Goal: Task Accomplishment & Management: Manage account settings

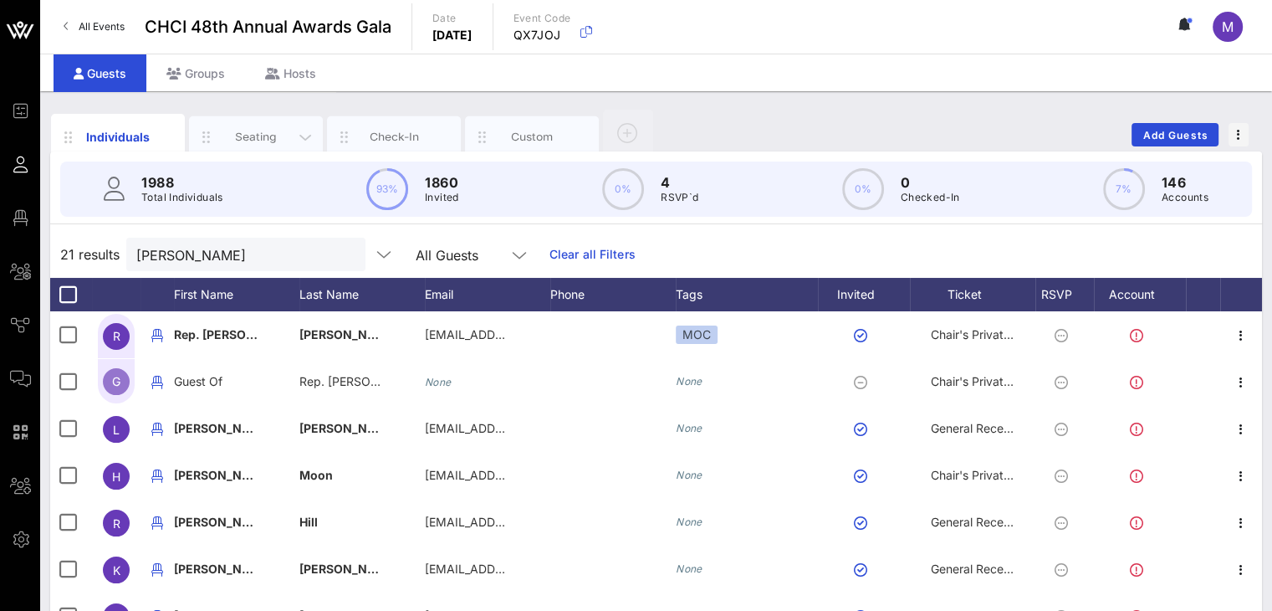
click at [244, 138] on div "Seating" at bounding box center [256, 137] width 74 height 16
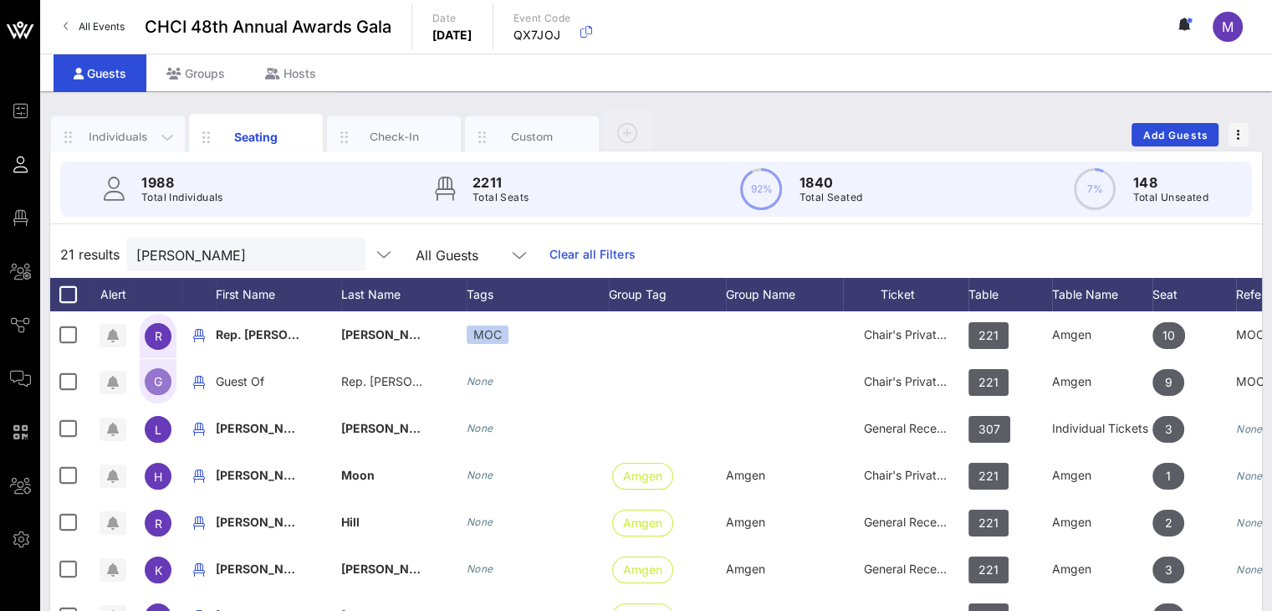
click at [123, 135] on div "Individuals" at bounding box center [118, 137] width 74 height 16
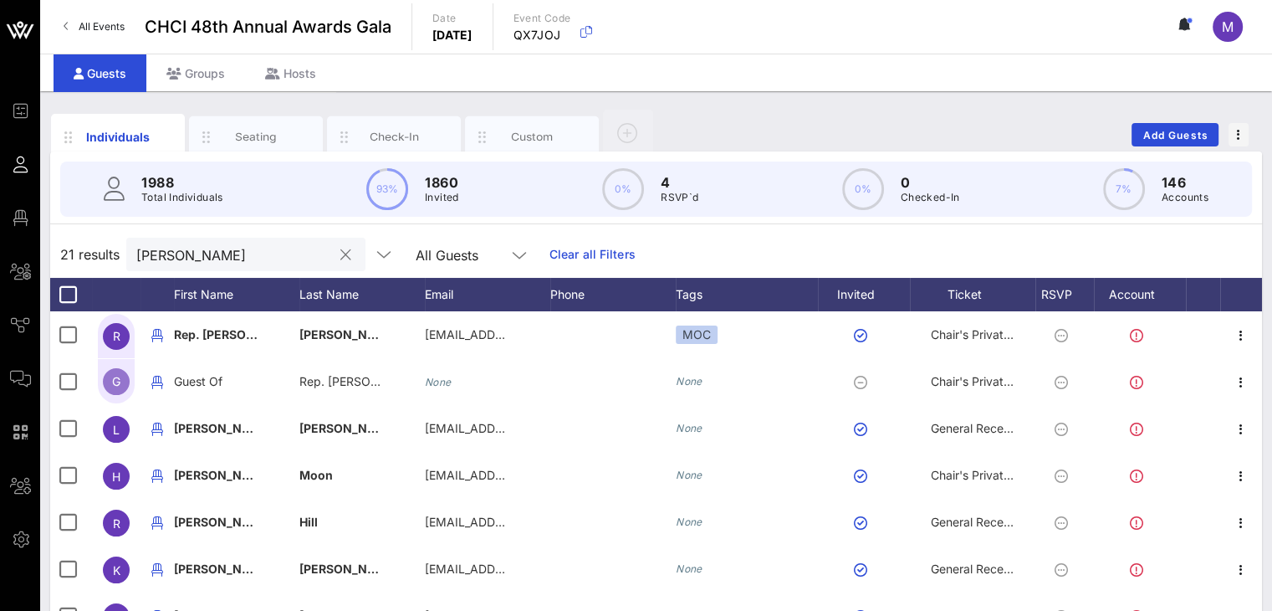
click at [185, 252] on input "lind" at bounding box center [234, 254] width 196 height 22
click at [114, 128] on div "Individuals" at bounding box center [118, 137] width 74 height 18
click at [111, 134] on div "Individuals" at bounding box center [118, 137] width 74 height 18
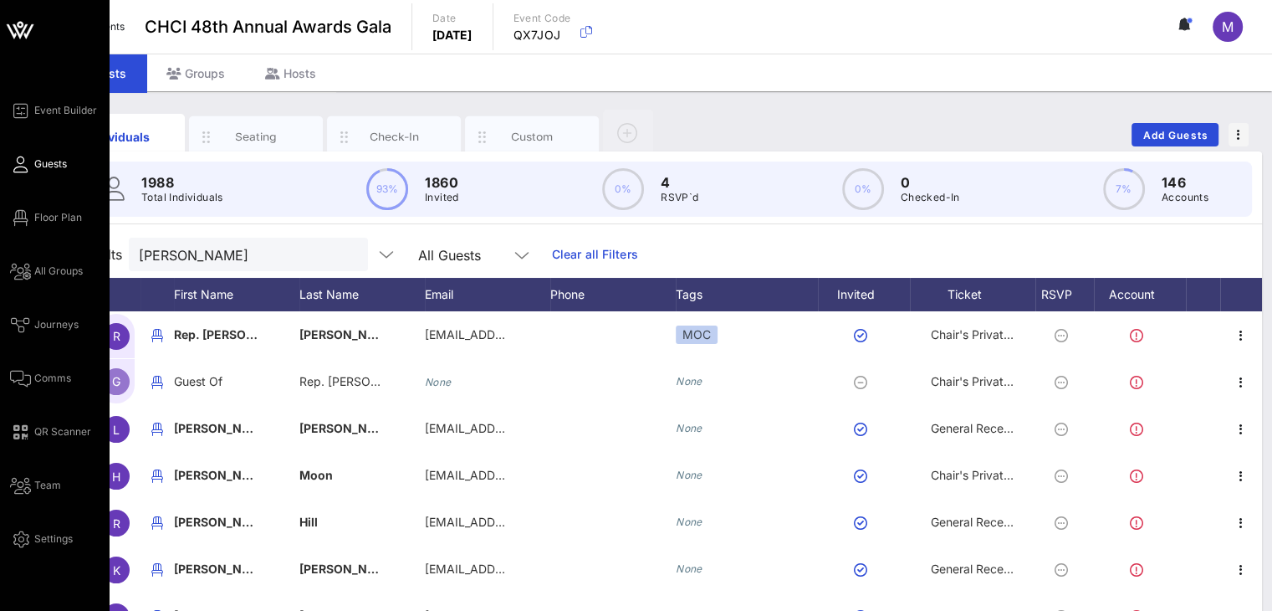
click at [33, 161] on link "Guests" at bounding box center [38, 164] width 57 height 20
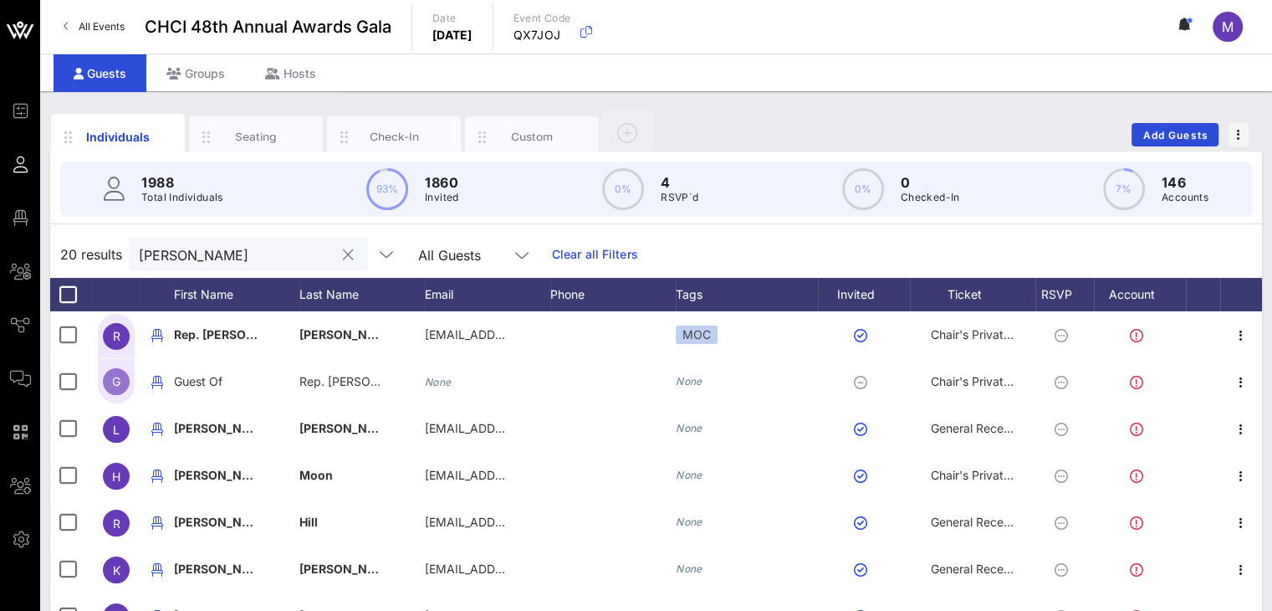
click at [343, 253] on button "clear icon" at bounding box center [348, 255] width 11 height 17
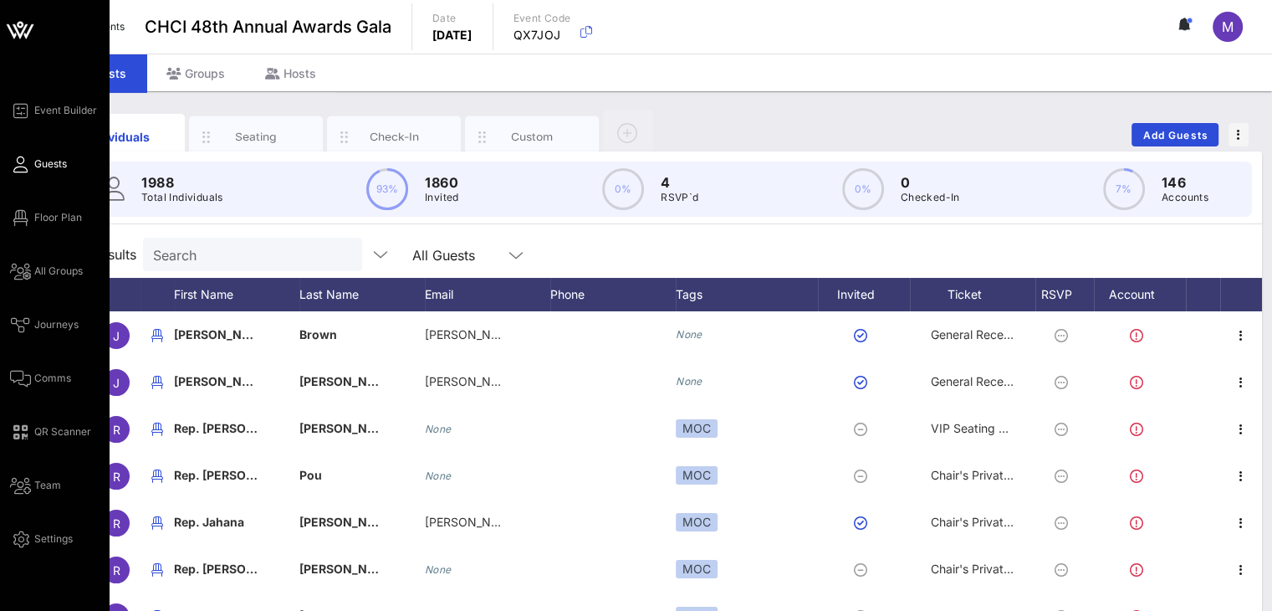
click at [38, 160] on span "Guests" at bounding box center [50, 163] width 33 height 15
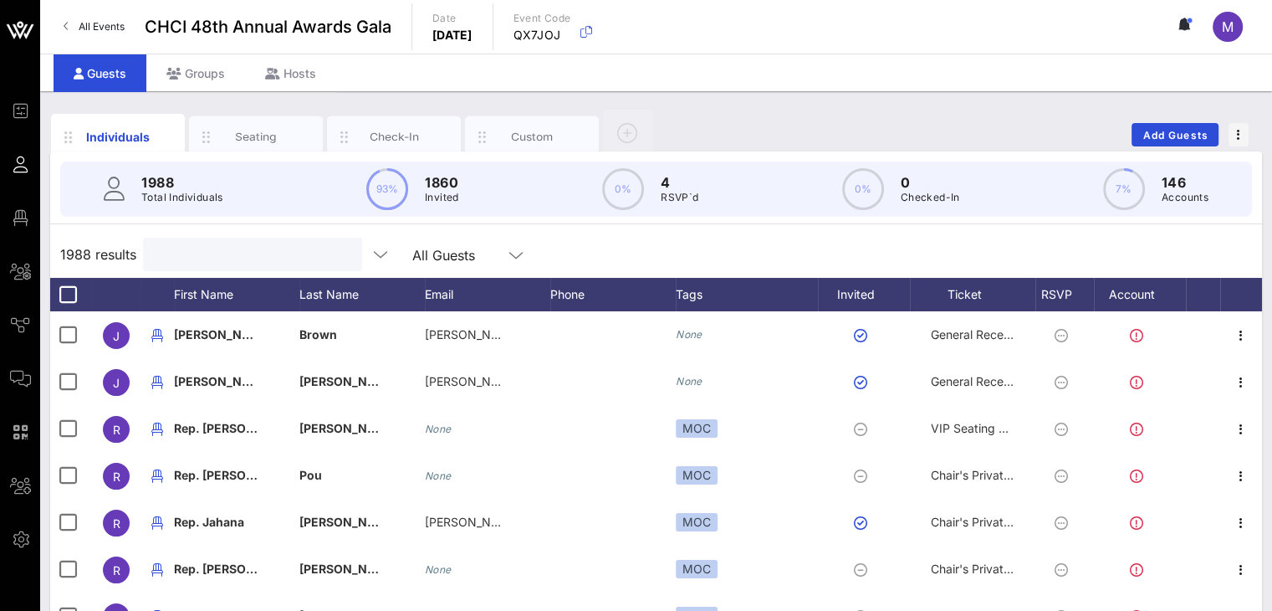
click at [234, 252] on input "text" at bounding box center [251, 254] width 196 height 22
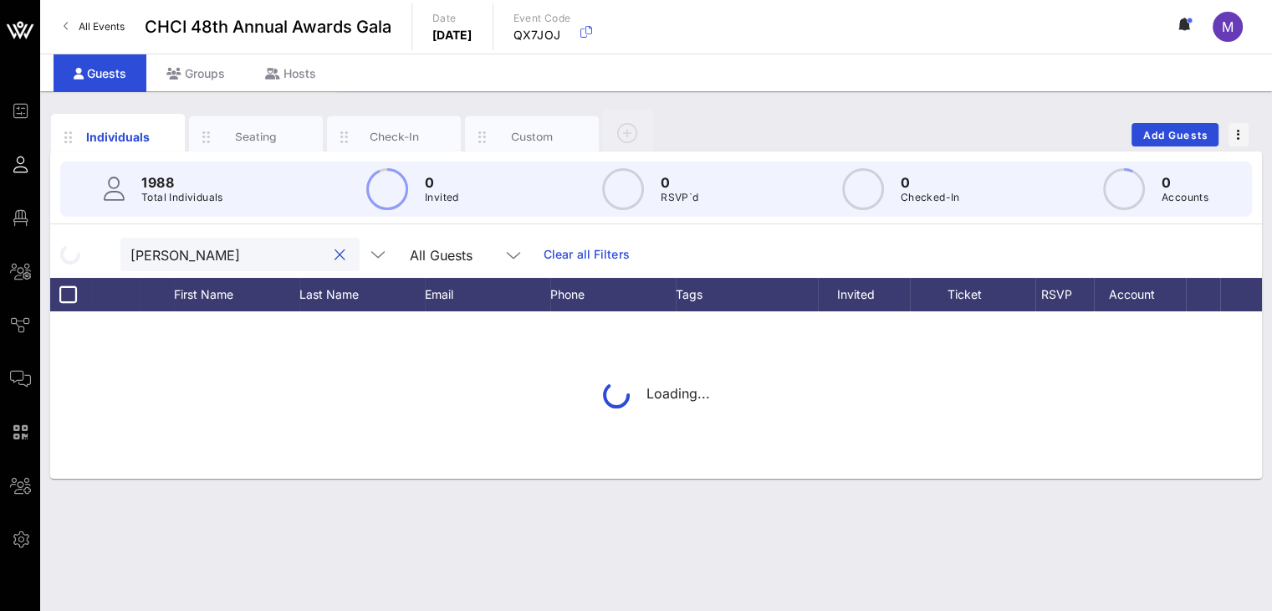
type input "paula"
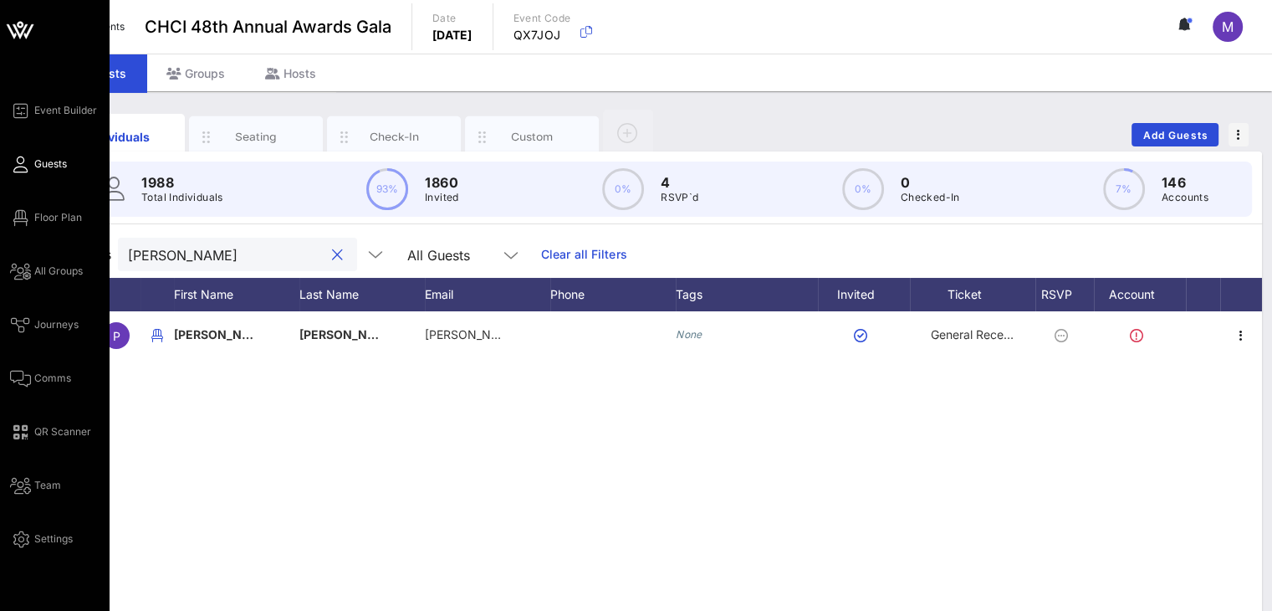
drag, startPoint x: 217, startPoint y: 261, endPoint x: 0, endPoint y: 211, distance: 223.2
click at [53, 245] on div "1 results paula All Guests Clear all Filters" at bounding box center [656, 254] width 1212 height 47
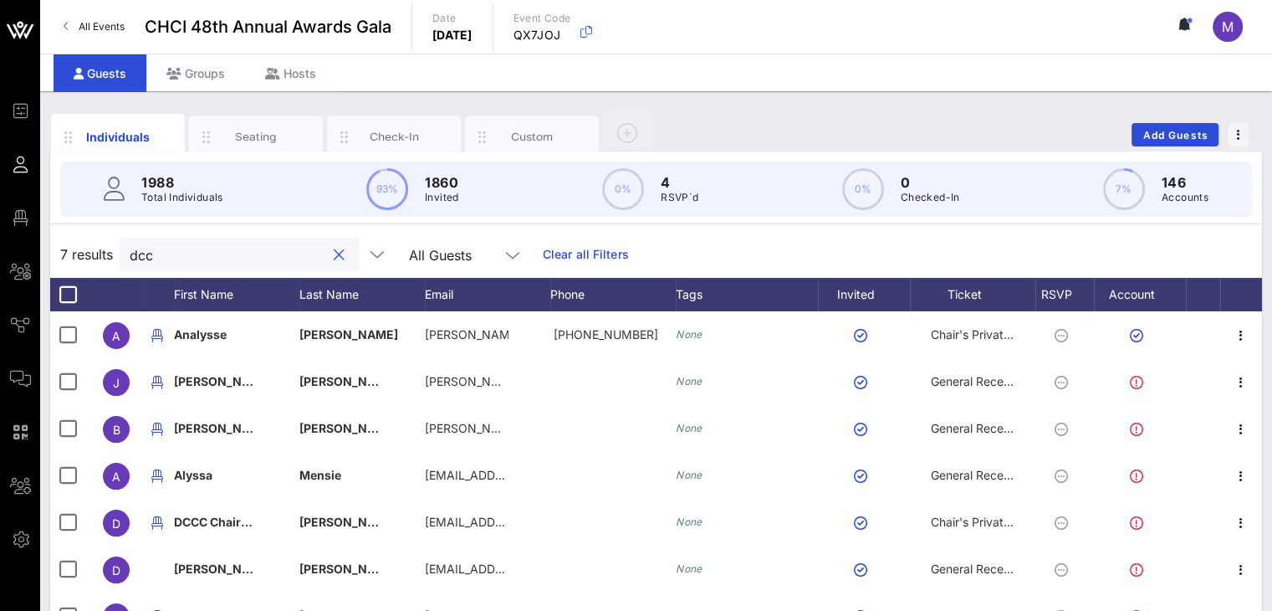
type input "dcc"
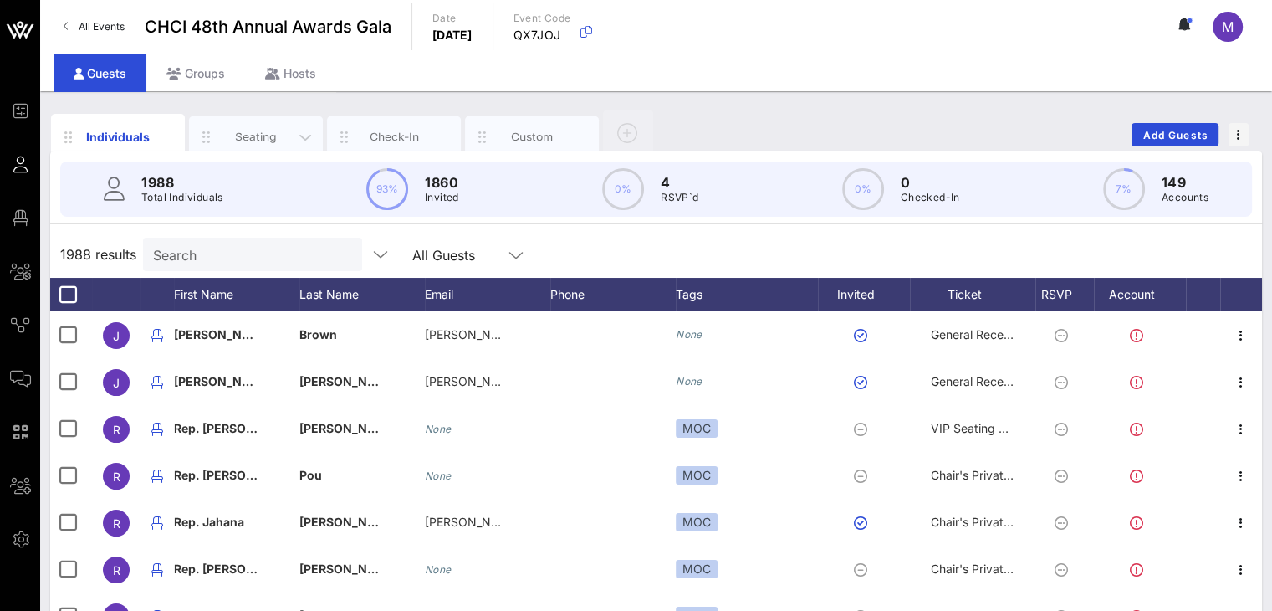
click at [249, 132] on div "Seating" at bounding box center [256, 137] width 74 height 16
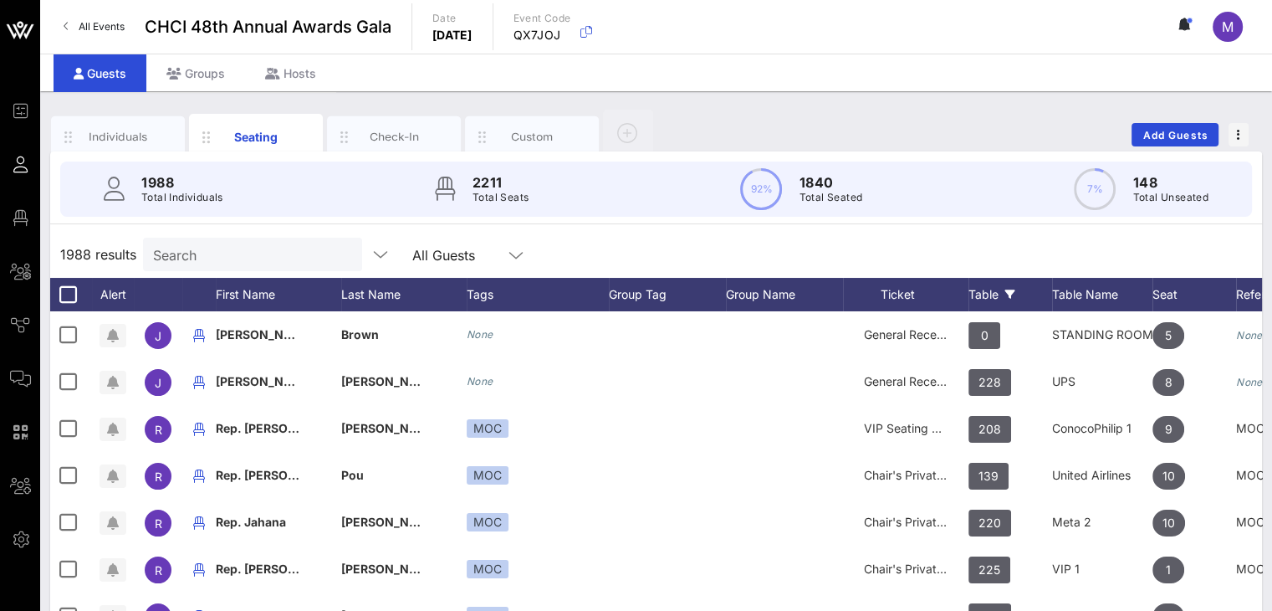
click at [979, 292] on div "Table" at bounding box center [1011, 294] width 84 height 33
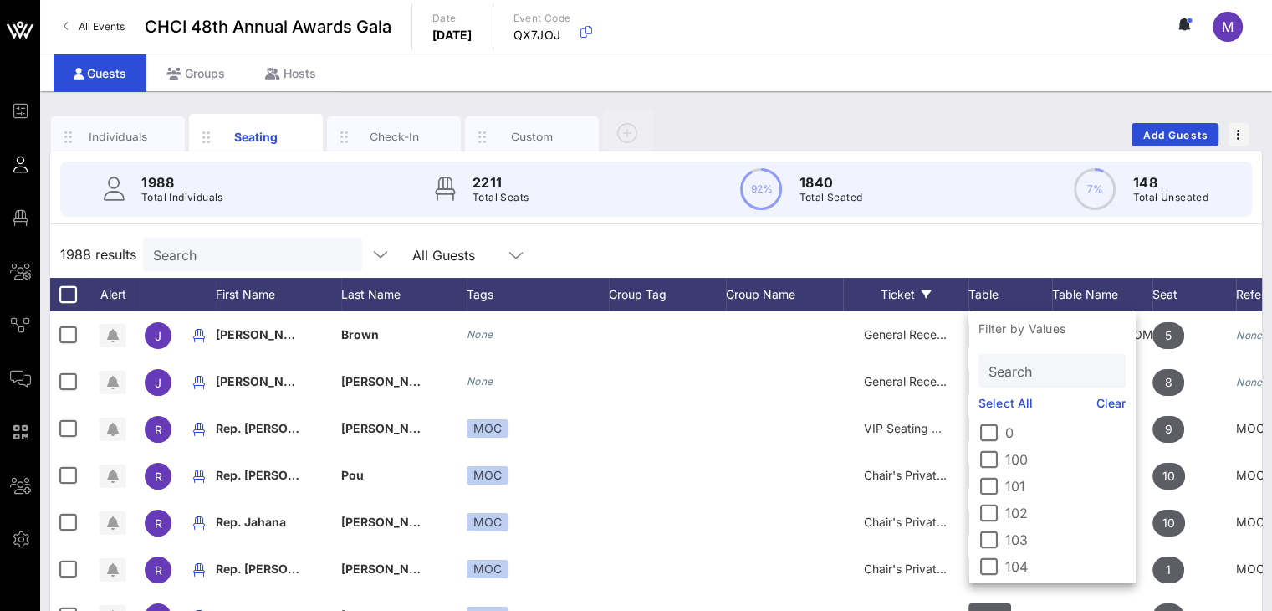
click at [903, 289] on div "Ticket" at bounding box center [905, 294] width 125 height 33
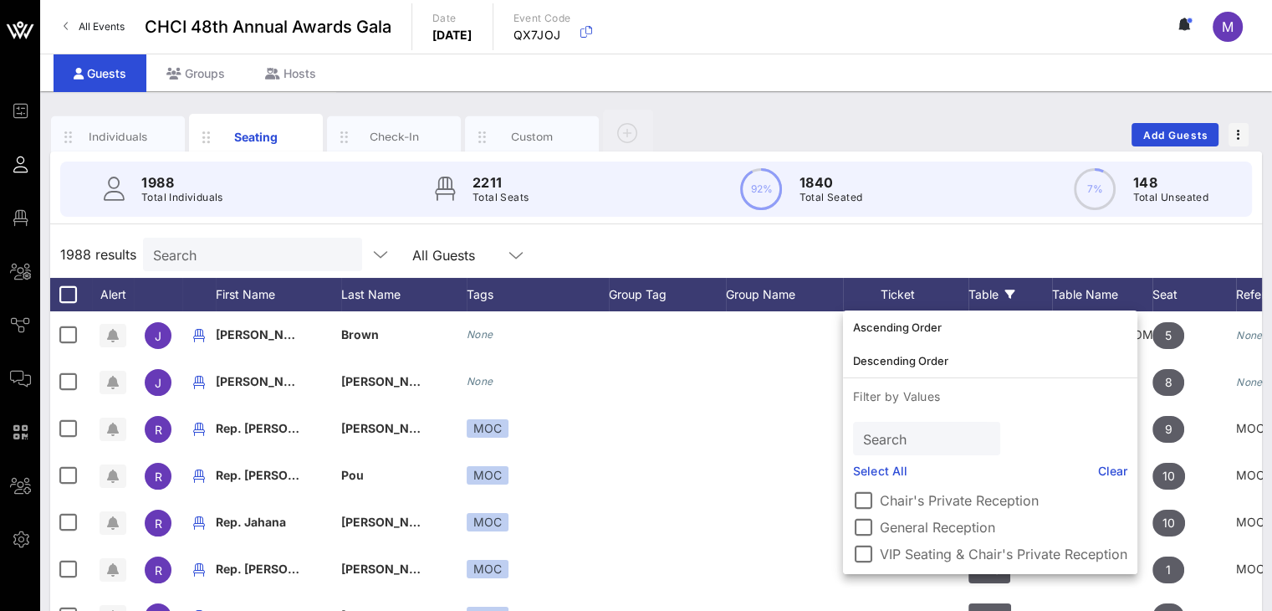
click at [973, 296] on div "Table" at bounding box center [1011, 294] width 84 height 33
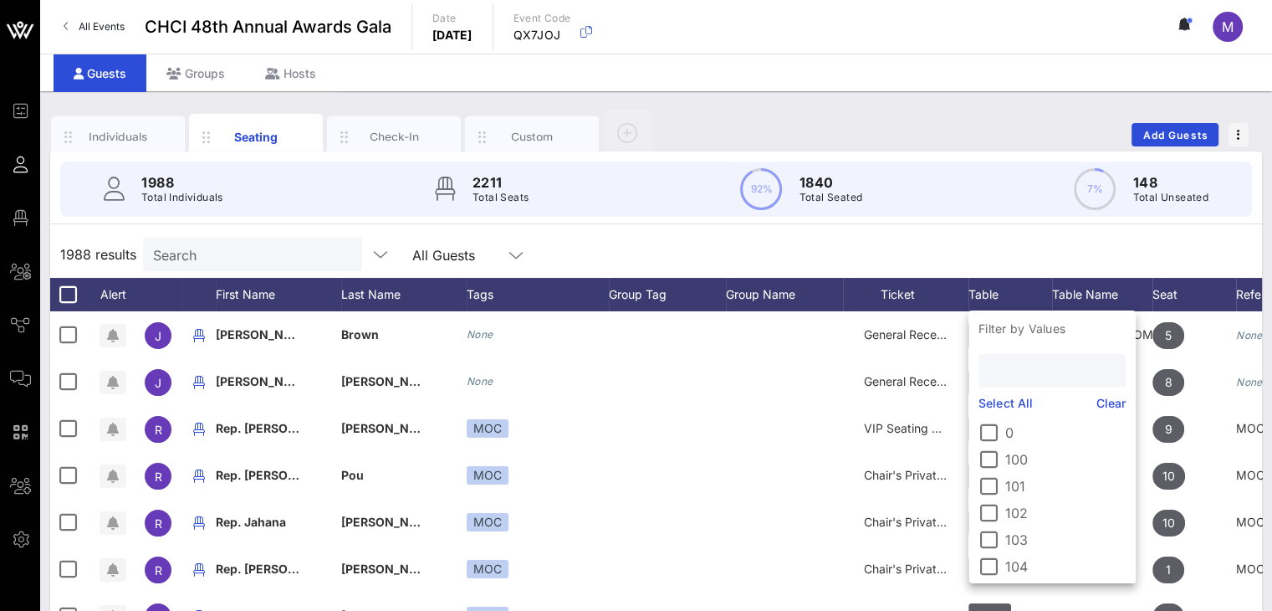
click at [1002, 376] on input "text" at bounding box center [1051, 371] width 124 height 22
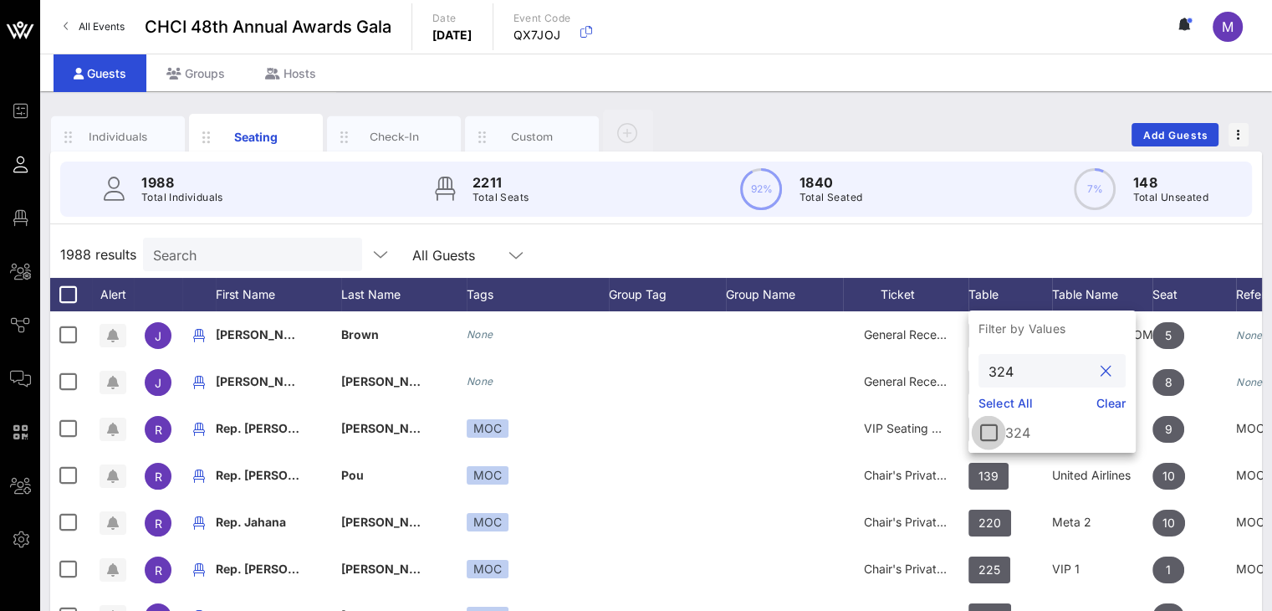
type input "324"
click at [985, 442] on div at bounding box center [989, 432] width 28 height 28
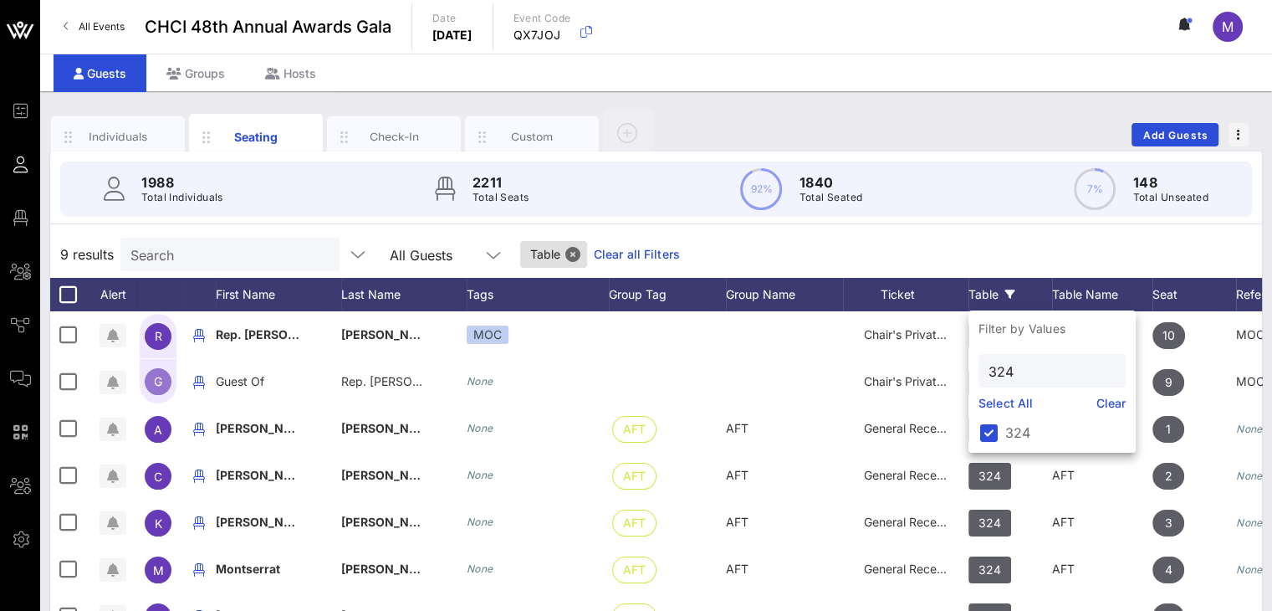
click at [1184, 241] on div "9 results Search All Guests Table Clear all Filters" at bounding box center [656, 254] width 1212 height 47
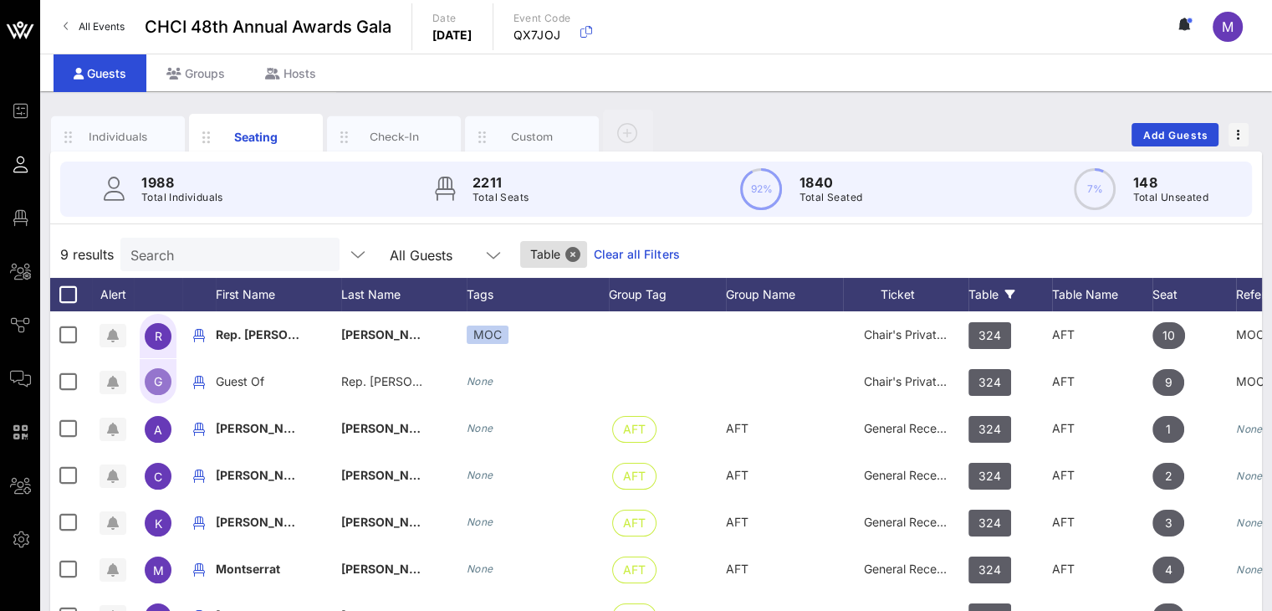
click at [223, 256] on input "Search" at bounding box center [228, 254] width 196 height 22
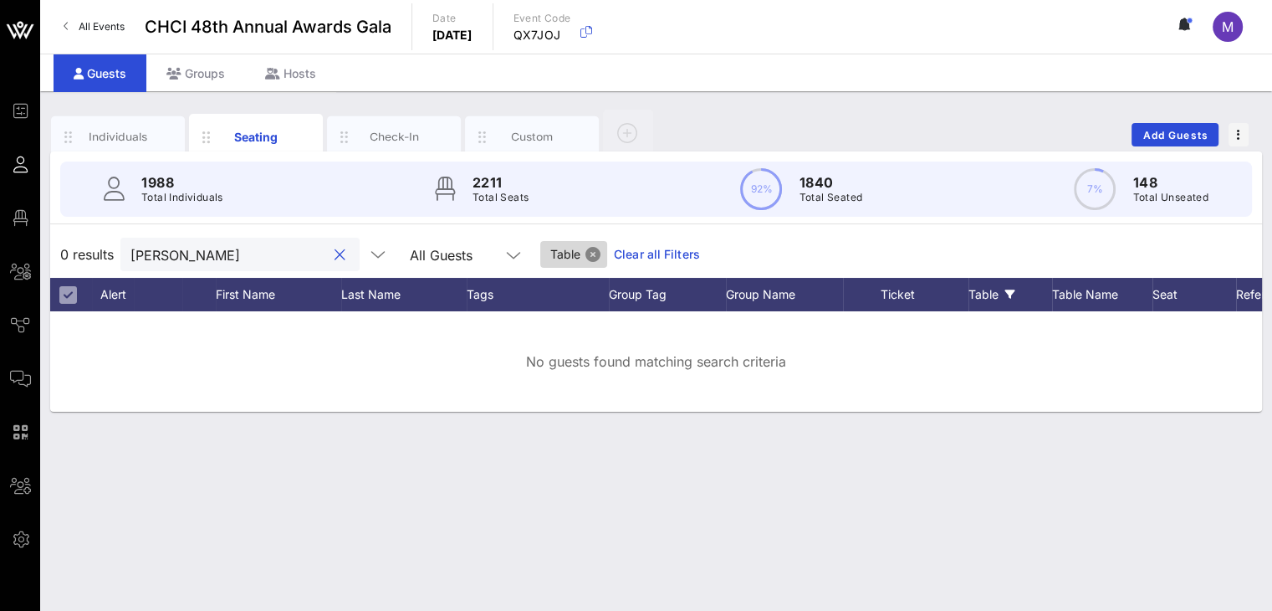
type input "[PERSON_NAME]"
drag, startPoint x: 577, startPoint y: 246, endPoint x: 214, endPoint y: 252, distance: 363.1
click at [586, 247] on button "Close" at bounding box center [593, 254] width 15 height 15
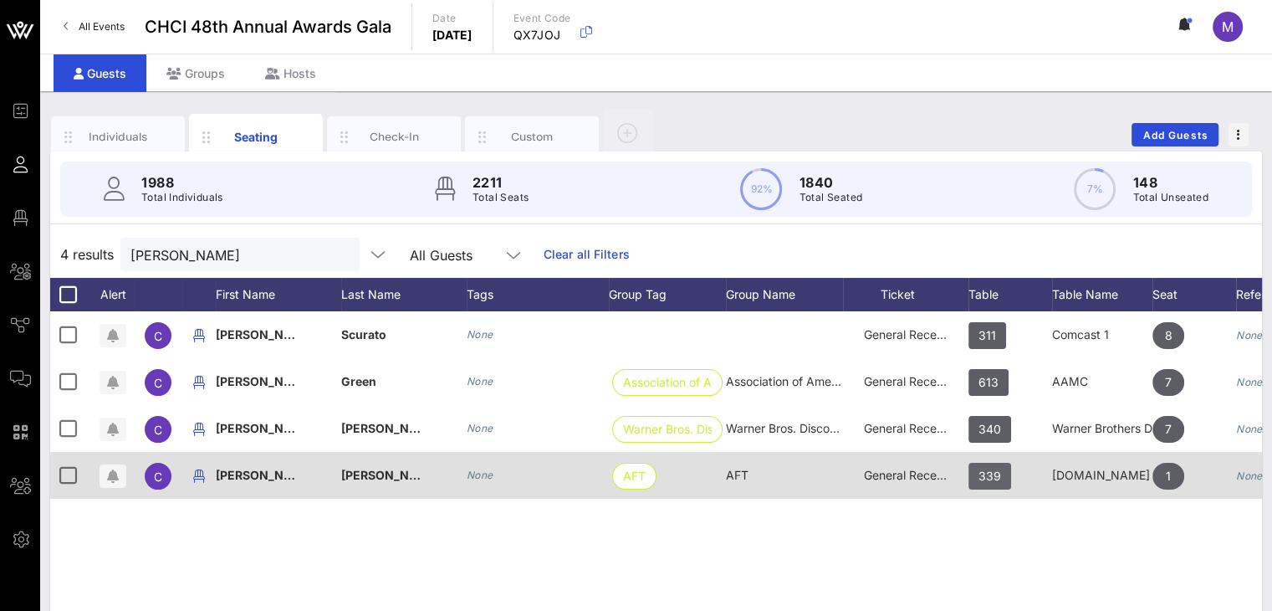
click at [977, 477] on span "339" at bounding box center [990, 476] width 43 height 27
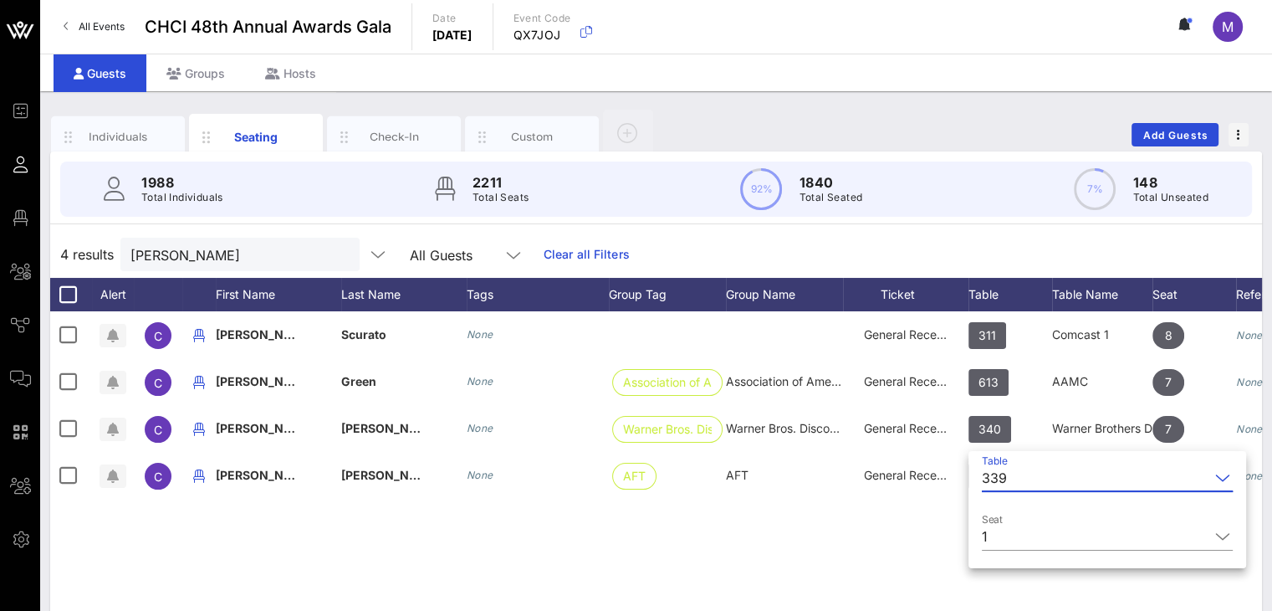
click at [1024, 476] on input "Table" at bounding box center [1112, 477] width 196 height 27
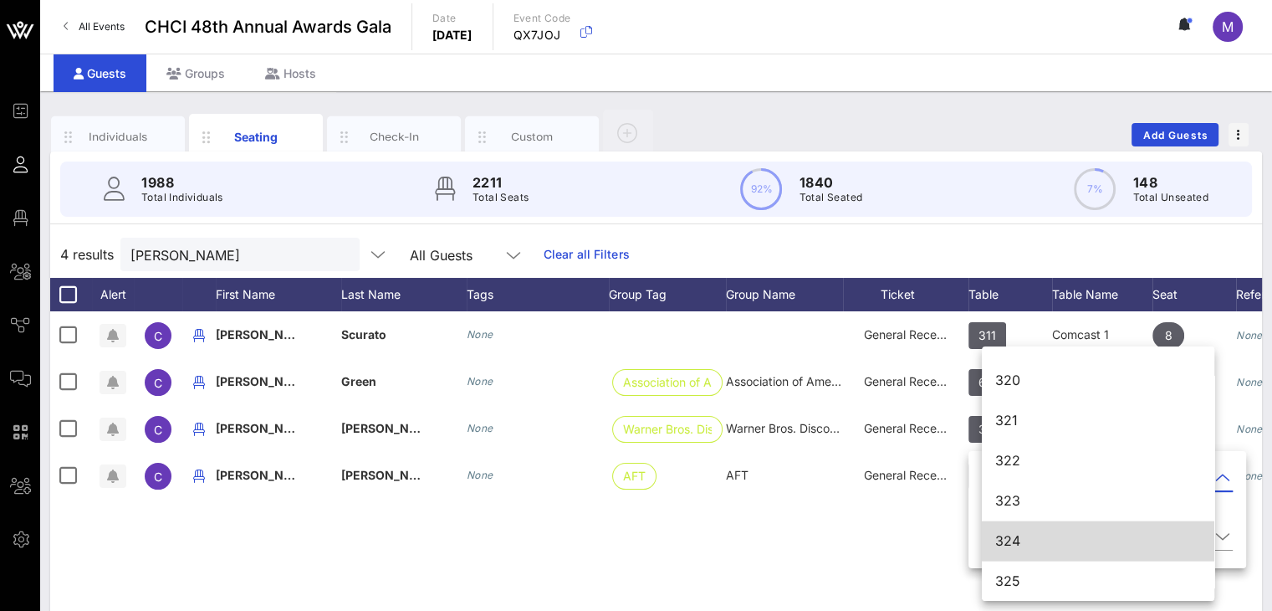
scroll to position [4009, 0]
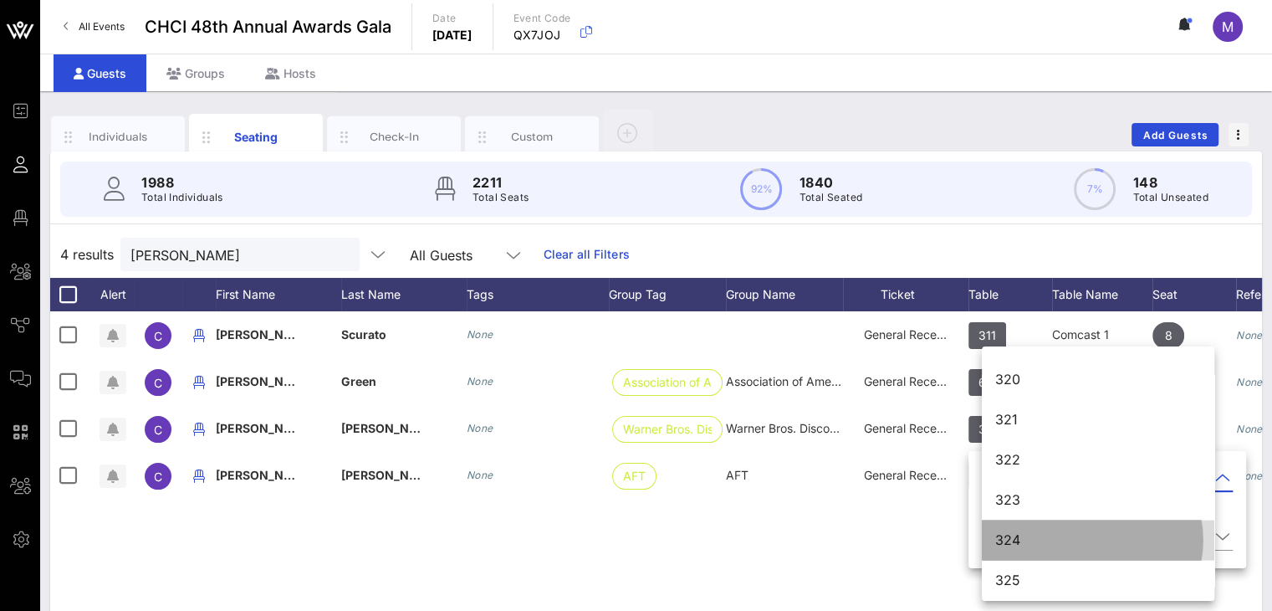
click at [1041, 540] on div "324" at bounding box center [1098, 540] width 206 height 16
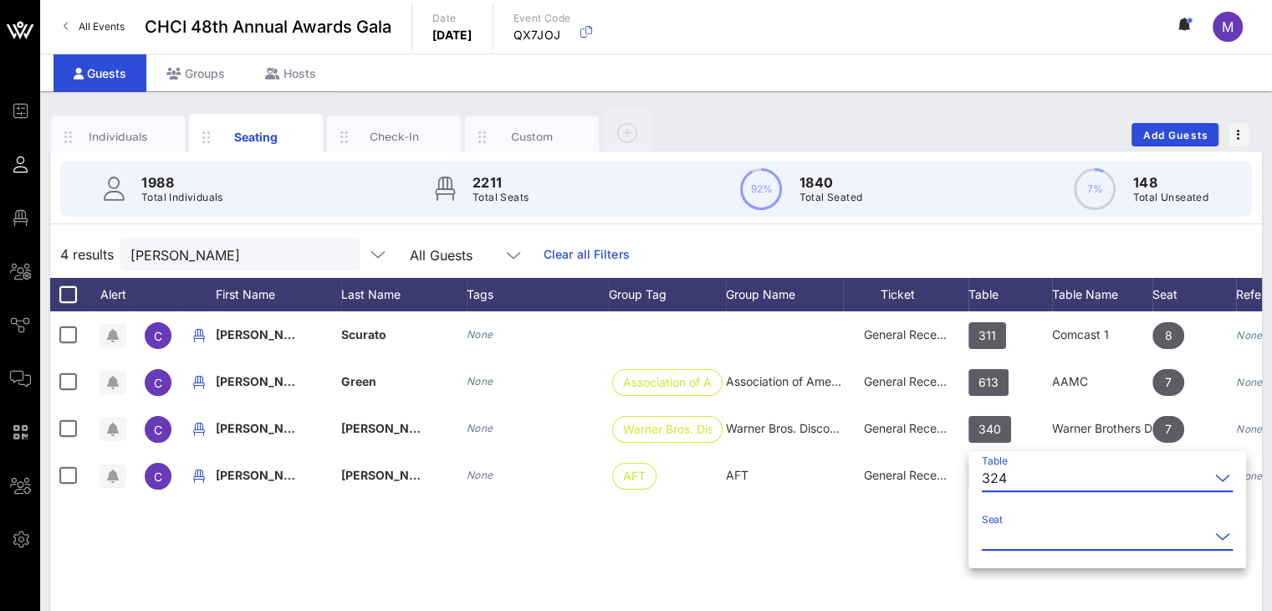
click at [1040, 539] on input "Seat" at bounding box center [1096, 536] width 228 height 27
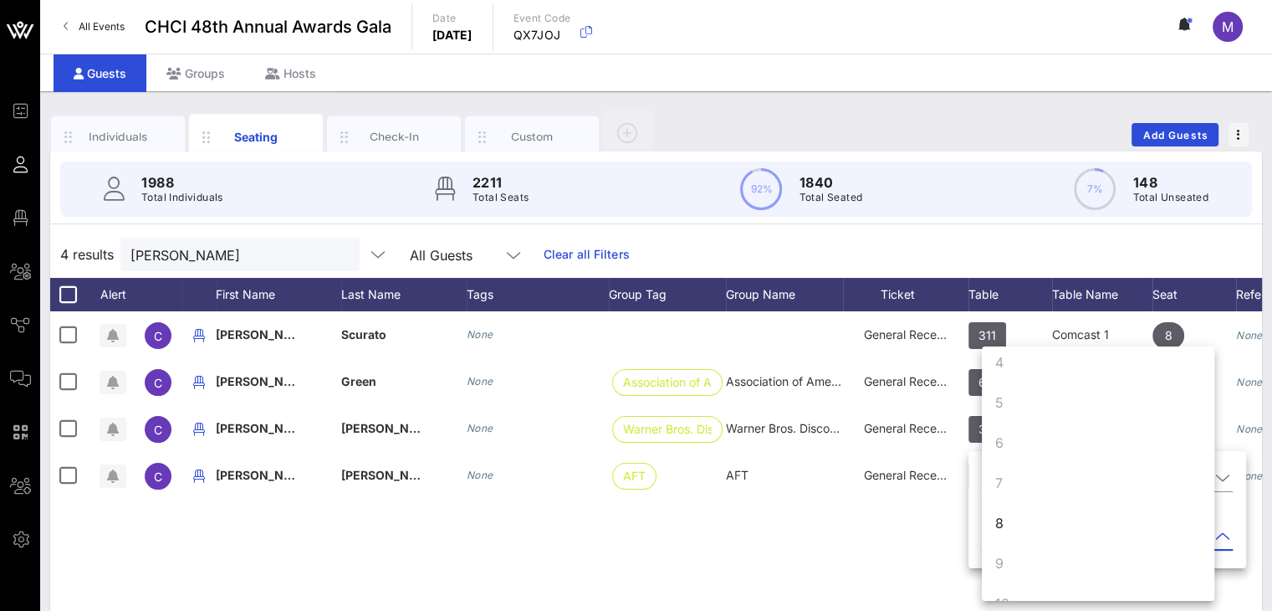
scroll to position [161, 0]
click at [1007, 493] on div "8" at bounding box center [1098, 493] width 233 height 40
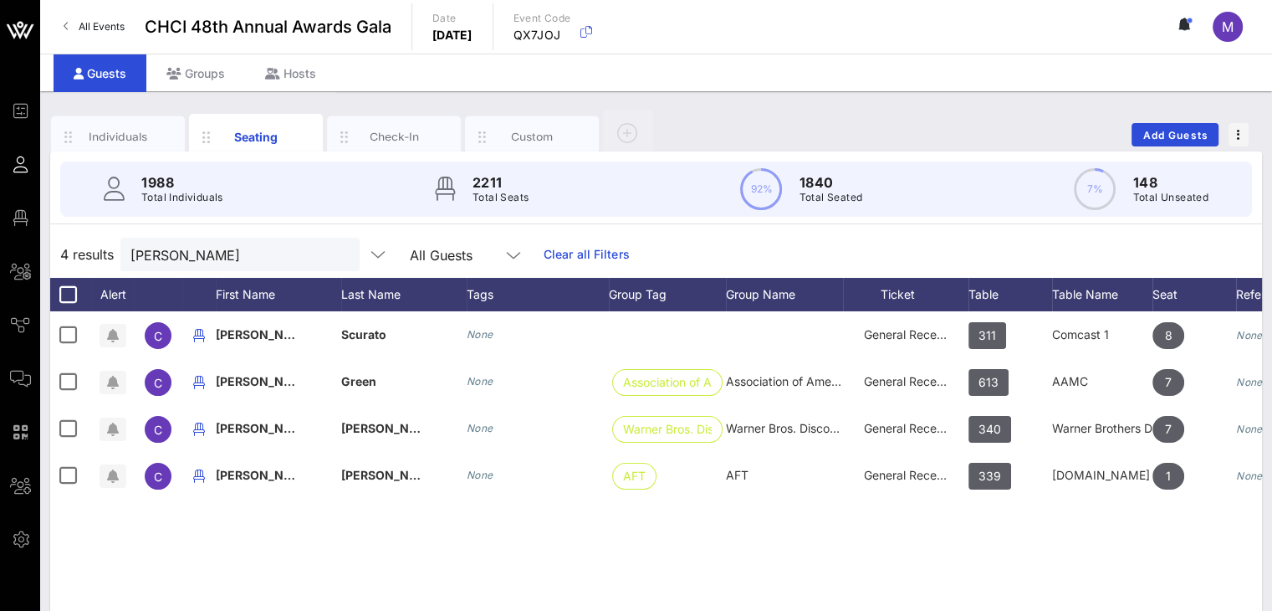
scroll to position [0, 0]
click at [833, 548] on div "C Carmen Scurato None General Reception 311 Comcast 1 8 None C Carmen Green Non…" at bounding box center [656, 562] width 1212 height 502
click at [987, 292] on div "Table" at bounding box center [1011, 294] width 84 height 33
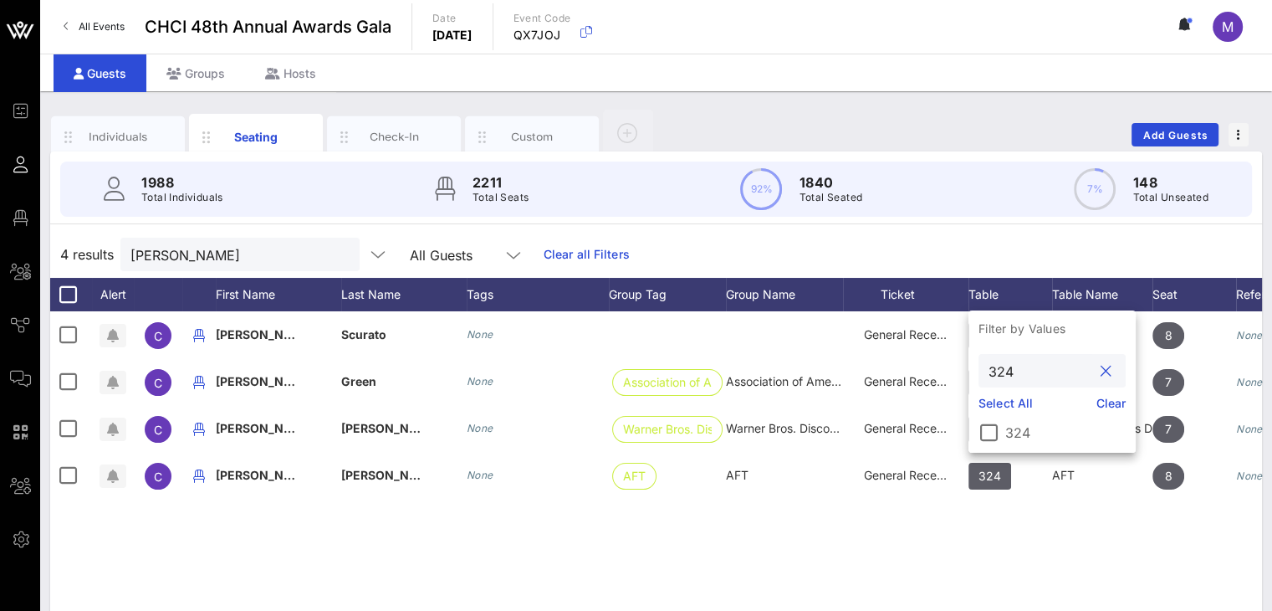
drag, startPoint x: 1027, startPoint y: 369, endPoint x: 1007, endPoint y: 371, distance: 20.1
click at [1007, 371] on input "324" at bounding box center [1041, 371] width 104 height 22
type input "329"
click at [992, 432] on div at bounding box center [989, 432] width 28 height 28
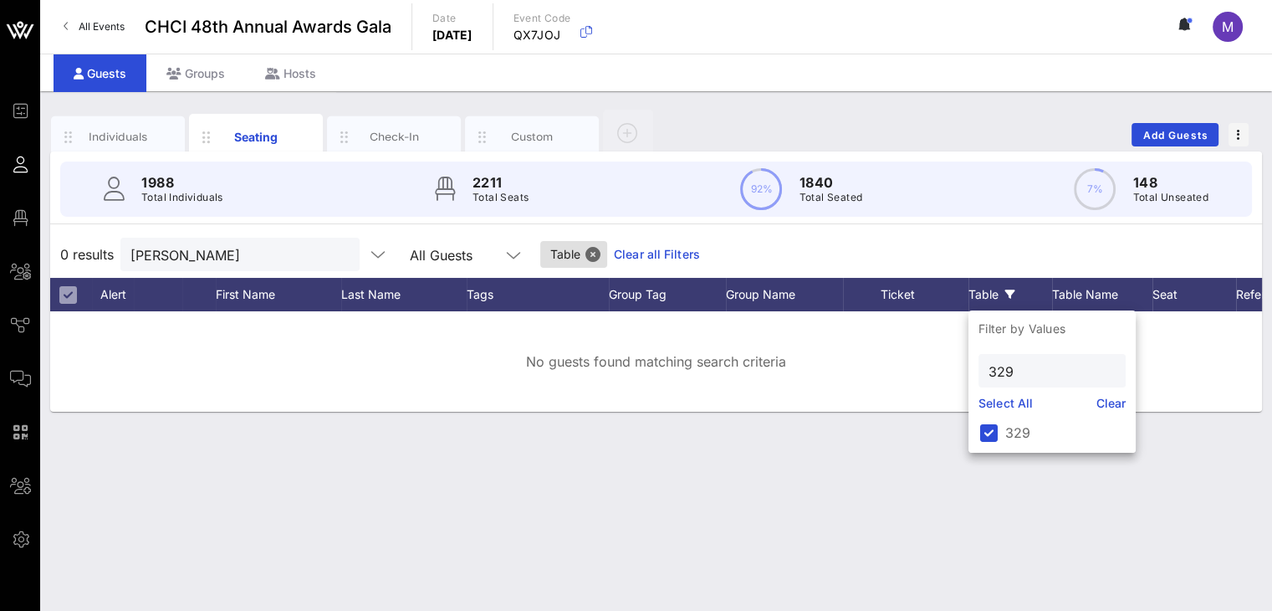
drag, startPoint x: 1111, startPoint y: 375, endPoint x: 775, endPoint y: 239, distance: 362.6
click at [1110, 375] on button "clear icon" at bounding box center [1106, 371] width 11 height 17
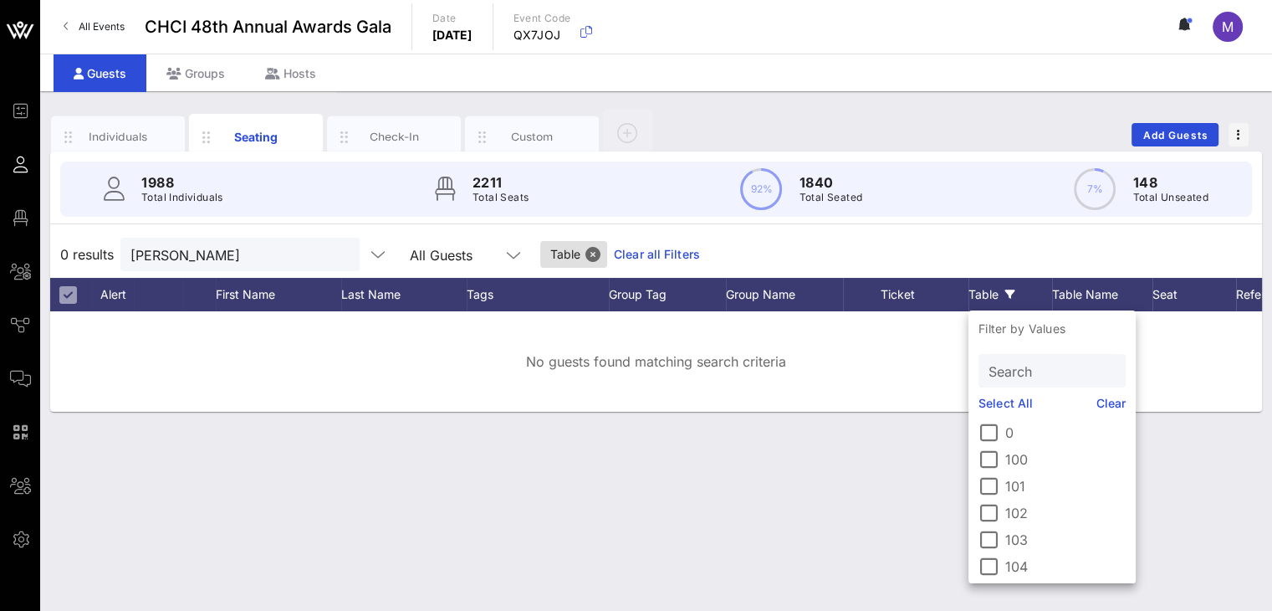
click at [663, 250] on link "Clear all Filters" at bounding box center [657, 254] width 86 height 18
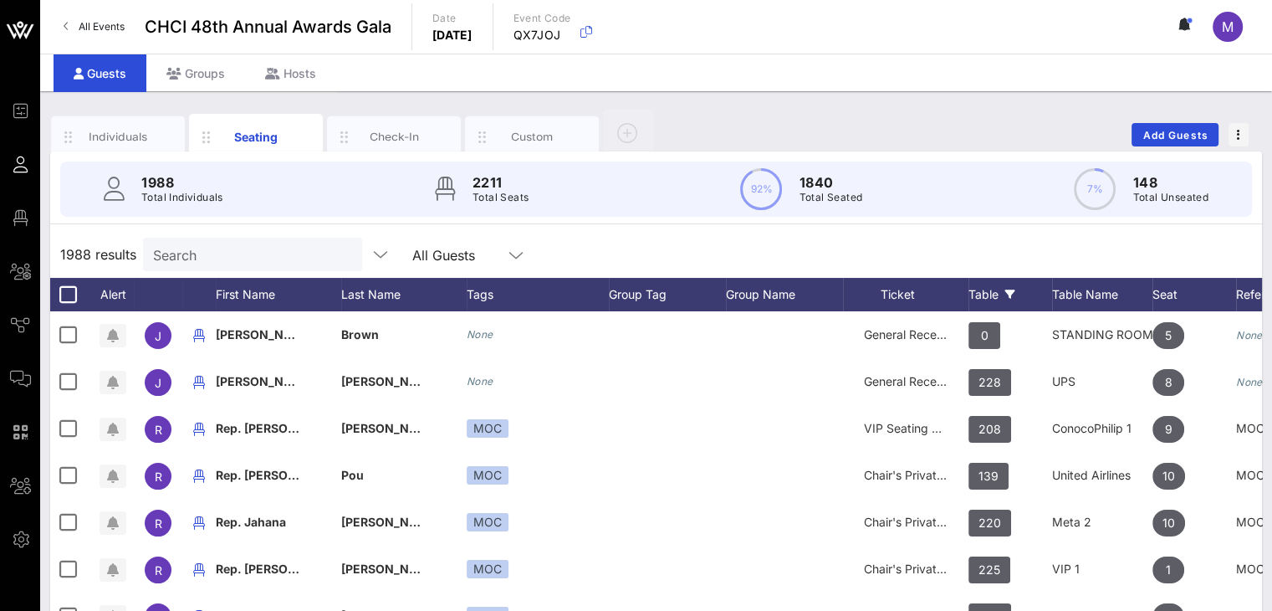
click at [985, 292] on div "Table" at bounding box center [1011, 294] width 84 height 33
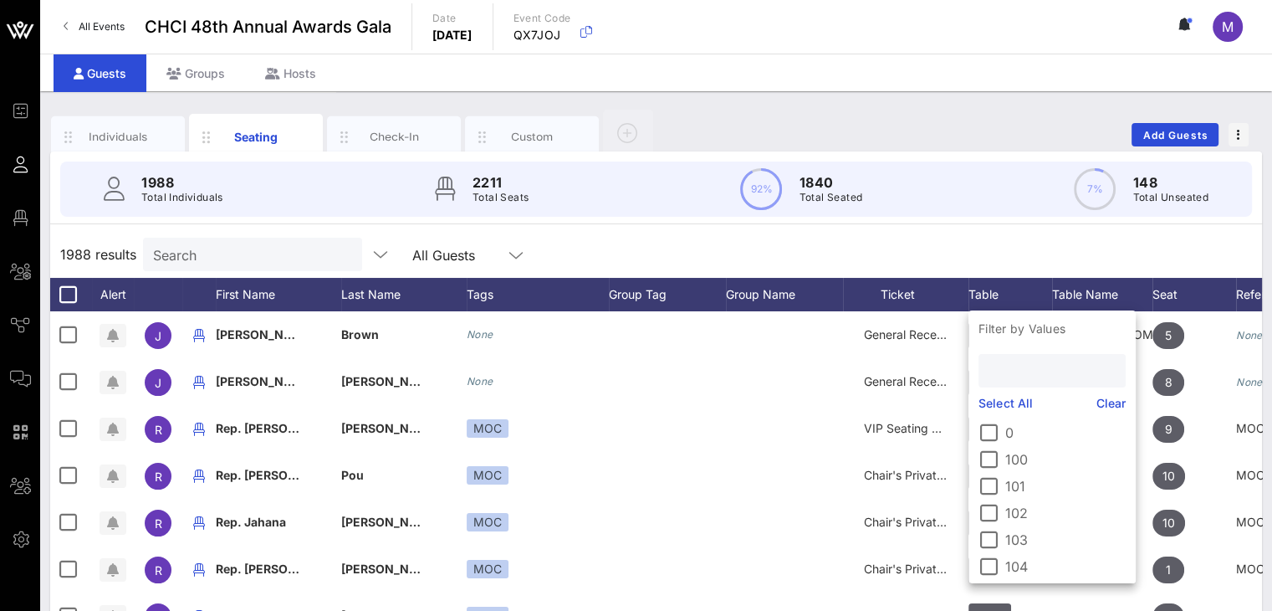
click at [1026, 370] on input "text" at bounding box center [1051, 371] width 124 height 22
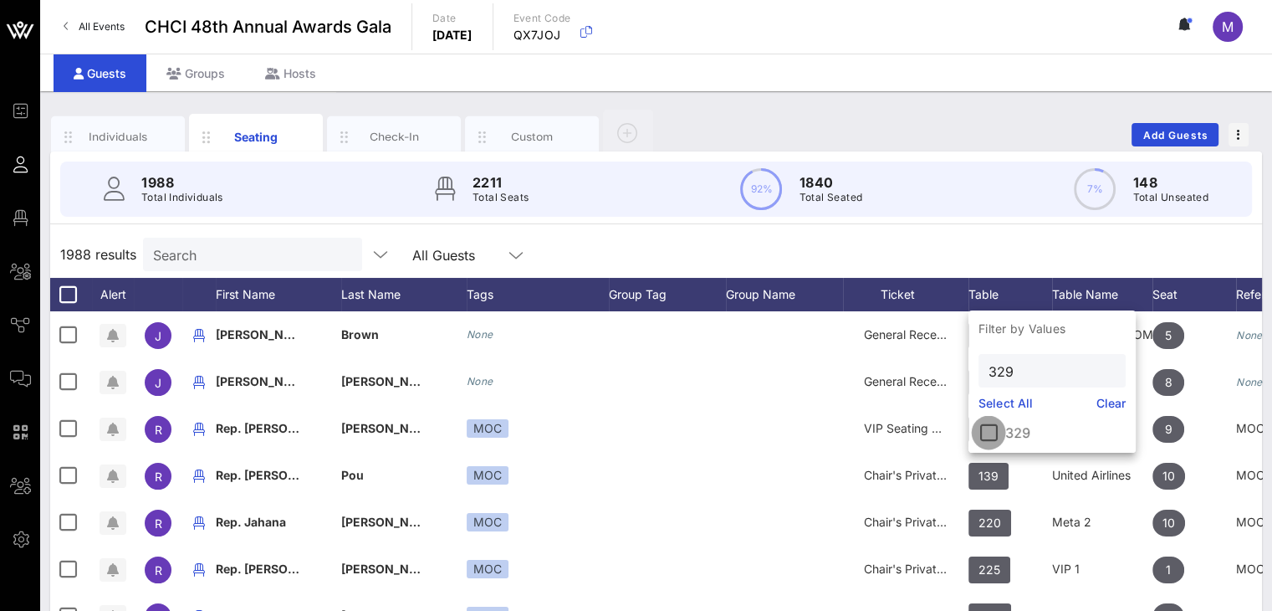
click at [990, 435] on div at bounding box center [989, 432] width 28 height 28
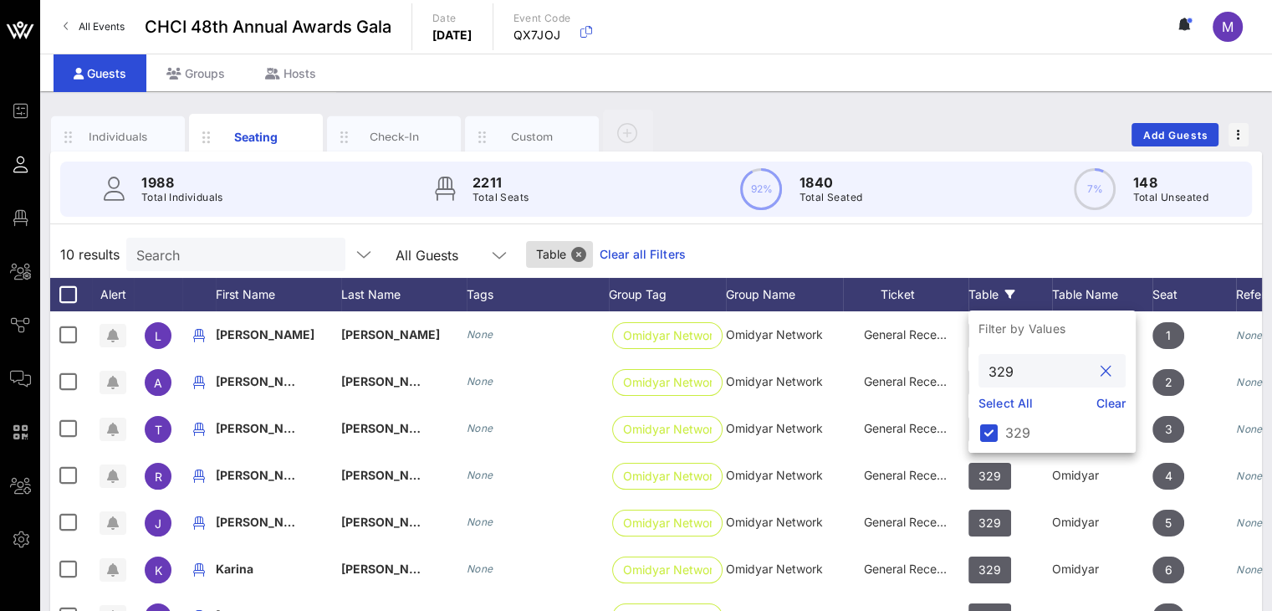
click at [1000, 372] on input "329" at bounding box center [1041, 371] width 104 height 22
click at [1000, 369] on input "329" at bounding box center [1041, 371] width 104 height 22
type input "339"
click at [995, 434] on div at bounding box center [989, 432] width 28 height 28
click at [976, 236] on div "19 results Search All Guests Table Clear all Filters" at bounding box center [656, 254] width 1212 height 47
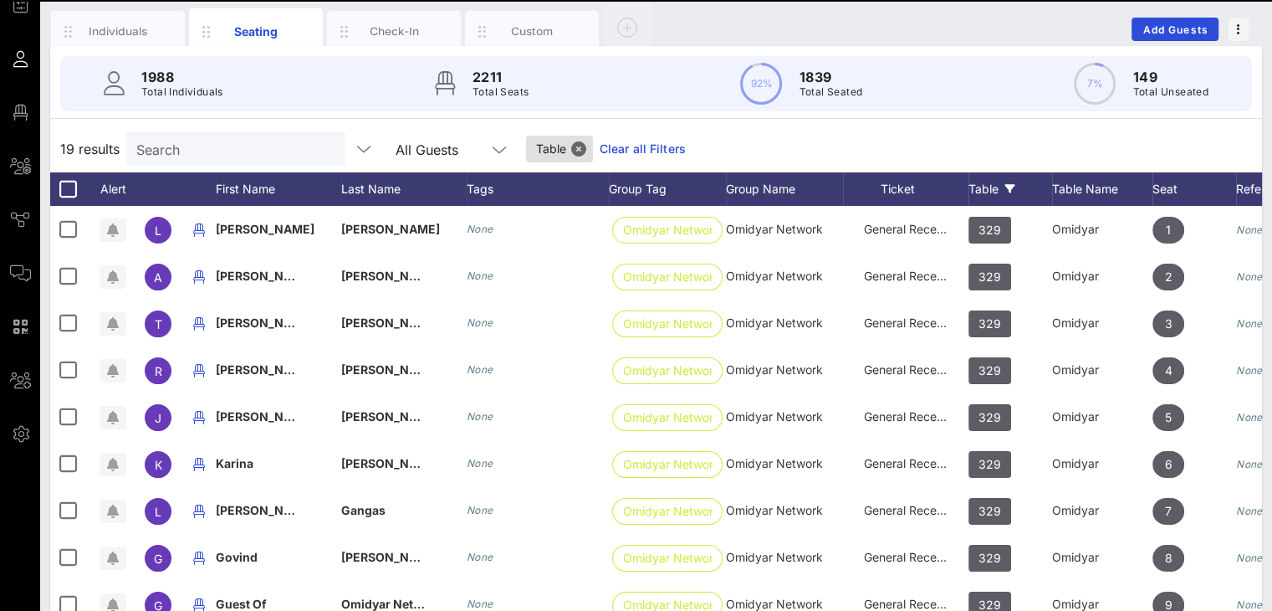
scroll to position [105, 0]
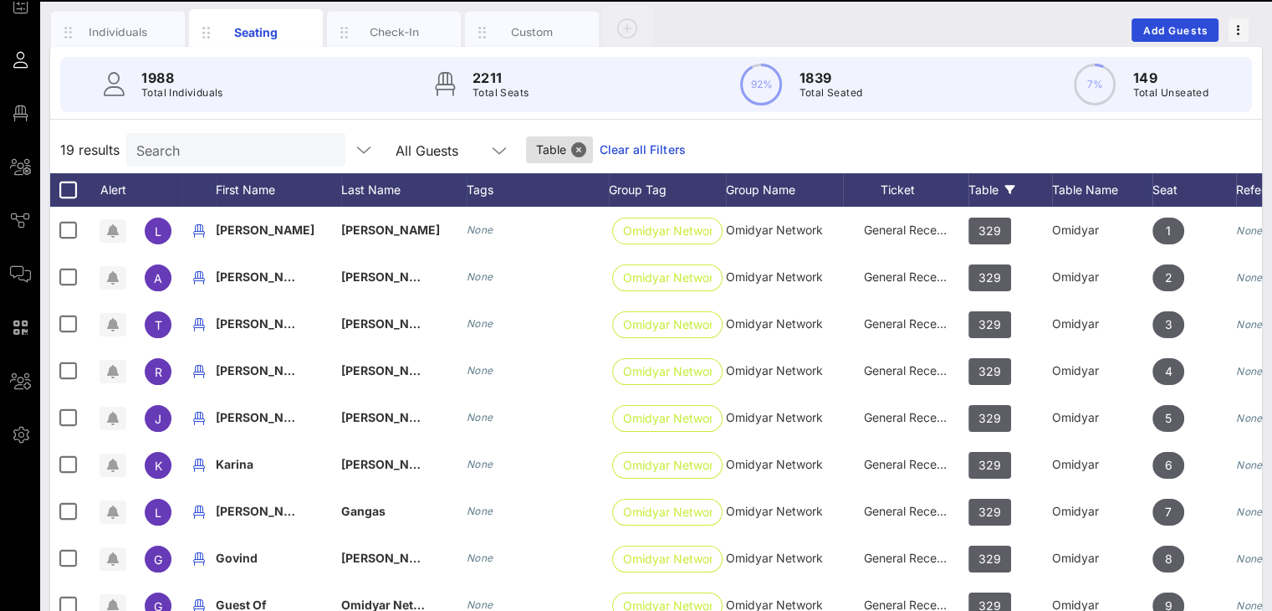
click at [1004, 191] on div "Table" at bounding box center [1011, 189] width 84 height 33
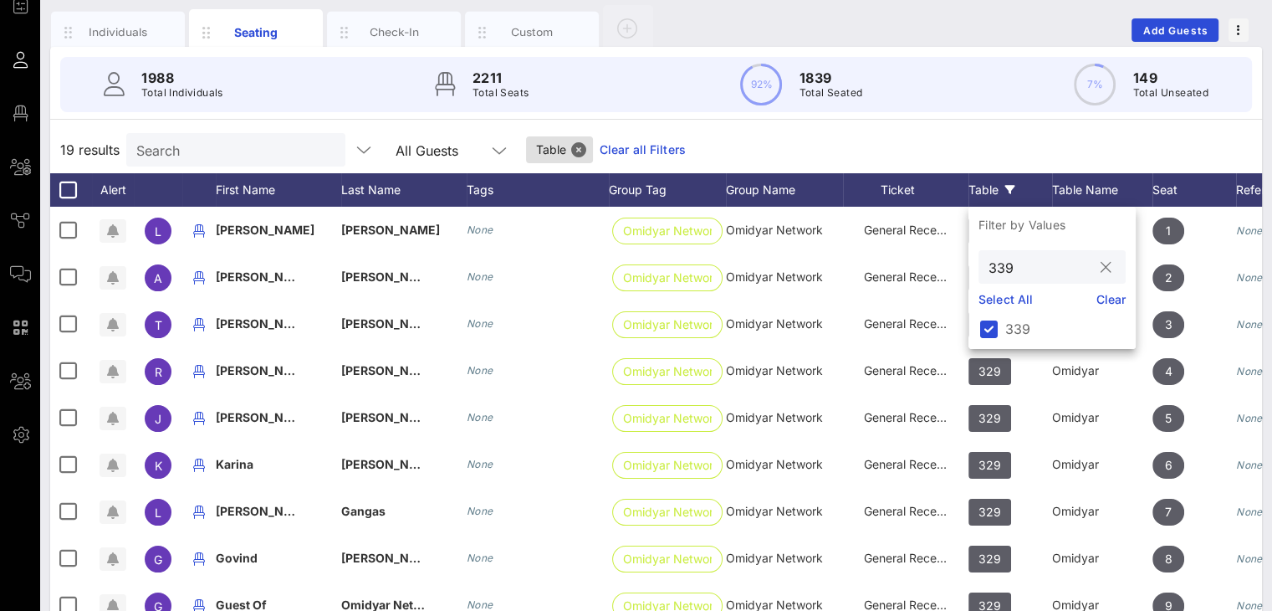
click at [1029, 270] on input "339" at bounding box center [1041, 267] width 104 height 22
click at [615, 141] on link "Clear all Filters" at bounding box center [643, 150] width 86 height 18
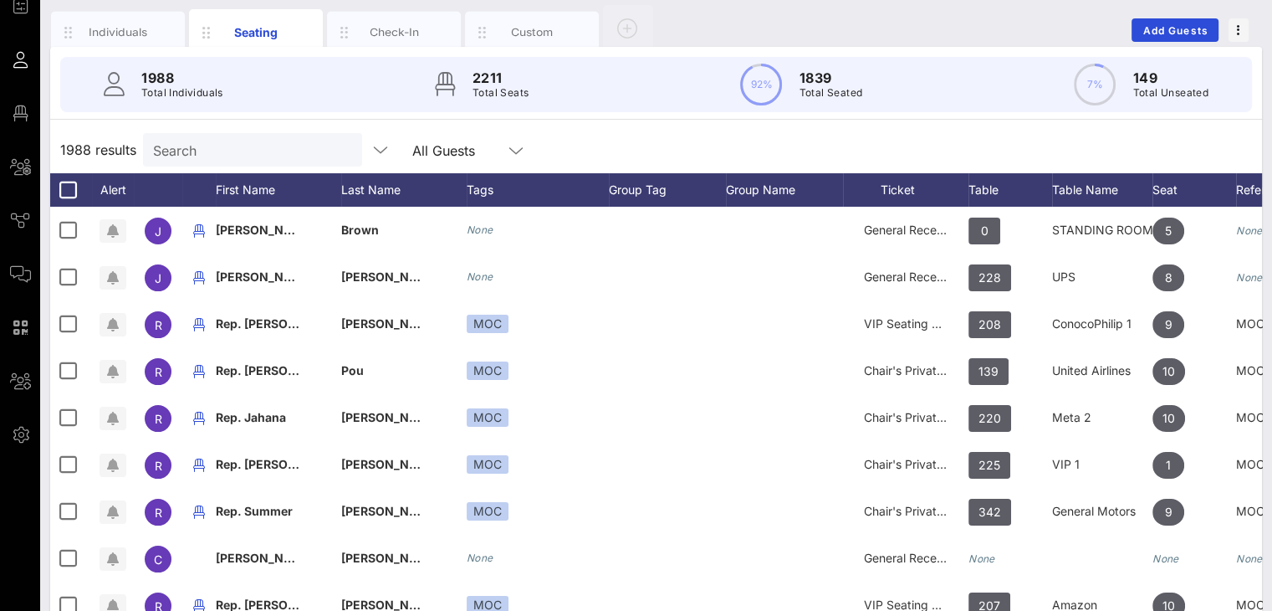
scroll to position [0, 0]
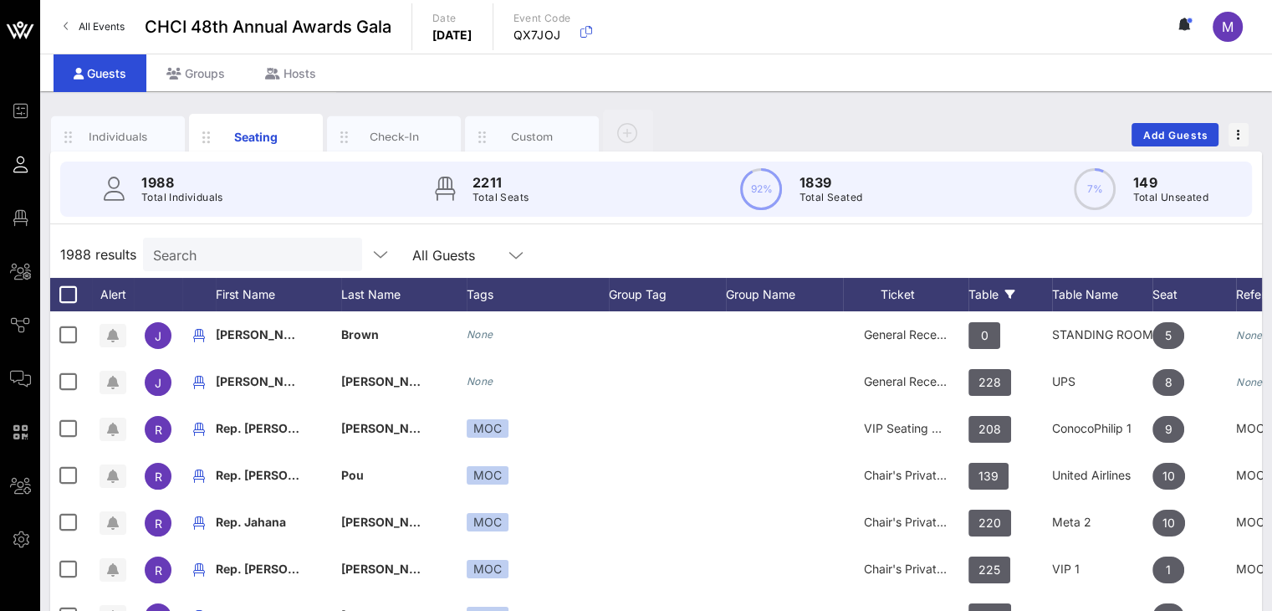
click at [981, 285] on div "Table" at bounding box center [1011, 294] width 84 height 33
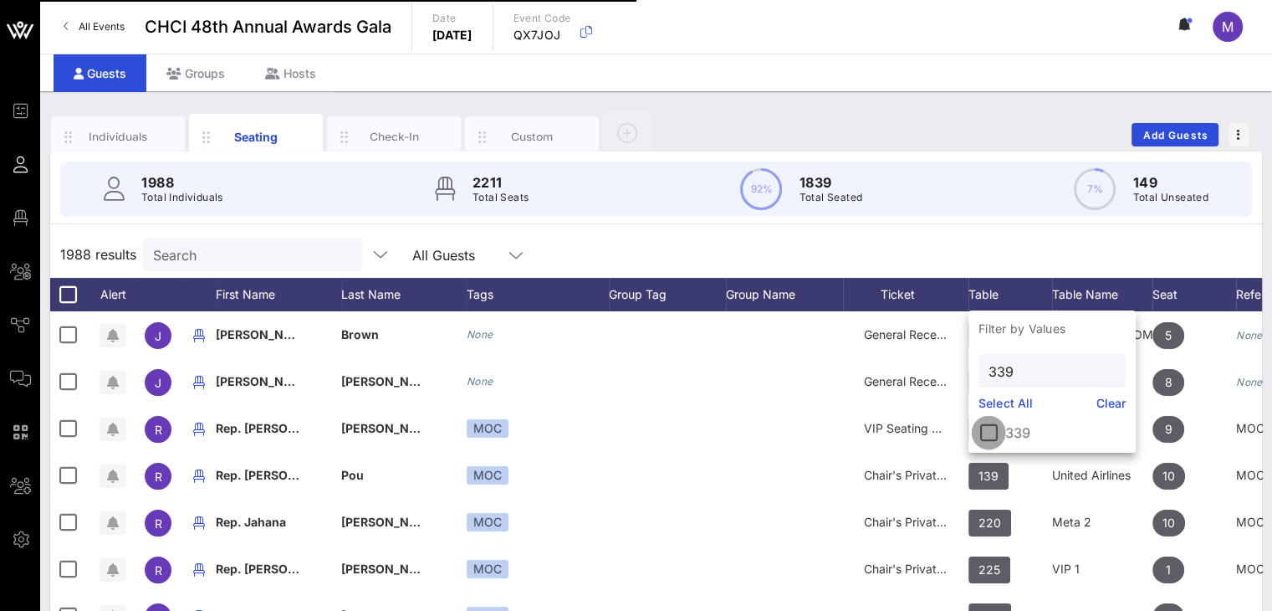
drag, startPoint x: 993, startPoint y: 431, endPoint x: 1024, endPoint y: 258, distance: 175.9
click at [993, 432] on div at bounding box center [989, 432] width 28 height 28
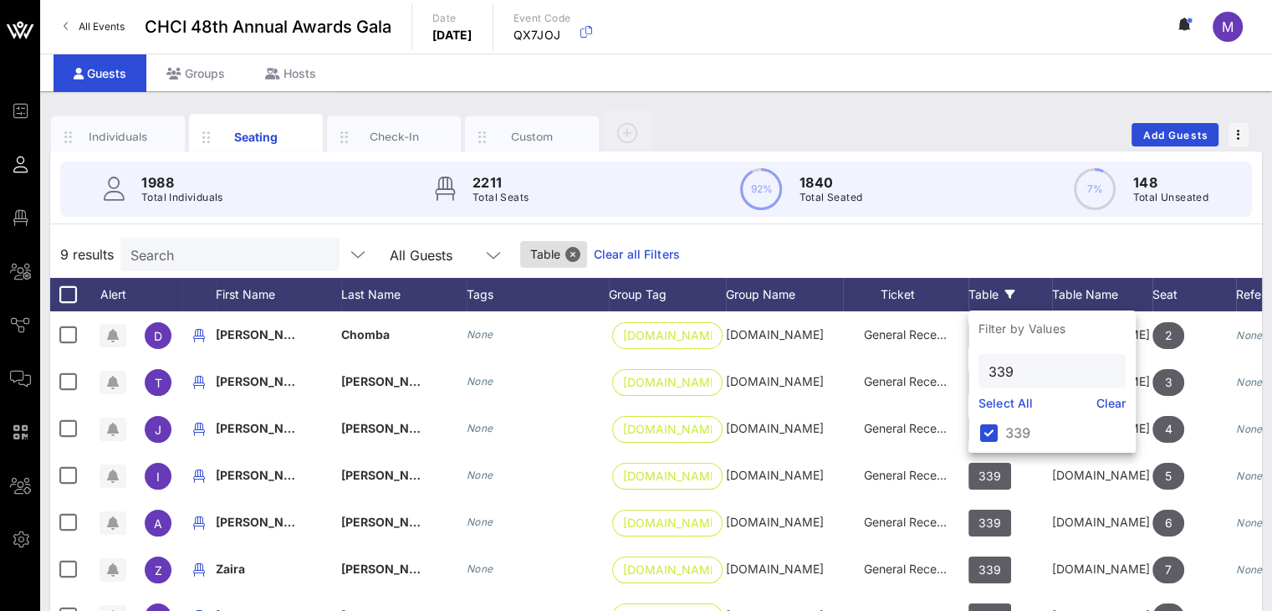
click at [1004, 249] on div "9 results Search All Guests Table Clear all Filters" at bounding box center [656, 254] width 1212 height 47
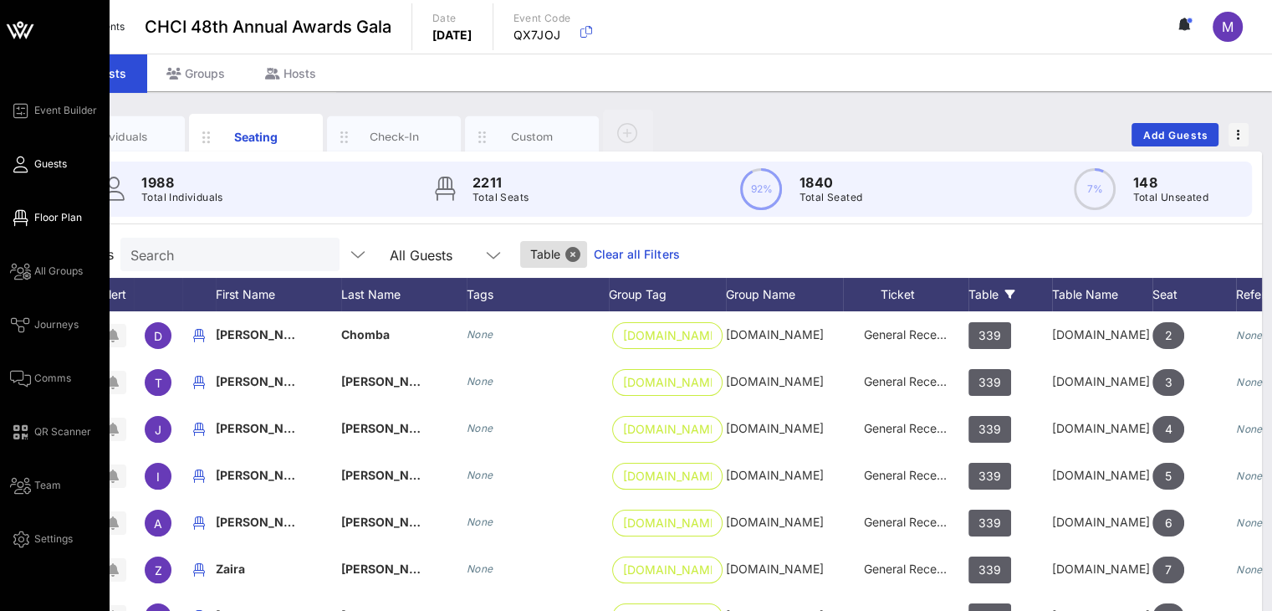
click at [31, 218] on link "Floor Plan" at bounding box center [46, 217] width 72 height 20
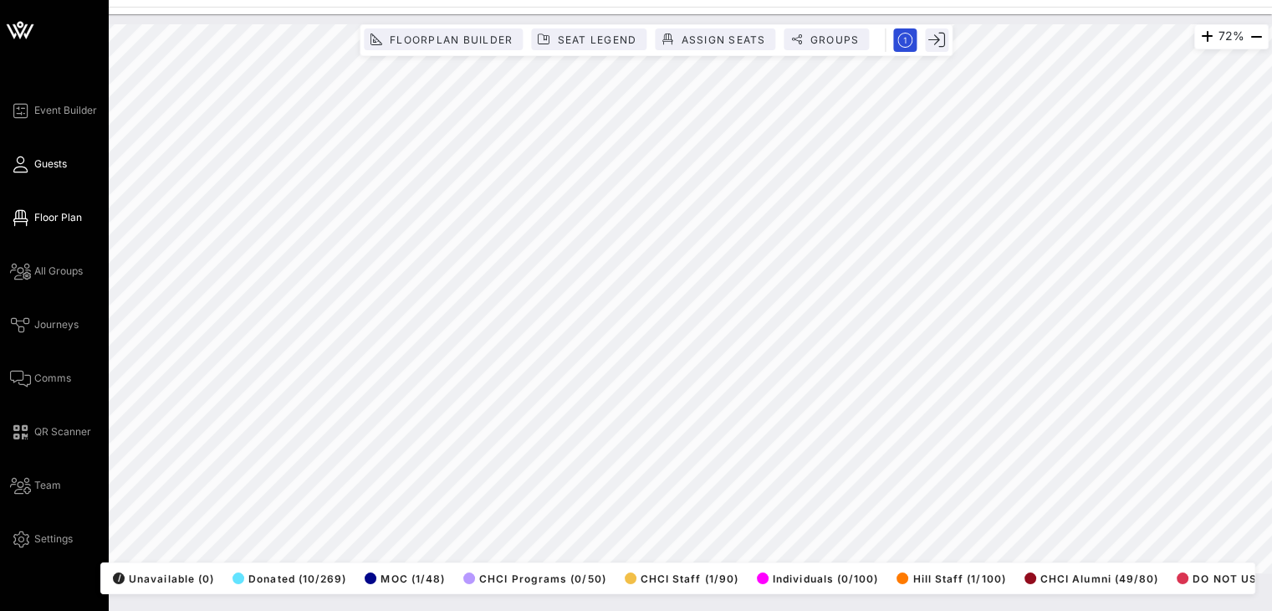
click at [54, 163] on span "Guests" at bounding box center [50, 163] width 33 height 15
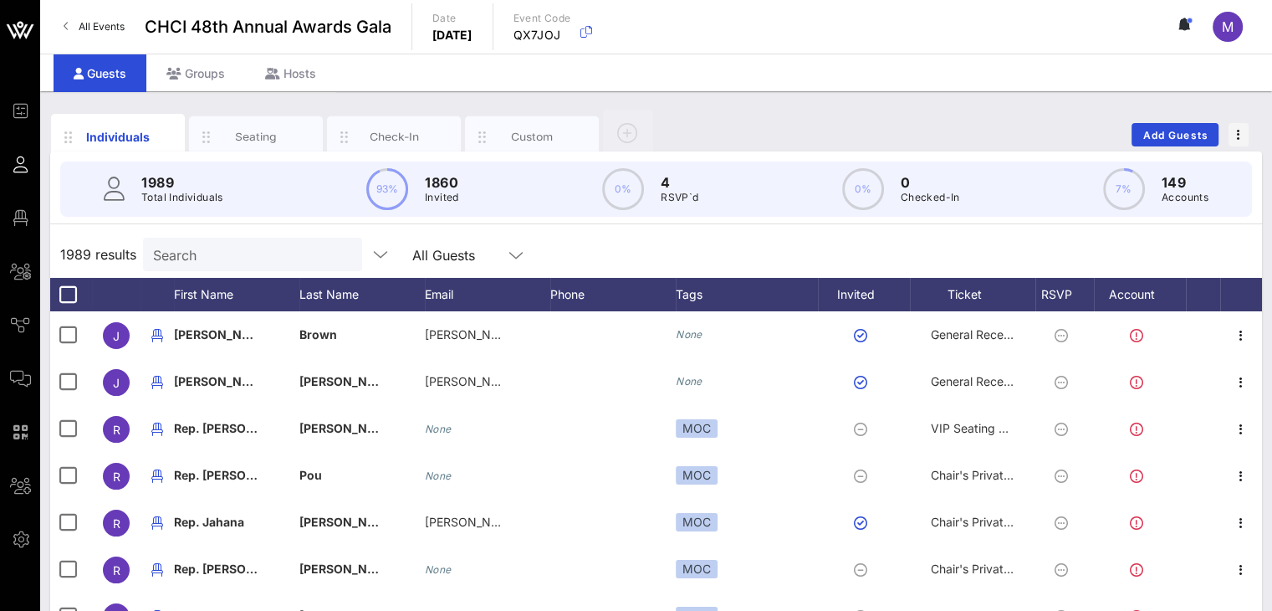
click at [198, 250] on input "Search" at bounding box center [251, 254] width 196 height 22
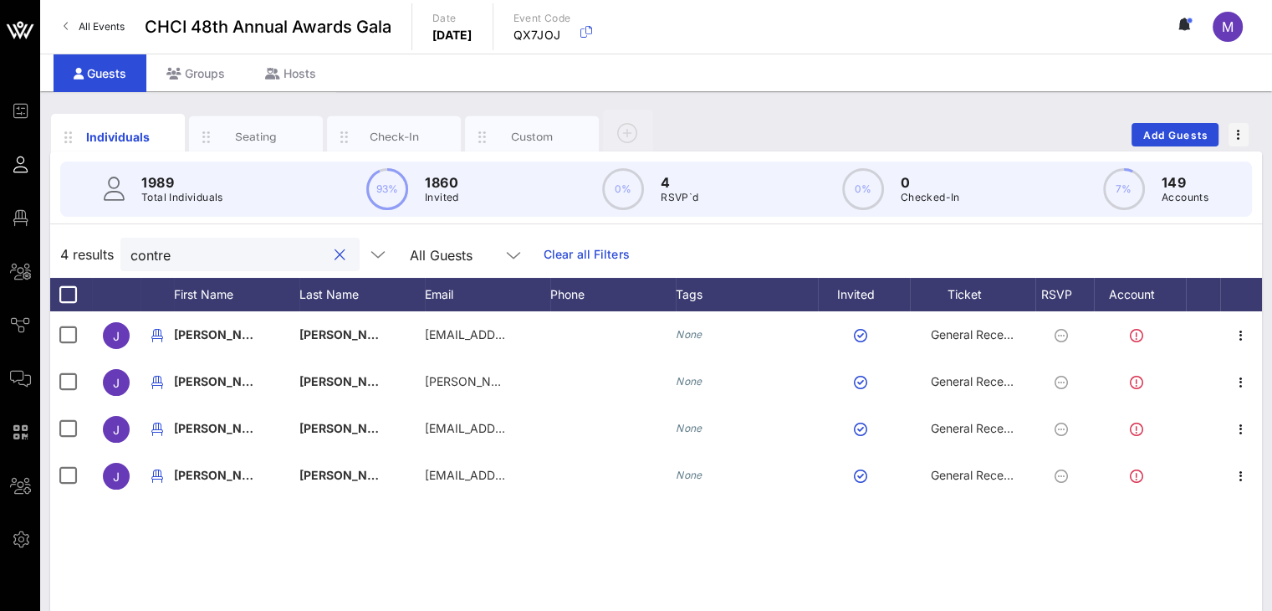
drag, startPoint x: 197, startPoint y: 253, endPoint x: 76, endPoint y: 228, distance: 124.0
click at [97, 242] on div "4 results contre All Guests Clear all Filters" at bounding box center [656, 254] width 1212 height 47
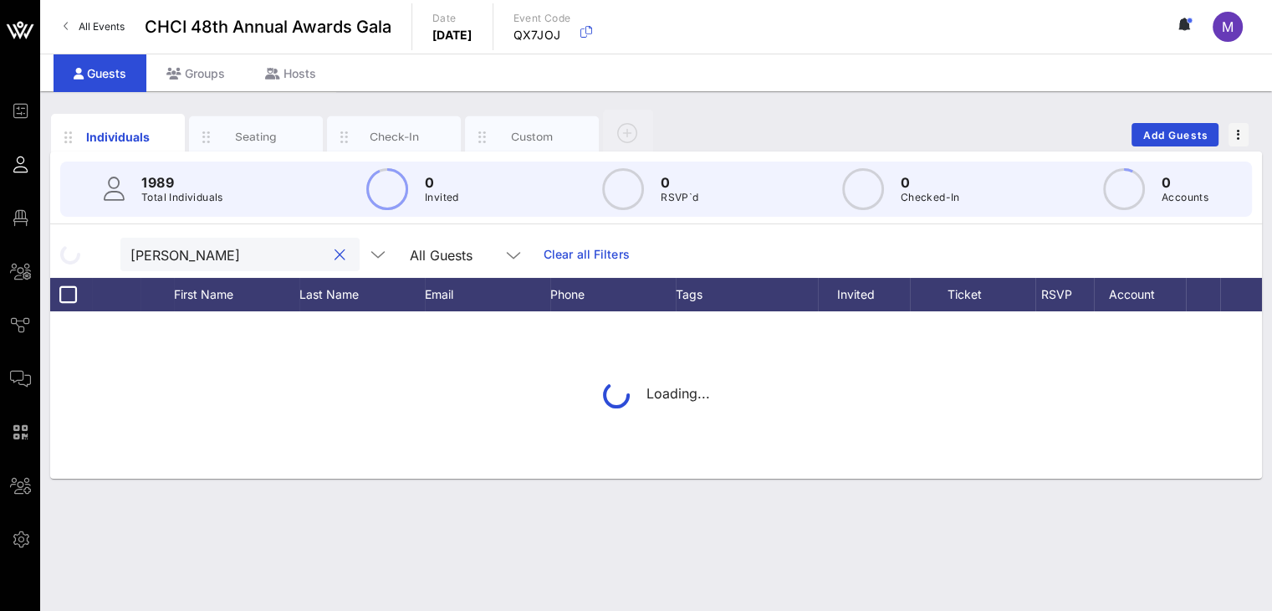
type input "Paula"
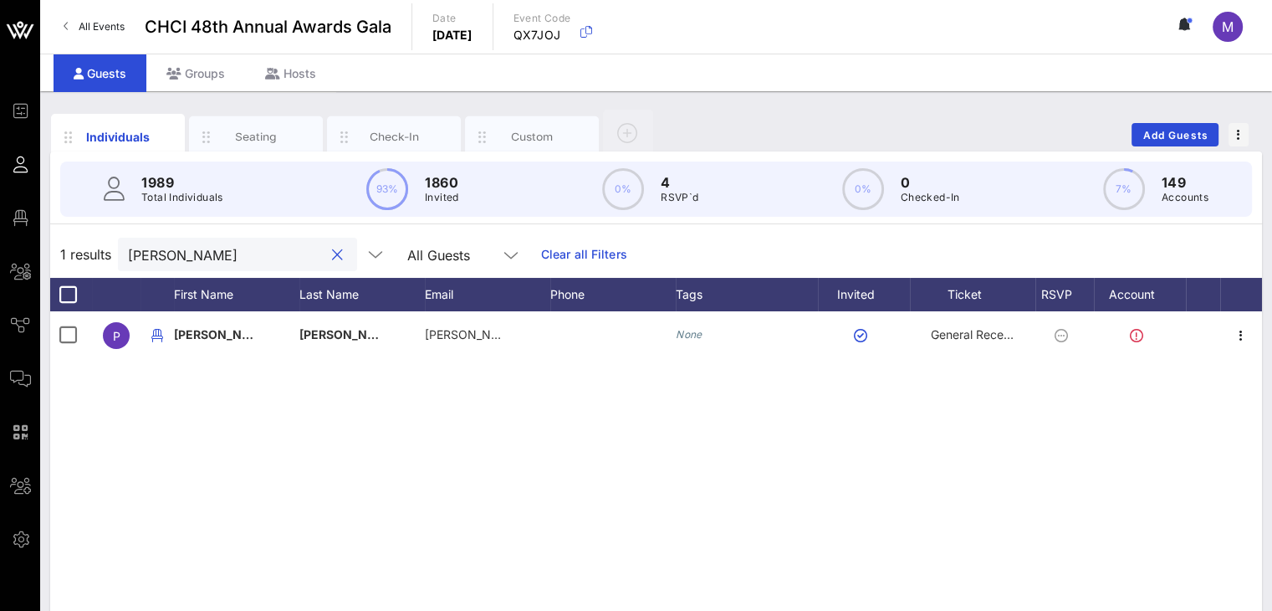
click at [332, 252] on button "clear icon" at bounding box center [337, 255] width 11 height 17
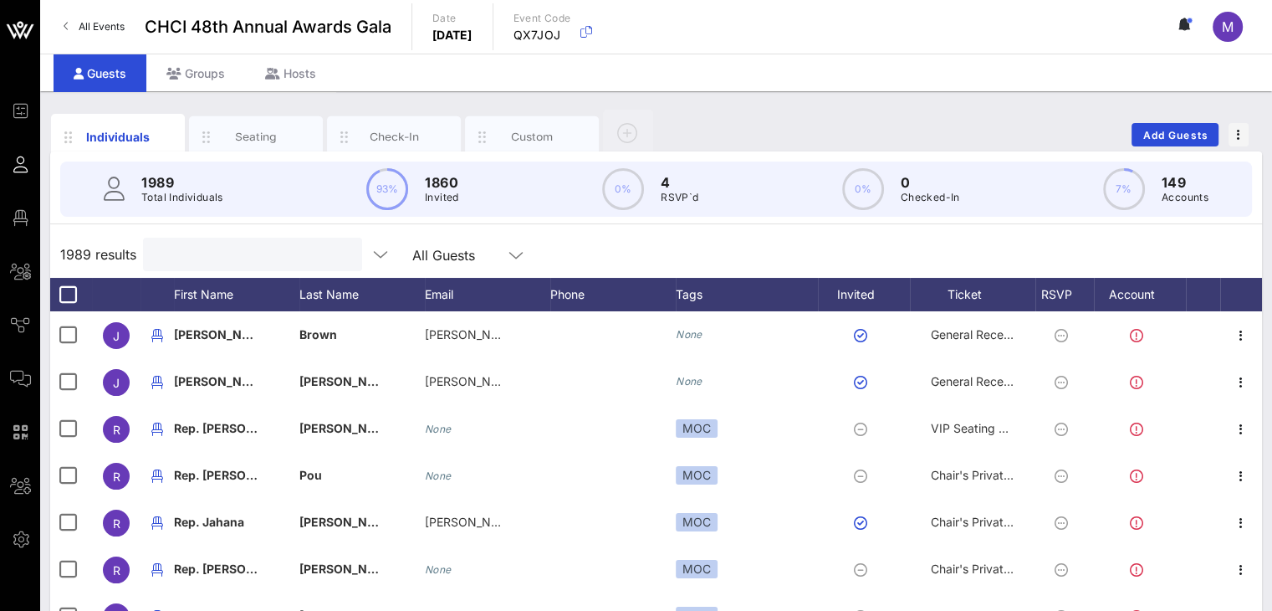
click at [258, 255] on input "text" at bounding box center [251, 254] width 196 height 22
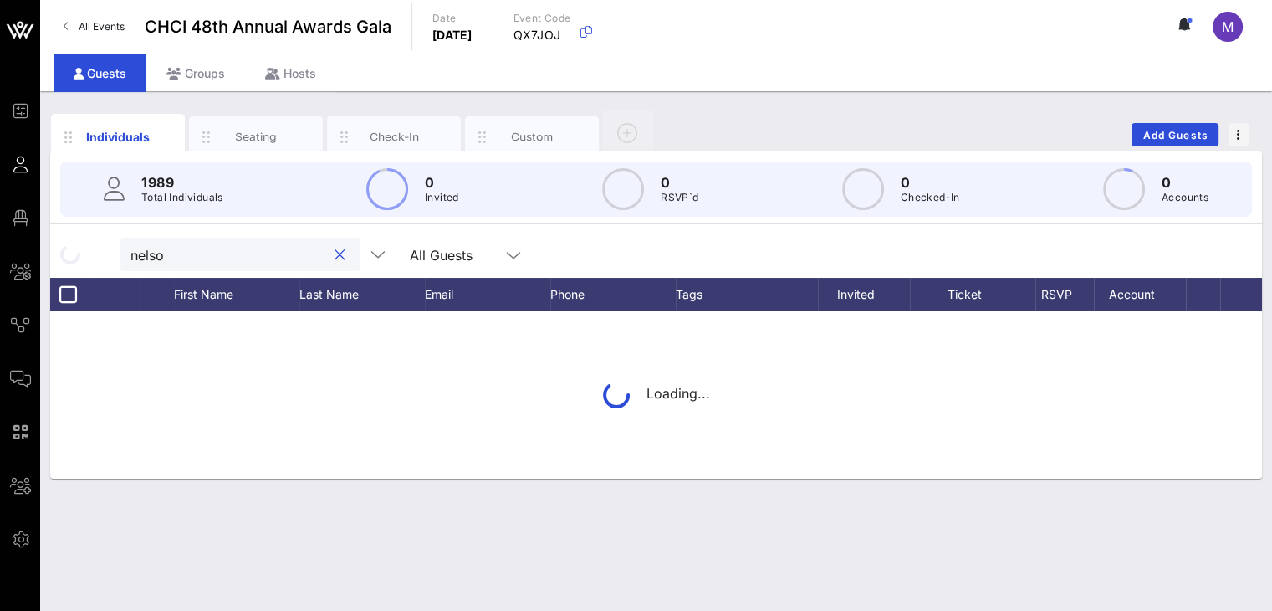
type input "nelson"
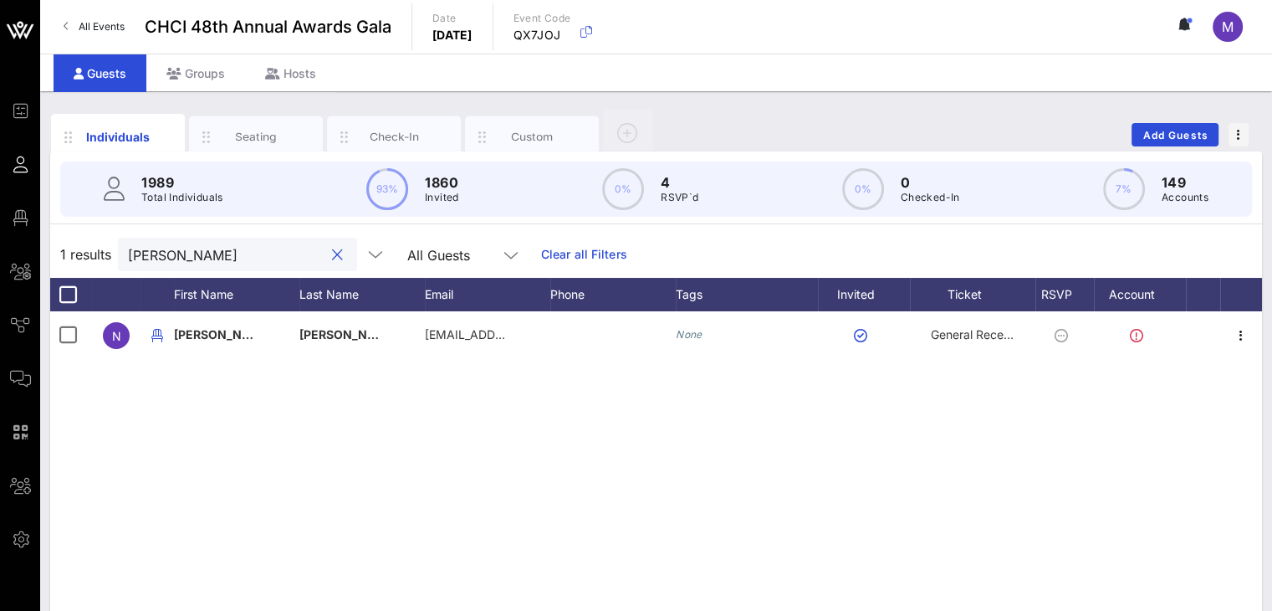
drag, startPoint x: 197, startPoint y: 251, endPoint x: 120, endPoint y: 252, distance: 77.0
click at [120, 252] on div "nelson" at bounding box center [237, 254] width 239 height 33
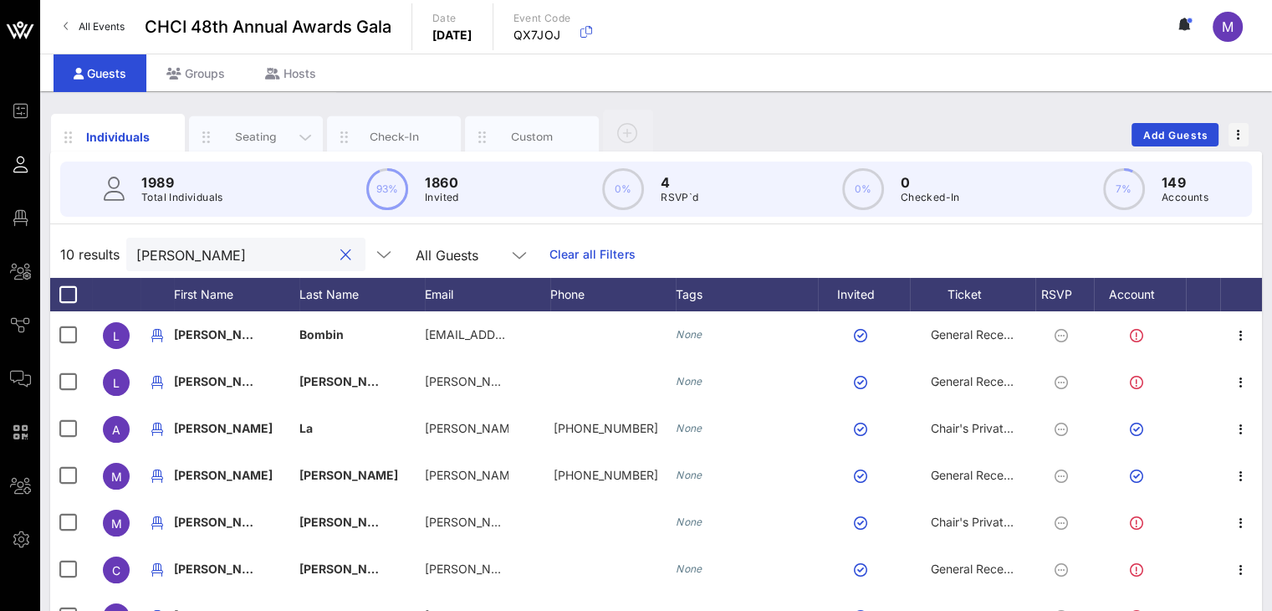
type input "lisa"
click at [257, 126] on div "Seating" at bounding box center [256, 137] width 134 height 42
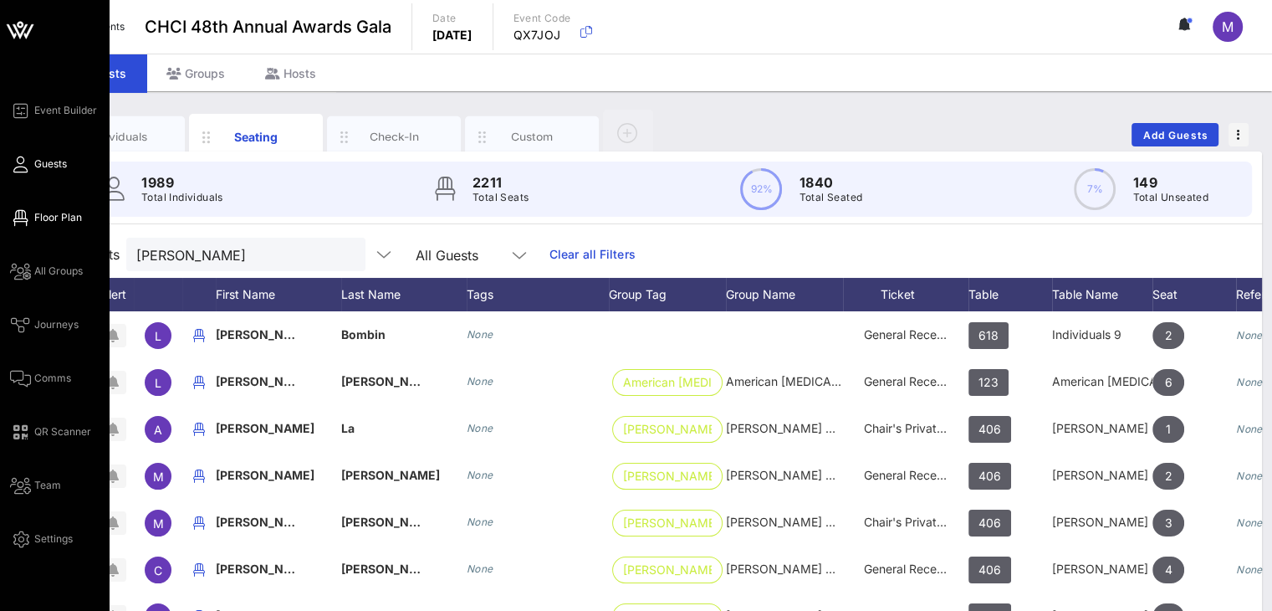
click at [71, 212] on span "Floor Plan" at bounding box center [58, 217] width 48 height 15
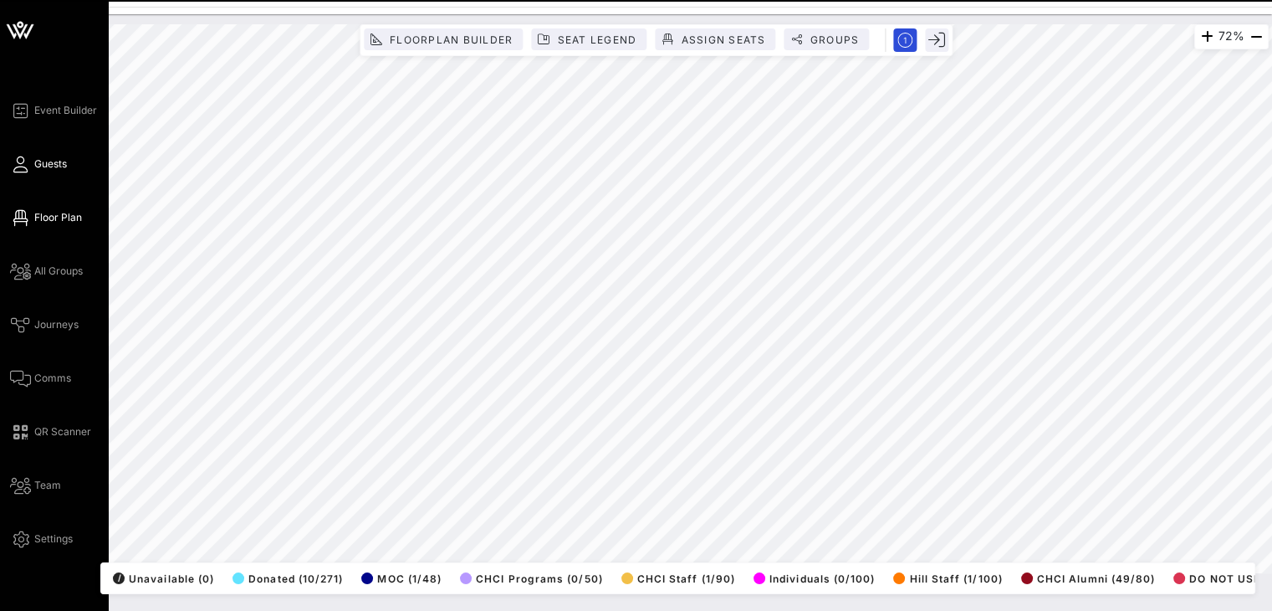
click at [65, 162] on span "Guests" at bounding box center [50, 163] width 33 height 15
click at [54, 164] on span "Guests" at bounding box center [50, 163] width 33 height 15
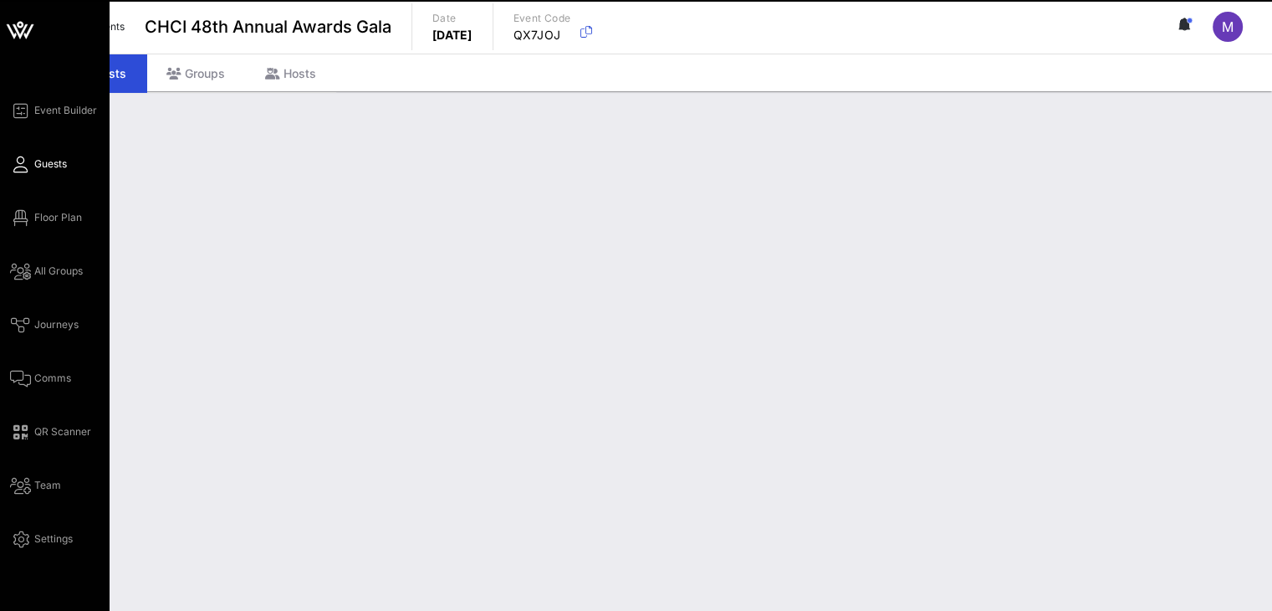
click at [54, 164] on span "Guests" at bounding box center [50, 163] width 33 height 15
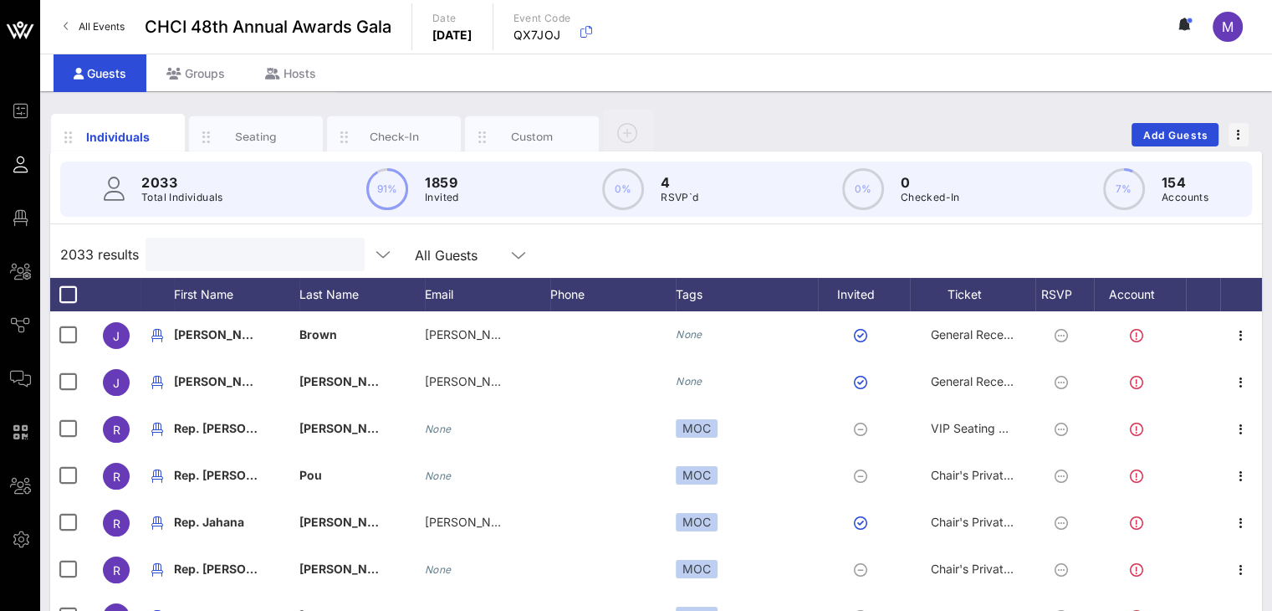
click at [176, 255] on input "text" at bounding box center [254, 254] width 196 height 22
click at [192, 252] on input "Search" at bounding box center [254, 254] width 196 height 22
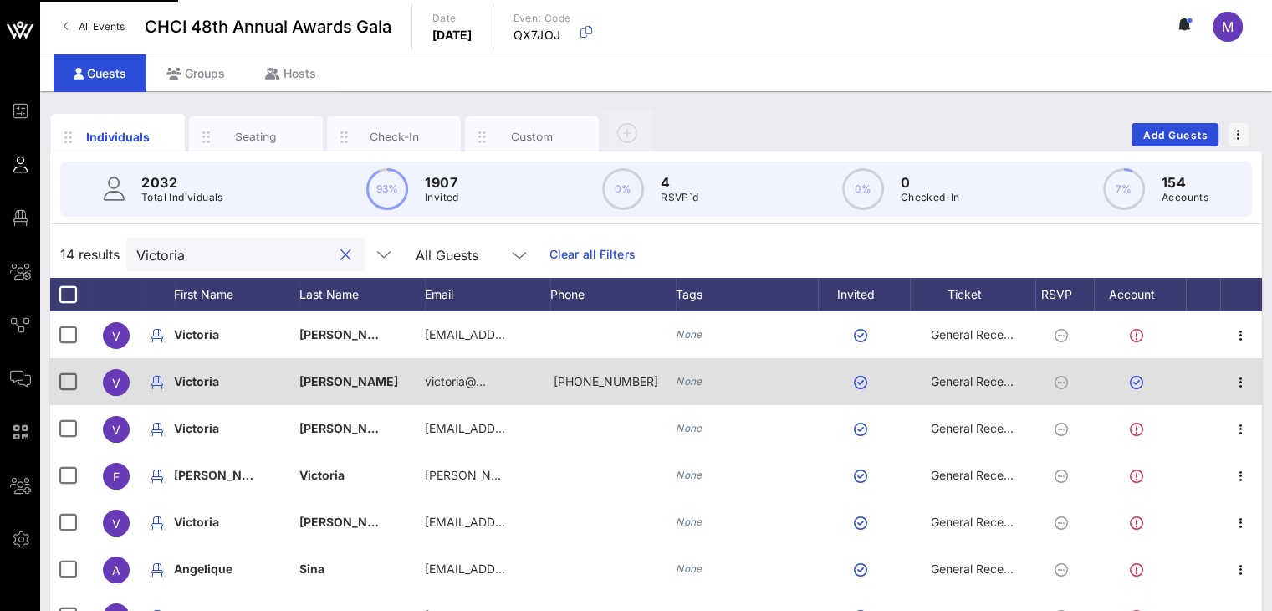
type input "Victoria"
click at [261, 129] on div "Seating" at bounding box center [256, 137] width 74 height 16
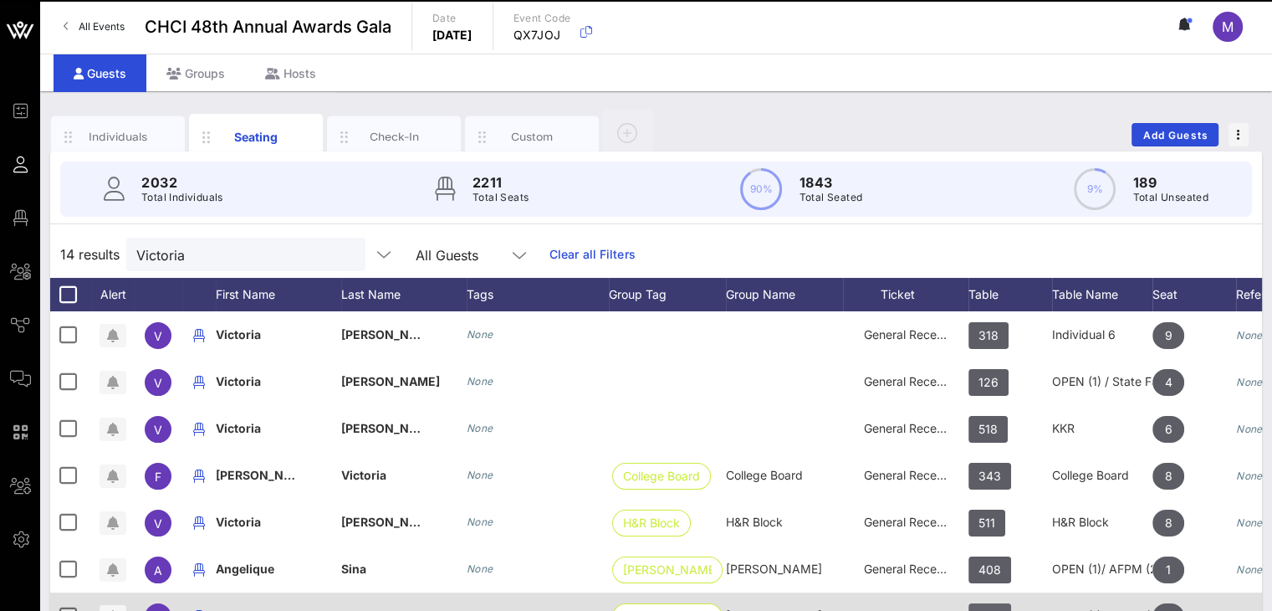
scroll to position [40, 0]
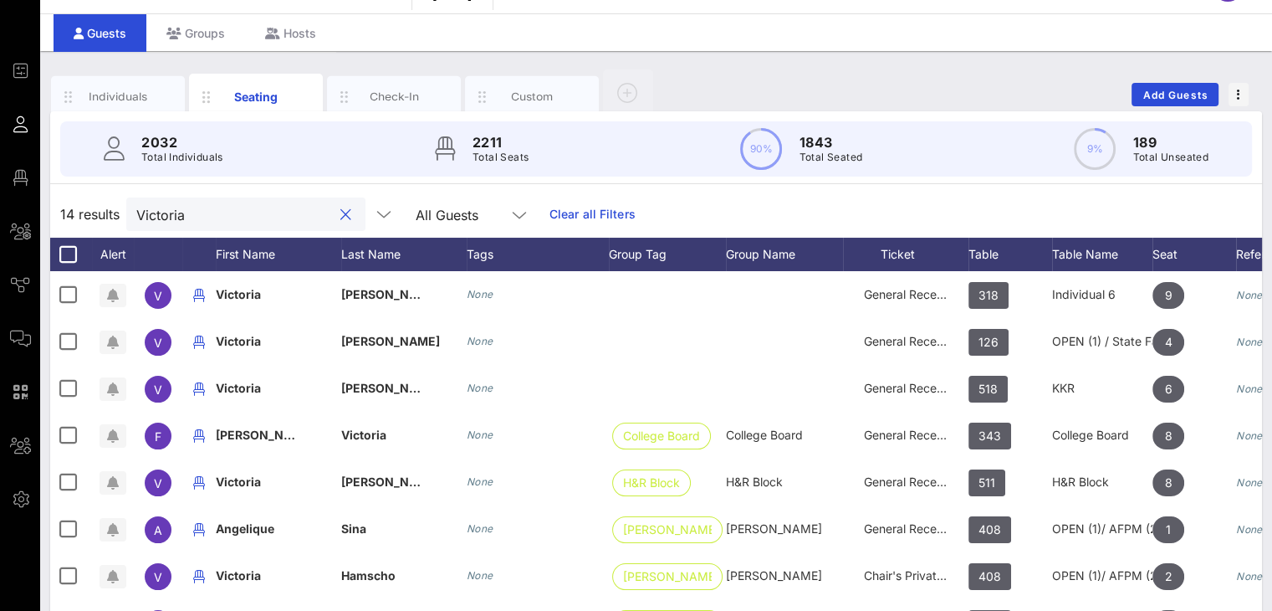
drag, startPoint x: 213, startPoint y: 220, endPoint x: 123, endPoint y: 212, distance: 90.7
click at [123, 212] on div "14 results Victoria All Guests Clear all Filters" at bounding box center [656, 214] width 1212 height 47
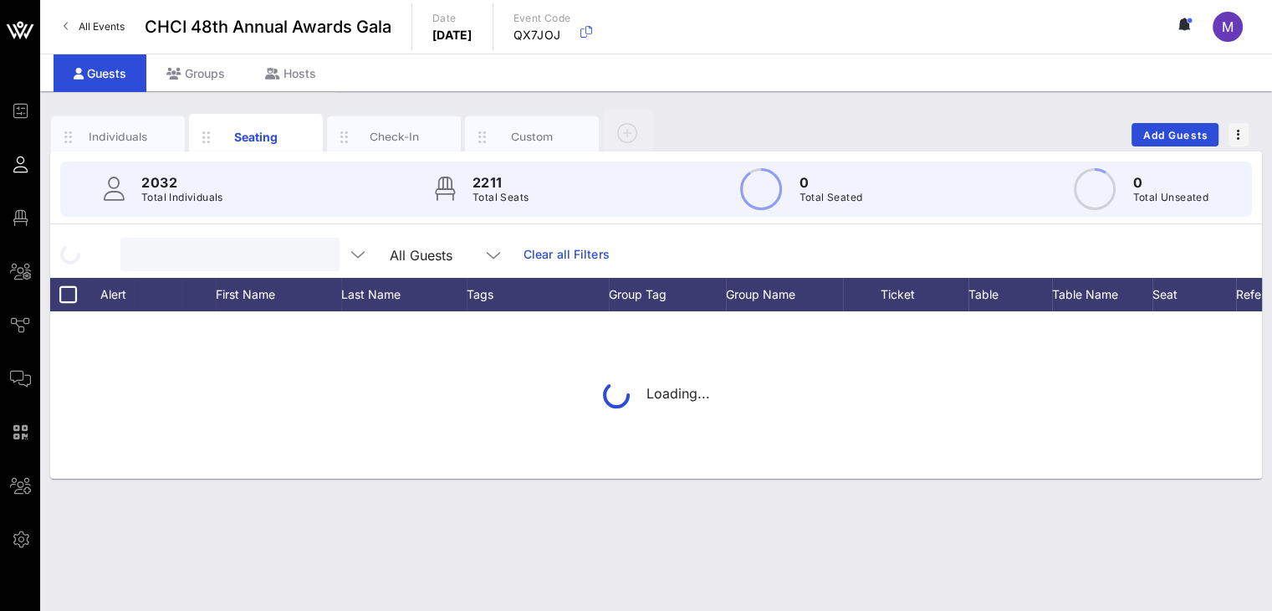
scroll to position [0, 0]
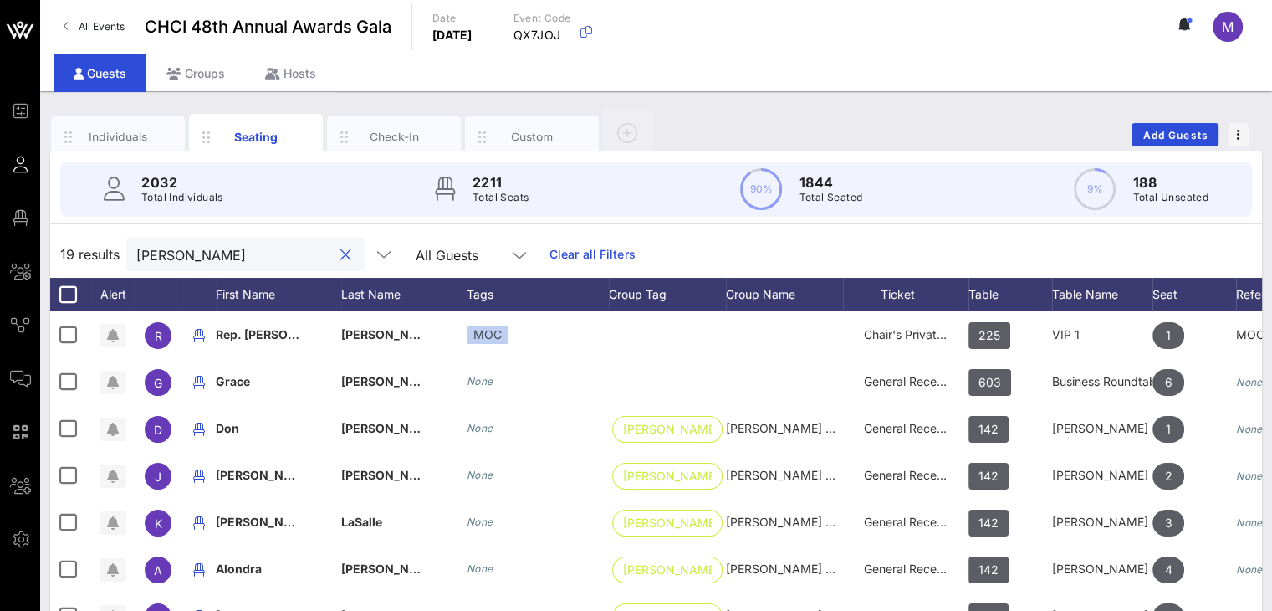
drag, startPoint x: 181, startPoint y: 251, endPoint x: 81, endPoint y: 249, distance: 99.6
click at [84, 249] on div "19 results kenn All Guests Clear all Filters" at bounding box center [656, 254] width 1212 height 47
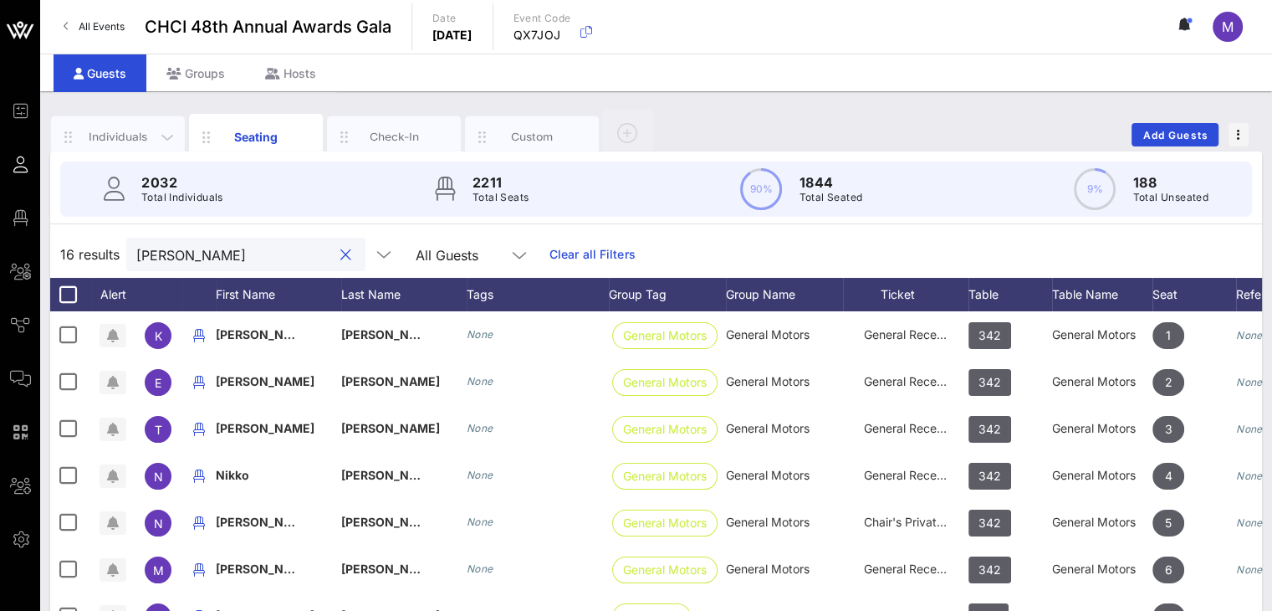
click at [120, 137] on div "Individuals" at bounding box center [118, 137] width 74 height 16
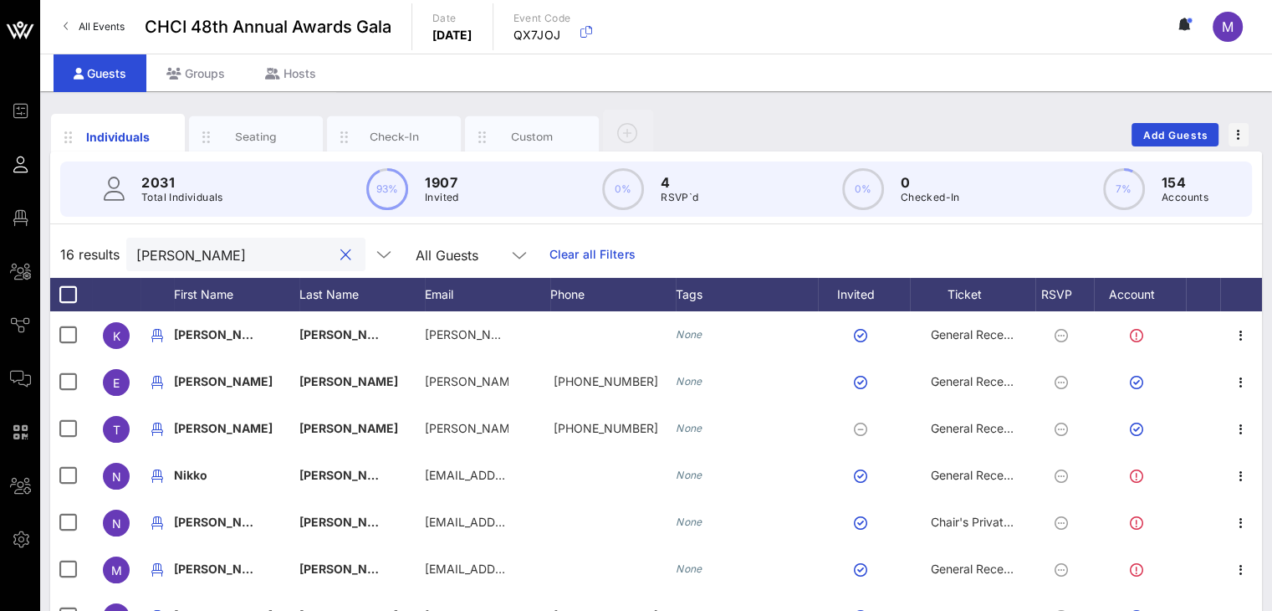
drag, startPoint x: 171, startPoint y: 255, endPoint x: 106, endPoint y: 251, distance: 65.4
click at [106, 251] on div "16 results noel All Guests Clear all Filters" at bounding box center [656, 254] width 1212 height 47
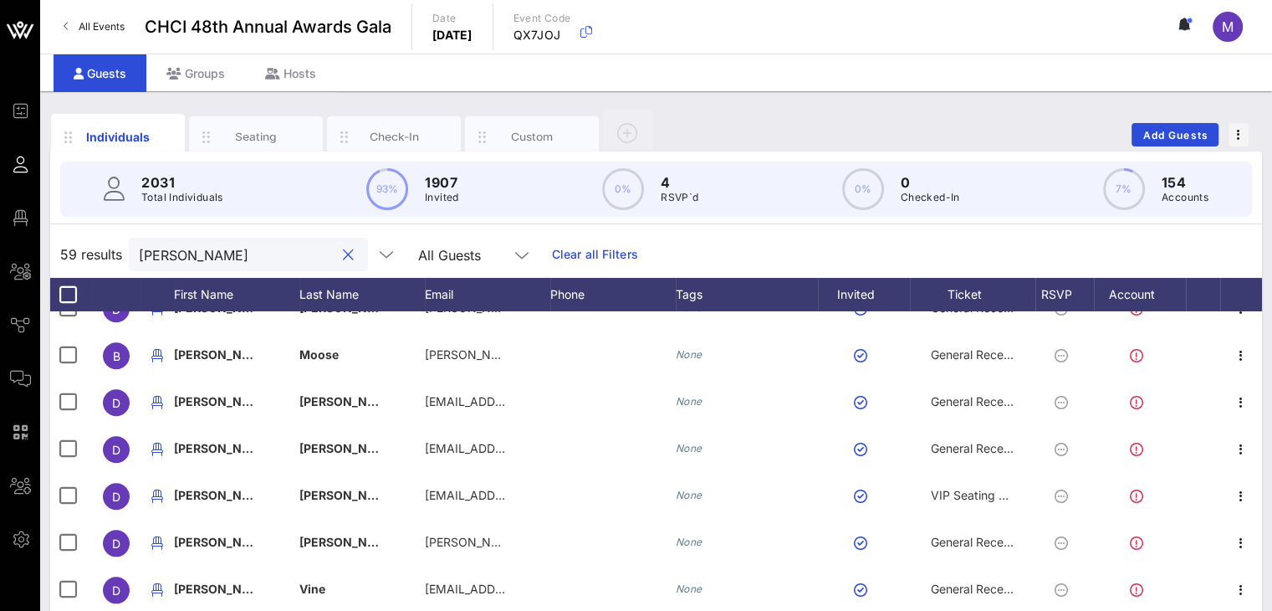
type input "[PERSON_NAME]"
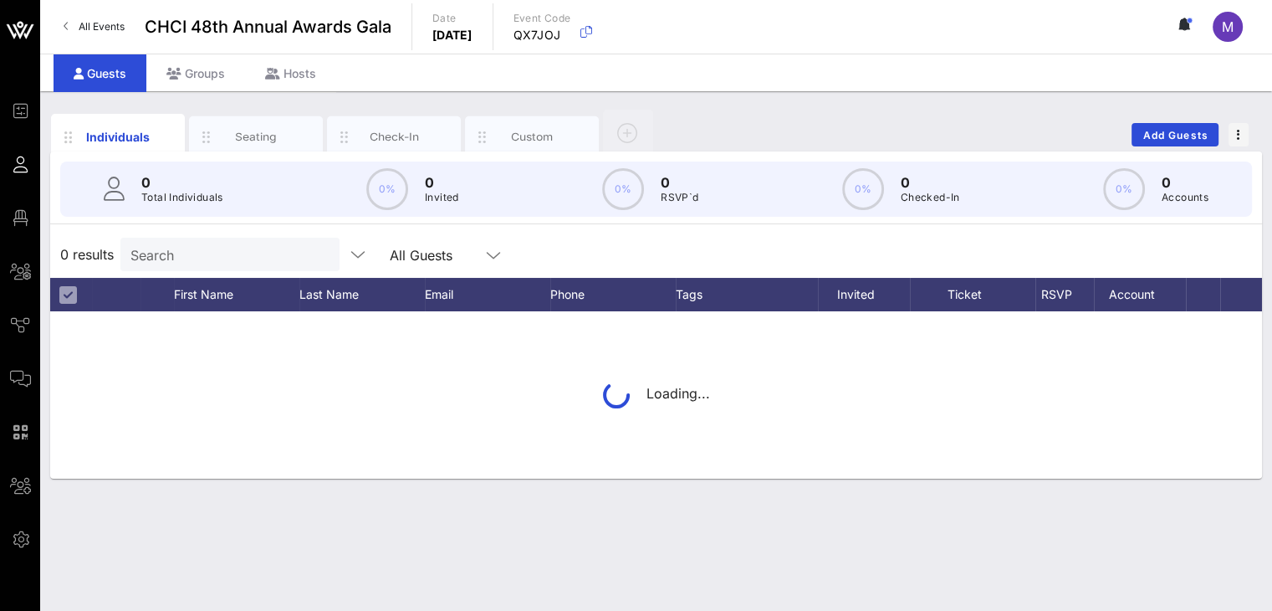
click at [241, 248] on input "Search" at bounding box center [228, 254] width 196 height 22
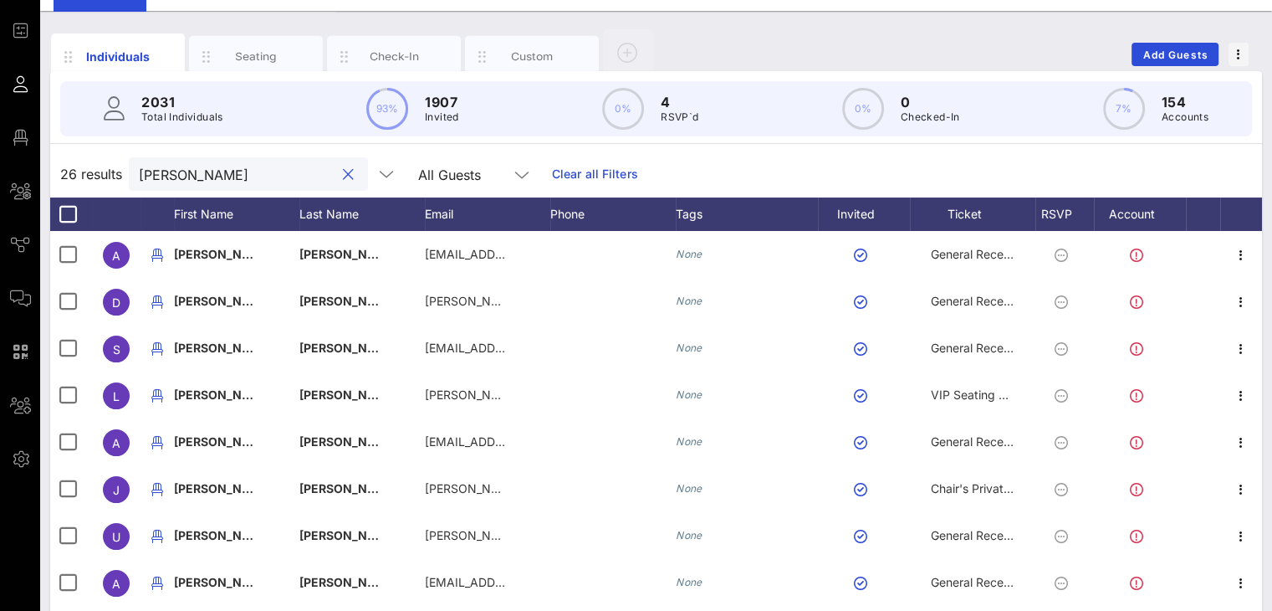
scroll to position [77, 0]
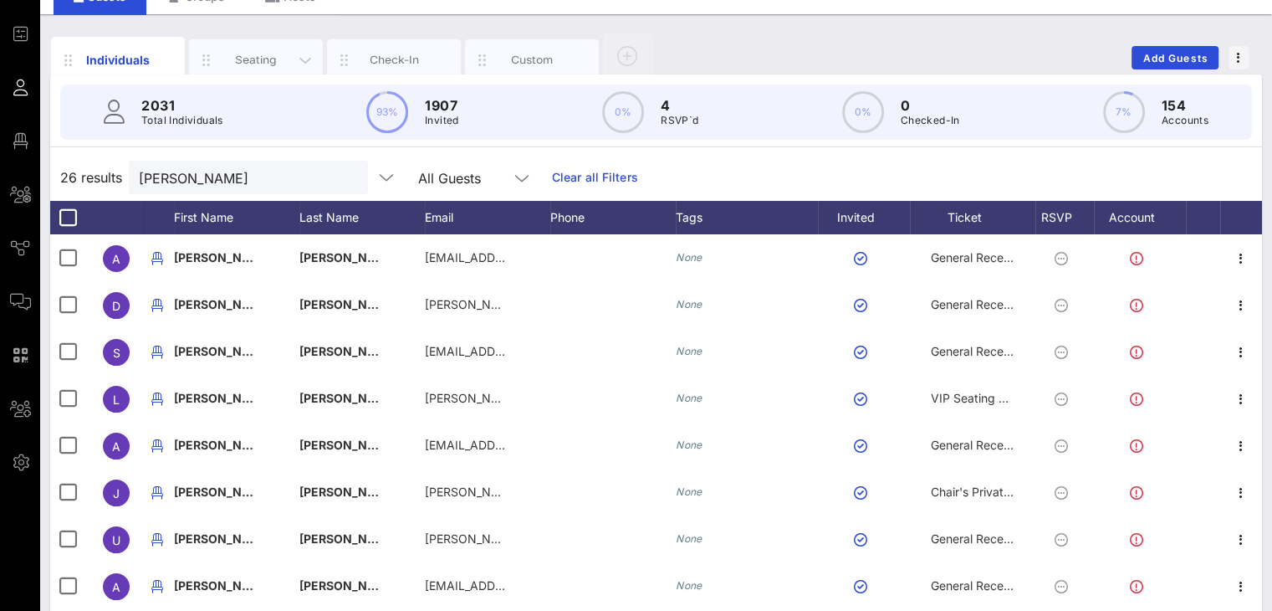
click at [258, 60] on div "Seating" at bounding box center [256, 60] width 74 height 16
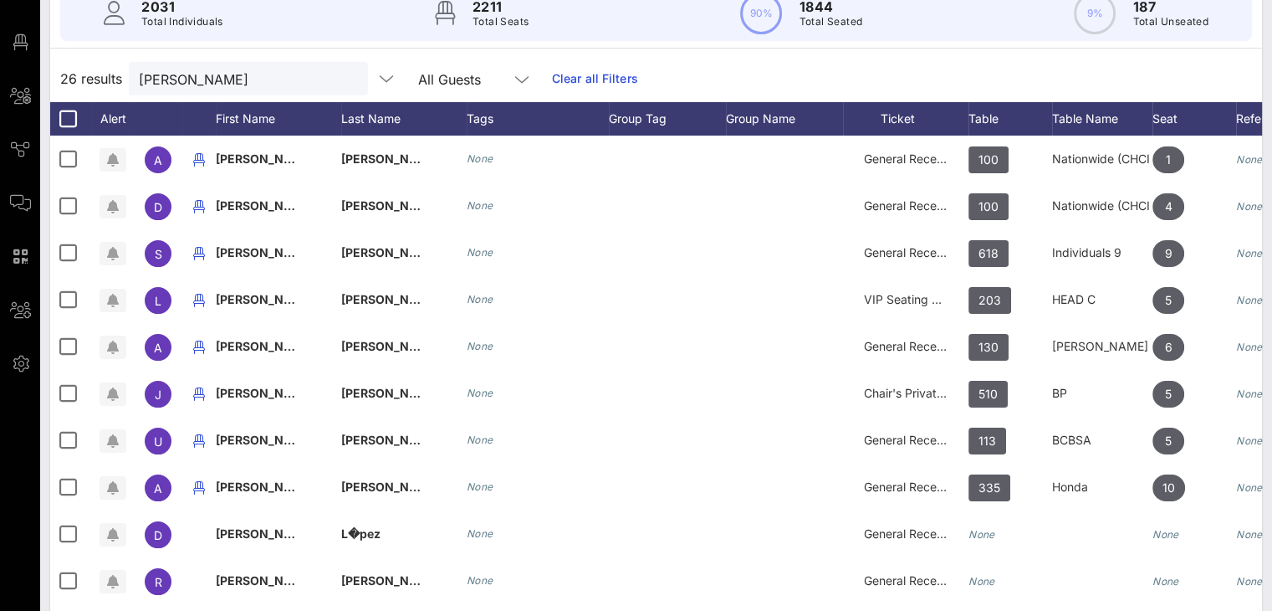
scroll to position [218, 0]
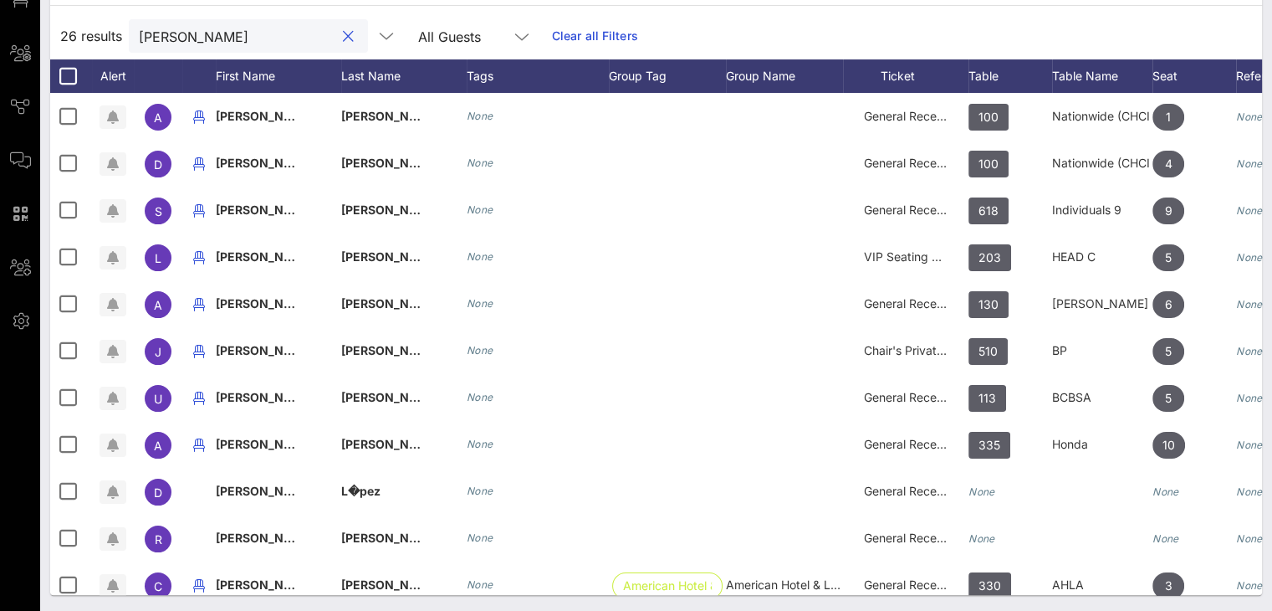
drag, startPoint x: 192, startPoint y: 33, endPoint x: 121, endPoint y: 30, distance: 71.1
click at [122, 29] on div "26 results lopez All Guests Clear all Filters" at bounding box center [656, 36] width 1212 height 47
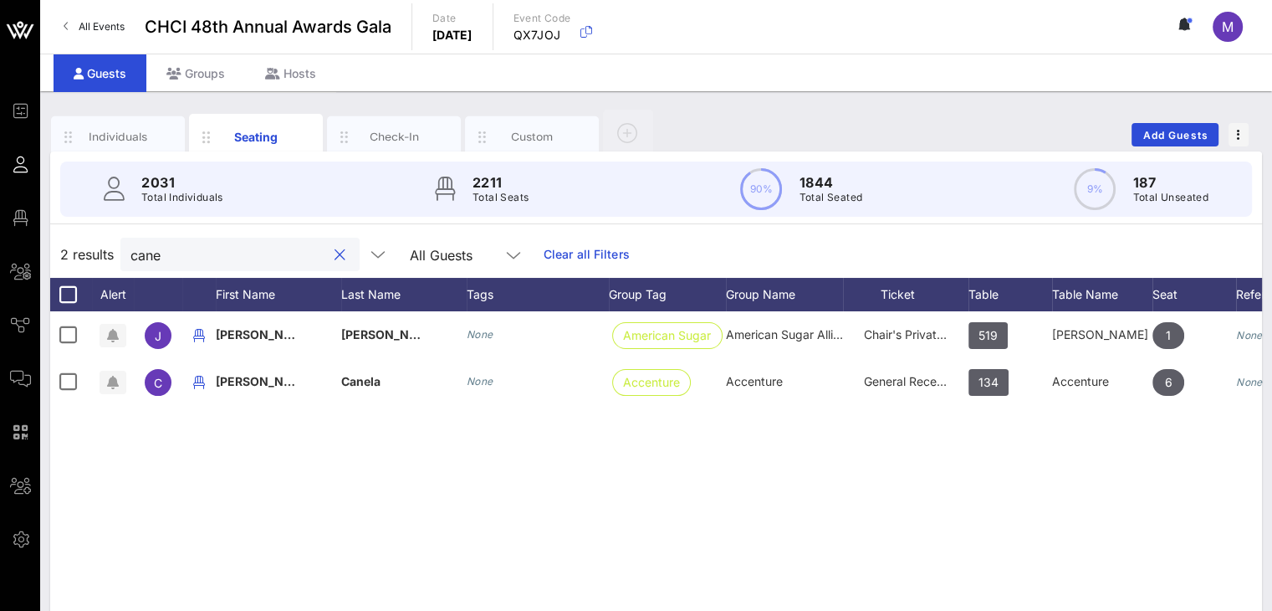
type input "cane"
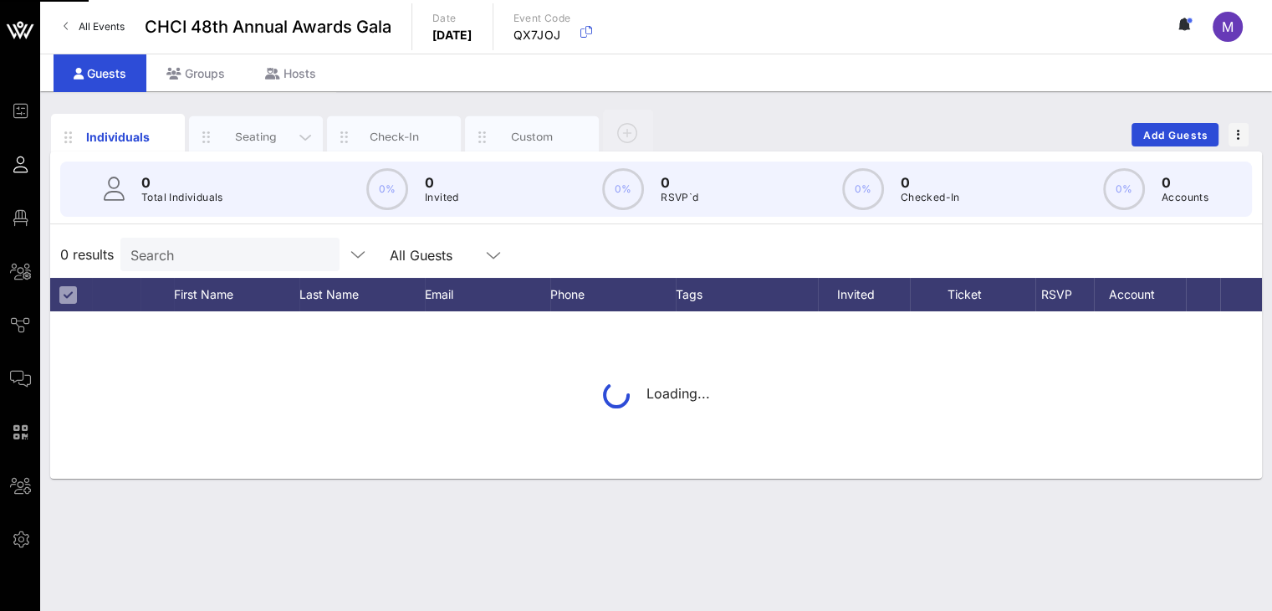
click at [265, 135] on div "Seating" at bounding box center [256, 137] width 74 height 16
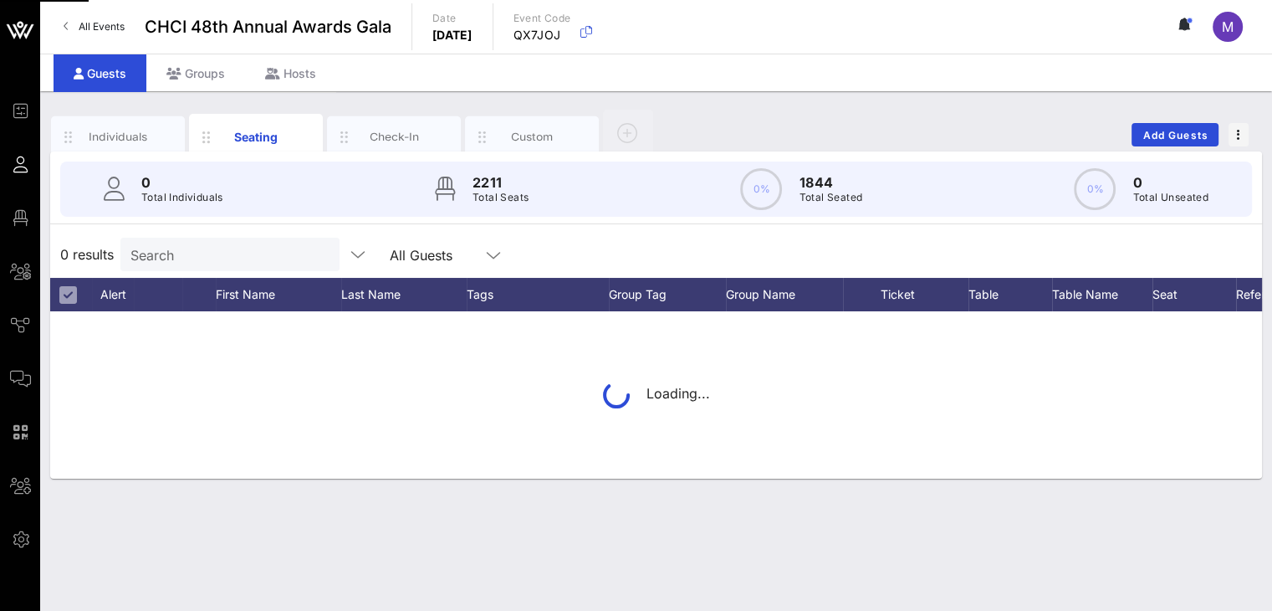
click at [197, 251] on input "Search" at bounding box center [228, 254] width 196 height 22
type input "c"
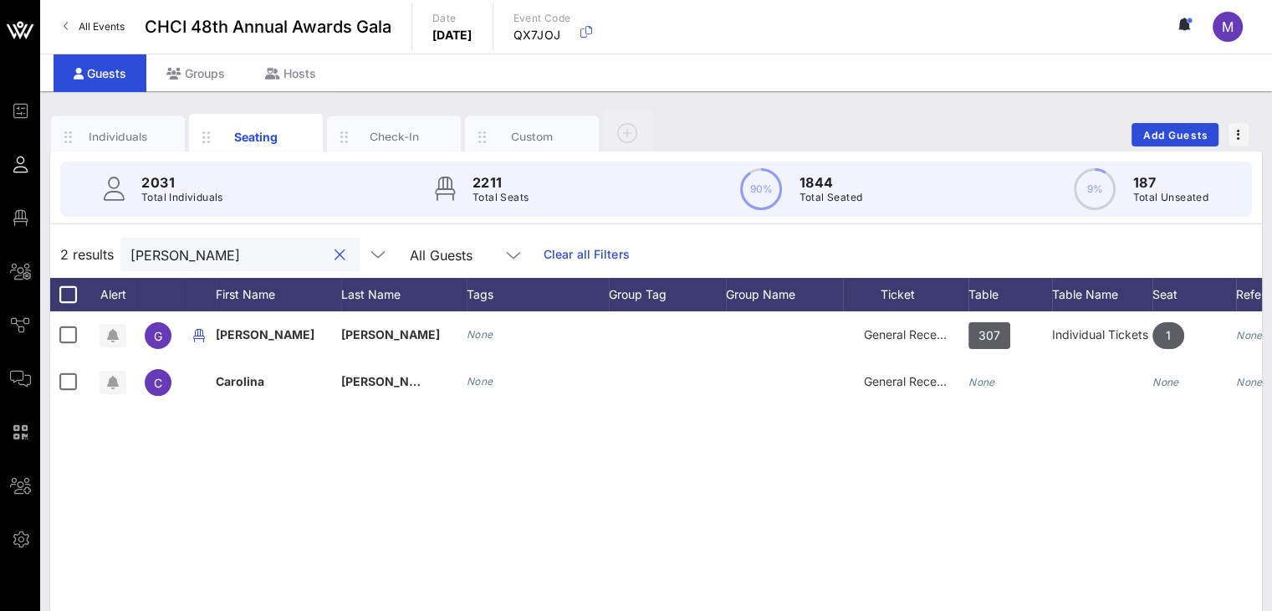
drag, startPoint x: 177, startPoint y: 258, endPoint x: 104, endPoint y: 252, distance: 73.0
click at [105, 252] on div "2 results [PERSON_NAME] All Guests Clear all Filters" at bounding box center [656, 254] width 1212 height 47
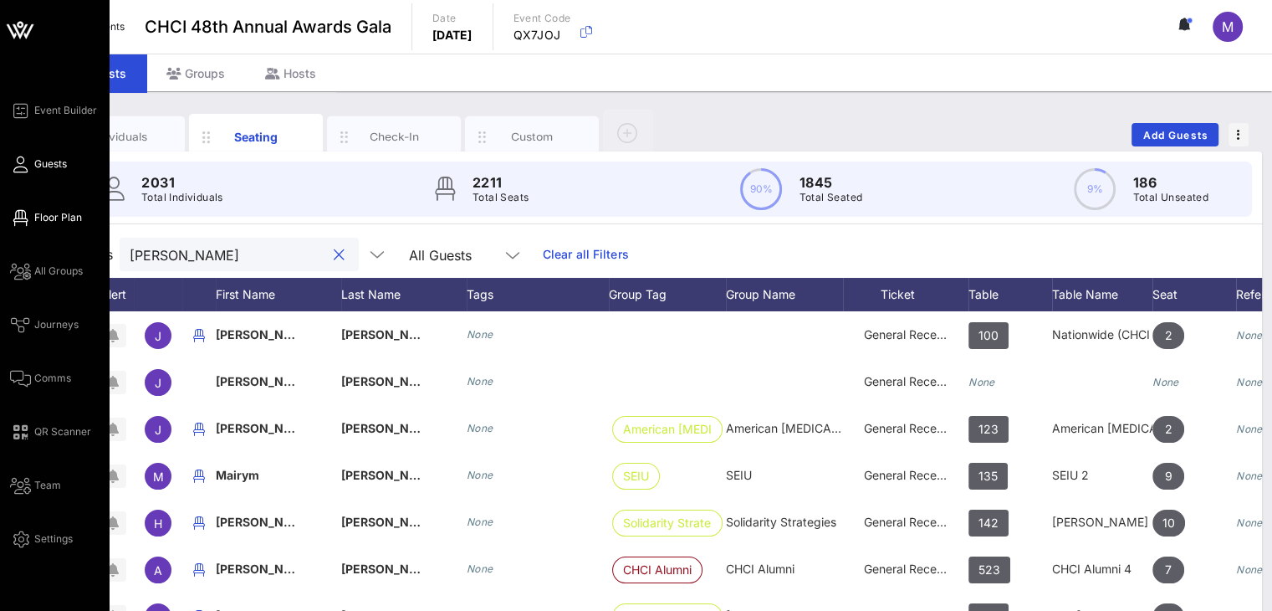
type input "[PERSON_NAME]"
click at [59, 215] on span "Floor Plan" at bounding box center [58, 217] width 48 height 15
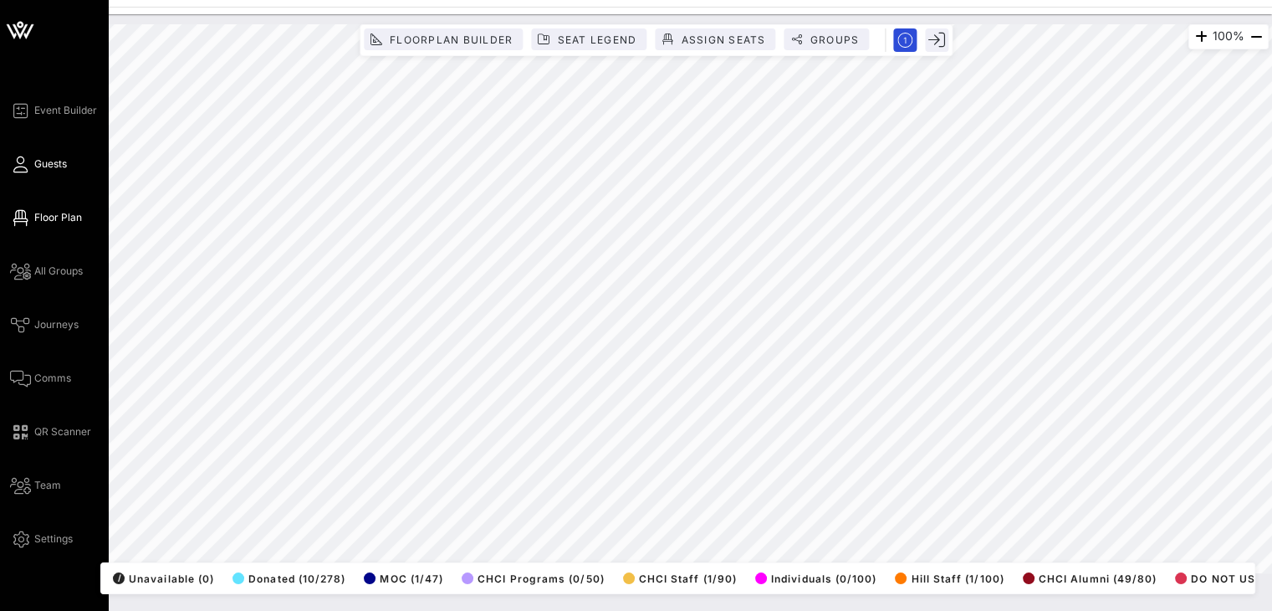
click at [43, 160] on span "Guests" at bounding box center [50, 163] width 33 height 15
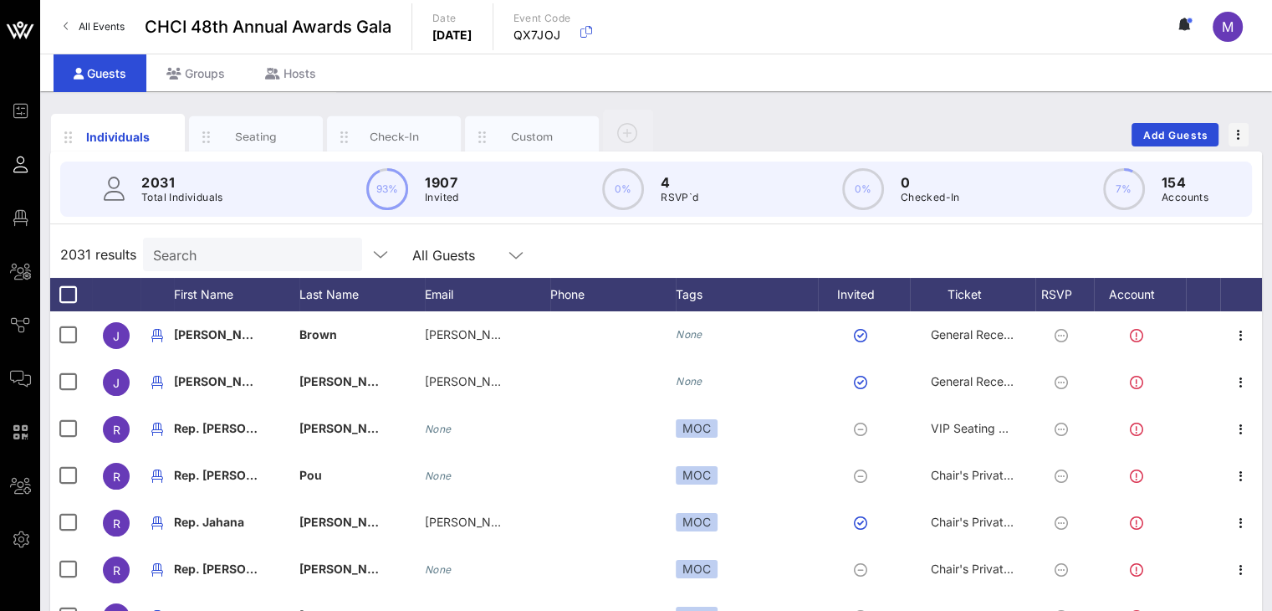
click at [255, 247] on input "Search" at bounding box center [251, 254] width 196 height 22
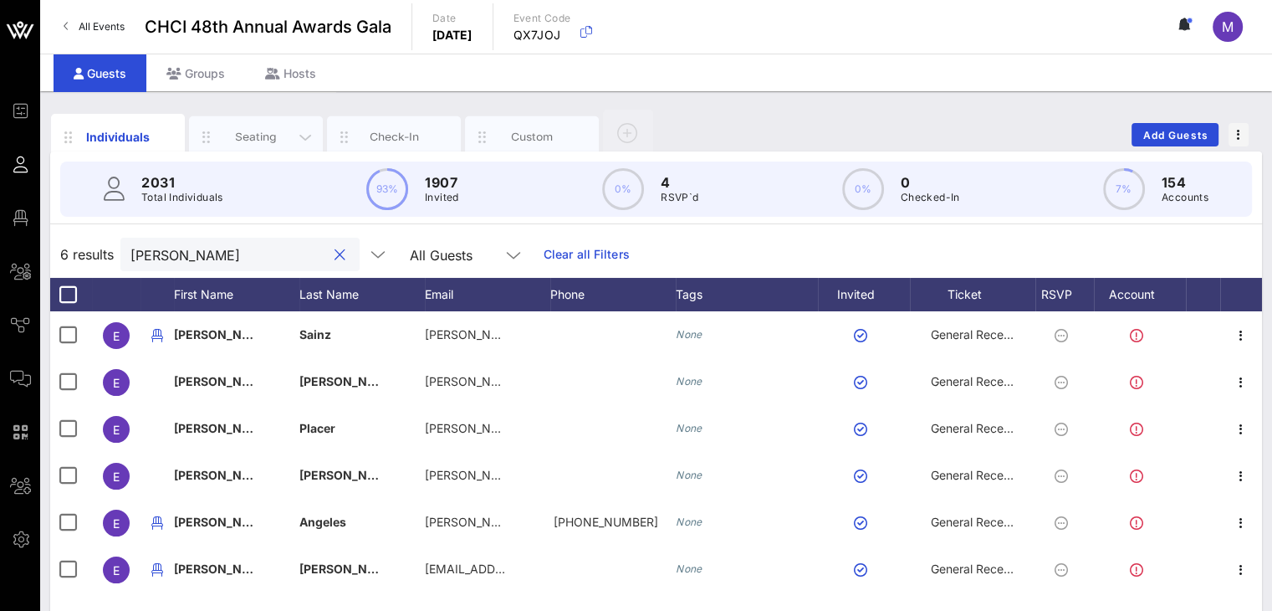
click at [262, 124] on div "Seating" at bounding box center [256, 137] width 134 height 42
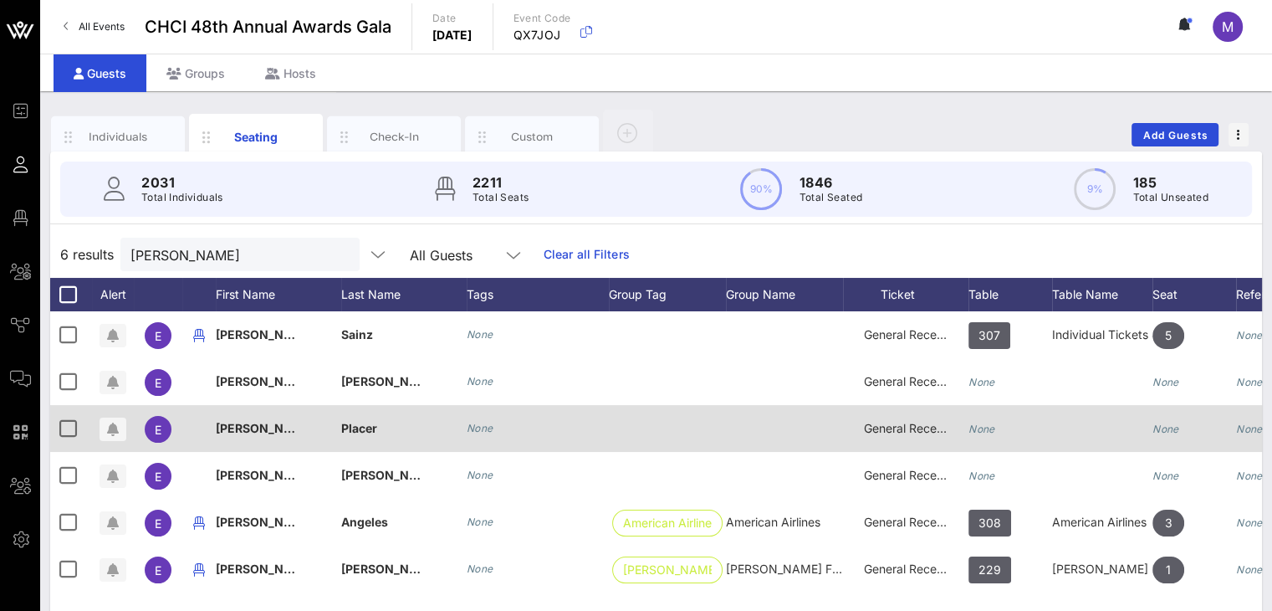
click at [986, 433] on icon "None" at bounding box center [982, 428] width 27 height 13
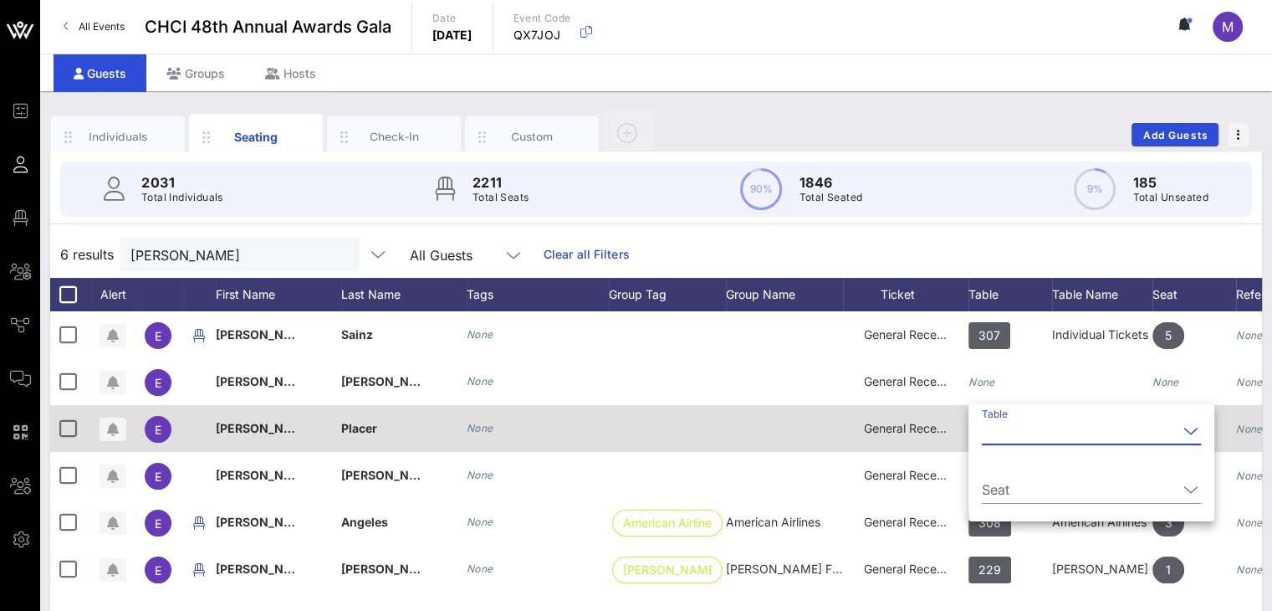
click at [985, 433] on input "Table" at bounding box center [1080, 430] width 196 height 27
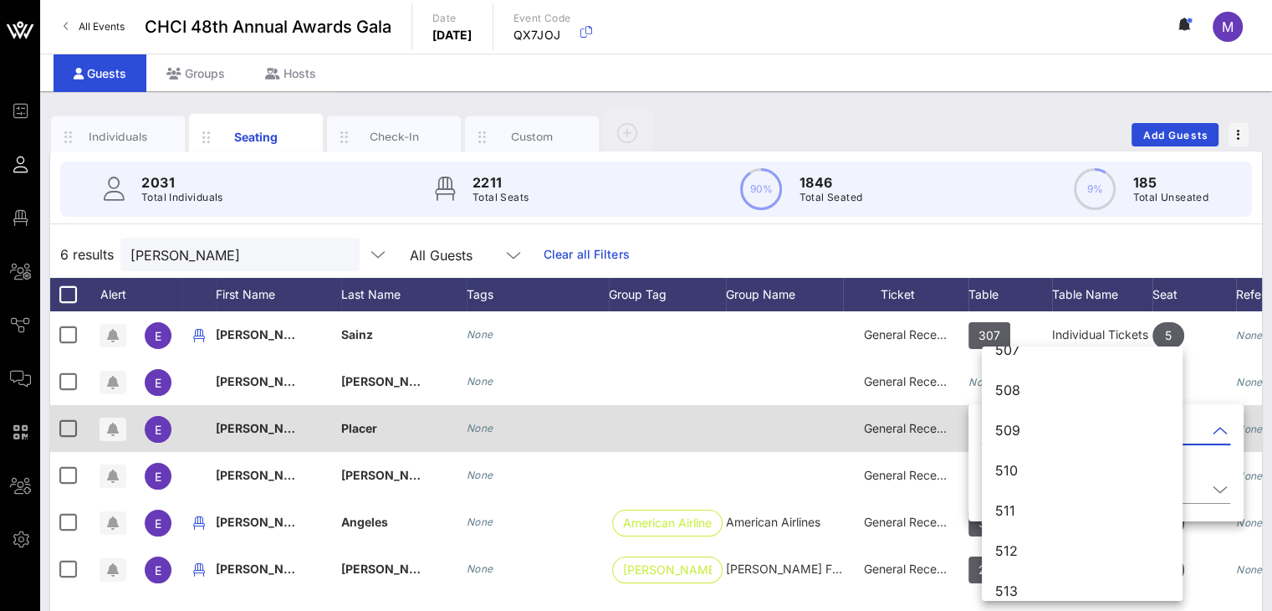
scroll to position [6900, 0]
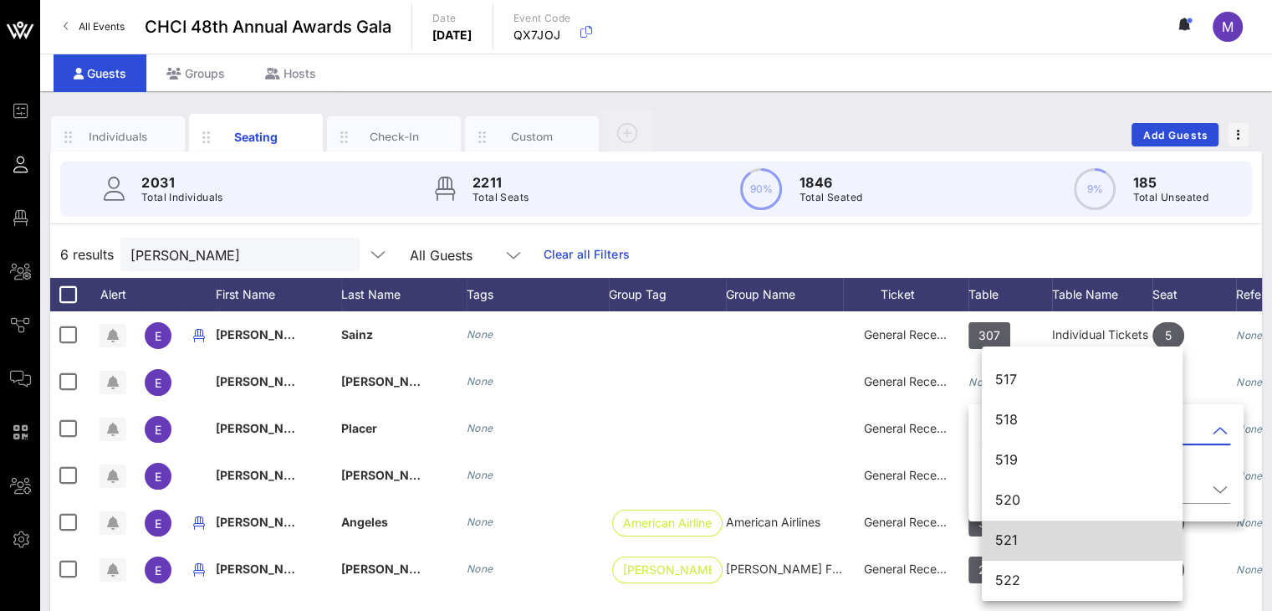
click at [1057, 544] on div "521" at bounding box center [1082, 540] width 174 height 16
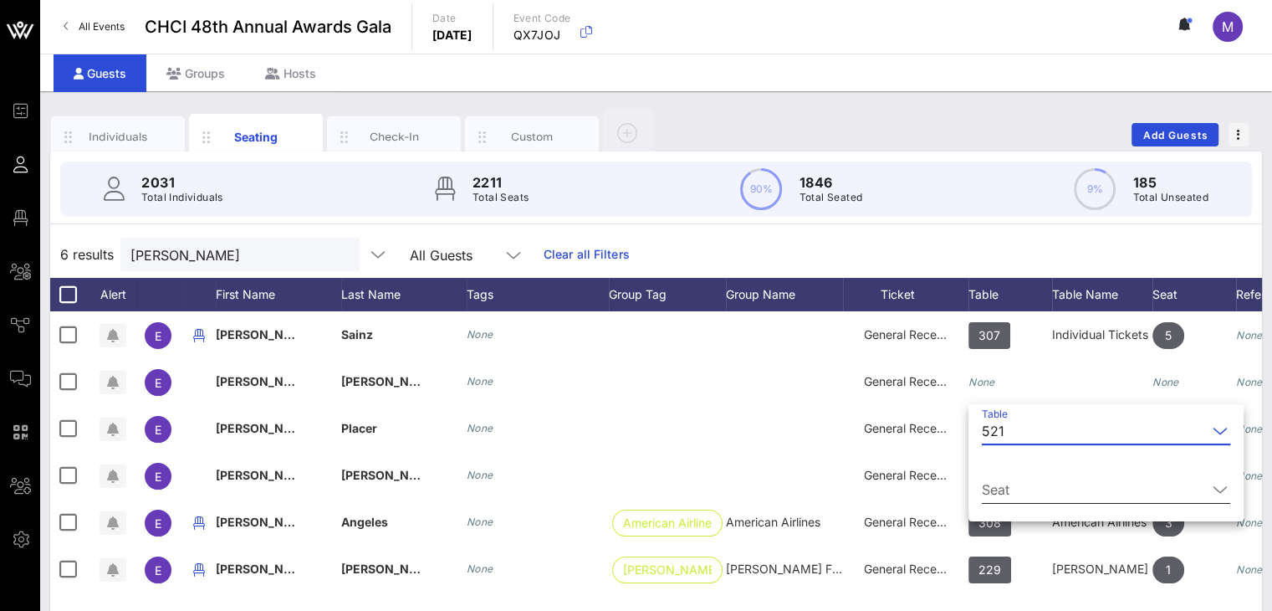
click at [1041, 480] on input "Seat" at bounding box center [1094, 489] width 225 height 27
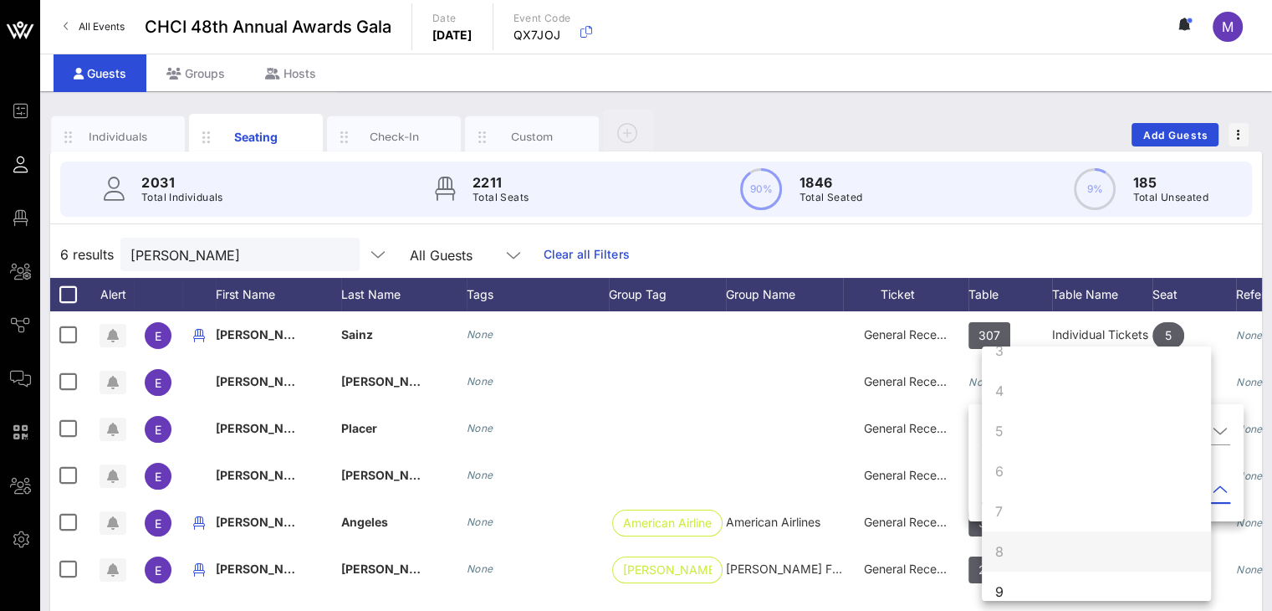
scroll to position [161, 0]
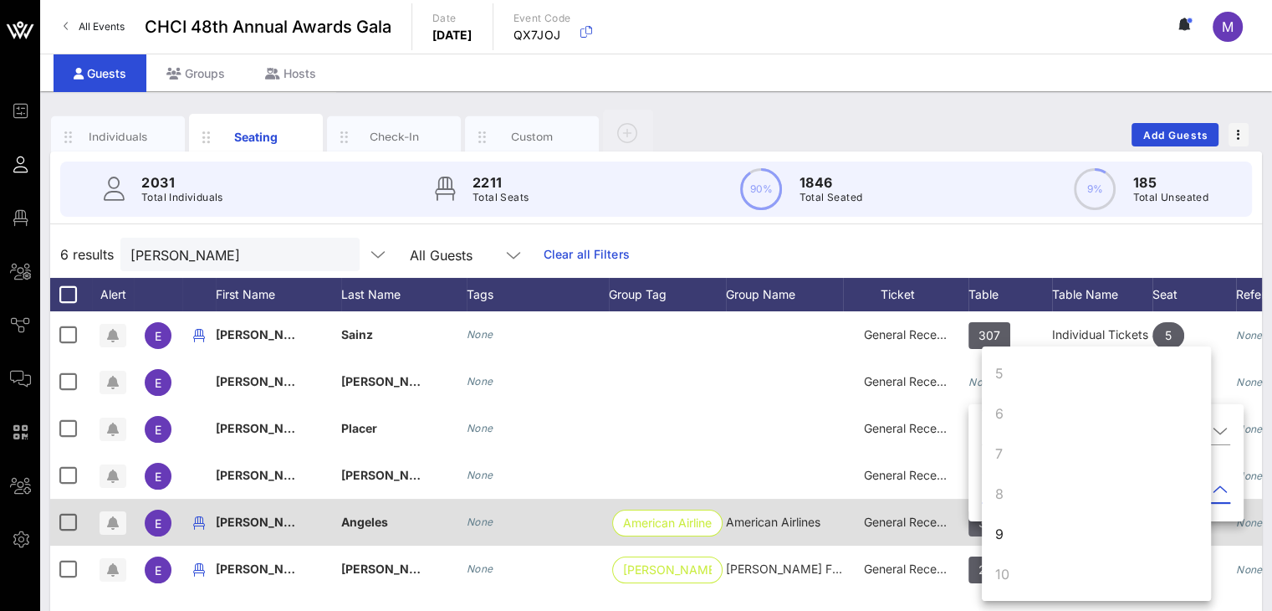
click at [1014, 535] on div "9" at bounding box center [1096, 534] width 229 height 40
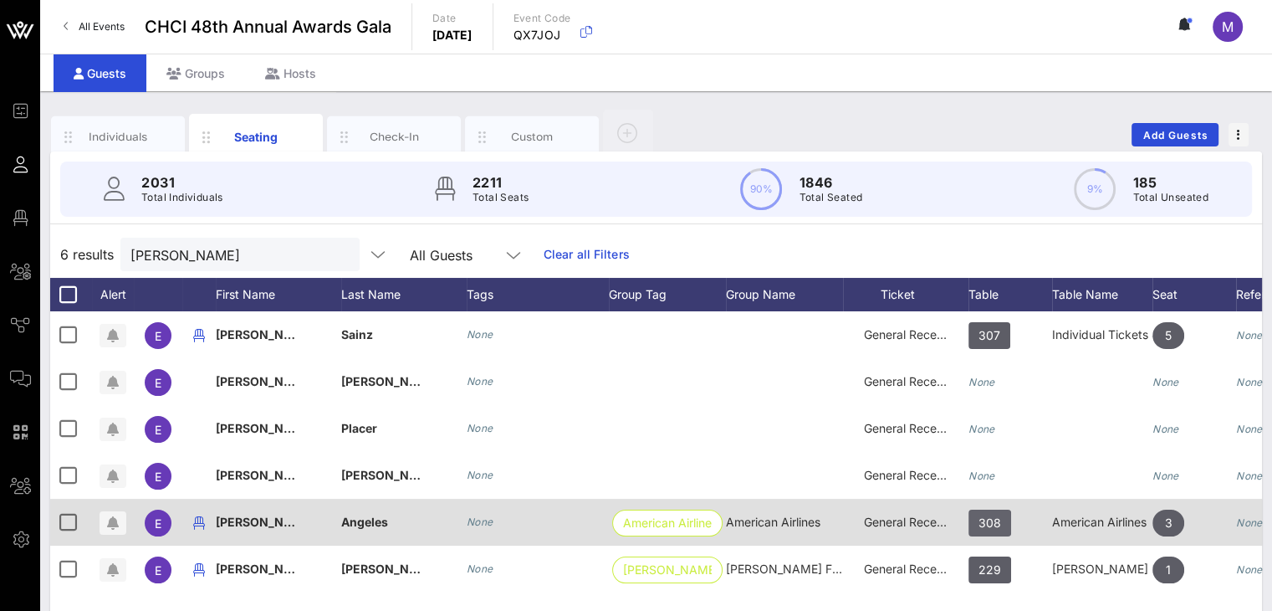
scroll to position [0, 0]
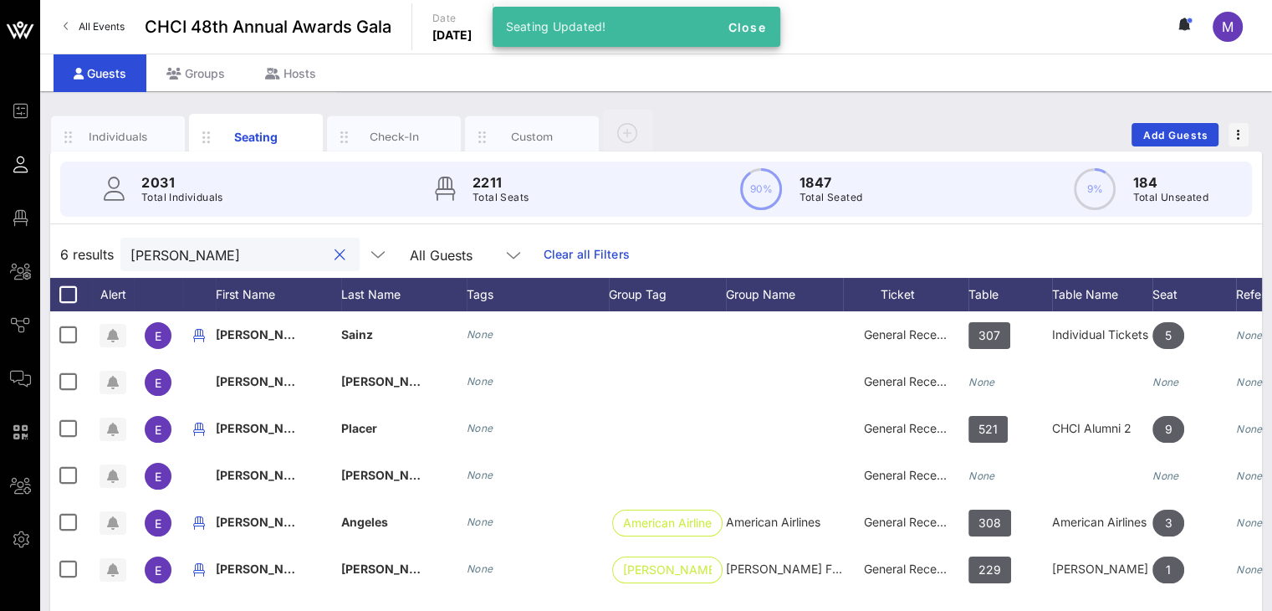
drag, startPoint x: 204, startPoint y: 258, endPoint x: 49, endPoint y: 243, distance: 155.4
click at [56, 253] on div "6 results [PERSON_NAME] All Guests Clear all Filters" at bounding box center [656, 254] width 1212 height 47
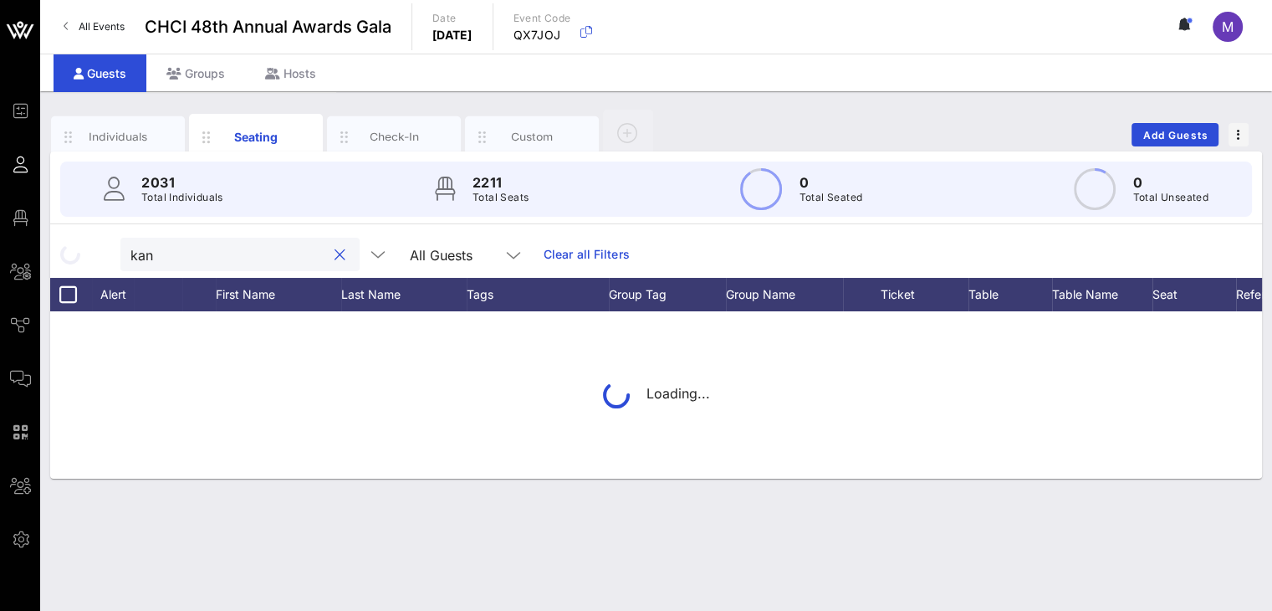
type input "[PERSON_NAME]"
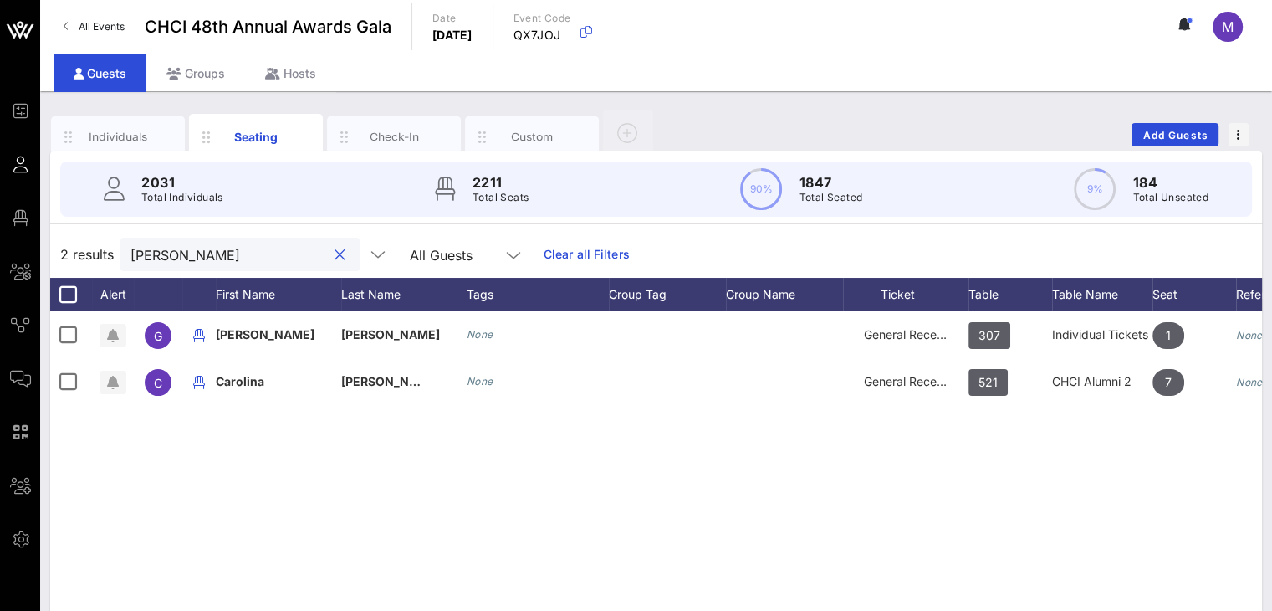
drag, startPoint x: 181, startPoint y: 251, endPoint x: 114, endPoint y: 245, distance: 67.2
click at [115, 247] on div "2 results [PERSON_NAME] All Guests Clear all Filters" at bounding box center [656, 254] width 1212 height 47
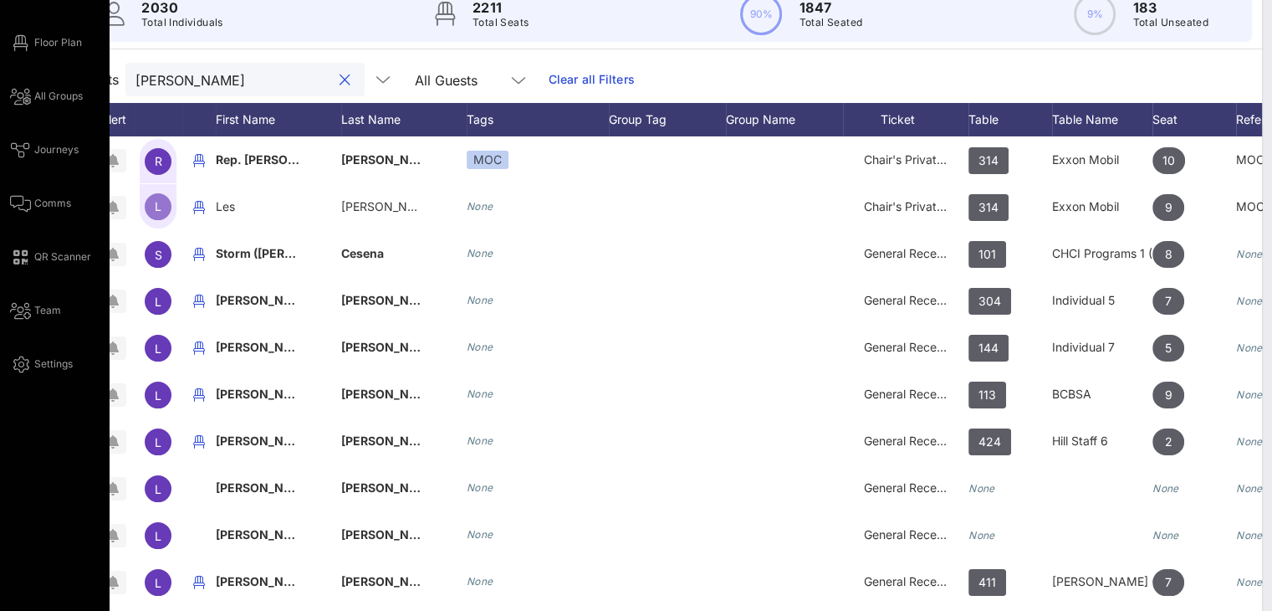
scroll to position [135, 0]
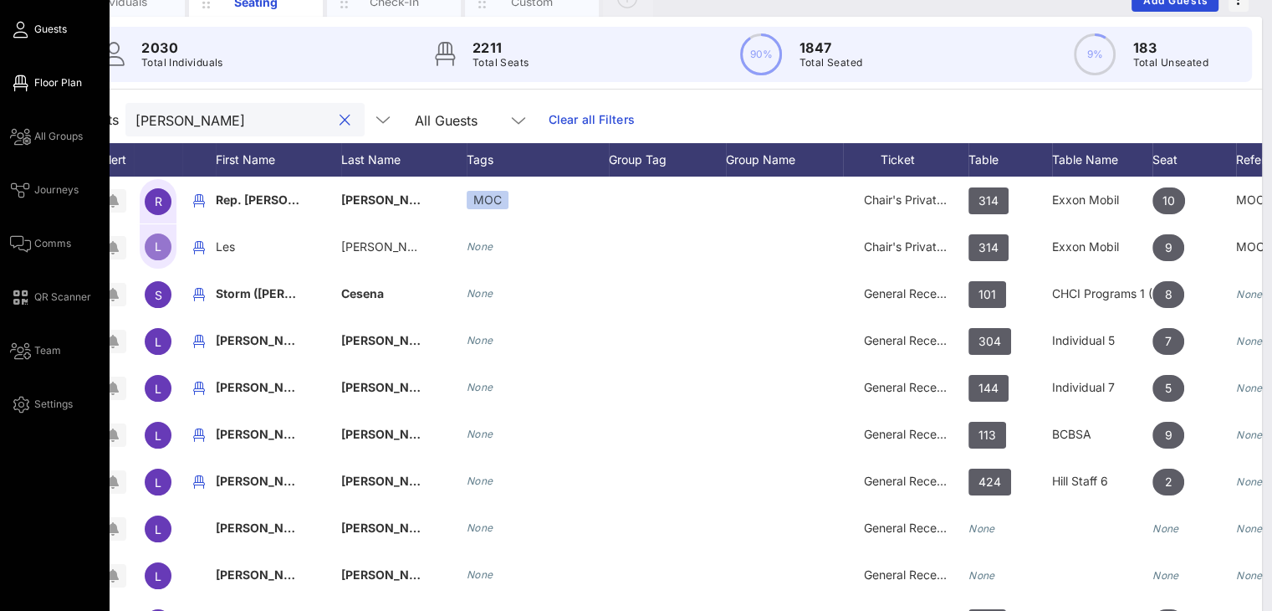
type input "[PERSON_NAME]"
click at [65, 78] on span "Floor Plan" at bounding box center [58, 82] width 48 height 15
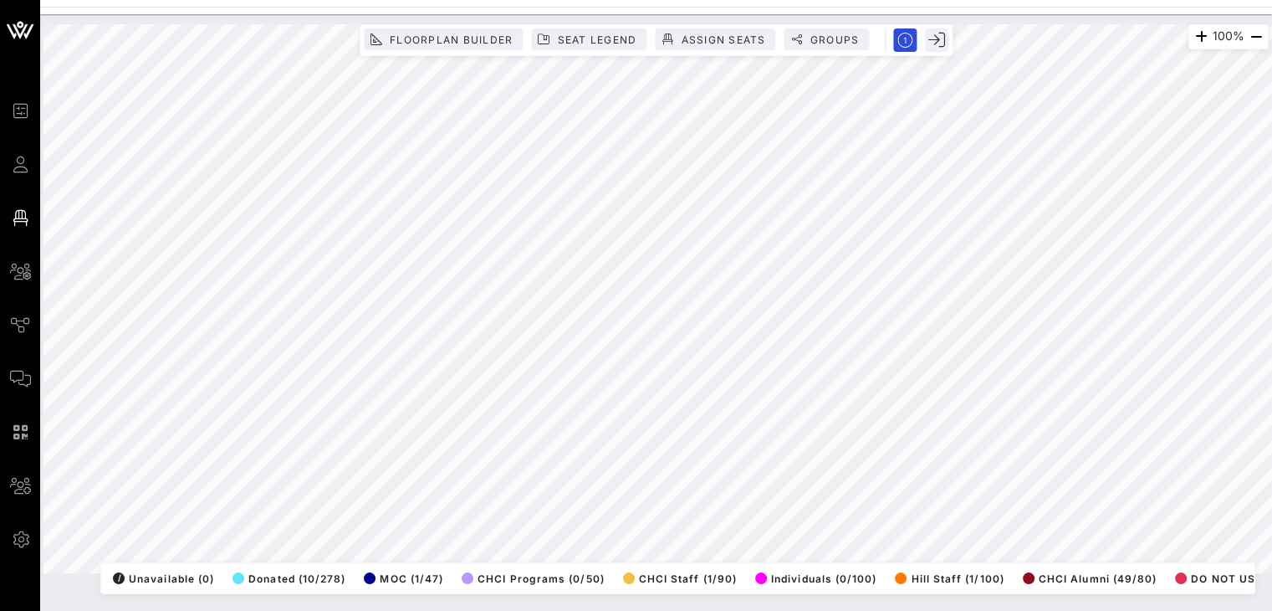
click at [265, 610] on html "Event Builder Guests Floor Plan All Groups Journeys Comms QR Scanner Team Setti…" at bounding box center [636, 305] width 1272 height 611
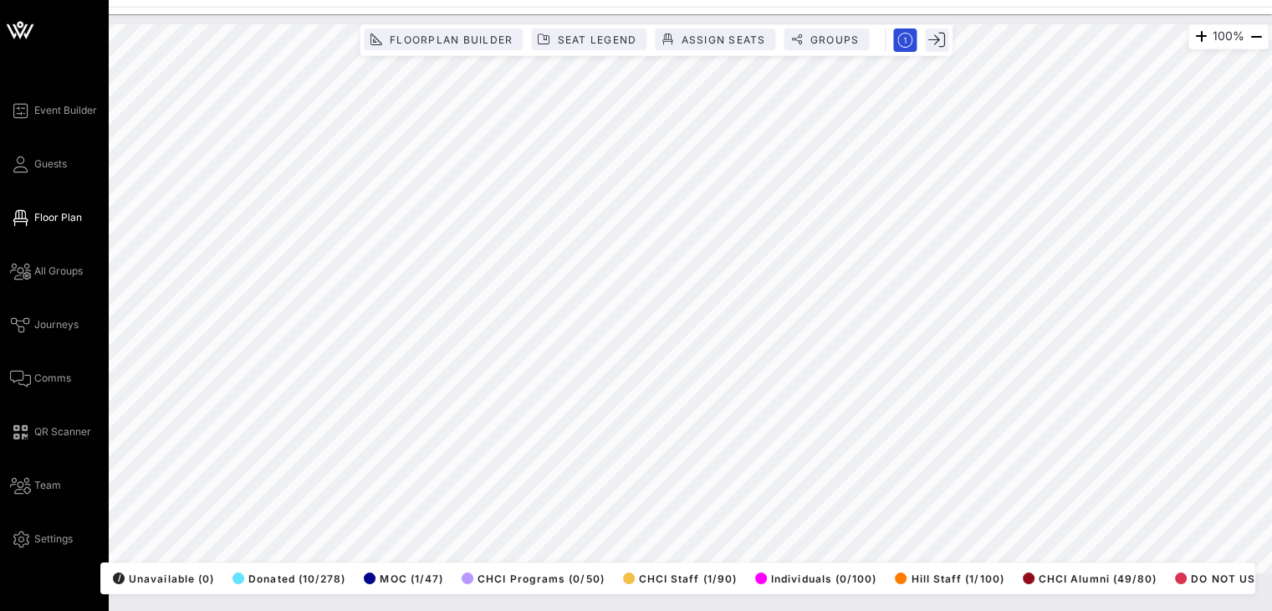
click at [0, 417] on div "Event Builder Guests Floor Plan All Groups Journeys Comms QR Scanner Team Setti…" at bounding box center [636, 305] width 1272 height 611
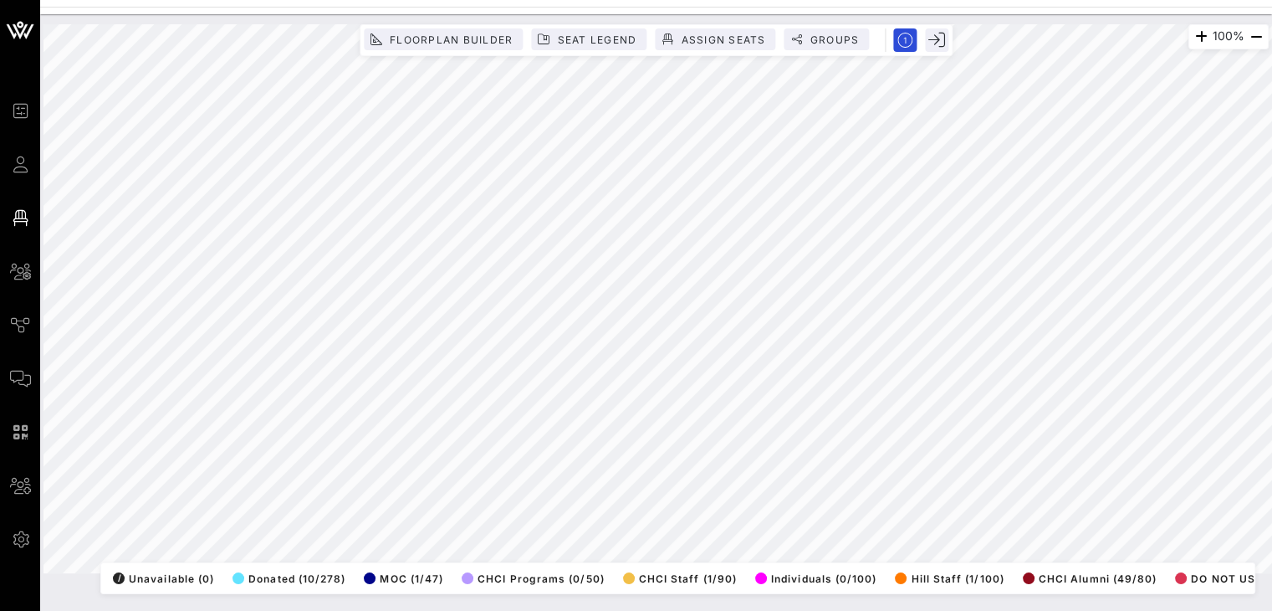
click at [1172, 610] on html "Event Builder Guests Floor Plan All Groups Journeys Comms QR Scanner Team Setti…" at bounding box center [636, 305] width 1272 height 611
click at [937, 610] on html "Event Builder Guests Floor Plan All Groups Journeys Comms QR Scanner Team Setti…" at bounding box center [636, 305] width 1272 height 611
click at [460, 0] on html "Event Builder Guests Floor Plan All Groups Journeys Comms QR Scanner Team Setti…" at bounding box center [636, 305] width 1272 height 611
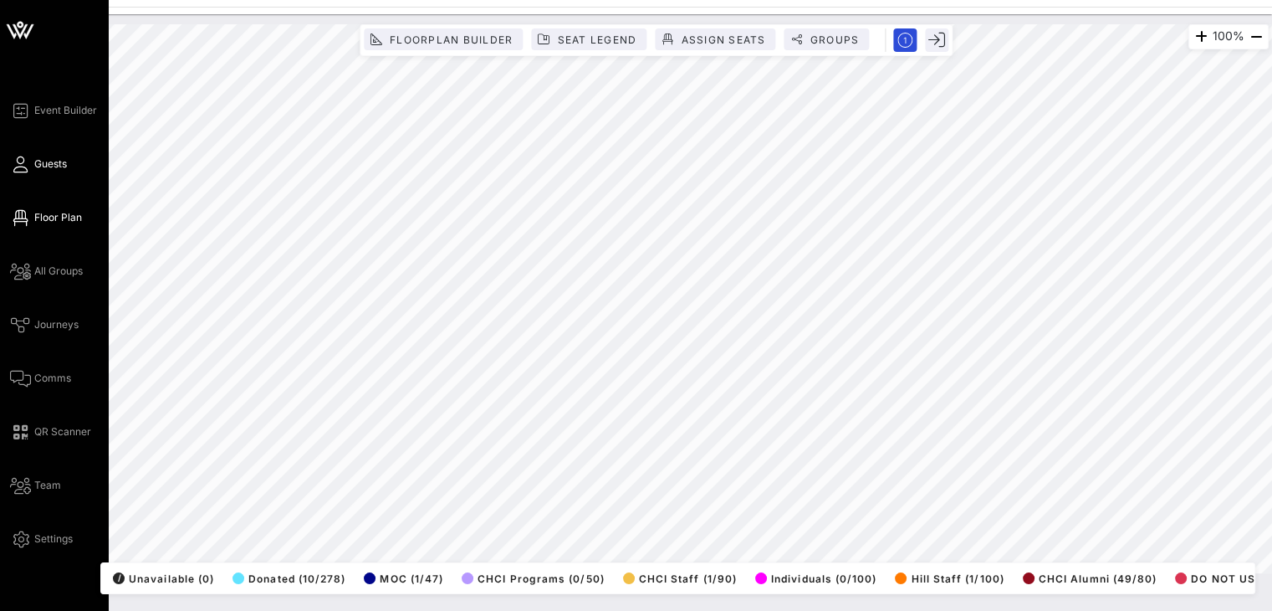
click at [21, 166] on icon at bounding box center [20, 164] width 21 height 3
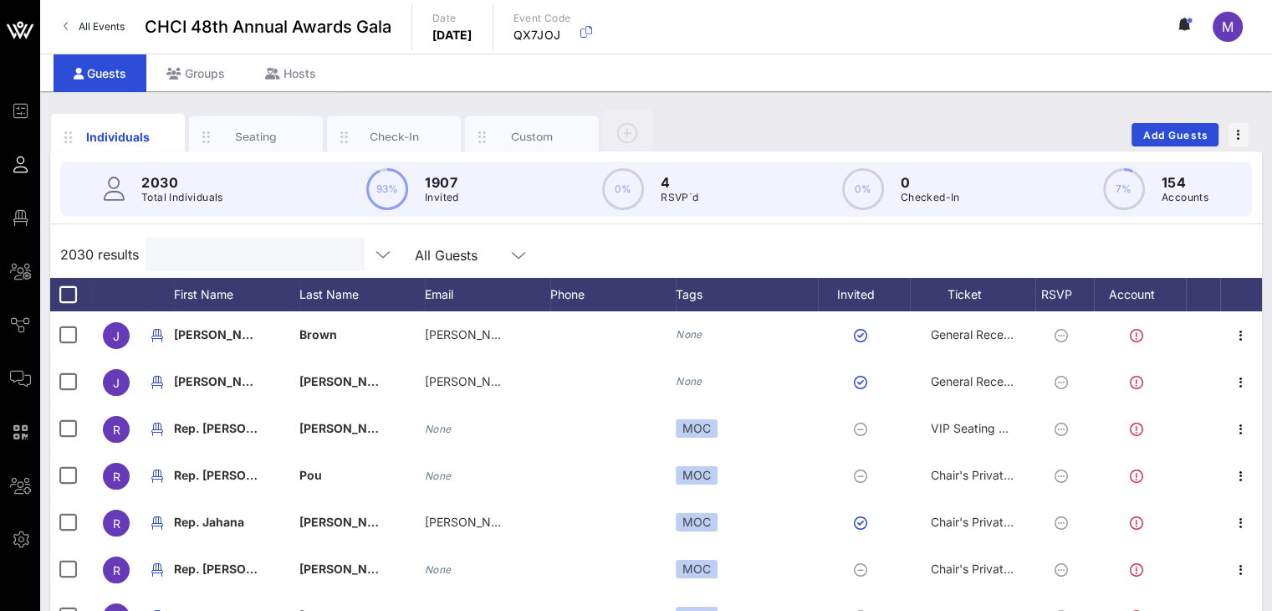
click at [242, 251] on input "text" at bounding box center [254, 254] width 196 height 22
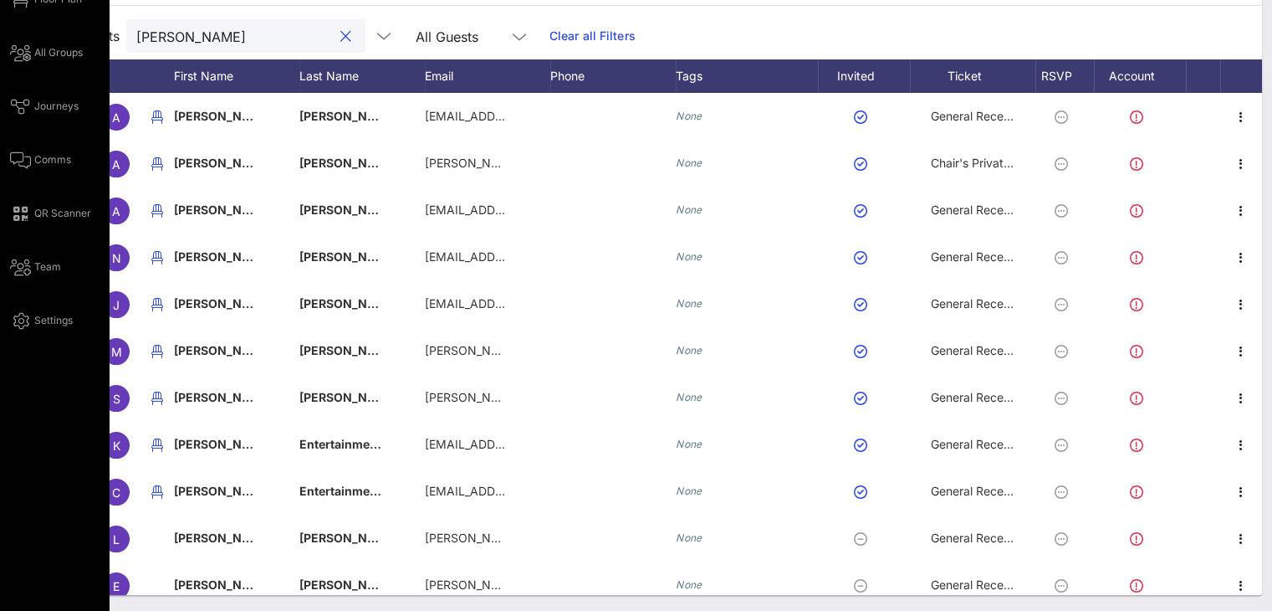
scroll to position [135, 0]
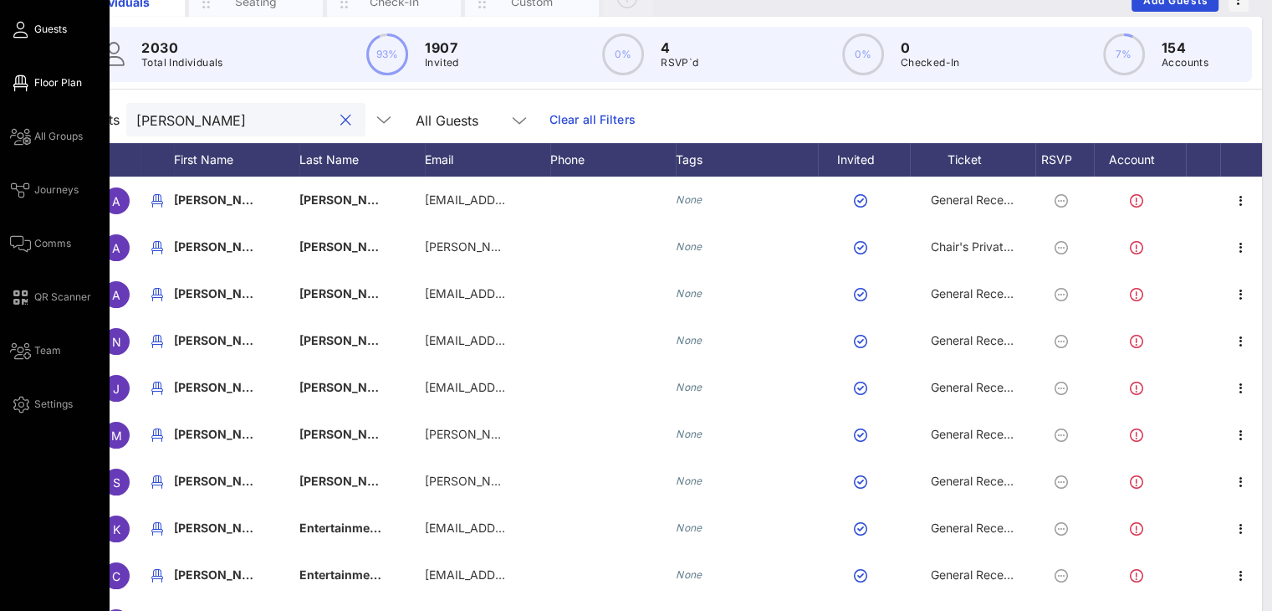
type input "[PERSON_NAME]"
click at [54, 78] on span "Floor Plan" at bounding box center [58, 82] width 48 height 15
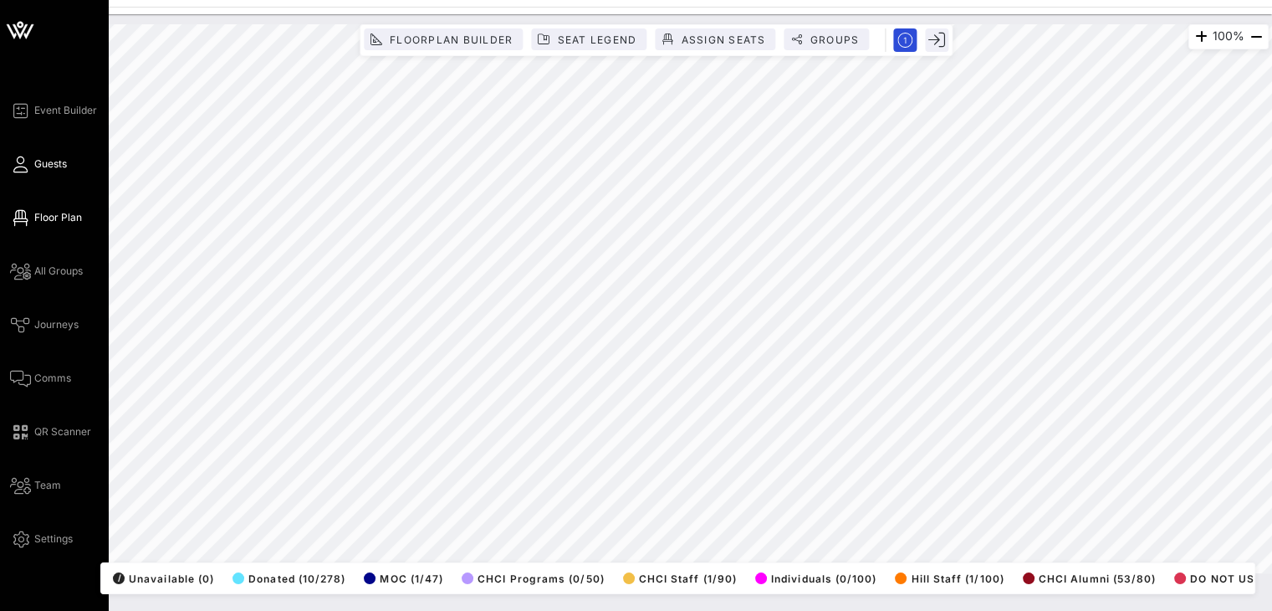
click at [54, 157] on span "Guests" at bounding box center [50, 163] width 33 height 15
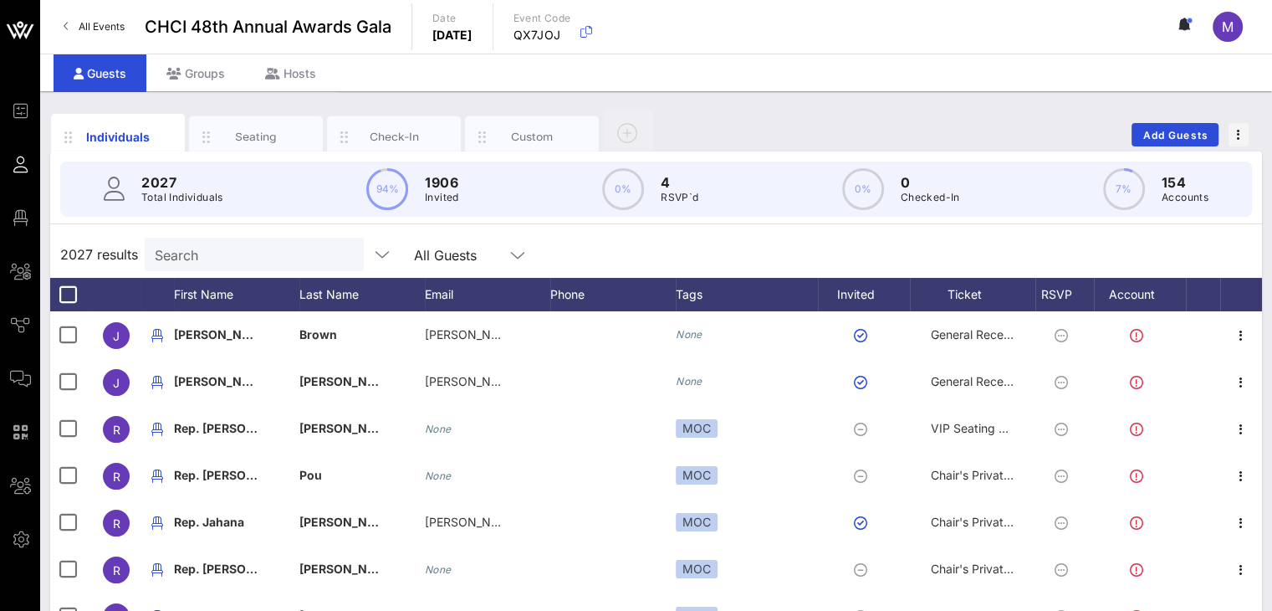
click at [230, 253] on input "Search" at bounding box center [253, 254] width 196 height 22
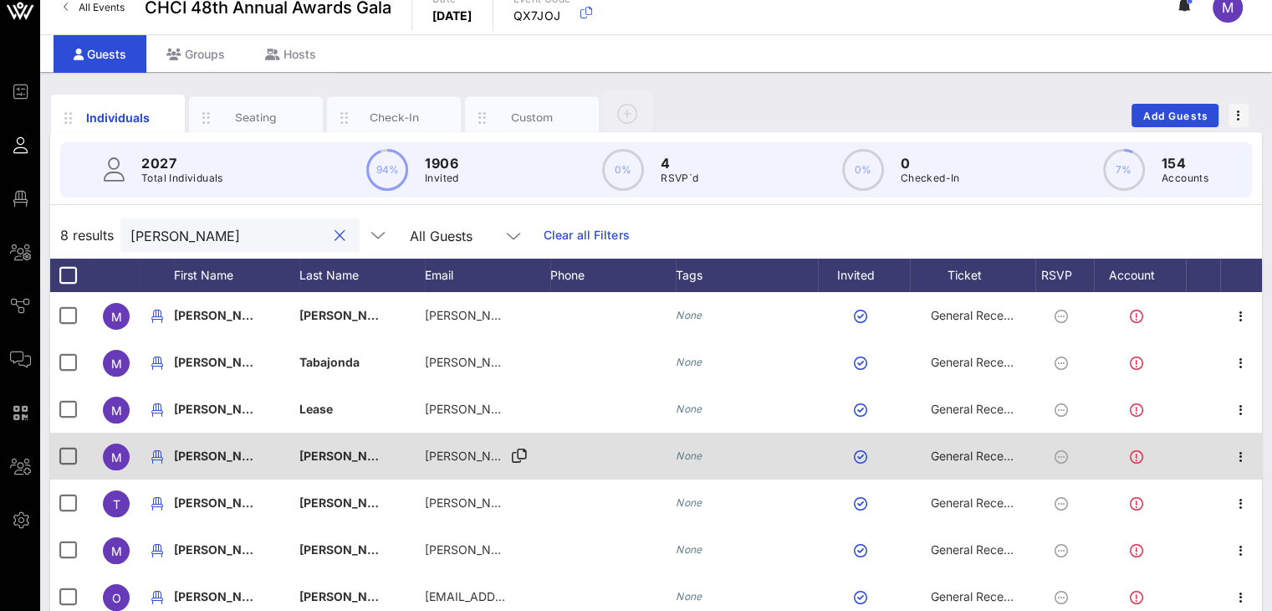
scroll to position [84, 0]
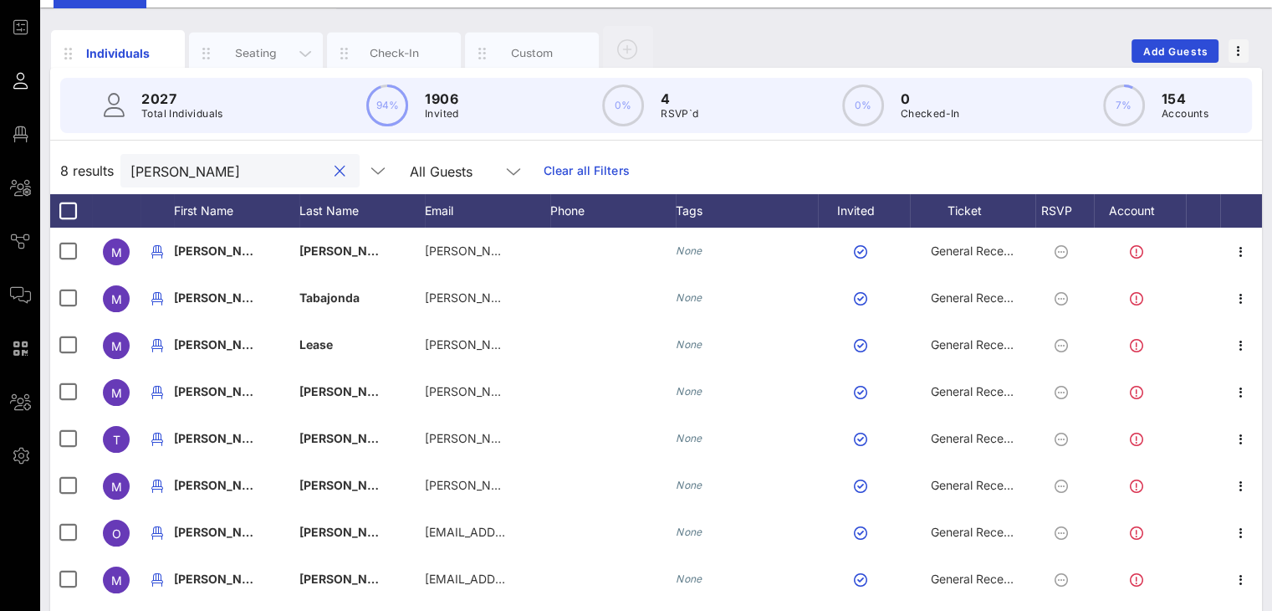
type input "[PERSON_NAME]"
click at [243, 58] on div "Seating" at bounding box center [256, 53] width 74 height 16
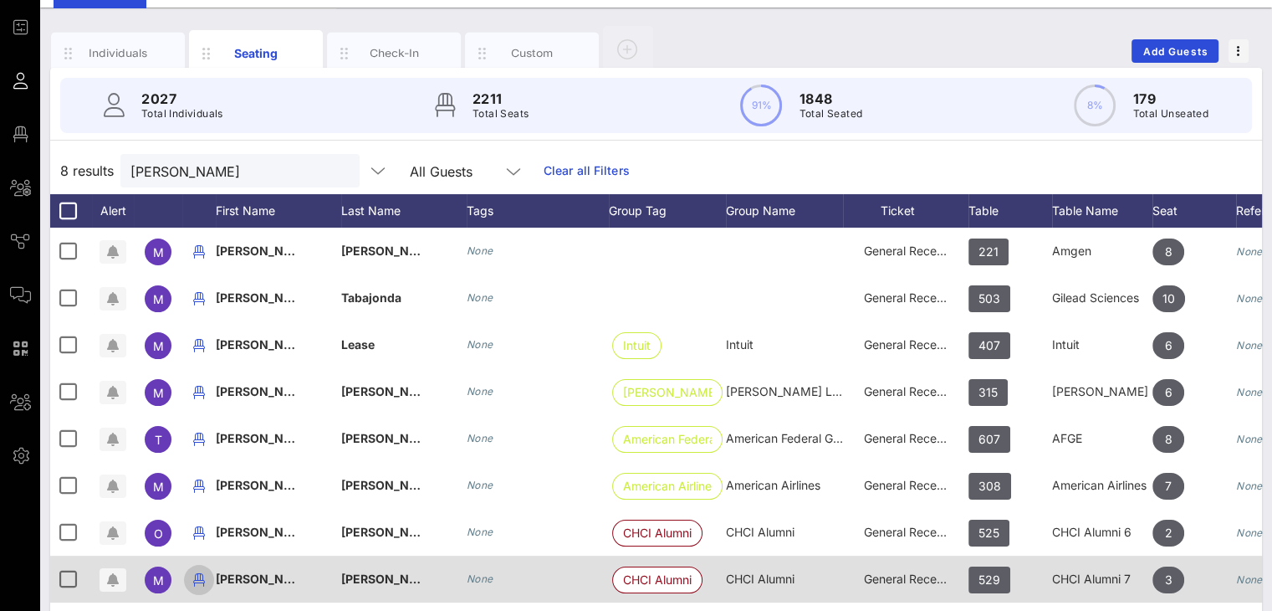
click at [192, 571] on icon "button" at bounding box center [199, 580] width 20 height 20
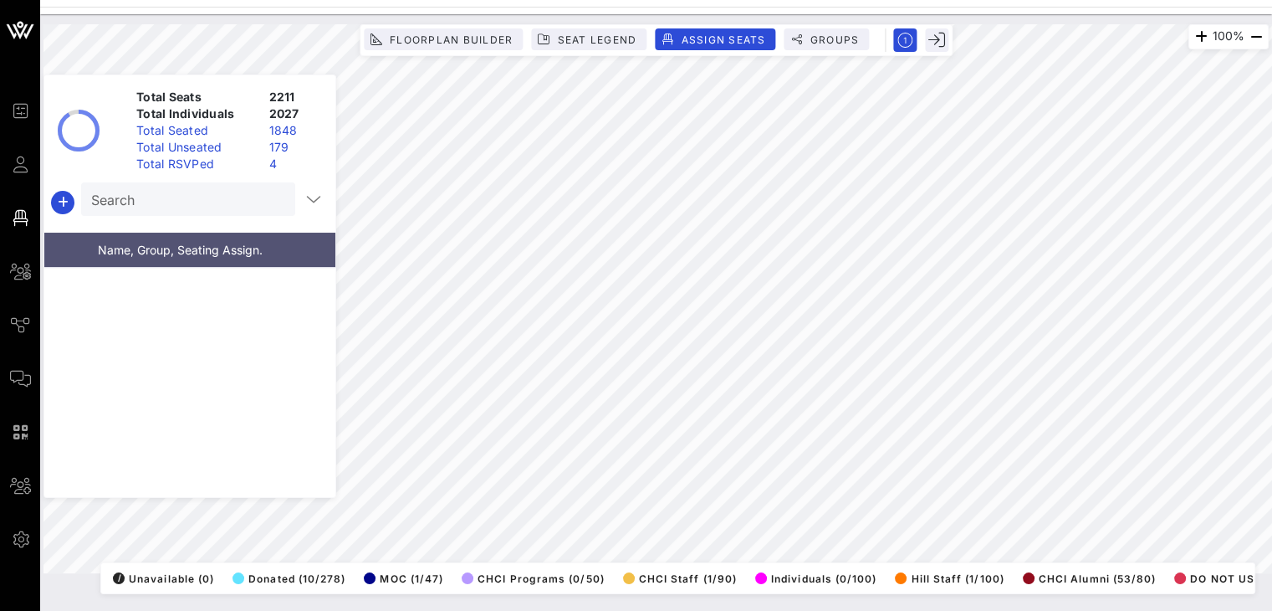
scroll to position [97905, 0]
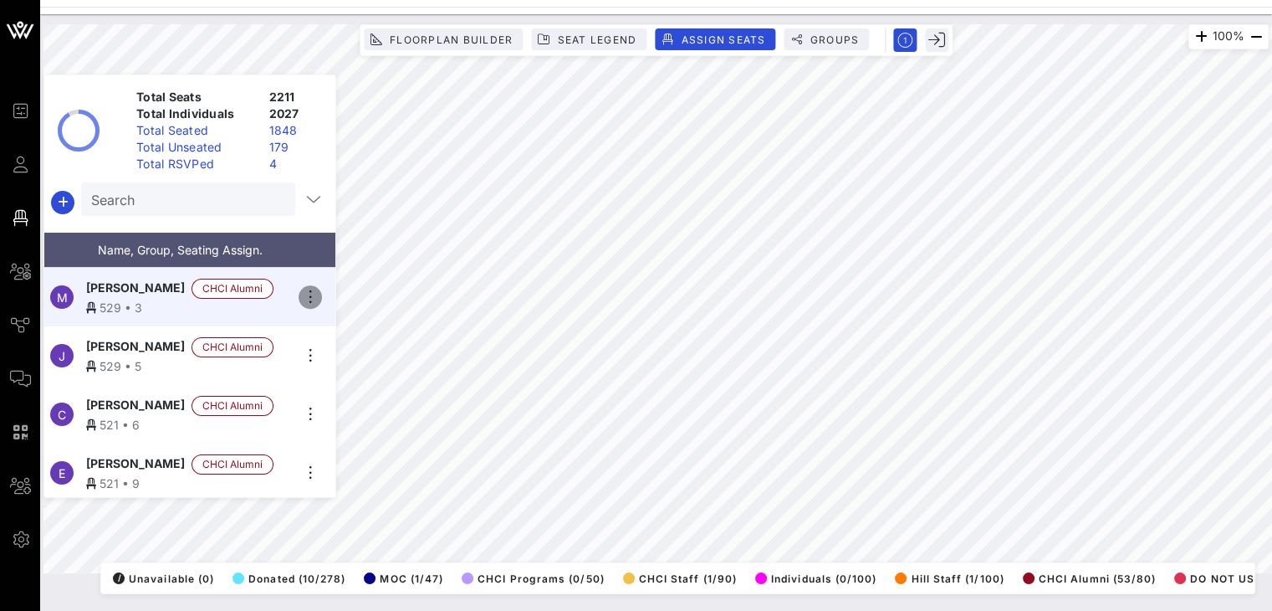
click at [309, 289] on icon "button" at bounding box center [310, 297] width 20 height 20
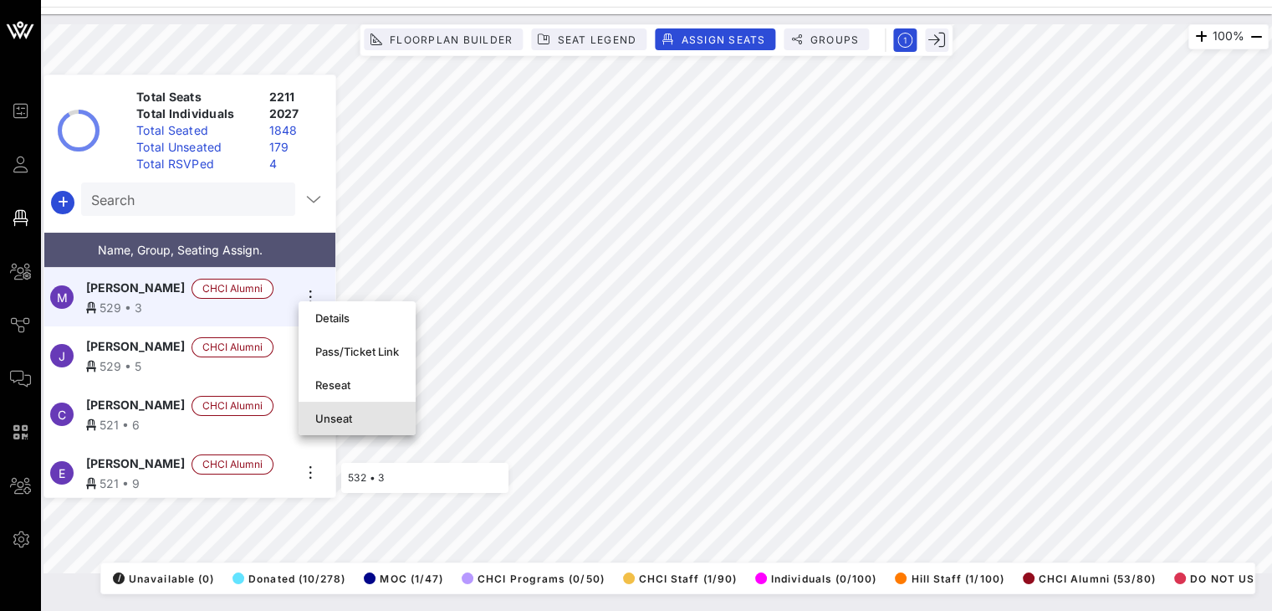
click at [340, 419] on div "Unseat" at bounding box center [357, 418] width 84 height 13
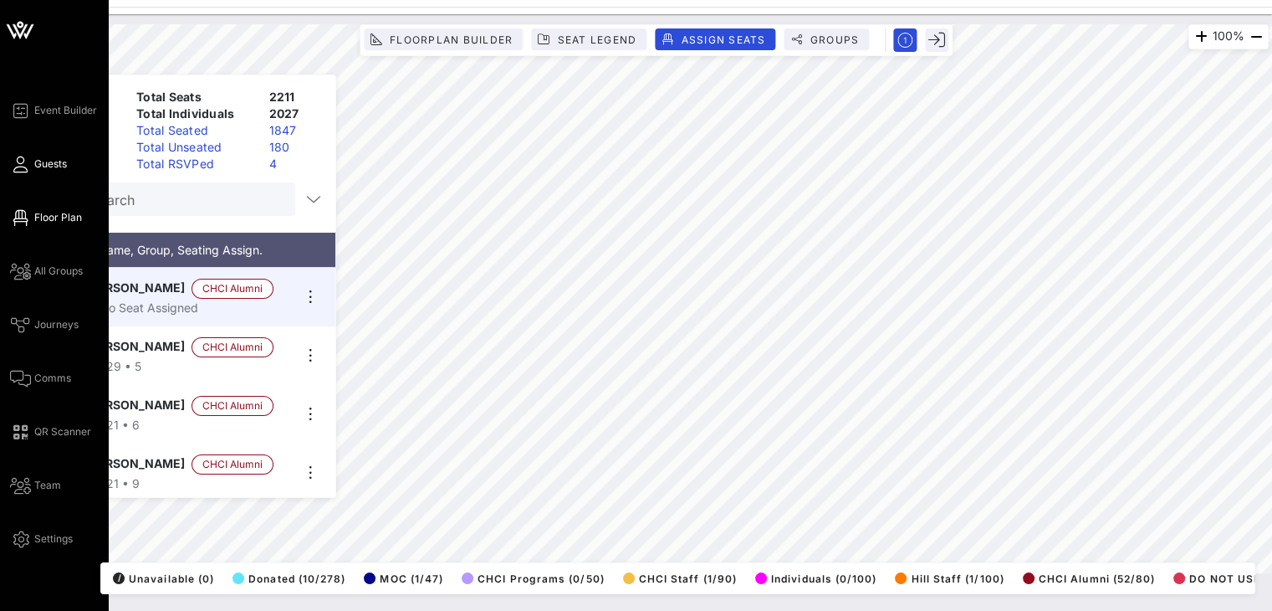
click at [24, 163] on icon at bounding box center [20, 164] width 21 height 3
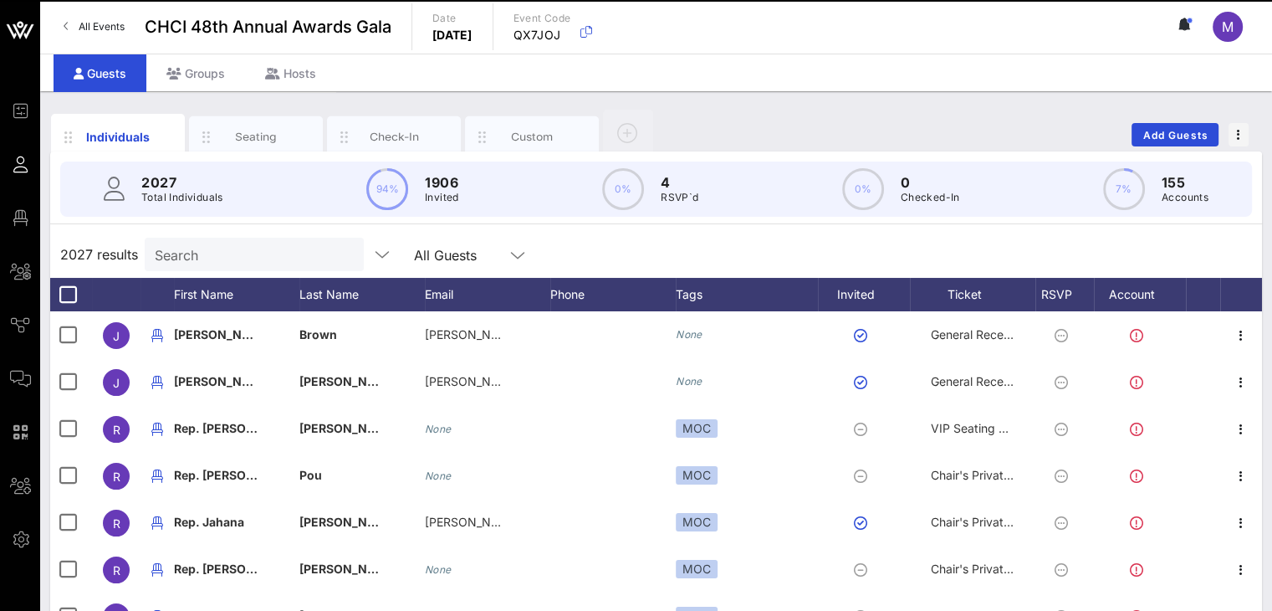
click at [258, 256] on input "Search" at bounding box center [253, 254] width 196 height 22
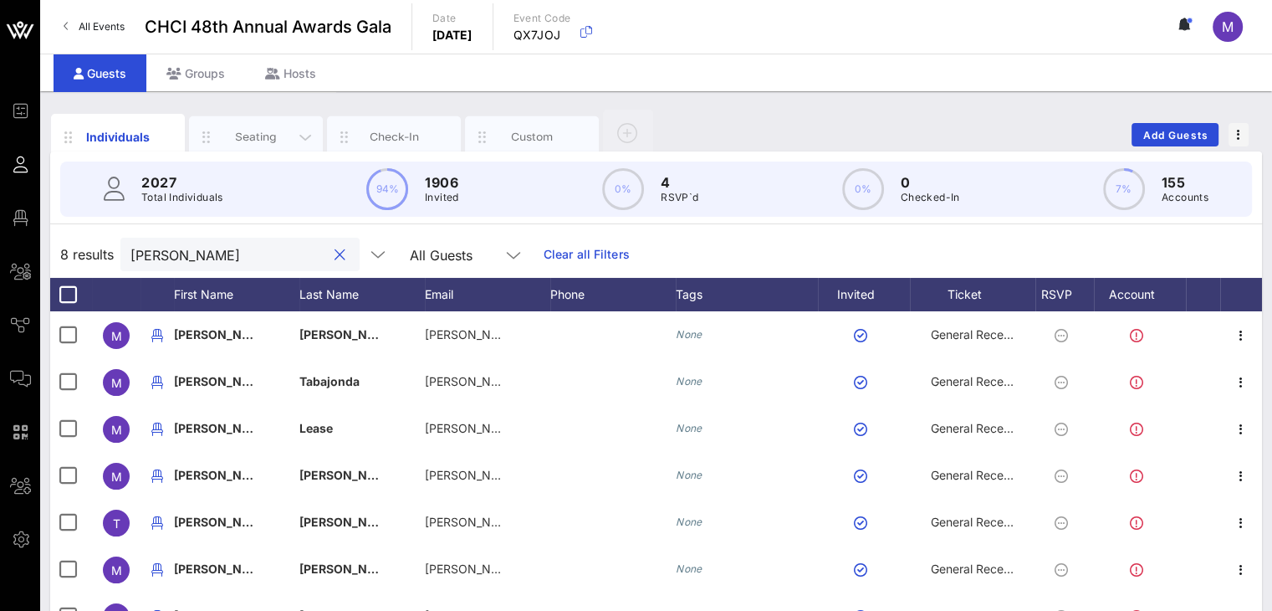
type input "[PERSON_NAME]"
click at [270, 133] on div "Seating" at bounding box center [256, 137] width 74 height 16
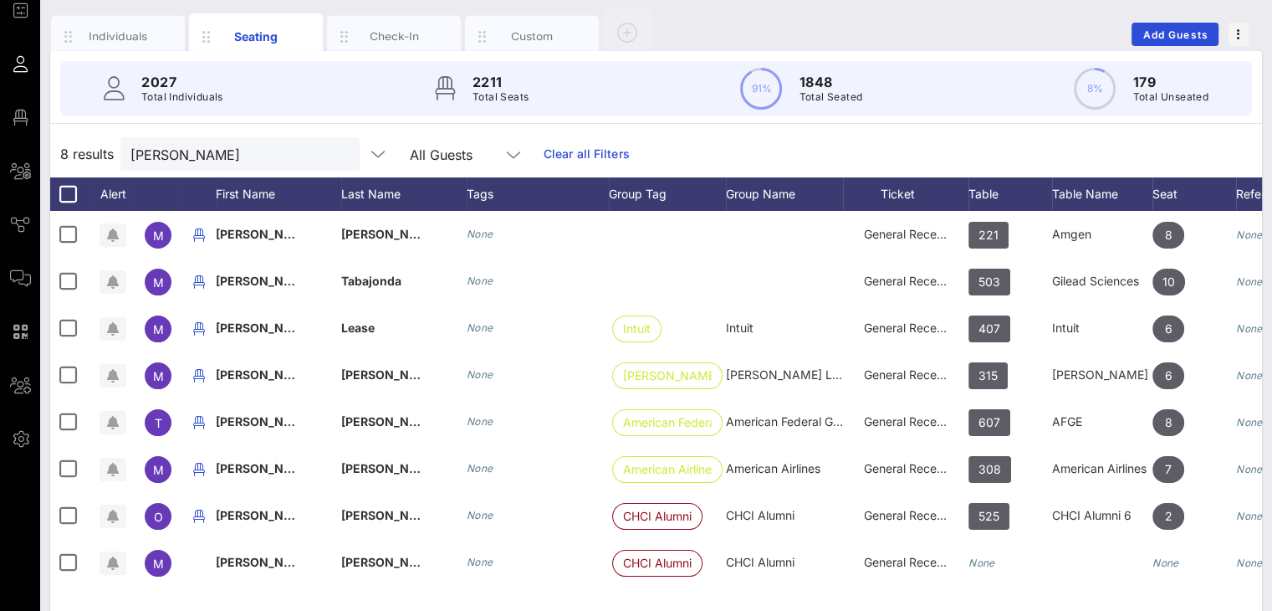
scroll to position [218, 0]
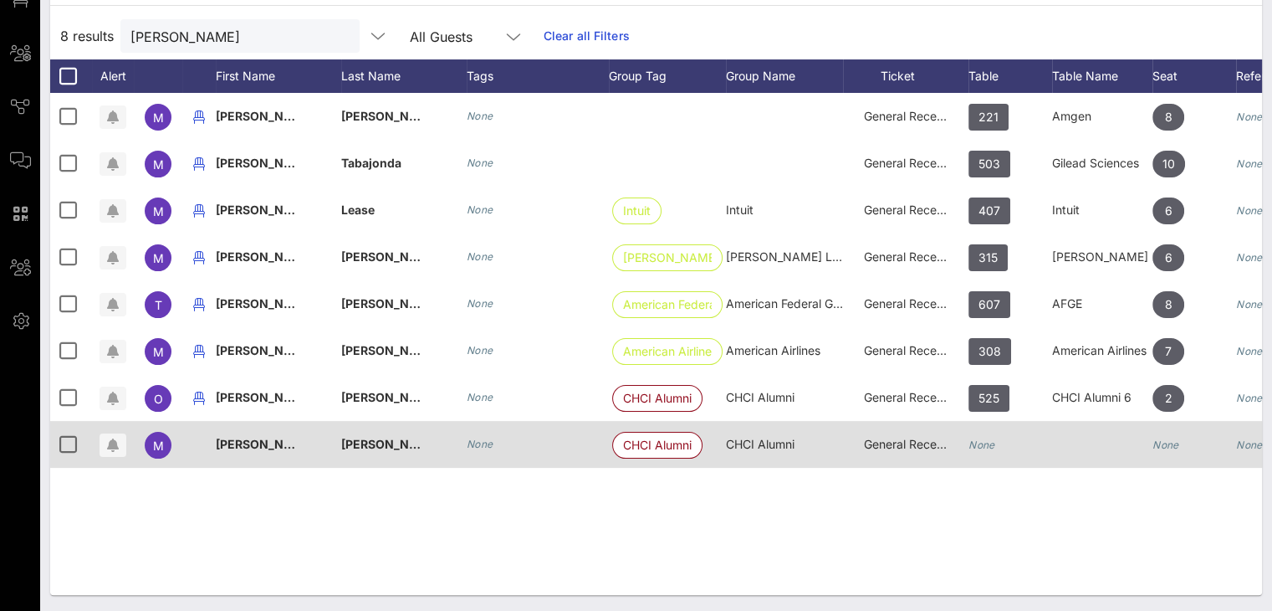
click at [993, 440] on icon "None" at bounding box center [982, 444] width 27 height 13
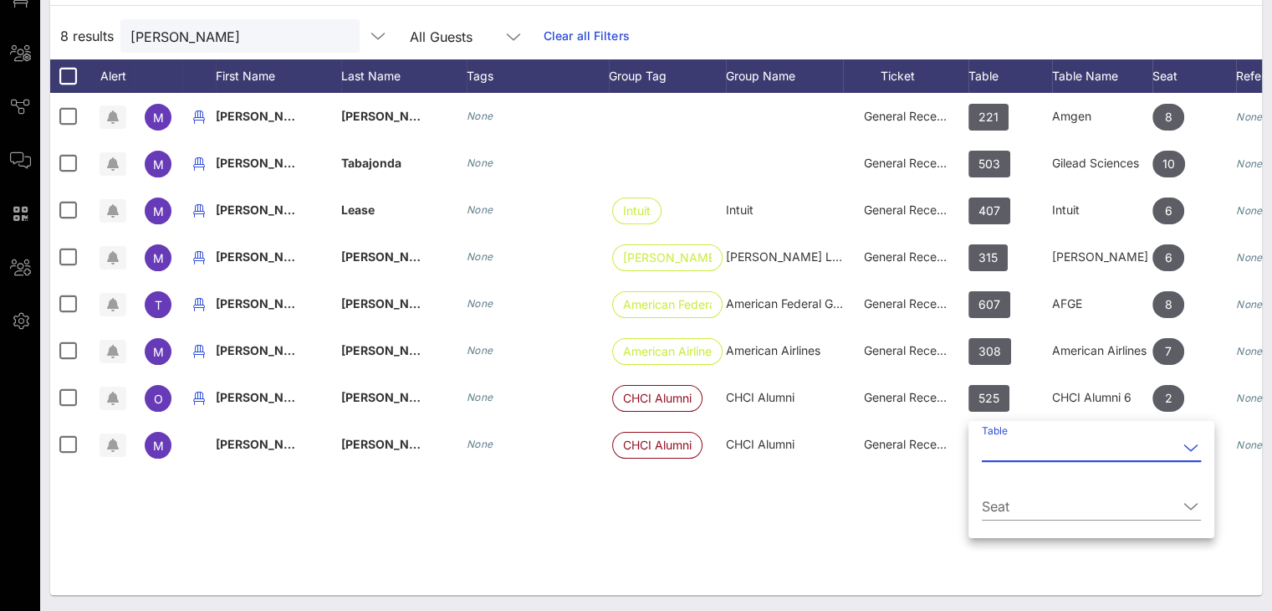
click at [1008, 446] on input "Table" at bounding box center [1080, 447] width 196 height 27
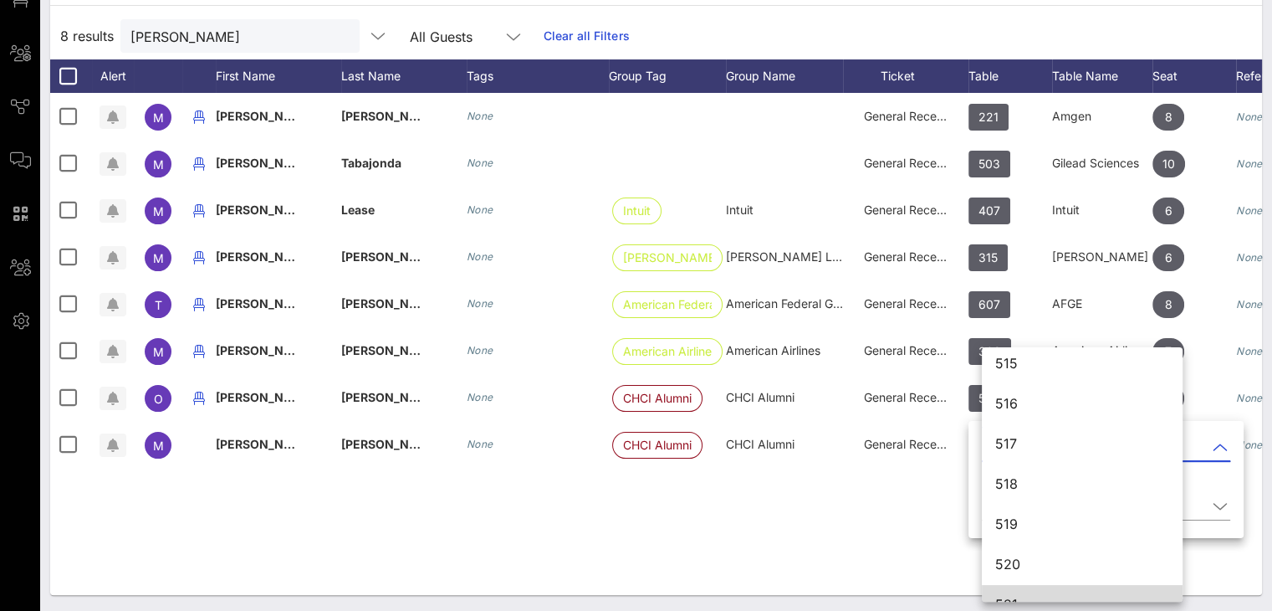
scroll to position [6900, 0]
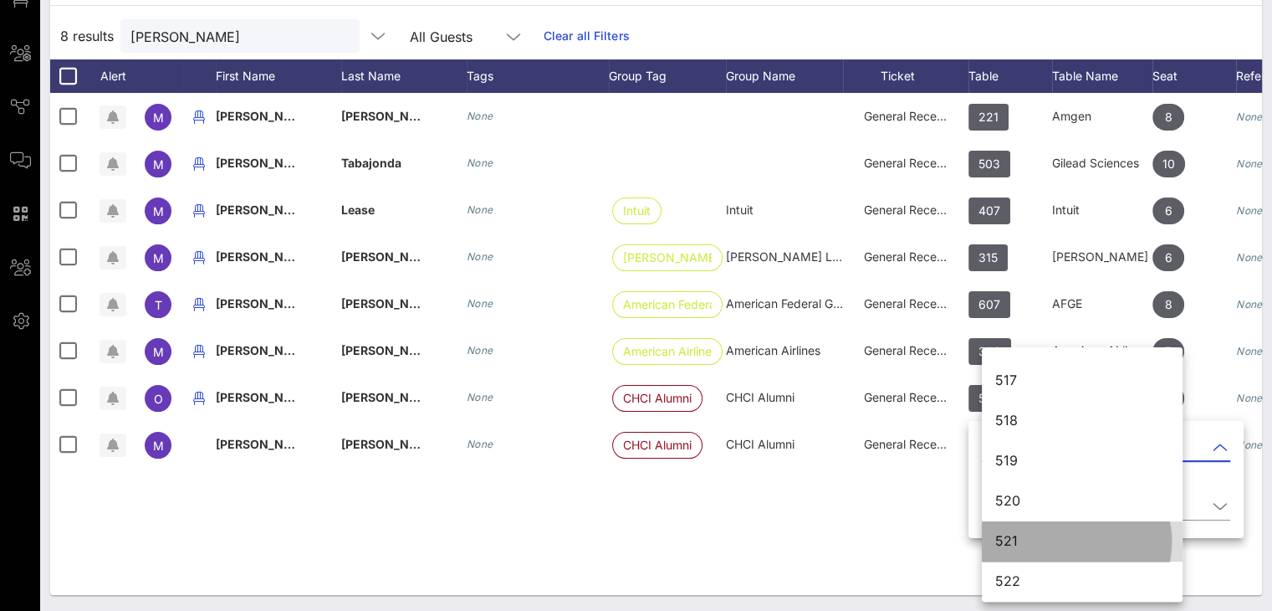
click at [1011, 539] on div "521" at bounding box center [1082, 541] width 174 height 16
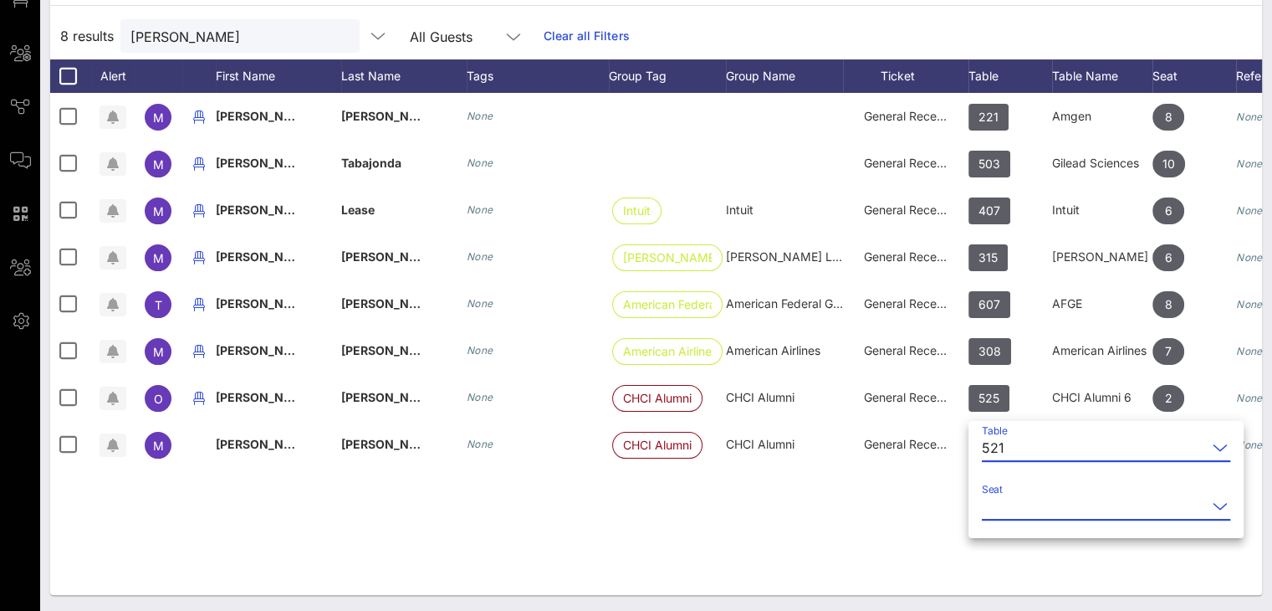
click at [1016, 499] on input "Seat" at bounding box center [1094, 506] width 225 height 27
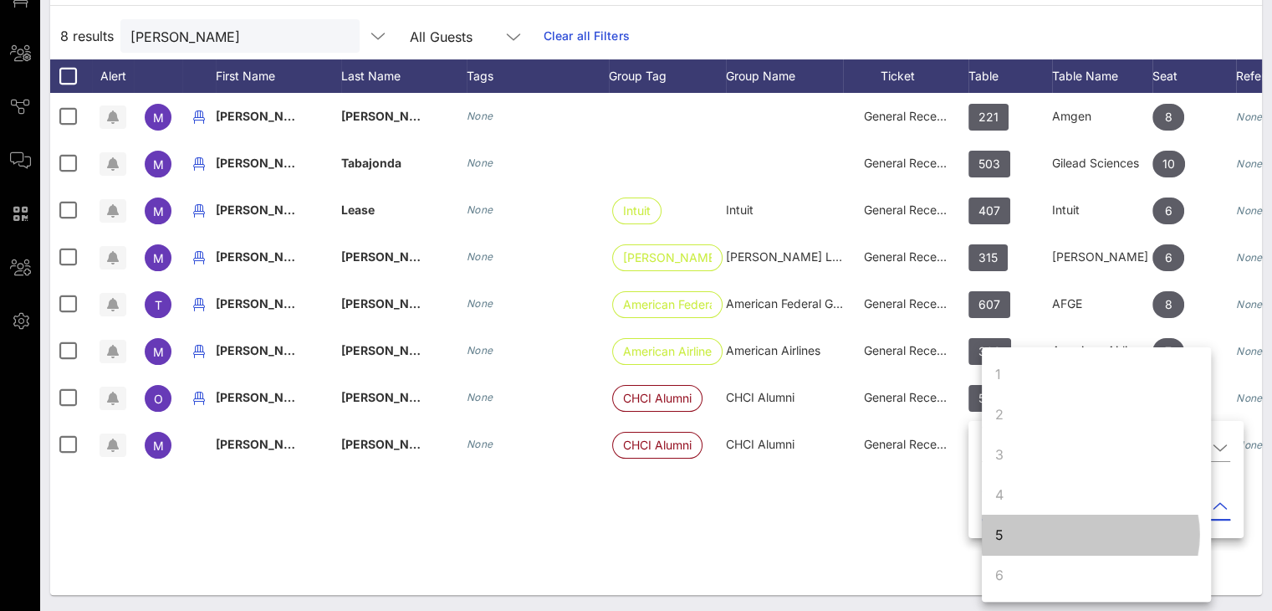
click at [1018, 534] on div "5" at bounding box center [1096, 534] width 229 height 40
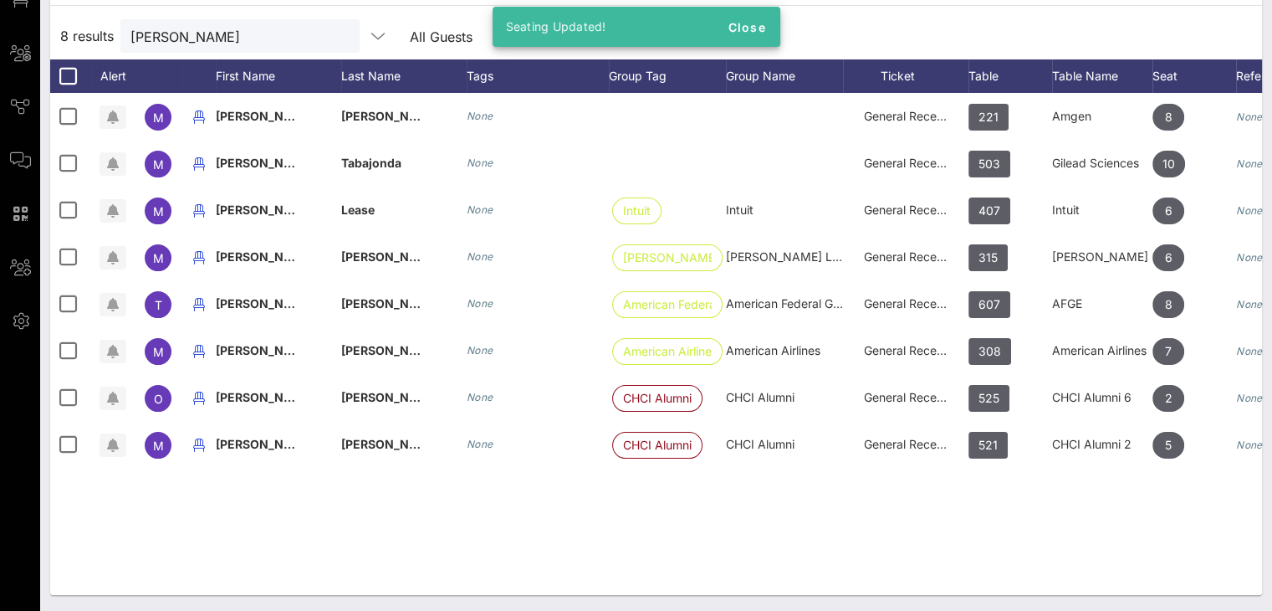
click at [918, 535] on div "M Michelle Galdamez None General Reception 221 Amgen 8 None M Michelle Tabajond…" at bounding box center [656, 344] width 1212 height 502
click at [683, 532] on div "M Michelle Galdamez None General Reception 221 Amgen 8 None M Michelle Tabajond…" at bounding box center [656, 344] width 1212 height 502
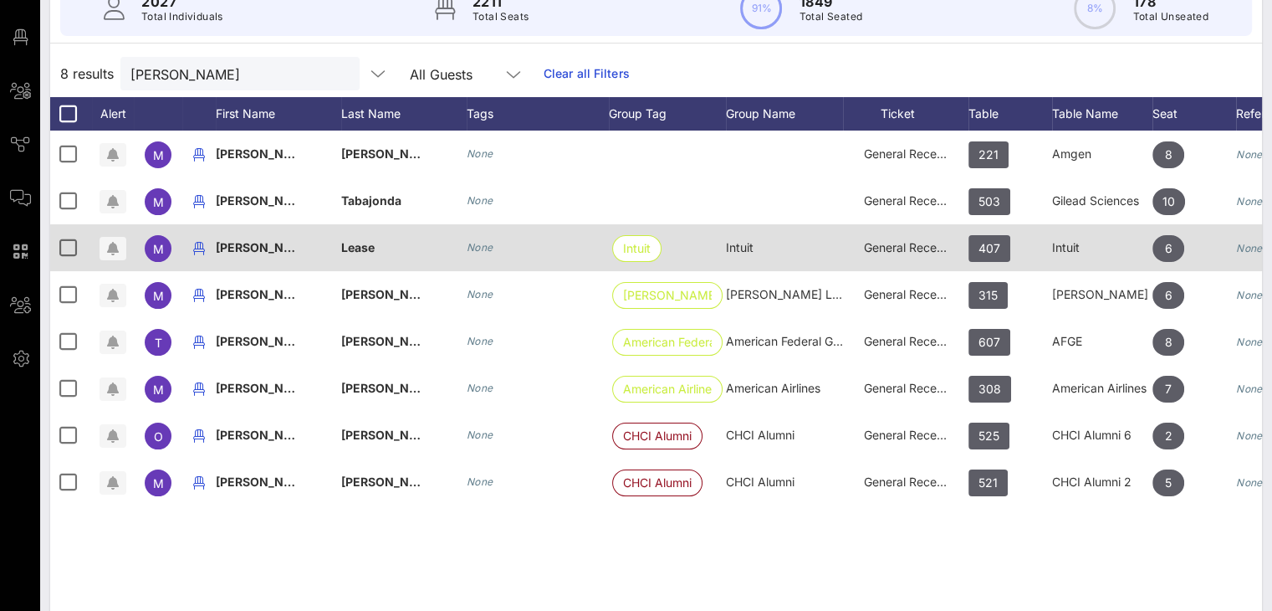
scroll to position [135, 0]
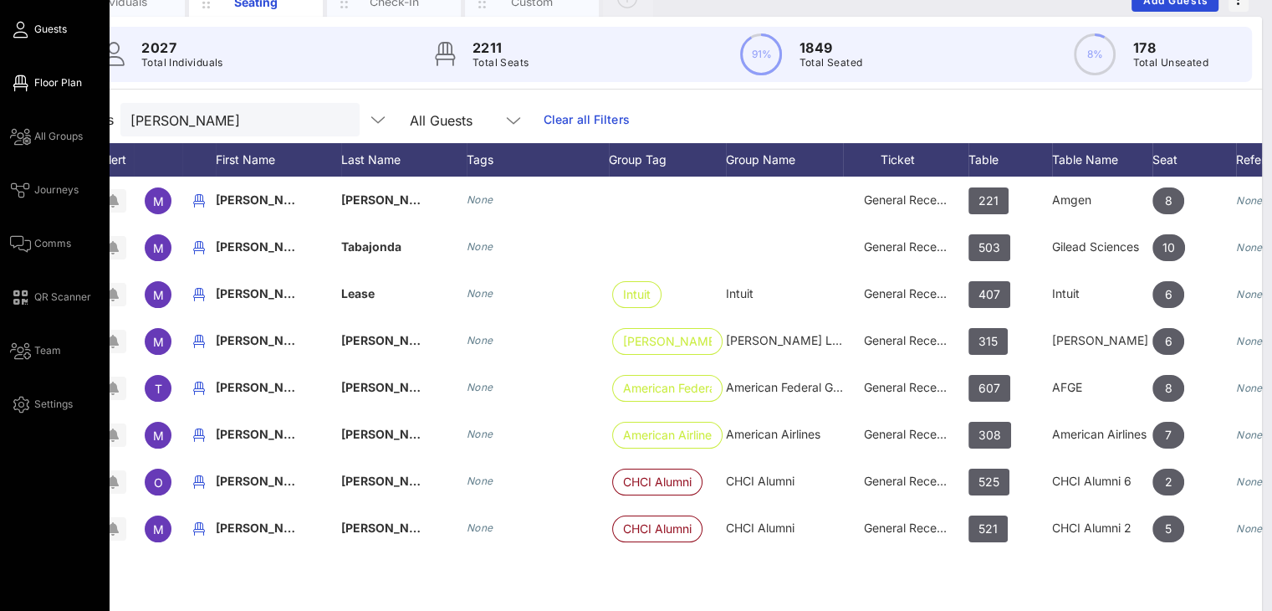
click at [51, 87] on span "Floor Plan" at bounding box center [58, 82] width 48 height 15
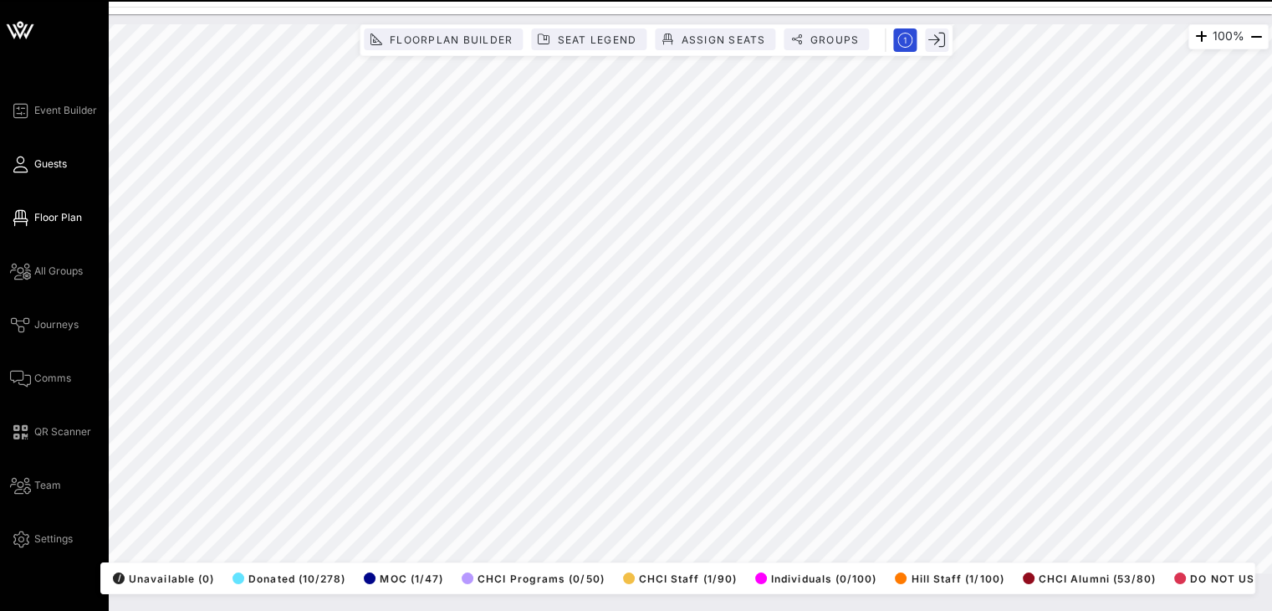
click at [37, 168] on span "Guests" at bounding box center [50, 163] width 33 height 15
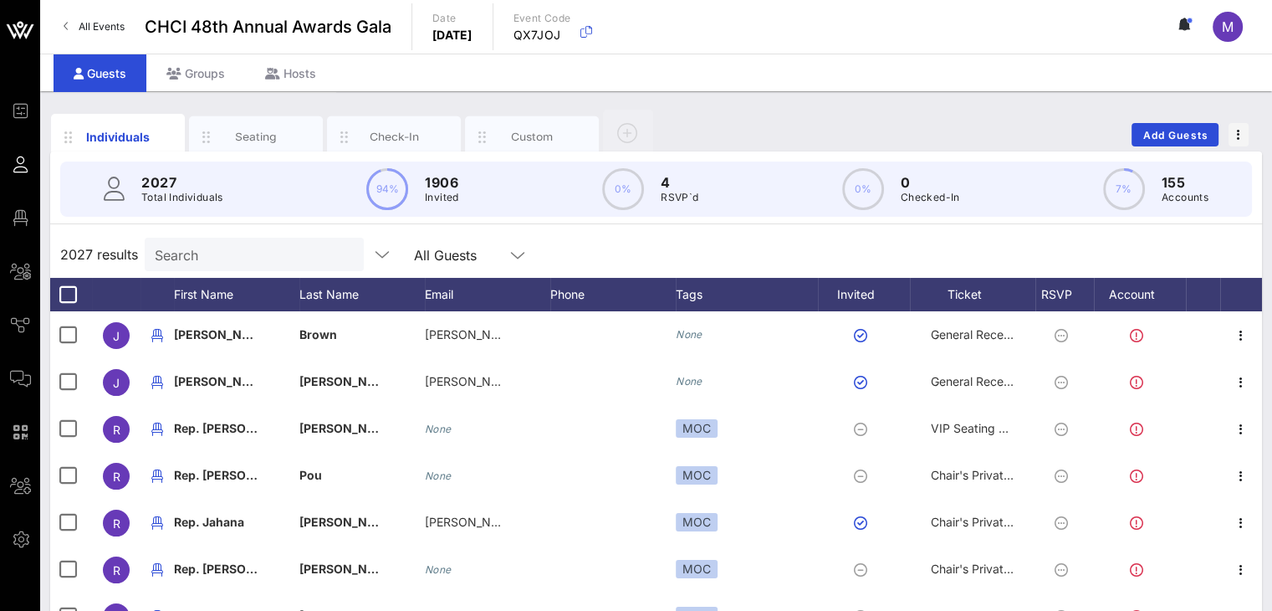
click at [269, 125] on div "Seating" at bounding box center [256, 137] width 134 height 42
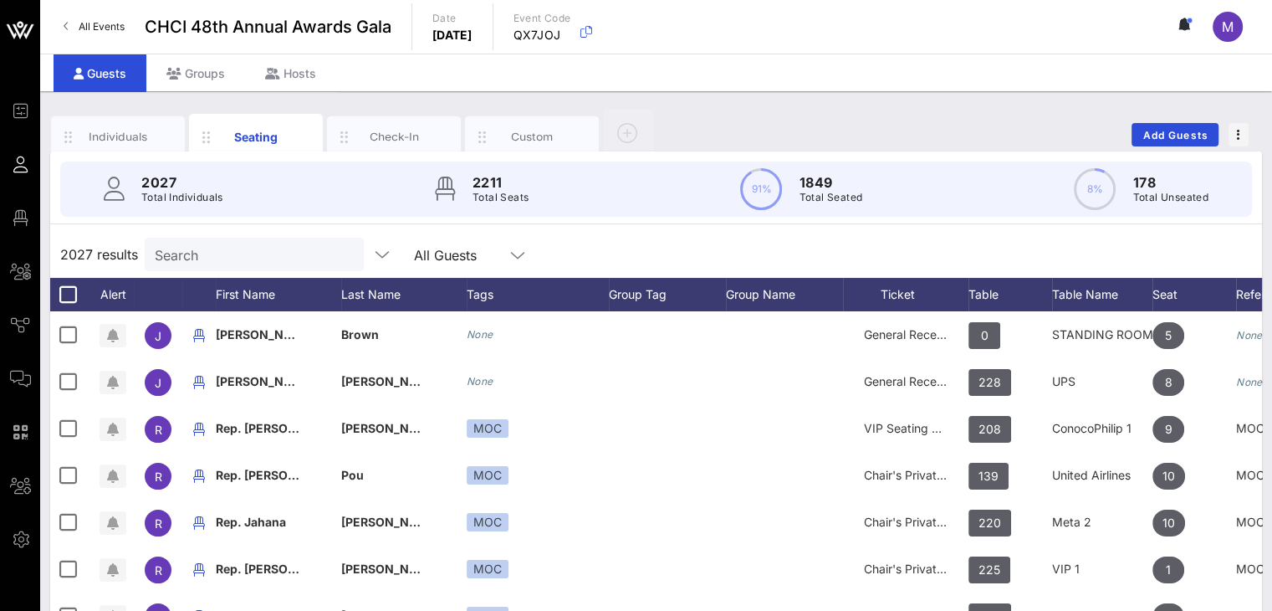
click at [244, 255] on input "Search" at bounding box center [253, 254] width 196 height 22
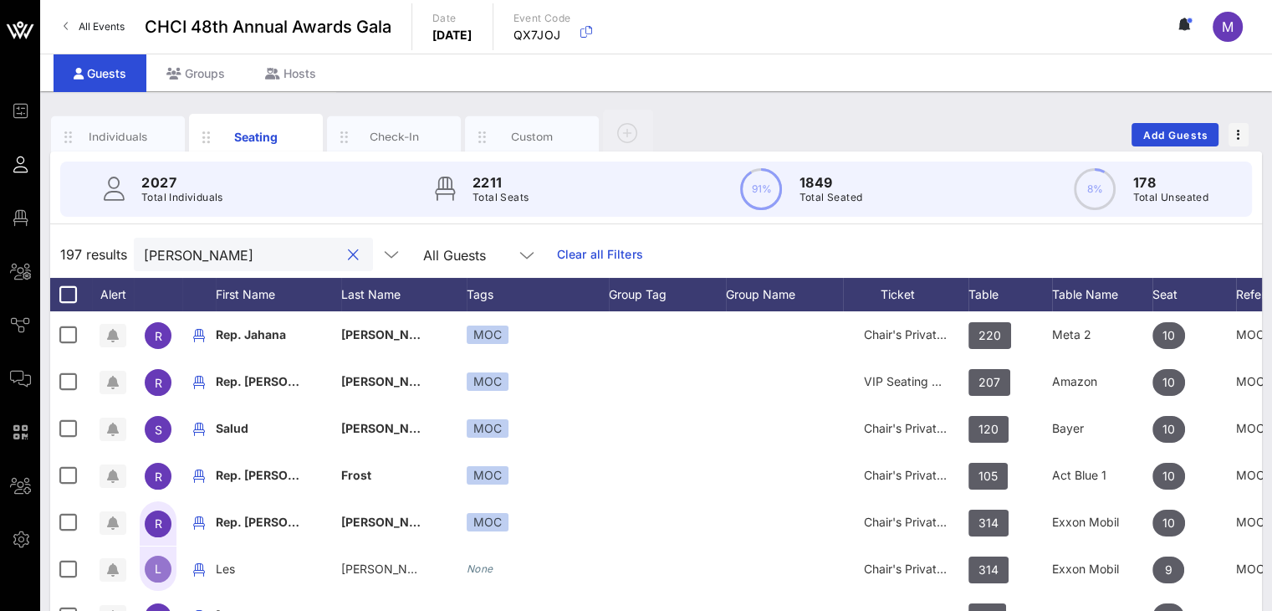
type input "J"
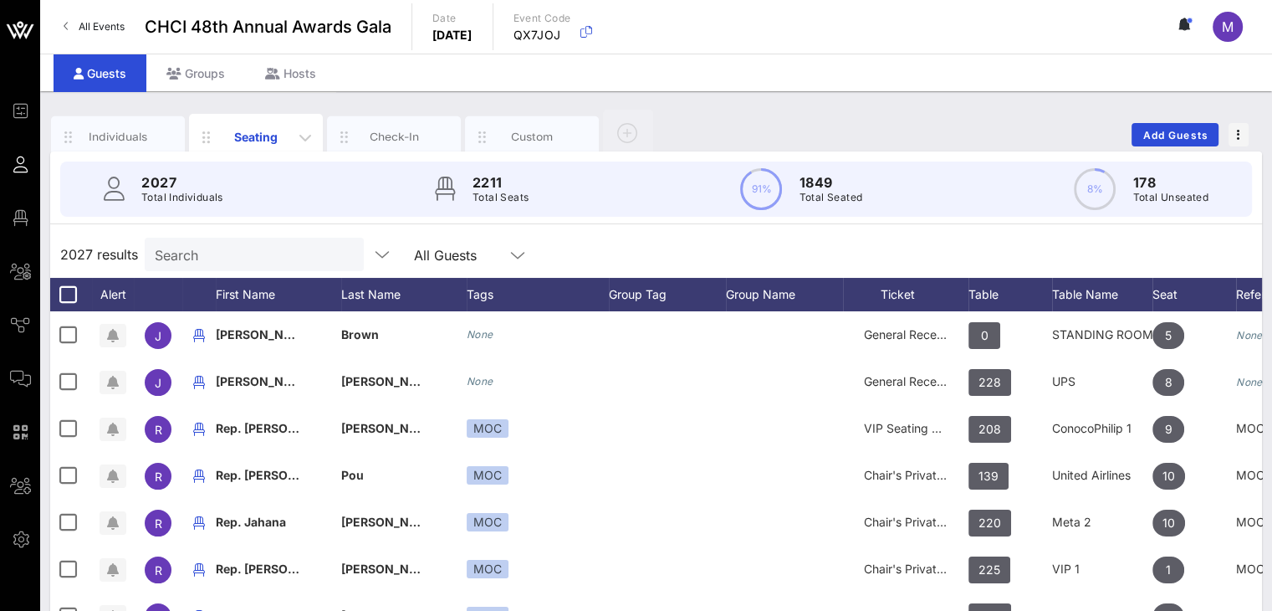
click at [253, 140] on div "Seating" at bounding box center [256, 137] width 74 height 18
click at [967, 285] on div "Ticket" at bounding box center [905, 294] width 125 height 33
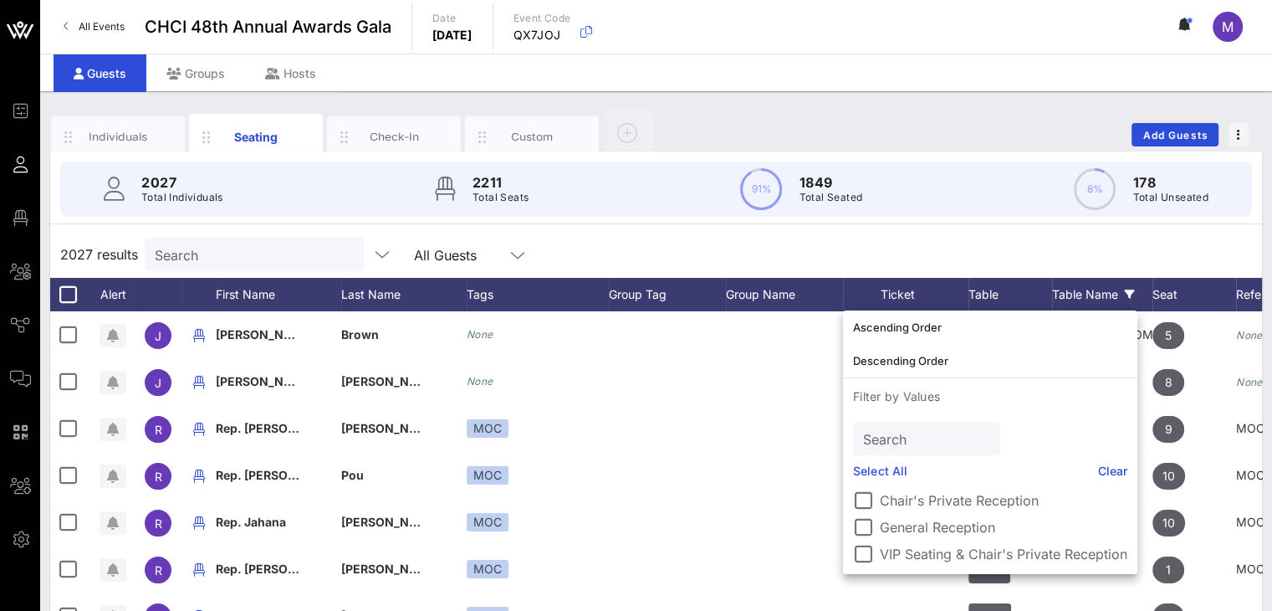
click at [1085, 289] on div "Table Name" at bounding box center [1102, 294] width 100 height 33
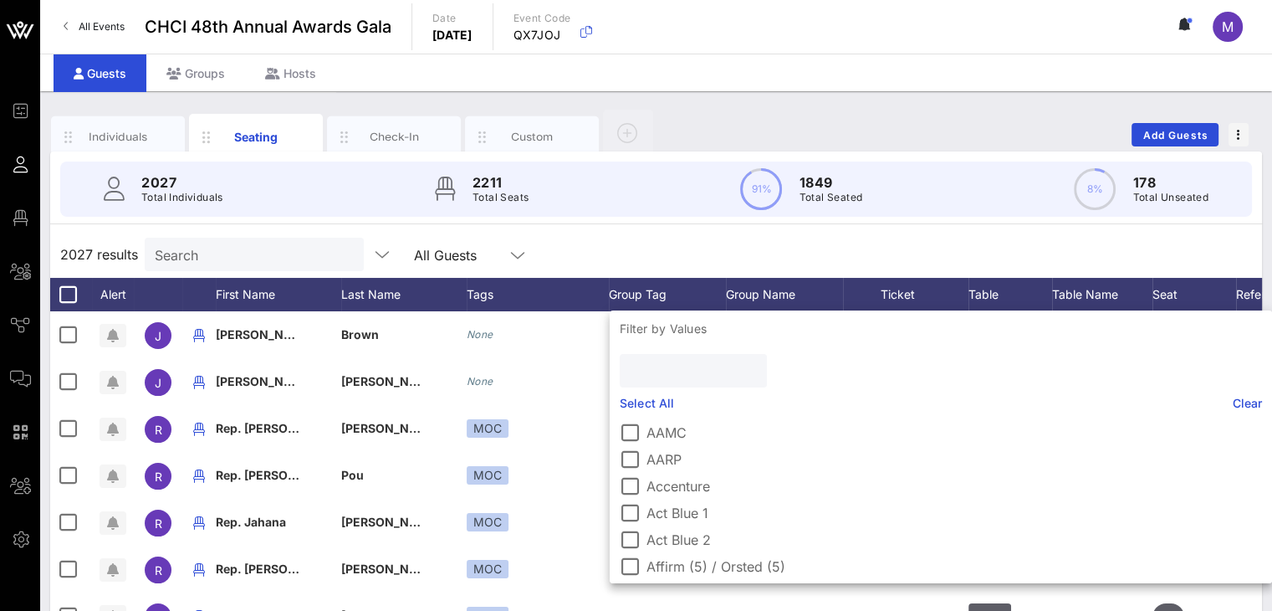
click at [707, 367] on input "text" at bounding box center [692, 371] width 124 height 22
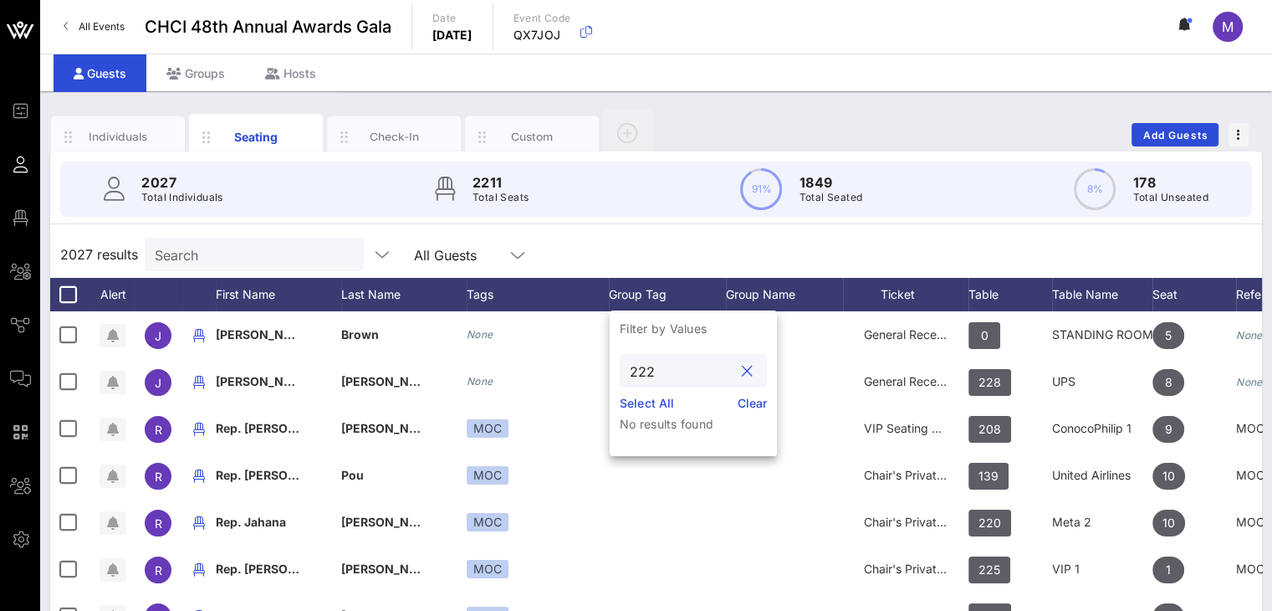
type input "222"
click at [850, 228] on div "2027 Total Individuals 2211 Total Seats 91% 1849 Total Seated 8% 178 Total Unse…" at bounding box center [656, 482] width 1212 height 662
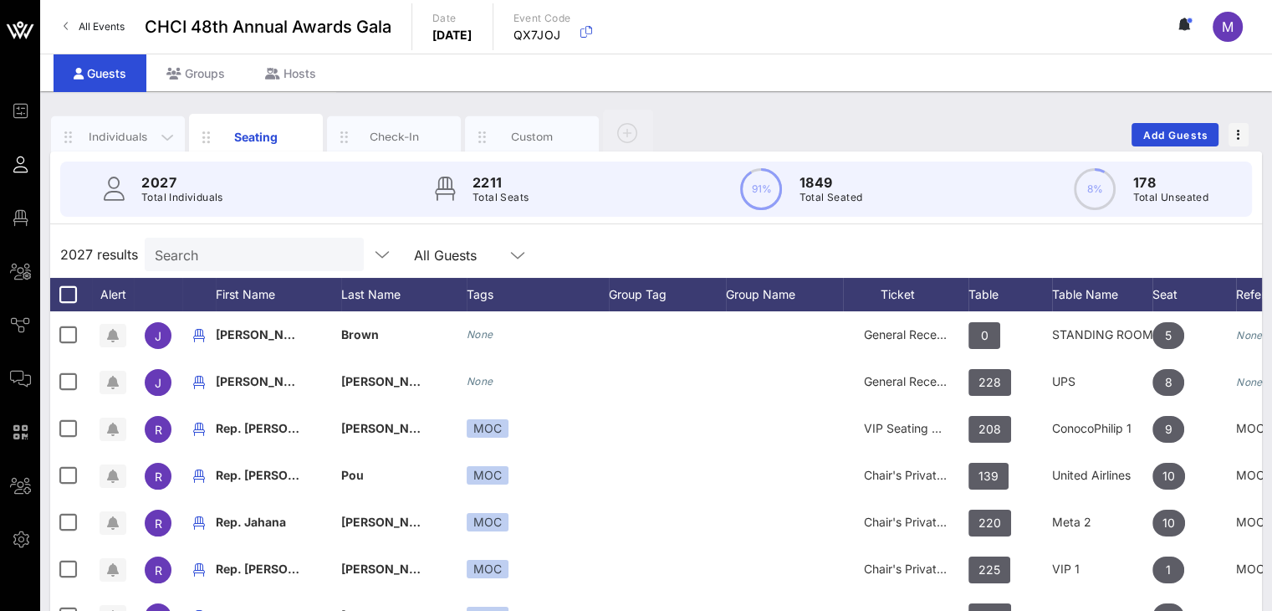
click at [124, 135] on div "Individuals" at bounding box center [118, 137] width 74 height 16
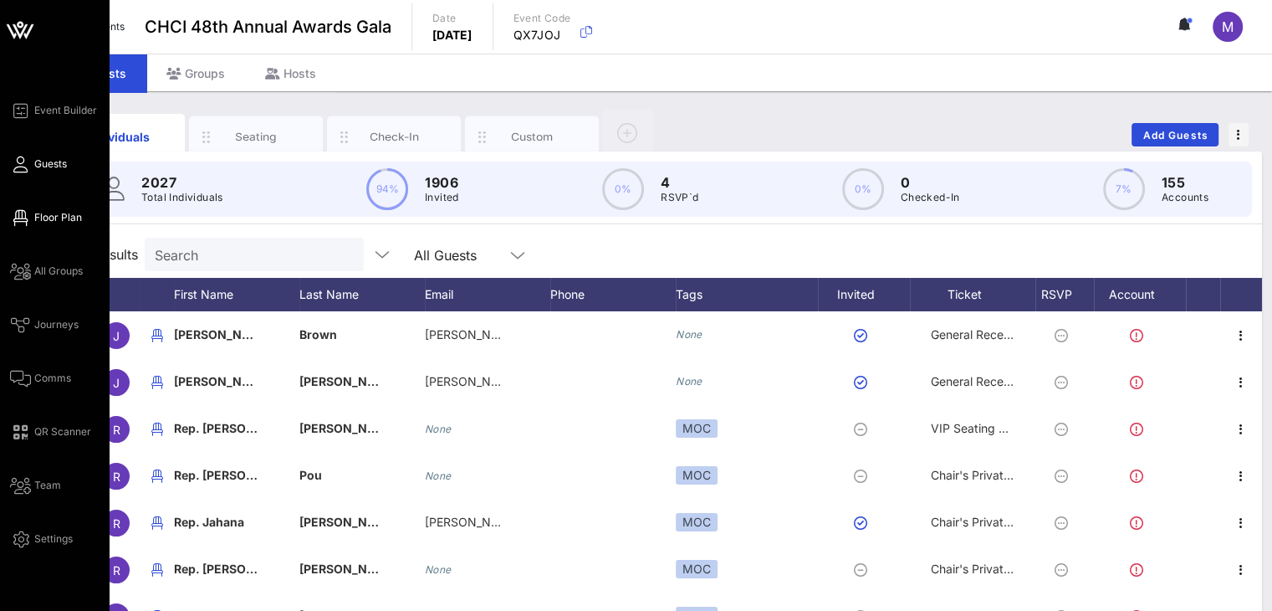
click at [35, 218] on span "Floor Plan" at bounding box center [58, 217] width 48 height 15
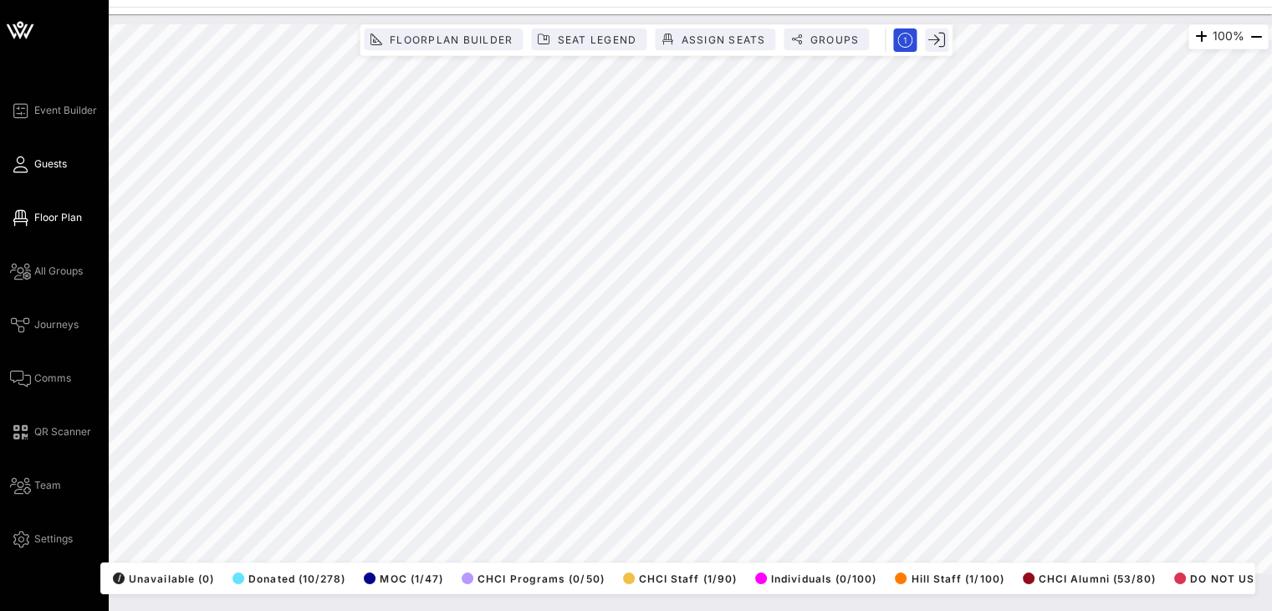
click at [63, 161] on span "Guests" at bounding box center [50, 163] width 33 height 15
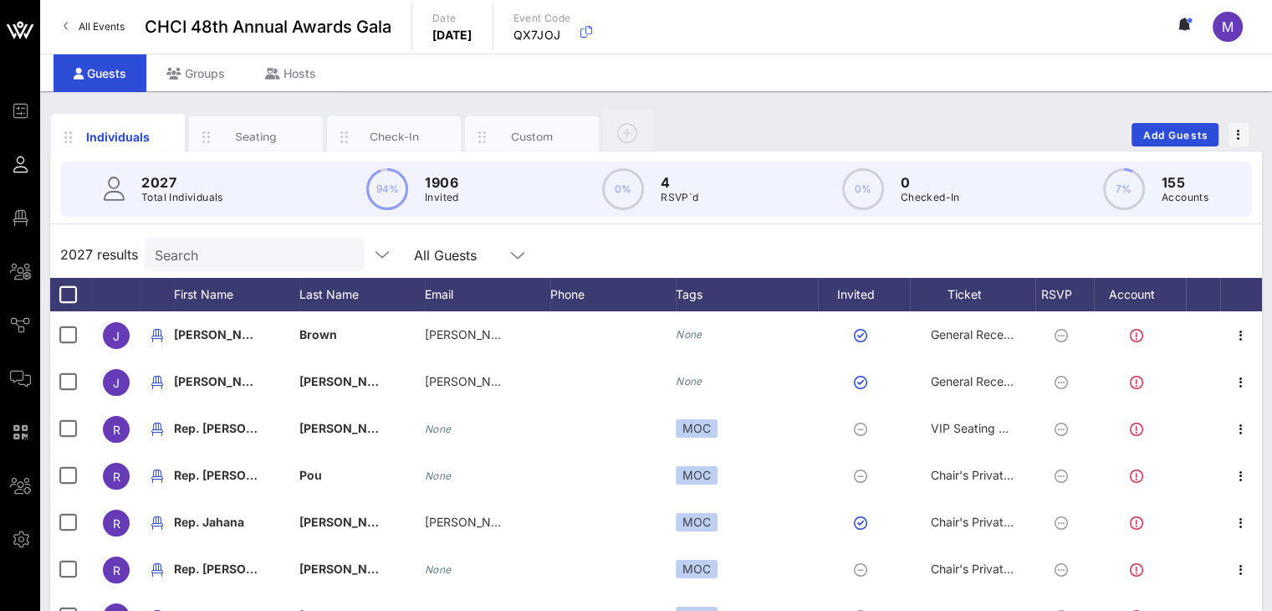
drag, startPoint x: 221, startPoint y: 255, endPoint x: 220, endPoint y: 238, distance: 17.6
click at [221, 254] on input "Search" at bounding box center [253, 254] width 196 height 22
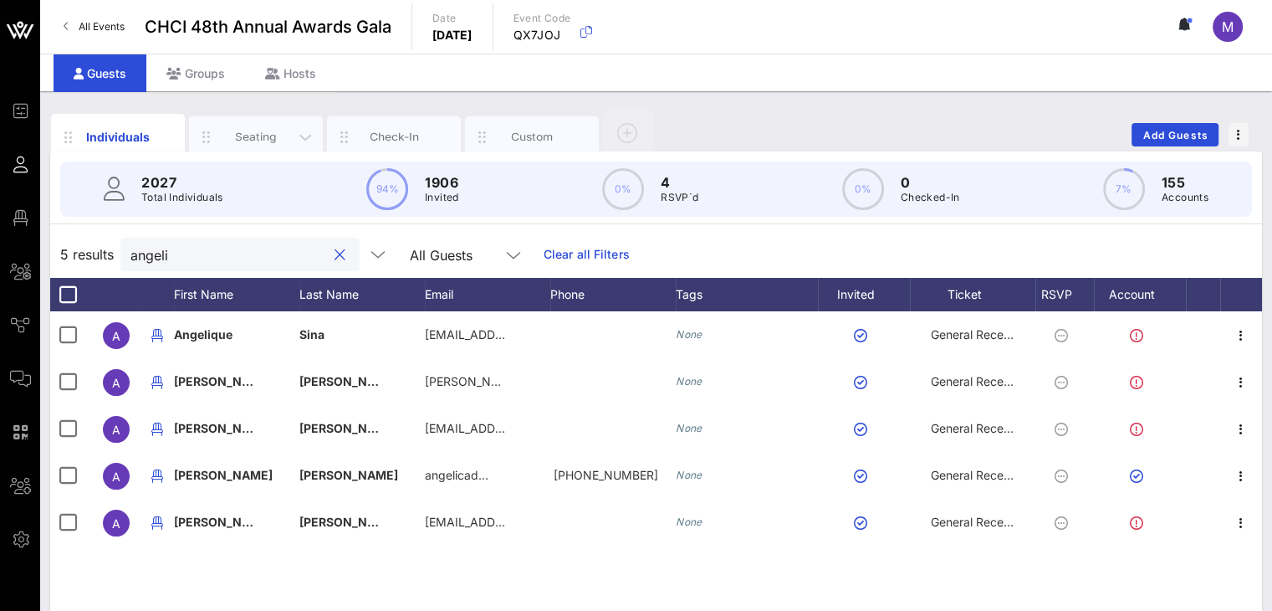
type input "angeli"
click at [259, 136] on div "Seating" at bounding box center [256, 137] width 74 height 16
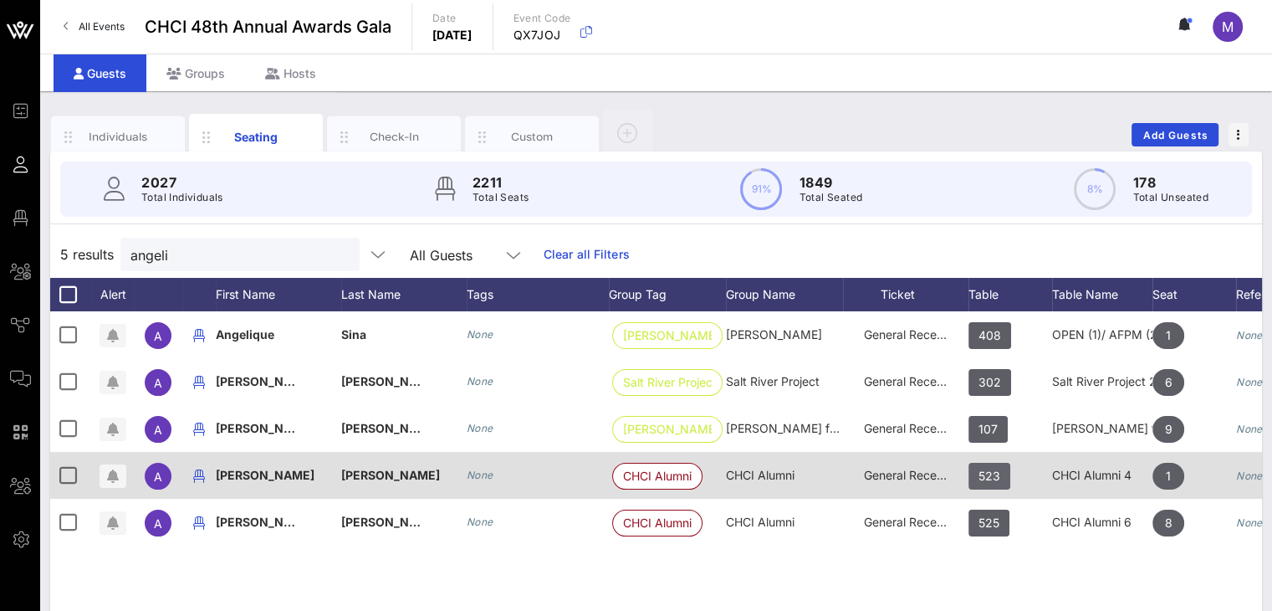
click at [994, 474] on span "523" at bounding box center [990, 476] width 22 height 27
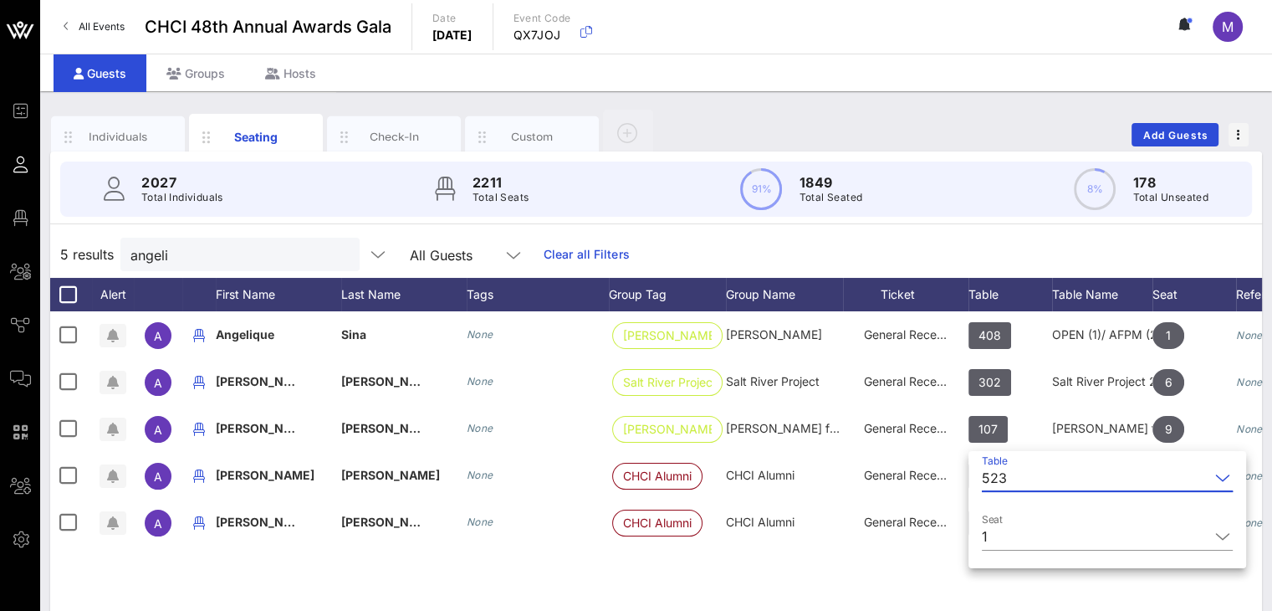
click at [1008, 476] on div "523" at bounding box center [1096, 477] width 228 height 27
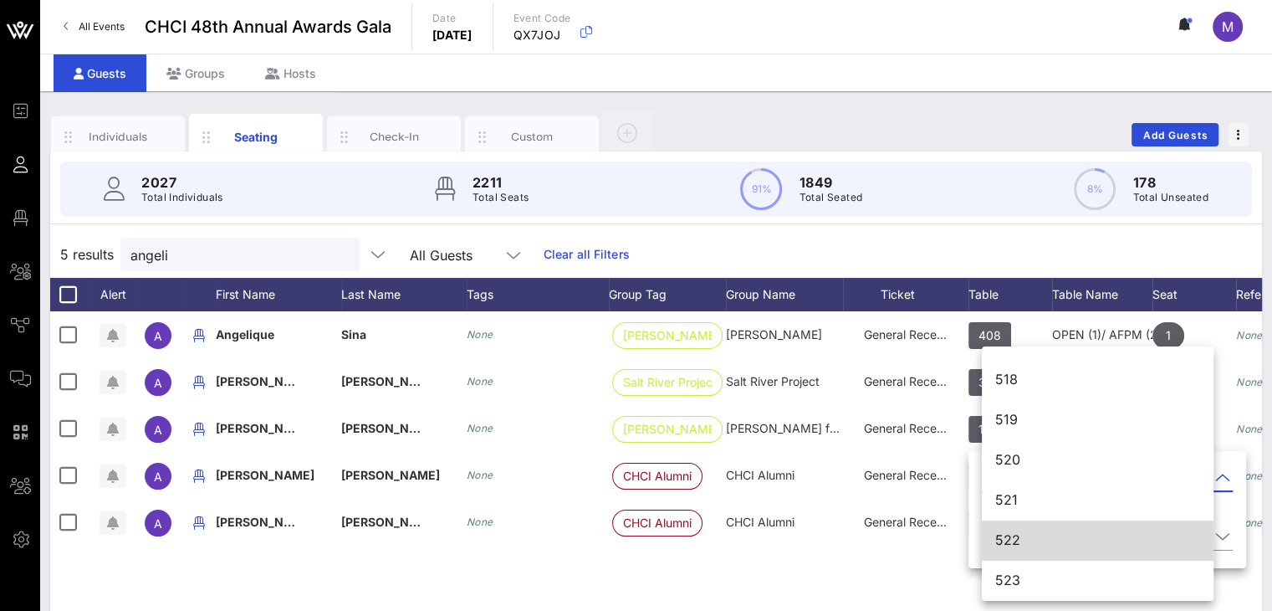
scroll to position [6940, 0]
click at [1022, 533] on div "522" at bounding box center [1097, 540] width 205 height 16
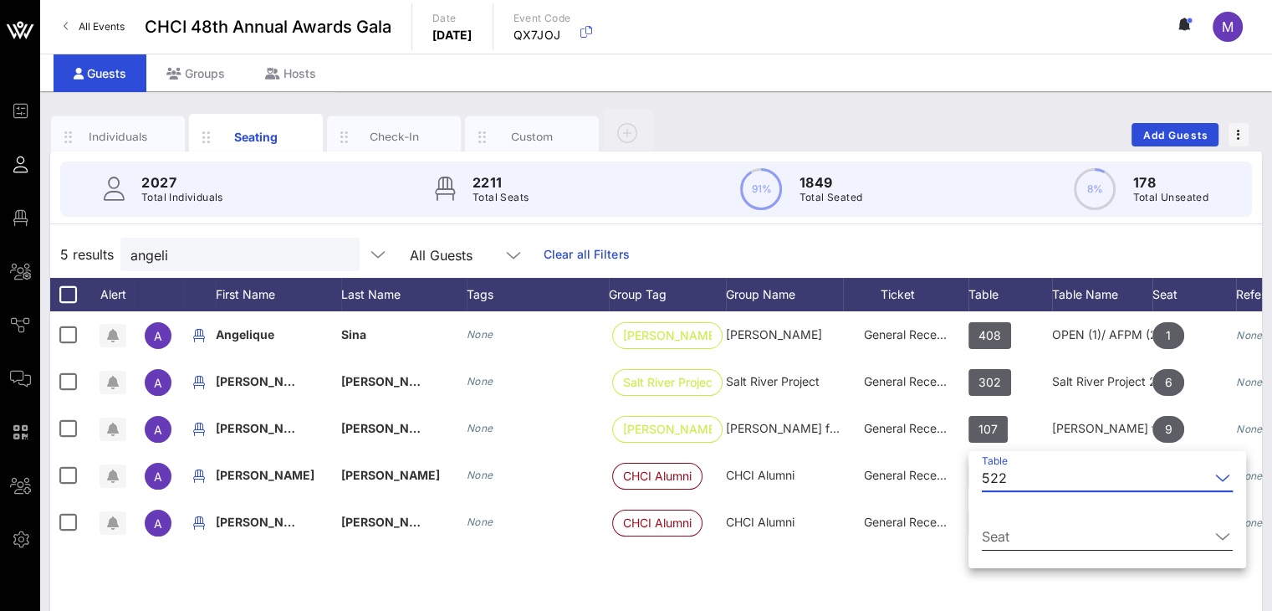
click at [1007, 534] on input "Seat" at bounding box center [1096, 536] width 228 height 27
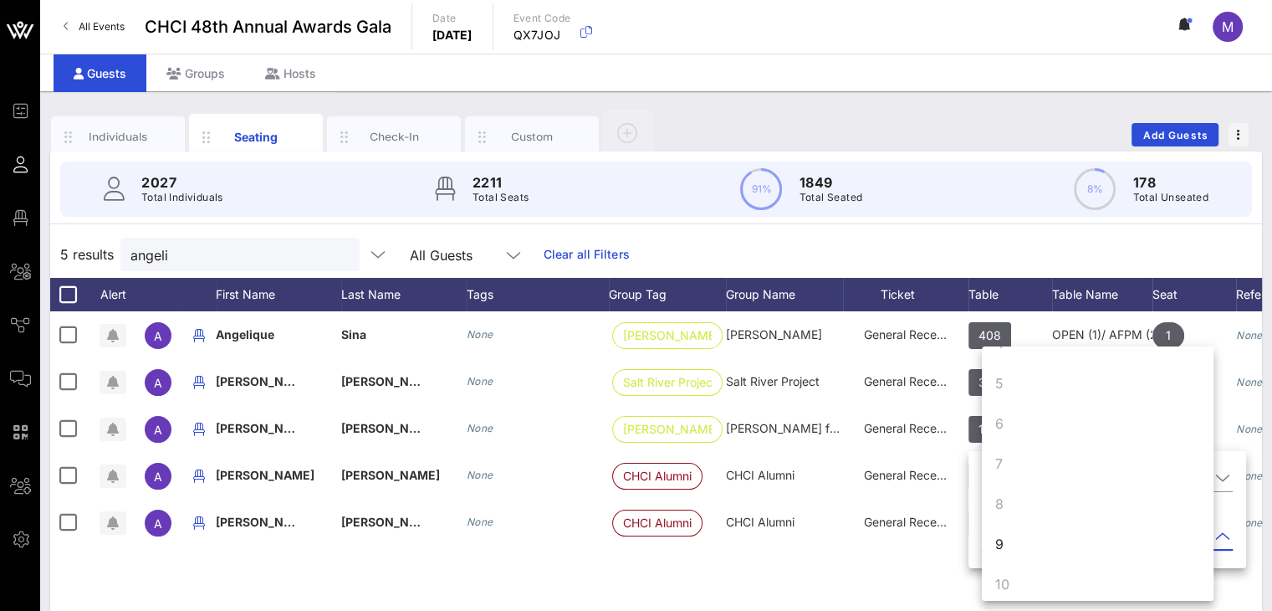
scroll to position [161, 0]
click at [997, 529] on div "9" at bounding box center [999, 534] width 8 height 20
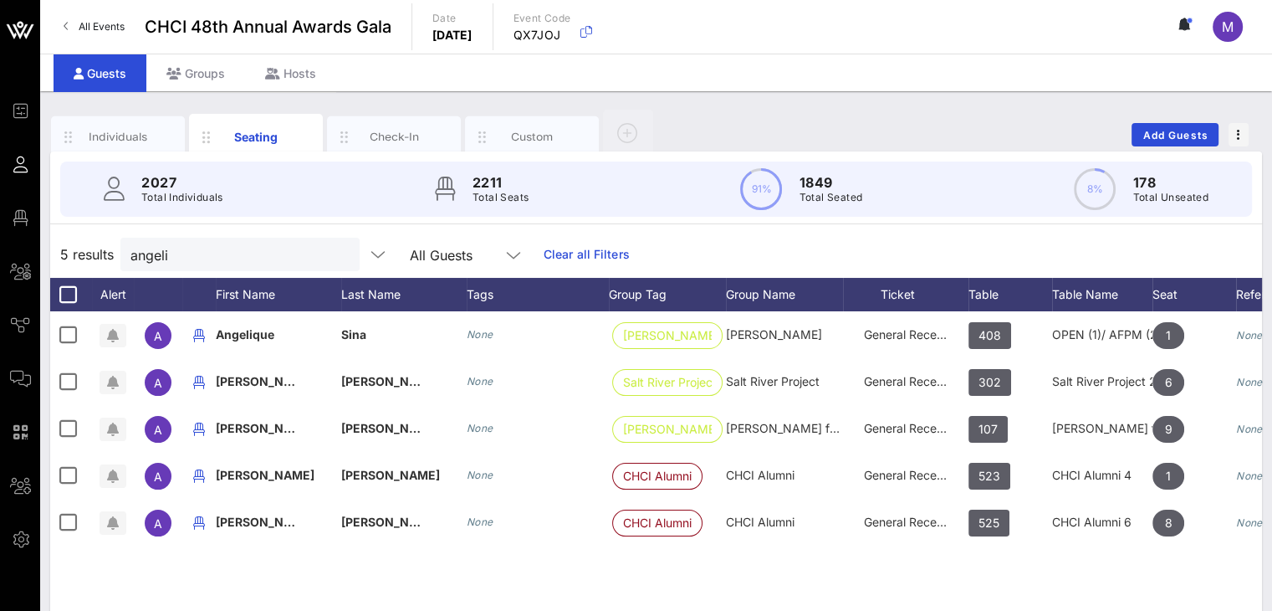
scroll to position [0, 0]
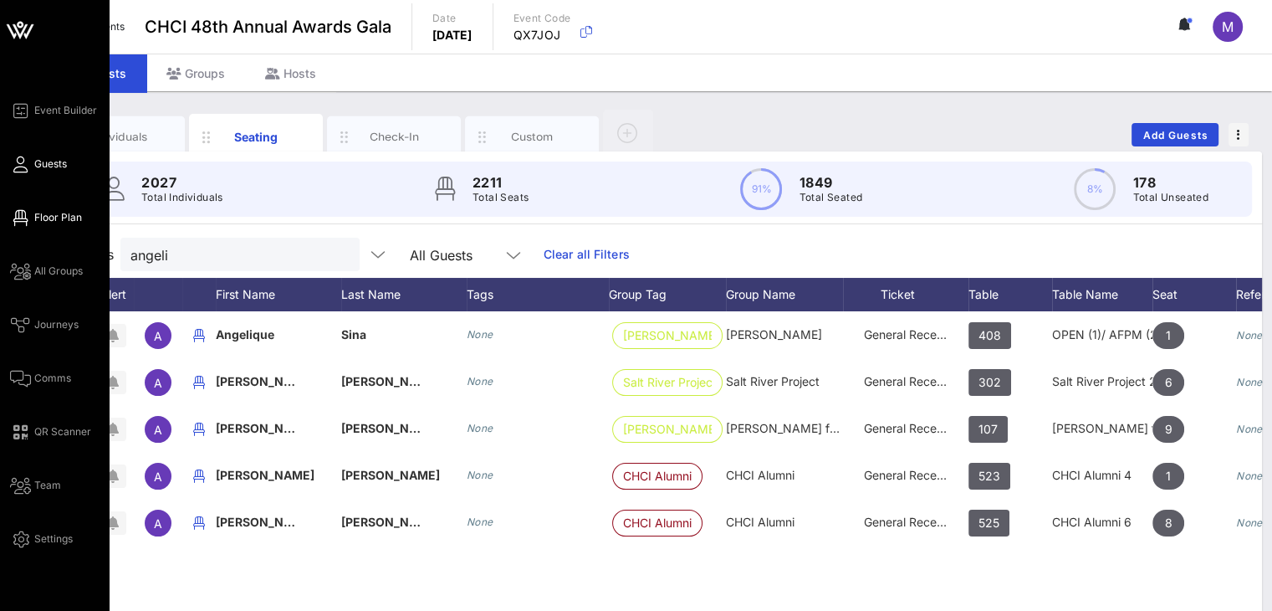
click at [38, 212] on span "Floor Plan" at bounding box center [58, 217] width 48 height 15
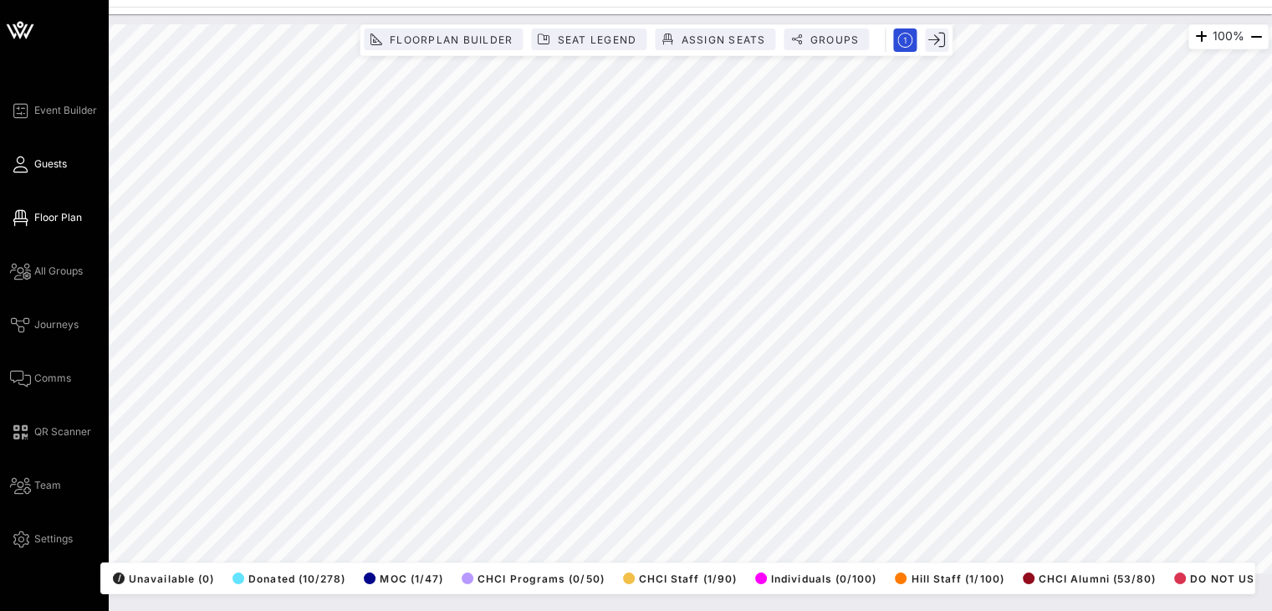
click at [51, 159] on span "Guests" at bounding box center [50, 163] width 33 height 15
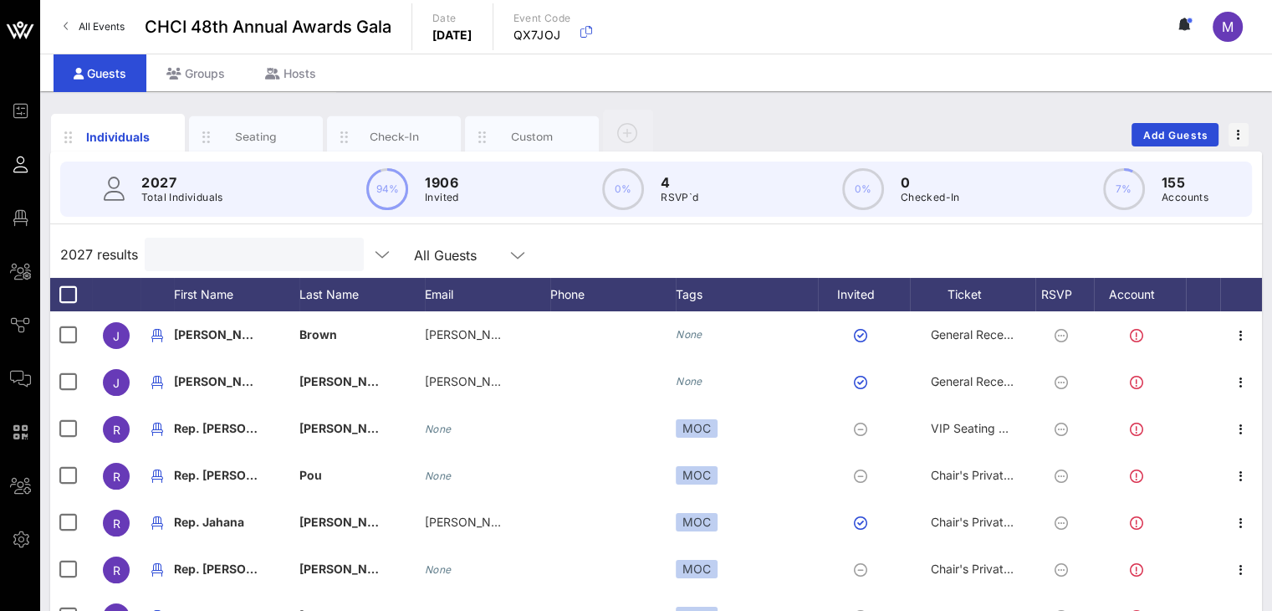
click at [202, 255] on input "text" at bounding box center [253, 254] width 196 height 22
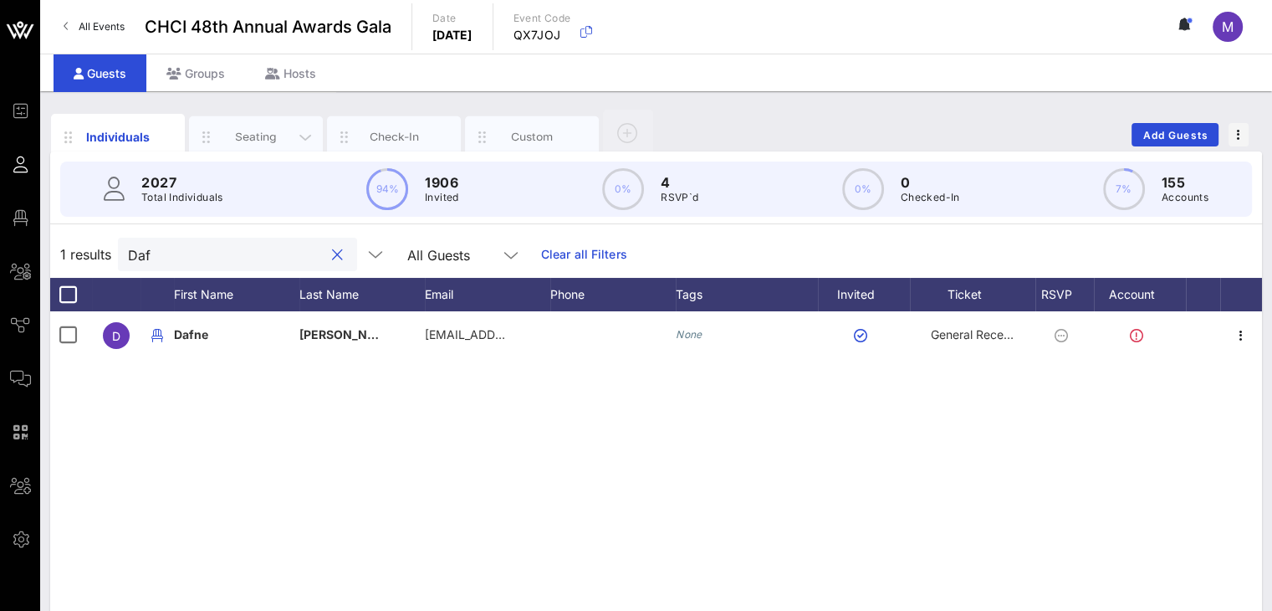
type input "Daf"
click at [234, 135] on div "Seating" at bounding box center [256, 137] width 74 height 16
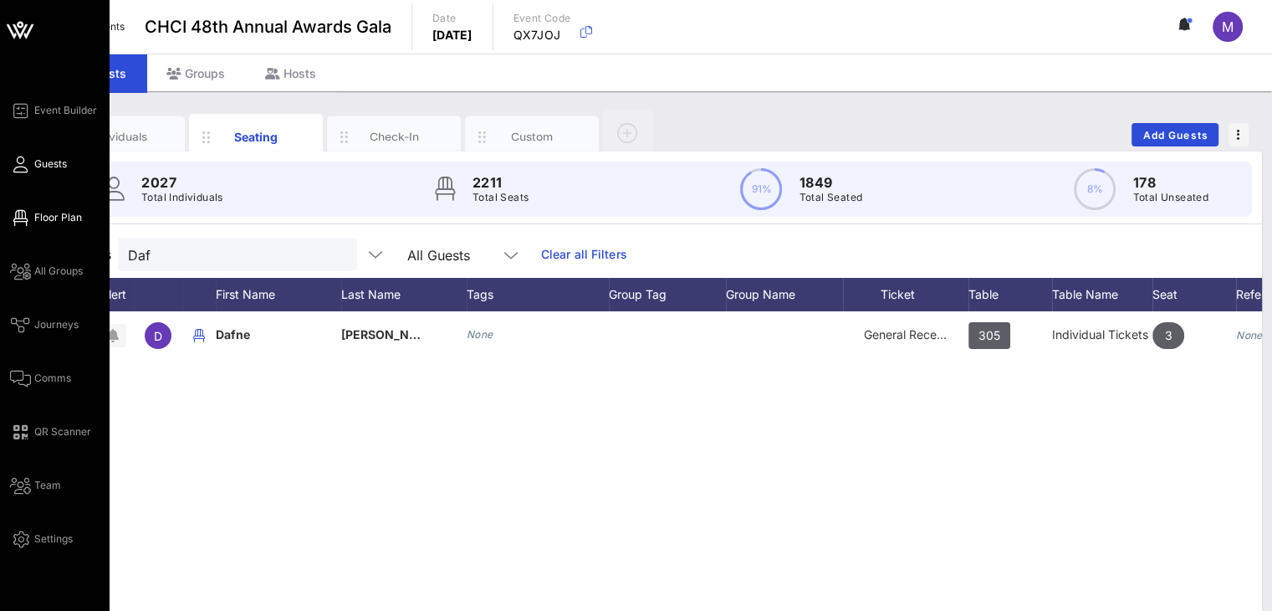
click at [55, 212] on span "Floor Plan" at bounding box center [58, 217] width 48 height 15
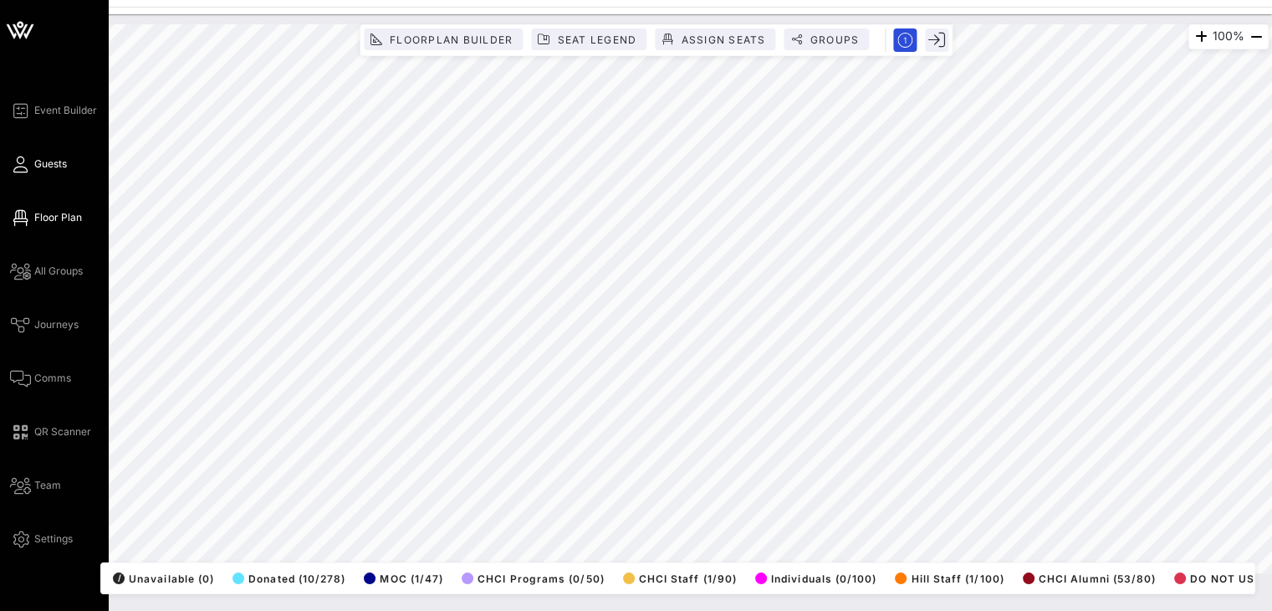
click at [37, 161] on span "Guests" at bounding box center [50, 163] width 33 height 15
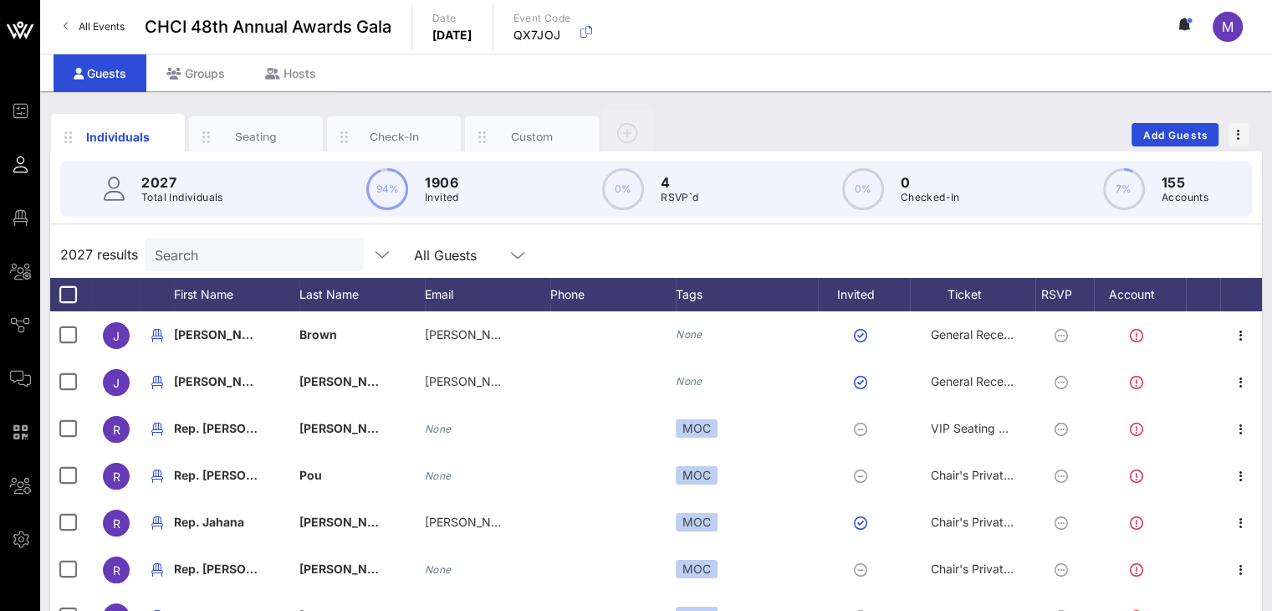
click at [194, 257] on input "Search" at bounding box center [253, 254] width 196 height 22
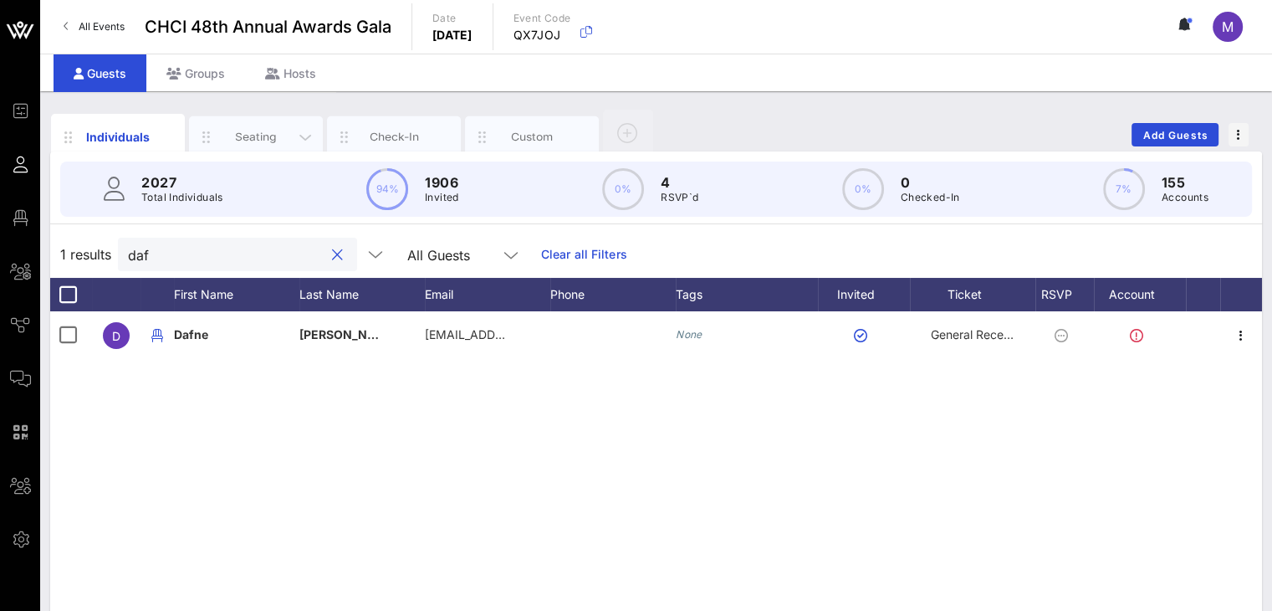
type input "daf"
click at [279, 129] on div "Seating" at bounding box center [256, 137] width 74 height 16
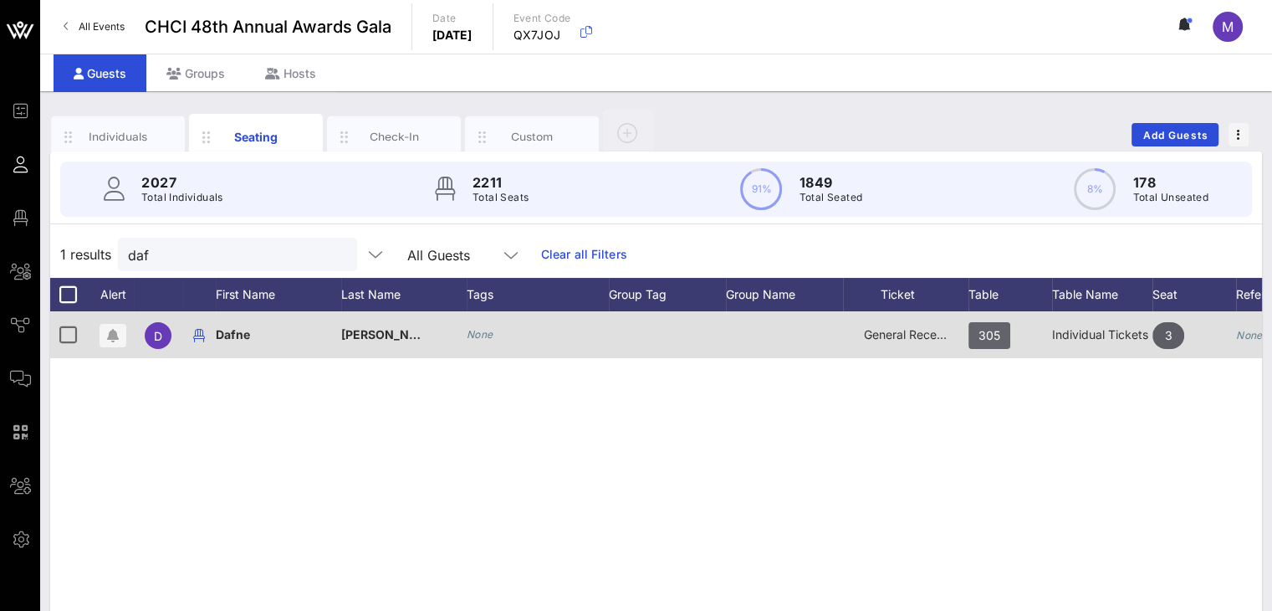
click at [1000, 329] on span "305" at bounding box center [990, 335] width 42 height 27
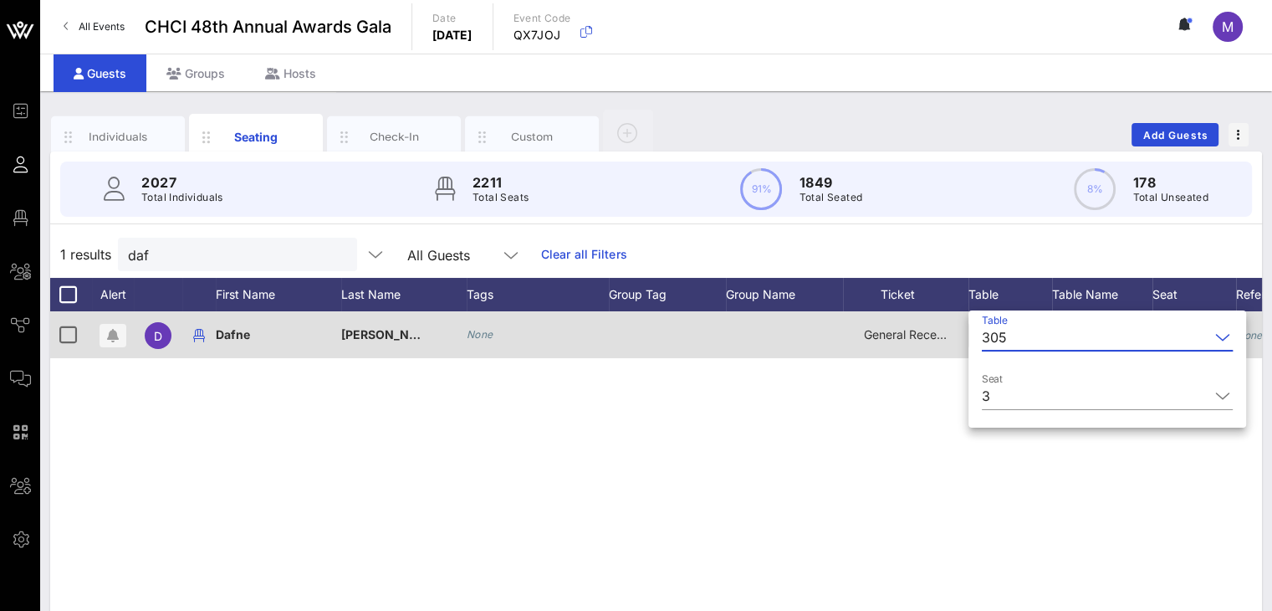
click at [1000, 329] on div "305" at bounding box center [1096, 337] width 228 height 27
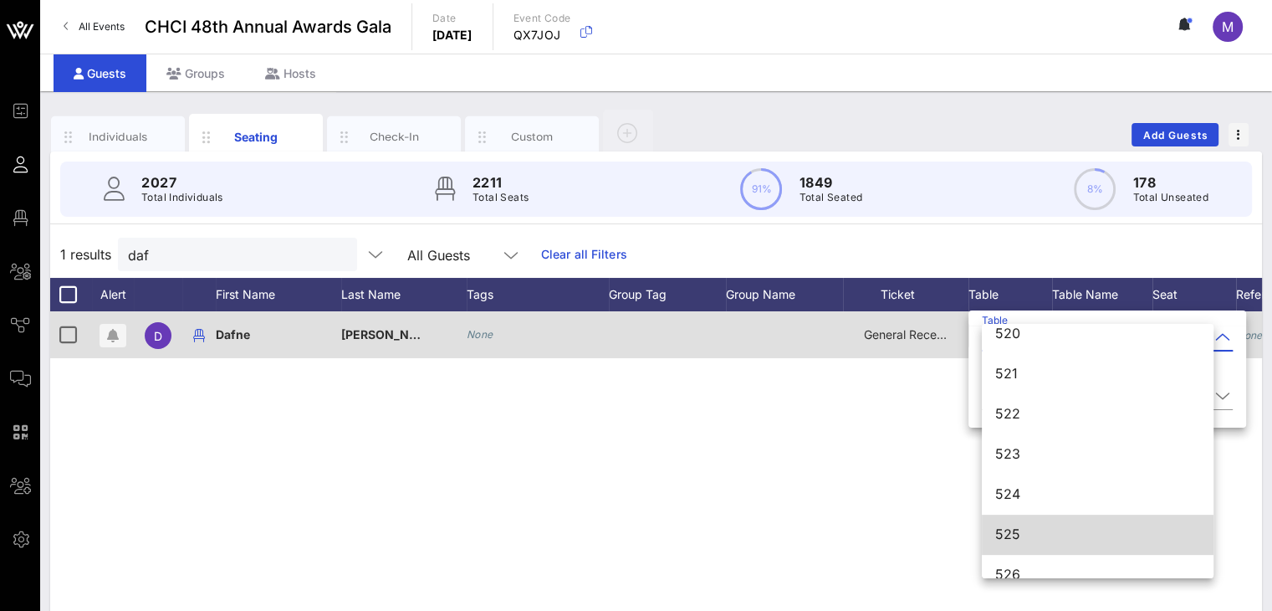
scroll to position [7060, 0]
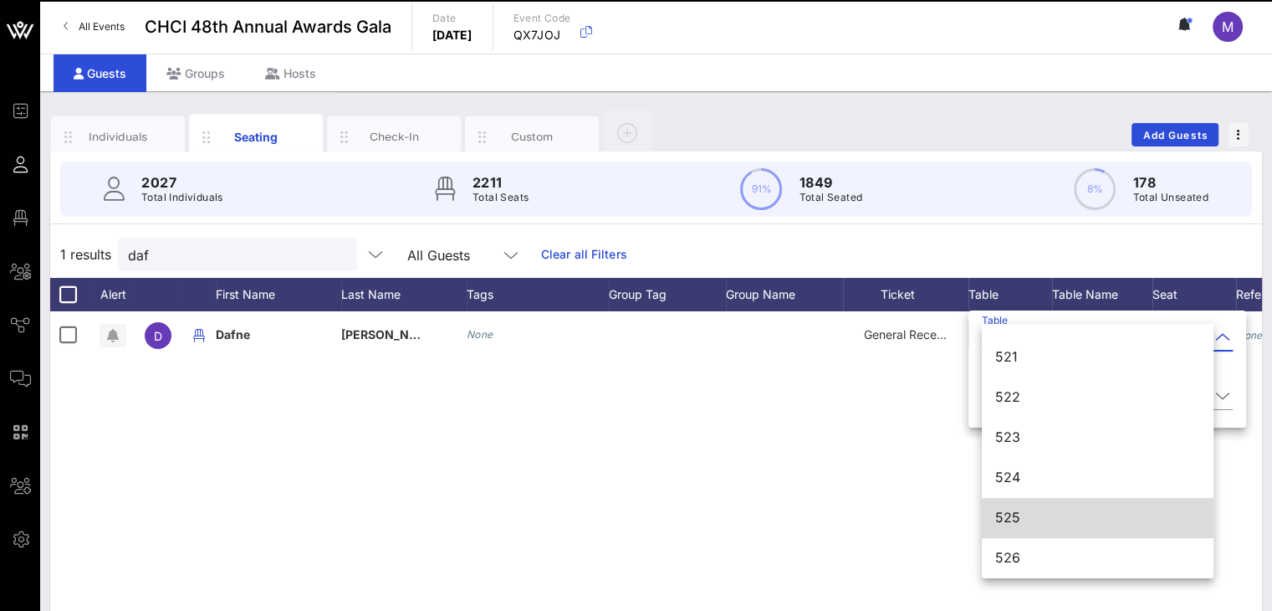
click at [1031, 516] on div "525" at bounding box center [1097, 517] width 205 height 16
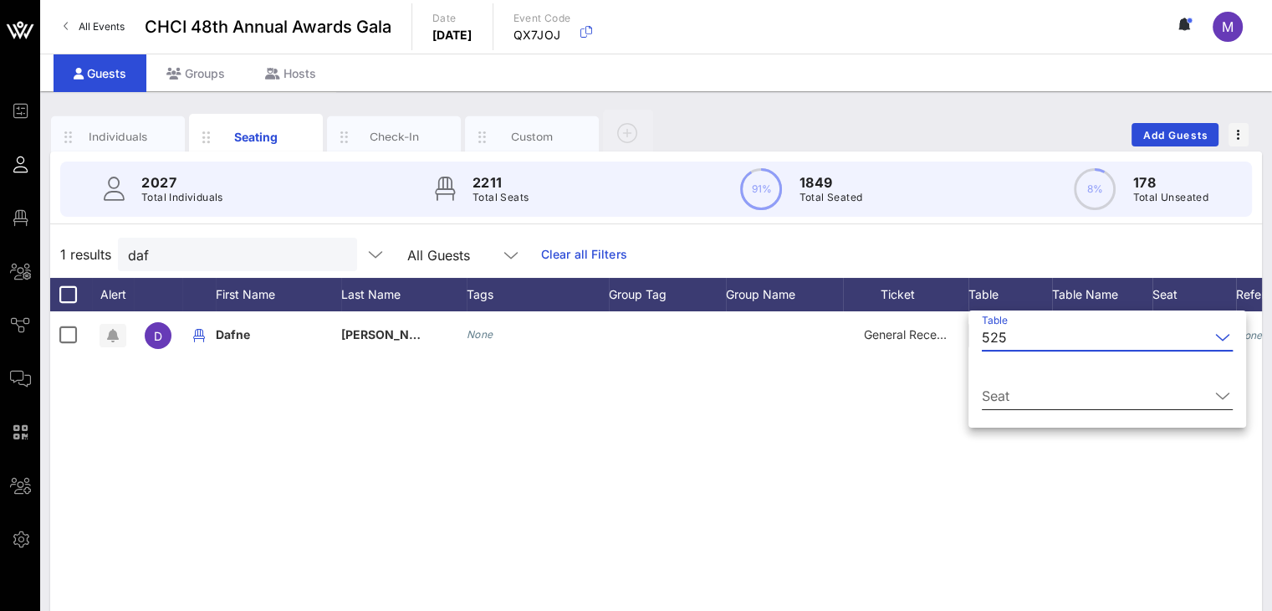
click at [1215, 393] on icon at bounding box center [1222, 396] width 15 height 20
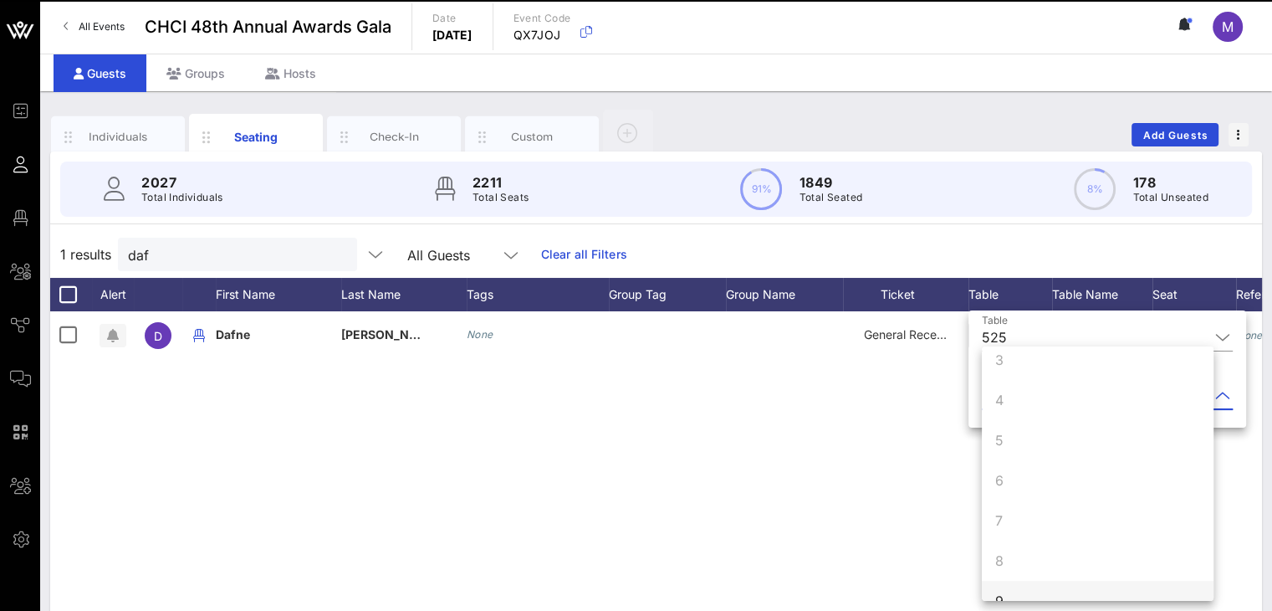
scroll to position [161, 0]
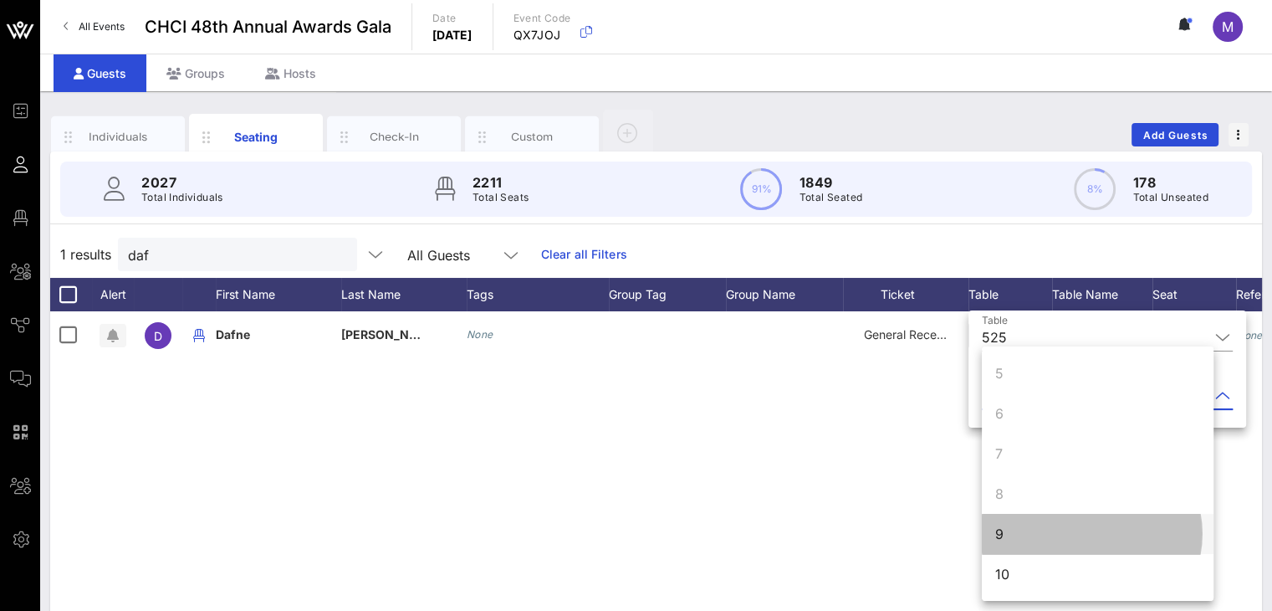
click at [1010, 530] on div "9" at bounding box center [1098, 534] width 232 height 40
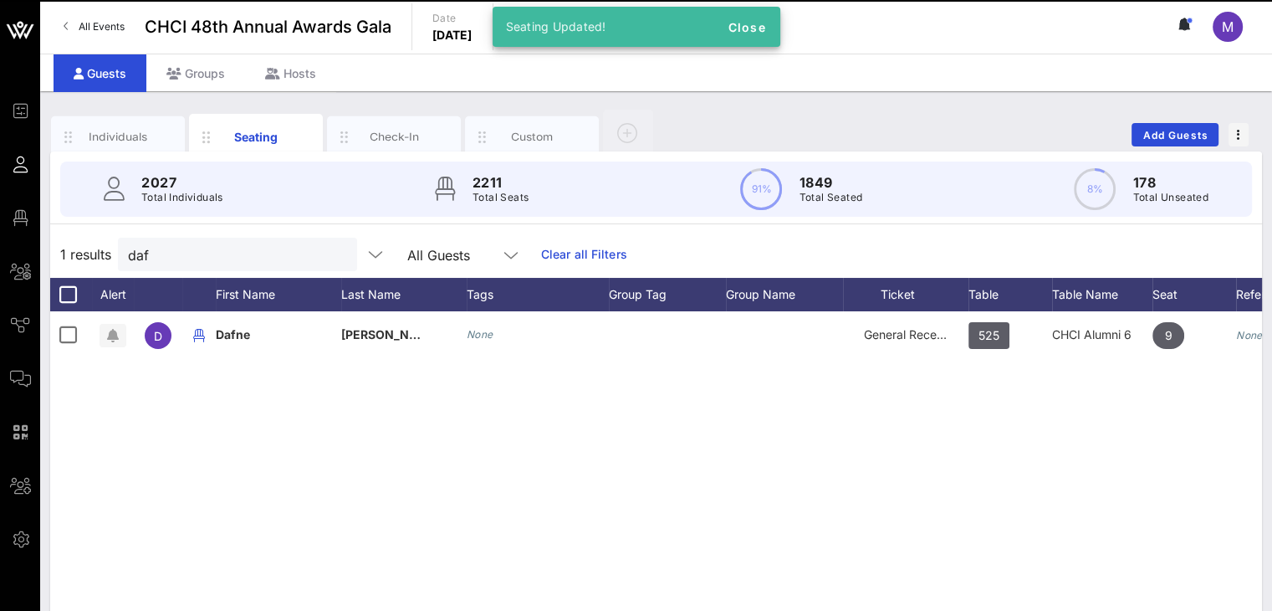
click at [908, 456] on div "D Dafne Garcia Hernandez None General Reception 525 CHCI Alumni 6 9 None" at bounding box center [656, 562] width 1212 height 502
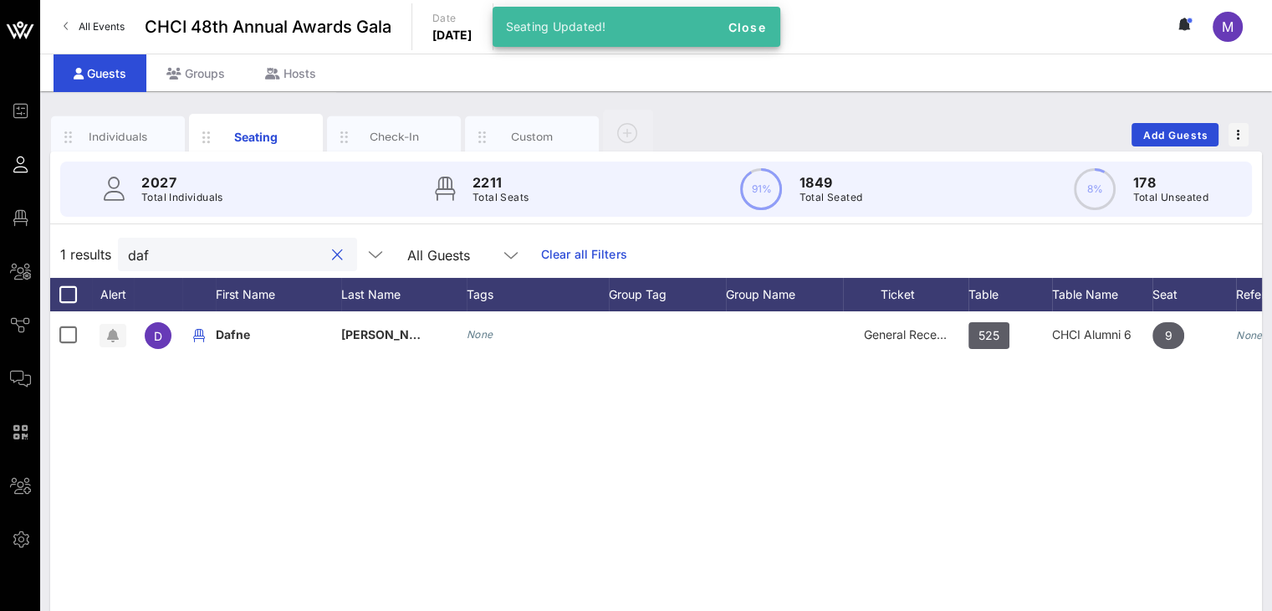
click at [211, 253] on input "daf" at bounding box center [226, 254] width 196 height 22
drag, startPoint x: 202, startPoint y: 255, endPoint x: 93, endPoint y: 235, distance: 111.4
click at [100, 237] on div "1 results daf All Guests Clear all Filters" at bounding box center [656, 254] width 1212 height 47
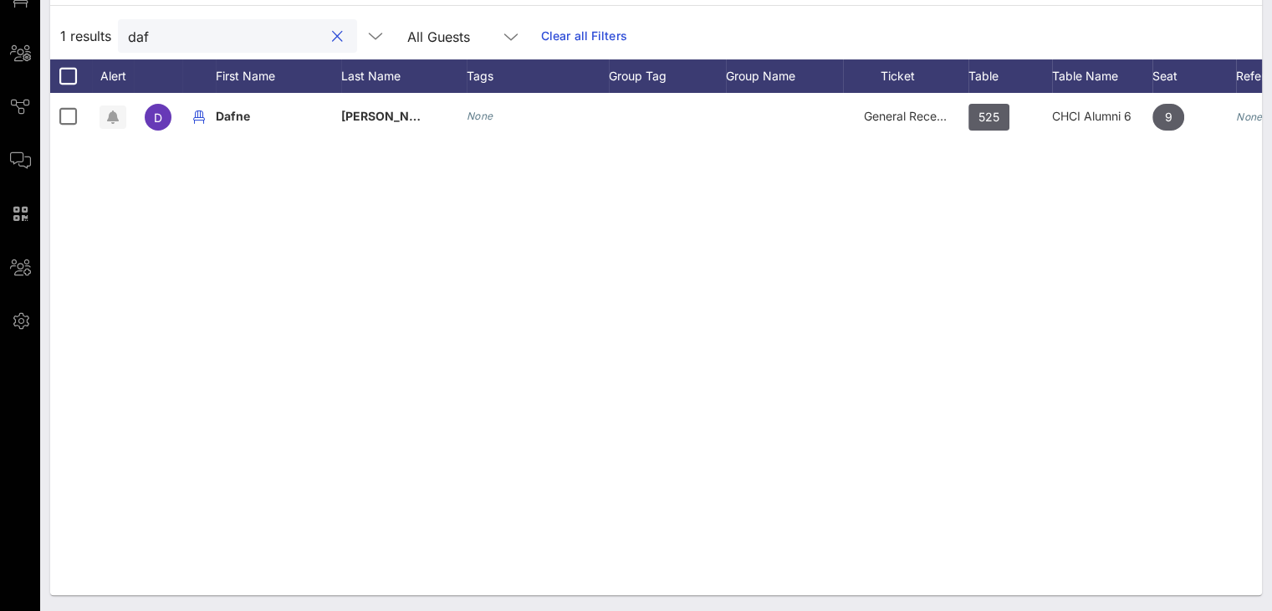
scroll to position [0, 116]
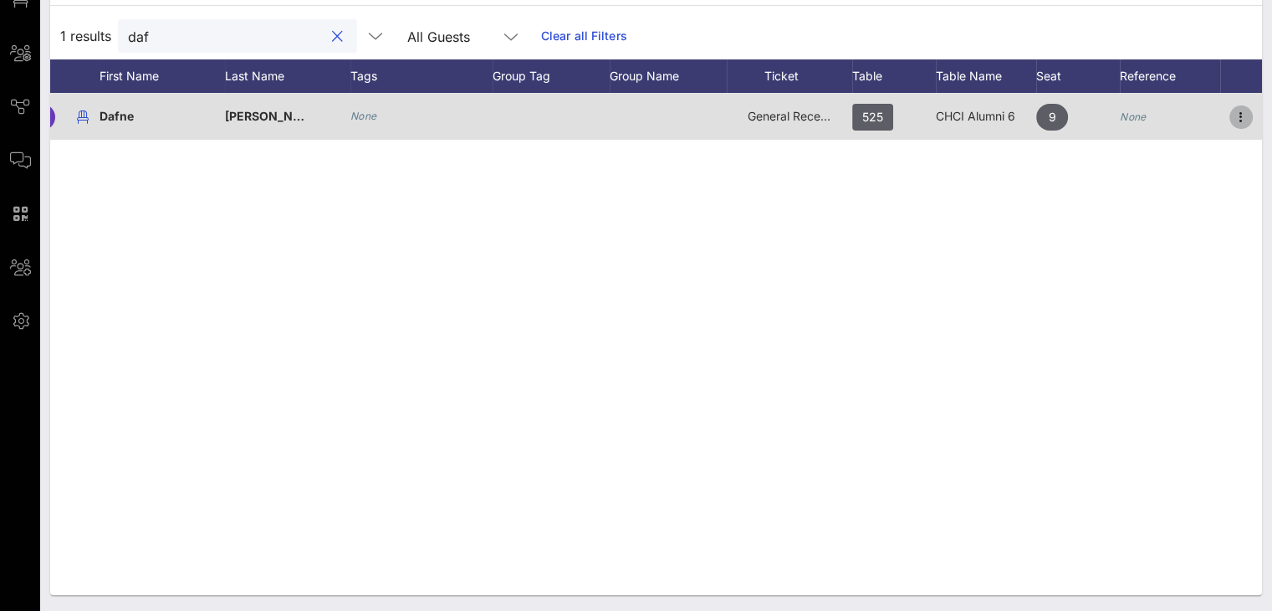
click at [1248, 115] on icon "button" at bounding box center [1241, 117] width 20 height 20
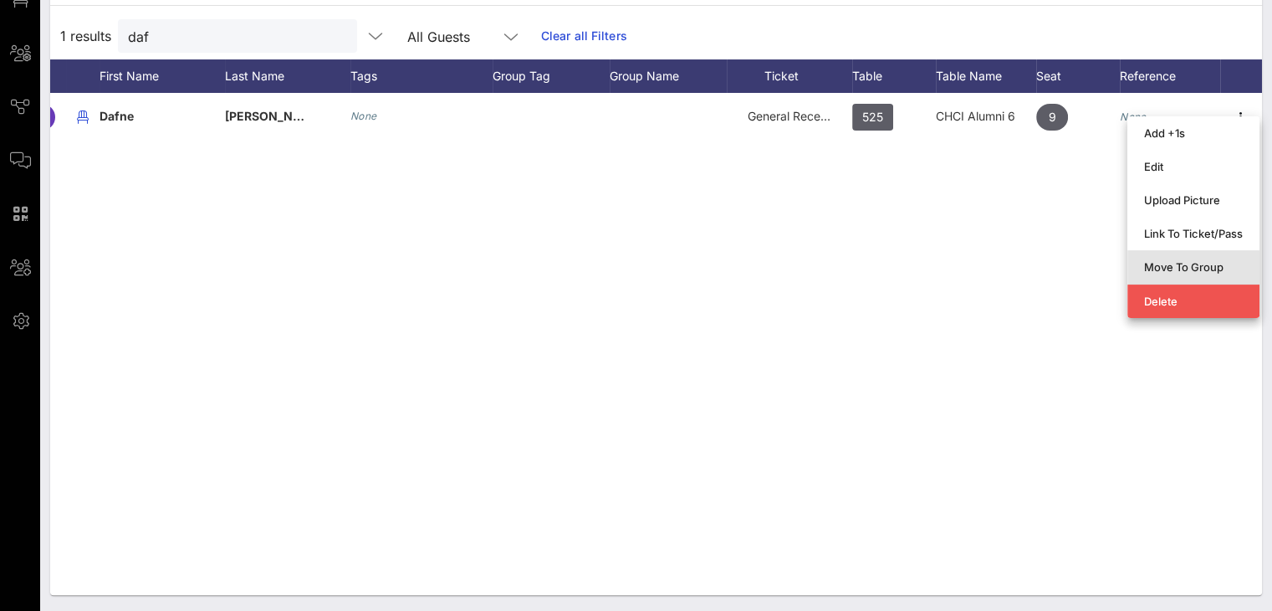
click at [1187, 264] on div "Move To Group" at bounding box center [1193, 266] width 99 height 13
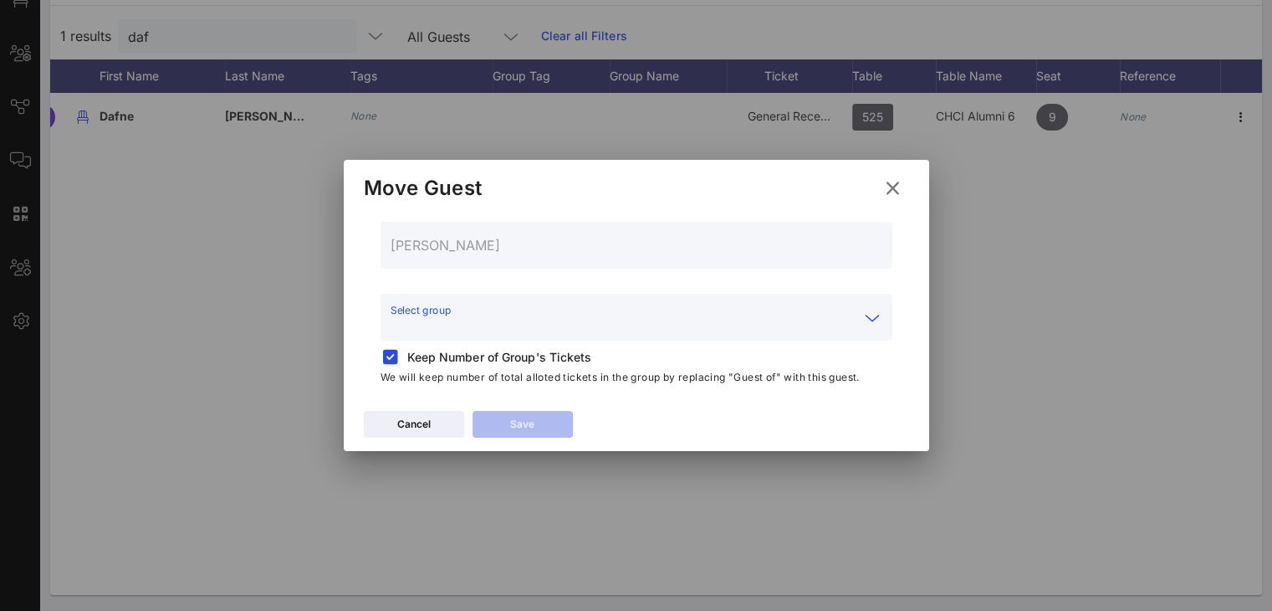
drag, startPoint x: 448, startPoint y: 320, endPoint x: 451, endPoint y: 329, distance: 9.5
click at [448, 322] on input "Select group" at bounding box center [625, 327] width 468 height 27
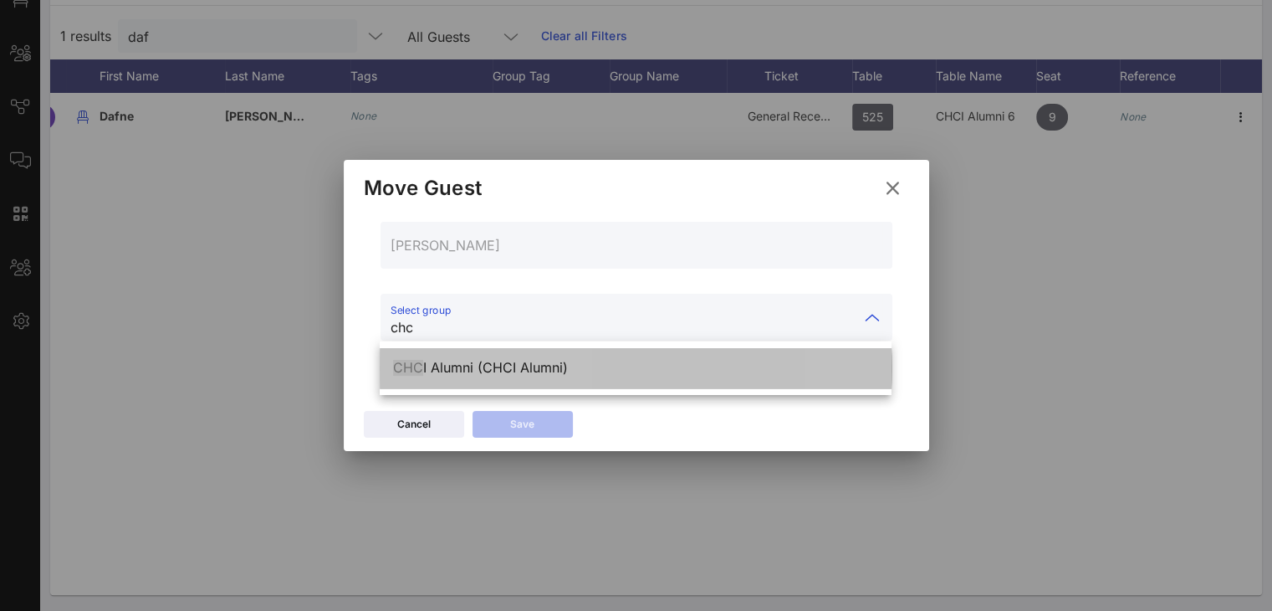
click at [460, 370] on div "CHC I Alumni (CHCI Alumni)" at bounding box center [635, 368] width 485 height 16
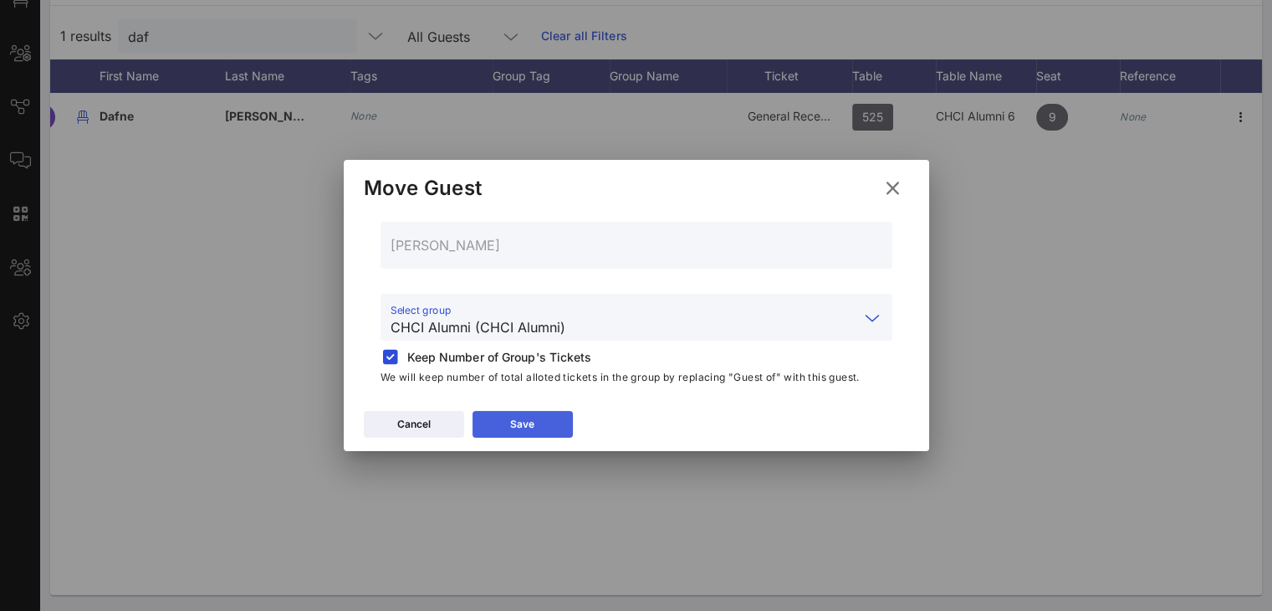
type input "CHCI Alumni (CHCI Alumni)"
click at [550, 429] on button "Save" at bounding box center [523, 424] width 100 height 27
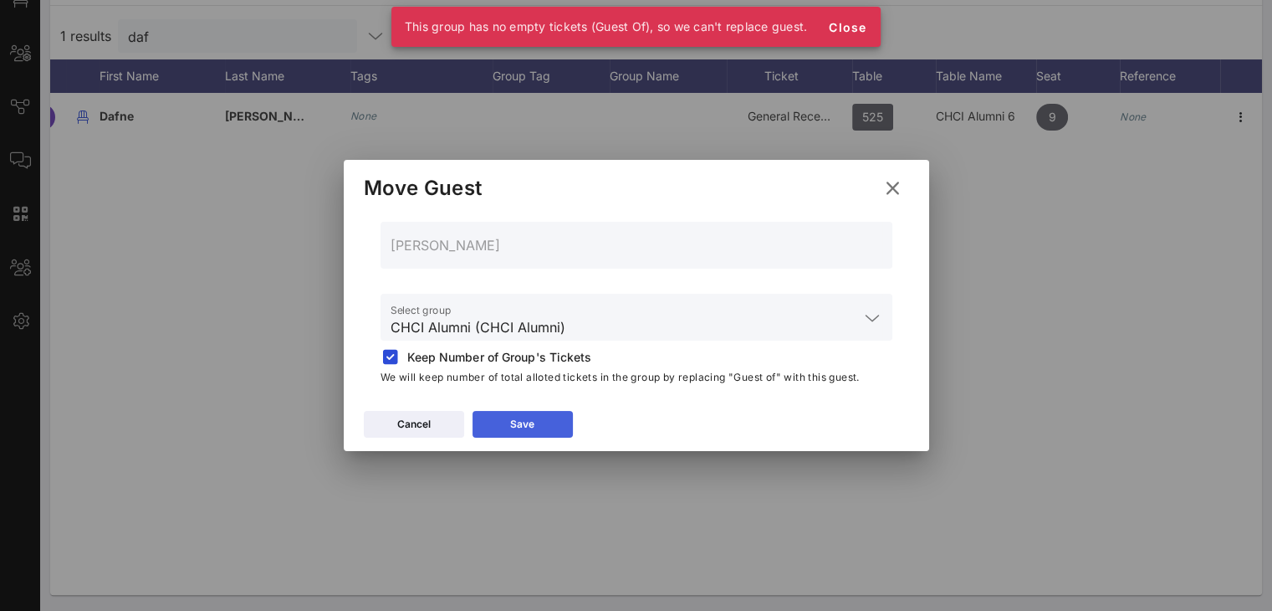
click at [534, 427] on div "Save" at bounding box center [522, 424] width 24 height 17
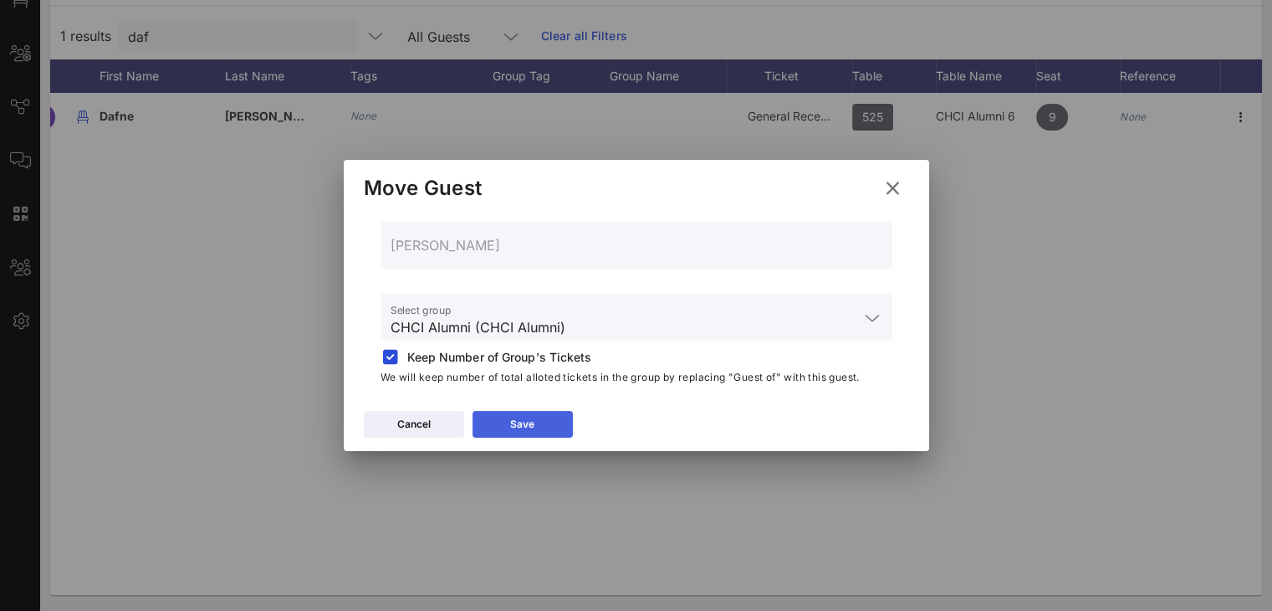
click at [529, 422] on div "Save" at bounding box center [522, 424] width 24 height 17
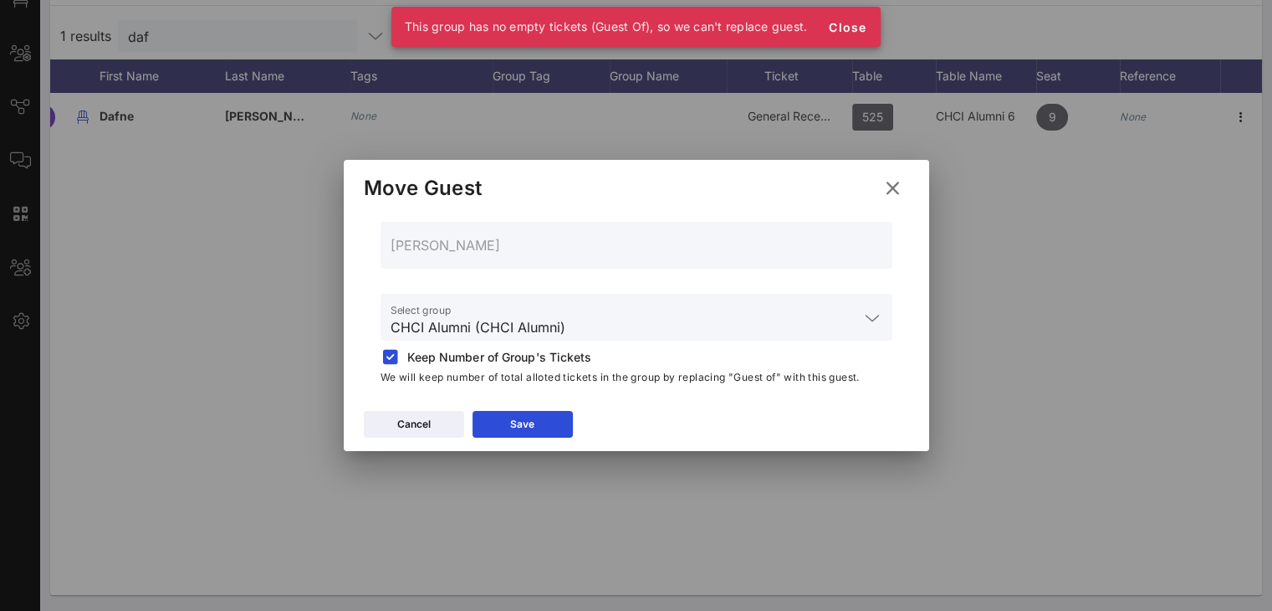
click at [893, 181] on icon at bounding box center [892, 188] width 24 height 23
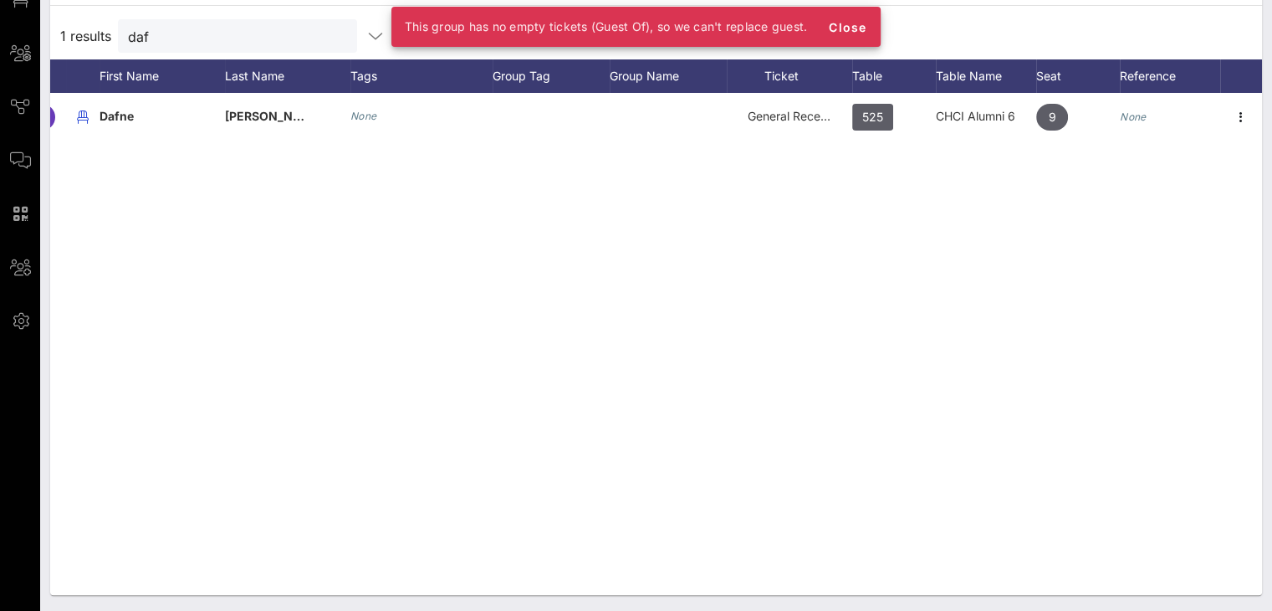
click at [1042, 195] on div "D Dafne Garcia Hernandez None General Reception 525 CHCI Alumni 6 9 None" at bounding box center [656, 344] width 1212 height 502
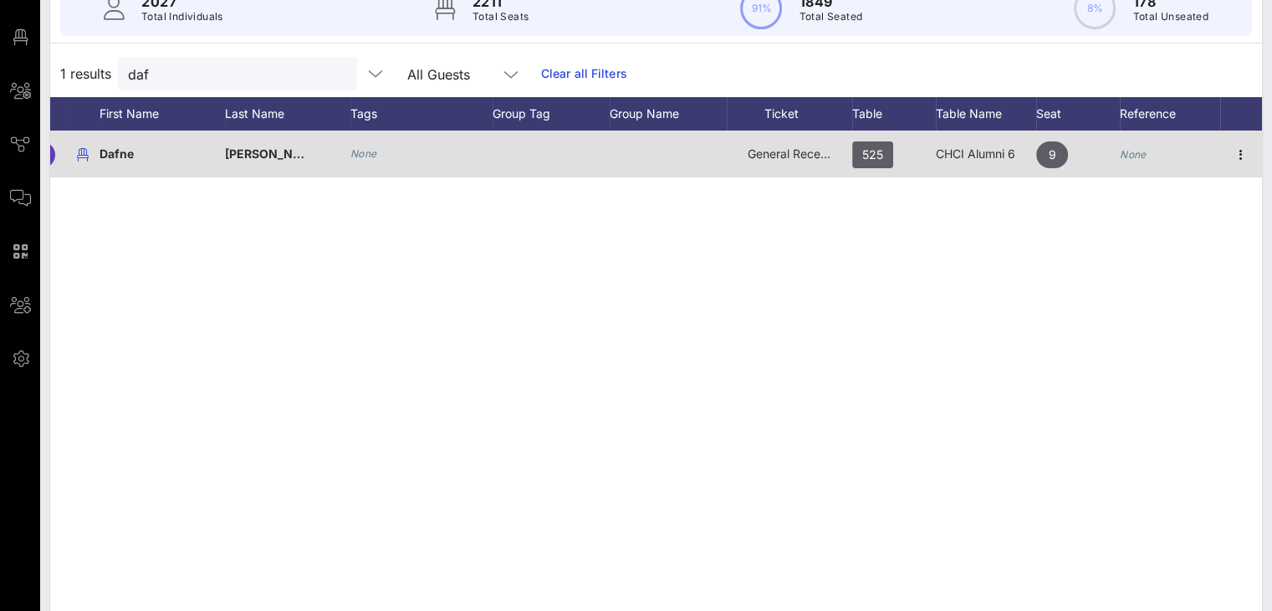
scroll to position [0, 0]
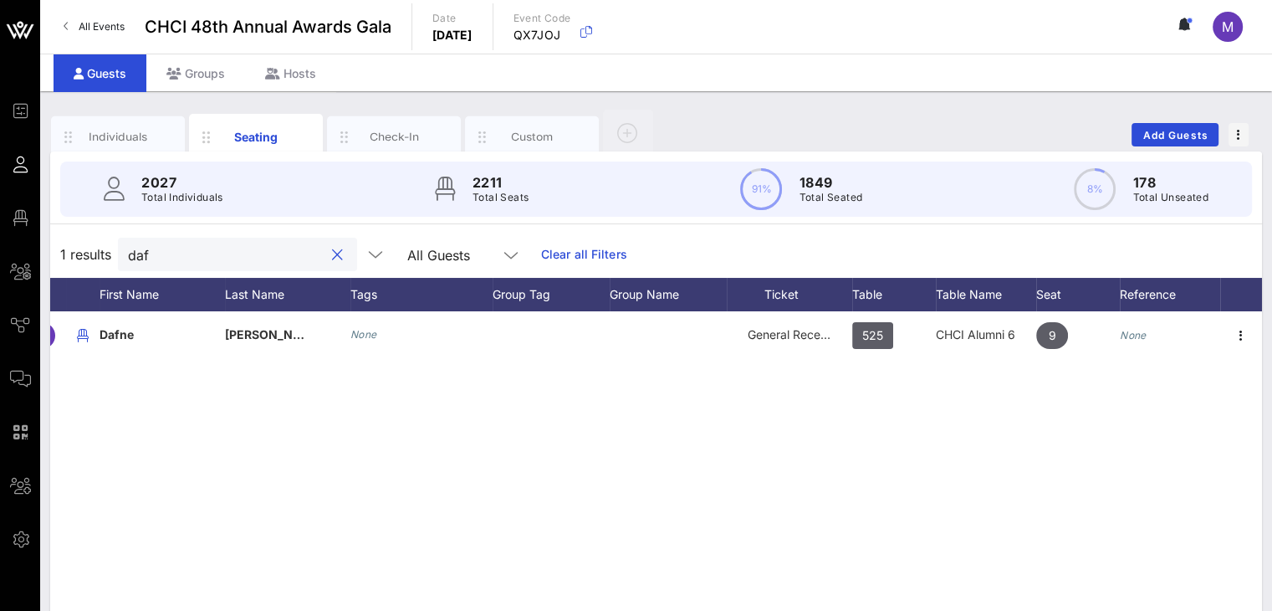
drag, startPoint x: 168, startPoint y: 249, endPoint x: 119, endPoint y: 243, distance: 49.8
click at [119, 243] on div "daf" at bounding box center [237, 254] width 239 height 33
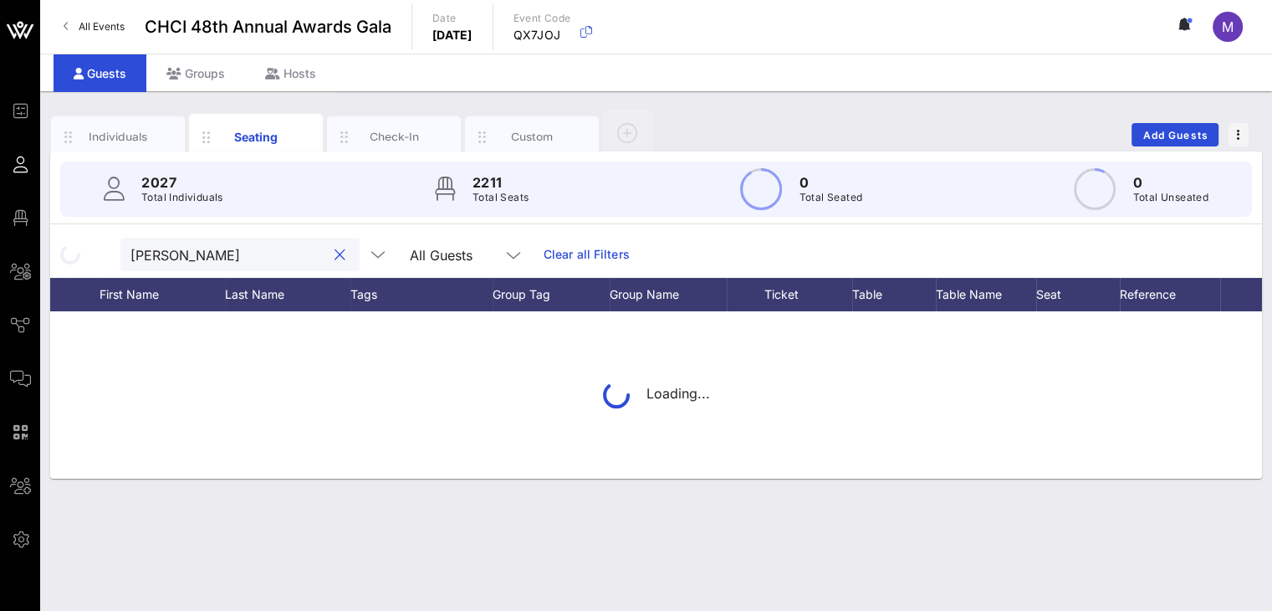
type input "franl"
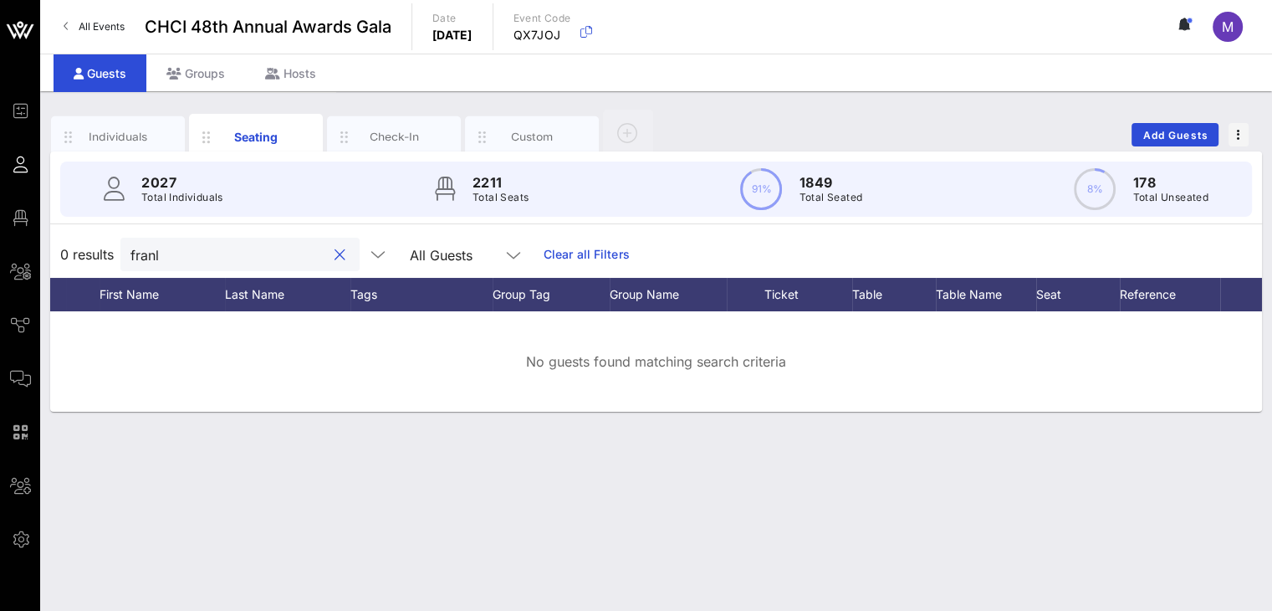
click at [335, 255] on button "clear icon" at bounding box center [340, 255] width 11 height 17
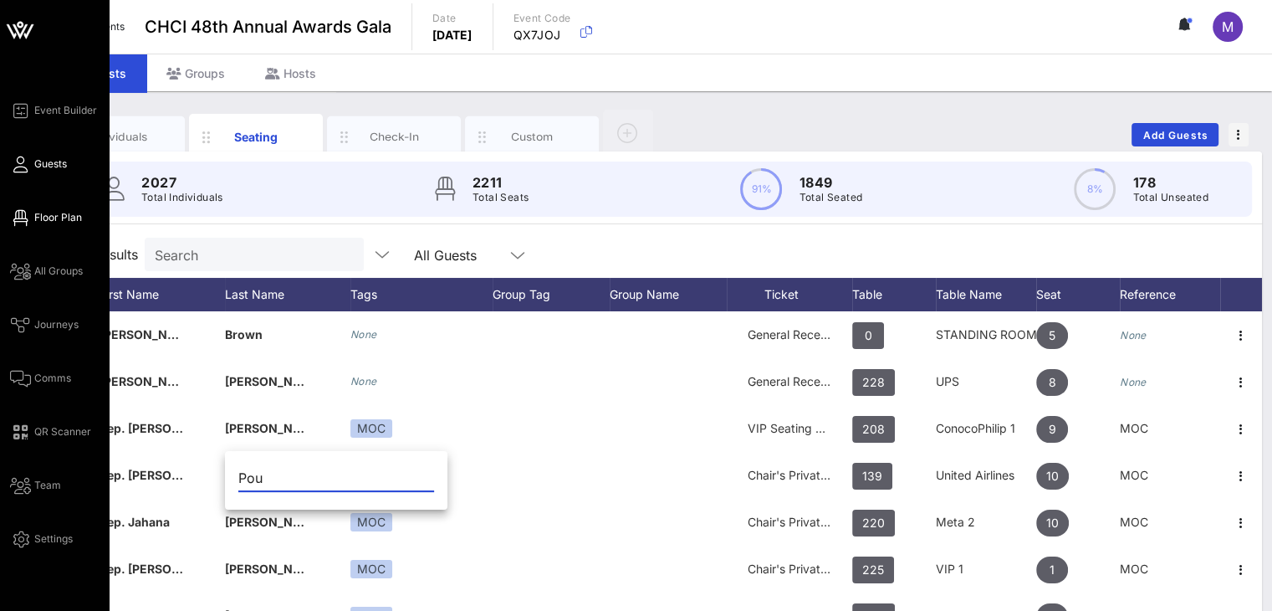
click at [57, 217] on span "Floor Plan" at bounding box center [58, 217] width 48 height 15
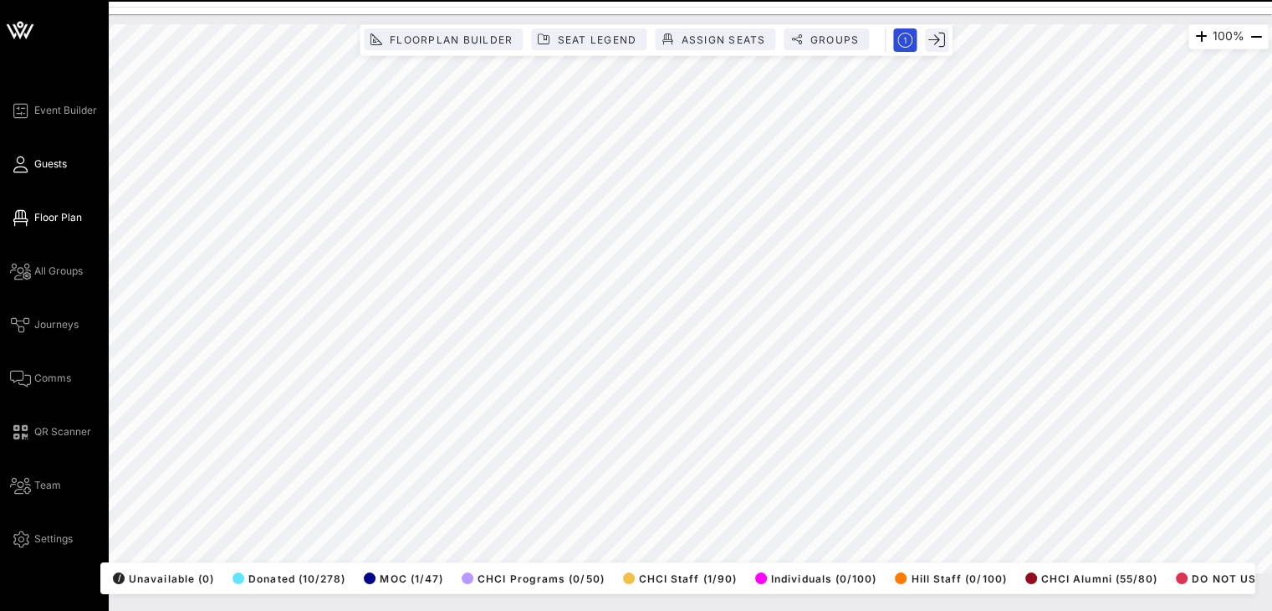
click at [18, 164] on icon at bounding box center [20, 164] width 21 height 3
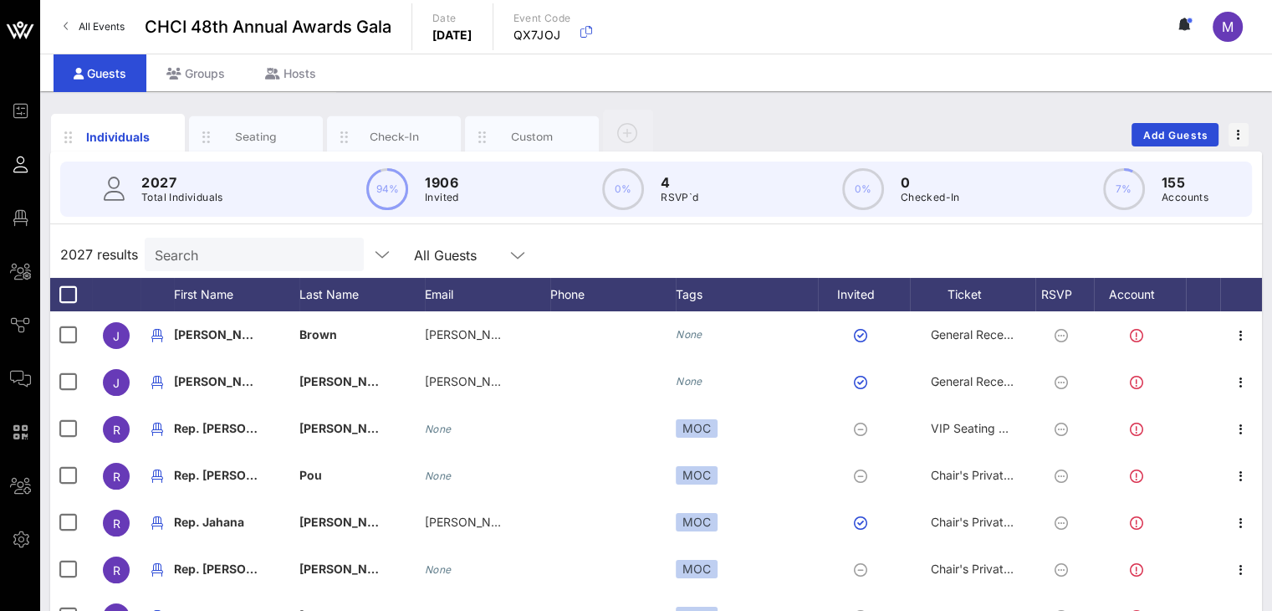
click at [249, 255] on input "Search" at bounding box center [253, 254] width 196 height 22
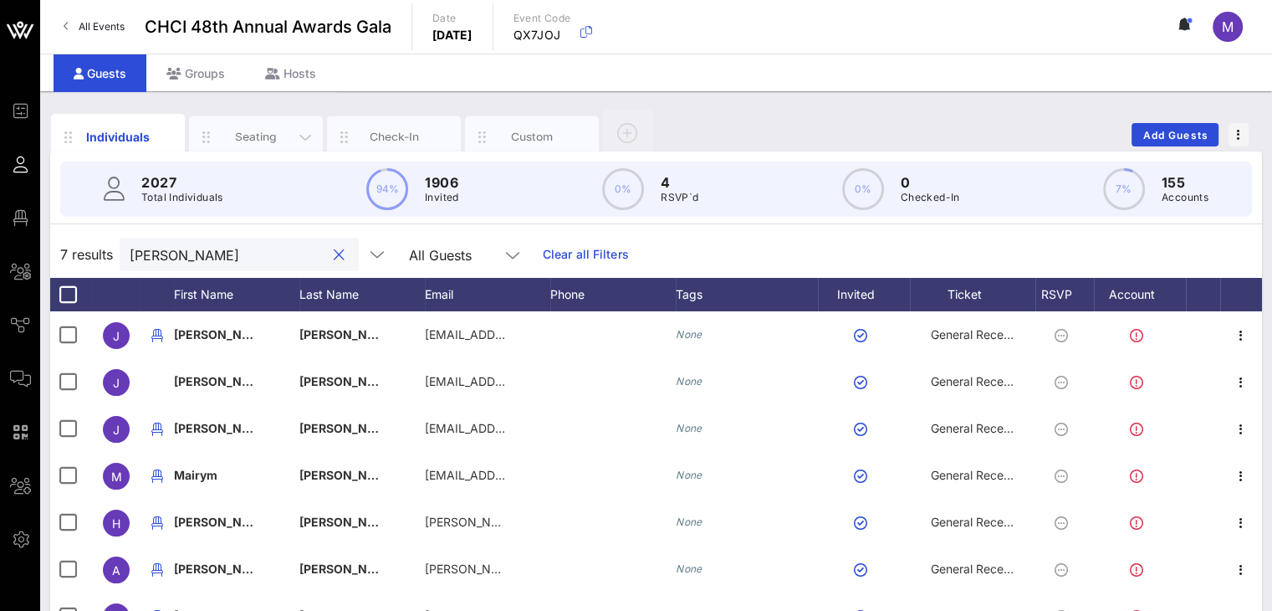
click at [254, 131] on div "Seating" at bounding box center [256, 137] width 74 height 16
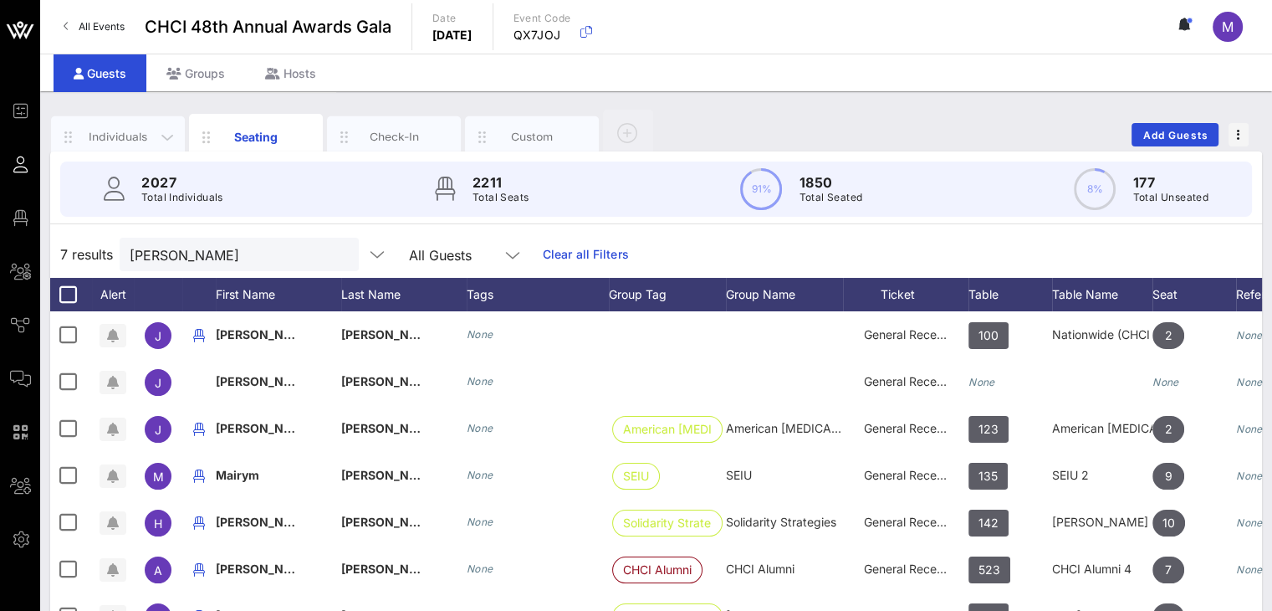
click at [134, 134] on div "Individuals" at bounding box center [118, 137] width 74 height 16
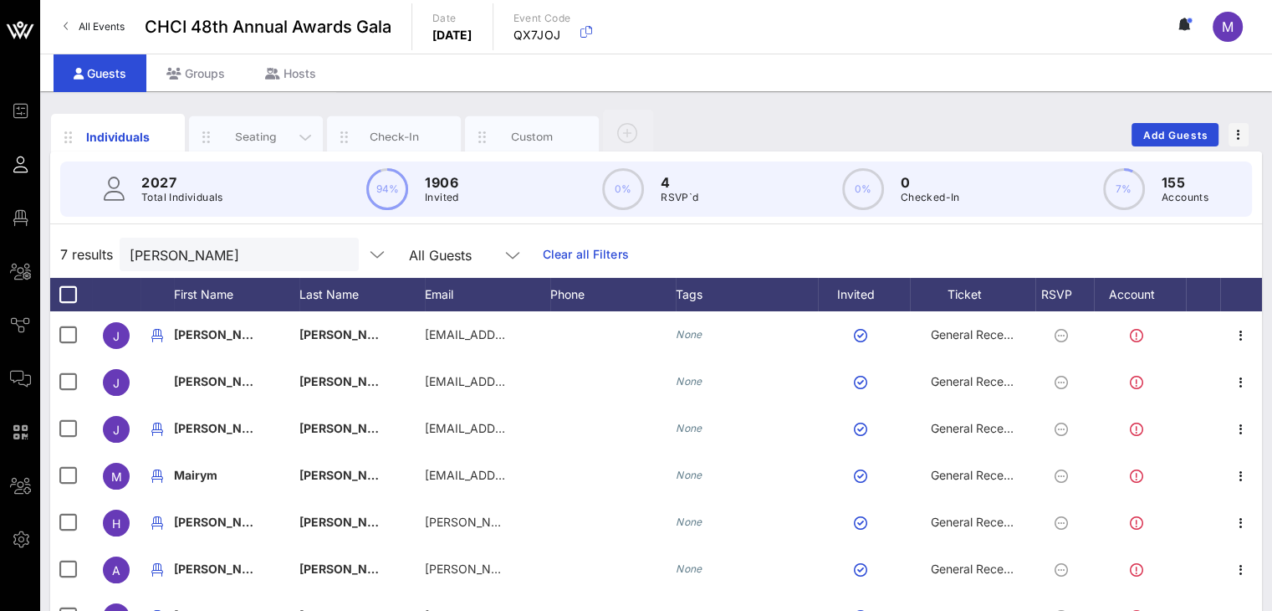
click at [279, 125] on div "Seating" at bounding box center [256, 137] width 134 height 42
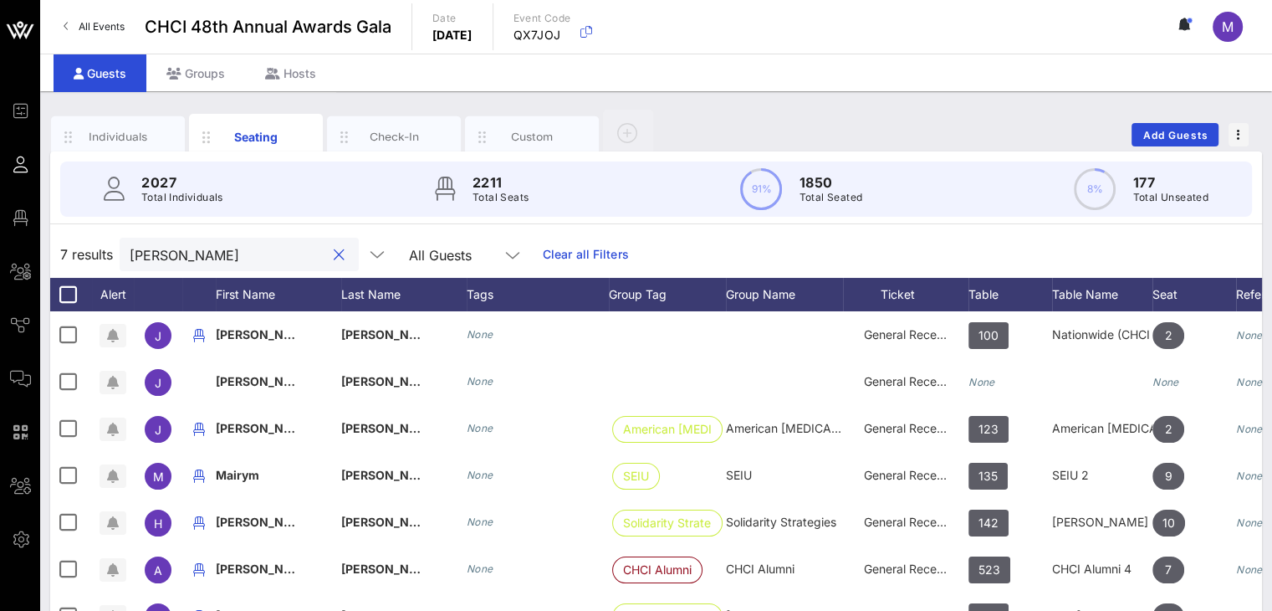
drag, startPoint x: 192, startPoint y: 250, endPoint x: 74, endPoint y: 234, distance: 119.8
click at [75, 234] on div "7 results ramos All Guests Clear all Filters" at bounding box center [656, 254] width 1212 height 47
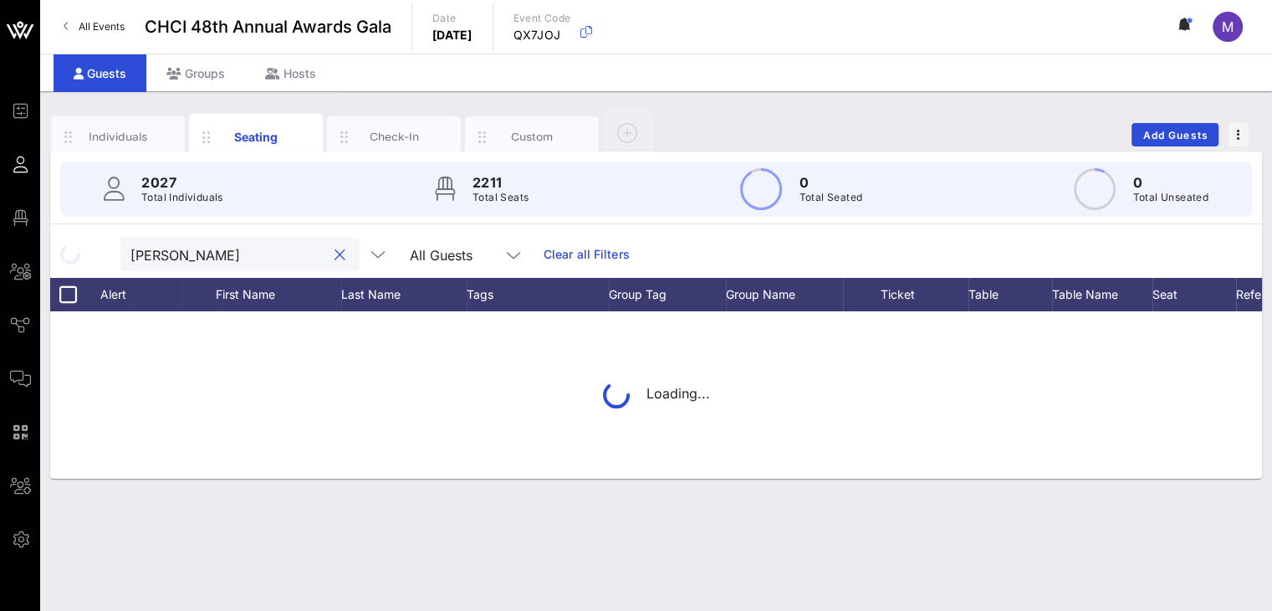
type input "Alexis"
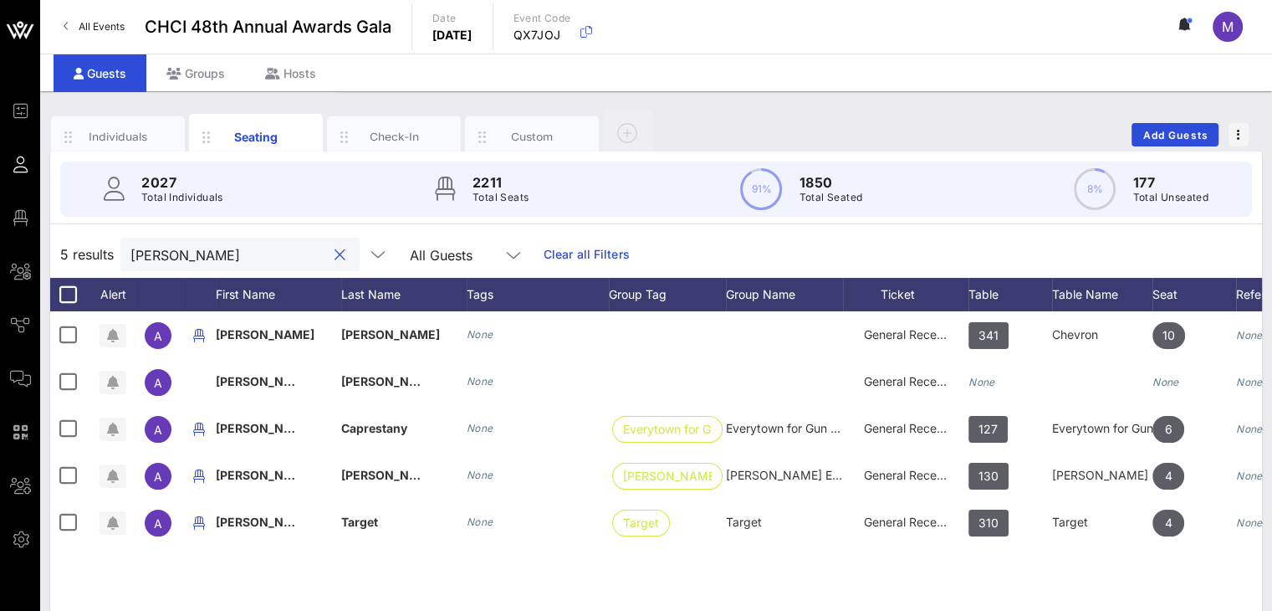
click at [105, 248] on div "5 results Alexis All Guests Clear all Filters" at bounding box center [656, 254] width 1212 height 47
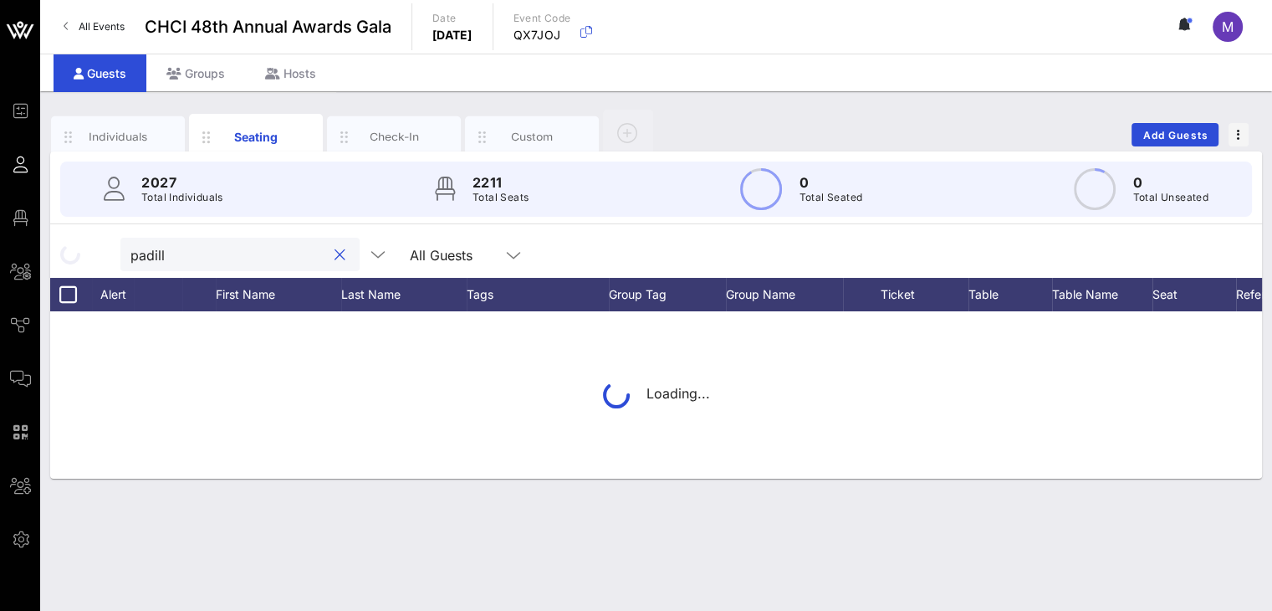
type input "padilla"
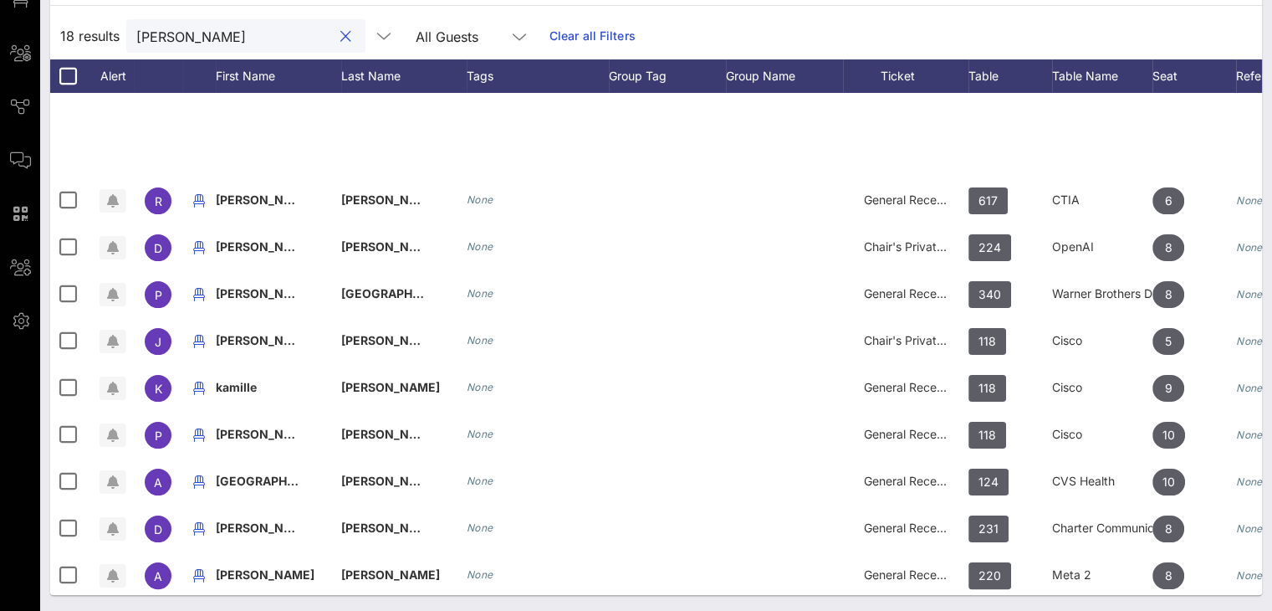
scroll to position [354, 0]
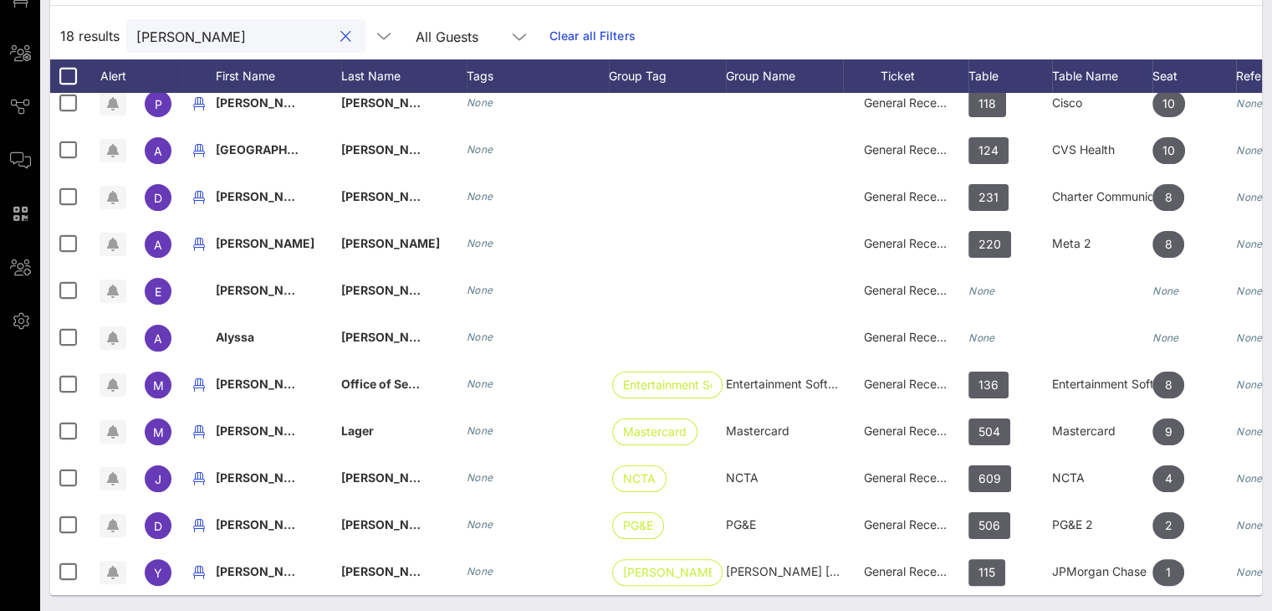
drag, startPoint x: 192, startPoint y: 43, endPoint x: 136, endPoint y: 52, distance: 56.7
click at [136, 52] on div "18 results padilla All Guests Clear all Filters" at bounding box center [656, 36] width 1212 height 47
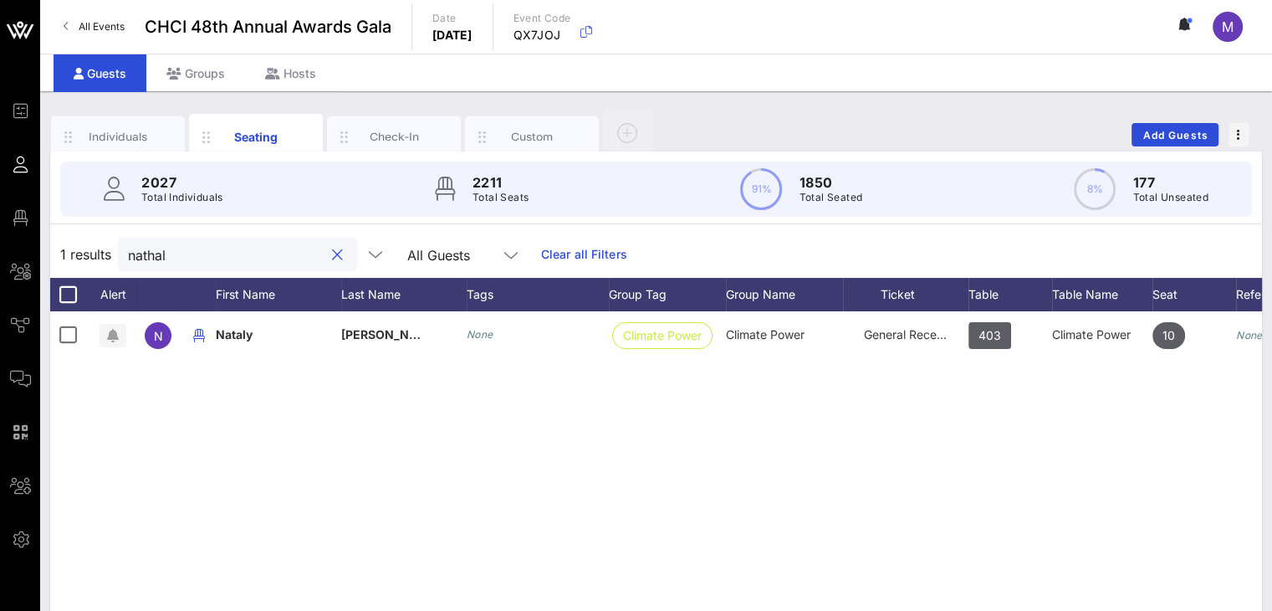
scroll to position [0, 0]
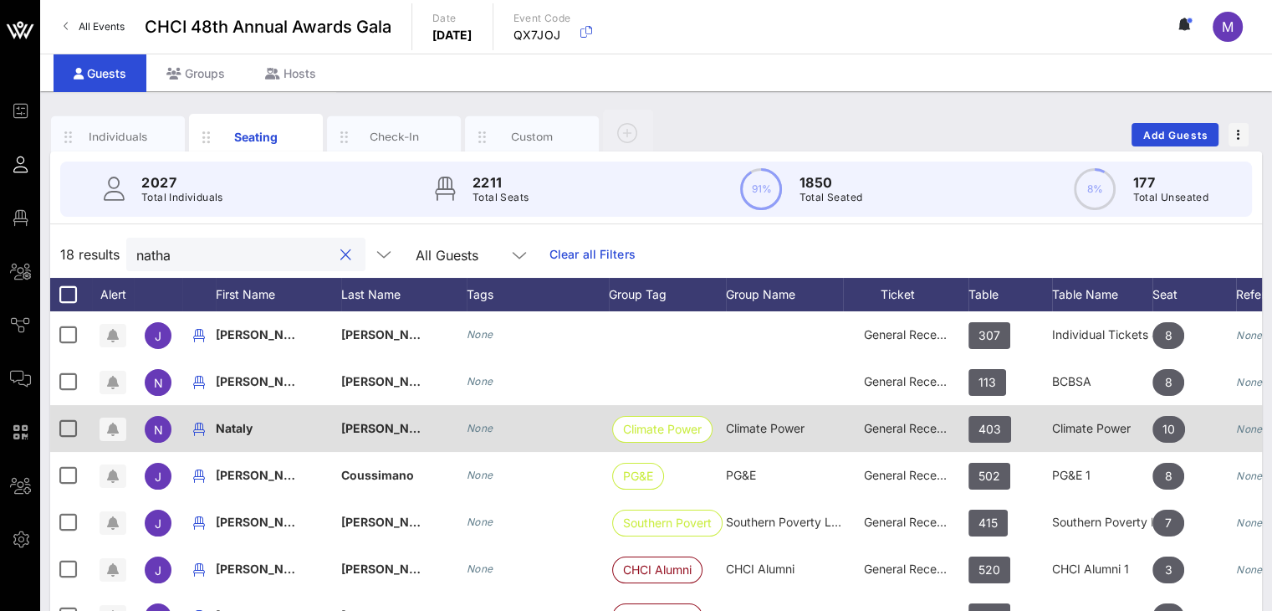
type input "natha"
click at [278, 422] on div "Nataly" at bounding box center [278, 438] width 125 height 66
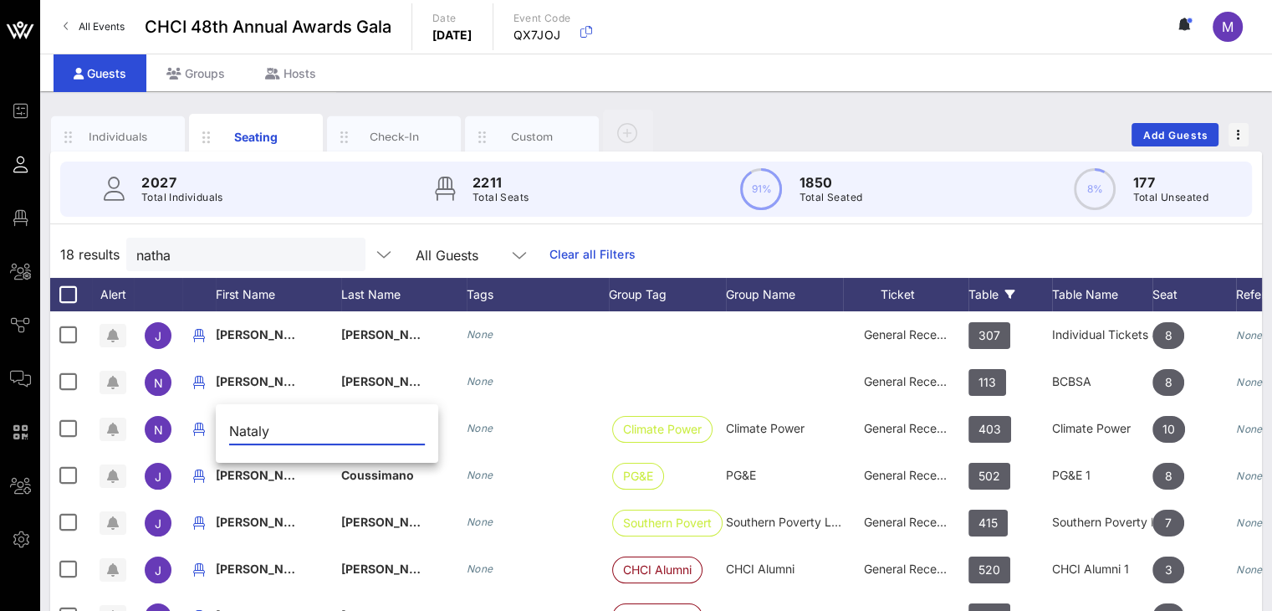
click at [974, 286] on div "Table" at bounding box center [1011, 294] width 84 height 33
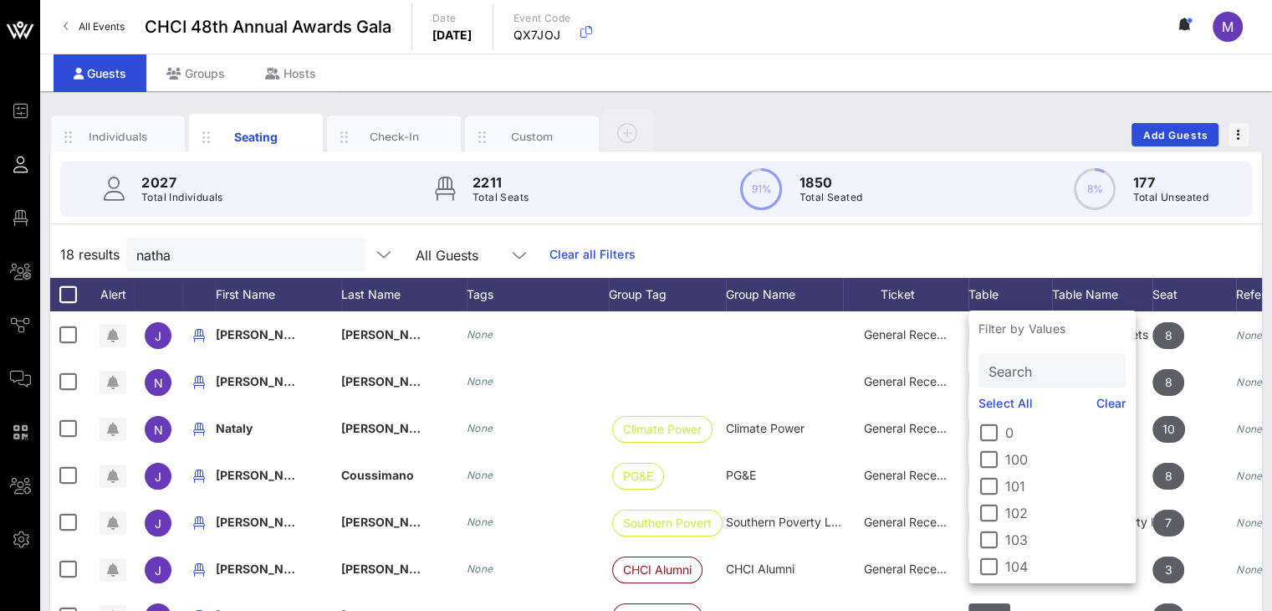
click at [1016, 373] on input "Search" at bounding box center [1051, 371] width 124 height 22
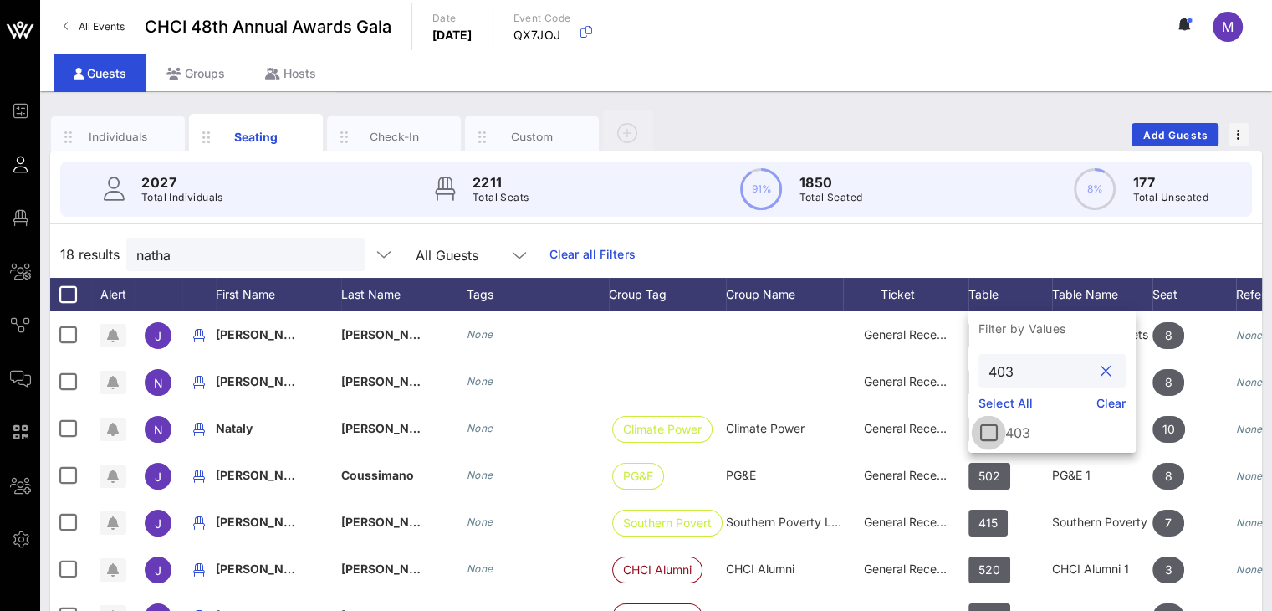
type input "403"
click at [997, 436] on div at bounding box center [989, 432] width 28 height 28
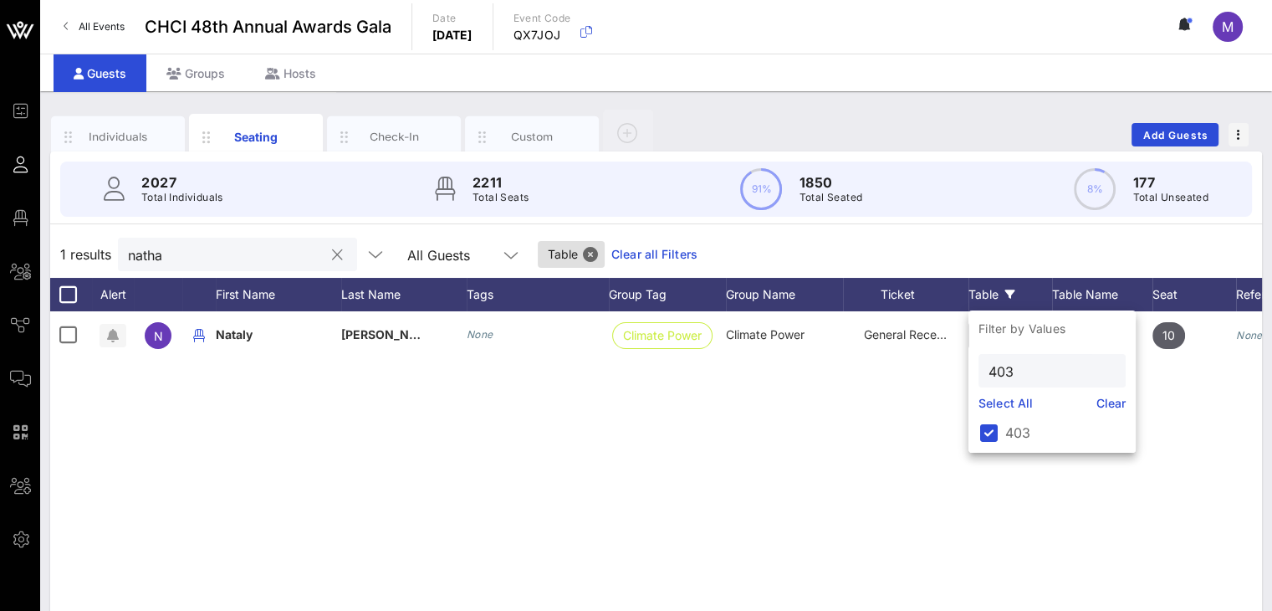
click at [332, 253] on button "clear icon" at bounding box center [337, 255] width 11 height 17
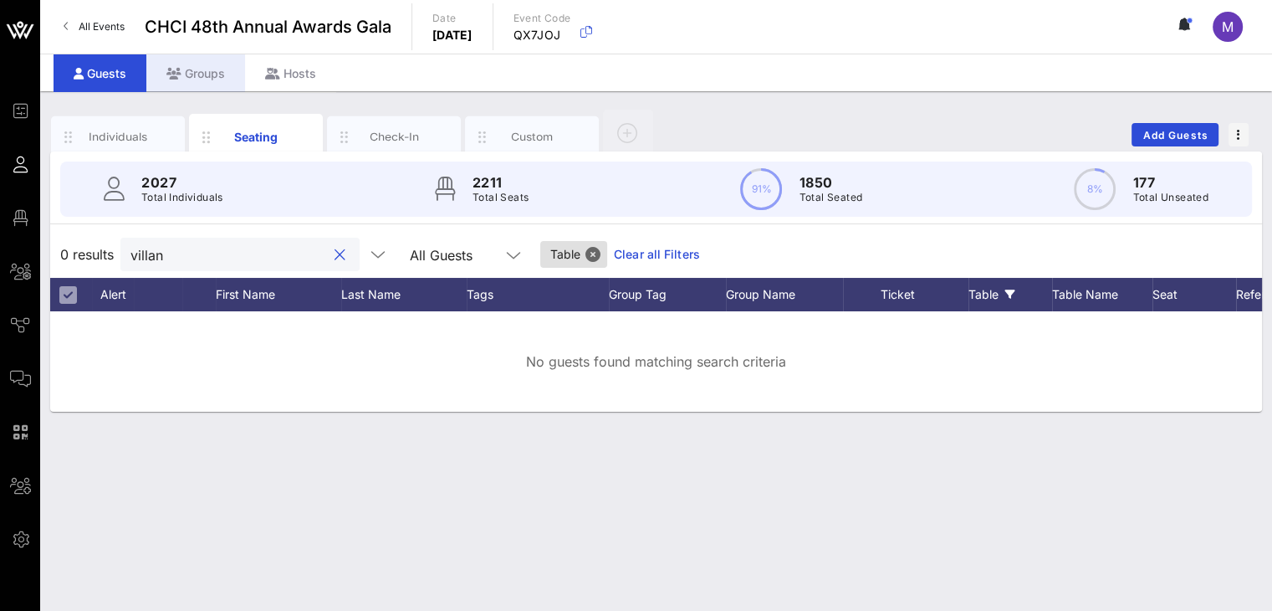
type input "villan"
click at [213, 68] on div "Groups" at bounding box center [195, 73] width 99 height 38
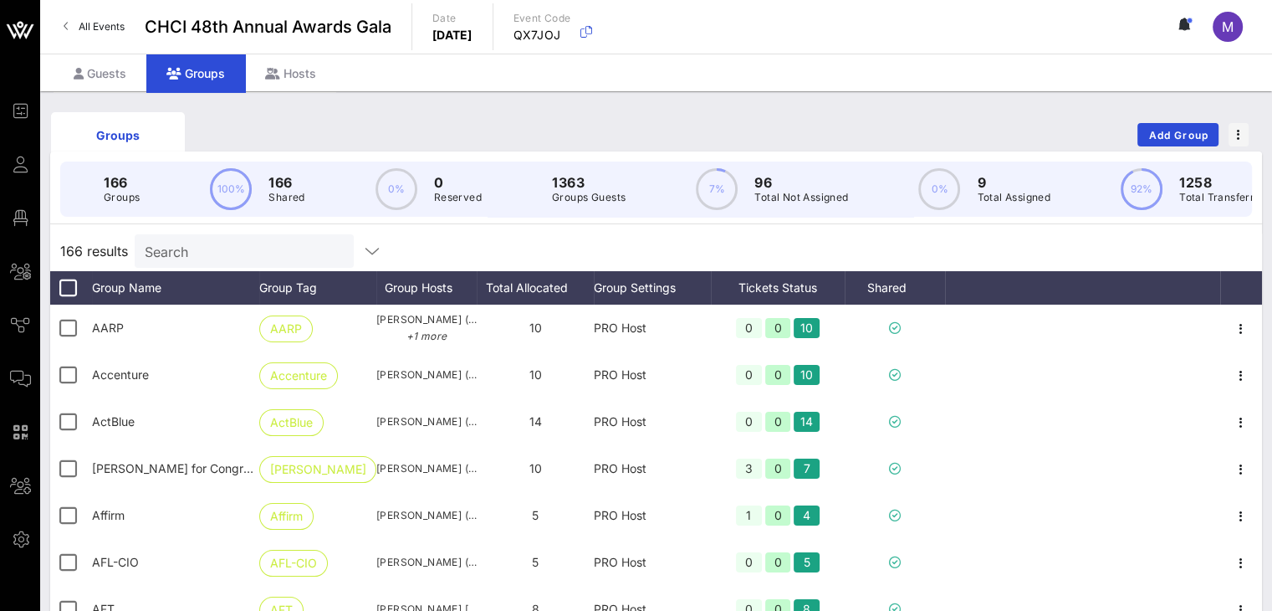
click at [273, 127] on div "Groups Add Group" at bounding box center [656, 135] width 1212 height 54
drag, startPoint x: 116, startPoint y: 69, endPoint x: 110, endPoint y: 76, distance: 8.9
click at [115, 70] on div "Guests" at bounding box center [100, 73] width 93 height 38
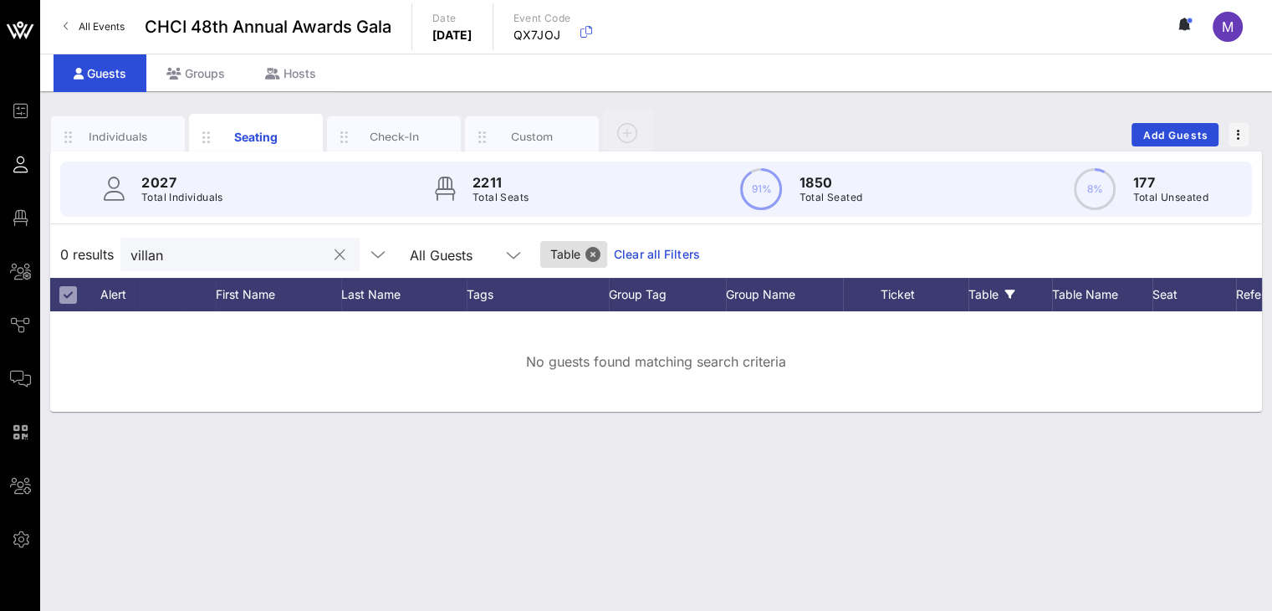
click at [188, 251] on input "villan" at bounding box center [228, 254] width 196 height 22
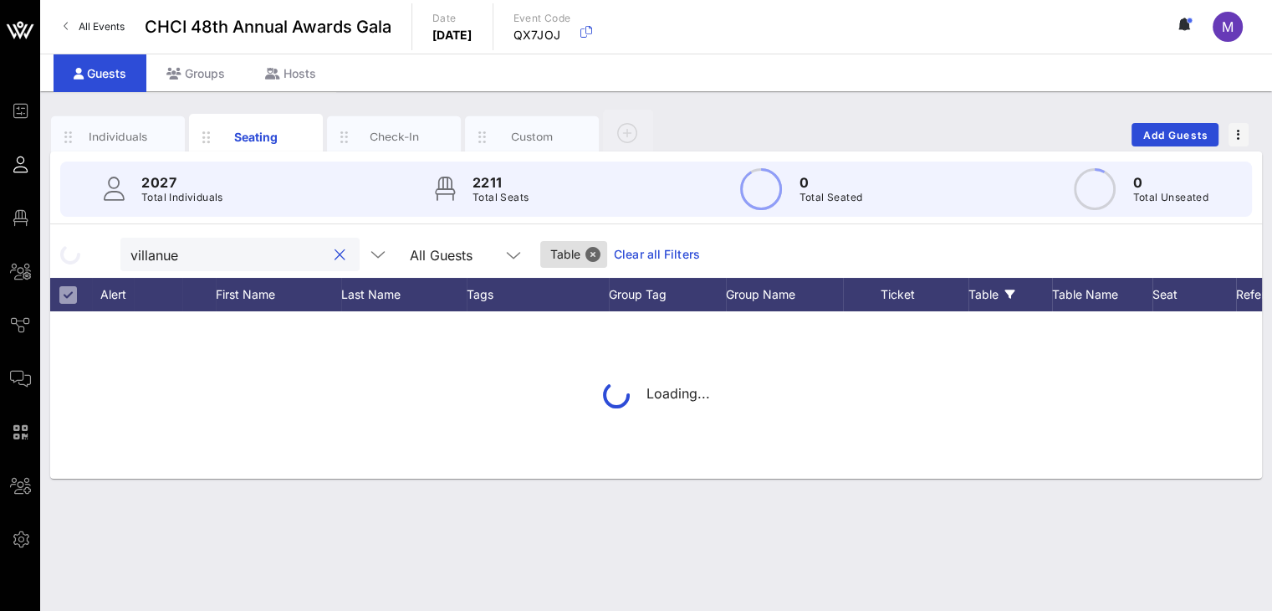
type input "villanuev"
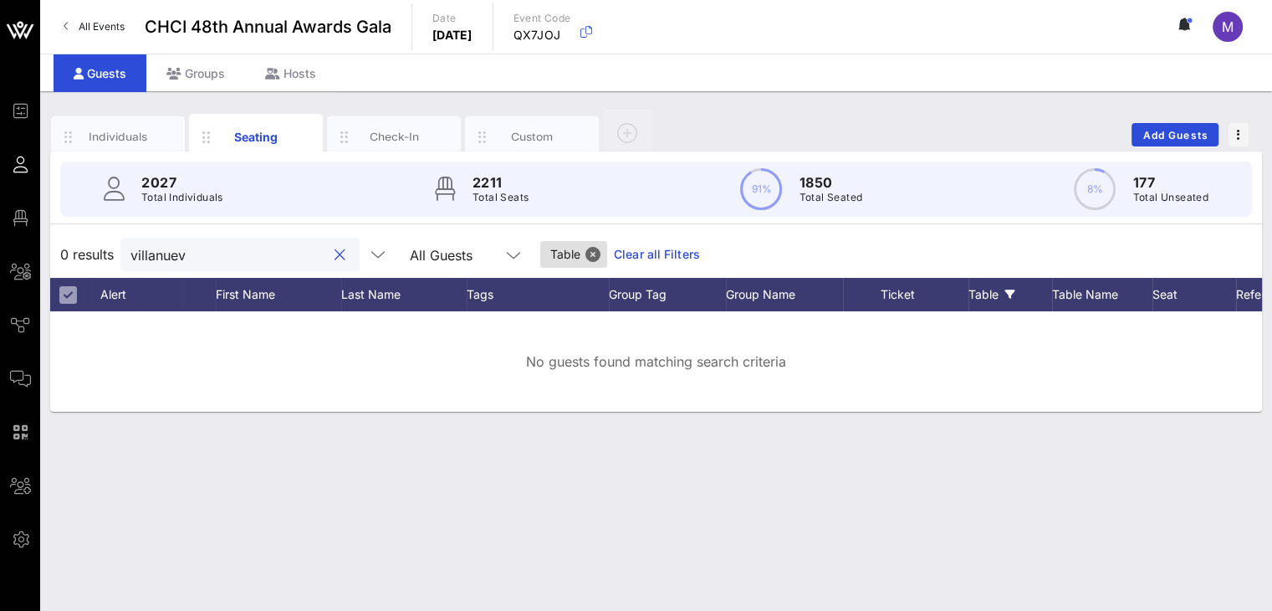
drag, startPoint x: 228, startPoint y: 255, endPoint x: 62, endPoint y: 250, distance: 165.7
click at [63, 252] on div "0 results villanuev All Guests Table Clear all Filters" at bounding box center [656, 254] width 1212 height 47
type input "ricrado"
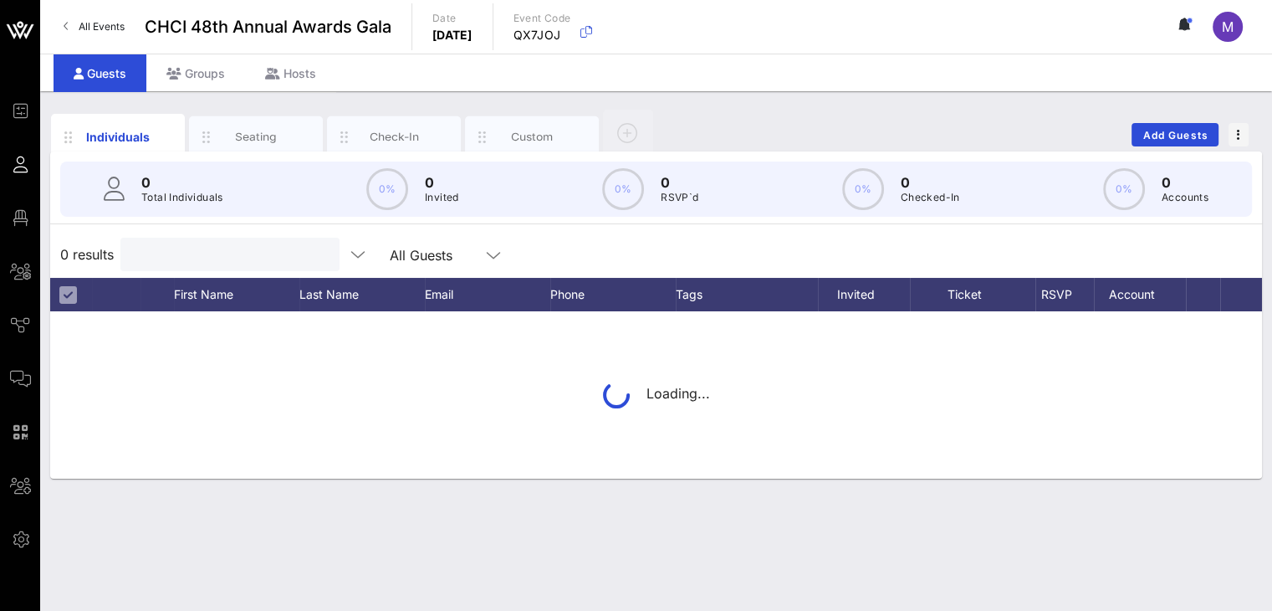
click at [223, 254] on input "text" at bounding box center [228, 254] width 196 height 22
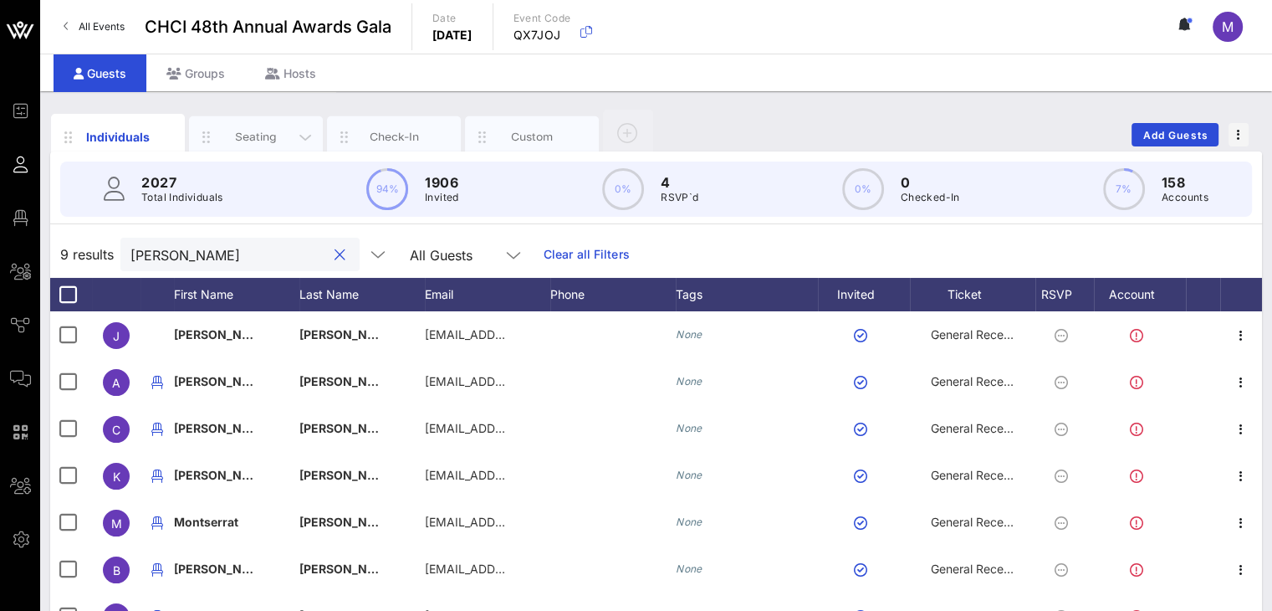
click at [258, 138] on div "Seating" at bounding box center [256, 137] width 74 height 16
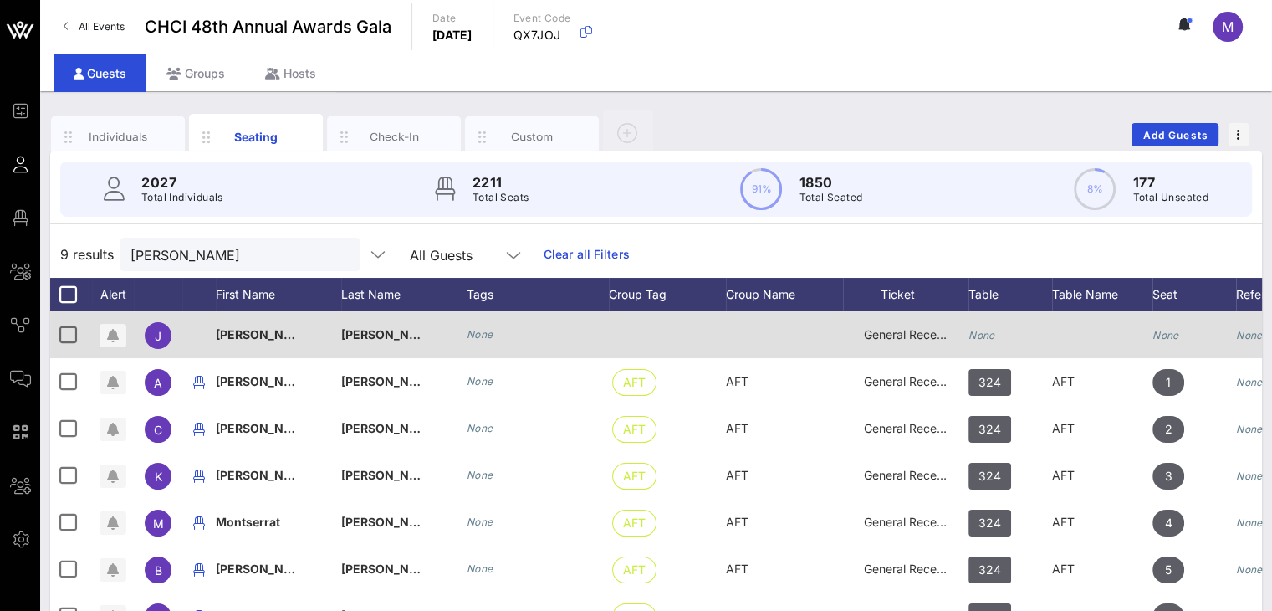
click at [987, 336] on icon "None" at bounding box center [982, 335] width 27 height 13
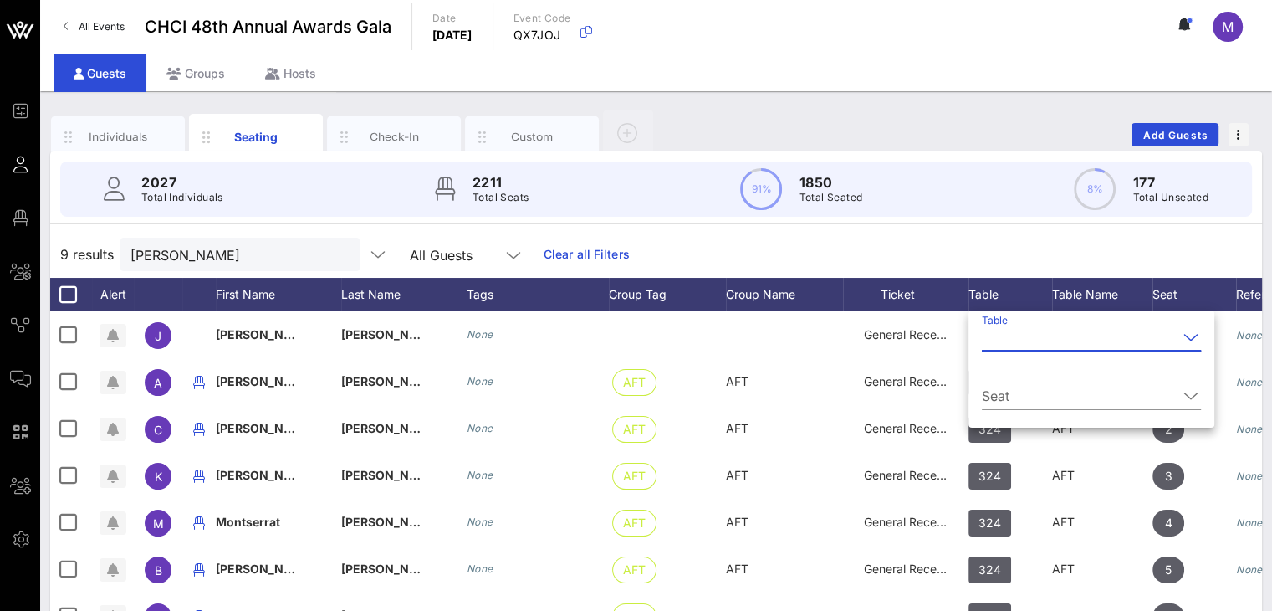
click at [987, 337] on input "Table" at bounding box center [1080, 337] width 196 height 27
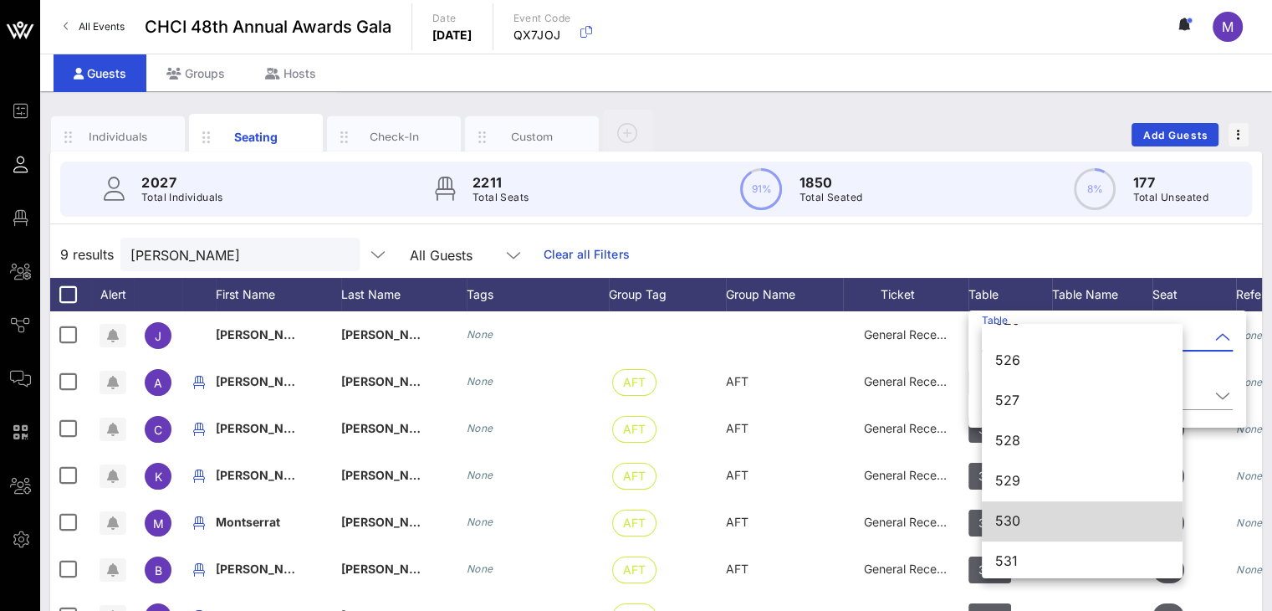
scroll to position [7261, 0]
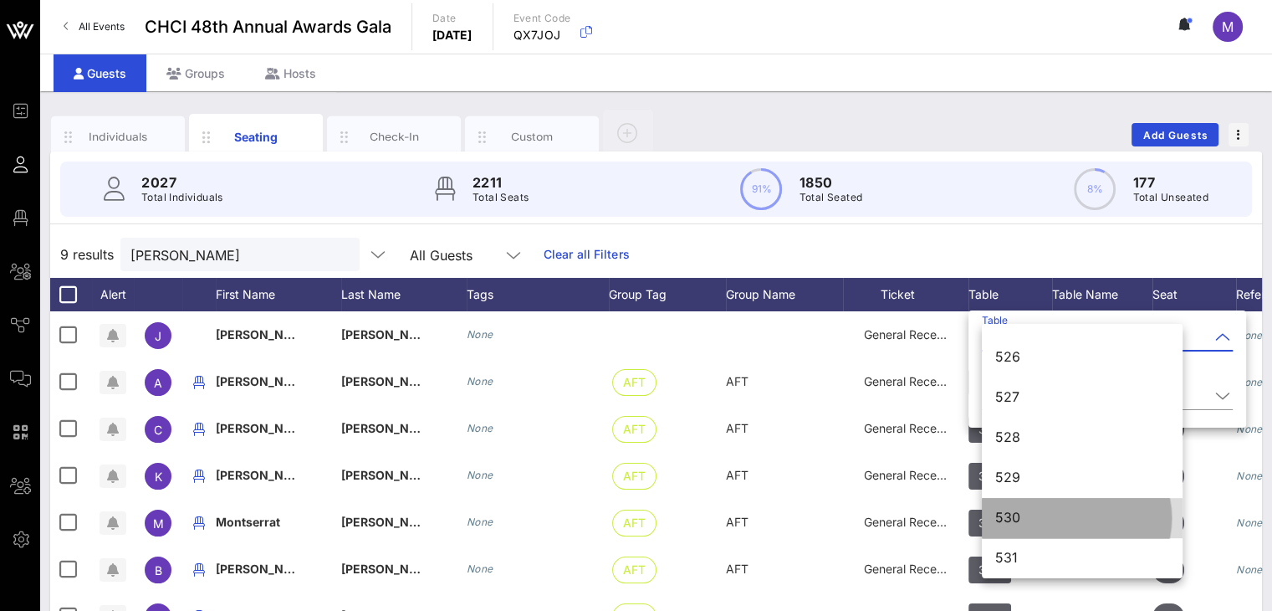
click at [1042, 517] on div "530" at bounding box center [1082, 517] width 174 height 16
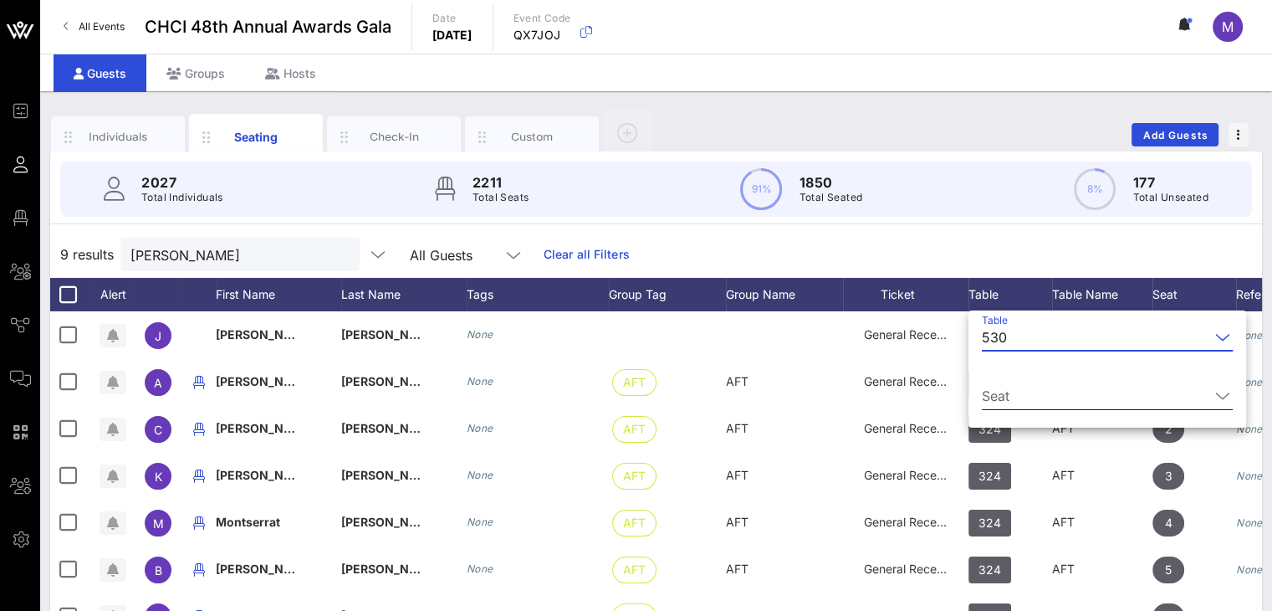
click at [997, 392] on input "Seat" at bounding box center [1096, 395] width 228 height 27
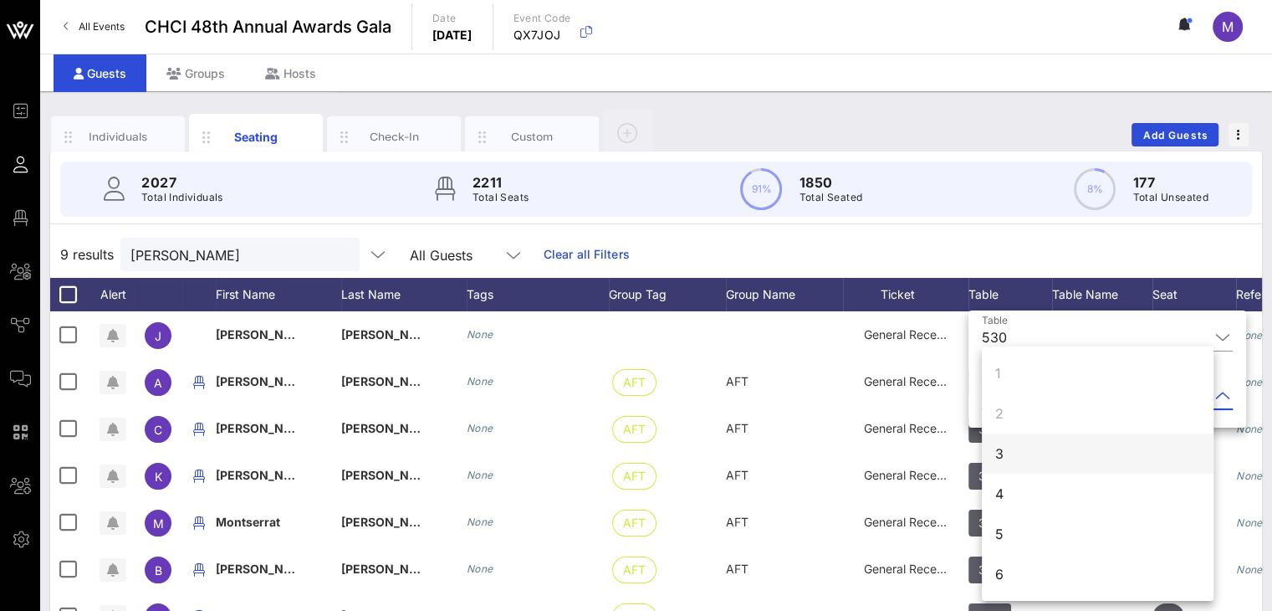
click at [1008, 449] on div "3" at bounding box center [1098, 453] width 232 height 40
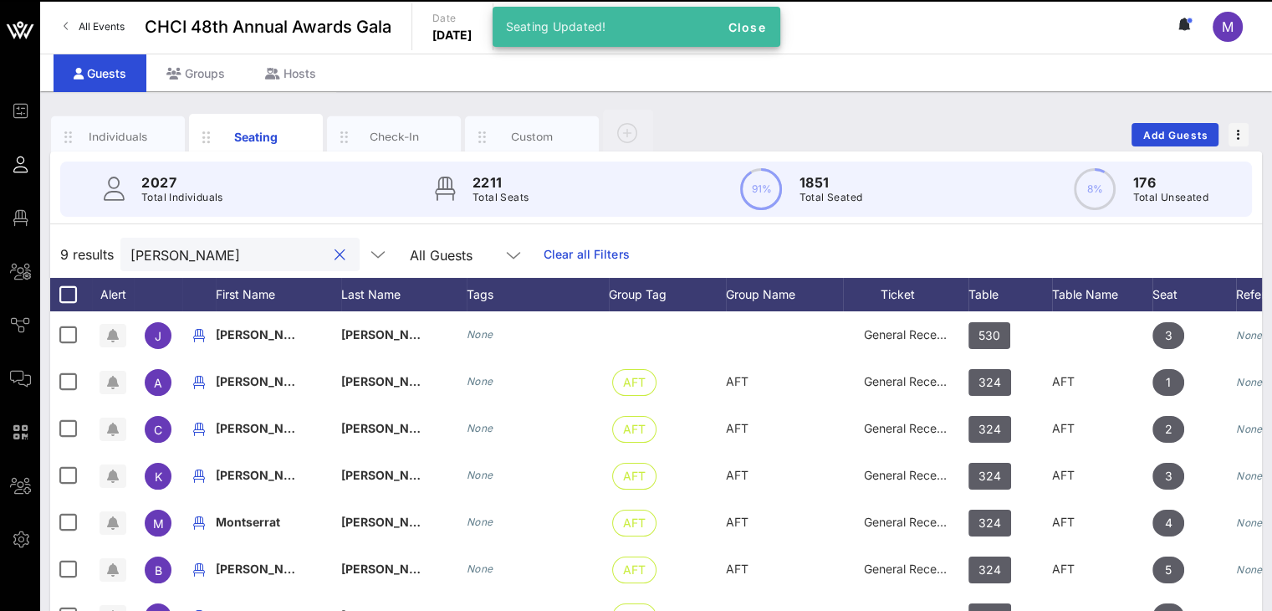
click at [54, 258] on div "9 results moreno All Guests Clear all Filters" at bounding box center [656, 254] width 1212 height 47
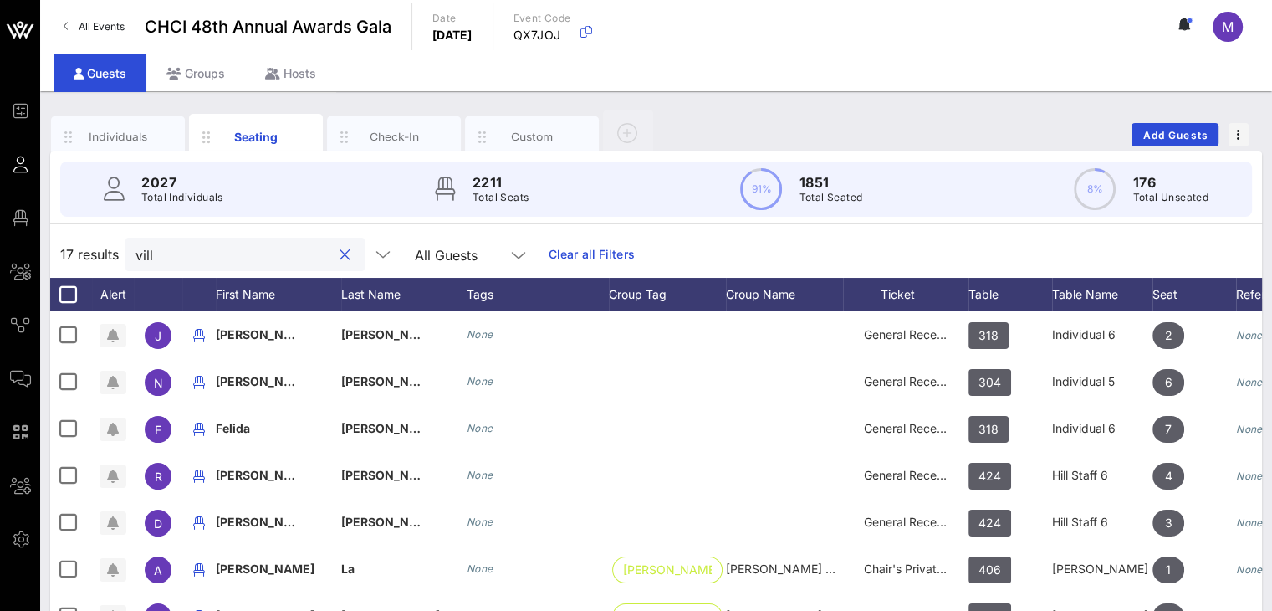
type input "villa"
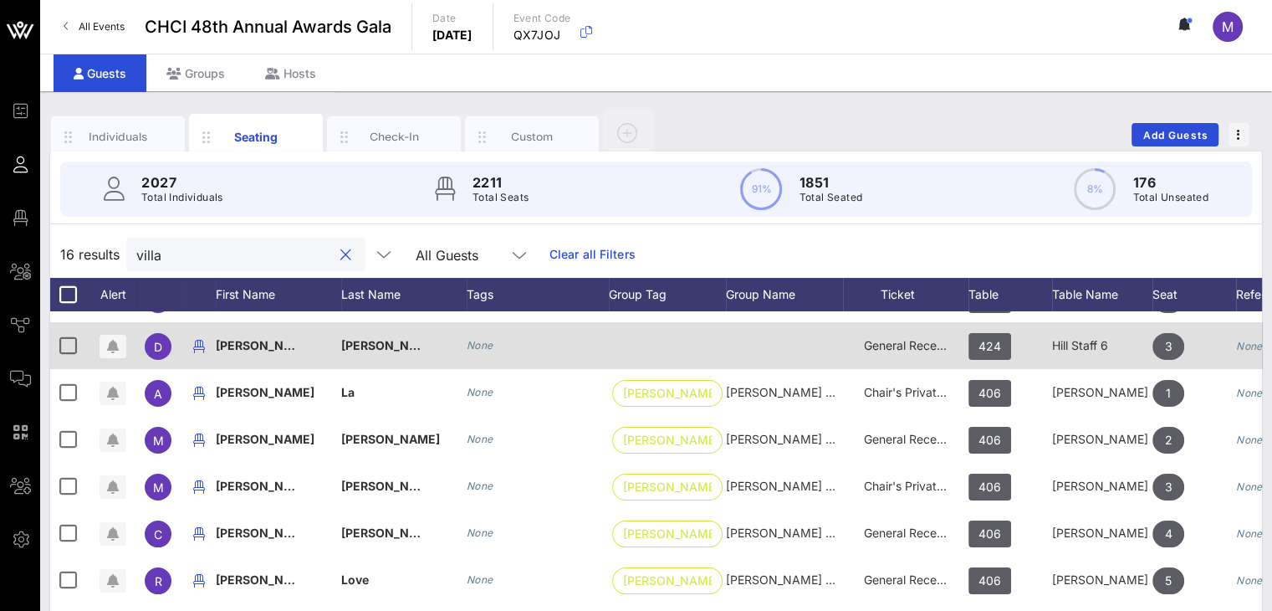
scroll to position [260, 0]
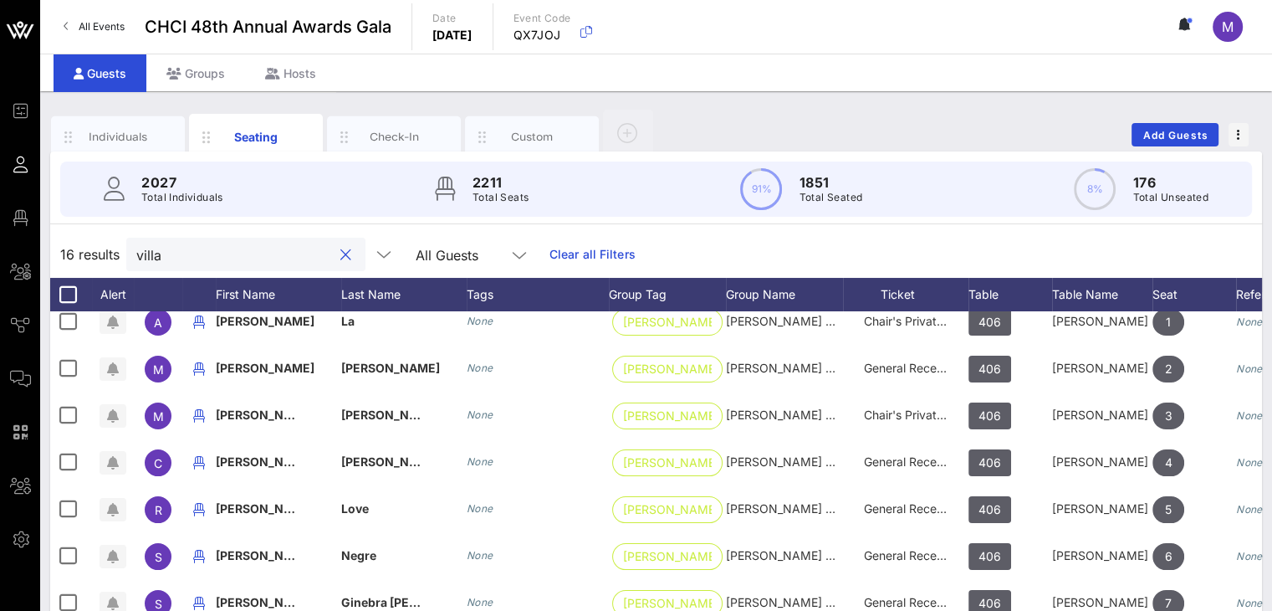
drag, startPoint x: 326, startPoint y: 256, endPoint x: 263, endPoint y: 256, distance: 63.6
click at [340, 256] on button "clear icon" at bounding box center [345, 255] width 11 height 17
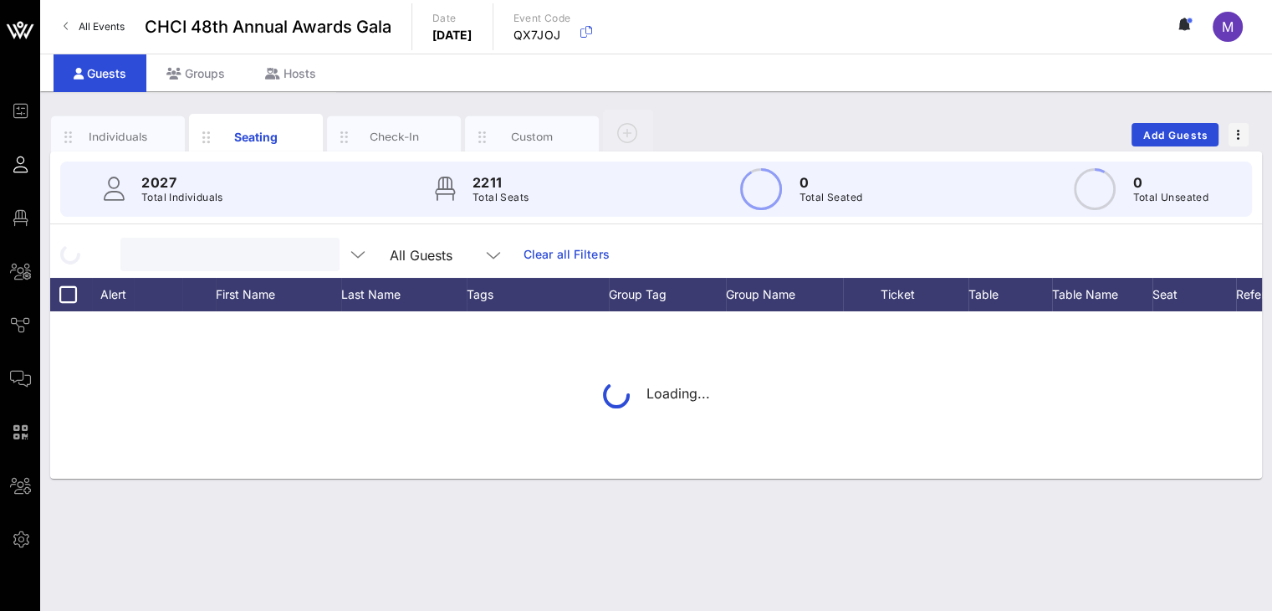
click at [235, 255] on input "text" at bounding box center [228, 254] width 196 height 22
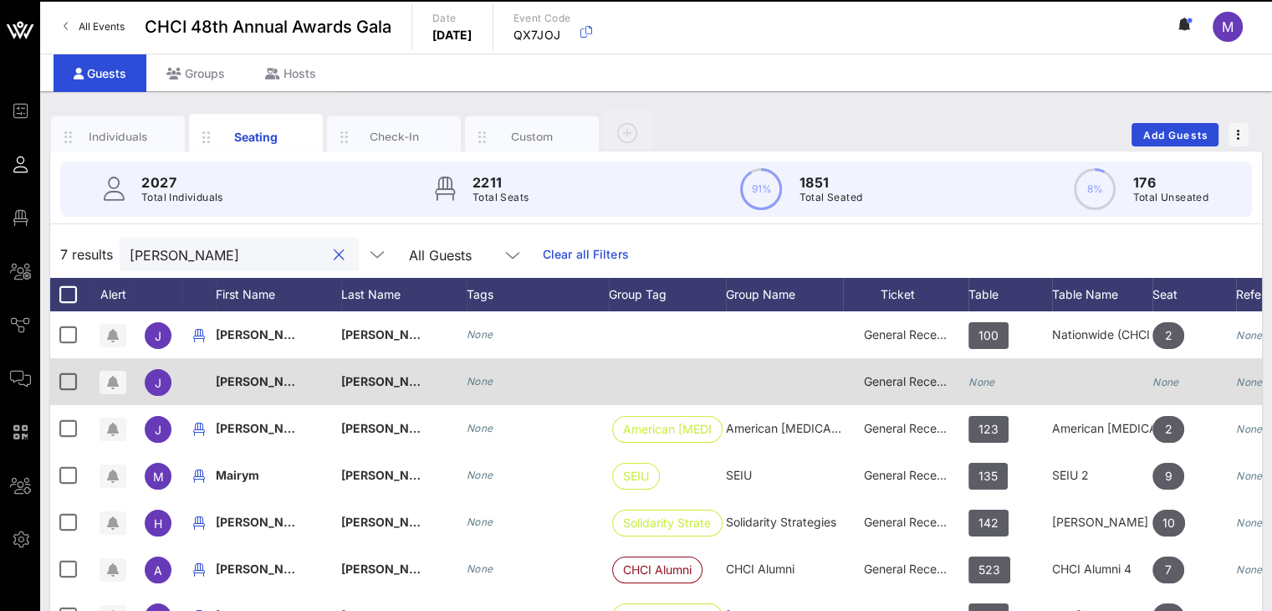
scroll to position [0, 0]
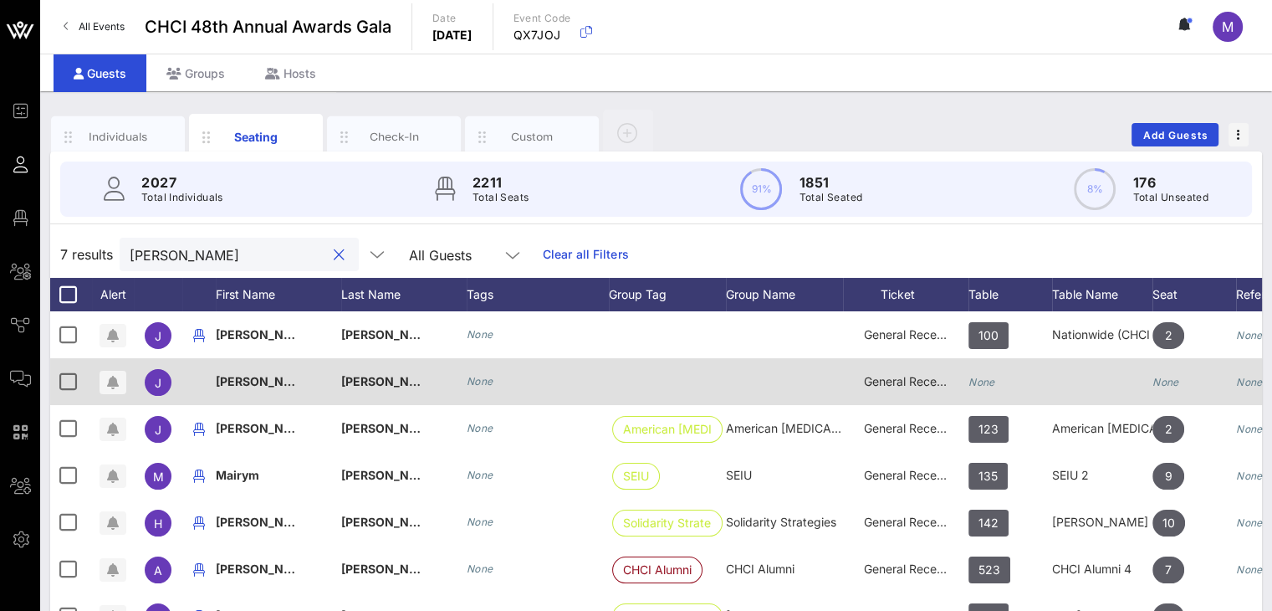
click at [992, 380] on icon "None" at bounding box center [982, 382] width 27 height 13
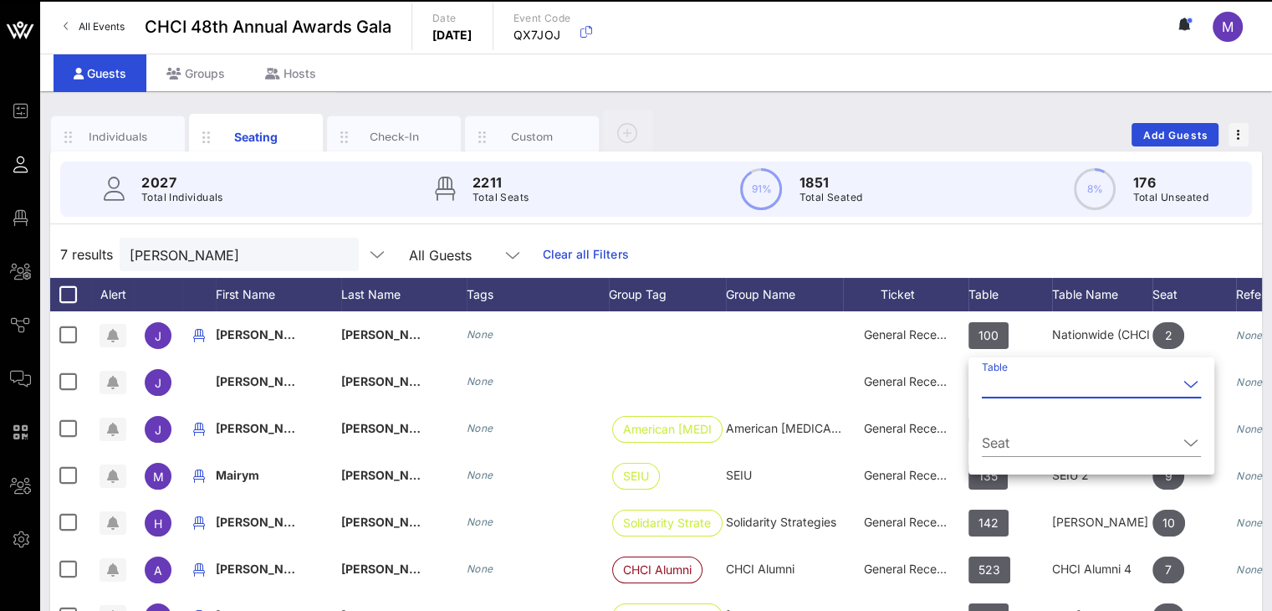
click at [993, 381] on input "Table" at bounding box center [1080, 384] width 196 height 27
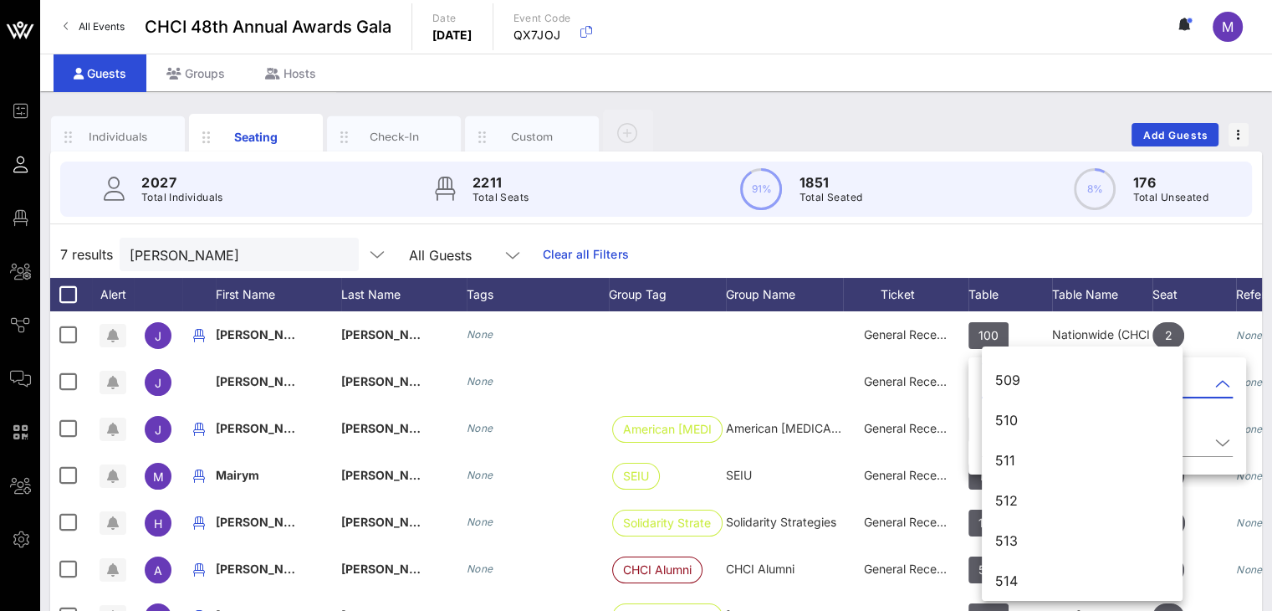
scroll to position [7261, 0]
click at [1079, 533] on div "530" at bounding box center [1082, 540] width 174 height 16
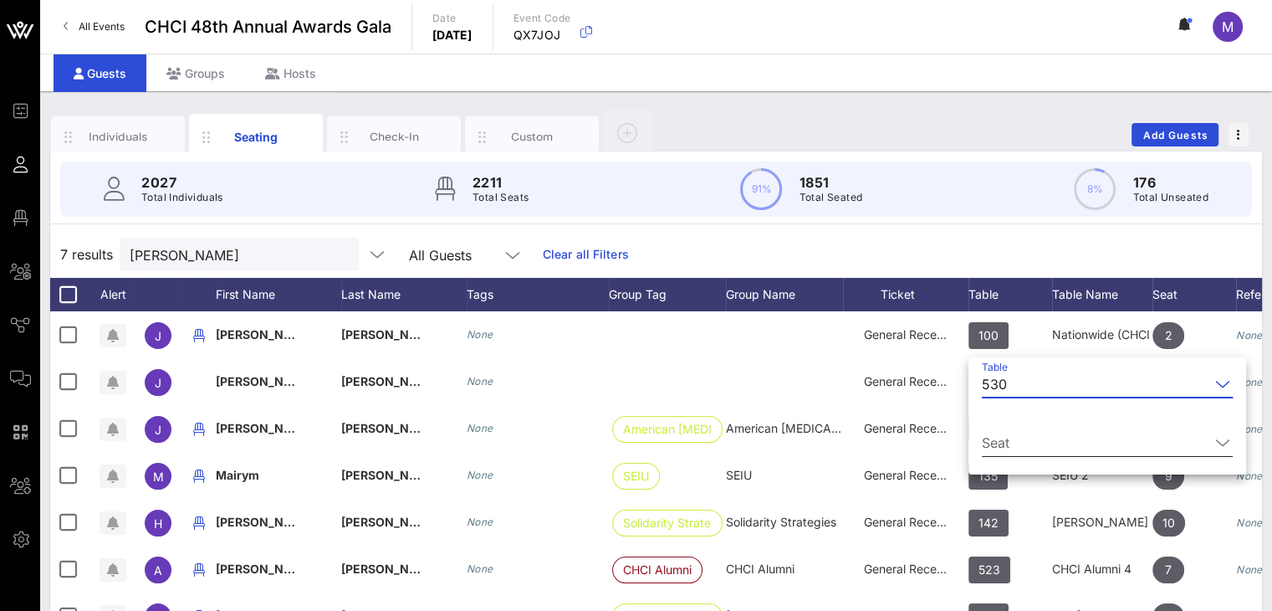
click at [1038, 434] on input "Seat" at bounding box center [1096, 442] width 228 height 27
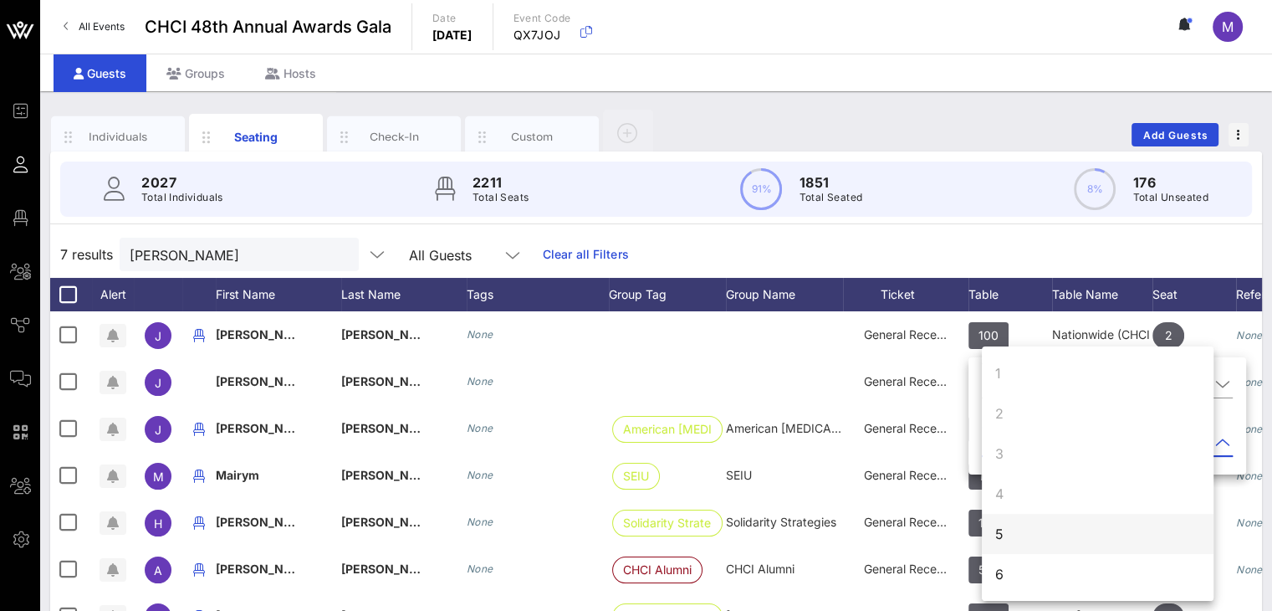
click at [1007, 532] on div "5" at bounding box center [1098, 534] width 232 height 40
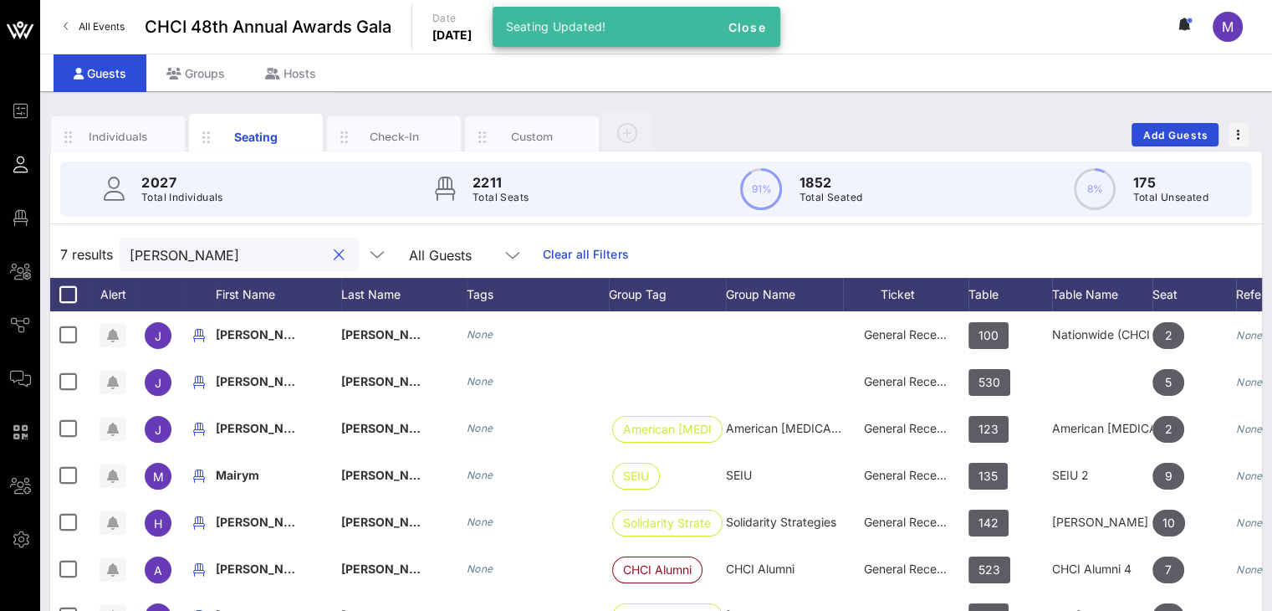
drag, startPoint x: 221, startPoint y: 259, endPoint x: 60, endPoint y: 260, distance: 160.6
click at [62, 258] on div "7 results ramos All Guests Clear all Filters" at bounding box center [656, 254] width 1212 height 47
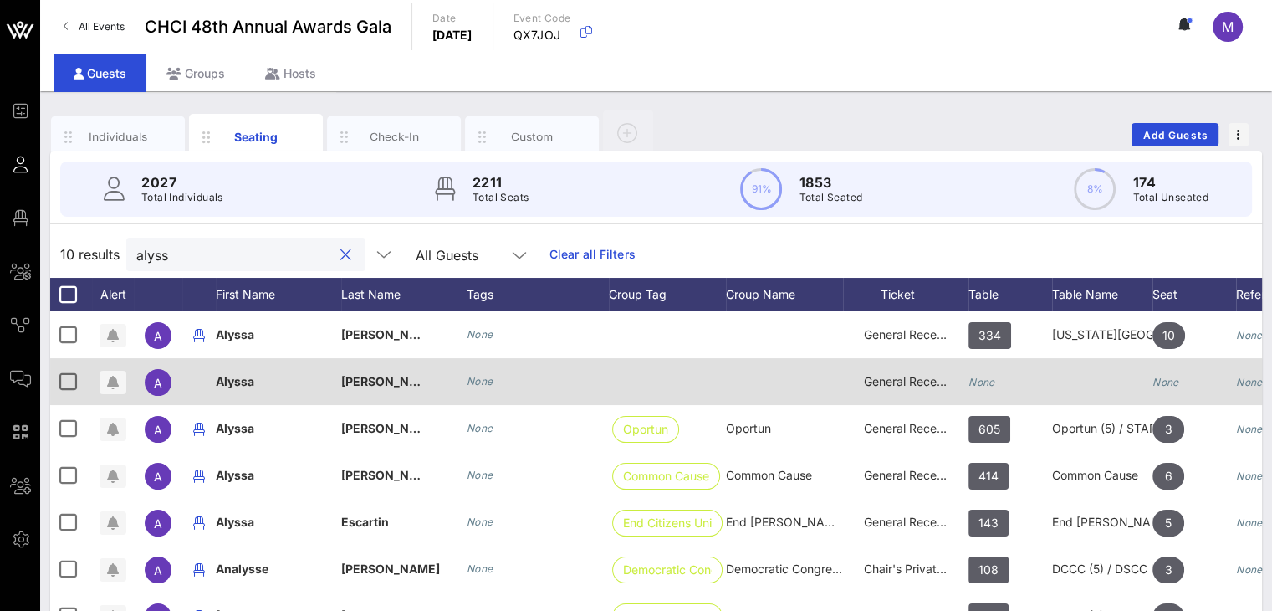
click at [1000, 379] on div "None" at bounding box center [1011, 391] width 84 height 66
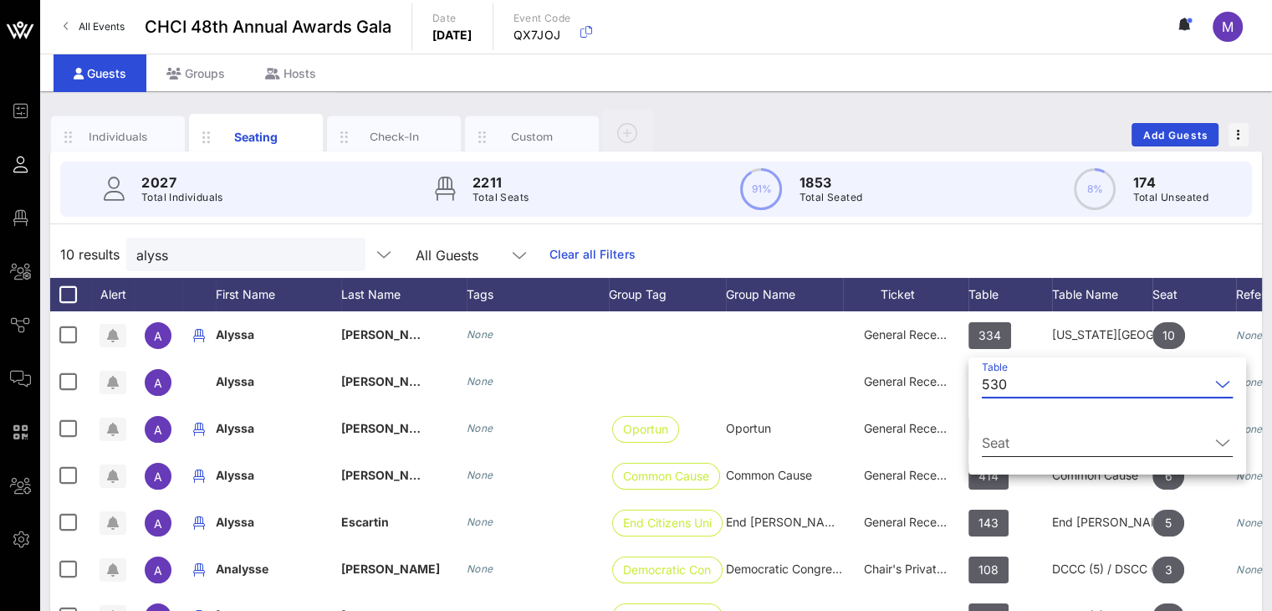
click at [1000, 440] on input "Seat" at bounding box center [1096, 442] width 228 height 27
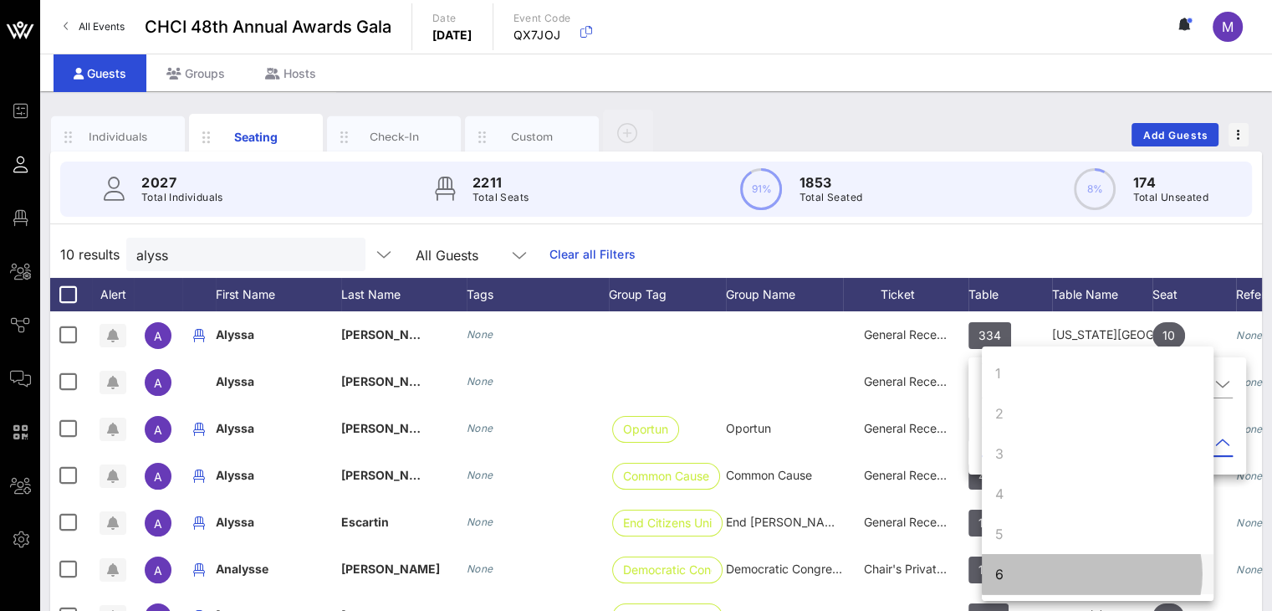
click at [1022, 571] on div "6" at bounding box center [1098, 574] width 232 height 40
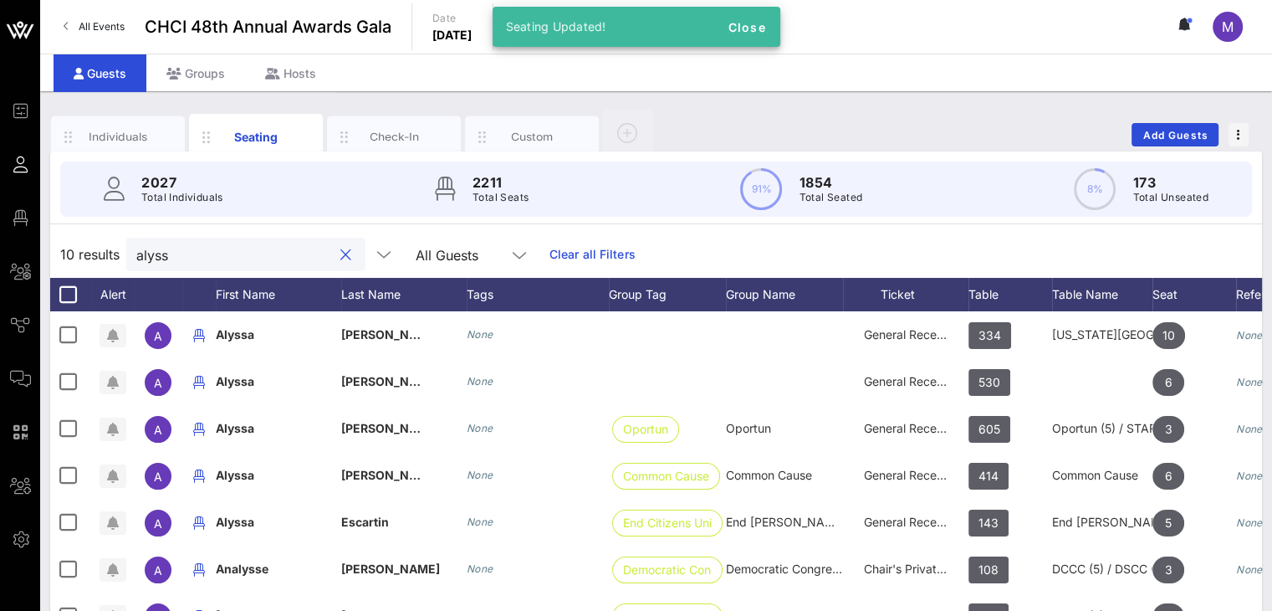
drag, startPoint x: 187, startPoint y: 255, endPoint x: 95, endPoint y: 263, distance: 91.5
click at [95, 263] on div "10 results alyss All Guests Clear all Filters" at bounding box center [656, 254] width 1212 height 47
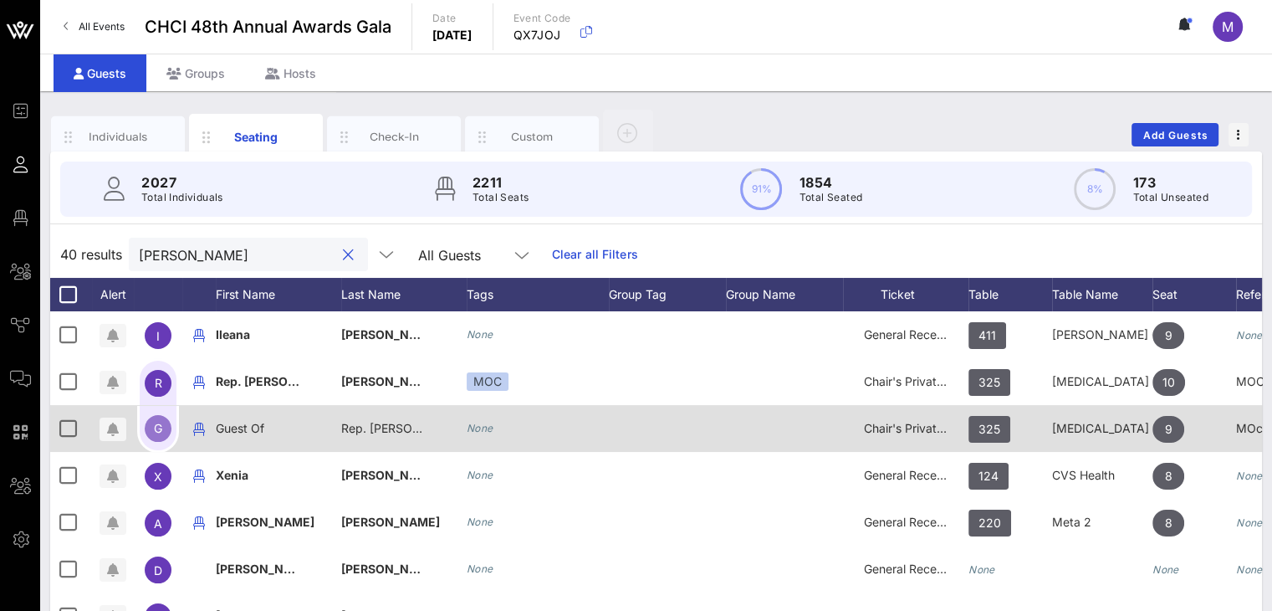
type input "ruiz"
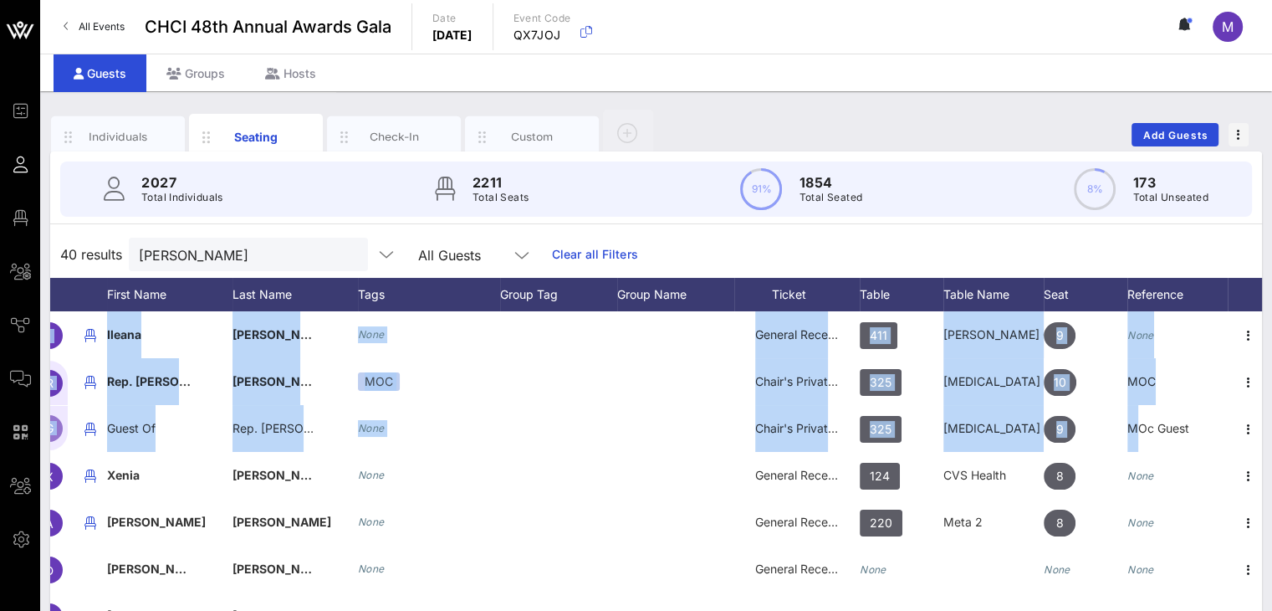
scroll to position [0, 116]
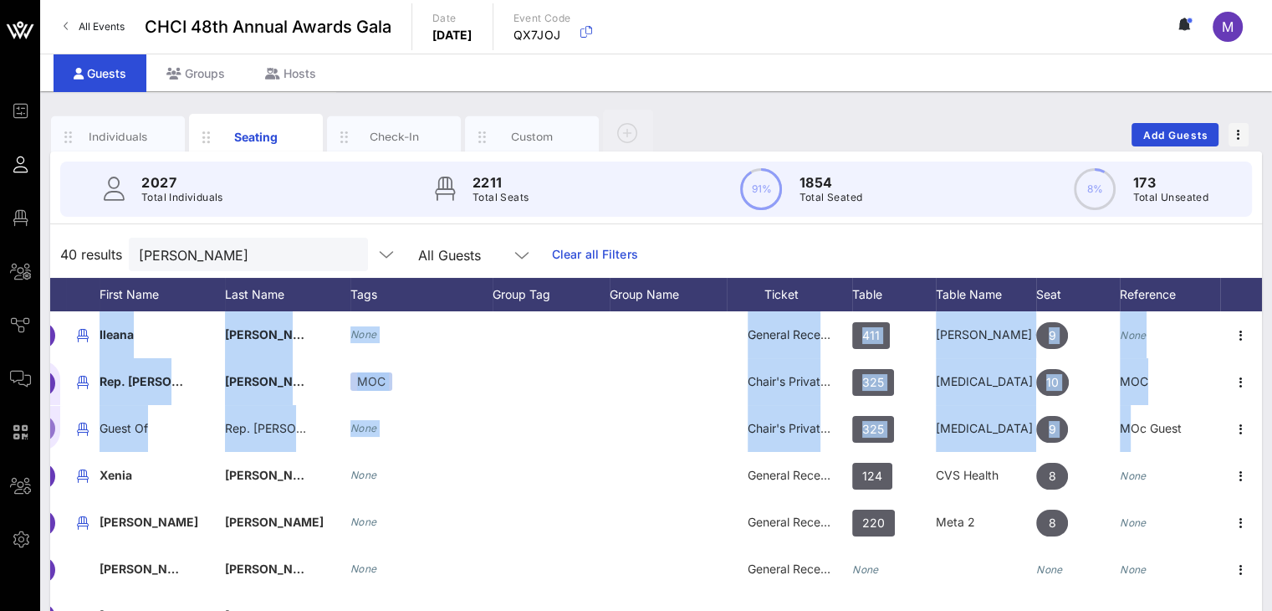
drag, startPoint x: 1248, startPoint y: 427, endPoint x: 1284, endPoint y: 503, distance: 83.4
click at [1271, 503] on html "Event Builder Guests Floor Plan All Groups Journeys Comms QR Scanner Team Setti…" at bounding box center [636, 305] width 1272 height 611
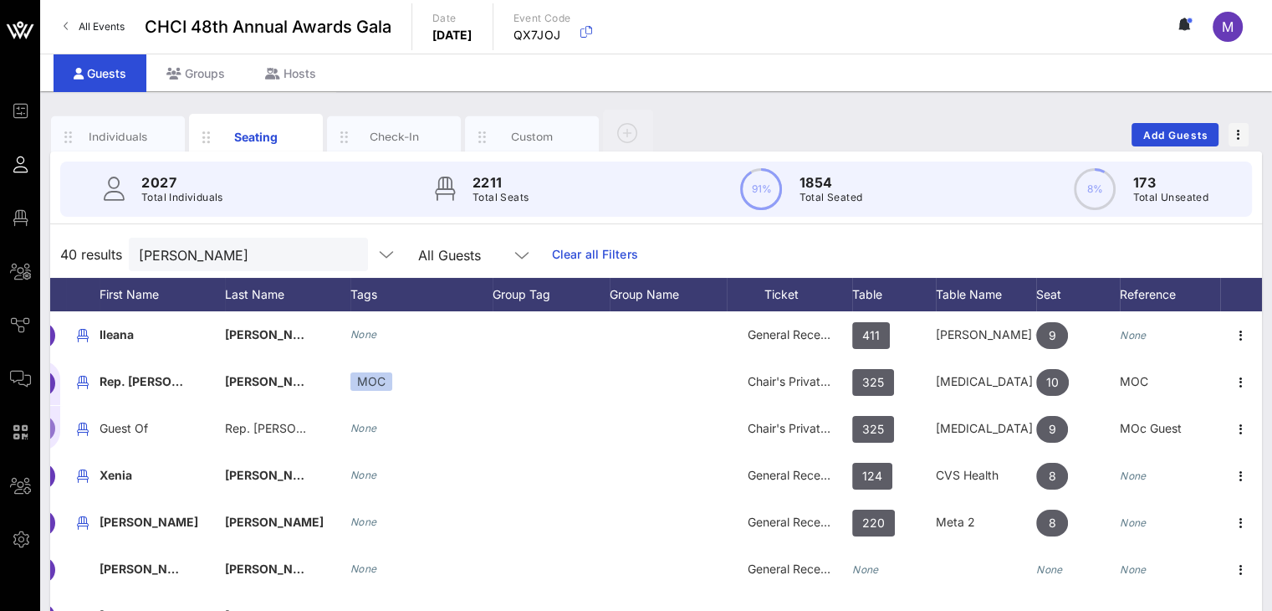
click at [799, 248] on div "40 results ruiz All Guests Clear all Filters" at bounding box center [656, 254] width 1212 height 47
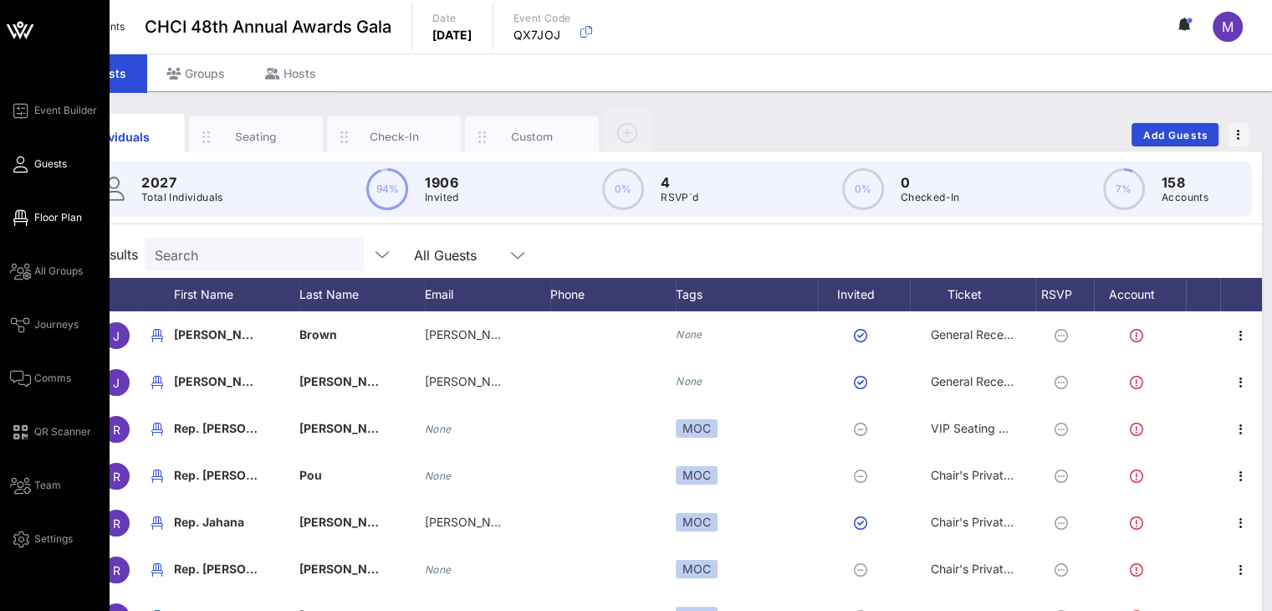
click at [59, 215] on span "Floor Plan" at bounding box center [58, 217] width 48 height 15
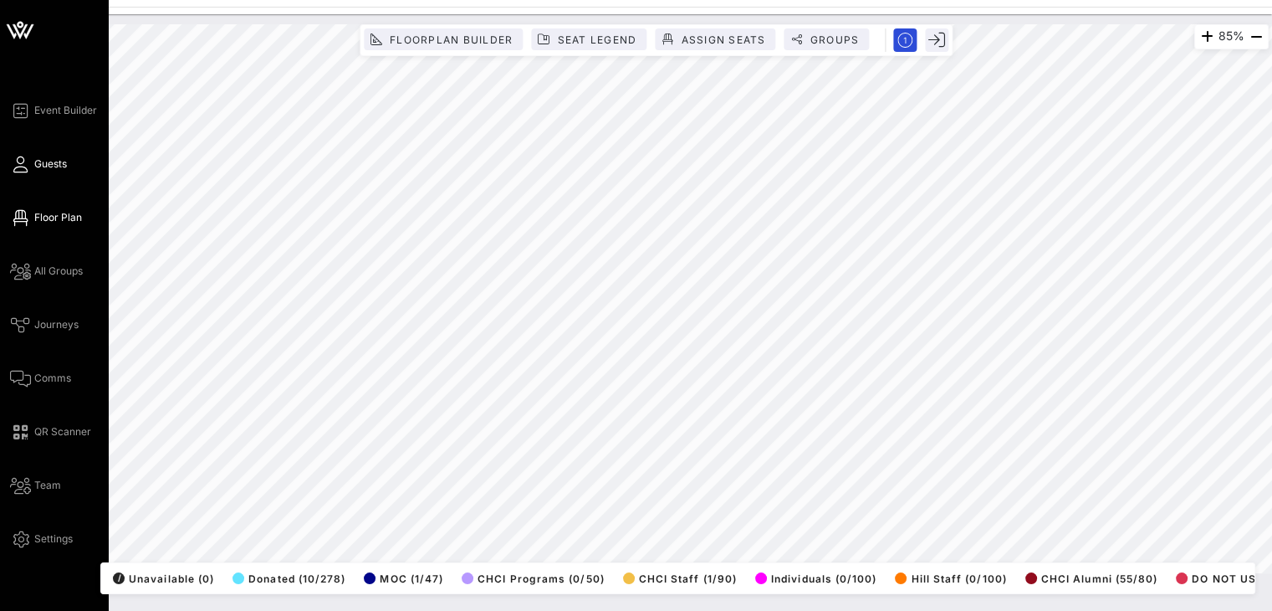
click at [38, 166] on span "Guests" at bounding box center [50, 163] width 33 height 15
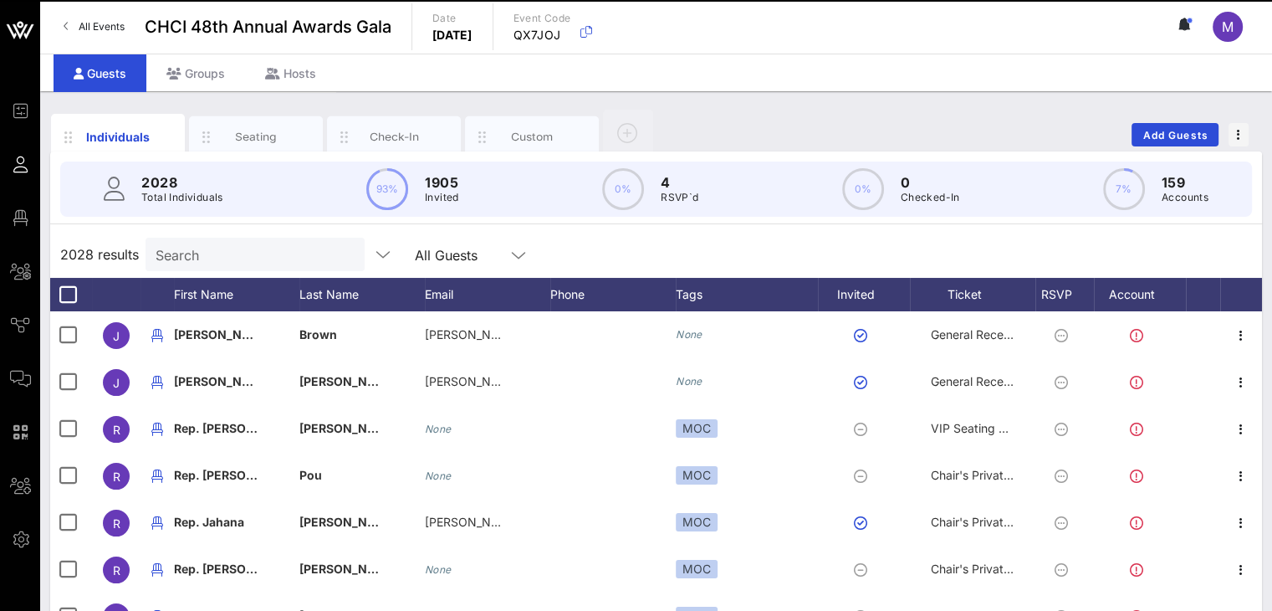
click at [211, 256] on input "Search" at bounding box center [254, 254] width 196 height 22
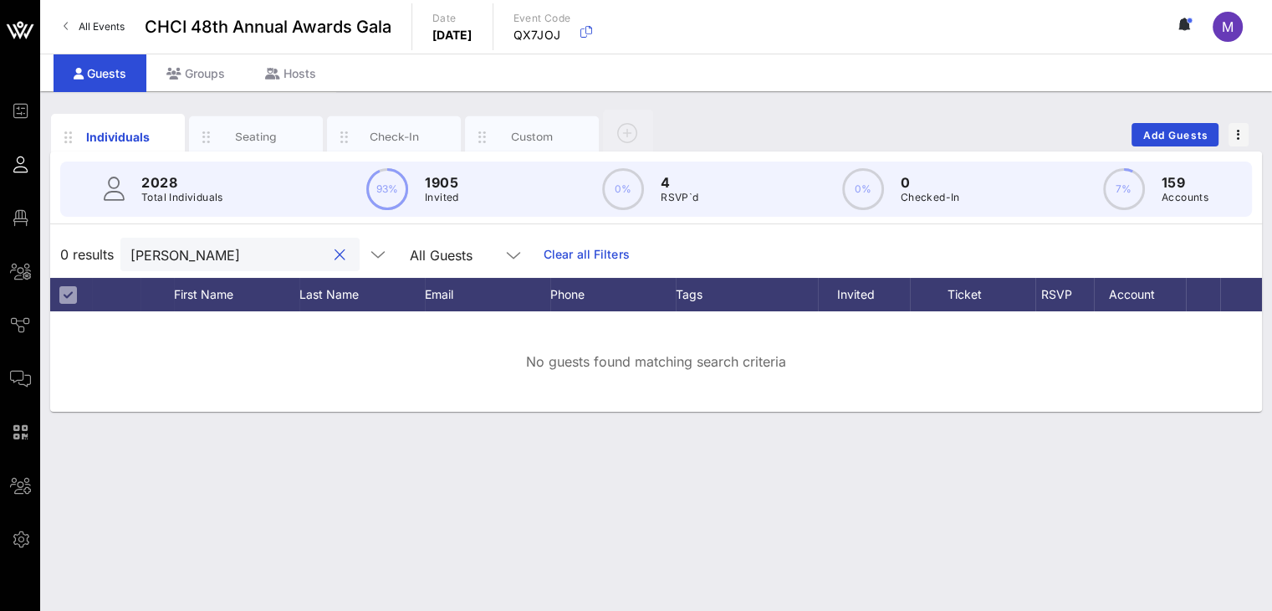
click at [330, 263] on div at bounding box center [340, 255] width 20 height 20
type input "[PERSON_NAME]"
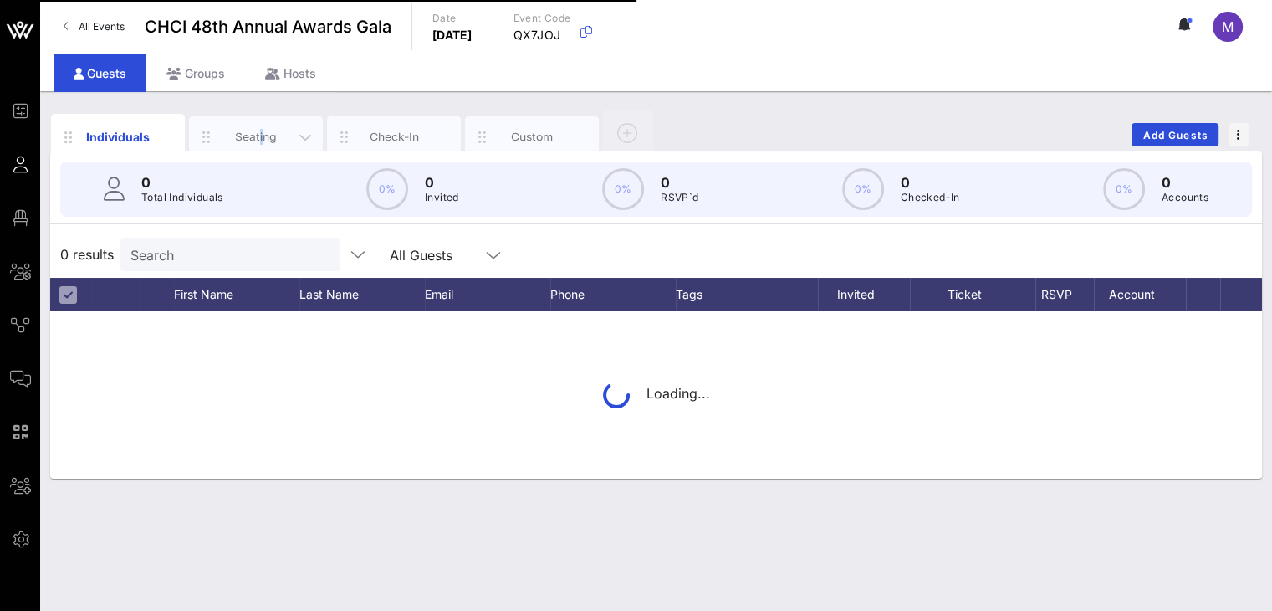
click at [262, 135] on div "Seating" at bounding box center [256, 137] width 74 height 16
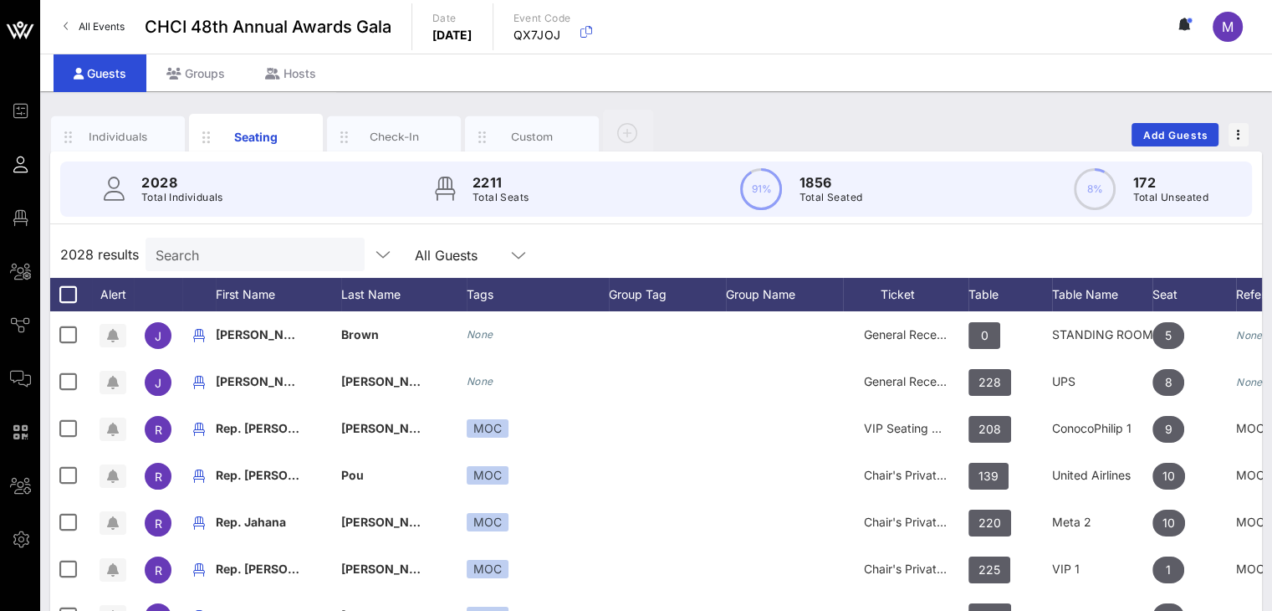
click at [233, 258] on input "Search" at bounding box center [254, 254] width 196 height 22
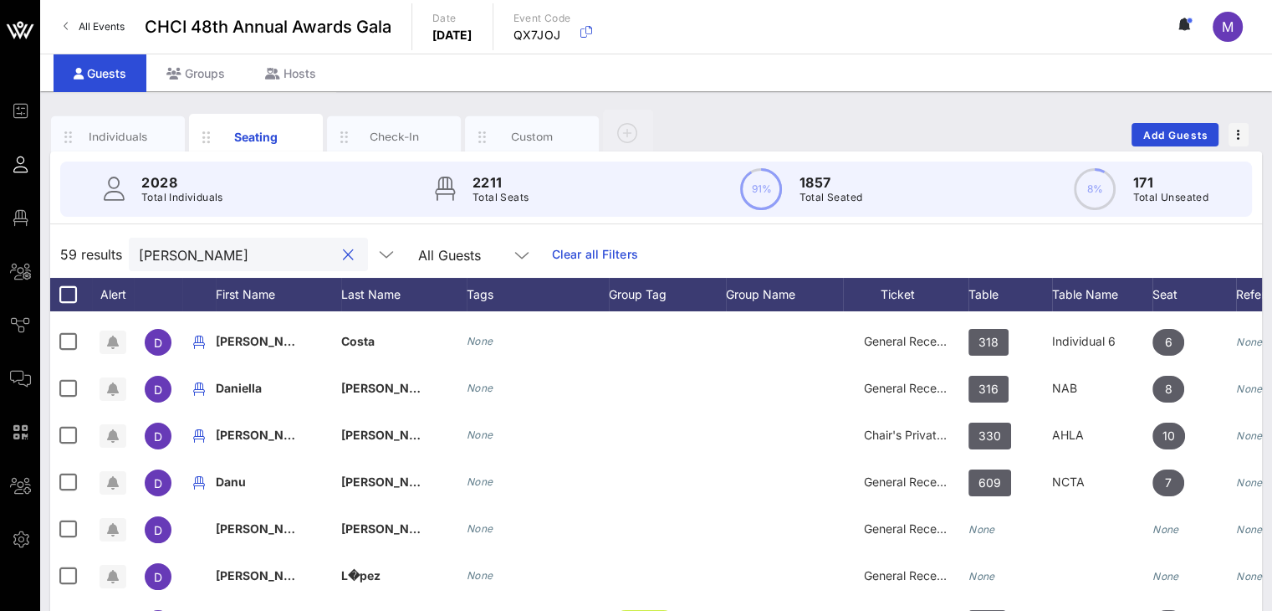
scroll to position [188, 0]
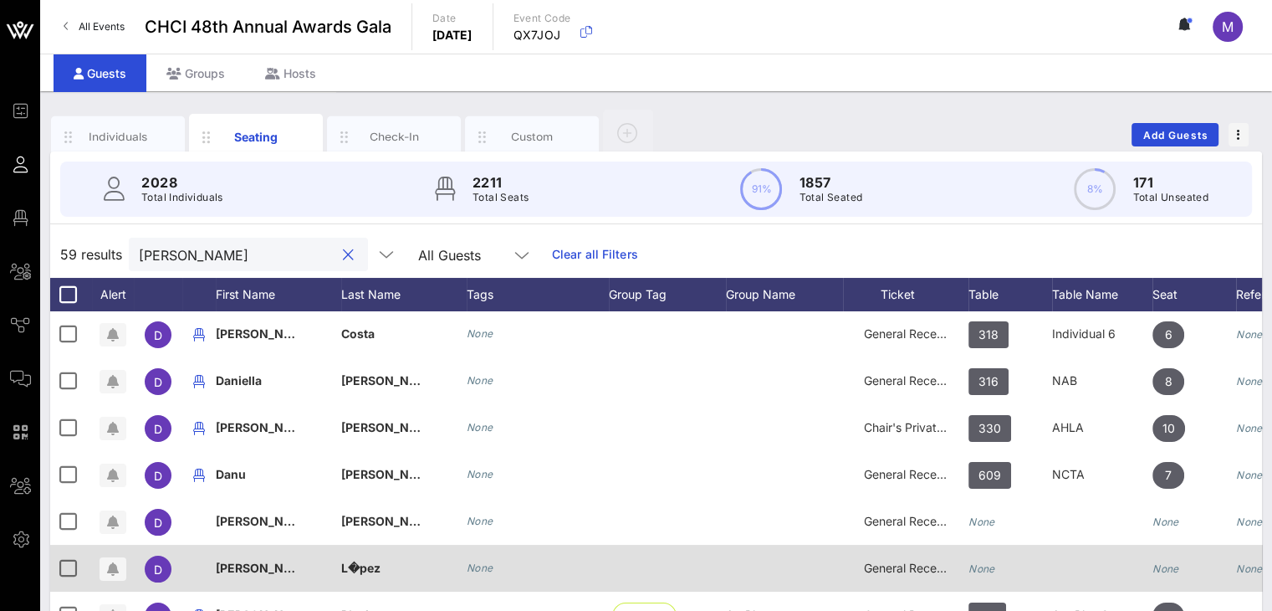
type input "[PERSON_NAME]"
click at [995, 566] on icon "None" at bounding box center [982, 568] width 27 height 13
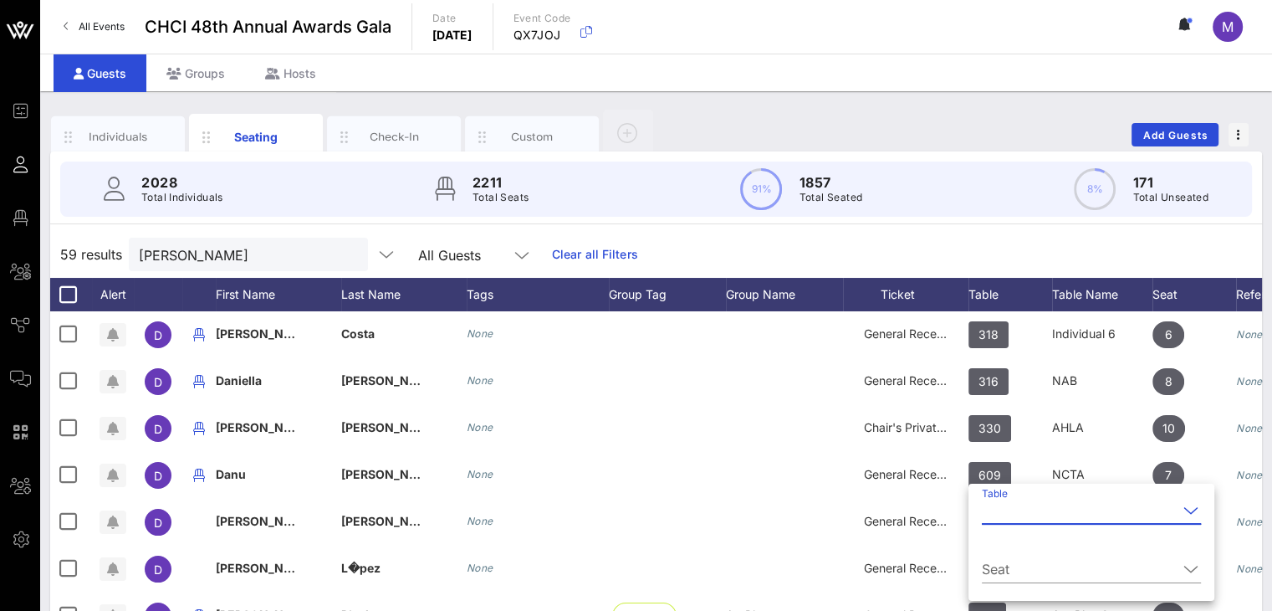
click at [1004, 509] on input "Table" at bounding box center [1080, 510] width 196 height 27
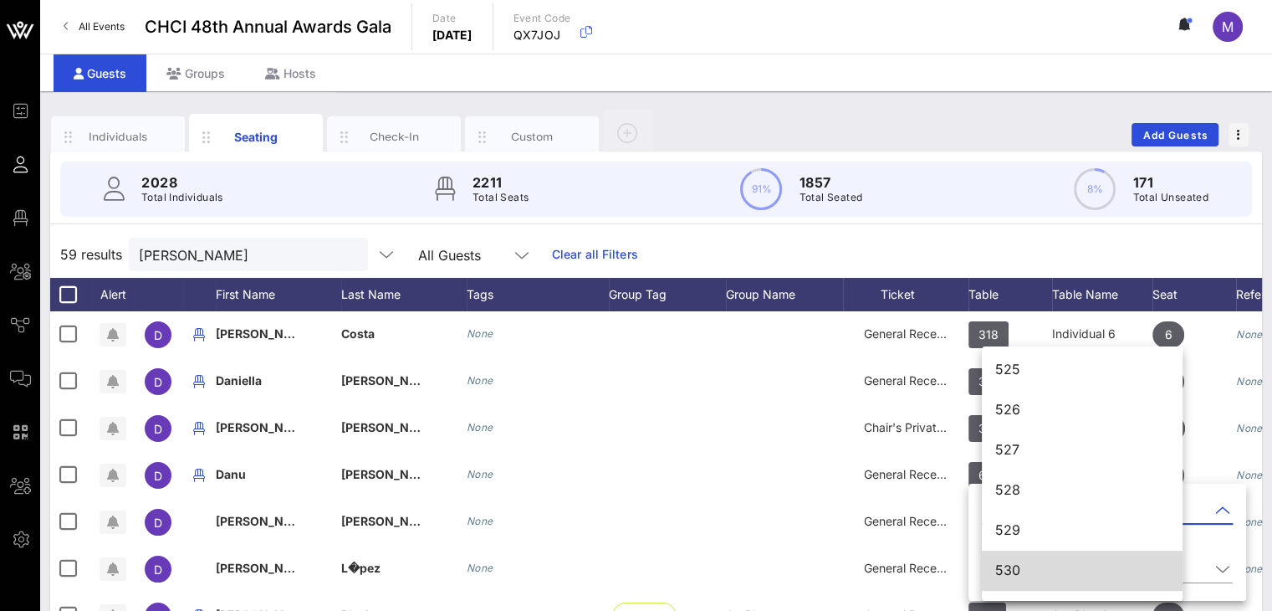
scroll to position [7261, 0]
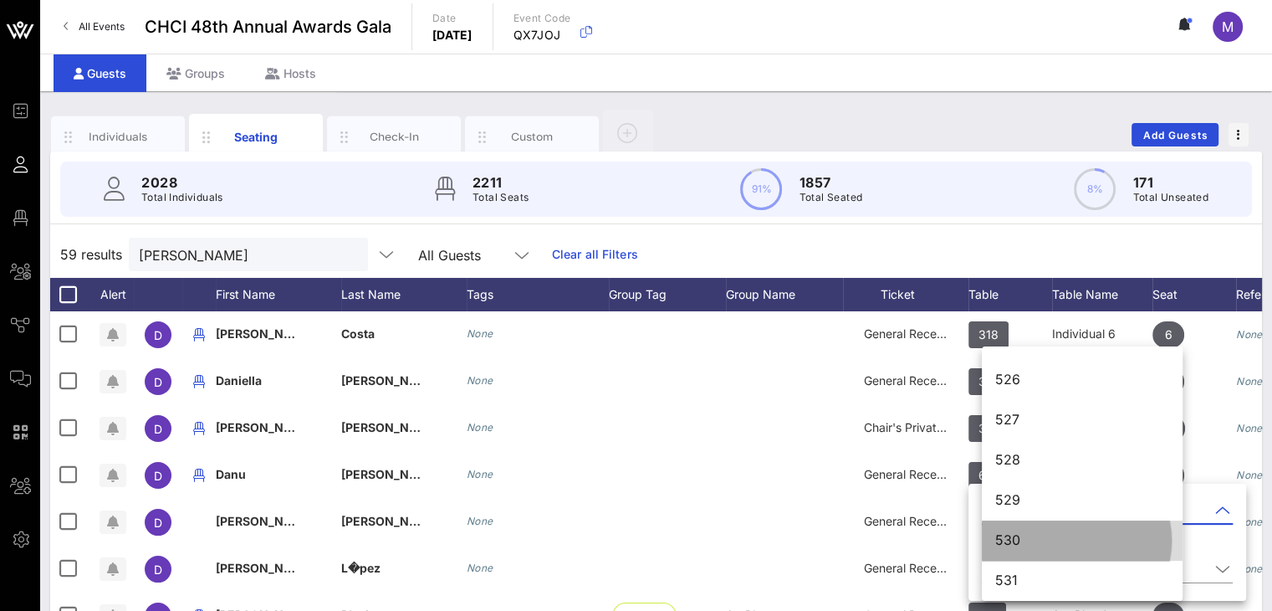
click at [1021, 540] on div "530" at bounding box center [1082, 540] width 174 height 16
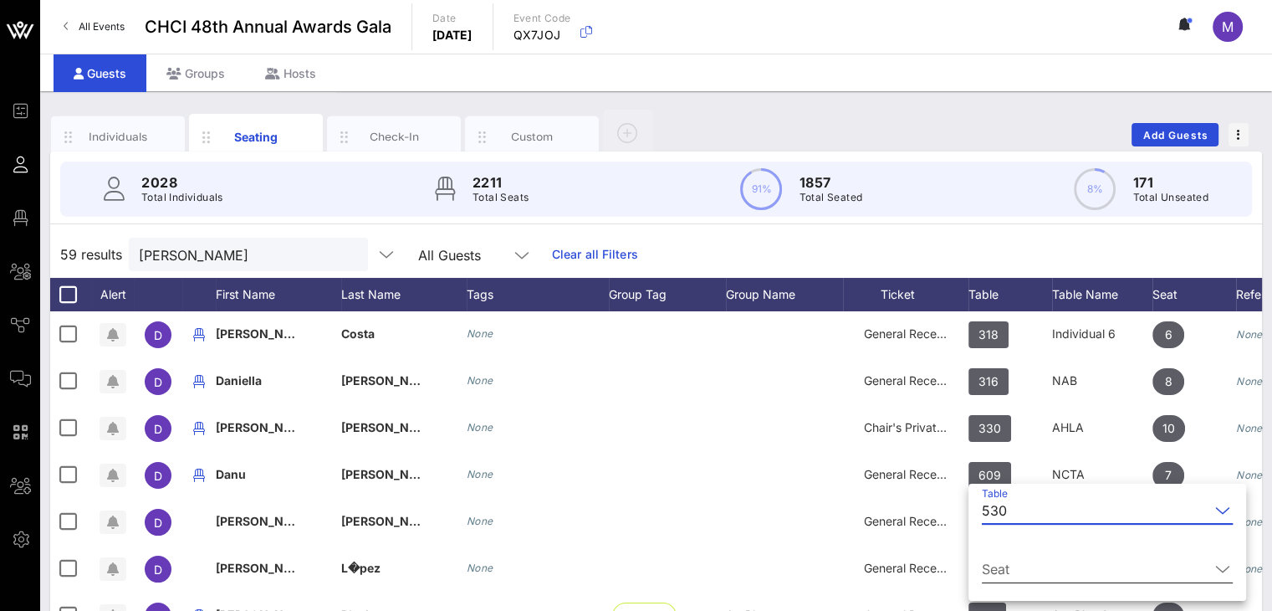
click at [1020, 566] on input "Seat" at bounding box center [1096, 568] width 228 height 27
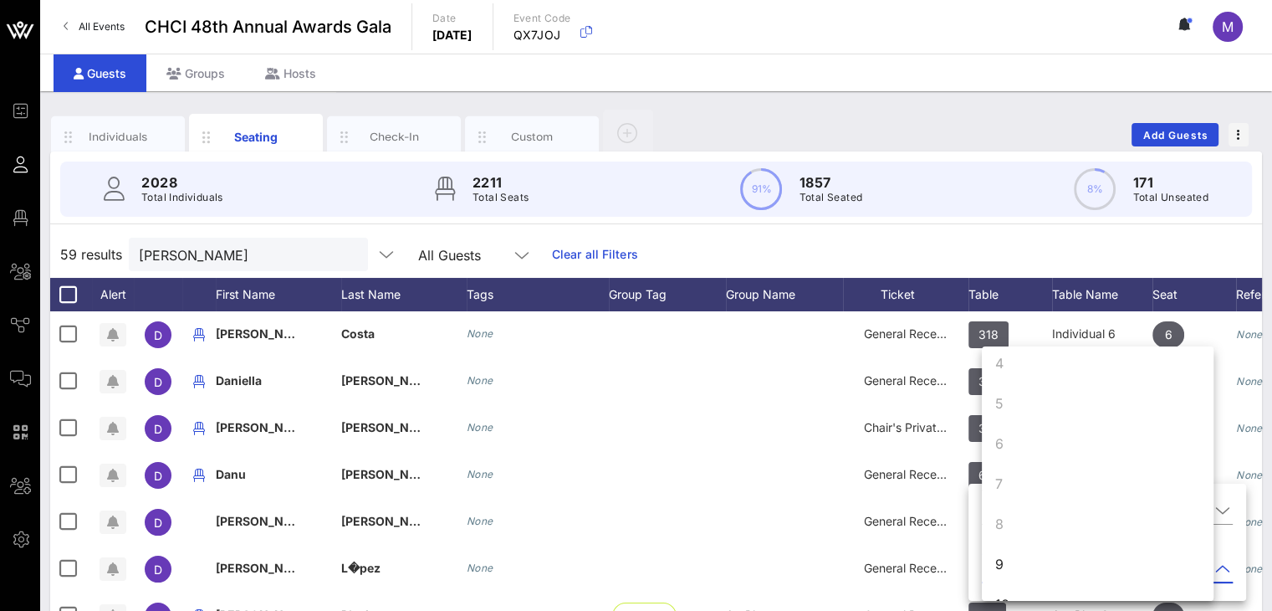
scroll to position [161, 0]
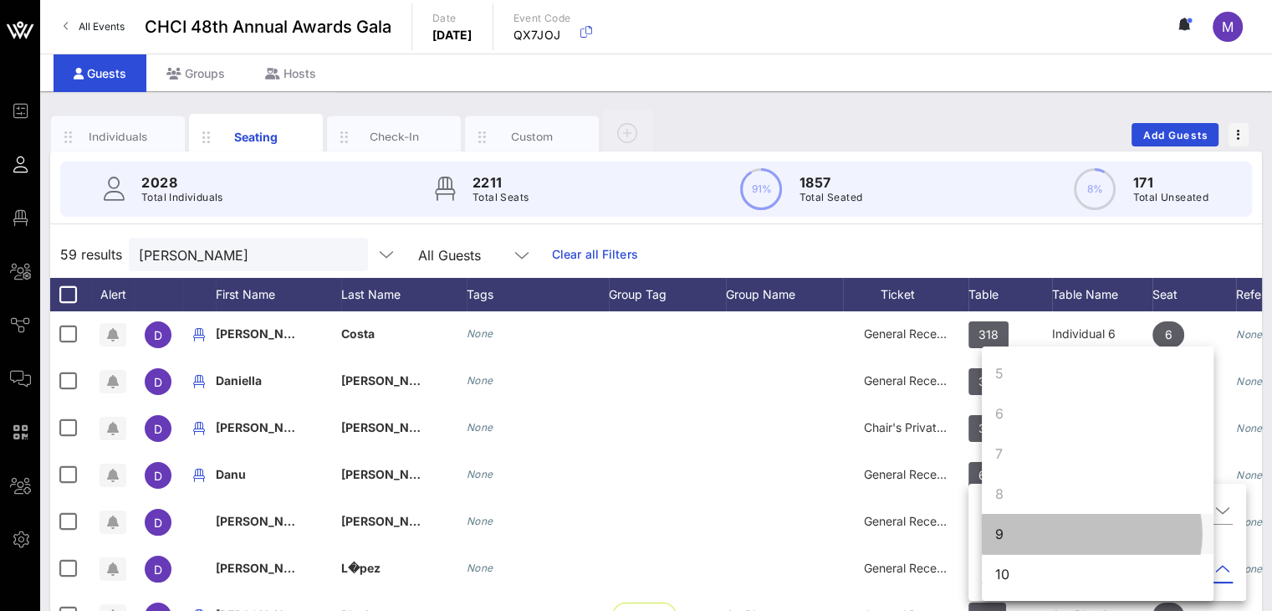
click at [1015, 540] on div "9" at bounding box center [1098, 534] width 232 height 40
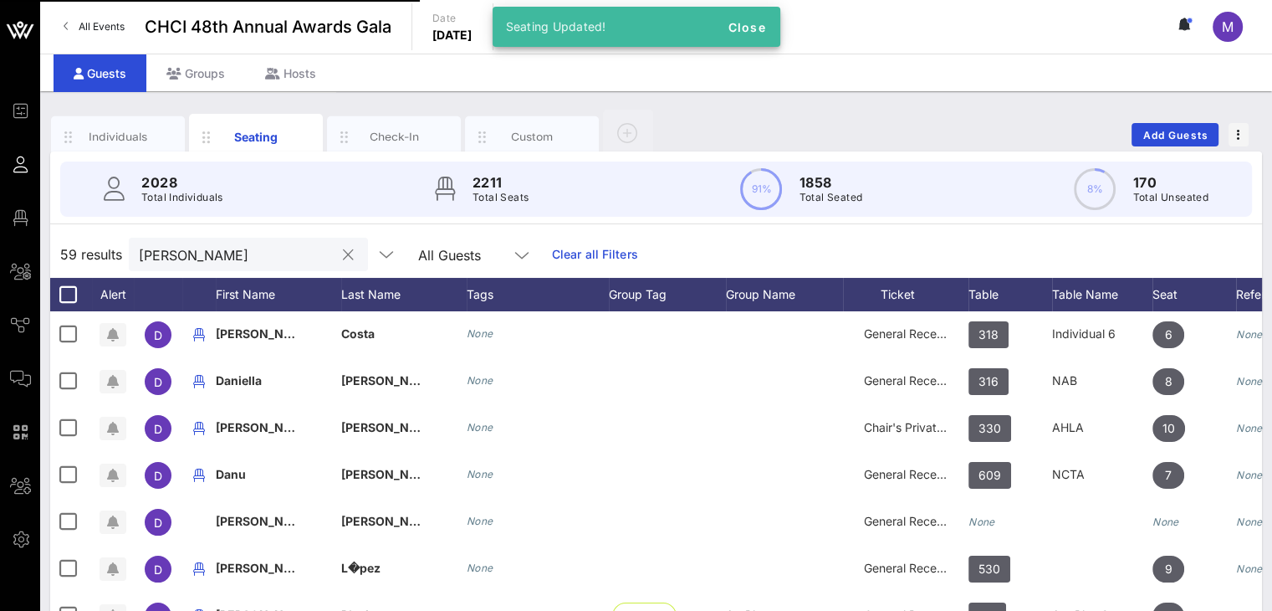
drag, startPoint x: 330, startPoint y: 259, endPoint x: 219, endPoint y: 253, distance: 110.6
click at [343, 259] on button "clear icon" at bounding box center [348, 255] width 11 height 17
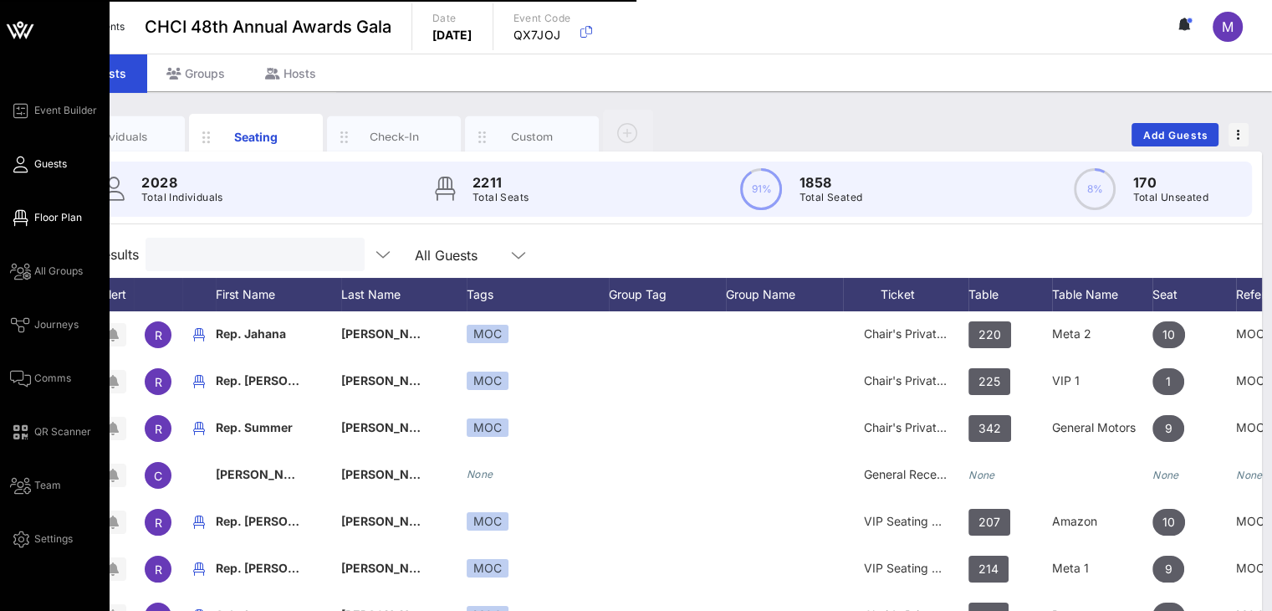
click at [54, 216] on span "Floor Plan" at bounding box center [58, 217] width 48 height 15
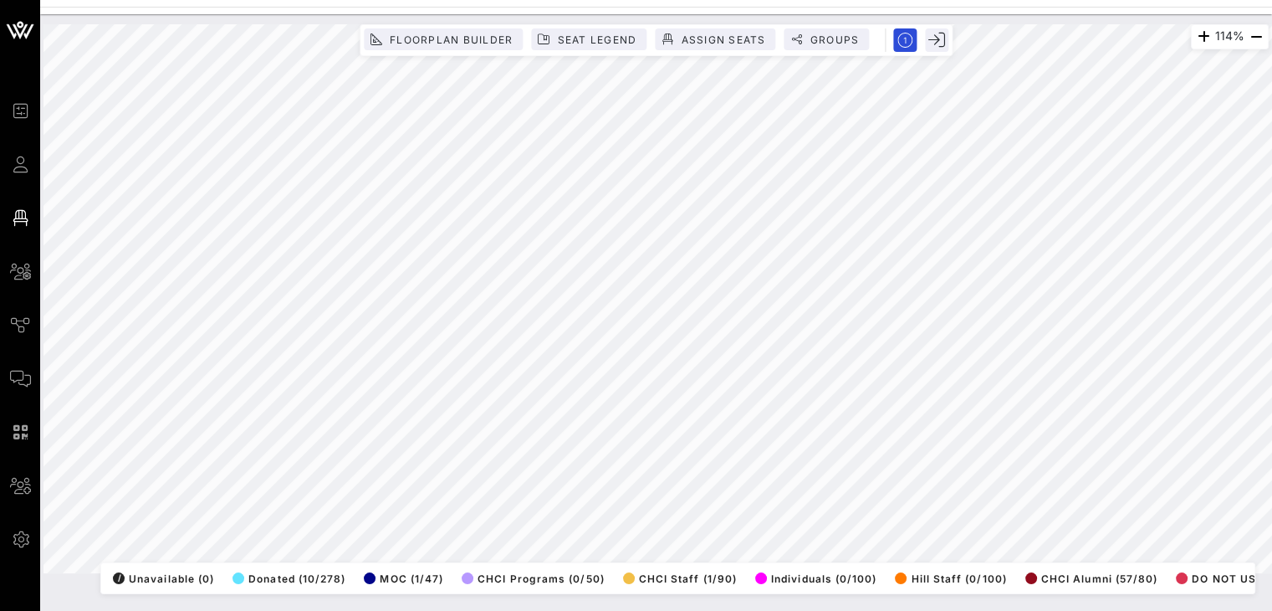
click at [738, 610] on html "Event Builder Guests Floor Plan All Groups Journeys Comms QR Scanner Team Setti…" at bounding box center [636, 305] width 1272 height 611
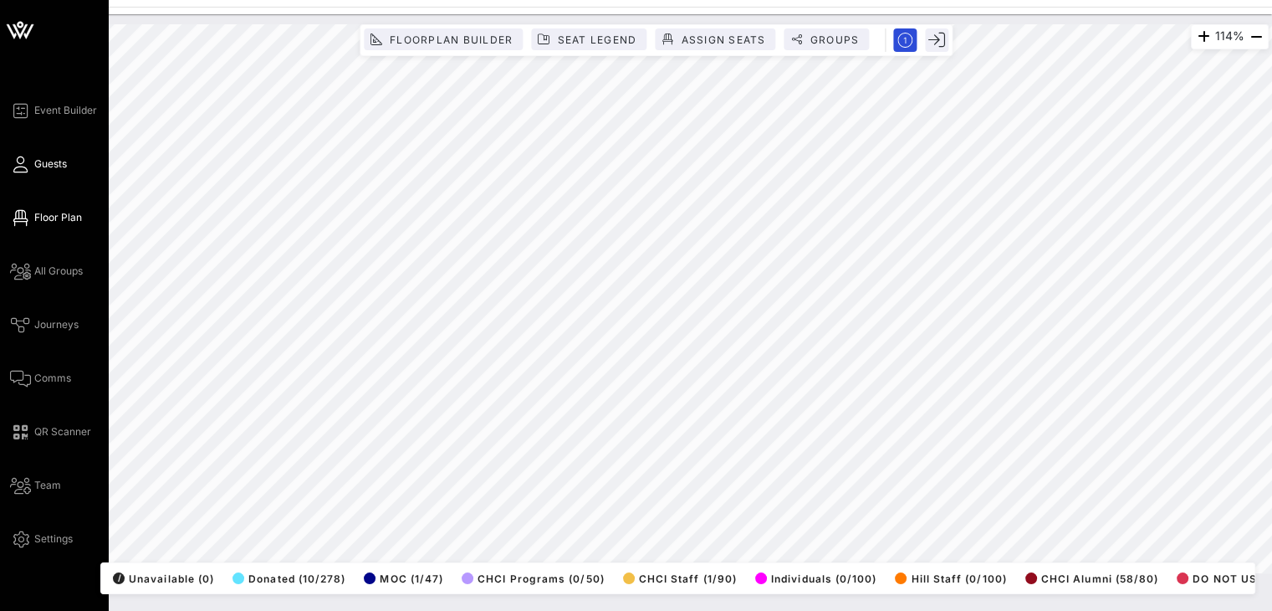
click at [50, 164] on span "Guests" at bounding box center [50, 163] width 33 height 15
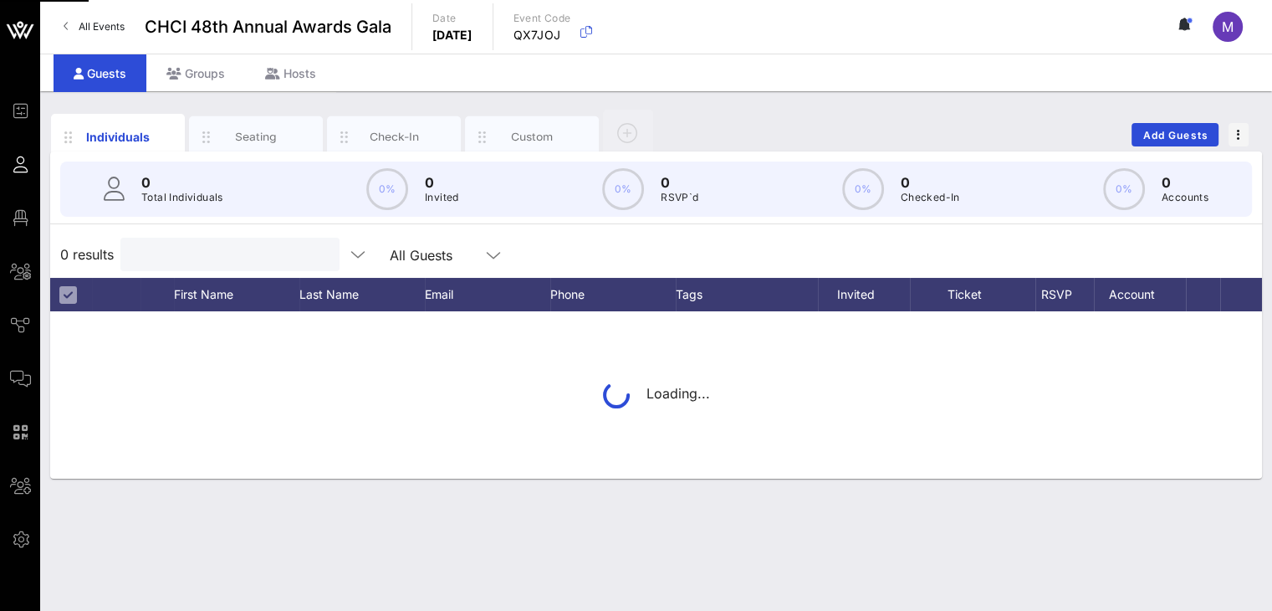
click at [197, 255] on input "text" at bounding box center [228, 254] width 196 height 22
type input "j"
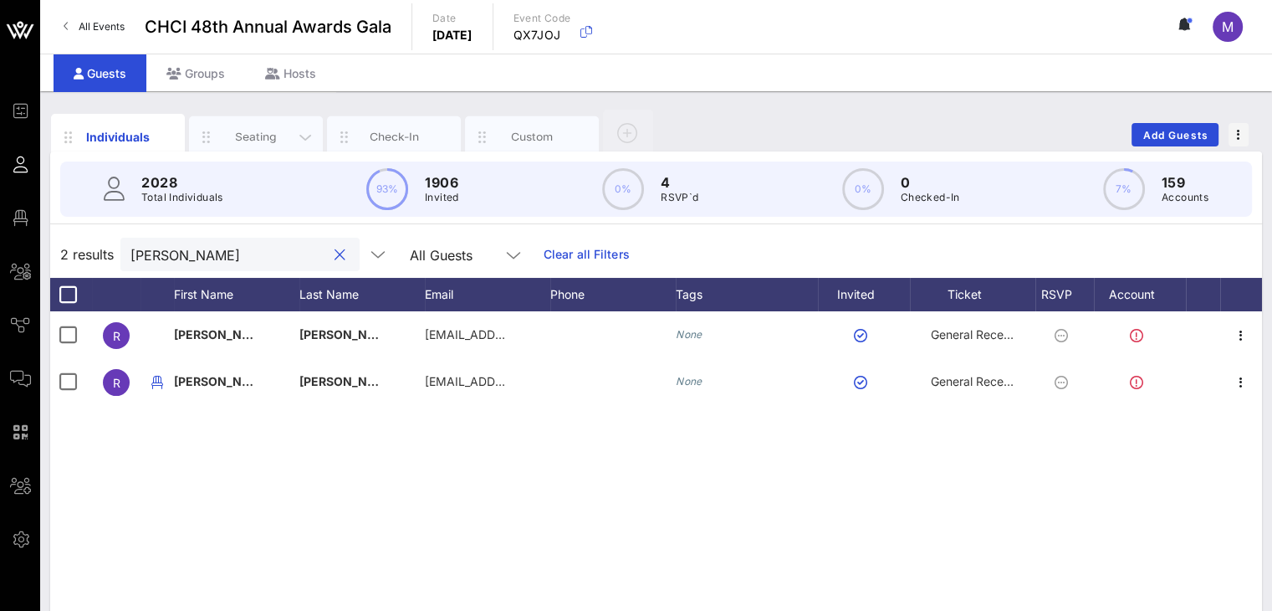
type input "[PERSON_NAME]"
click at [252, 135] on div "Seating" at bounding box center [256, 137] width 74 height 16
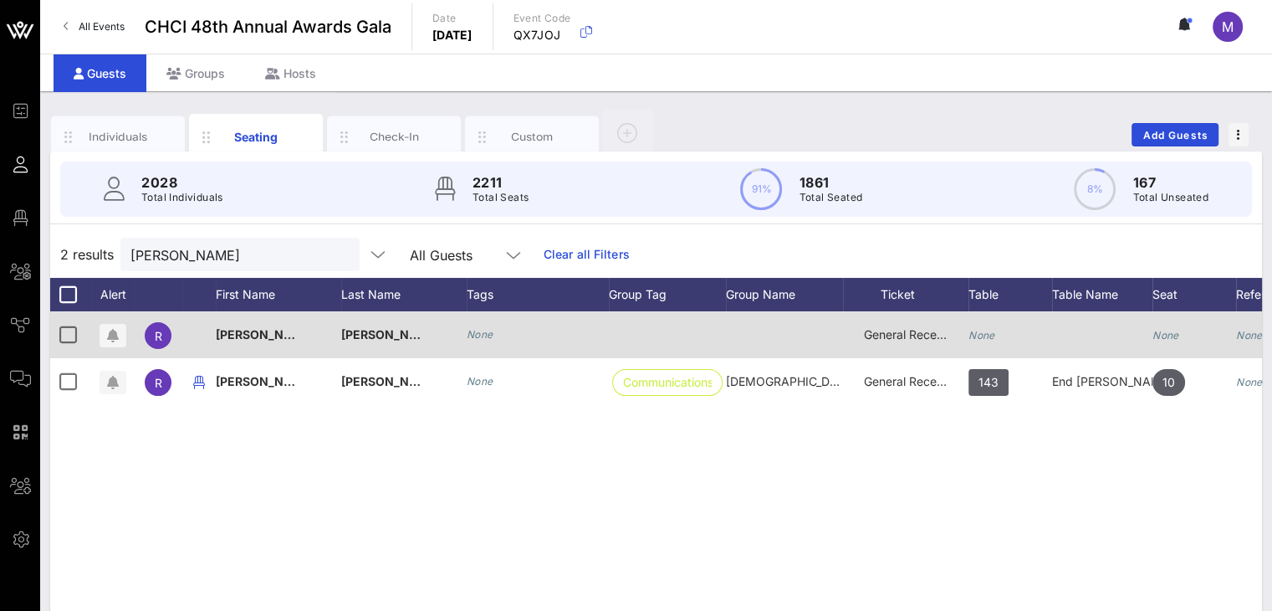
click at [982, 332] on icon "None" at bounding box center [982, 335] width 27 height 13
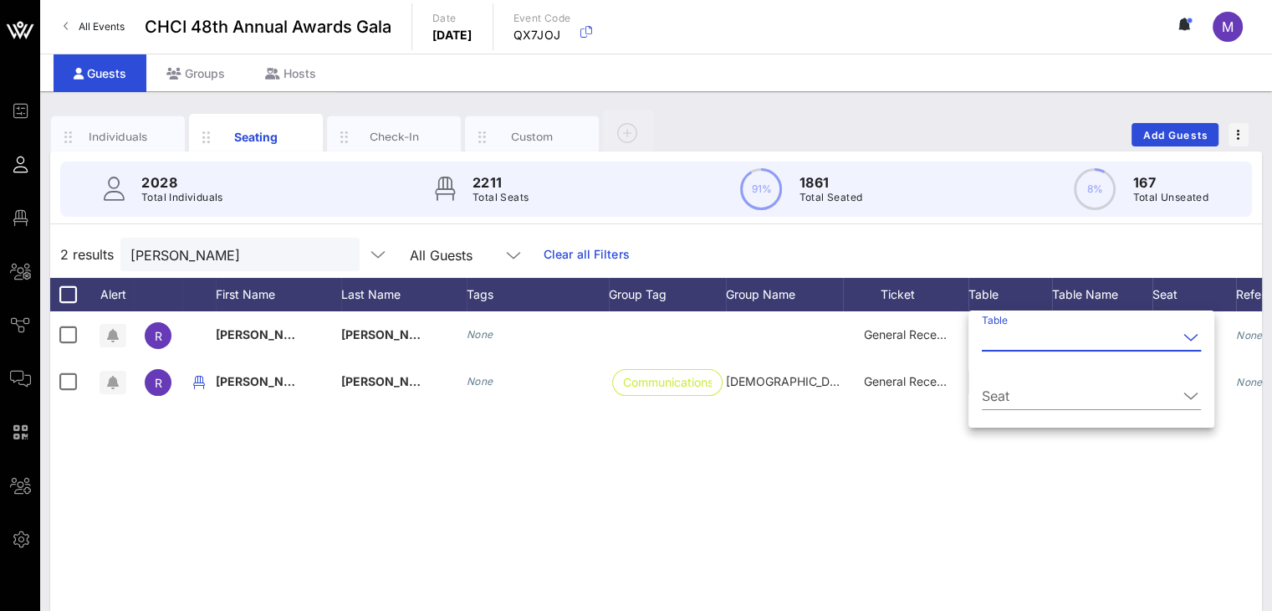
click at [996, 339] on input "Table" at bounding box center [1080, 337] width 196 height 27
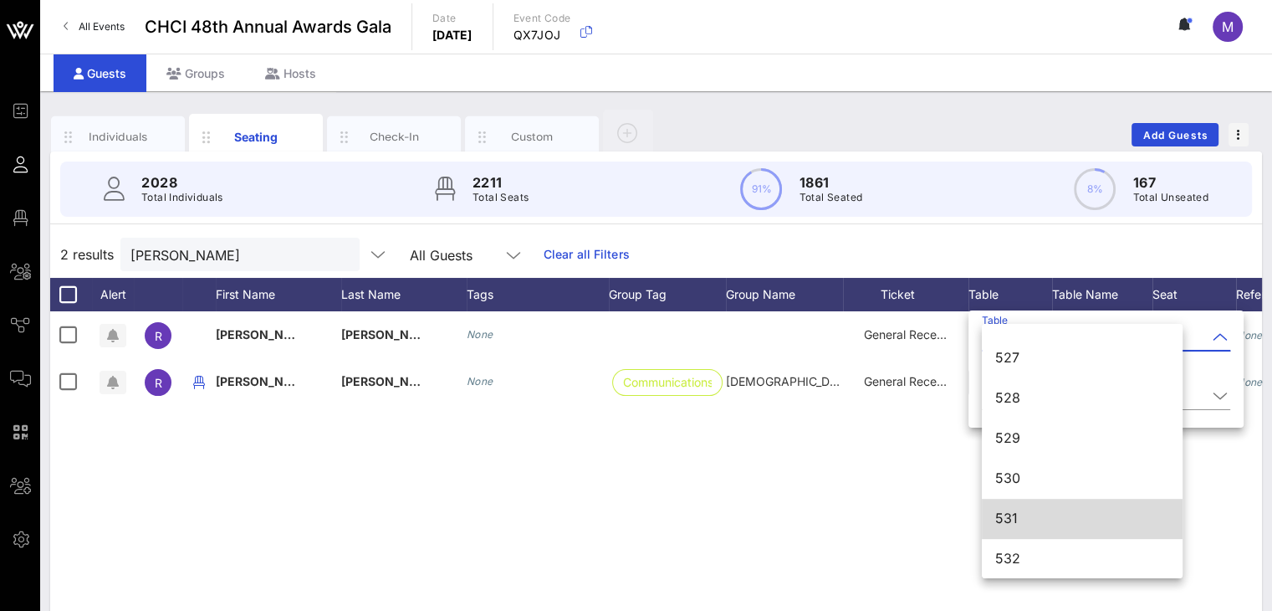
scroll to position [7301, 0]
click at [1044, 519] on div "531" at bounding box center [1082, 517] width 174 height 16
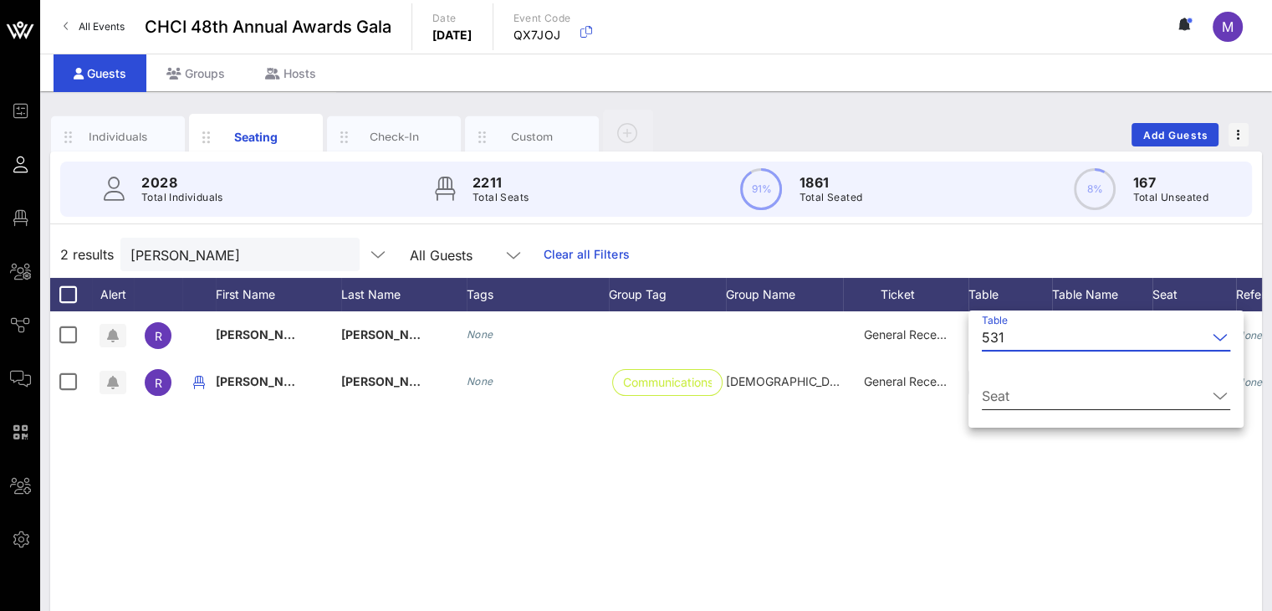
click at [1033, 386] on input "Seat" at bounding box center [1094, 395] width 225 height 27
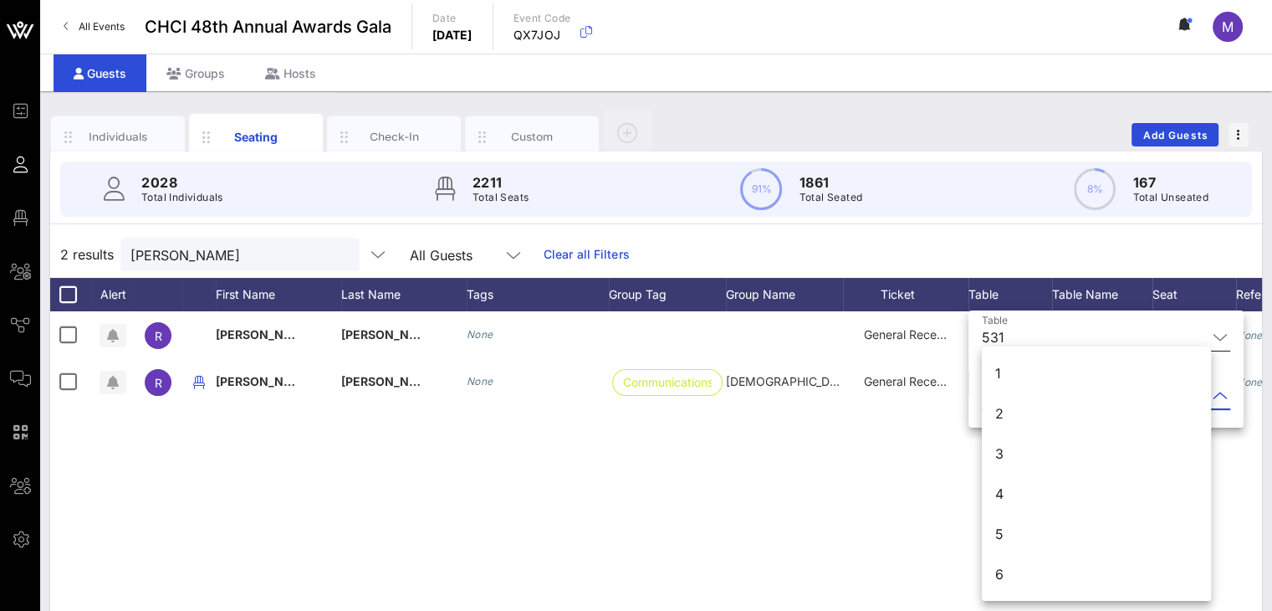
click at [996, 365] on div "1" at bounding box center [998, 373] width 6 height 20
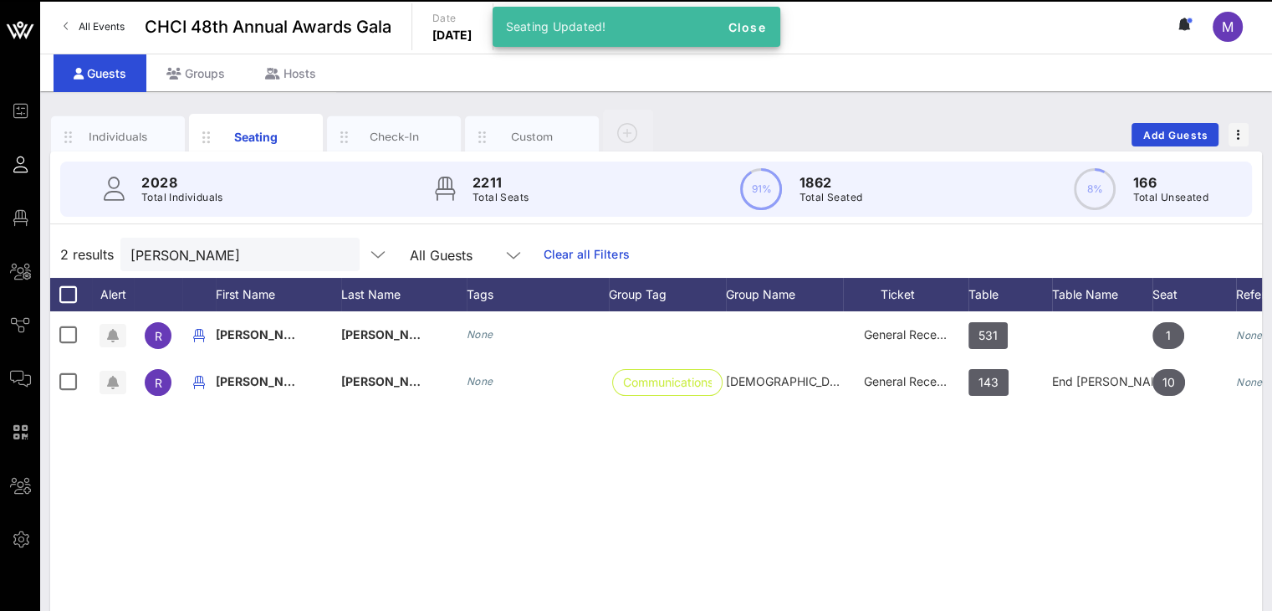
click at [606, 470] on div "R [PERSON_NAME] None General Reception 531 1 None R [PERSON_NAME] None Communic…" at bounding box center [656, 562] width 1212 height 502
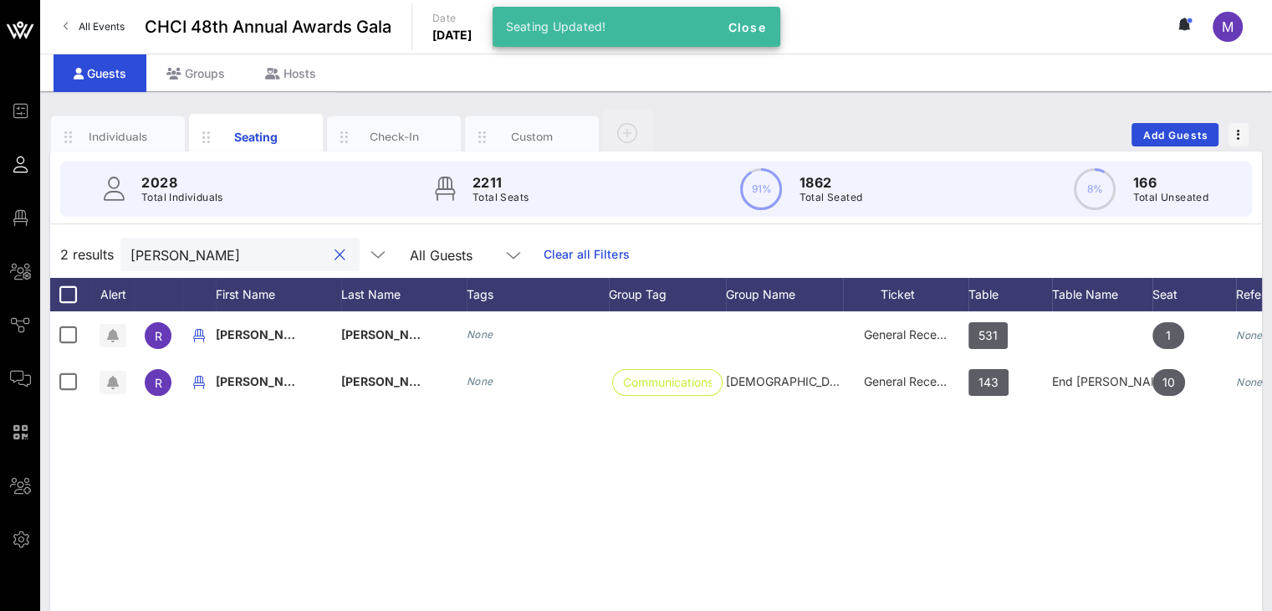
drag, startPoint x: 177, startPoint y: 252, endPoint x: 120, endPoint y: 245, distance: 57.3
click at [121, 249] on div "[PERSON_NAME]" at bounding box center [239, 254] width 239 height 33
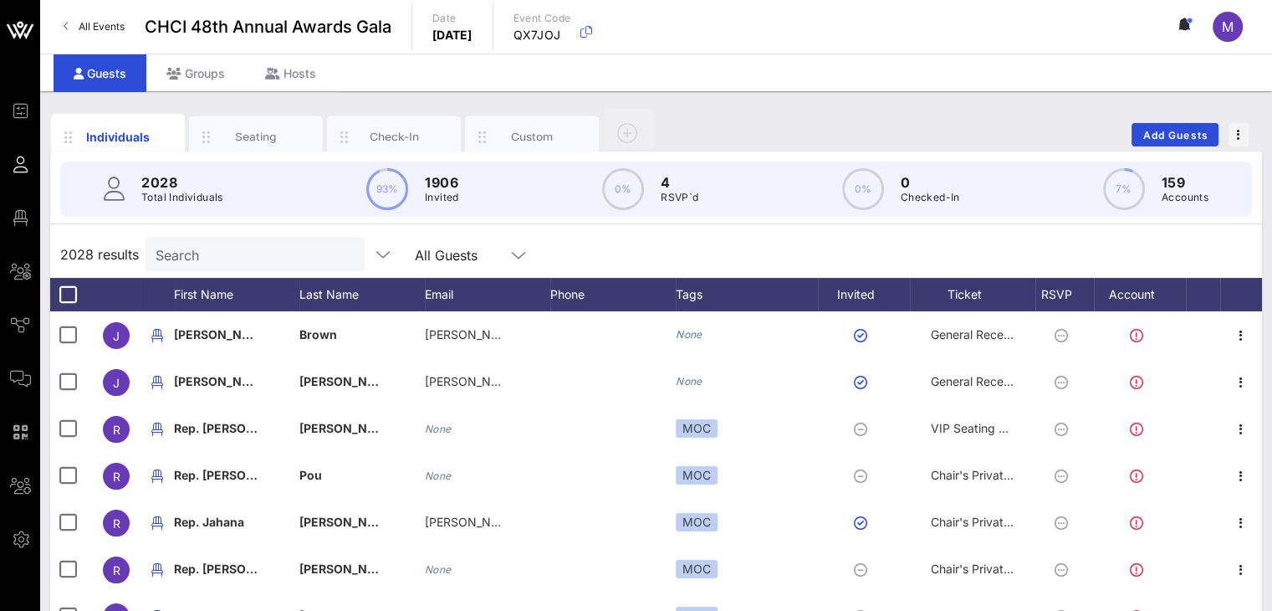
click at [244, 246] on input "Search" at bounding box center [254, 254] width 196 height 22
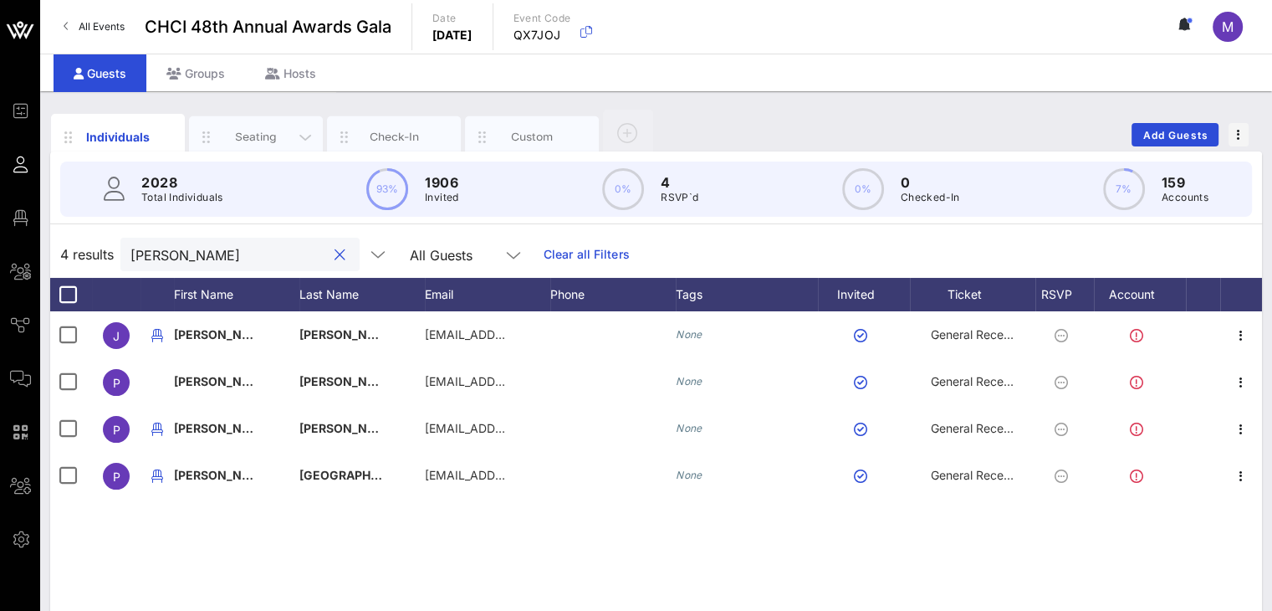
type input "[PERSON_NAME]"
click at [262, 141] on div "Seating" at bounding box center [256, 137] width 74 height 16
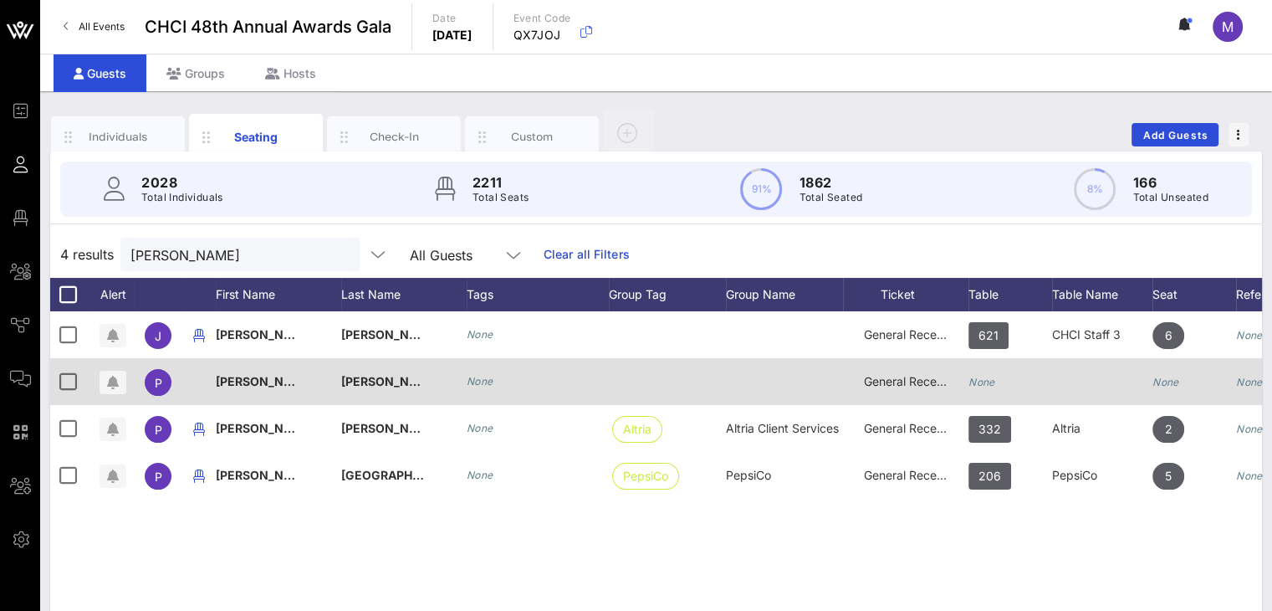
click at [994, 382] on icon "None" at bounding box center [982, 382] width 27 height 13
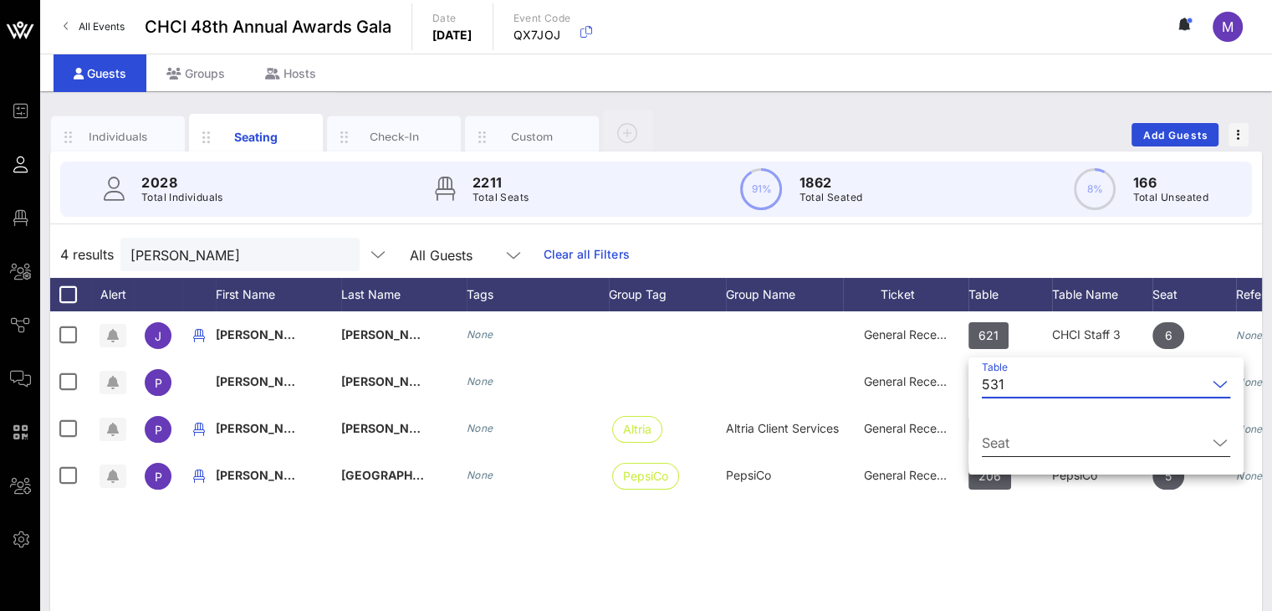
click at [1010, 439] on input "Seat" at bounding box center [1094, 442] width 225 height 27
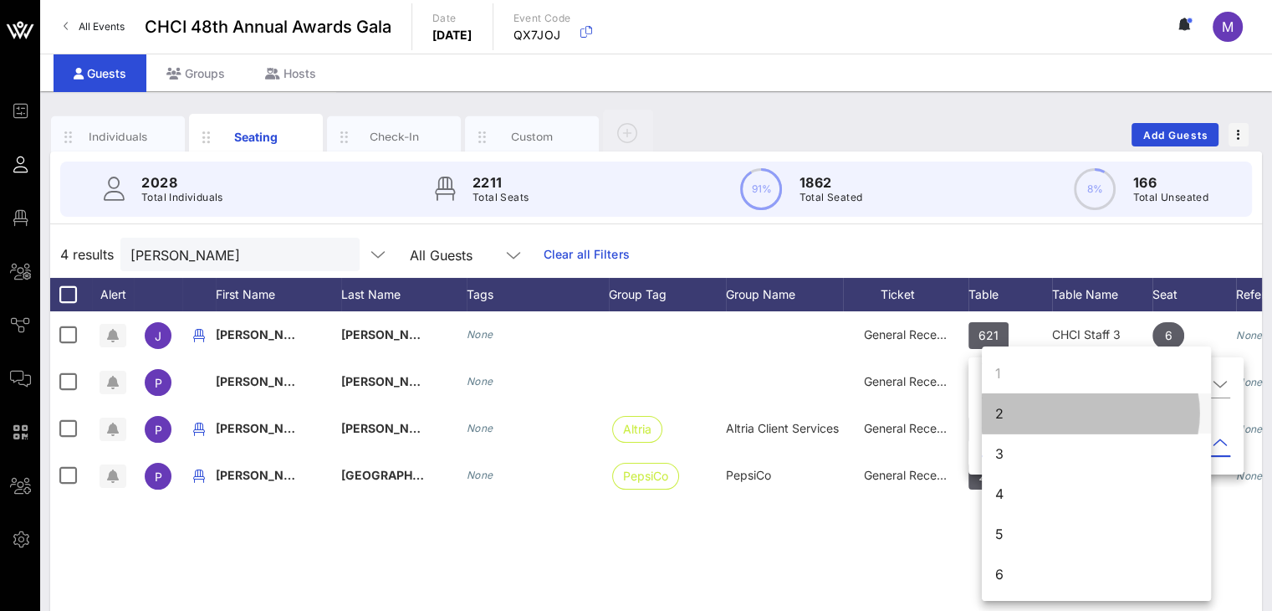
click at [1007, 416] on div "2" at bounding box center [1096, 413] width 229 height 40
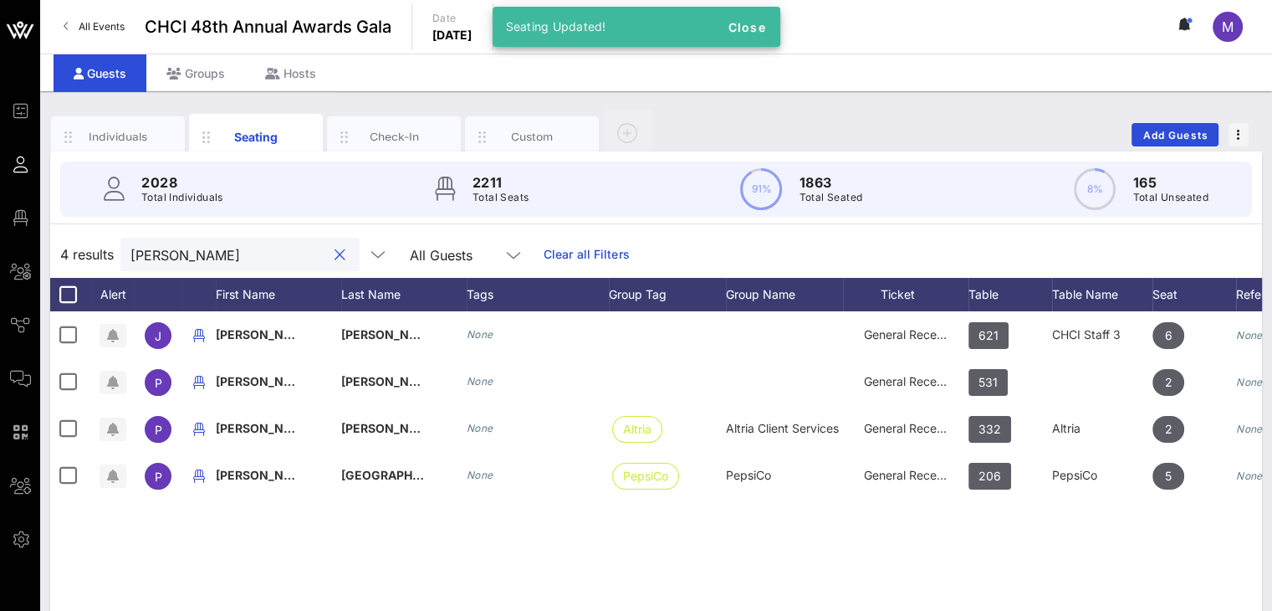
drag, startPoint x: 187, startPoint y: 255, endPoint x: 117, endPoint y: 254, distance: 69.4
click at [117, 254] on div "4 results [PERSON_NAME] All Guests Clear all Filters" at bounding box center [656, 254] width 1212 height 47
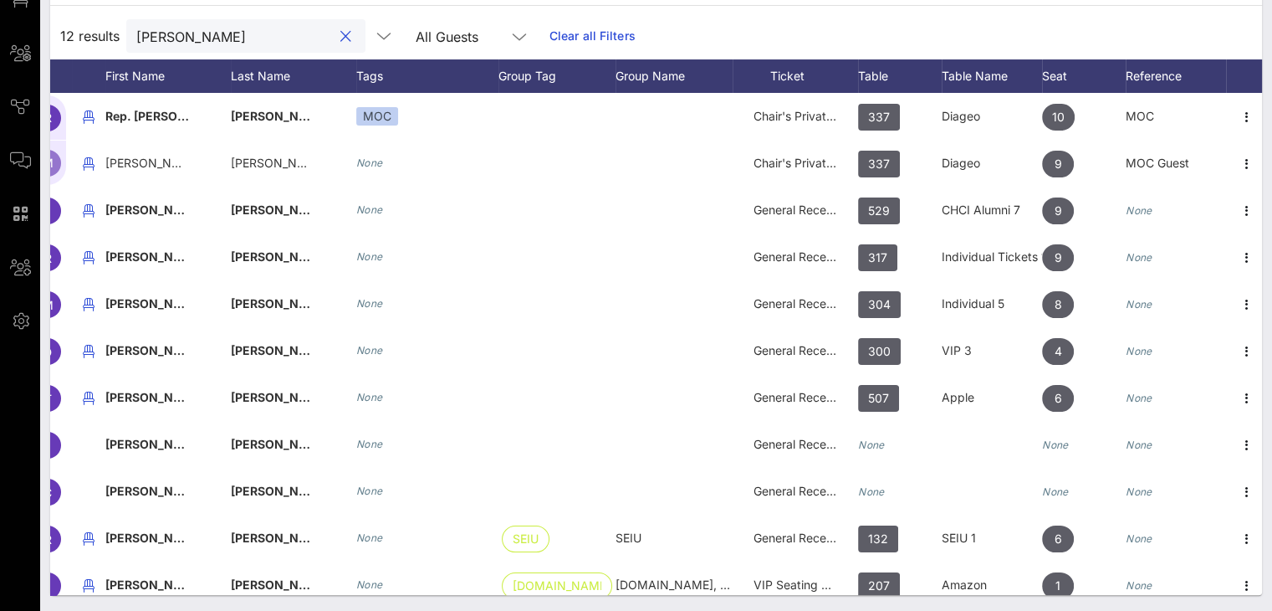
scroll to position [0, 116]
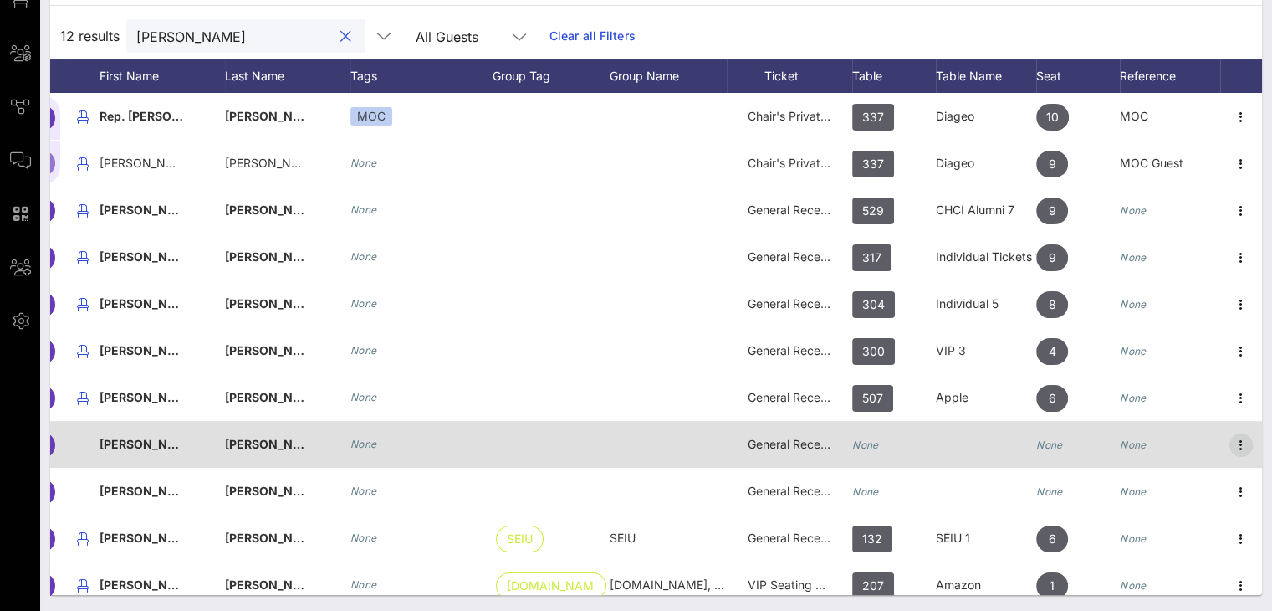
type input "[PERSON_NAME]"
click at [1231, 446] on icon "button" at bounding box center [1241, 445] width 20 height 20
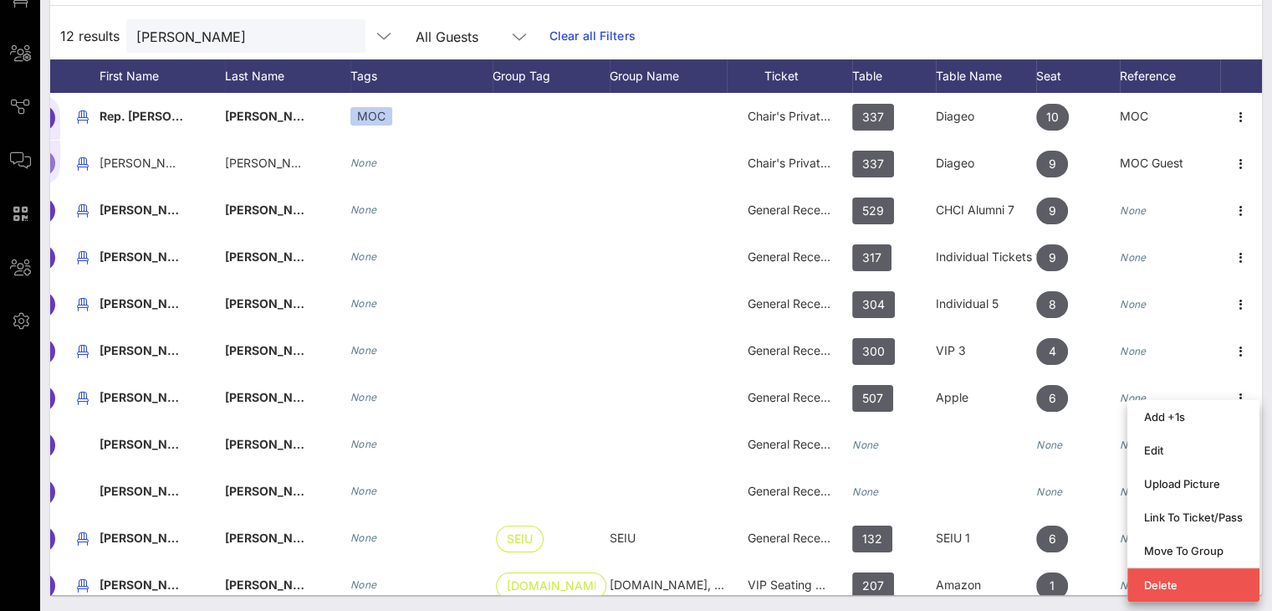
scroll to position [0, 129]
drag, startPoint x: 193, startPoint y: 35, endPoint x: 84, endPoint y: 28, distance: 109.8
click at [84, 28] on div "12 results rivera All Guests Clear all Filters" at bounding box center [656, 36] width 1212 height 47
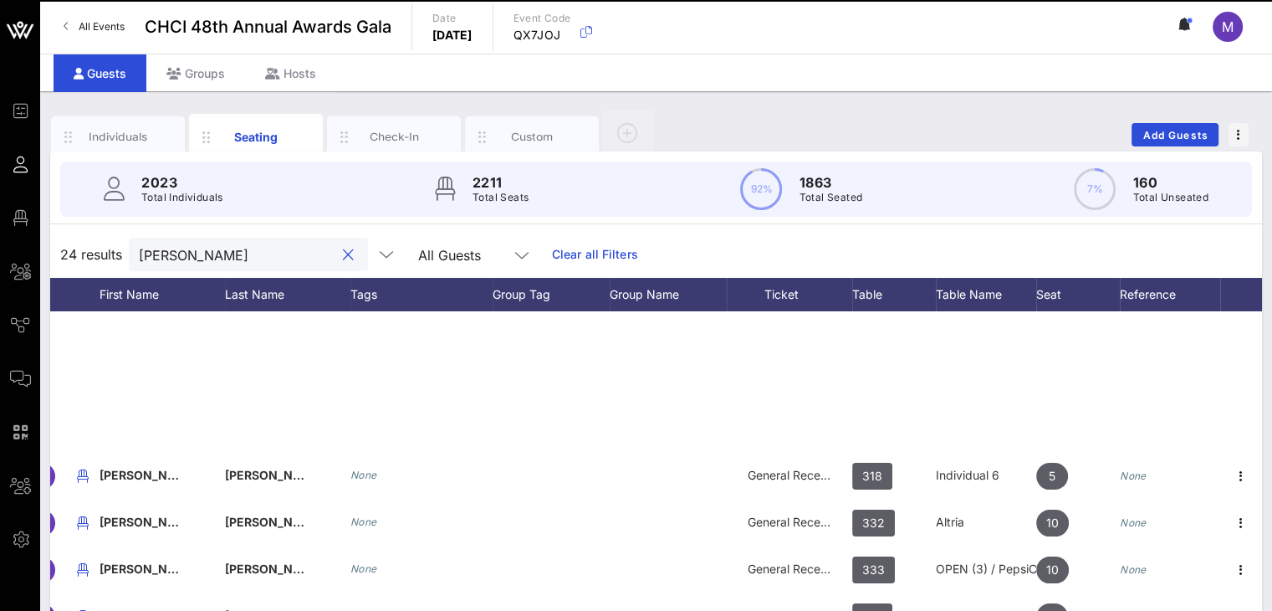
scroll to position [391, 129]
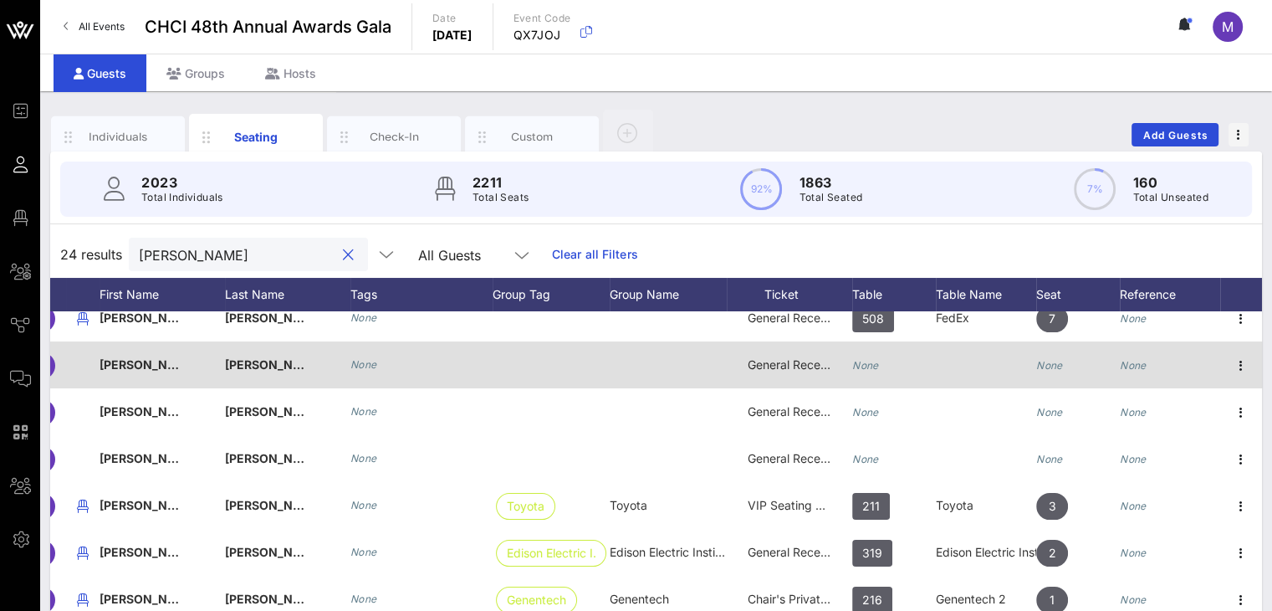
type input "[PERSON_NAME]"
click at [857, 370] on icon "None" at bounding box center [865, 365] width 27 height 13
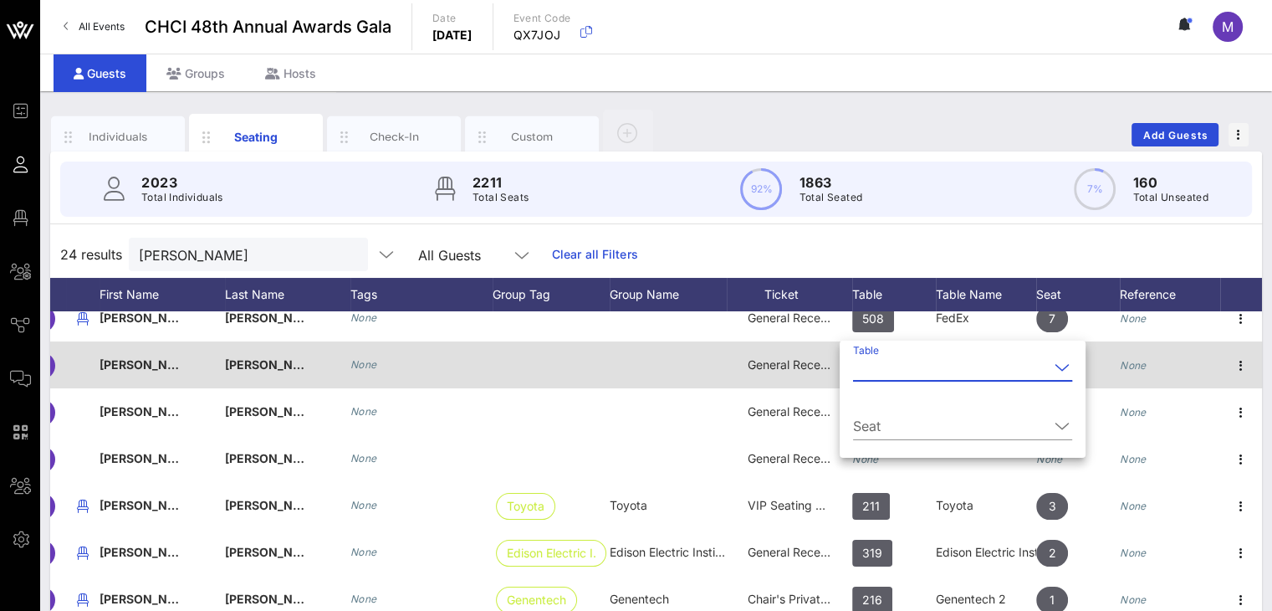
click at [857, 370] on input "Table" at bounding box center [951, 367] width 196 height 27
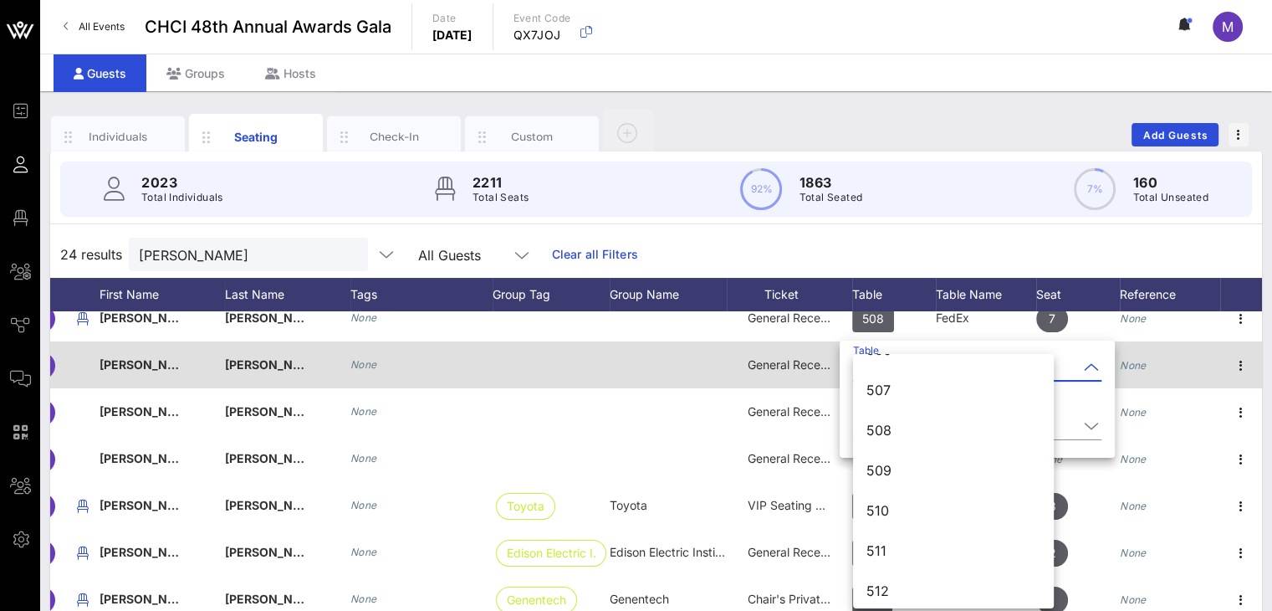
scroll to position [7301, 0]
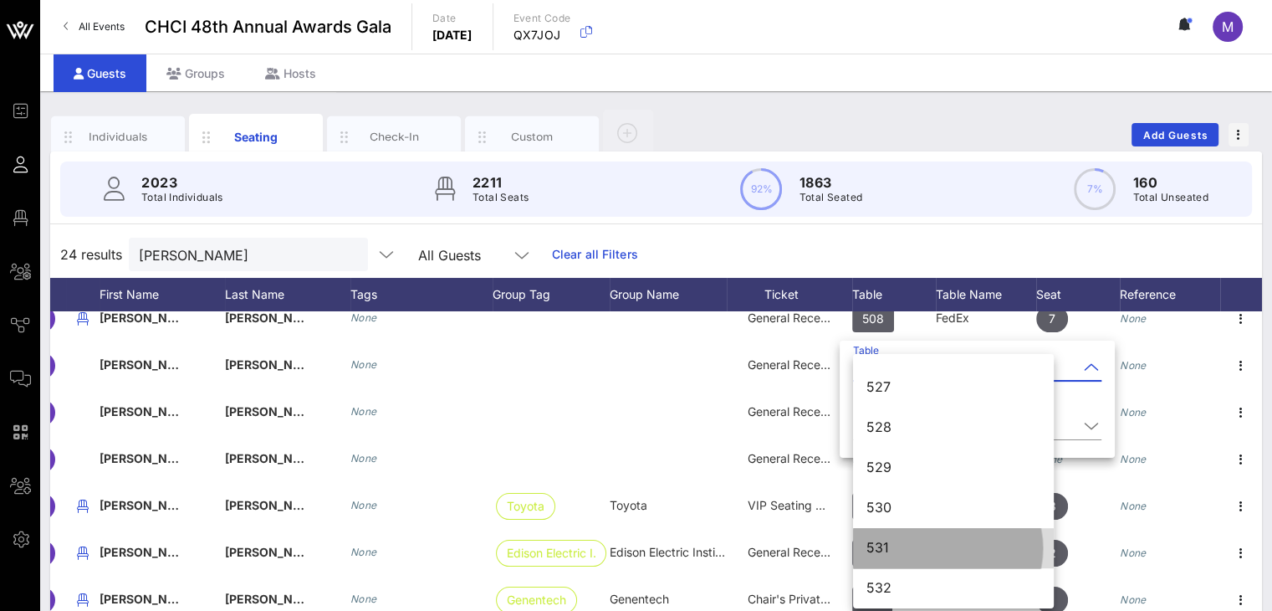
click at [885, 541] on div "531" at bounding box center [954, 548] width 174 height 16
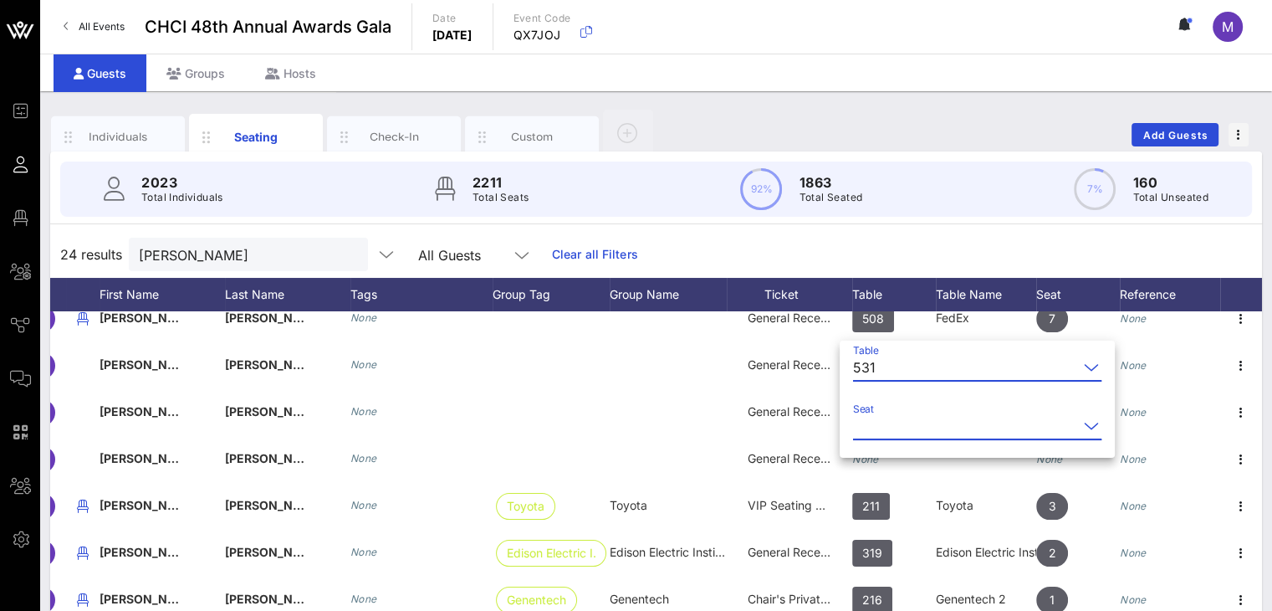
click at [863, 417] on input "Seat" at bounding box center [965, 425] width 225 height 27
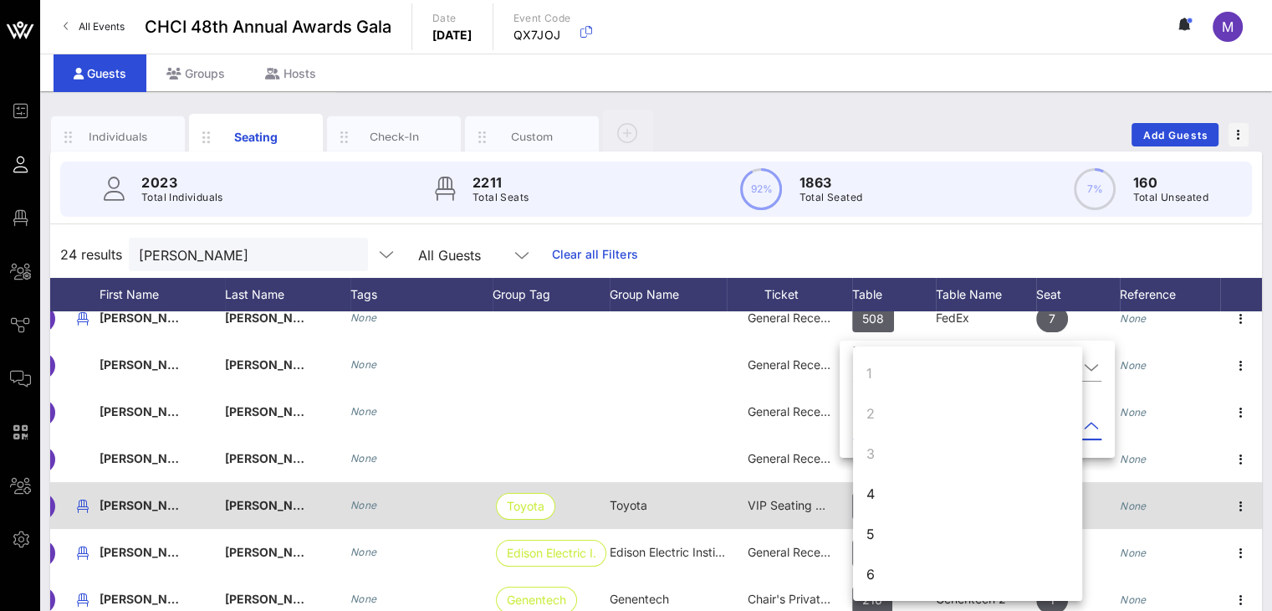
click at [875, 489] on div "4" at bounding box center [967, 493] width 229 height 40
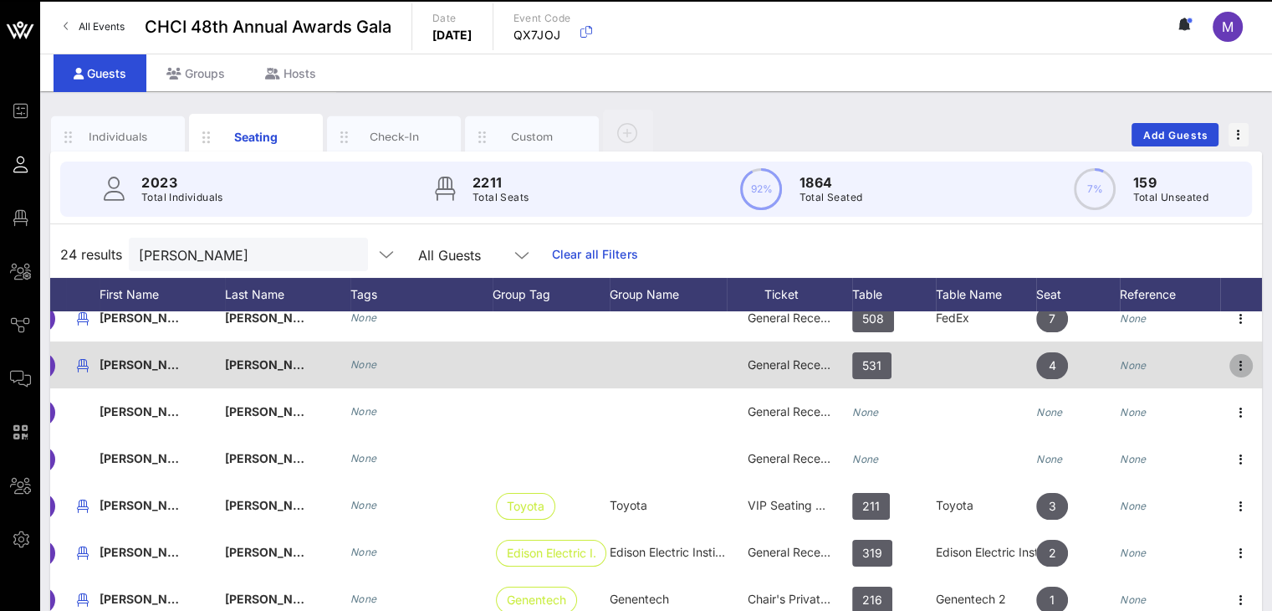
click at [1231, 362] on icon "button" at bounding box center [1241, 366] width 20 height 20
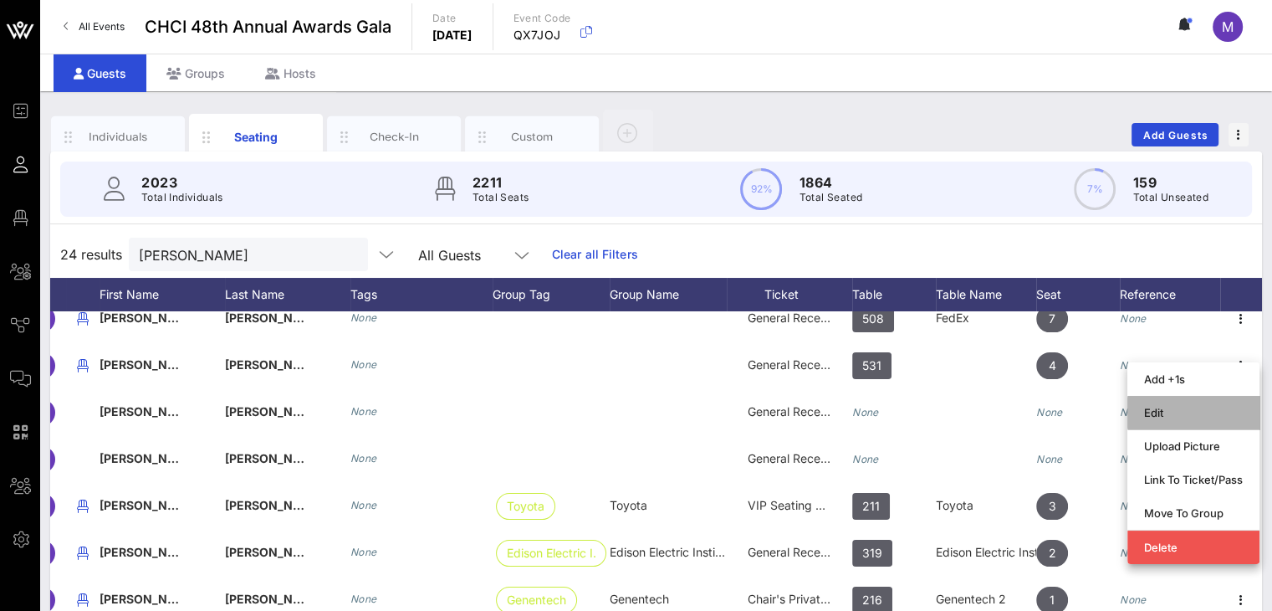
click at [1177, 403] on div "Edit" at bounding box center [1193, 412] width 99 height 27
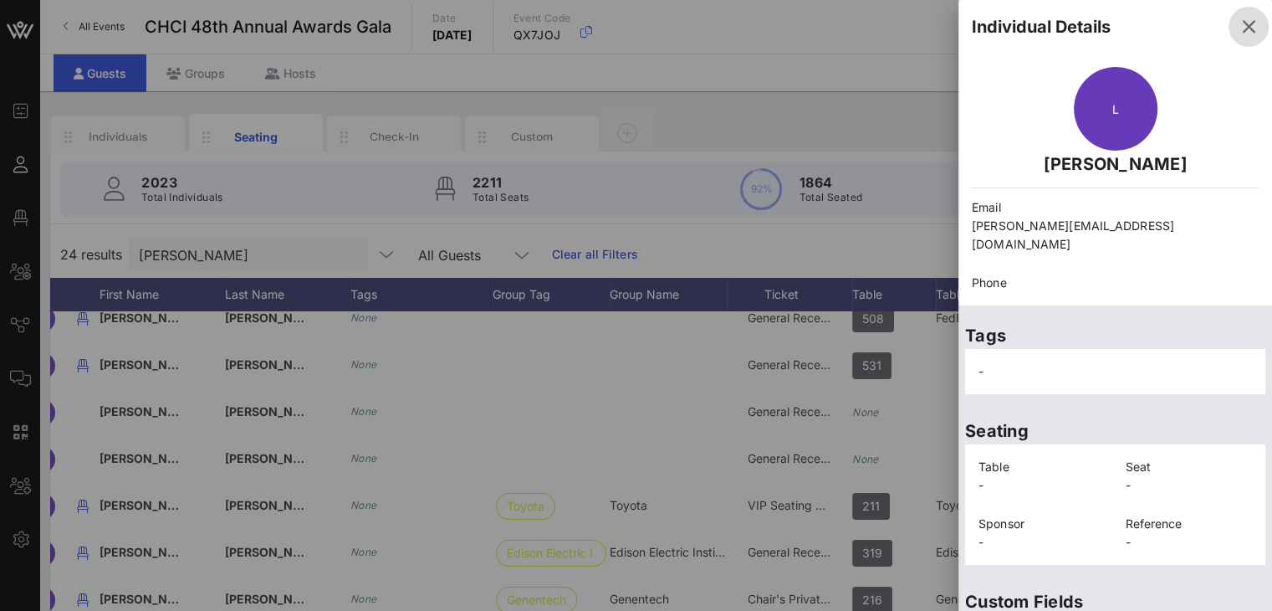
click at [1239, 30] on icon "button" at bounding box center [1249, 27] width 20 height 20
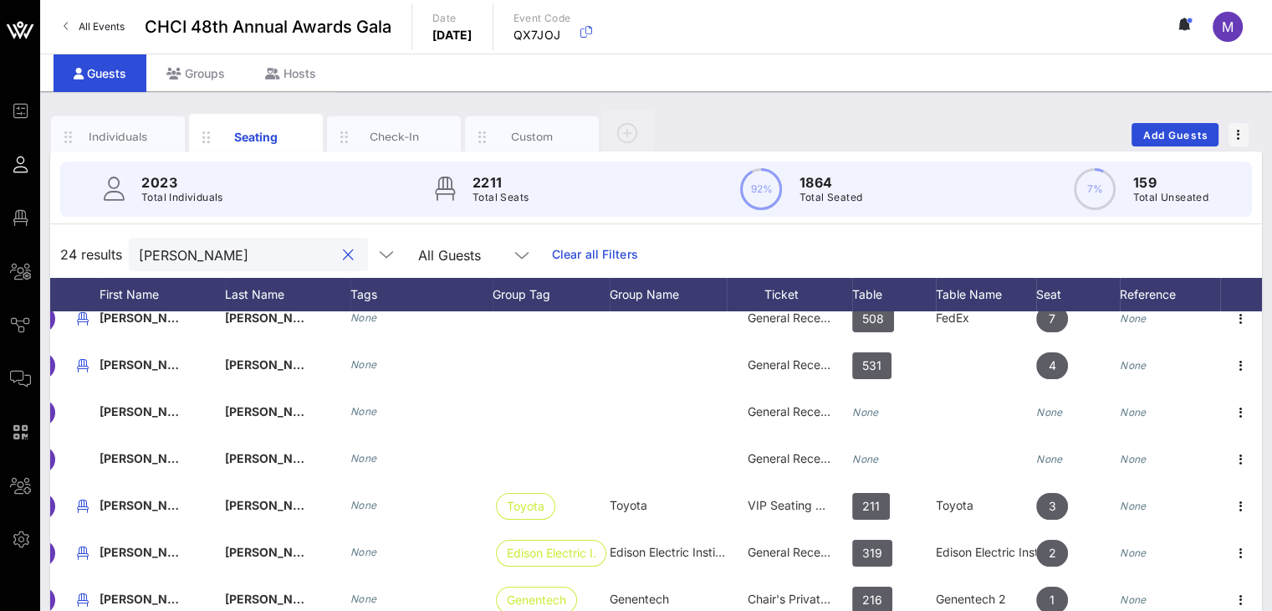
drag, startPoint x: 244, startPoint y: 255, endPoint x: 107, endPoint y: 253, distance: 137.2
click at [107, 253] on div "24 results hernandez All Guests Clear all Filters" at bounding box center [656, 254] width 1212 height 47
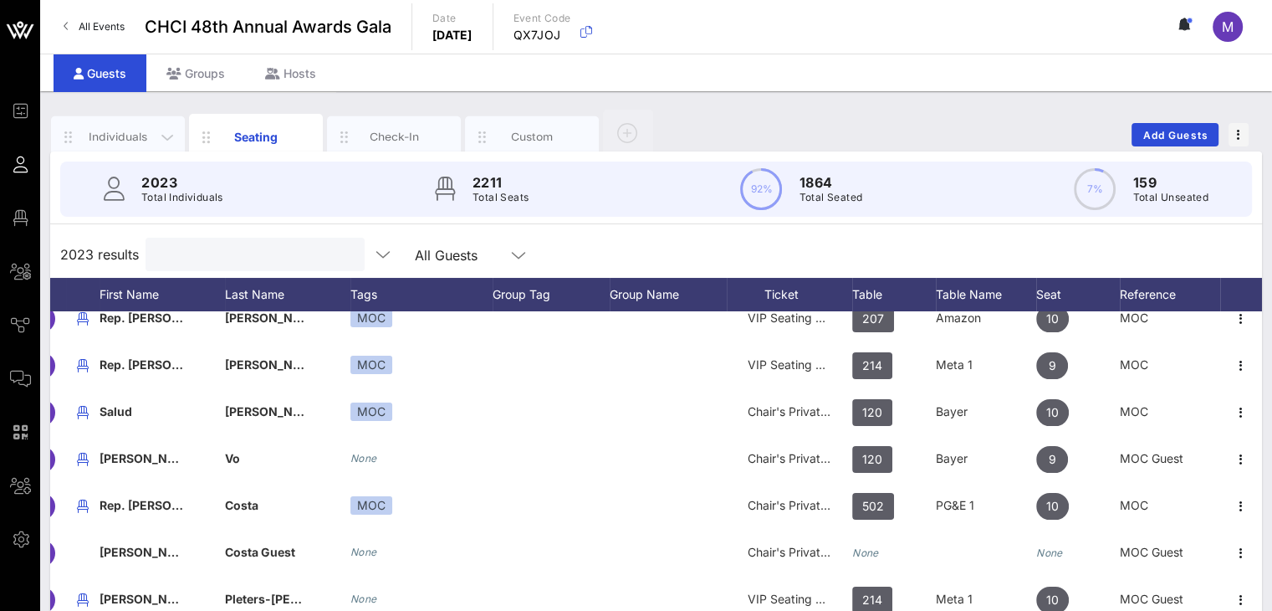
click at [117, 135] on div "Individuals" at bounding box center [118, 137] width 74 height 16
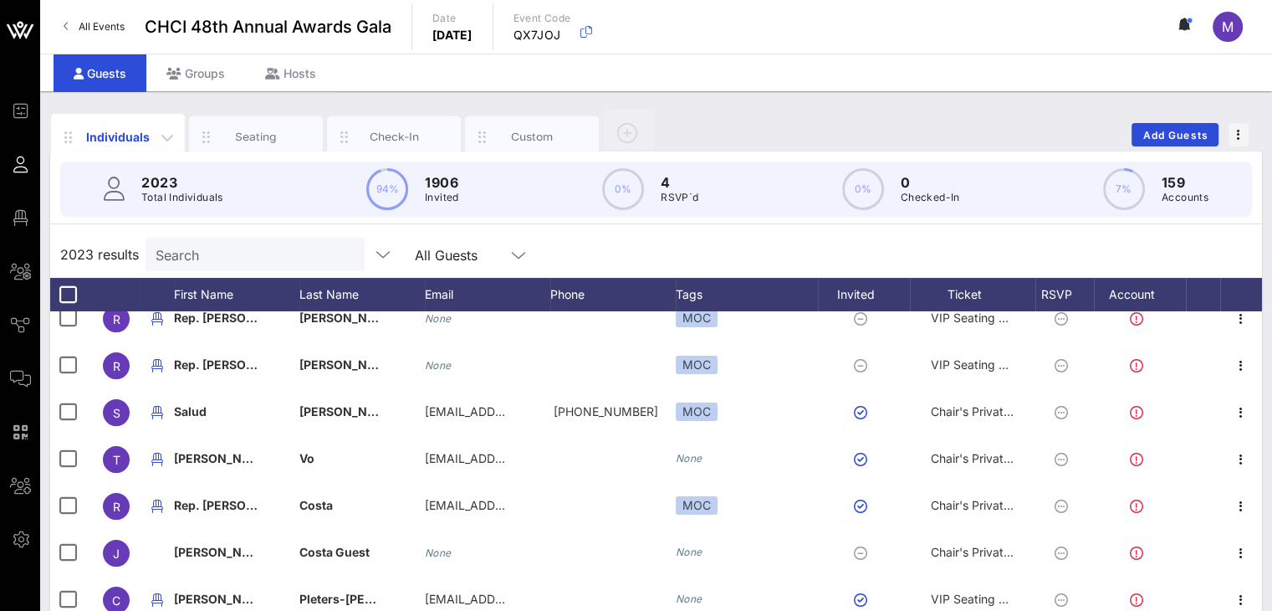
scroll to position [391, 0]
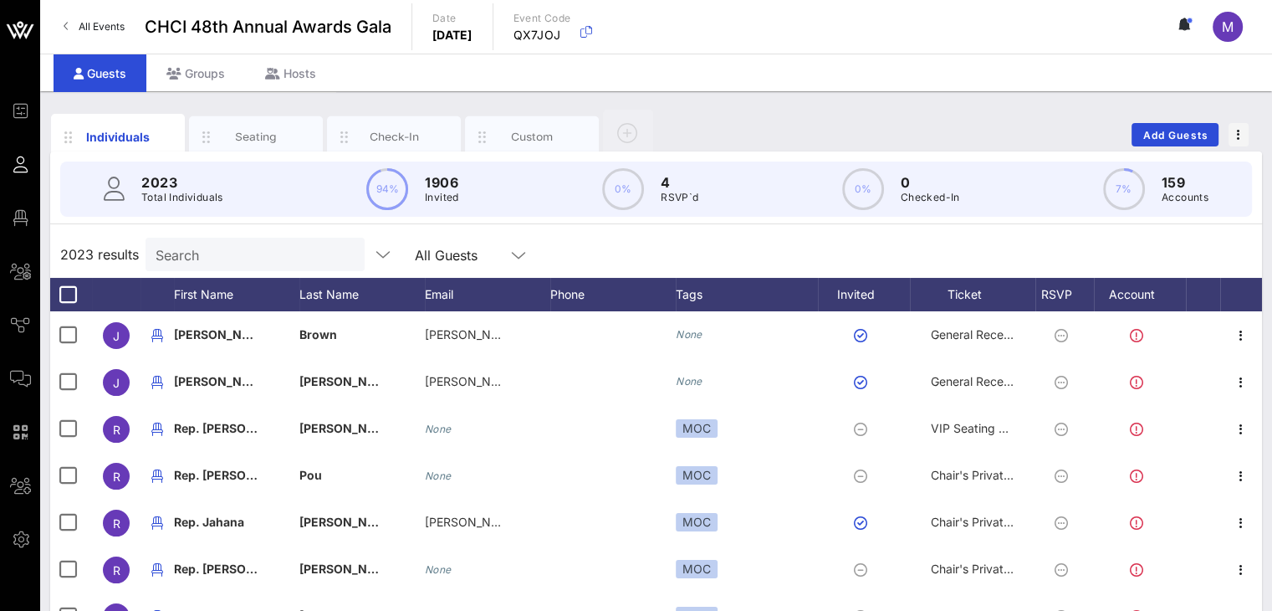
click at [205, 258] on input "Search" at bounding box center [254, 254] width 196 height 22
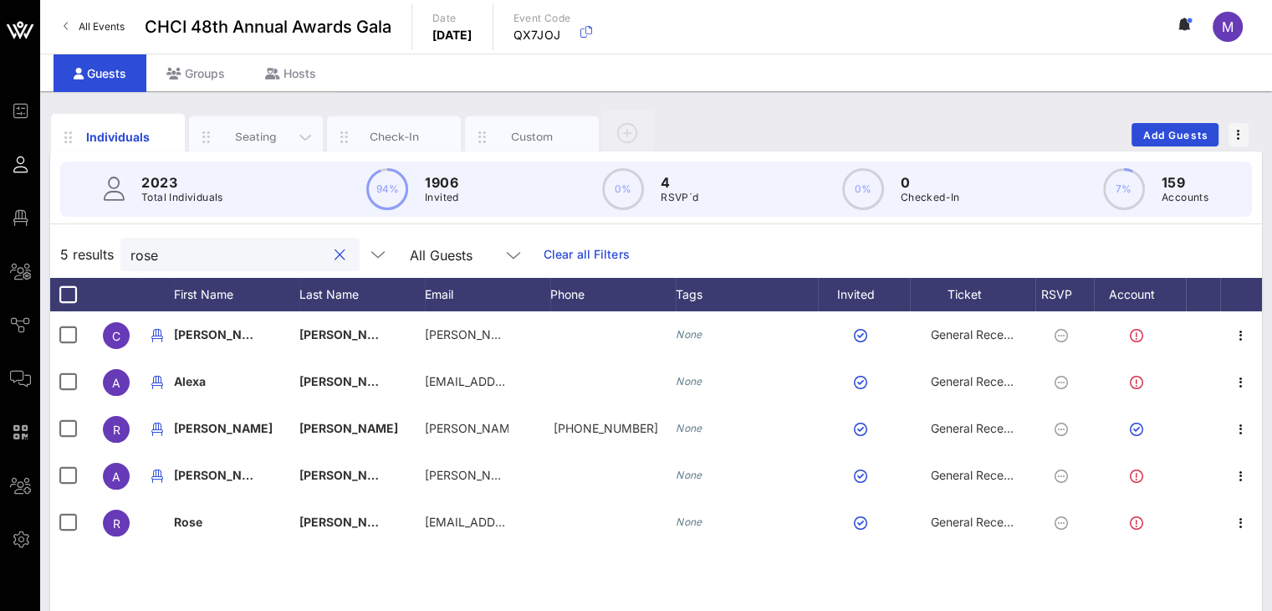
type input "rose"
click at [264, 130] on div "Seating" at bounding box center [256, 137] width 74 height 16
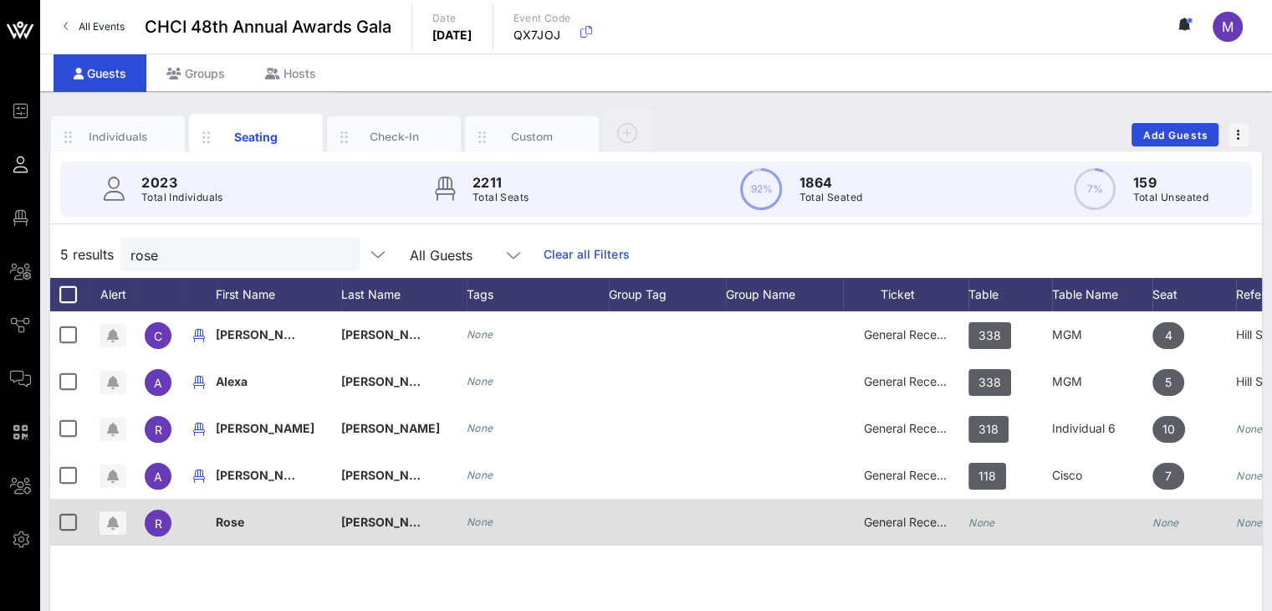
click at [994, 517] on icon "None" at bounding box center [982, 522] width 27 height 13
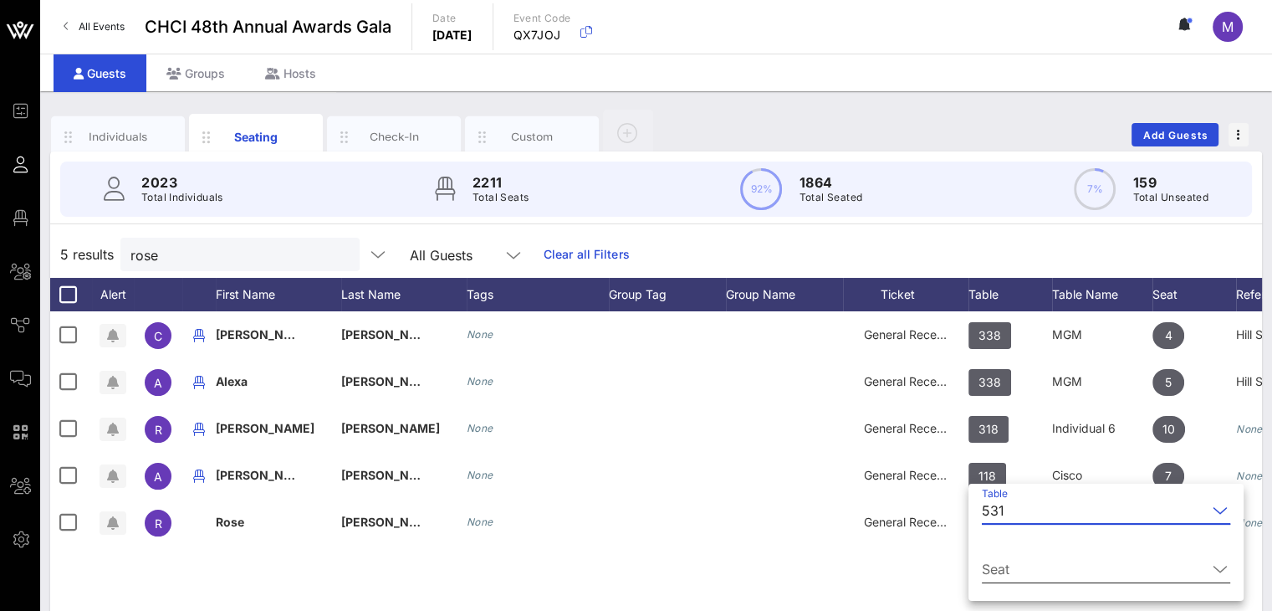
click at [1025, 568] on input "Seat" at bounding box center [1094, 568] width 225 height 27
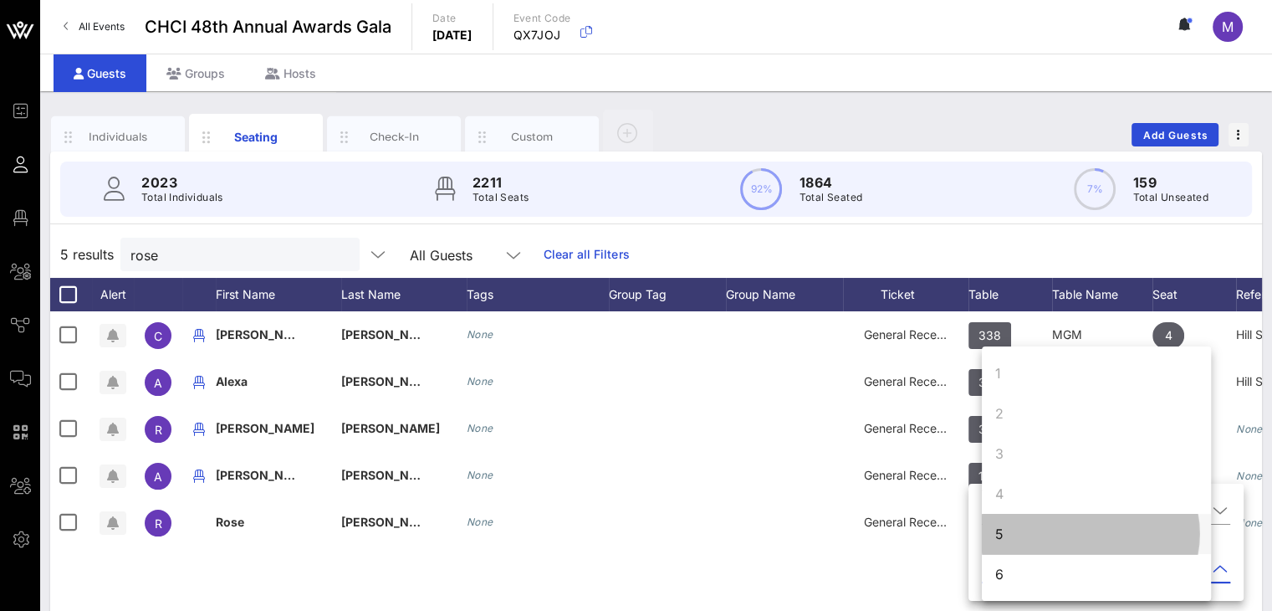
click at [1012, 529] on div "5" at bounding box center [1096, 534] width 229 height 40
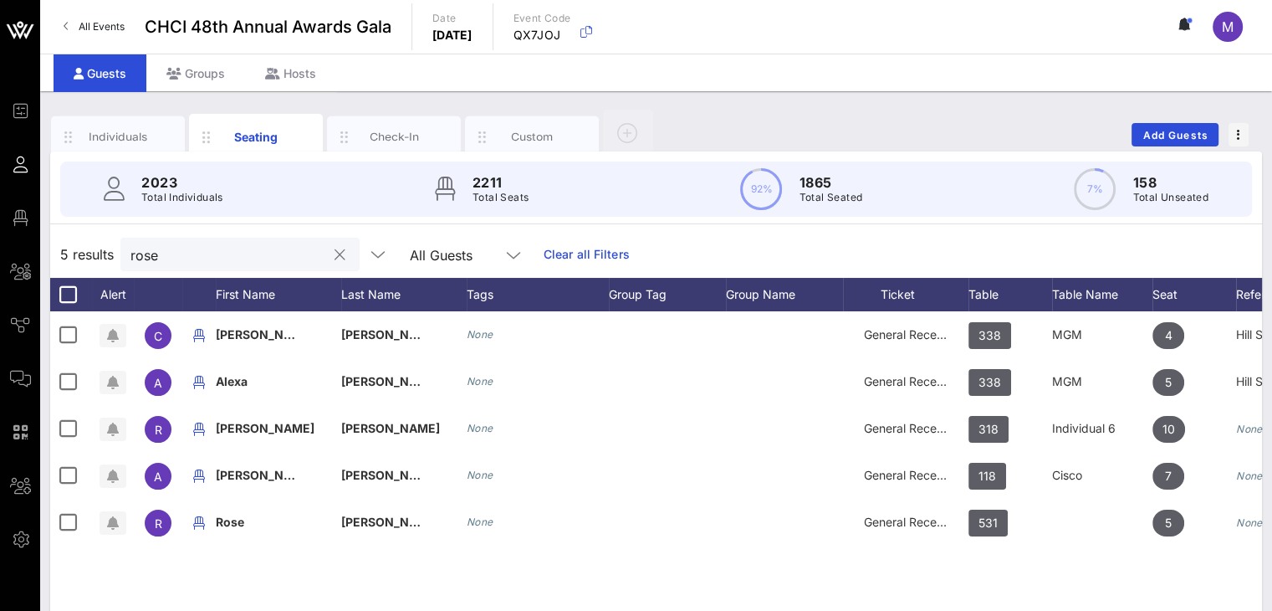
click at [335, 252] on button "clear icon" at bounding box center [340, 255] width 11 height 17
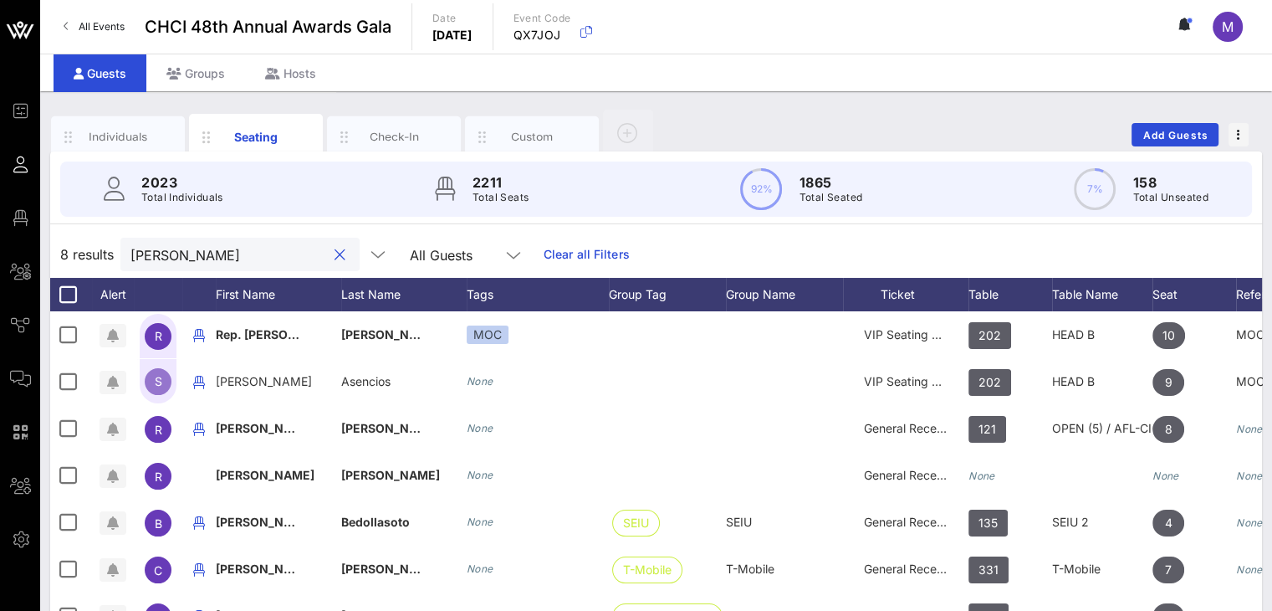
drag, startPoint x: 194, startPoint y: 258, endPoint x: 114, endPoint y: 257, distance: 80.3
click at [114, 257] on div "8 results soto All Guests Clear all Filters" at bounding box center [656, 254] width 1212 height 47
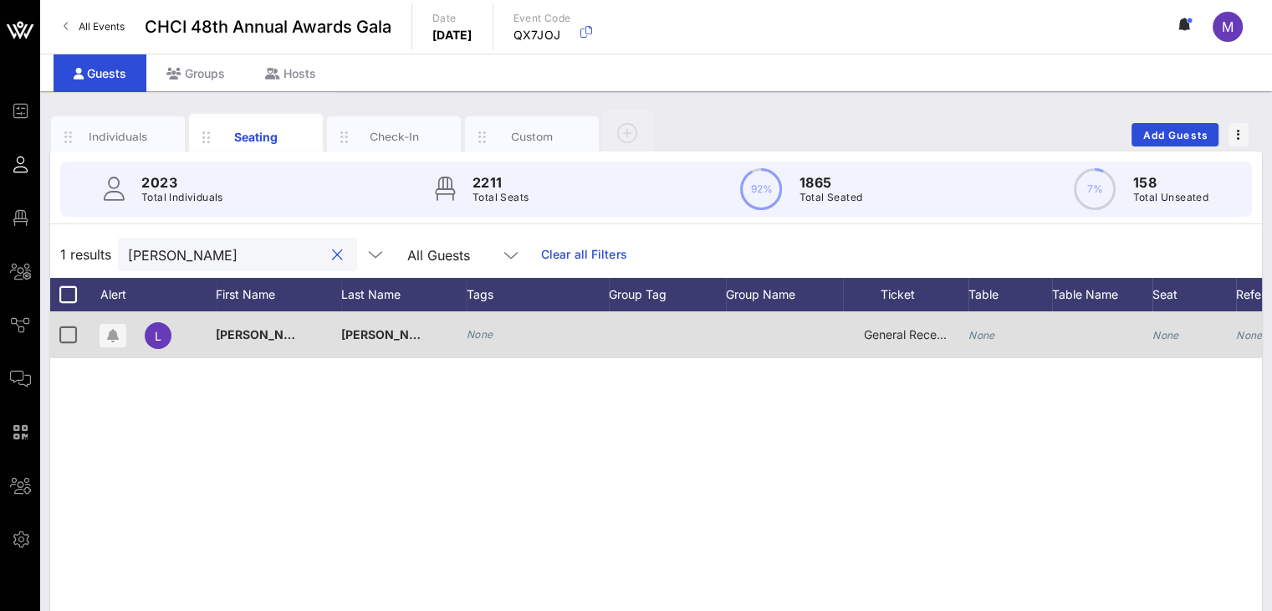
type input "leroy"
click at [990, 336] on icon "None" at bounding box center [982, 335] width 27 height 13
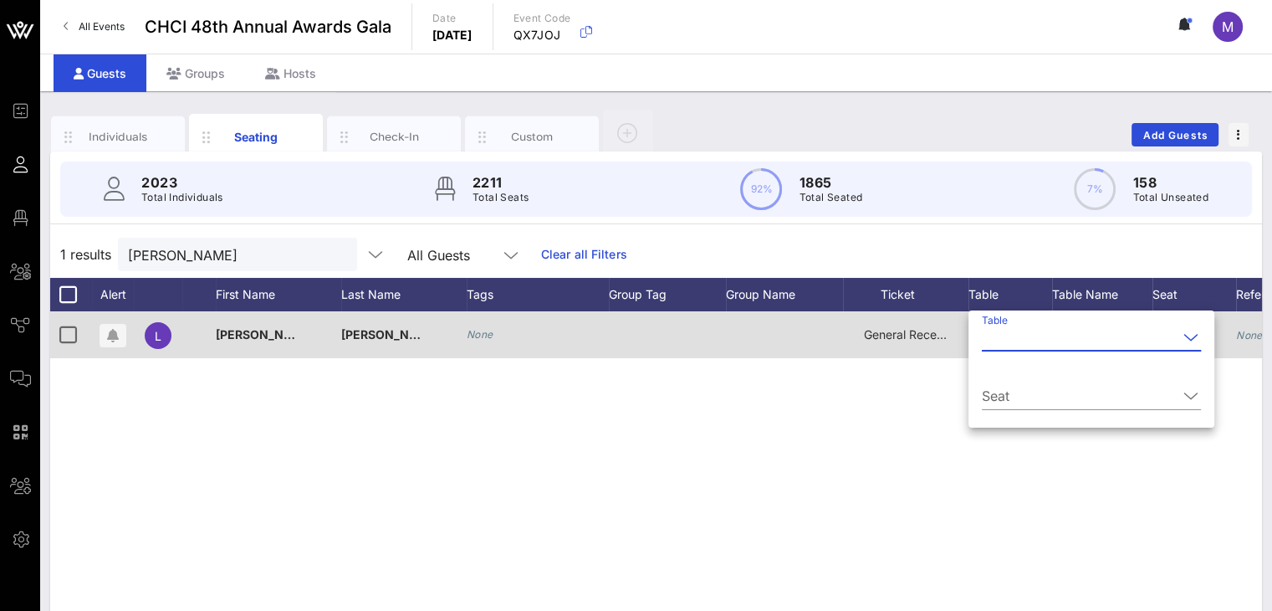
click at [990, 336] on input "Table" at bounding box center [1080, 337] width 196 height 27
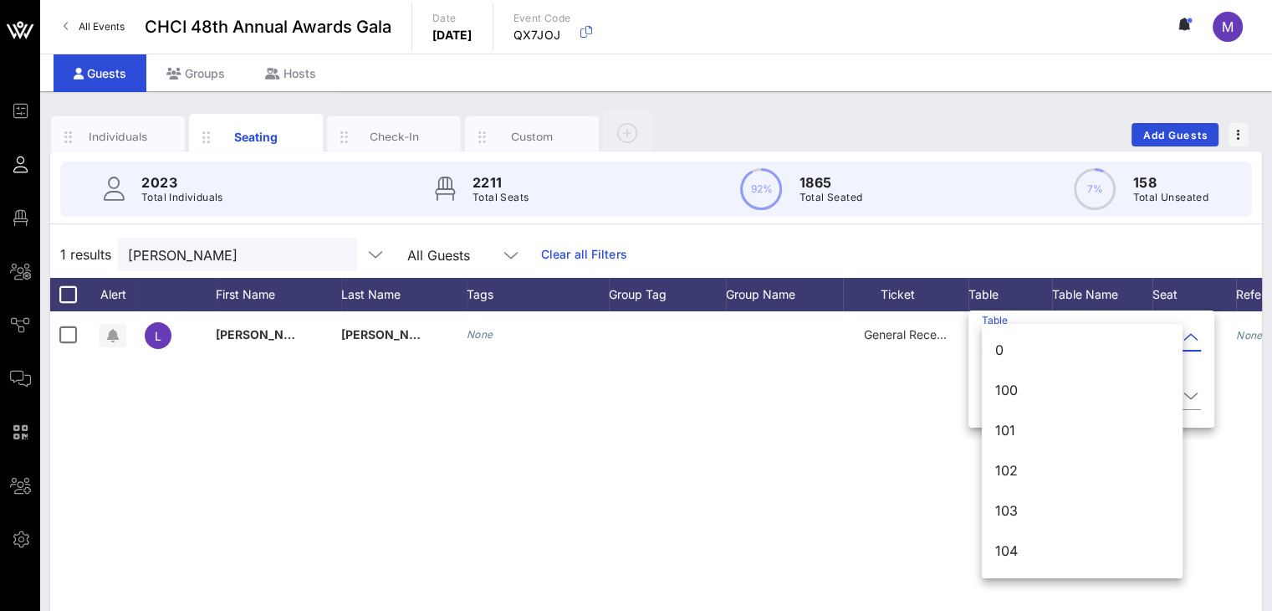
click at [896, 382] on div "L LeRoy Latimore II None General Reception None None None" at bounding box center [656, 562] width 1212 height 502
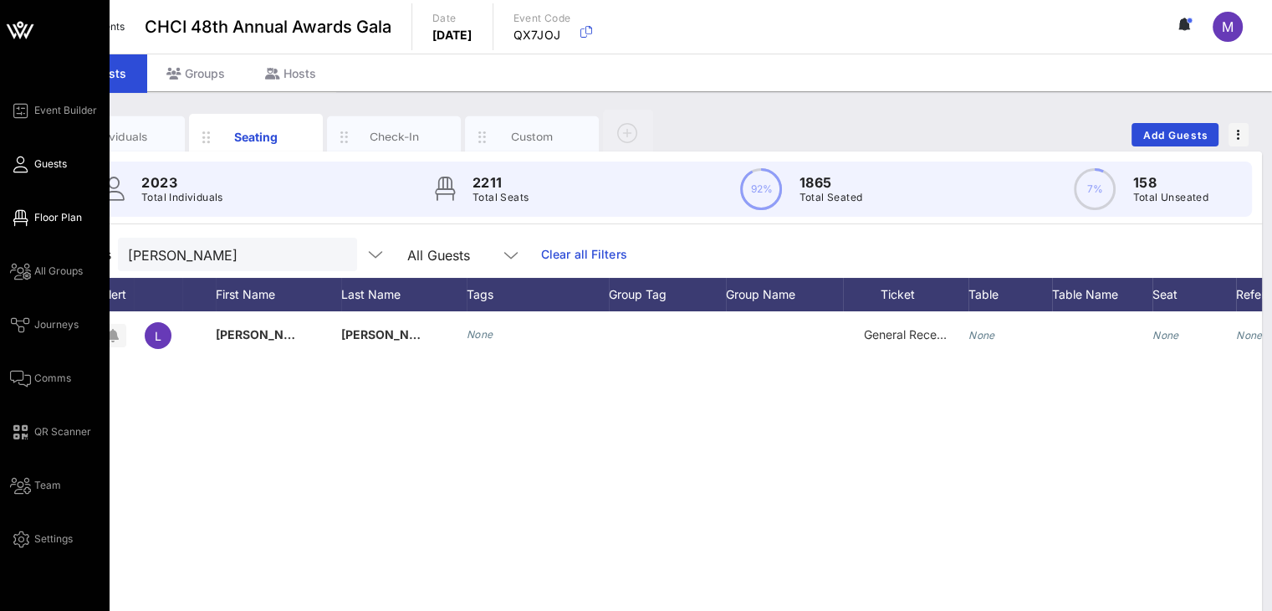
click at [49, 210] on span "Floor Plan" at bounding box center [58, 217] width 48 height 15
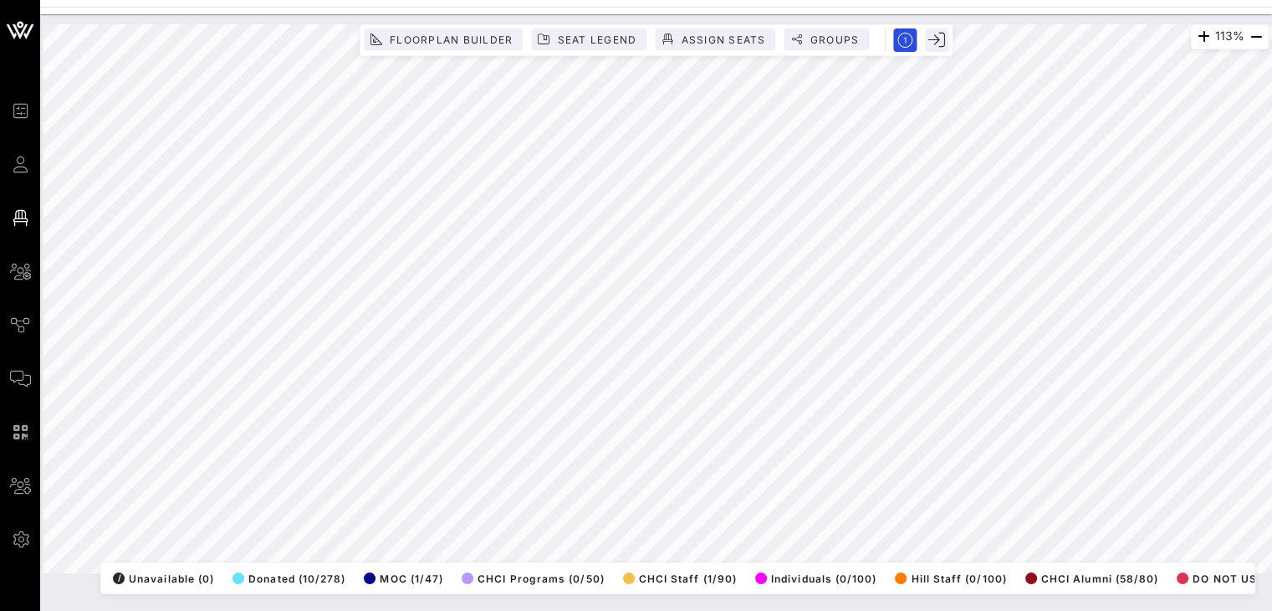
click at [1255, 610] on html "Event Builder Guests Floor Plan All Groups Journeys Comms QR Scanner Team Setti…" at bounding box center [636, 305] width 1272 height 611
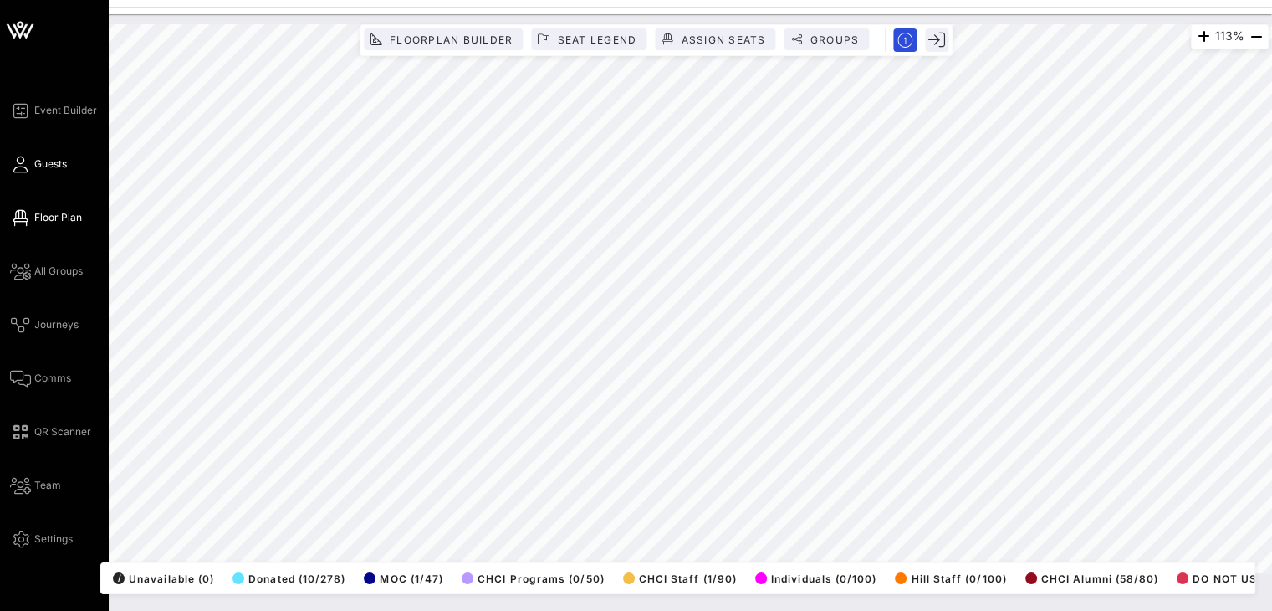
click at [27, 166] on icon at bounding box center [20, 164] width 21 height 3
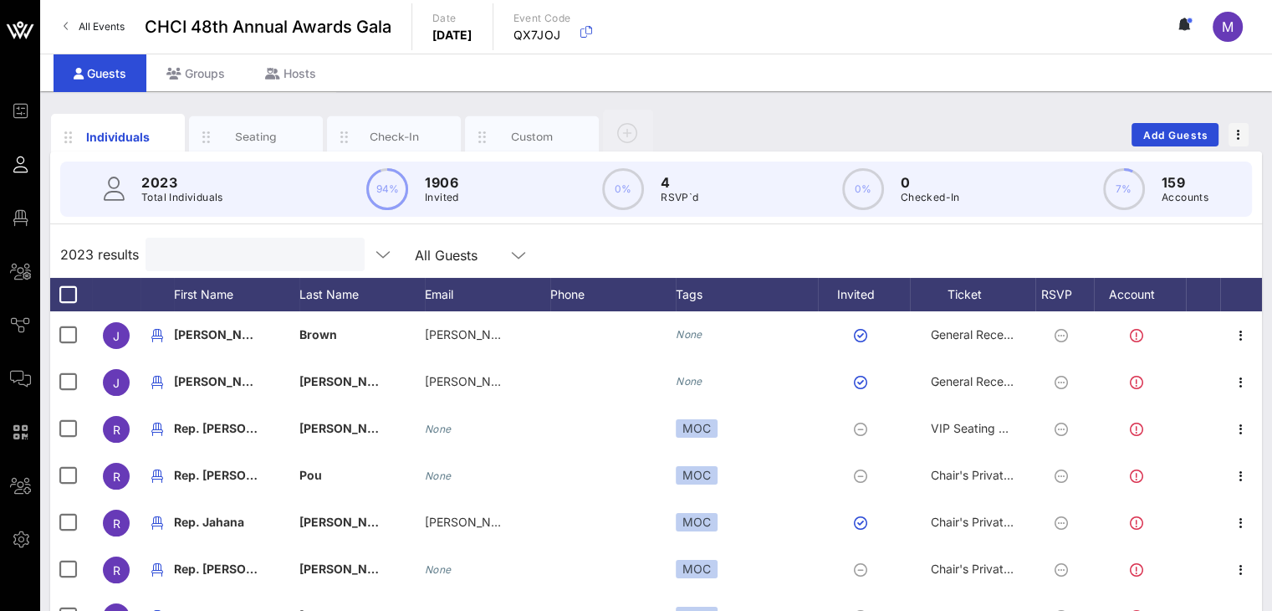
click at [209, 253] on input "text" at bounding box center [254, 254] width 196 height 22
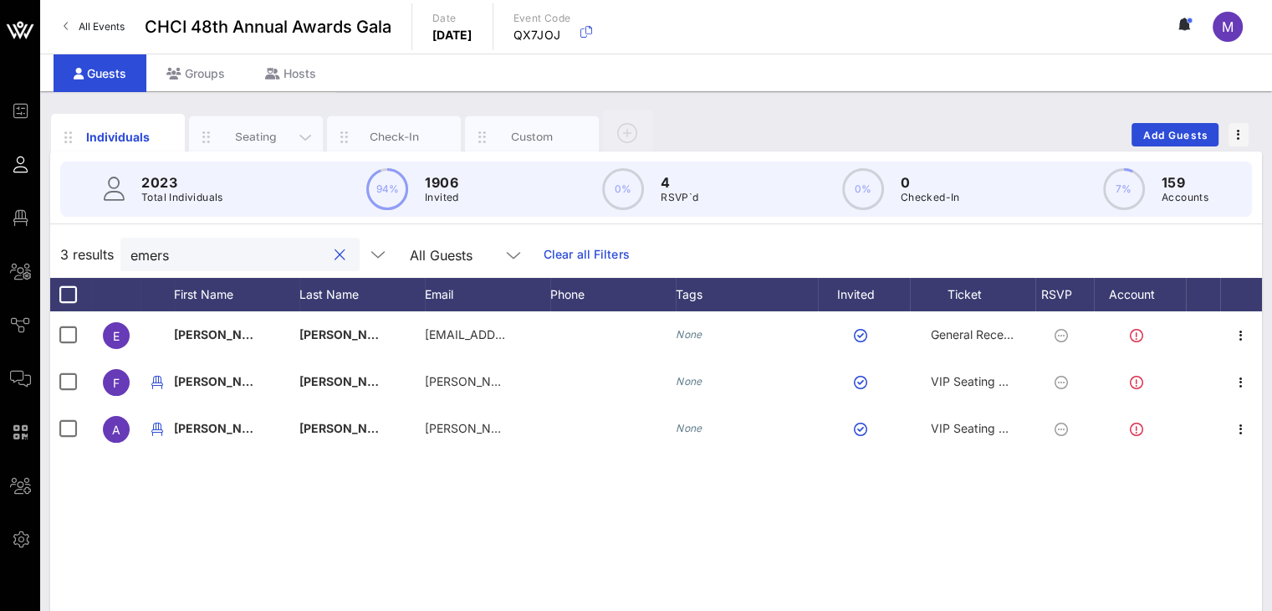
type input "emers"
click at [269, 130] on div "Seating" at bounding box center [256, 137] width 74 height 16
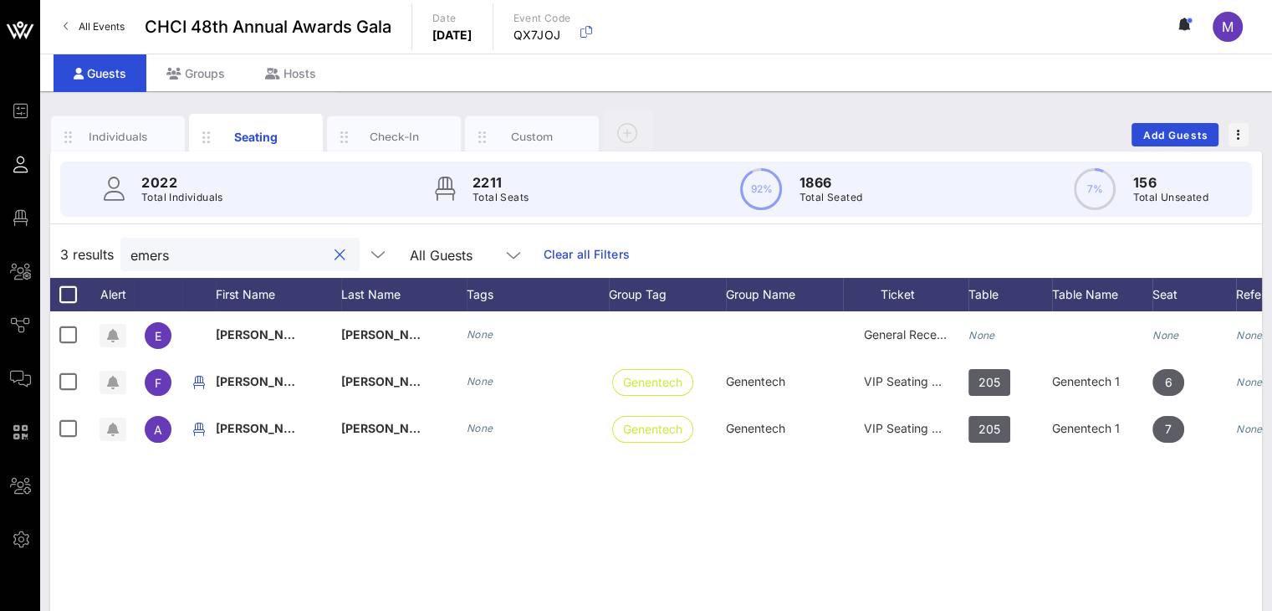
drag, startPoint x: 205, startPoint y: 252, endPoint x: 84, endPoint y: 259, distance: 121.5
click at [84, 259] on div "3 results emers All Guests Clear all Filters" at bounding box center [656, 254] width 1212 height 47
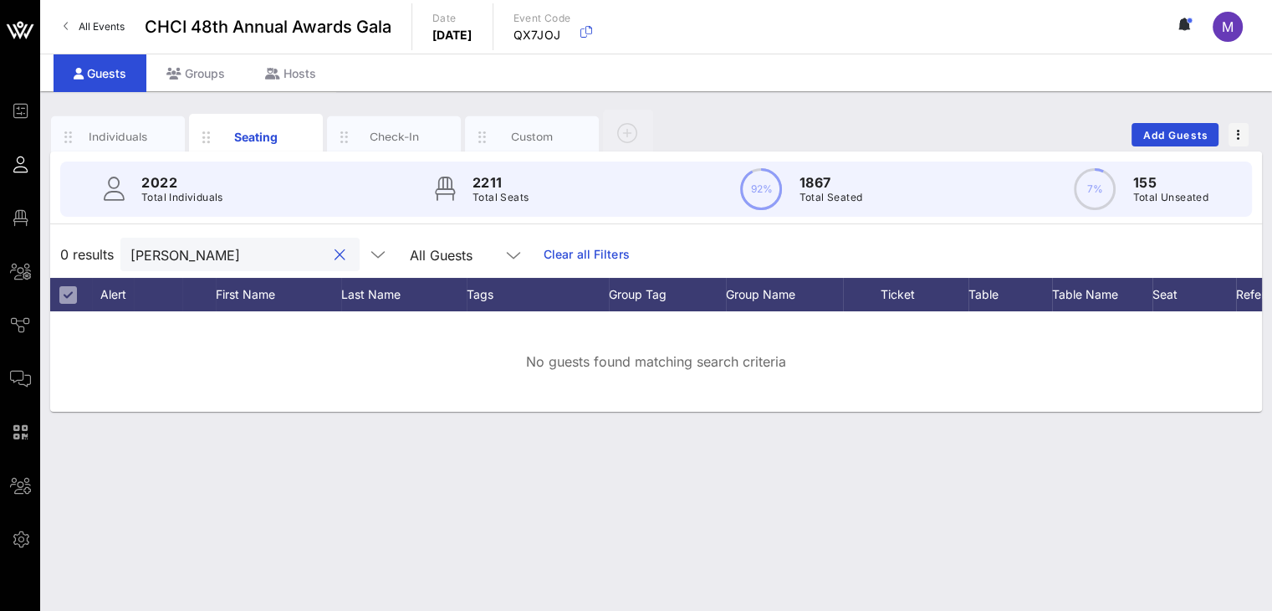
drag, startPoint x: 199, startPoint y: 259, endPoint x: 0, endPoint y: 275, distance: 199.7
click at [50, 263] on div "0 results seleste All Guests Clear all Filters" at bounding box center [656, 254] width 1212 height 47
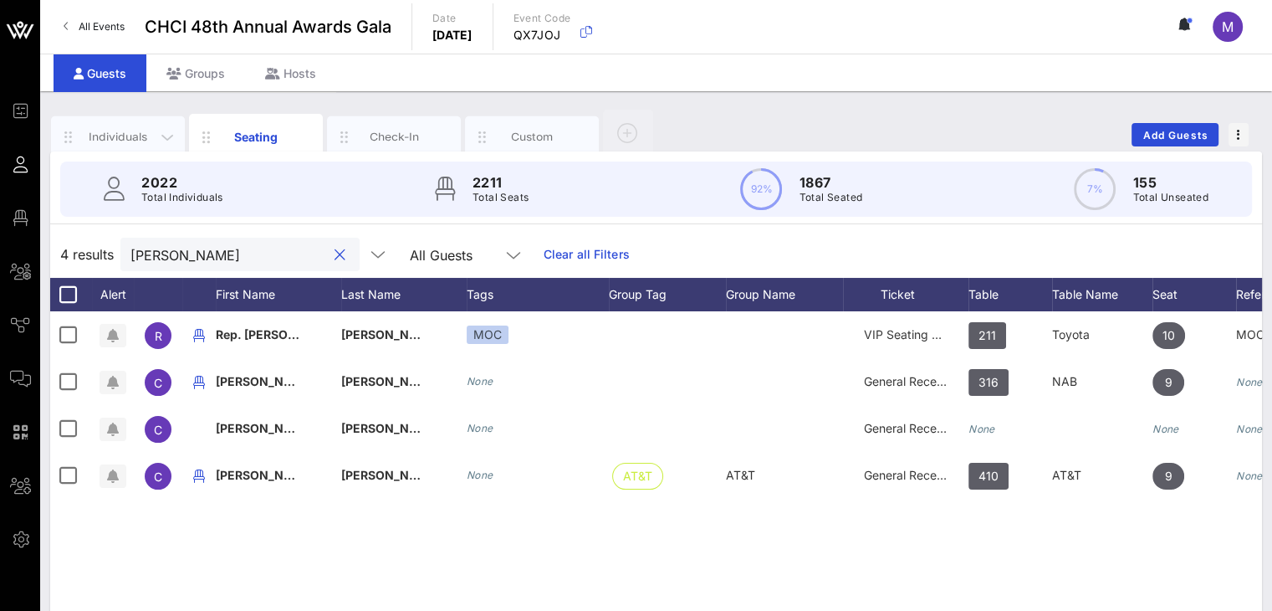
type input "[PERSON_NAME]"
click at [137, 130] on div "Individuals" at bounding box center [118, 137] width 74 height 16
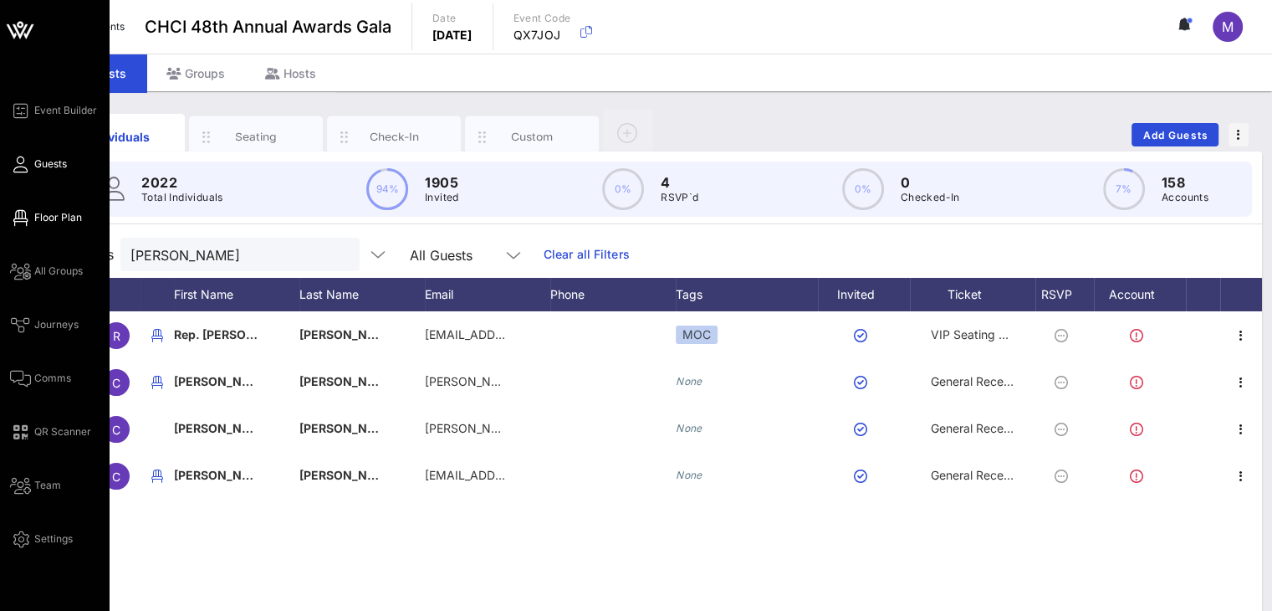
click at [44, 224] on span "Floor Plan" at bounding box center [58, 217] width 48 height 15
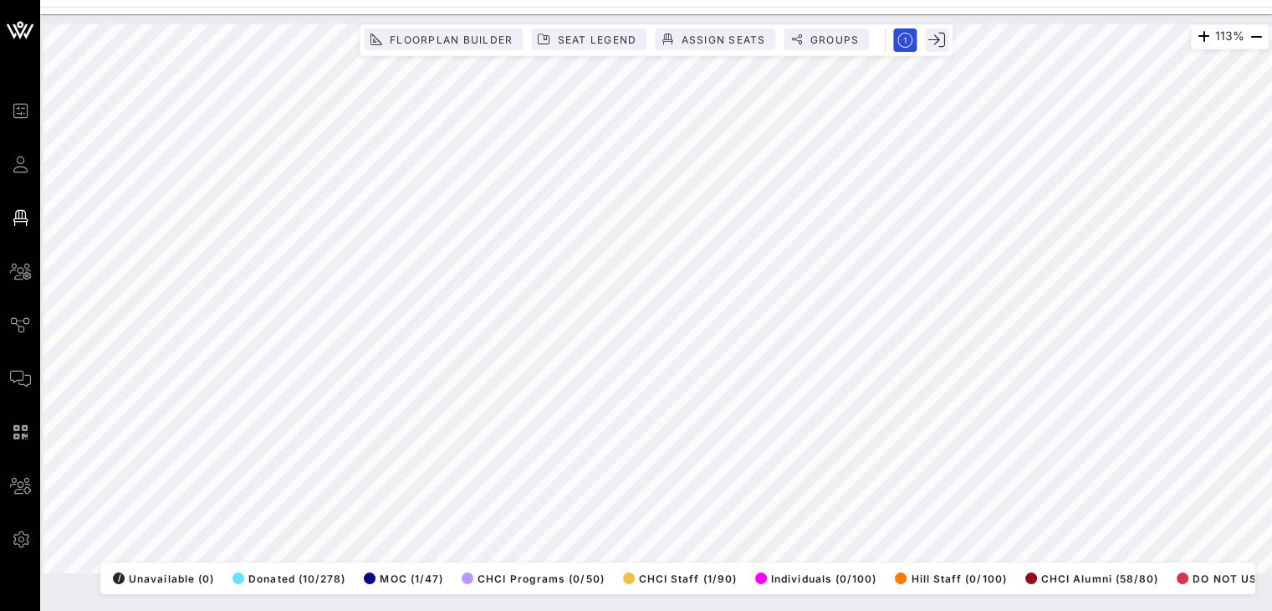
click at [378, 610] on html "Event Builder Guests Floor Plan All Groups Journeys Comms QR Scanner Team Setti…" at bounding box center [636, 305] width 1272 height 611
click at [1034, 610] on html "Event Builder Guests Floor Plan All Groups Journeys Comms QR Scanner Team Setti…" at bounding box center [636, 305] width 1272 height 611
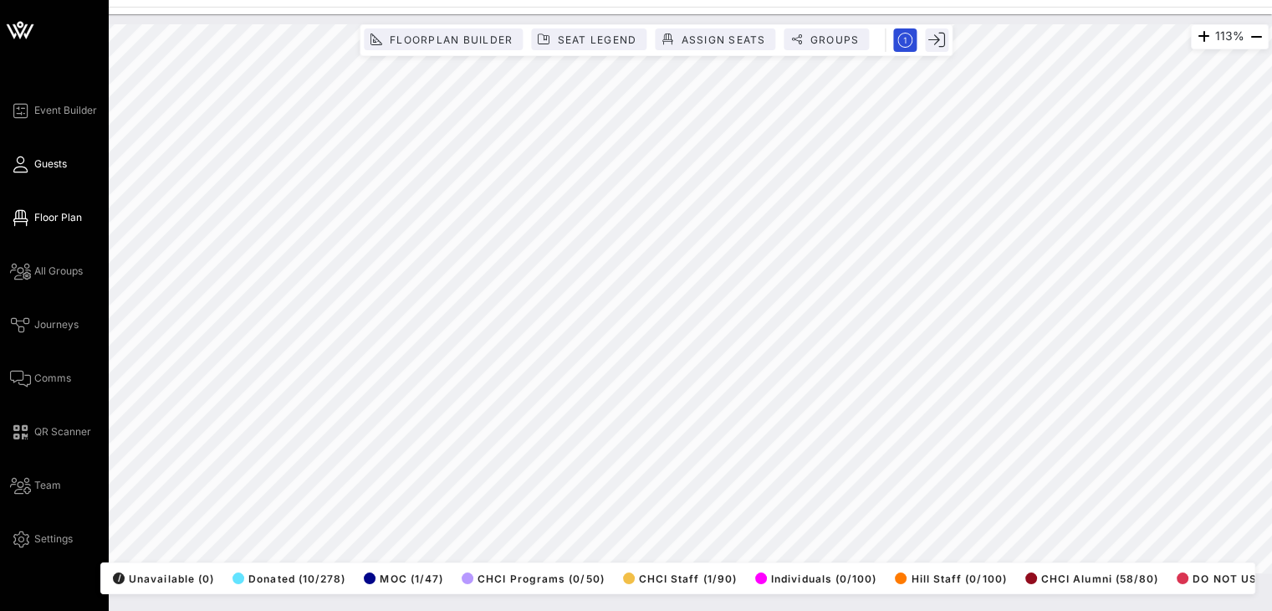
click at [53, 165] on span "Guests" at bounding box center [50, 163] width 33 height 15
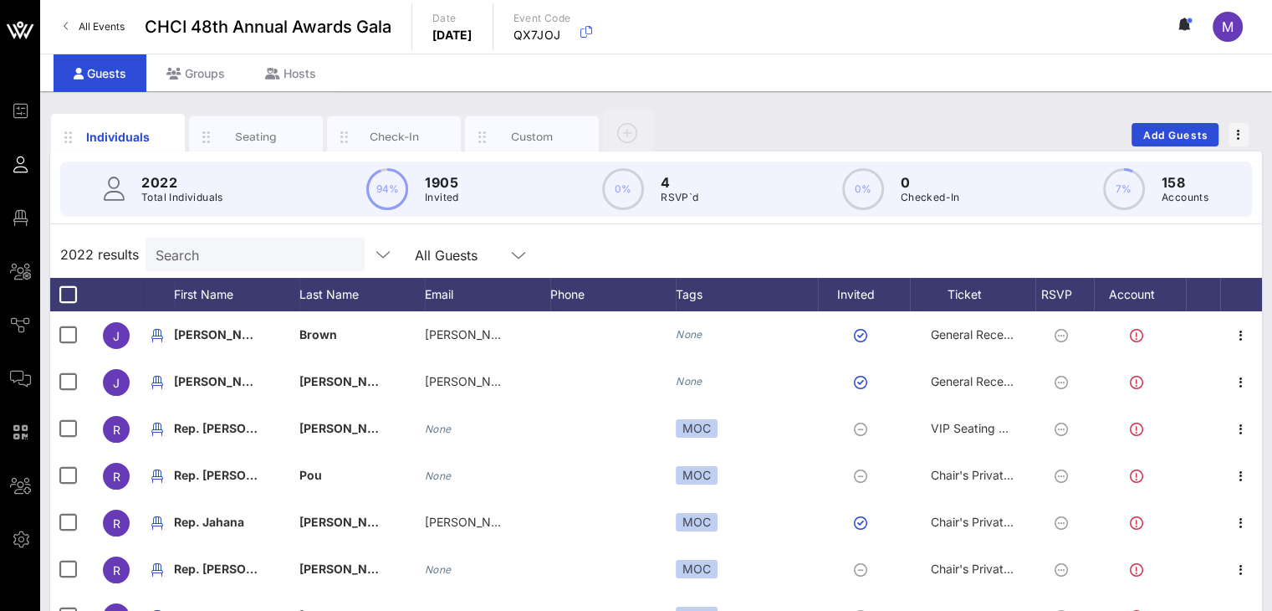
click at [263, 252] on input "Search" at bounding box center [254, 254] width 196 height 22
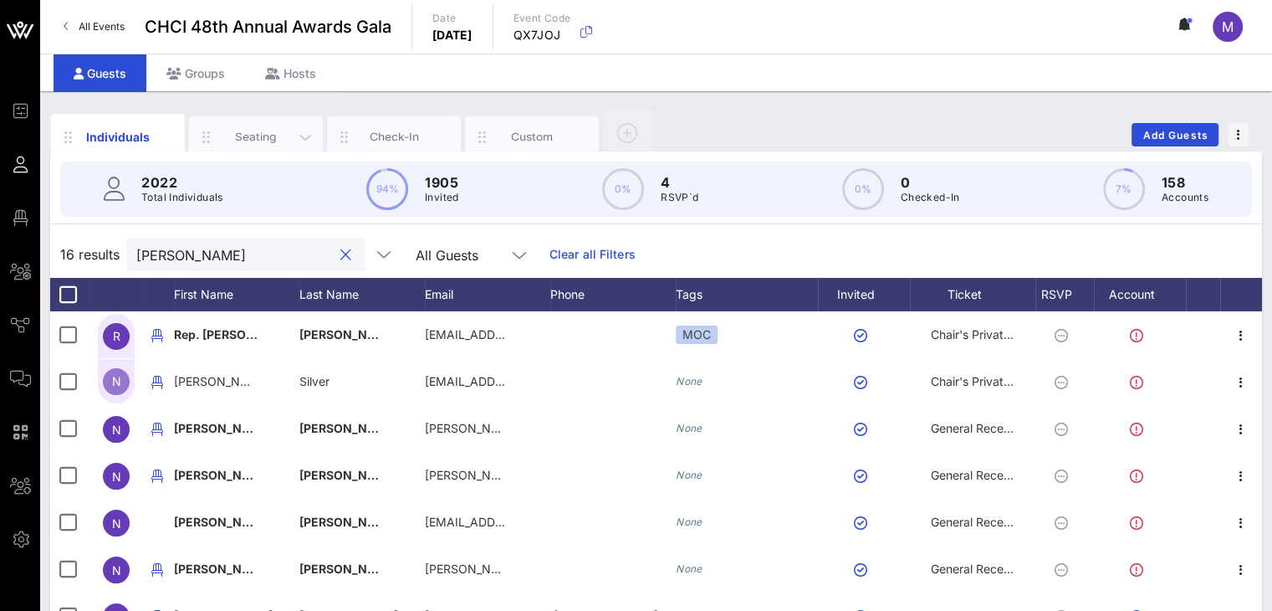
type input "natalie"
click at [258, 131] on div "Seating" at bounding box center [256, 137] width 74 height 16
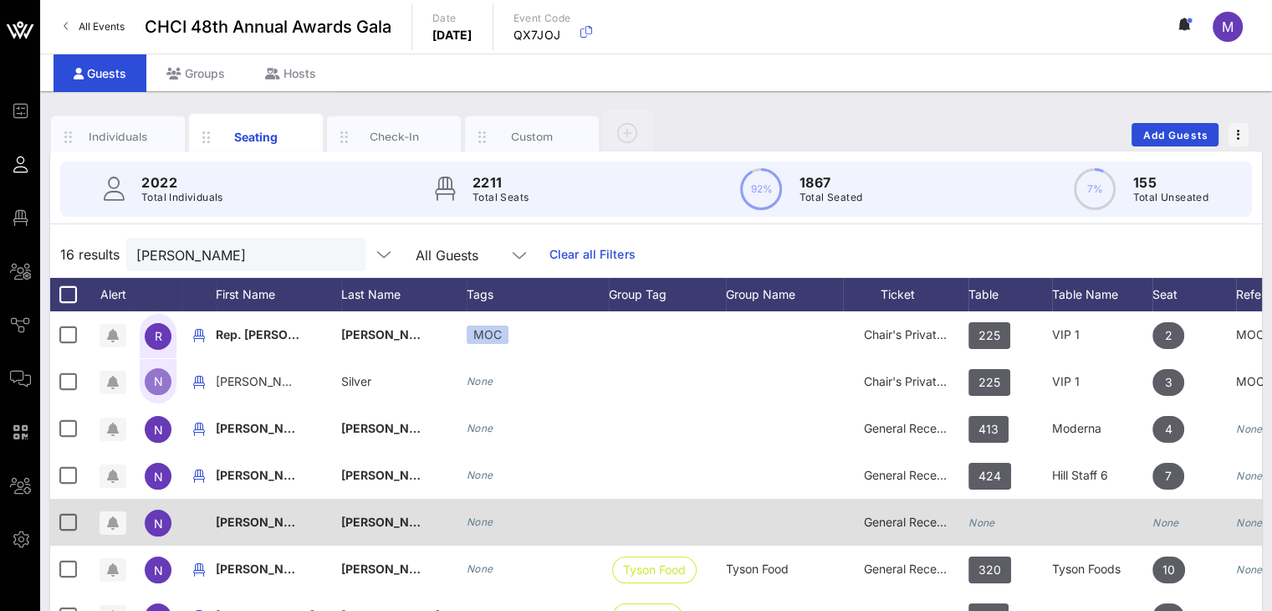
click at [985, 517] on icon "None" at bounding box center [982, 522] width 27 height 13
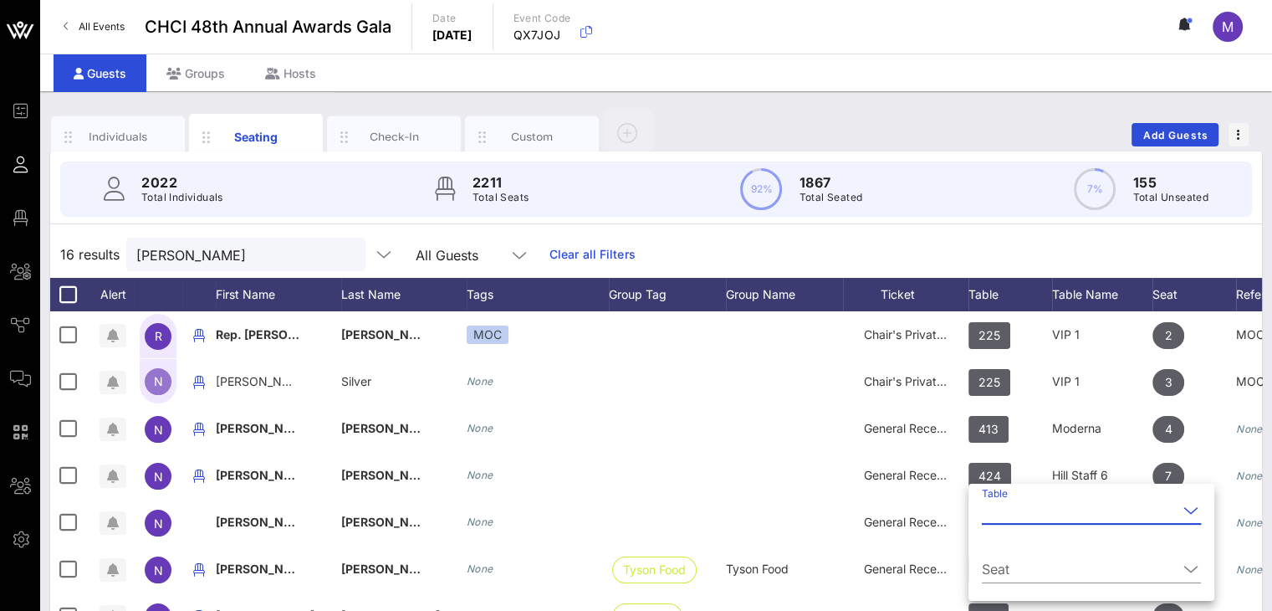
click at [987, 514] on input "Table" at bounding box center [1080, 510] width 196 height 27
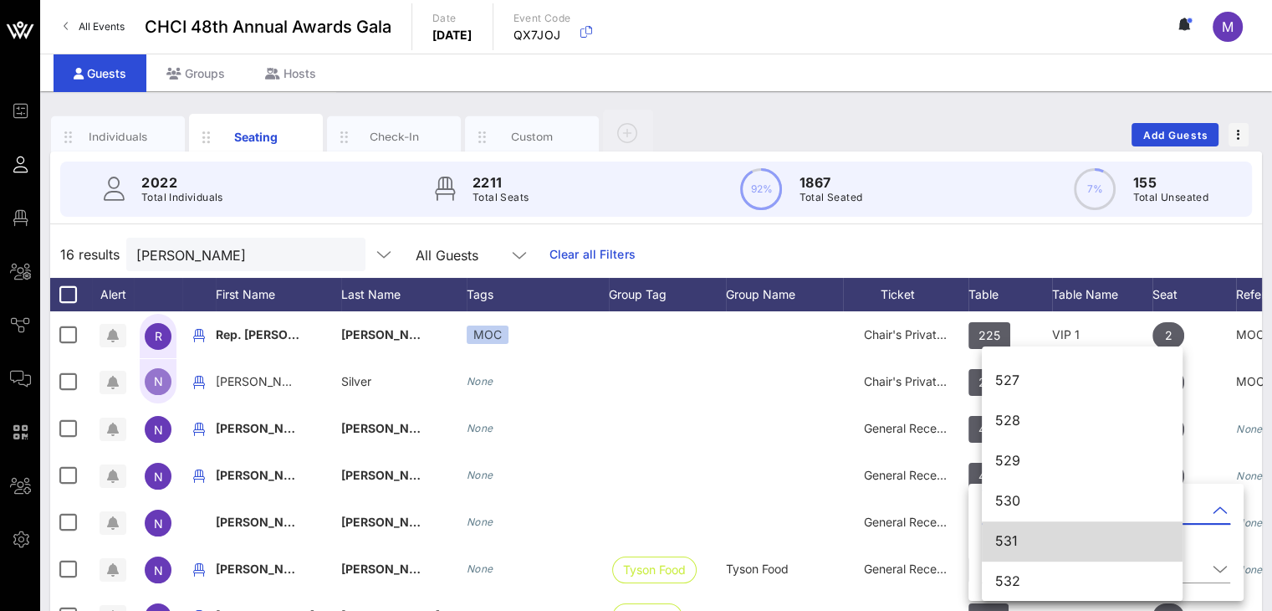
scroll to position [7301, 0]
click at [1008, 540] on div "531" at bounding box center [1082, 540] width 174 height 16
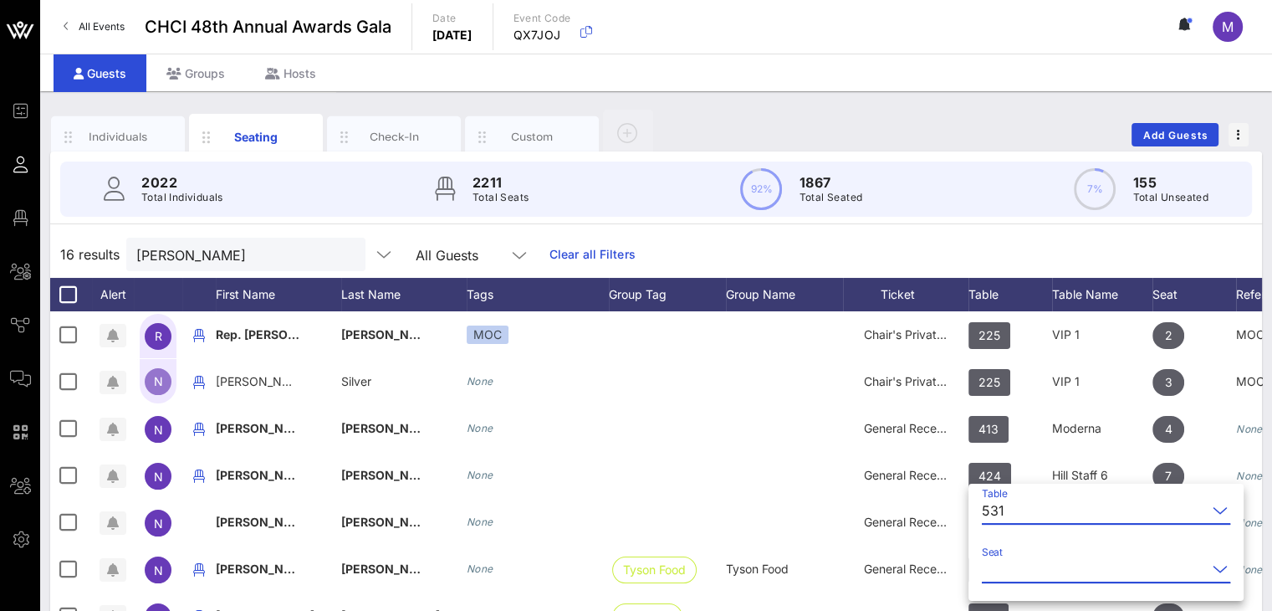
click at [1038, 560] on input "Seat" at bounding box center [1094, 568] width 225 height 27
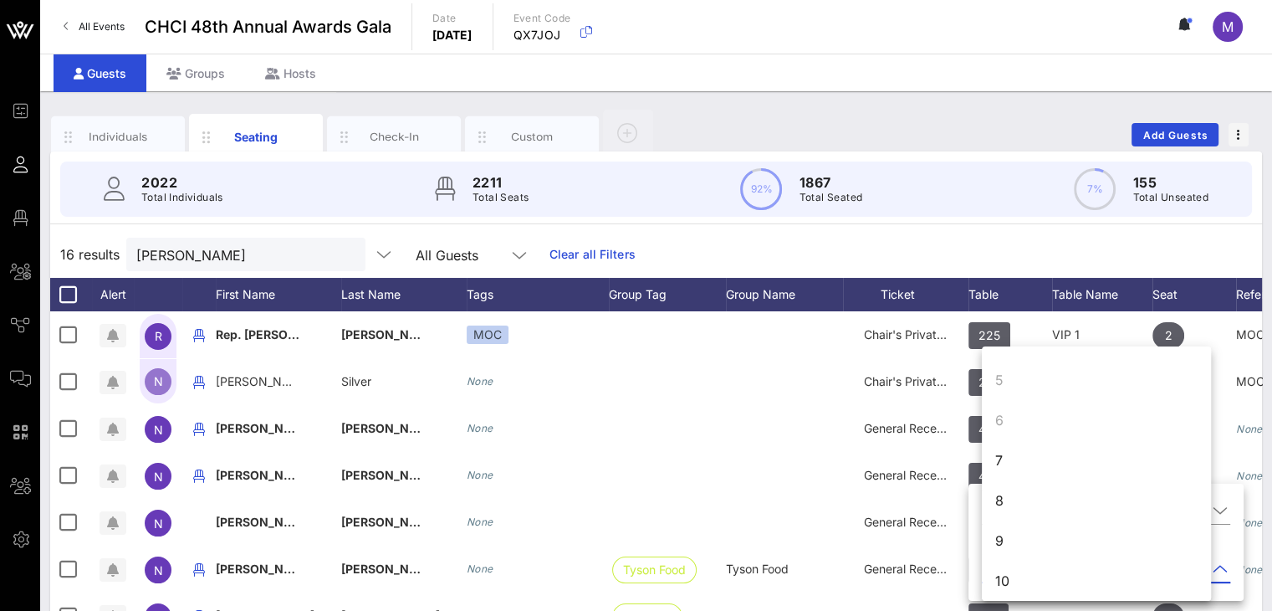
scroll to position [161, 0]
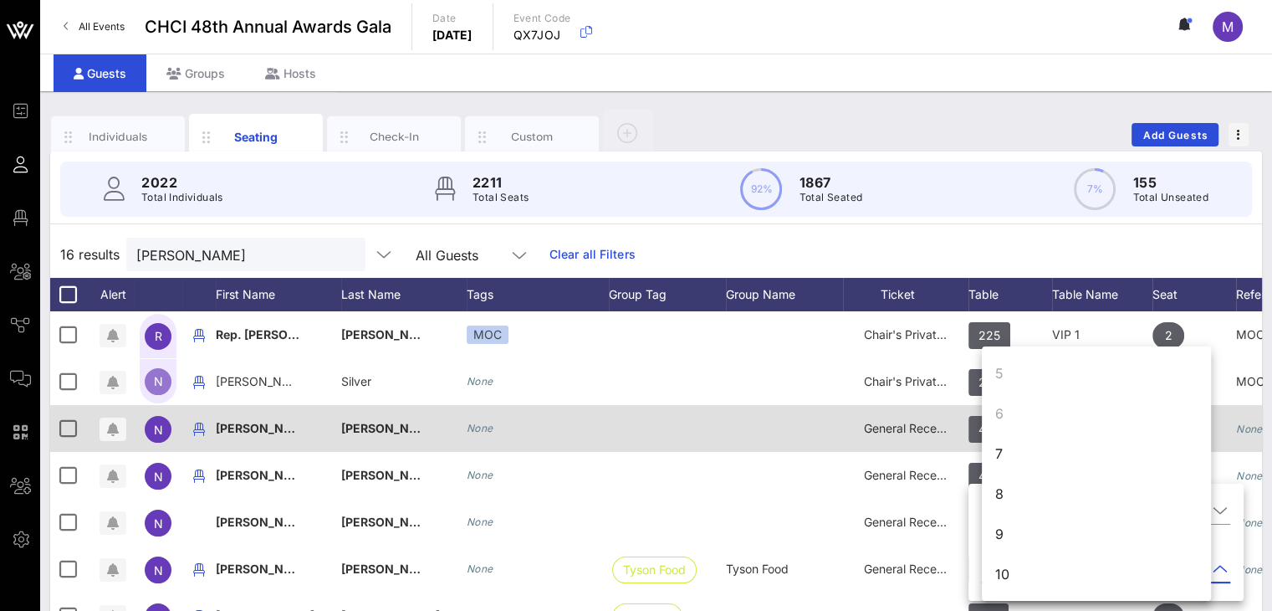
click at [1000, 449] on div "7" at bounding box center [1096, 453] width 229 height 40
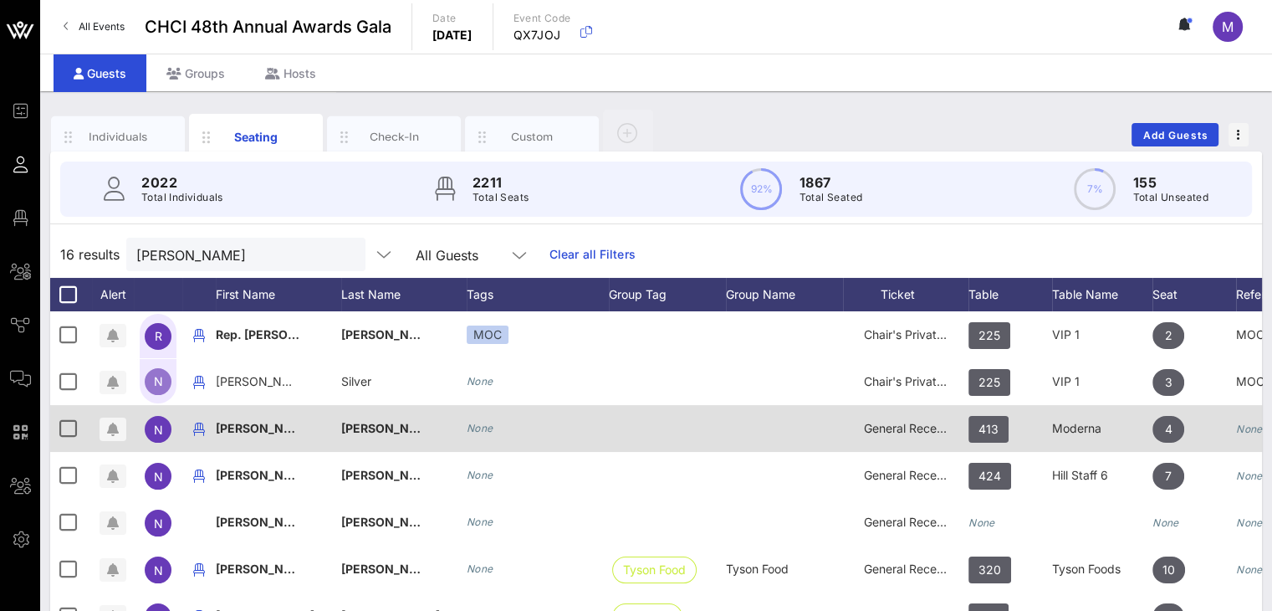
scroll to position [0, 0]
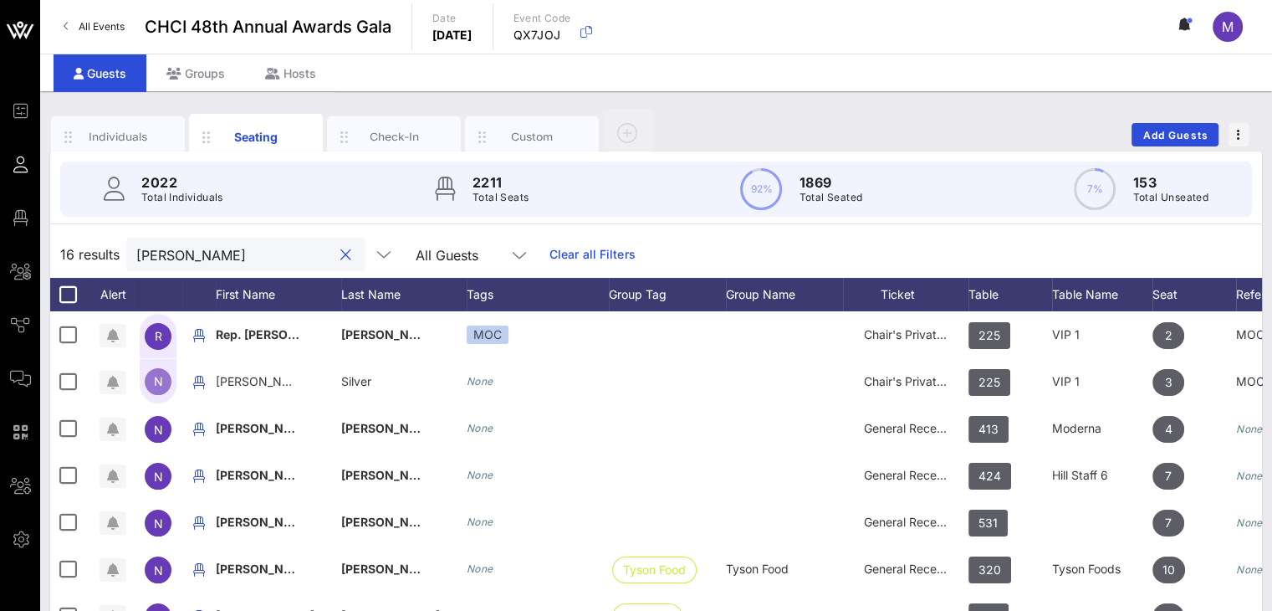
drag, startPoint x: 212, startPoint y: 261, endPoint x: 112, endPoint y: 268, distance: 100.6
click at [112, 268] on div "16 results natalie All Guests Clear all Filters" at bounding box center [656, 254] width 1212 height 47
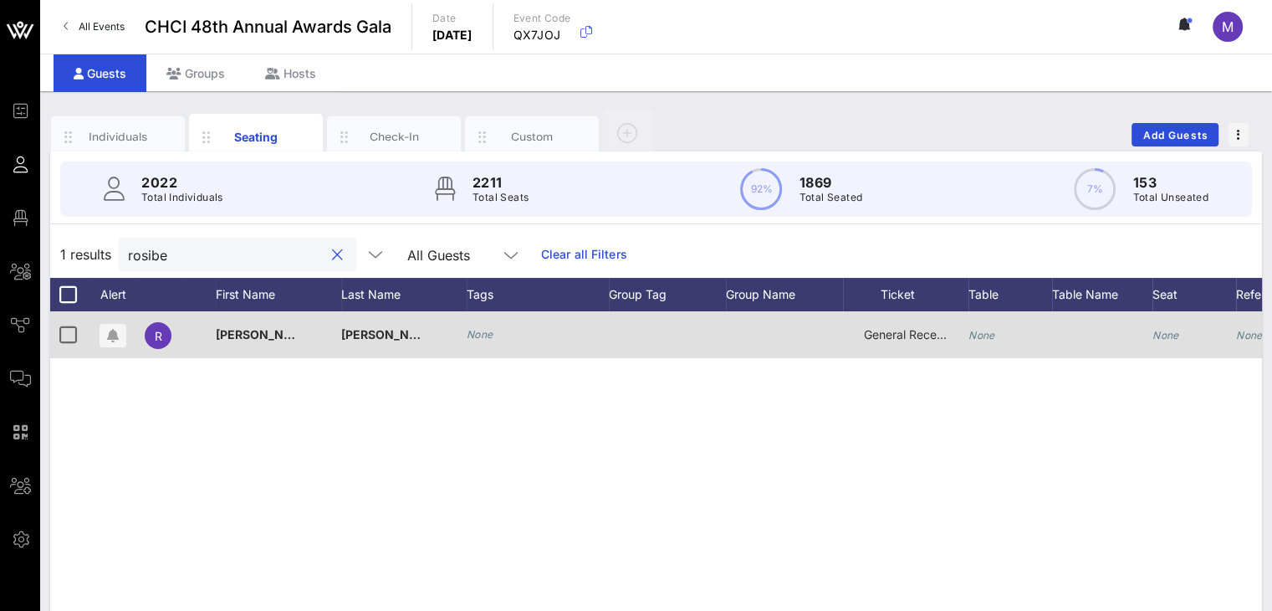
type input "rosibe"
click at [984, 333] on icon "None" at bounding box center [982, 335] width 27 height 13
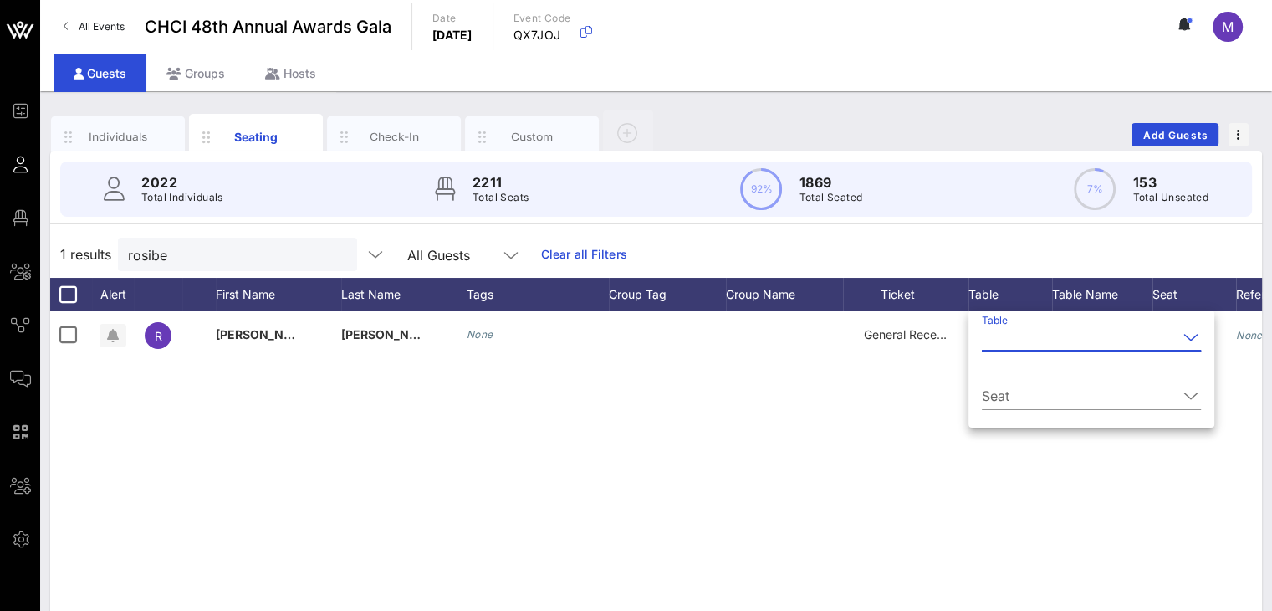
click at [991, 341] on input "Table" at bounding box center [1080, 337] width 196 height 27
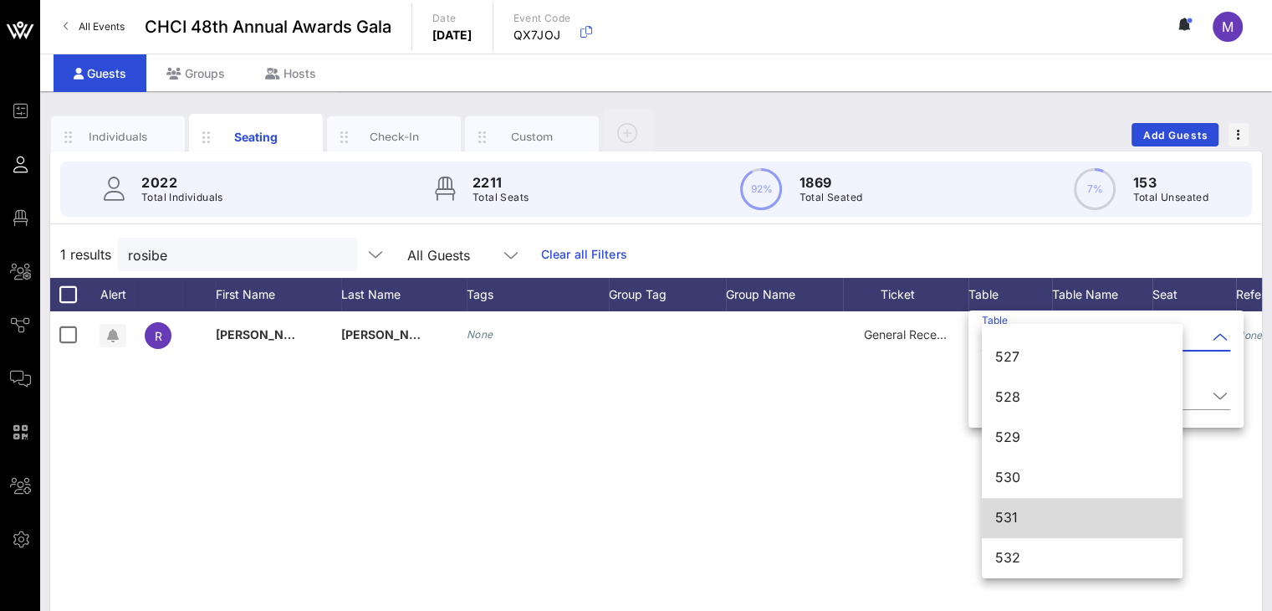
scroll to position [7301, 0]
click at [1035, 515] on div "531" at bounding box center [1082, 517] width 174 height 16
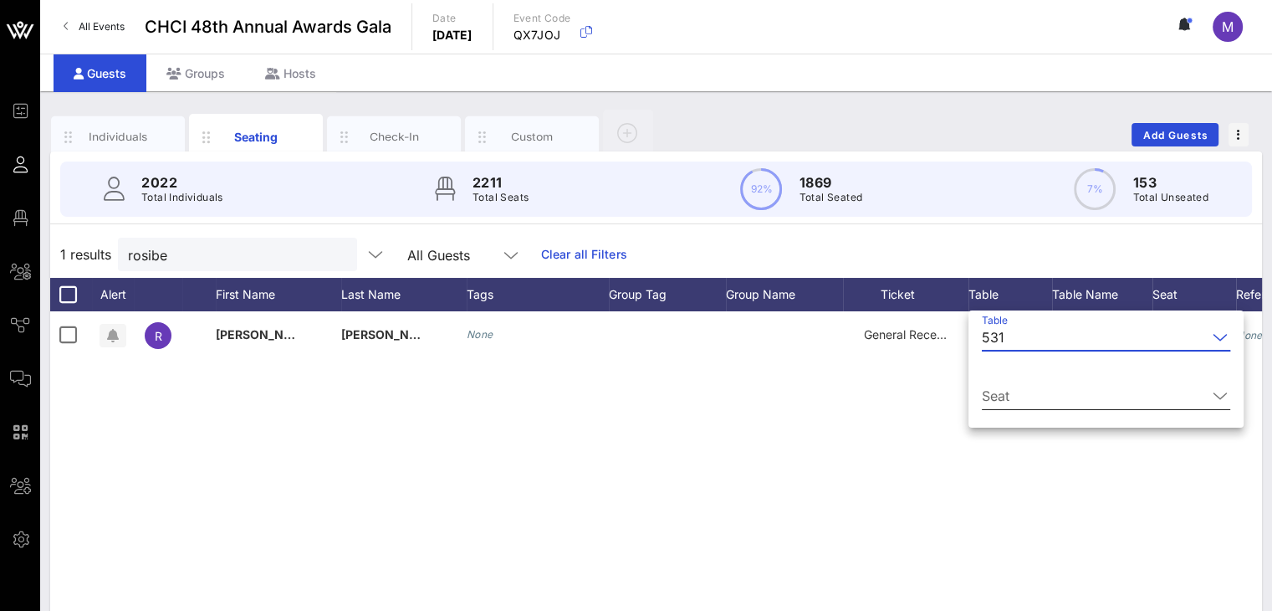
click at [1035, 392] on input "Seat" at bounding box center [1094, 395] width 225 height 27
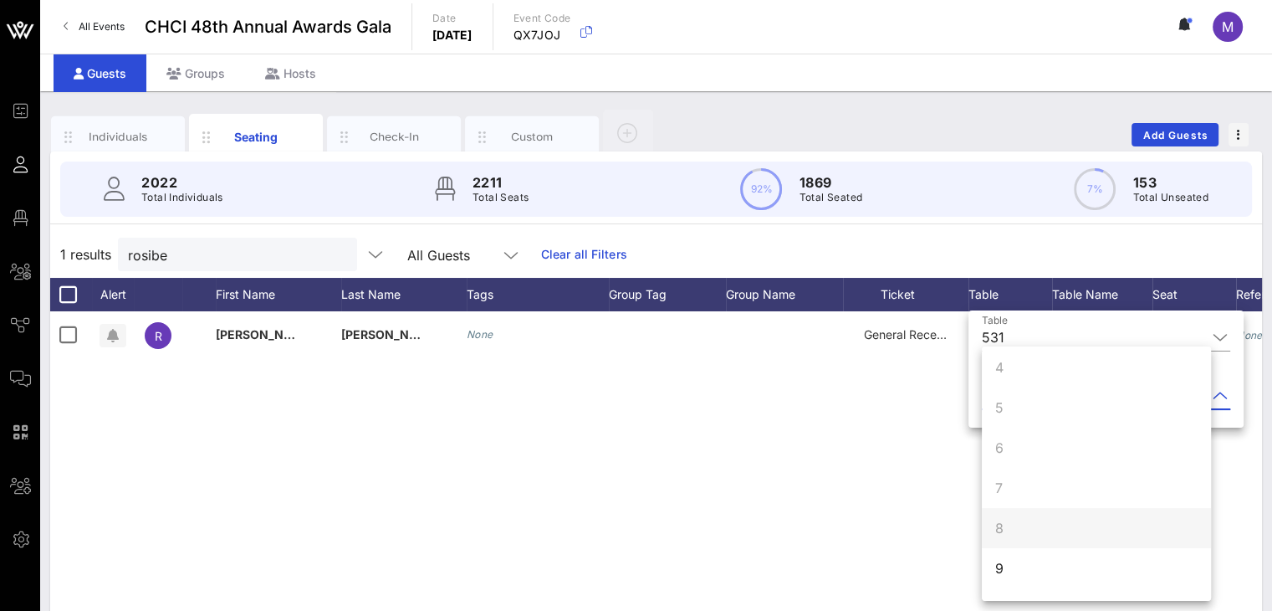
scroll to position [161, 0]
click at [1006, 535] on div "9" at bounding box center [1096, 534] width 229 height 40
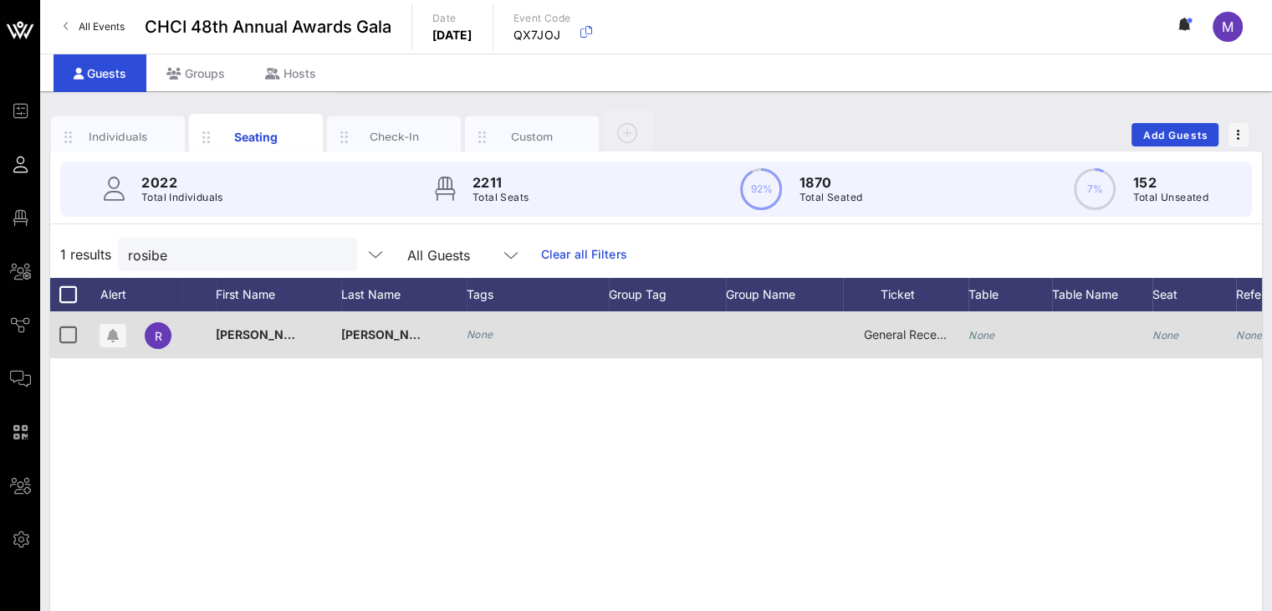
click at [976, 331] on icon "None" at bounding box center [982, 335] width 27 height 13
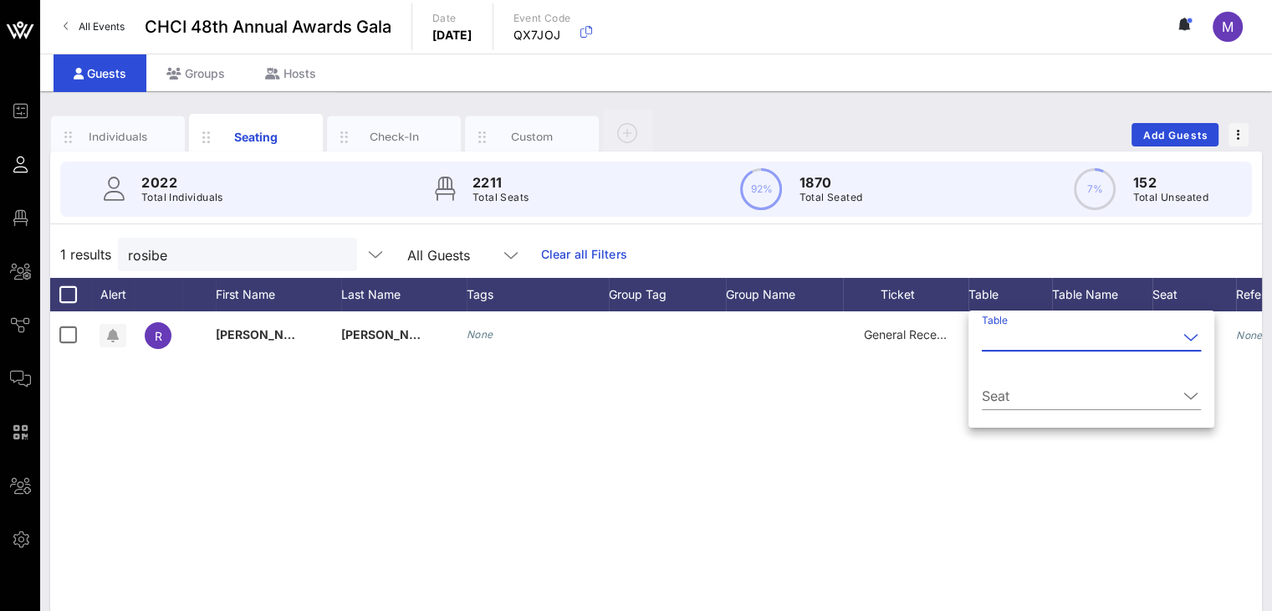
click at [1000, 333] on input "Table" at bounding box center [1080, 337] width 196 height 27
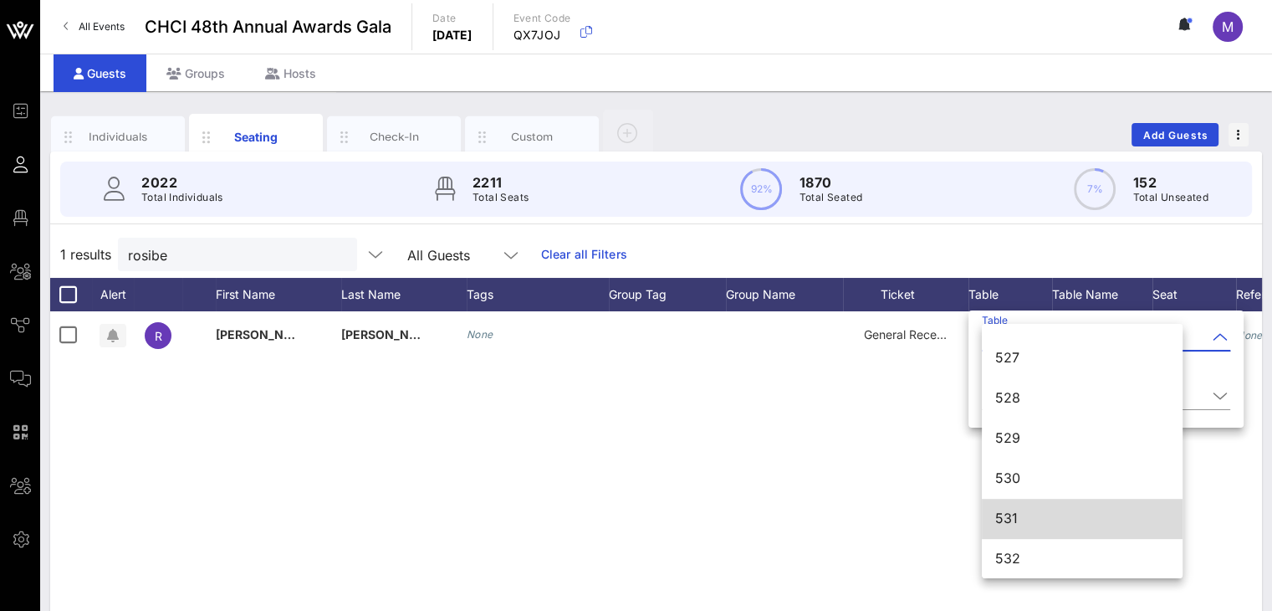
scroll to position [7301, 0]
click at [1019, 516] on div "531" at bounding box center [1082, 517] width 174 height 16
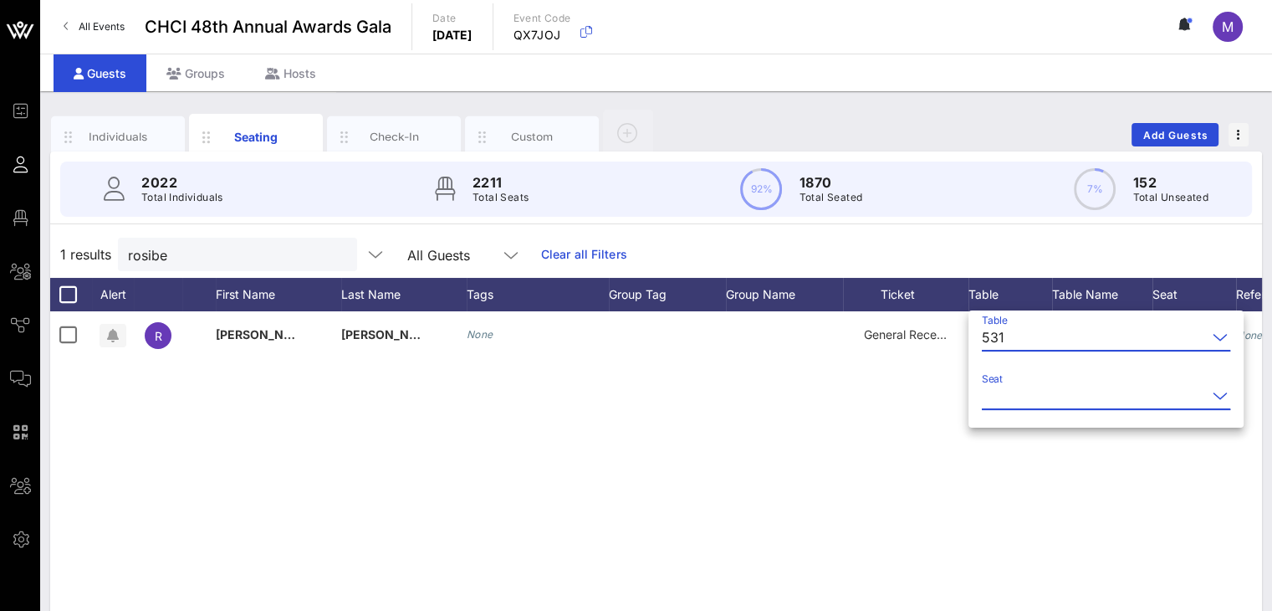
click at [1067, 390] on input "Seat" at bounding box center [1094, 395] width 225 height 27
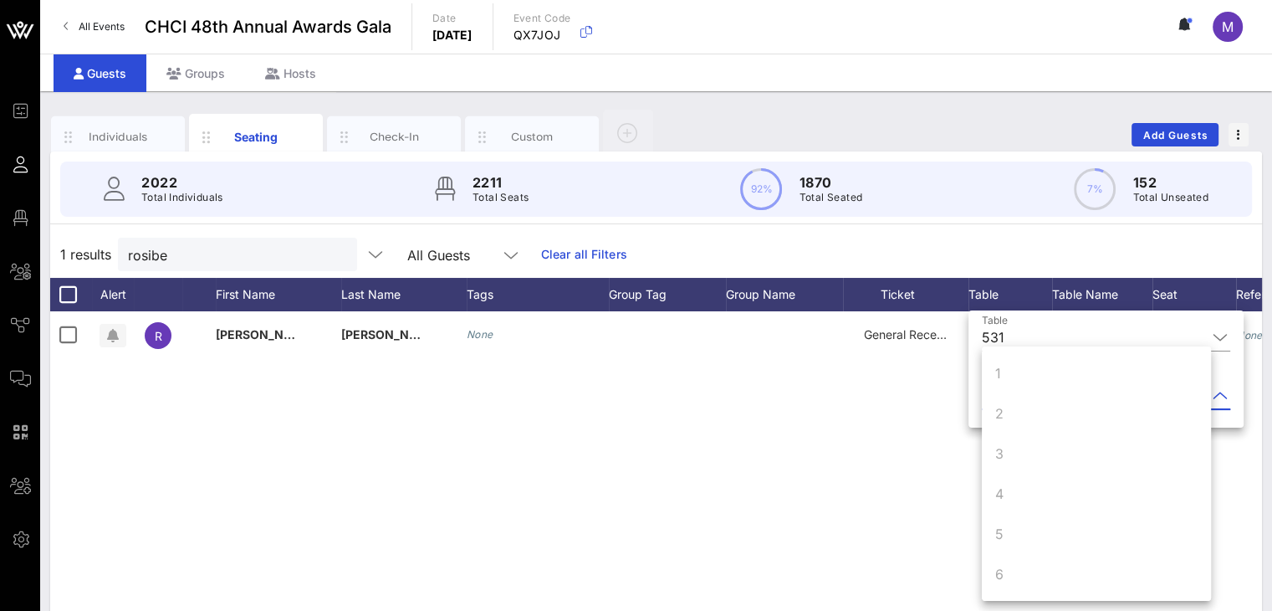
scroll to position [161, 0]
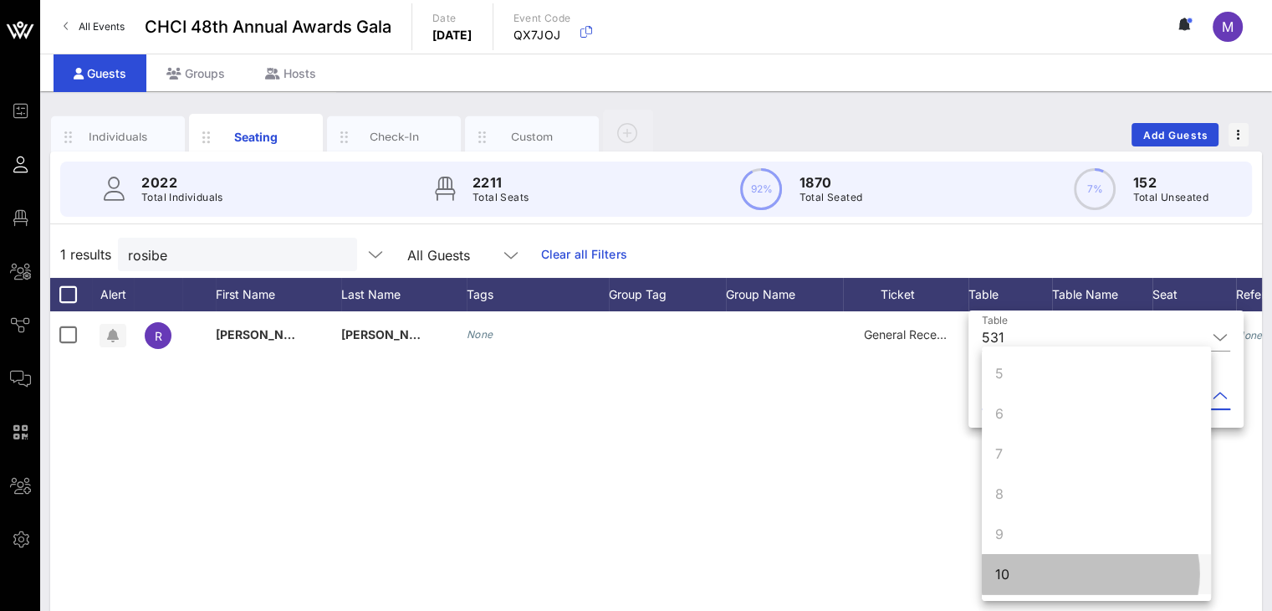
click at [1011, 572] on div "10" at bounding box center [1096, 574] width 229 height 40
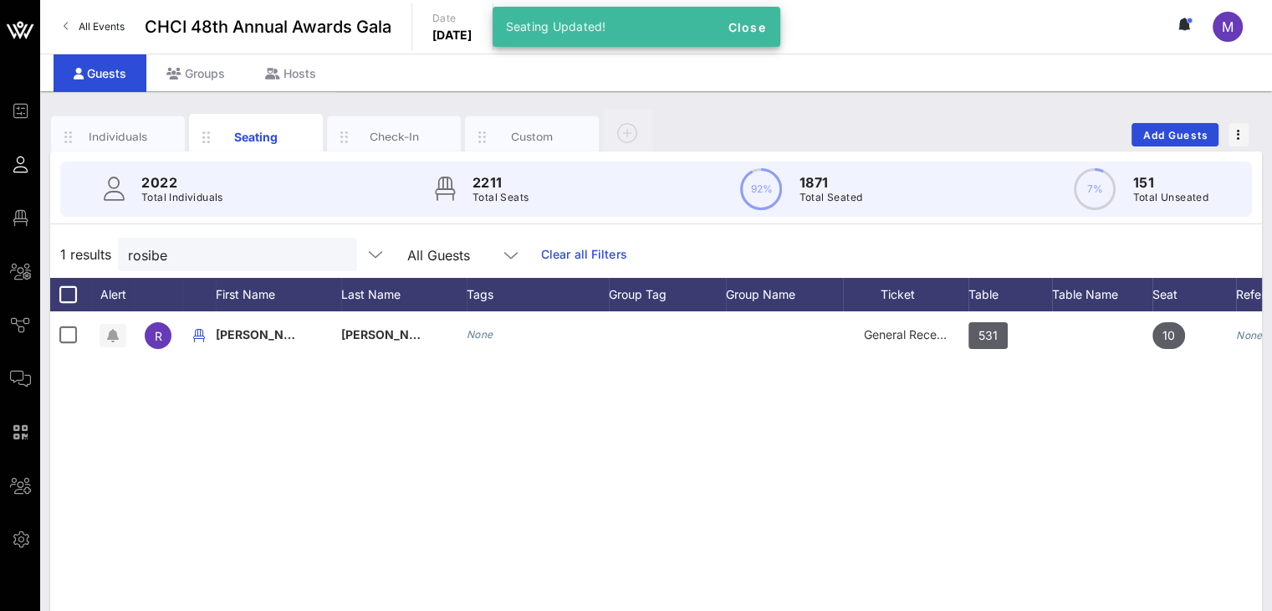
click at [696, 426] on div "R Rosibel Hernandez None General Reception 531 10 None" at bounding box center [656, 562] width 1212 height 502
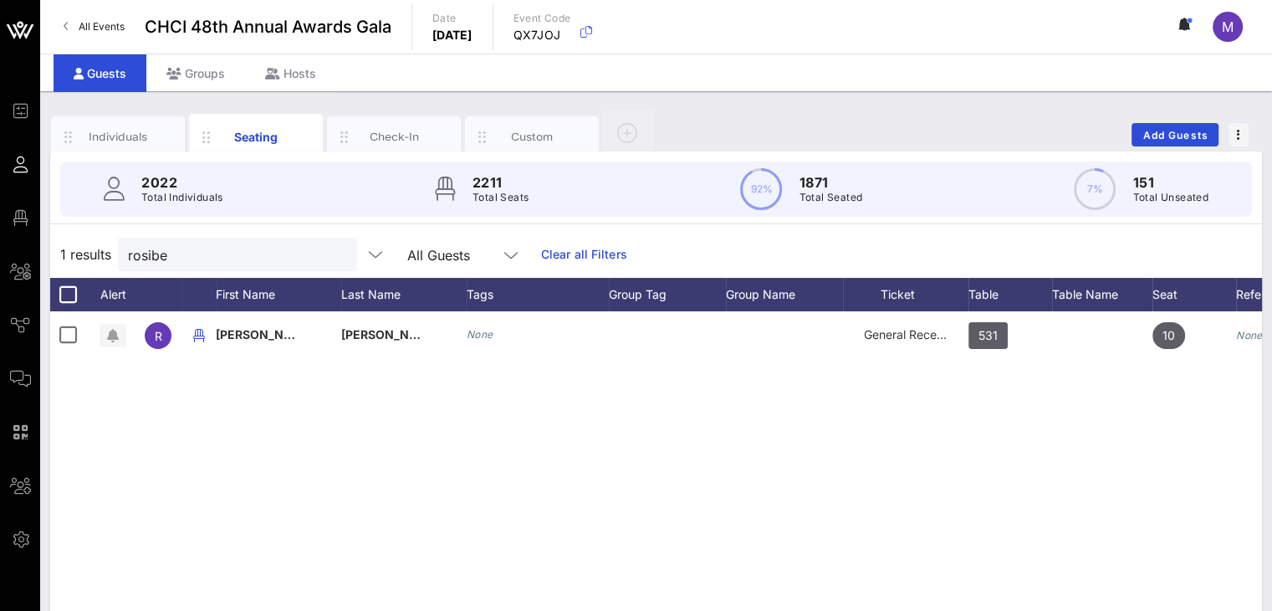
click at [314, 399] on div "R Rosibel Hernandez None General Reception 531 10 None" at bounding box center [656, 562] width 1212 height 502
drag, startPoint x: 221, startPoint y: 255, endPoint x: 100, endPoint y: 251, distance: 121.4
click at [100, 251] on div "1 results rosibe All Guests Clear all Filters" at bounding box center [656, 254] width 1212 height 47
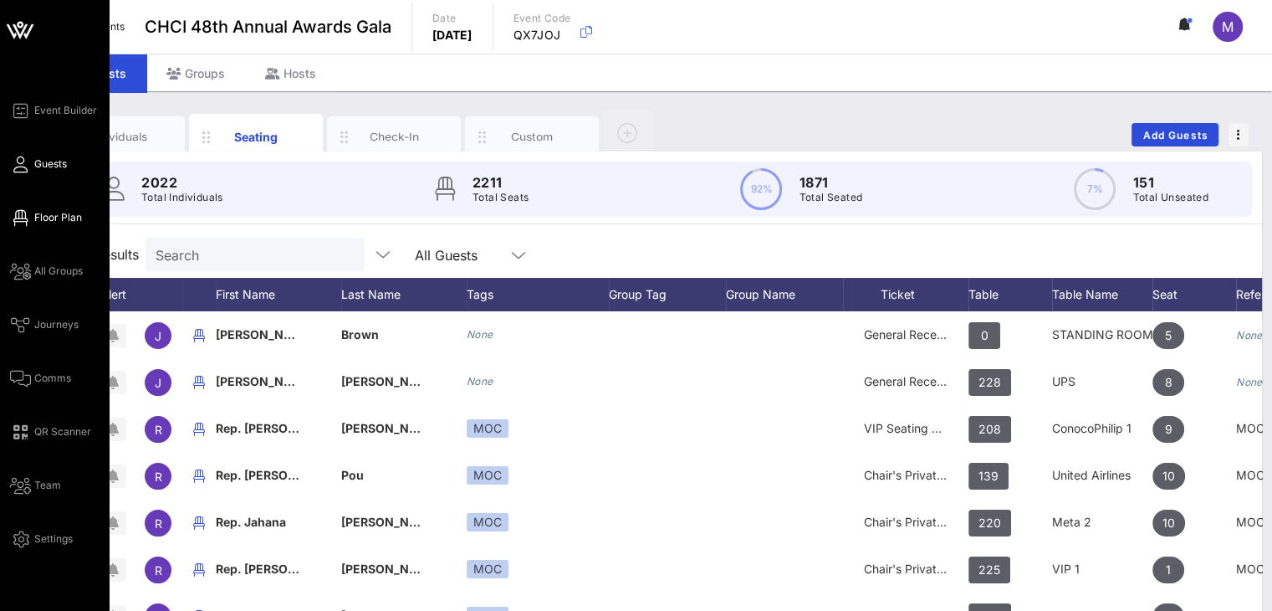
click at [47, 211] on span "Floor Plan" at bounding box center [58, 217] width 48 height 15
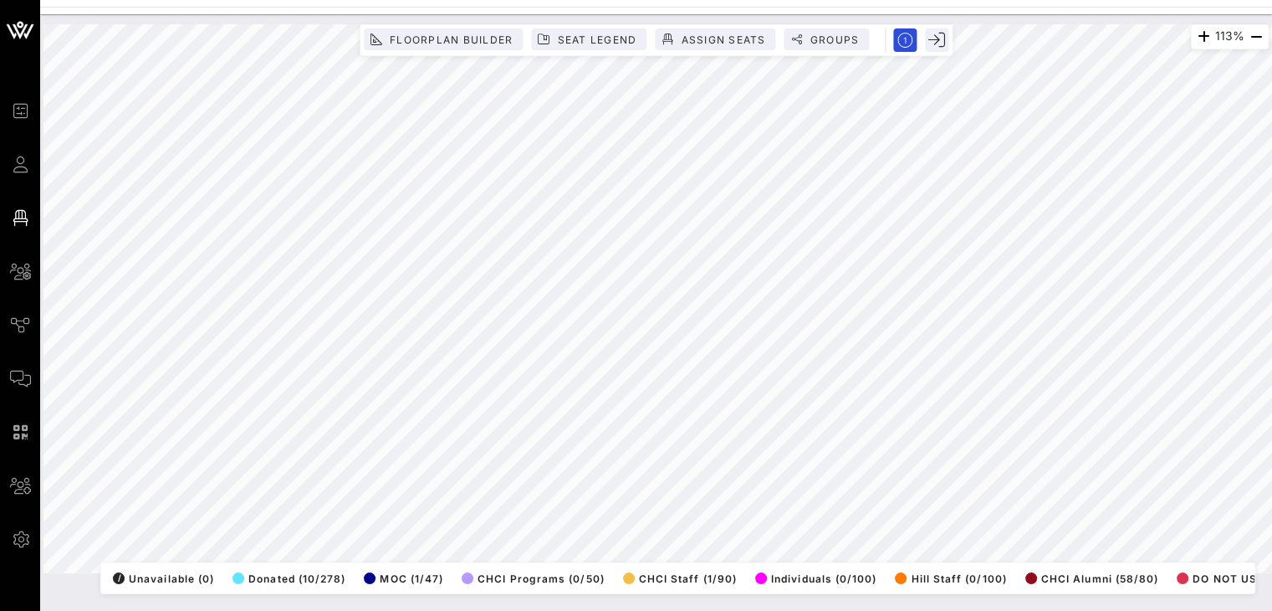
click at [984, 610] on html "Event Builder Guests Floor Plan All Groups Journeys Comms QR Scanner Team Setti…" at bounding box center [636, 305] width 1272 height 611
click at [1240, 610] on html "Event Builder Guests Floor Plan All Groups Journeys Comms QR Scanner Team Setti…" at bounding box center [636, 305] width 1272 height 611
click at [0, 610] on html "Event Builder Guests Floor Plan All Groups Journeys Comms QR Scanner Team Setti…" at bounding box center [636, 305] width 1272 height 611
click at [1271, 159] on html "Event Builder Guests Floor Plan All Groups Journeys Comms QR Scanner Team Setti…" at bounding box center [636, 305] width 1272 height 611
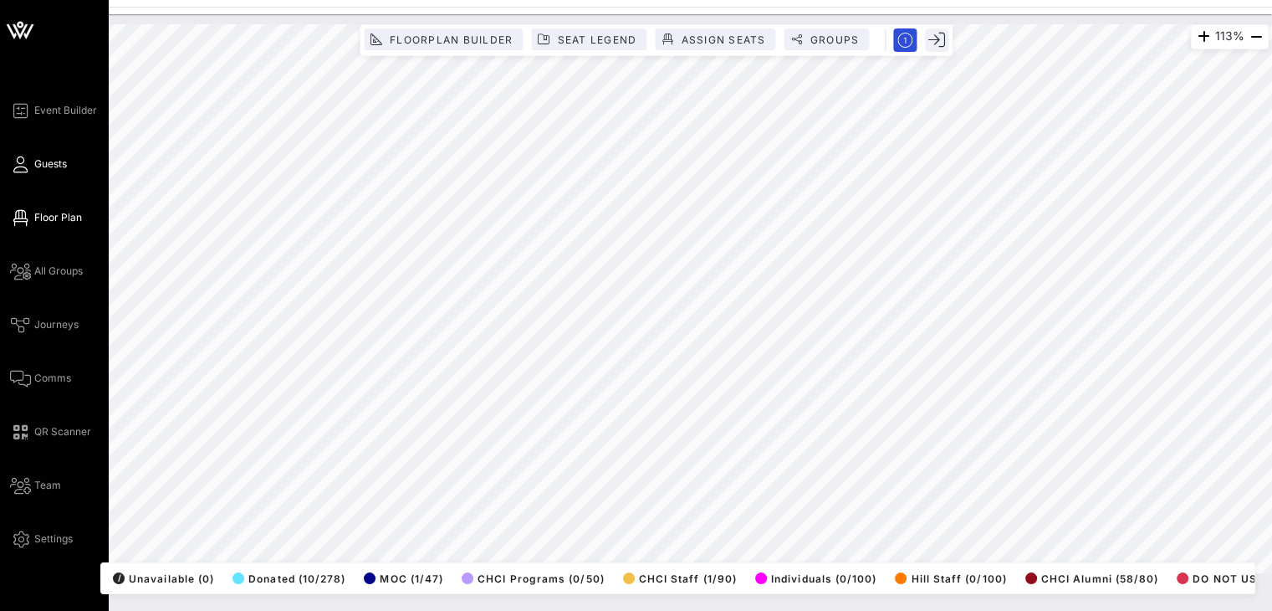
click at [24, 166] on icon at bounding box center [20, 164] width 21 height 3
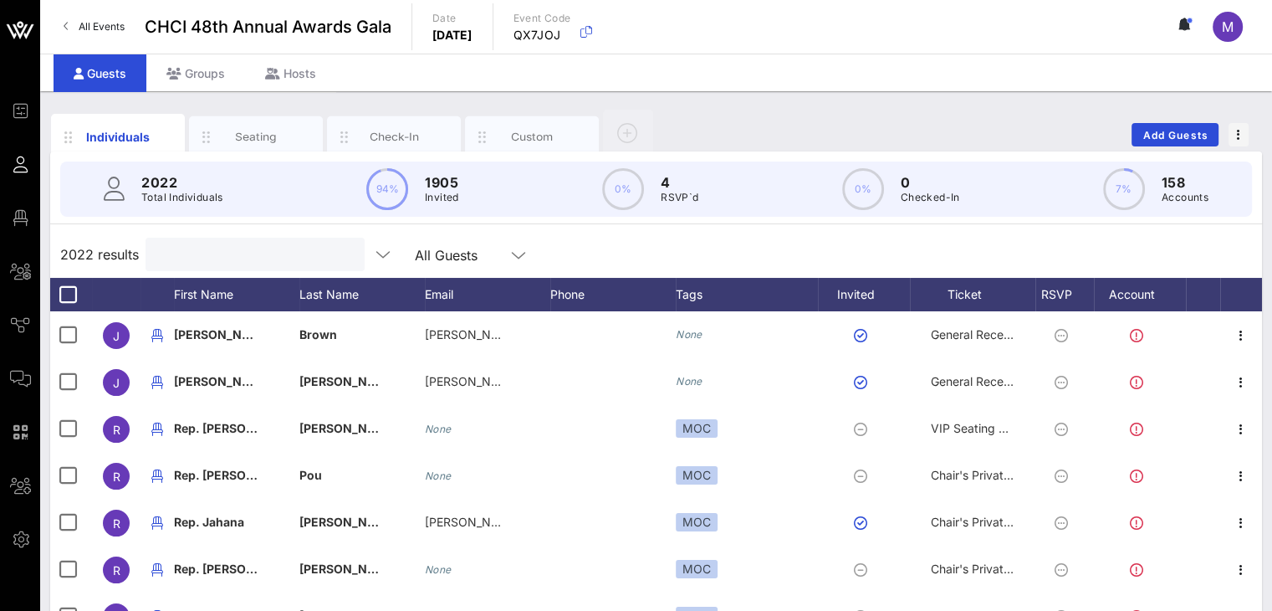
click at [216, 257] on input "text" at bounding box center [254, 254] width 196 height 22
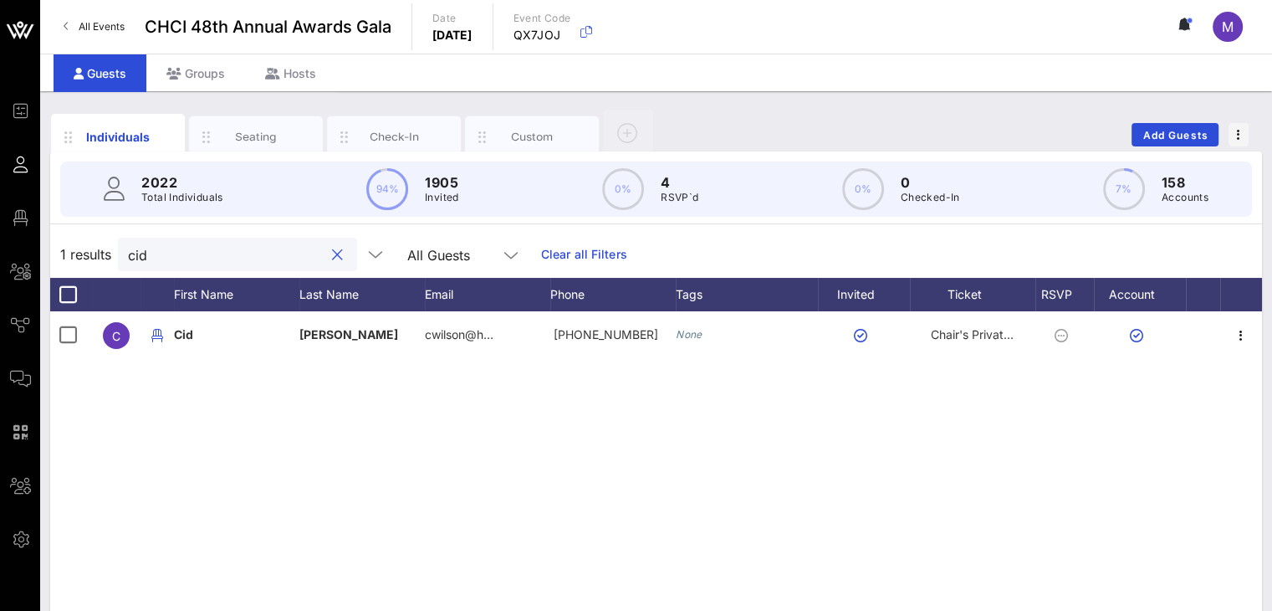
type input "cid"
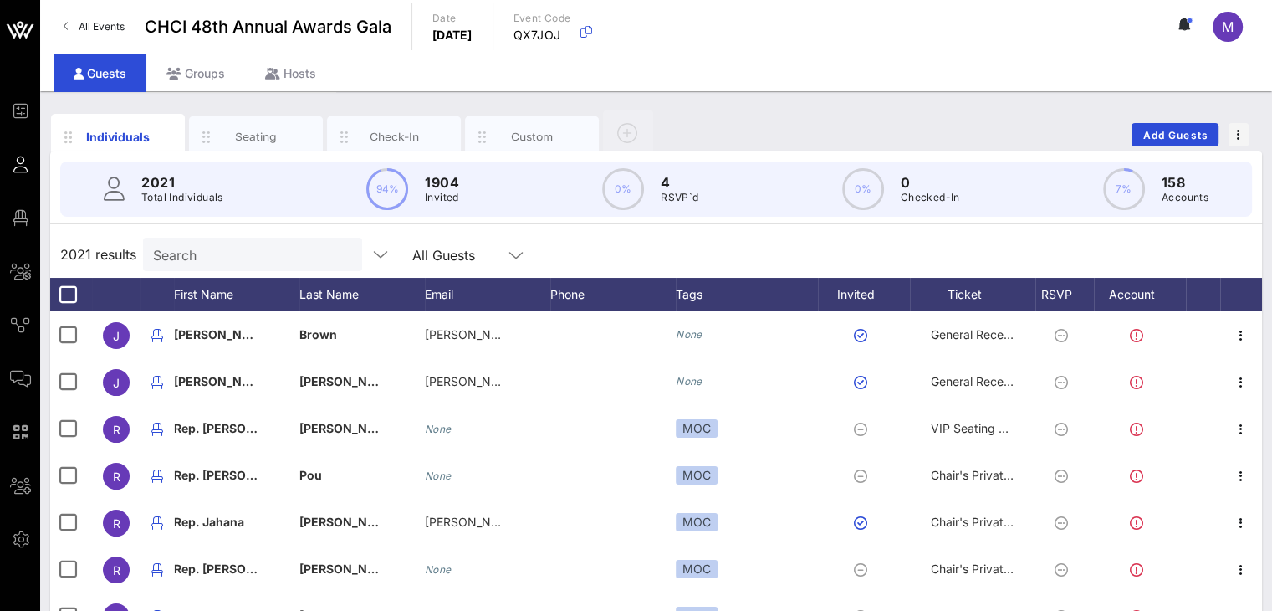
click at [226, 258] on input "Search" at bounding box center [251, 254] width 196 height 22
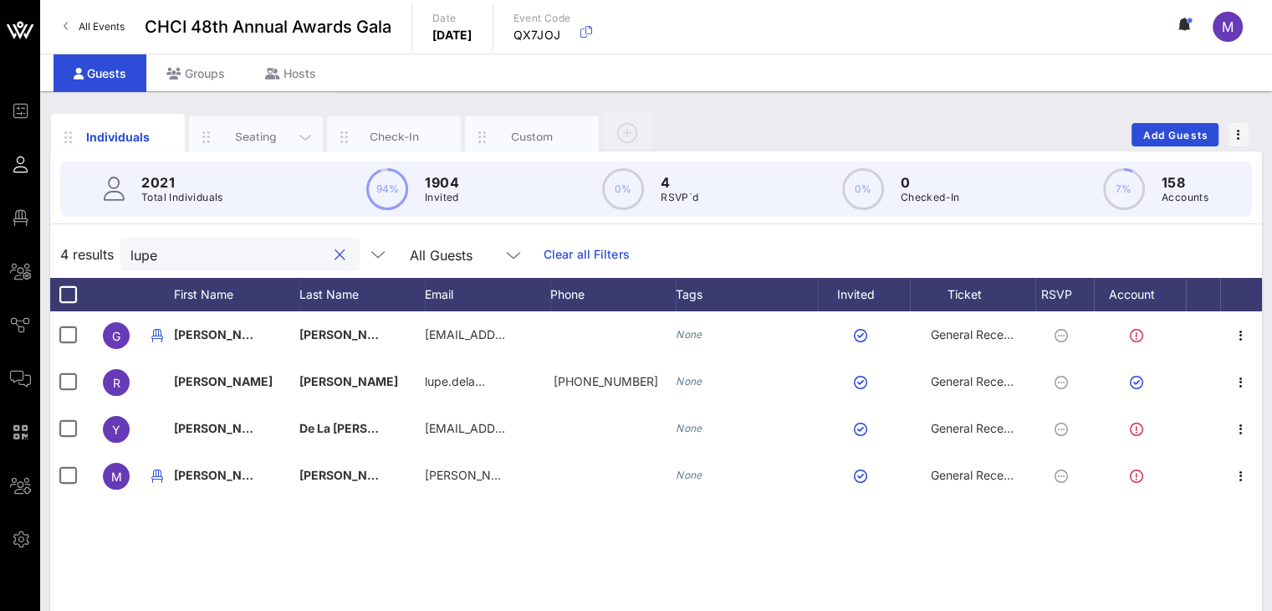
type input "lupe"
click at [276, 129] on div "Seating" at bounding box center [256, 137] width 74 height 16
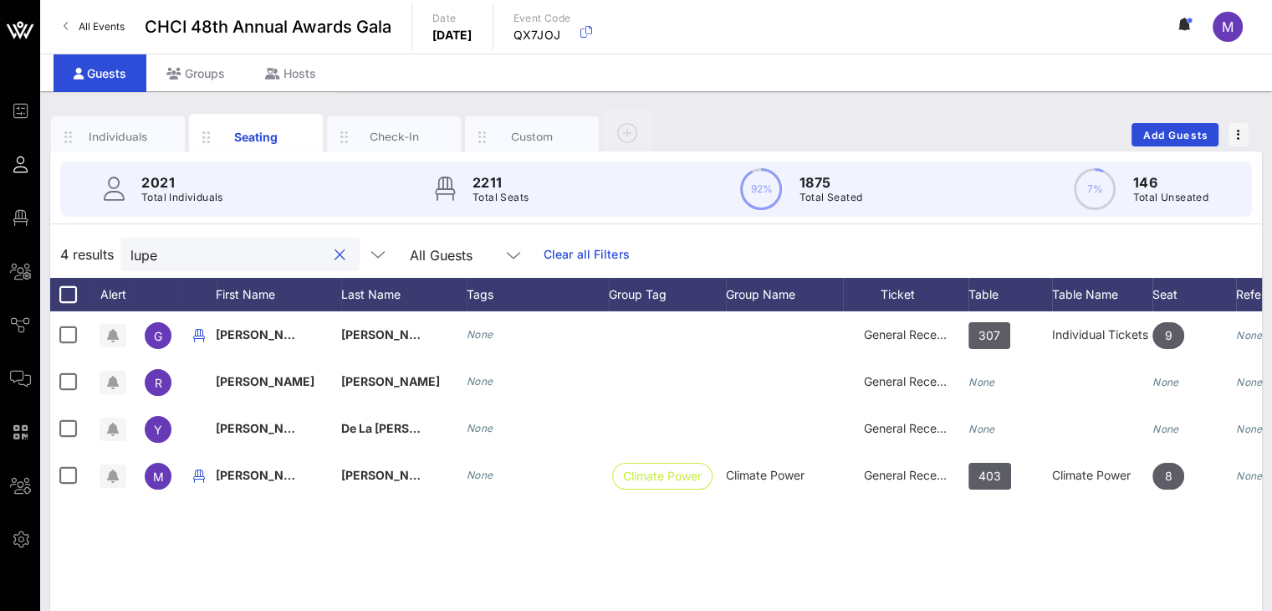
click at [203, 258] on input "lupe" at bounding box center [228, 254] width 196 height 22
click at [335, 254] on button "clear icon" at bounding box center [340, 255] width 11 height 17
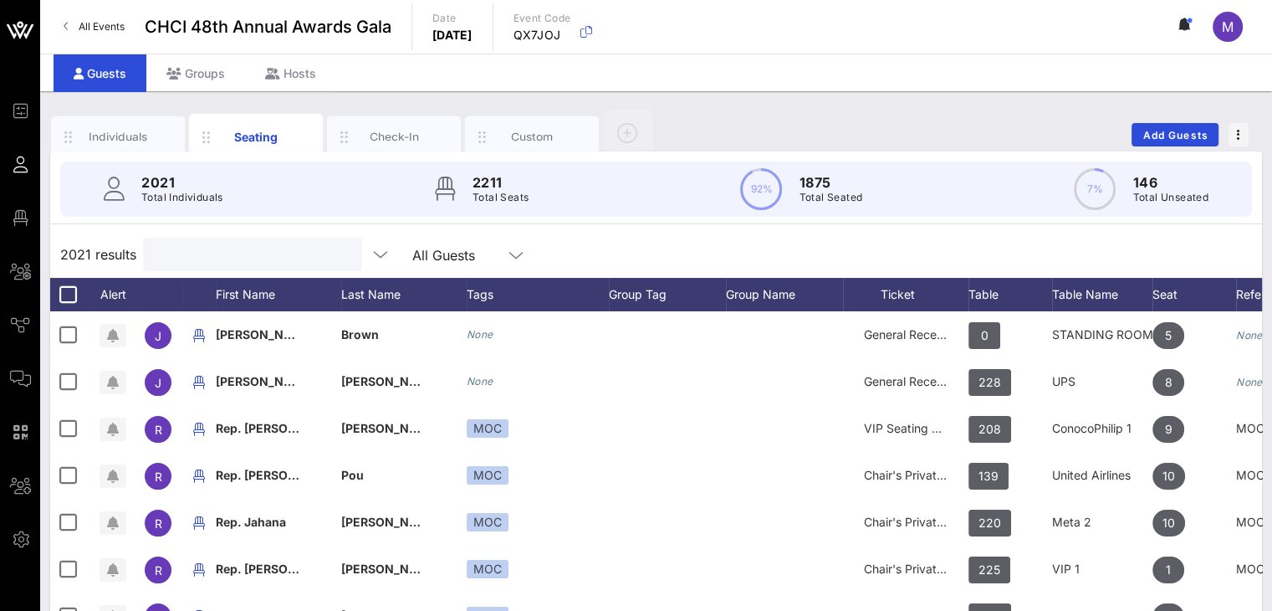
click at [177, 252] on input "text" at bounding box center [251, 254] width 196 height 22
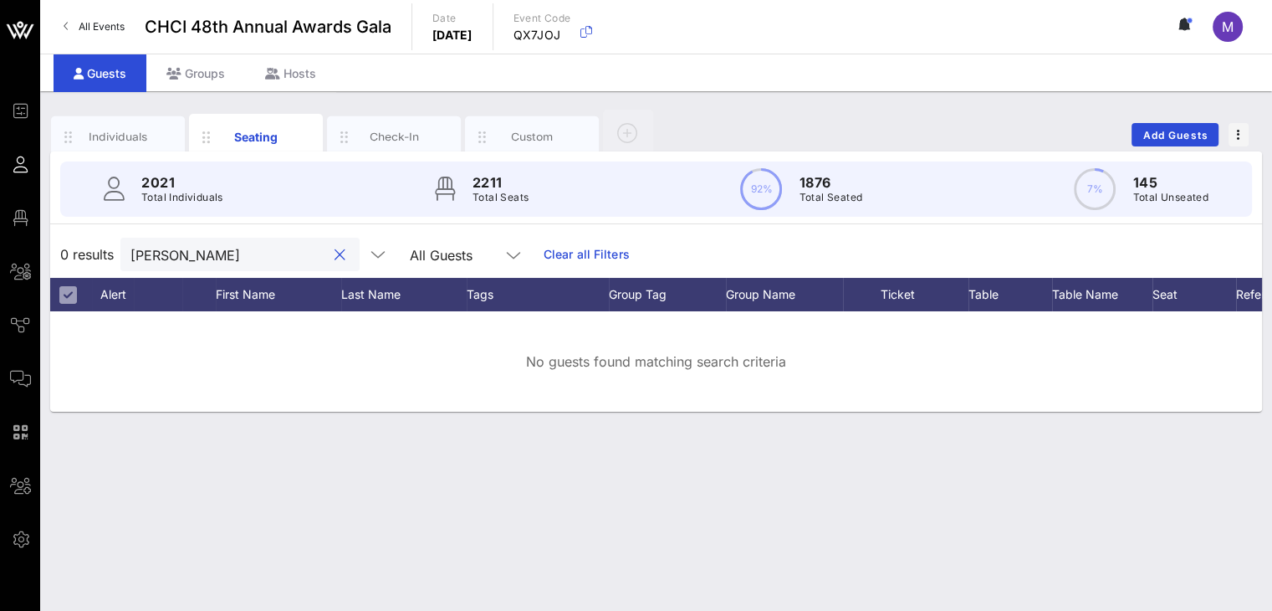
drag, startPoint x: 177, startPoint y: 252, endPoint x: 122, endPoint y: 262, distance: 56.1
click at [122, 262] on div "[PERSON_NAME]" at bounding box center [239, 254] width 239 height 33
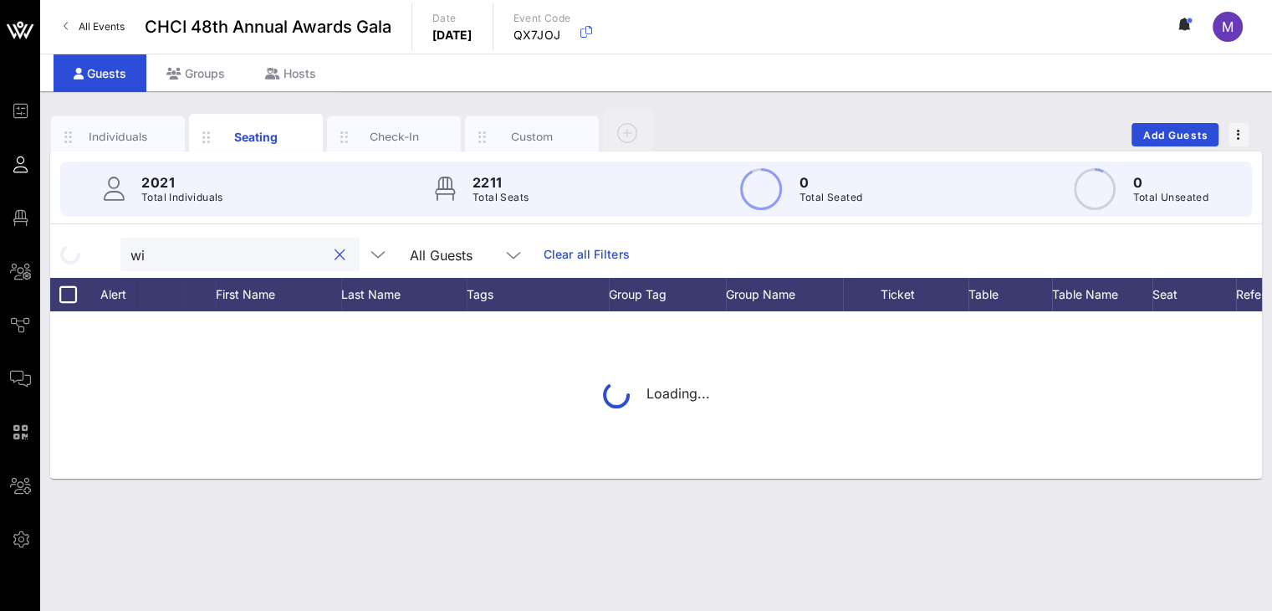
type input "w"
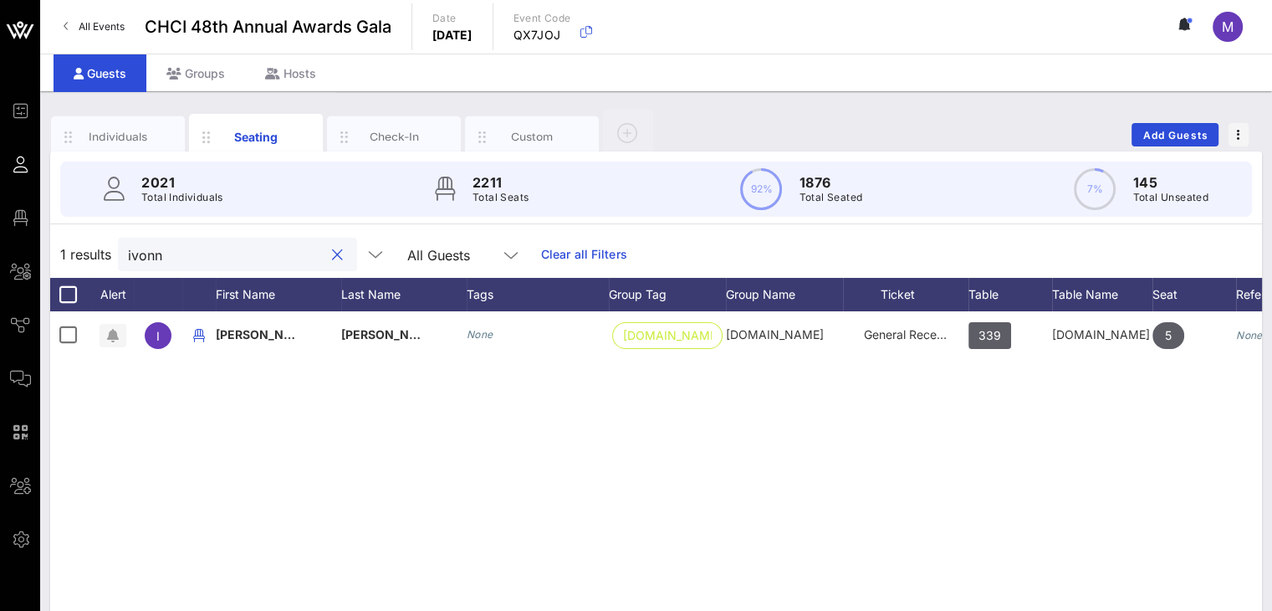
drag, startPoint x: 181, startPoint y: 254, endPoint x: 118, endPoint y: 254, distance: 62.7
click at [118, 254] on div "ivonn" at bounding box center [237, 254] width 239 height 33
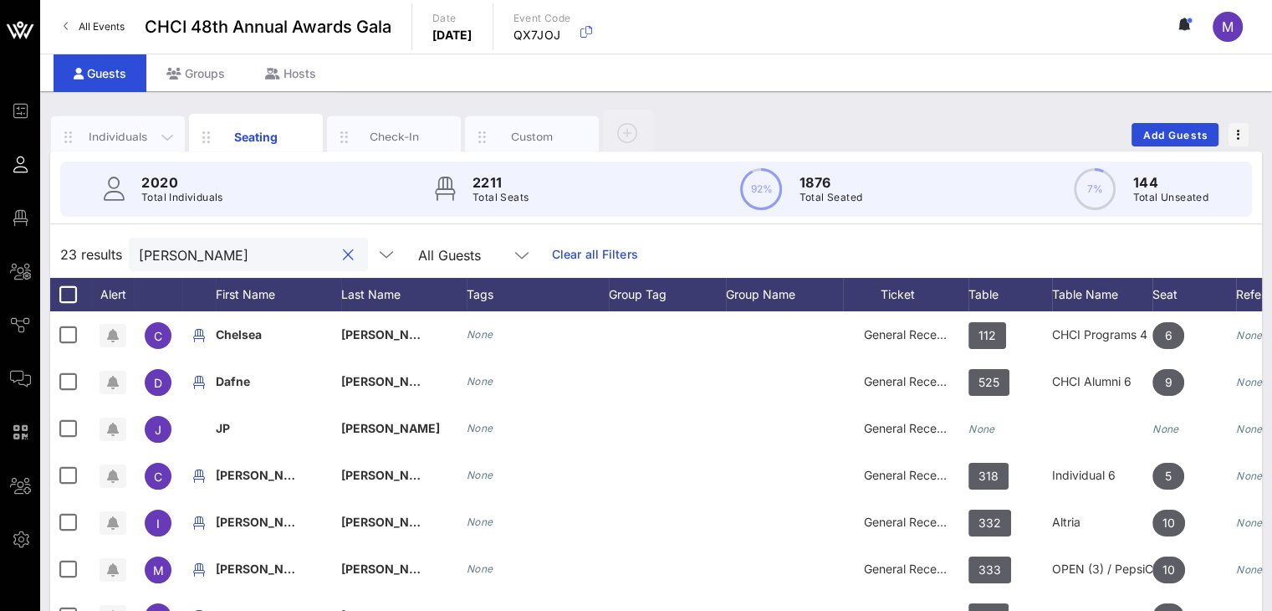
type input "[PERSON_NAME]"
click at [108, 129] on div "Individuals" at bounding box center [118, 137] width 74 height 16
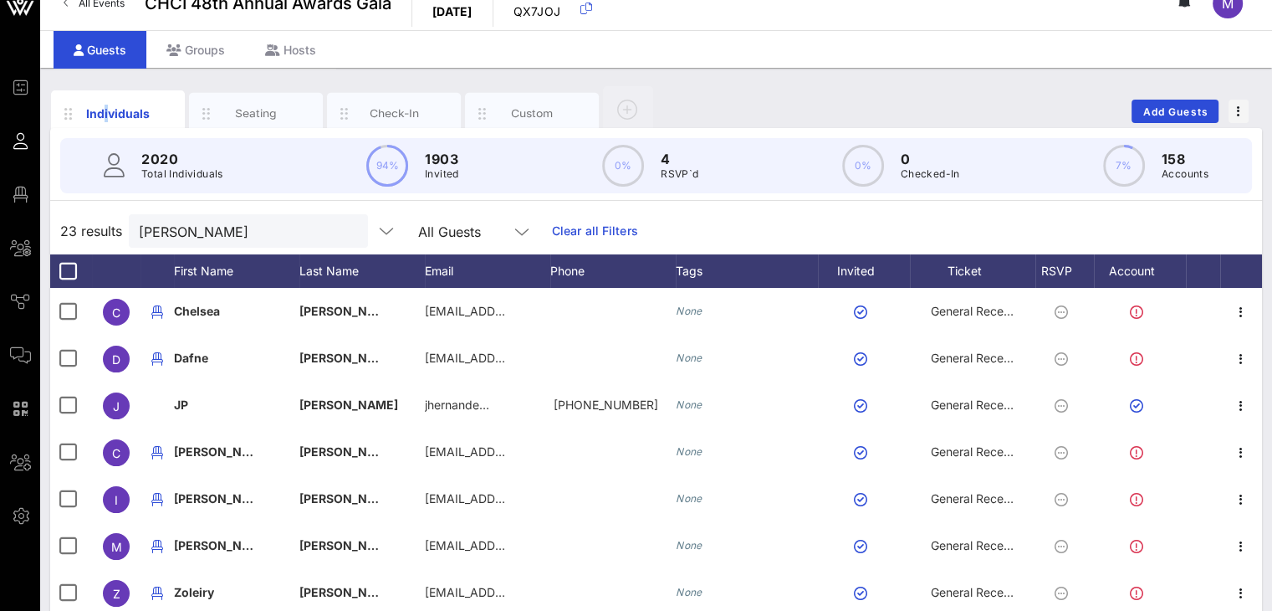
scroll to position [20, 0]
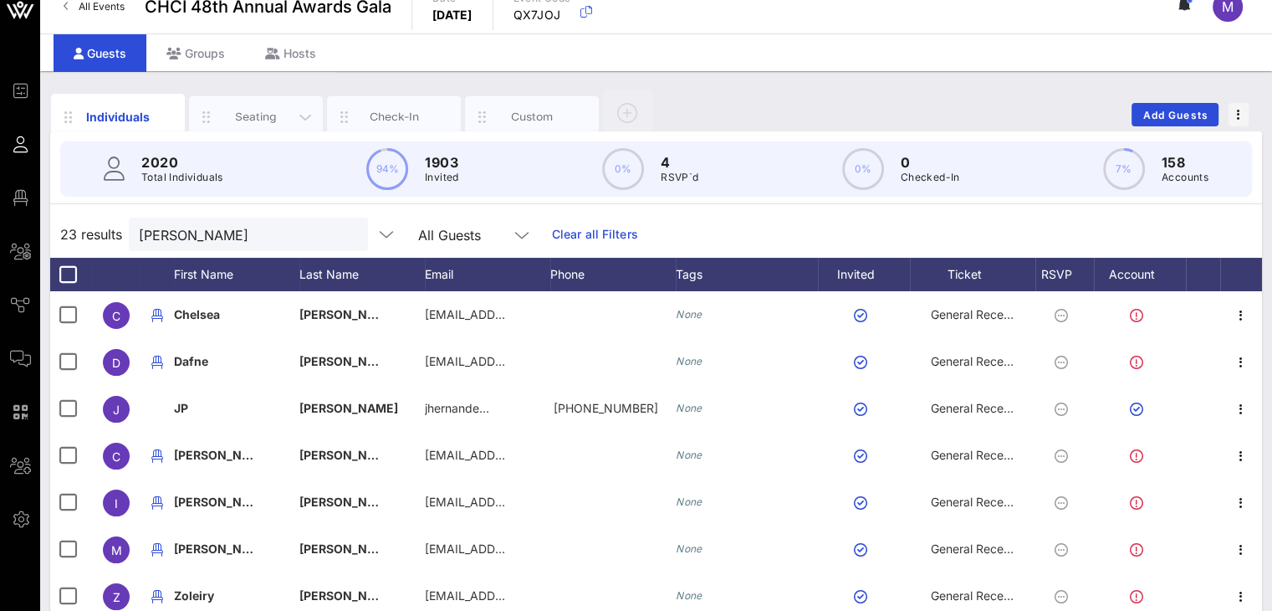
click at [224, 120] on div "Seating" at bounding box center [256, 117] width 74 height 16
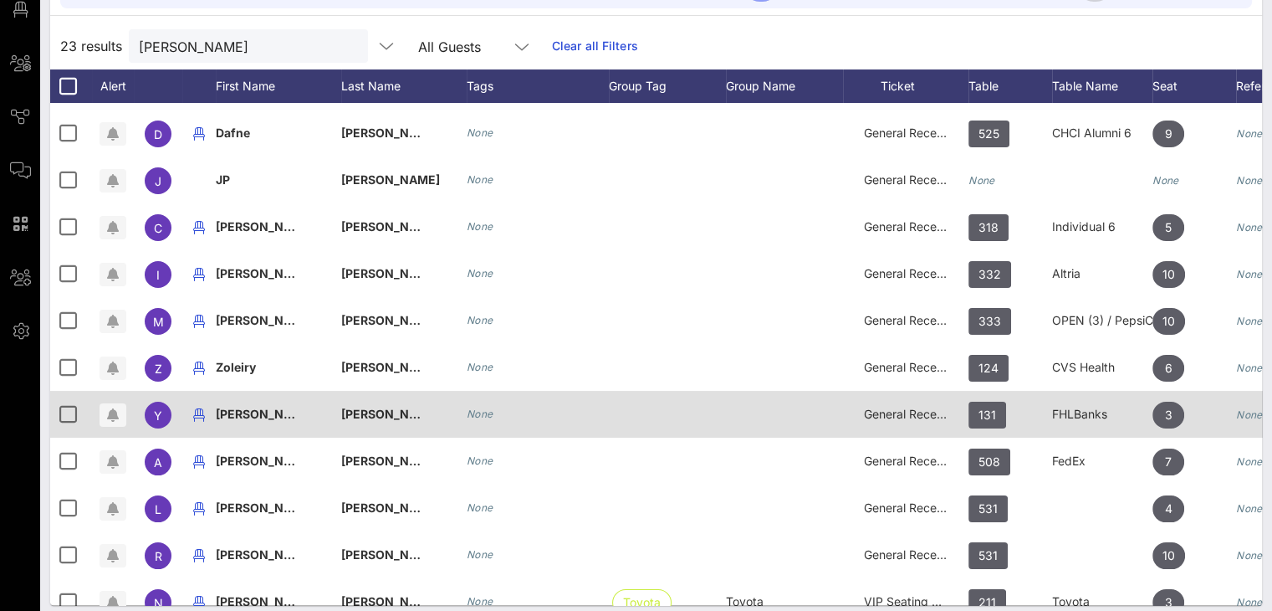
scroll to position [0, 0]
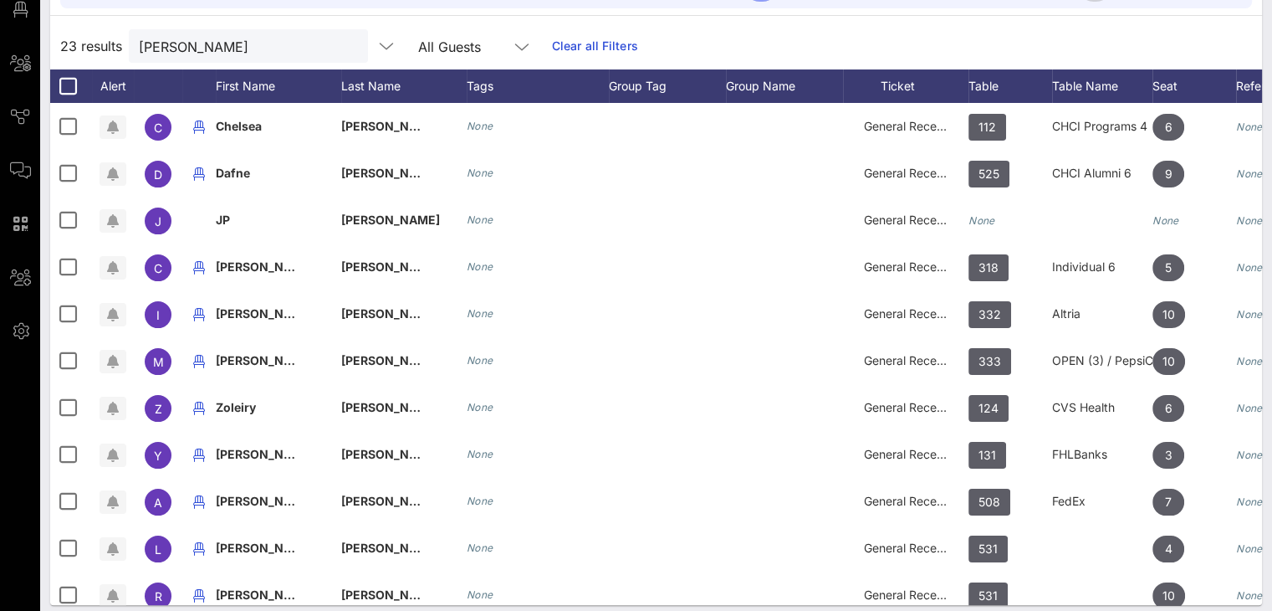
click at [343, 42] on button "clear icon" at bounding box center [348, 46] width 11 height 17
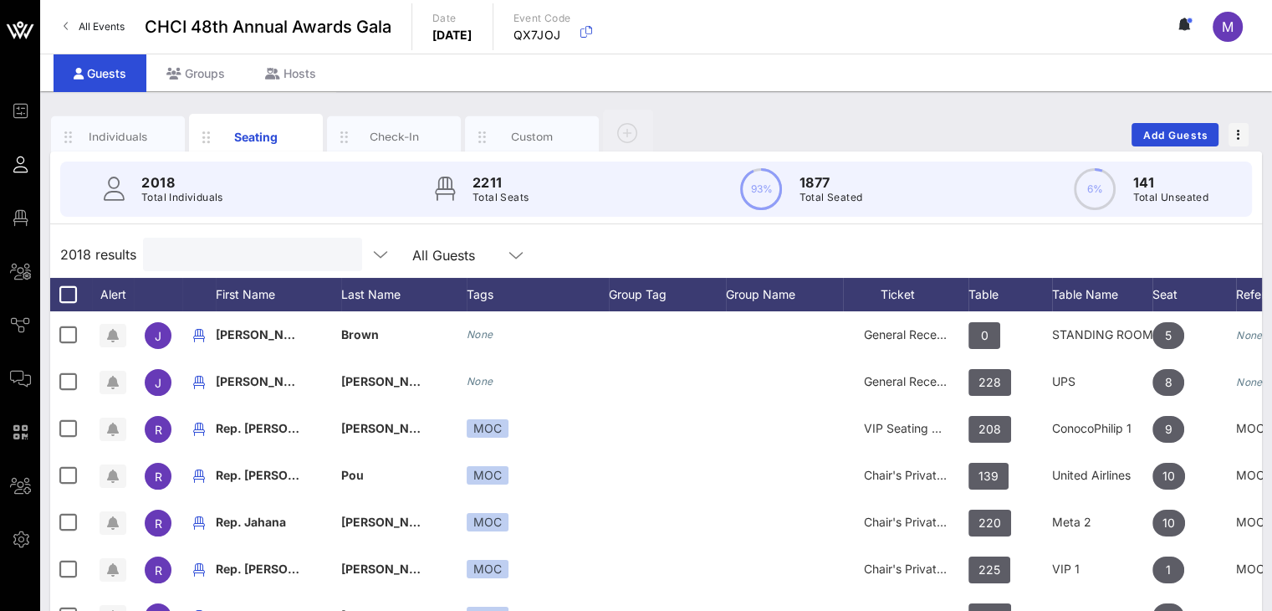
click at [286, 251] on input "text" at bounding box center [251, 254] width 196 height 22
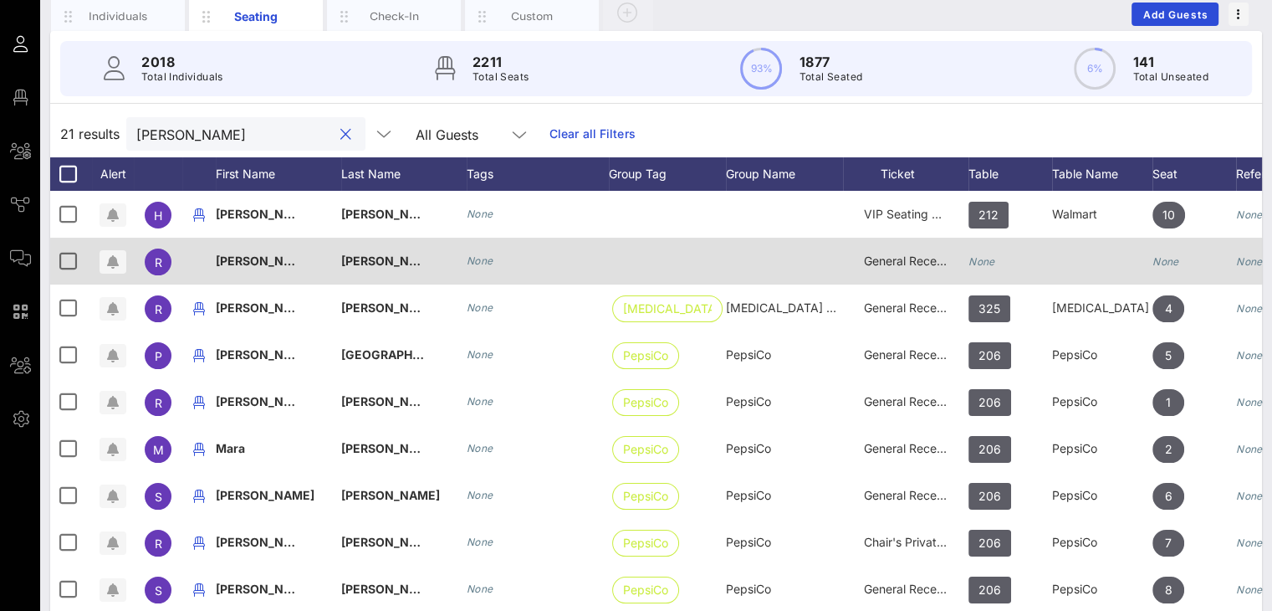
click at [982, 256] on icon "None" at bounding box center [982, 261] width 27 height 13
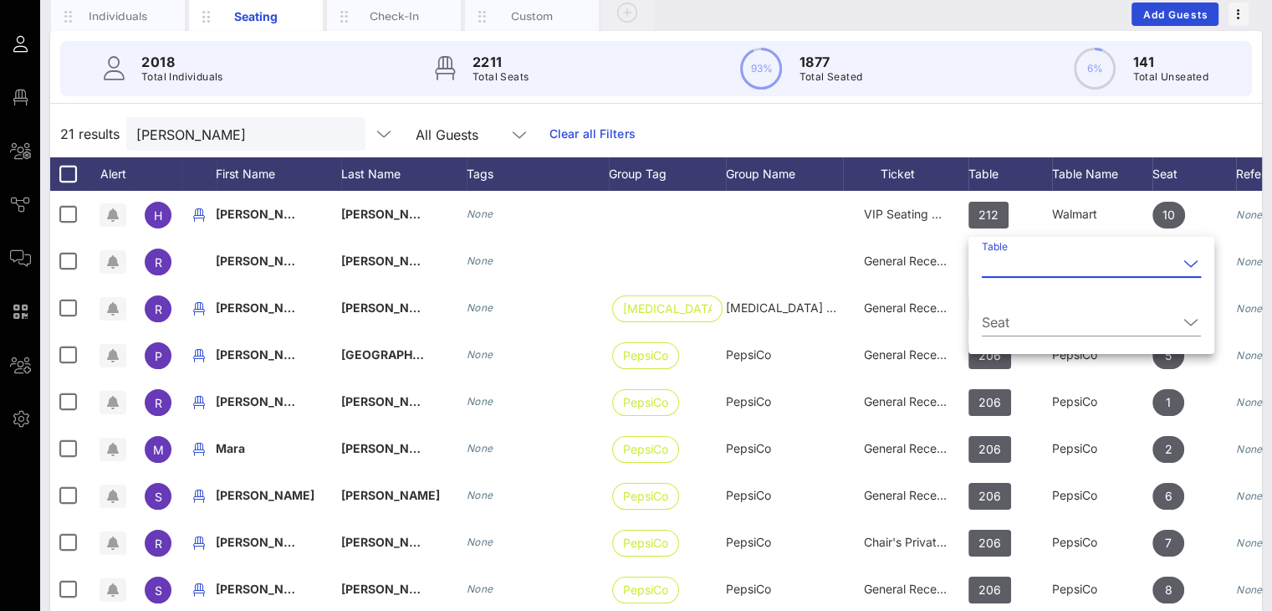
click at [999, 273] on input "Table" at bounding box center [1080, 263] width 196 height 27
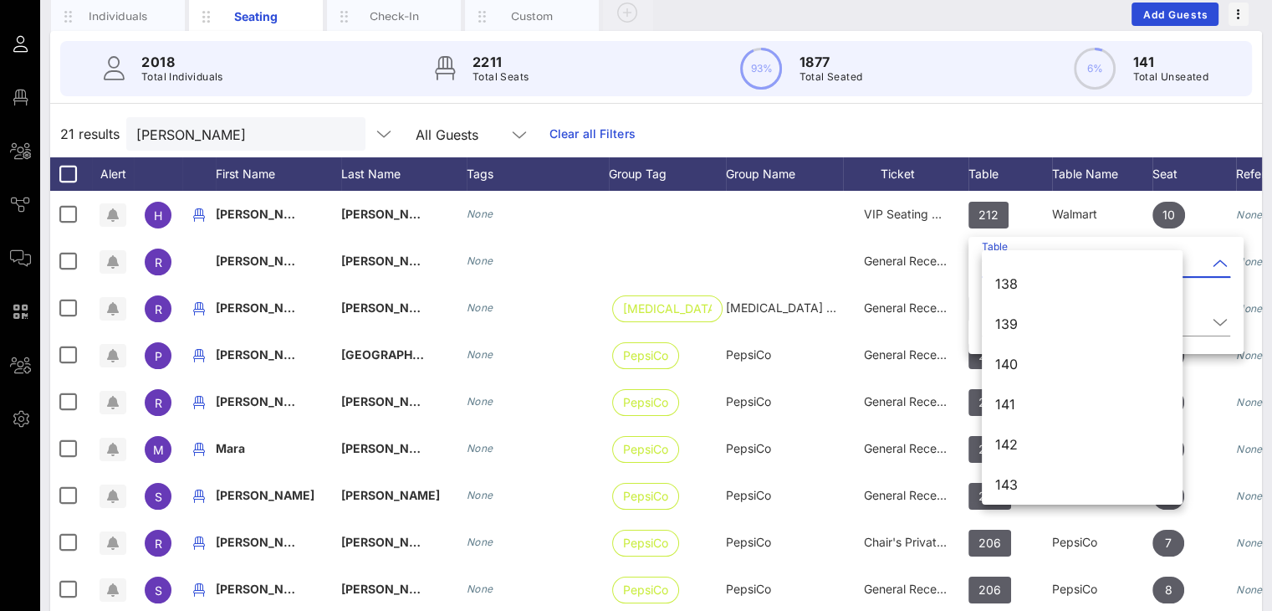
scroll to position [1680, 0]
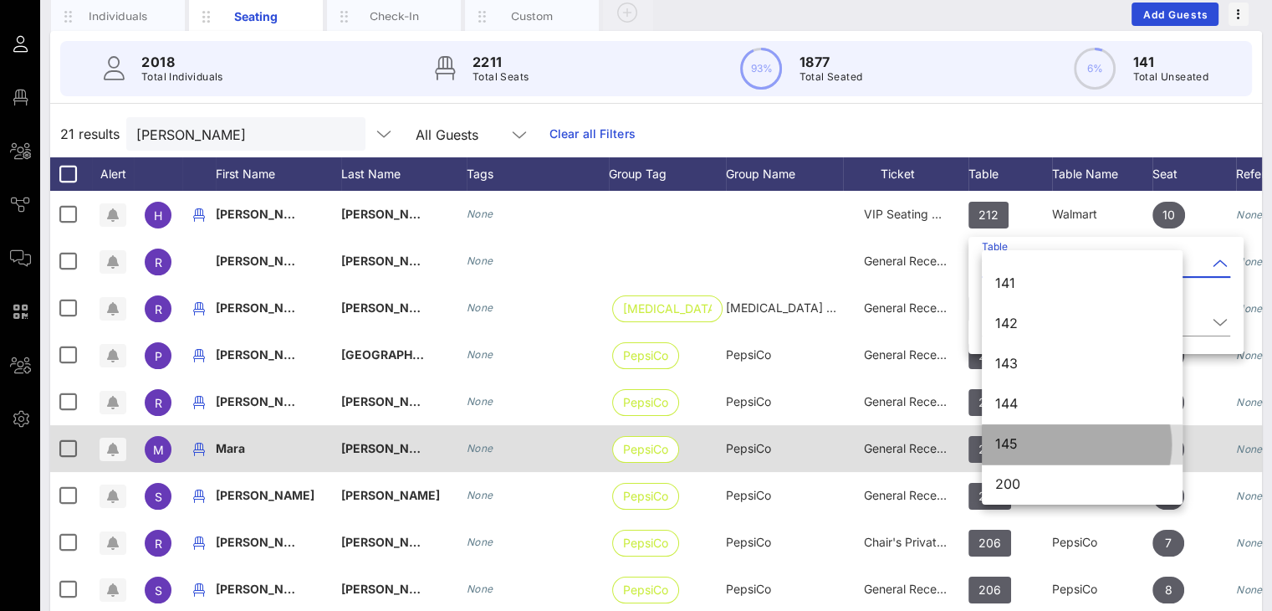
drag, startPoint x: 1113, startPoint y: 435, endPoint x: 1104, endPoint y: 438, distance: 9.0
click at [1111, 435] on div "145" at bounding box center [1082, 444] width 174 height 36
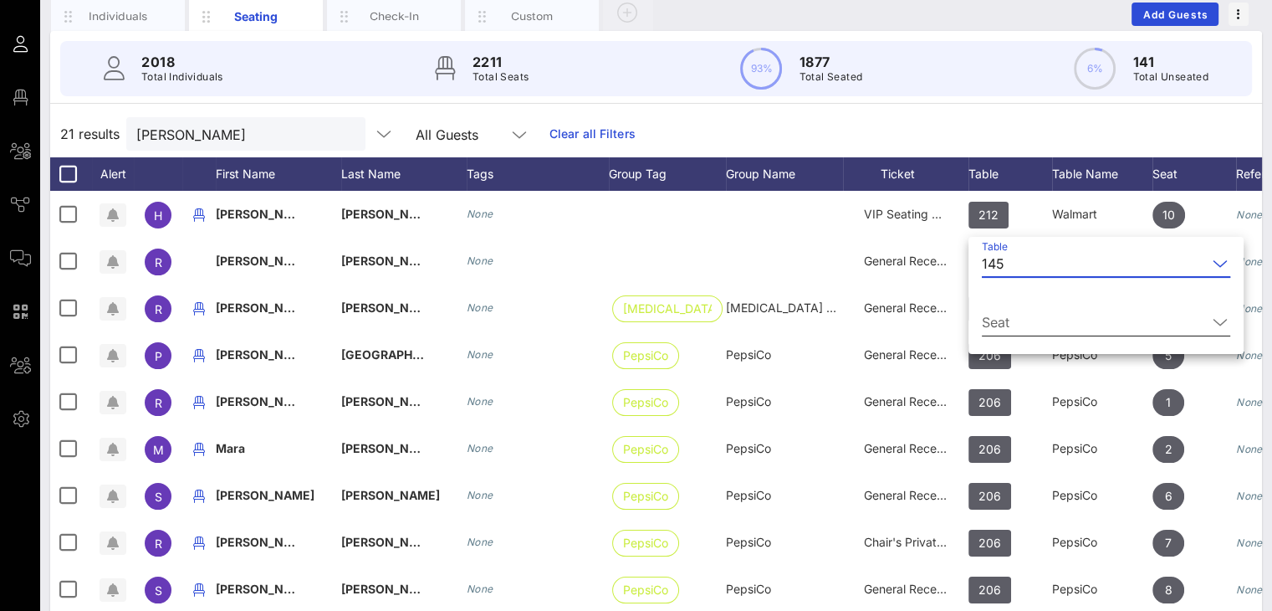
click at [1031, 310] on input "Seat" at bounding box center [1094, 322] width 225 height 27
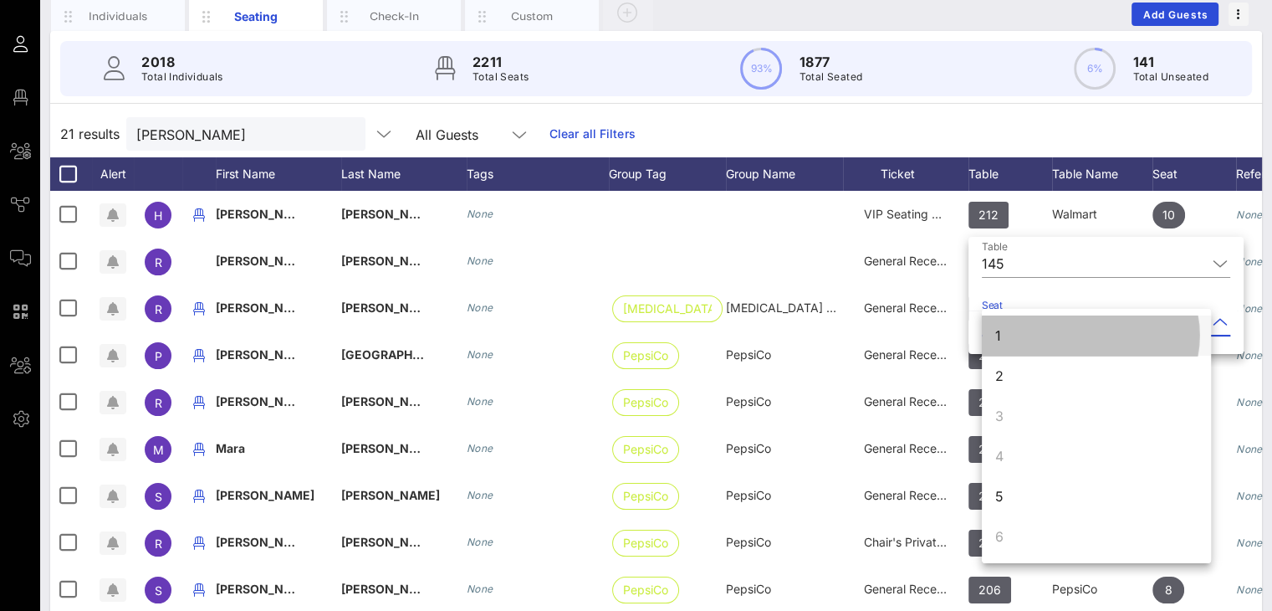
click at [999, 336] on div "1" at bounding box center [998, 335] width 6 height 20
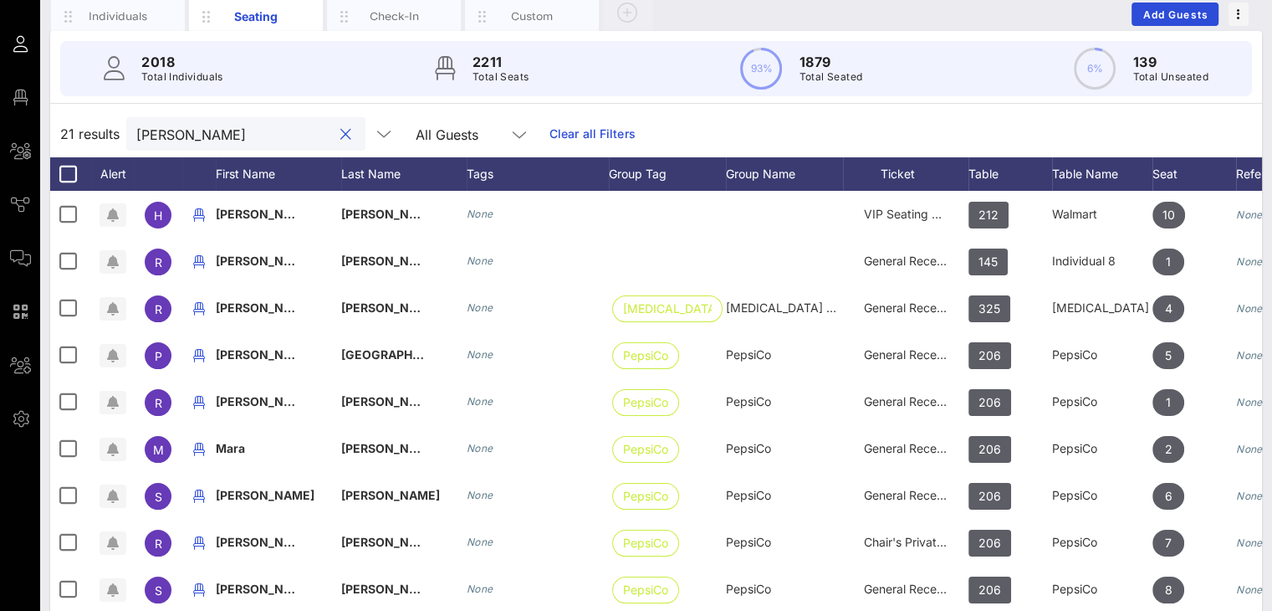
drag, startPoint x: 206, startPoint y: 134, endPoint x: 90, endPoint y: 133, distance: 115.4
click at [93, 133] on div "21 results [PERSON_NAME] All Guests Clear all Filters" at bounding box center [656, 133] width 1212 height 47
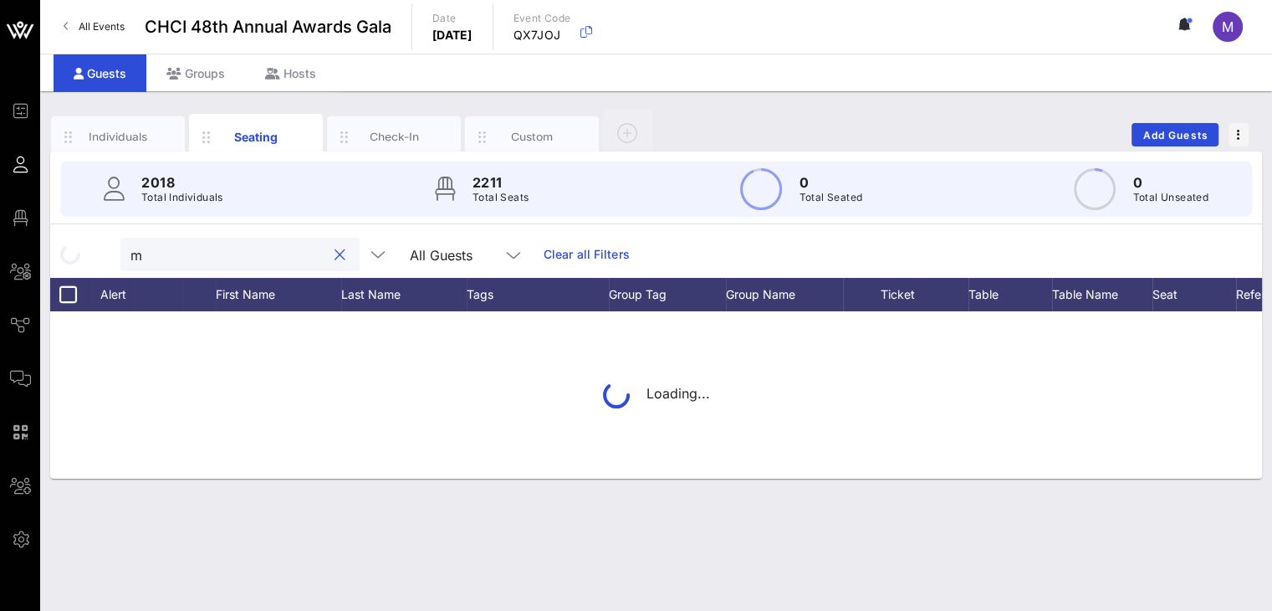
scroll to position [0, 0]
type input "math"
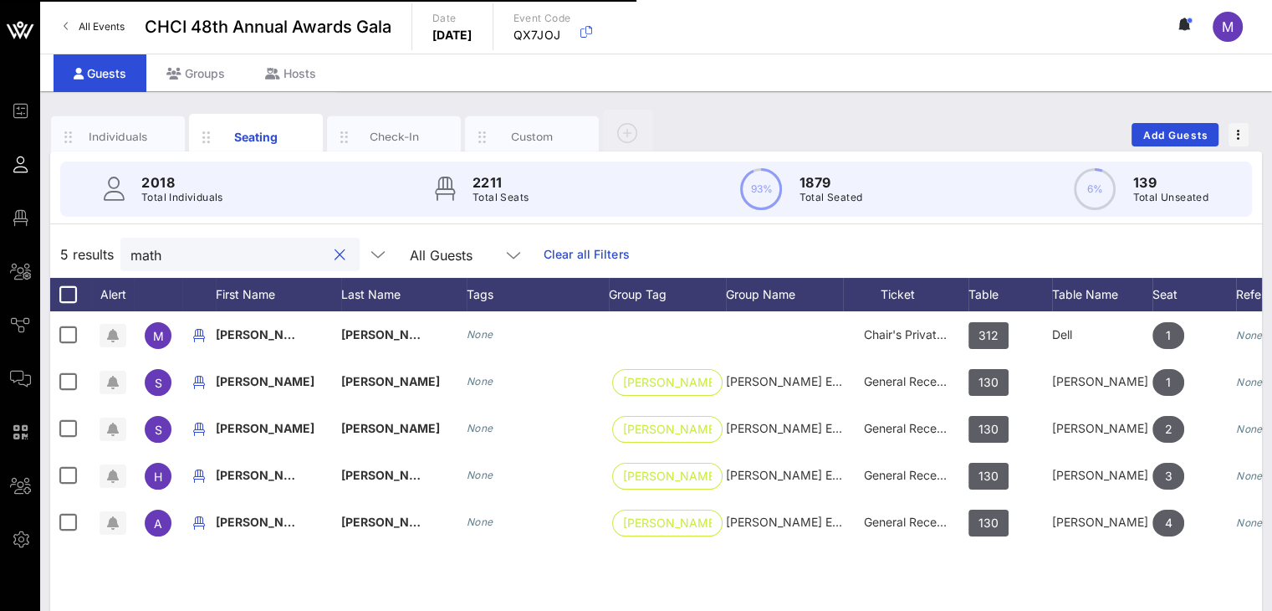
click at [125, 253] on div "math" at bounding box center [239, 254] width 239 height 33
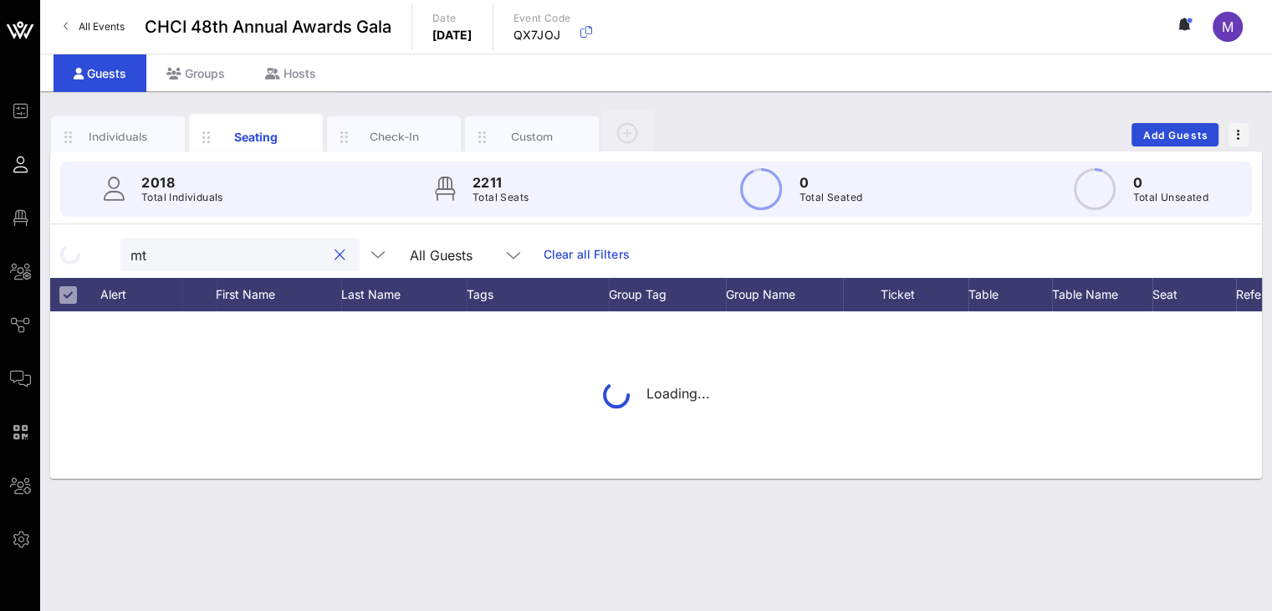
type input "m"
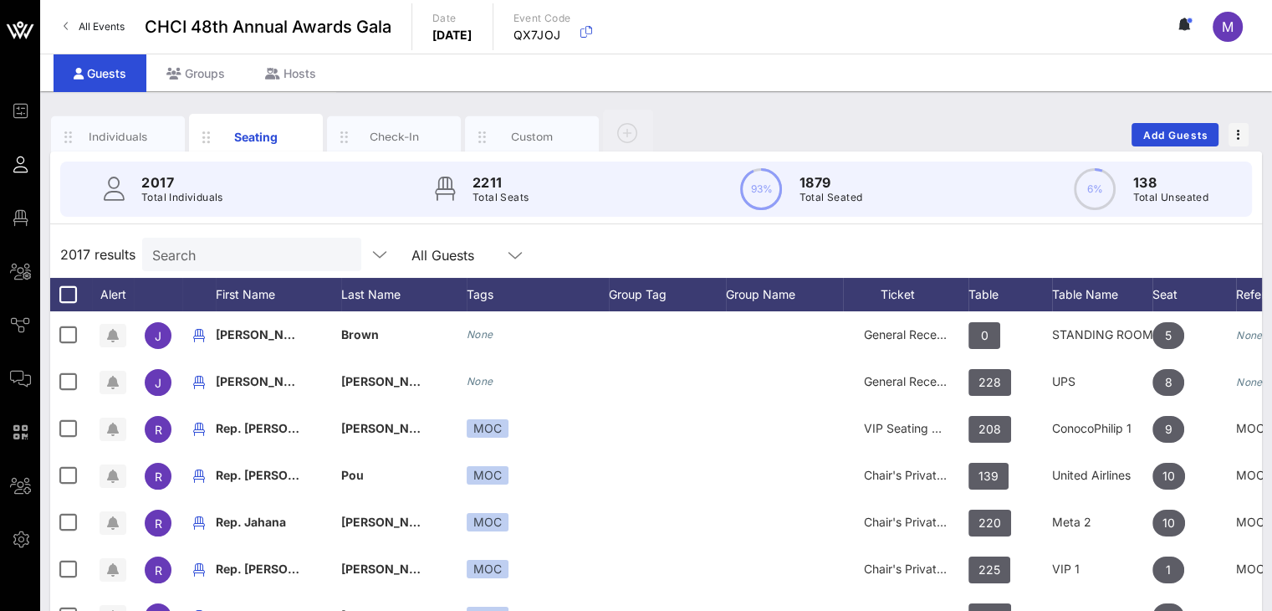
click at [237, 256] on input "Search" at bounding box center [250, 254] width 196 height 22
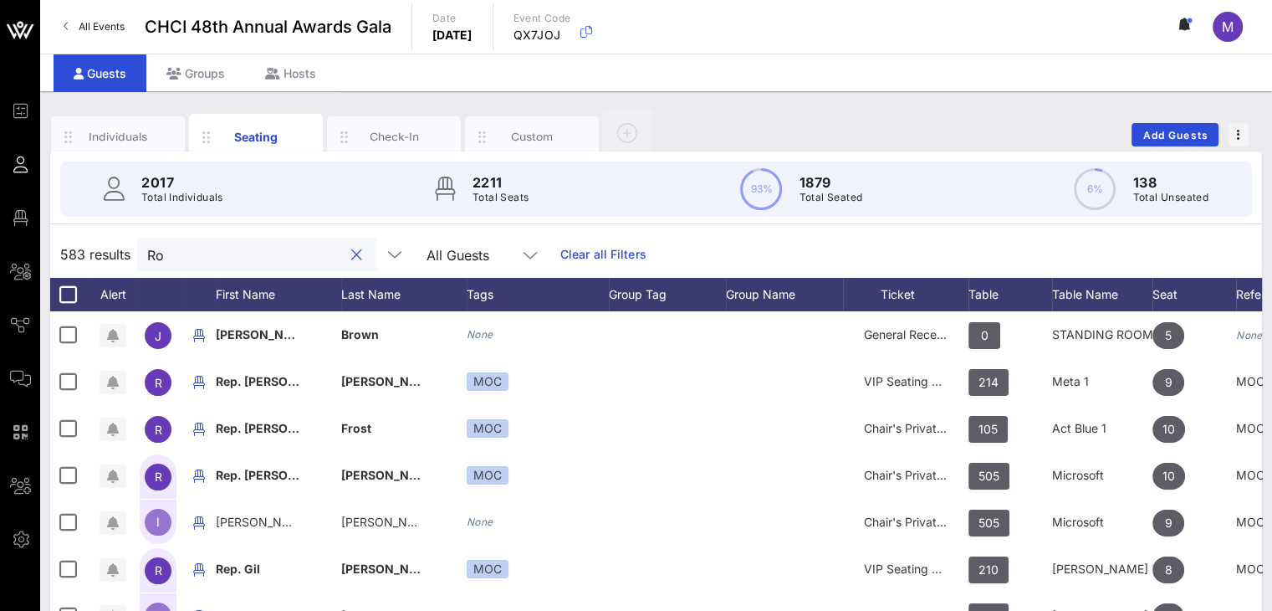
type input "R"
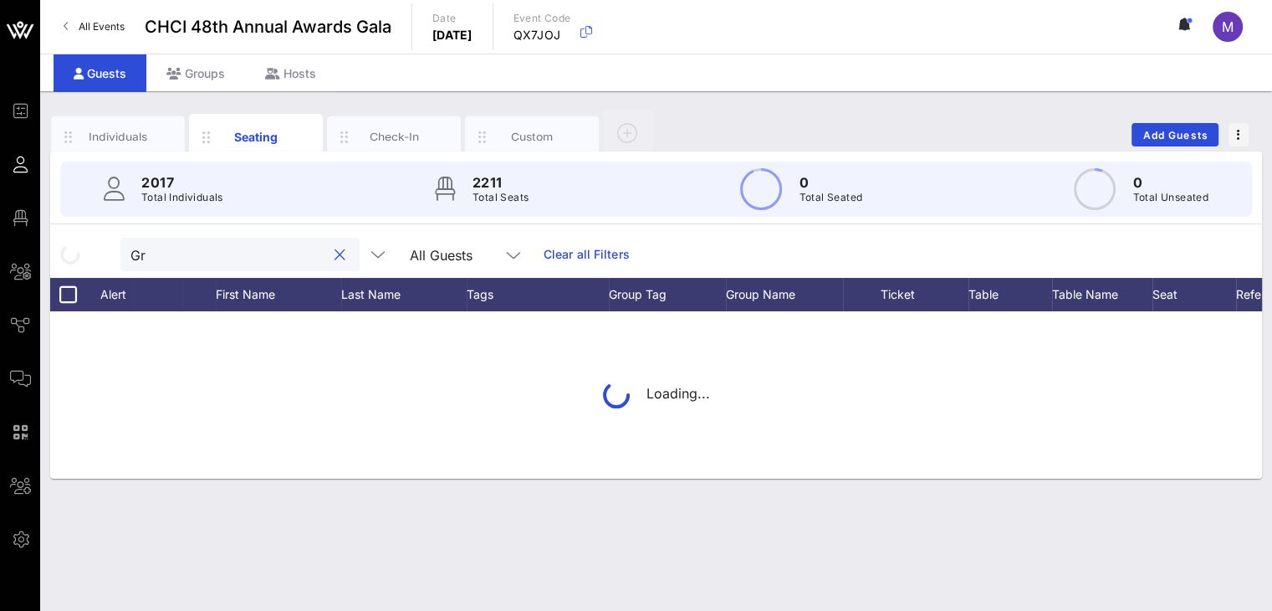
type input "G"
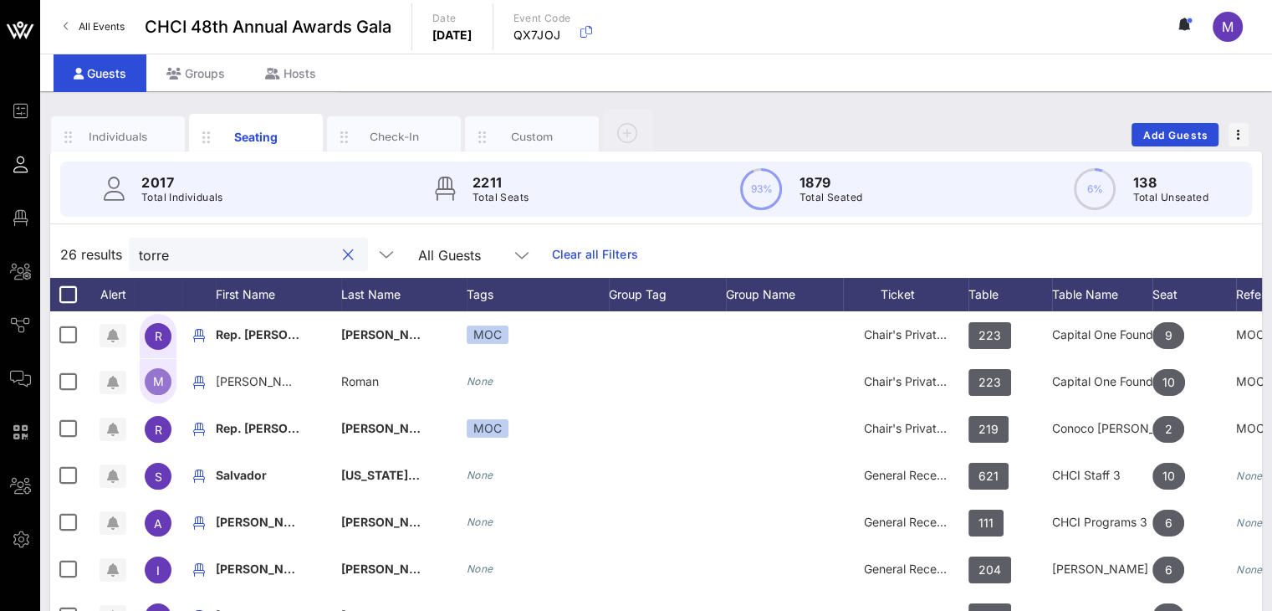
drag, startPoint x: 230, startPoint y: 253, endPoint x: 79, endPoint y: 255, distance: 150.6
click at [80, 256] on div "26 results torre All Guests Clear all Filters" at bounding box center [656, 254] width 1212 height 47
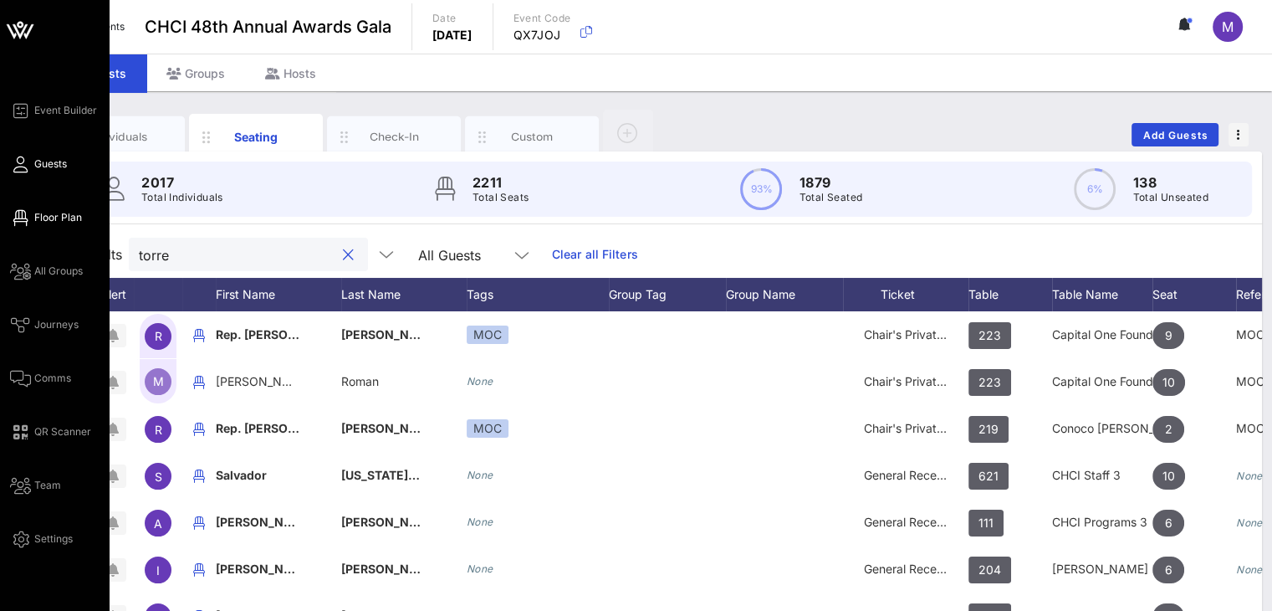
type input "torre"
click at [43, 220] on span "Floor Plan" at bounding box center [58, 217] width 48 height 15
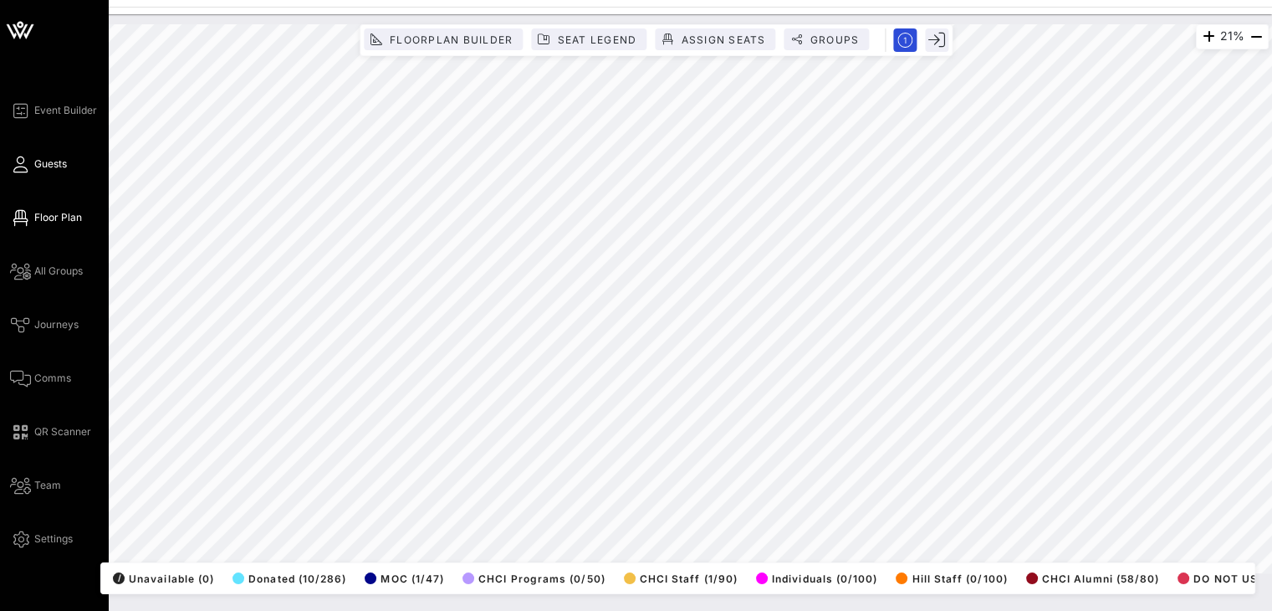
click at [23, 165] on icon at bounding box center [20, 164] width 21 height 3
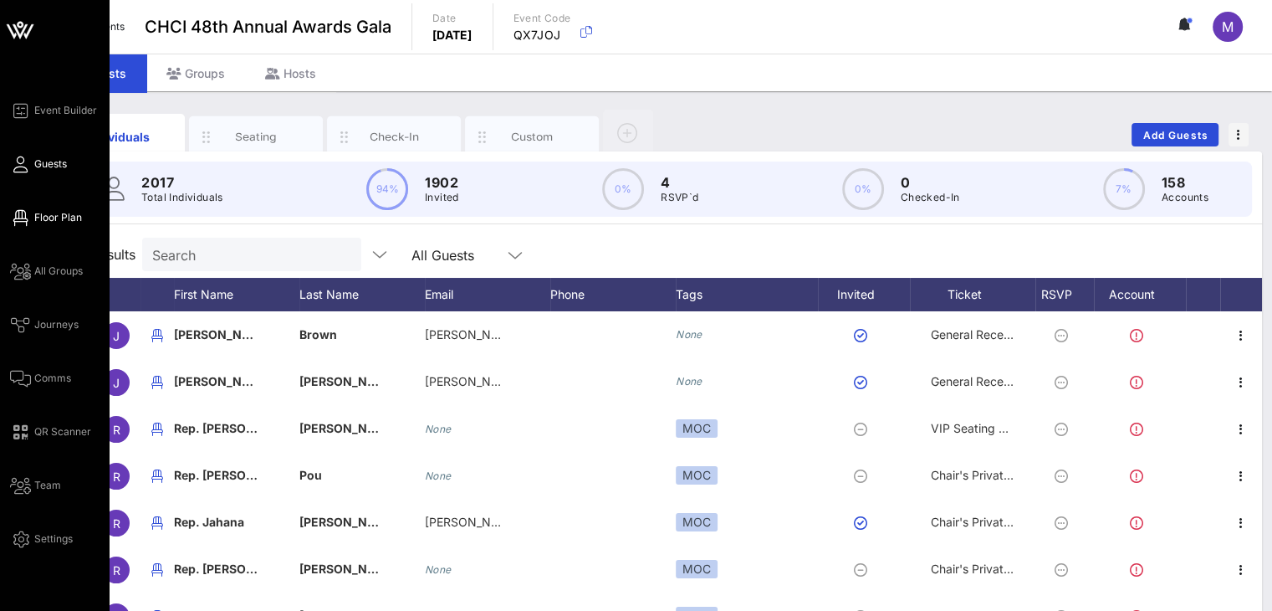
click at [60, 215] on span "Floor Plan" at bounding box center [58, 217] width 48 height 15
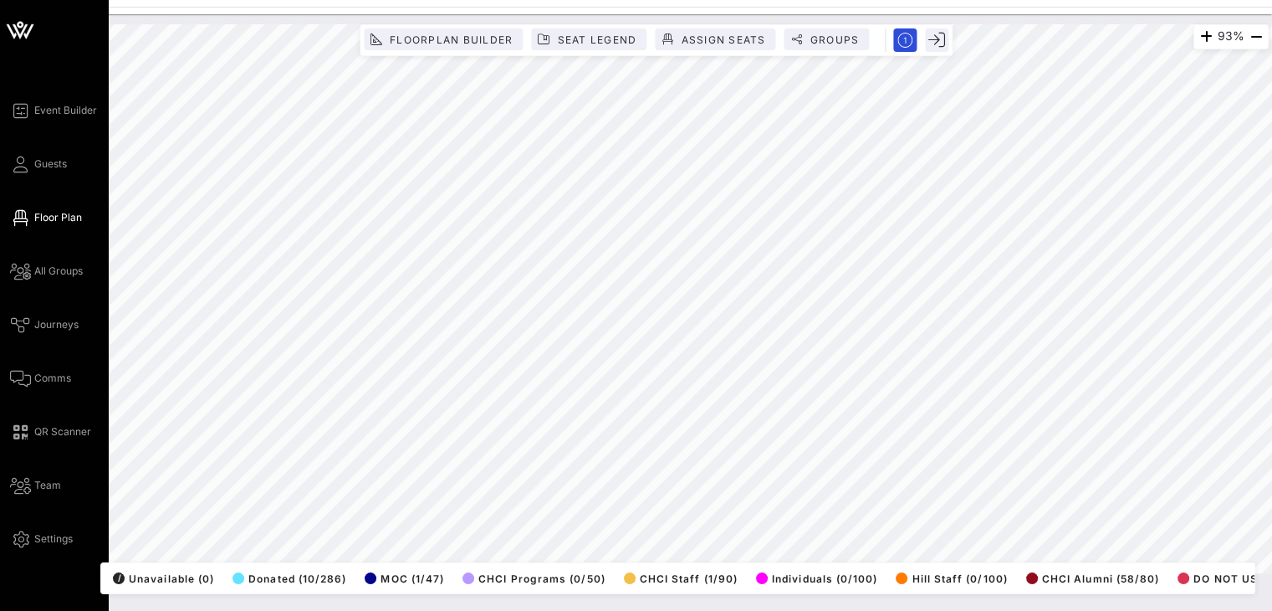
click at [0, 174] on div "Event Builder Guests Floor Plan All Groups Journeys Comms QR Scanner Team Setti…" at bounding box center [636, 305] width 1272 height 611
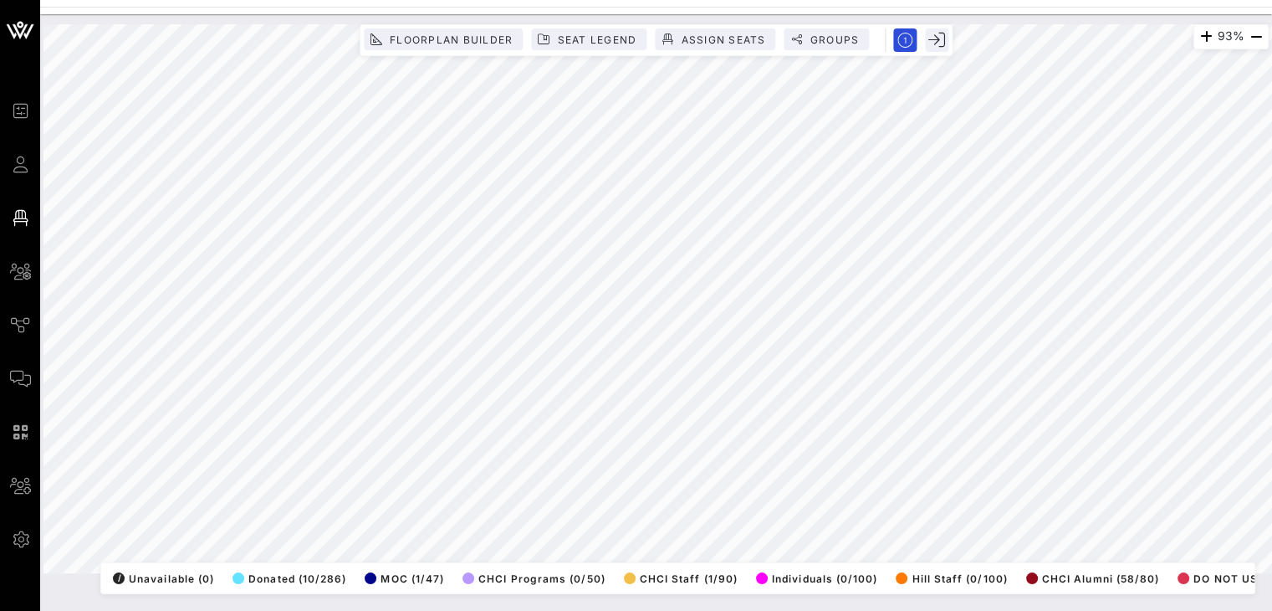
click at [348, 13] on div "Event Builder Guests Floor Plan All Groups Journeys Comms QR Scanner Team Setti…" at bounding box center [636, 305] width 1272 height 611
click at [710, 18] on div "93% Floorplan Builder Seat Legend Assign Seats Groups Exit All Reserved Shared …" at bounding box center [656, 298] width 1246 height 569
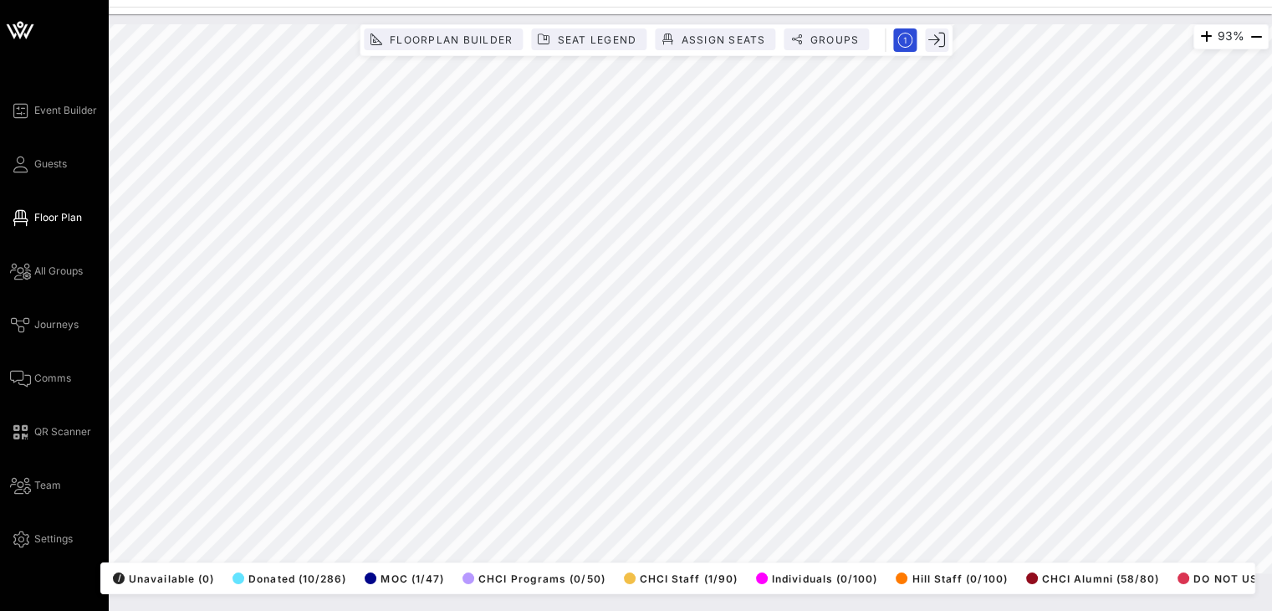
click at [0, 338] on div "Event Builder Guests Floor Plan All Groups Journeys Comms QR Scanner Team Setti…" at bounding box center [636, 305] width 1272 height 611
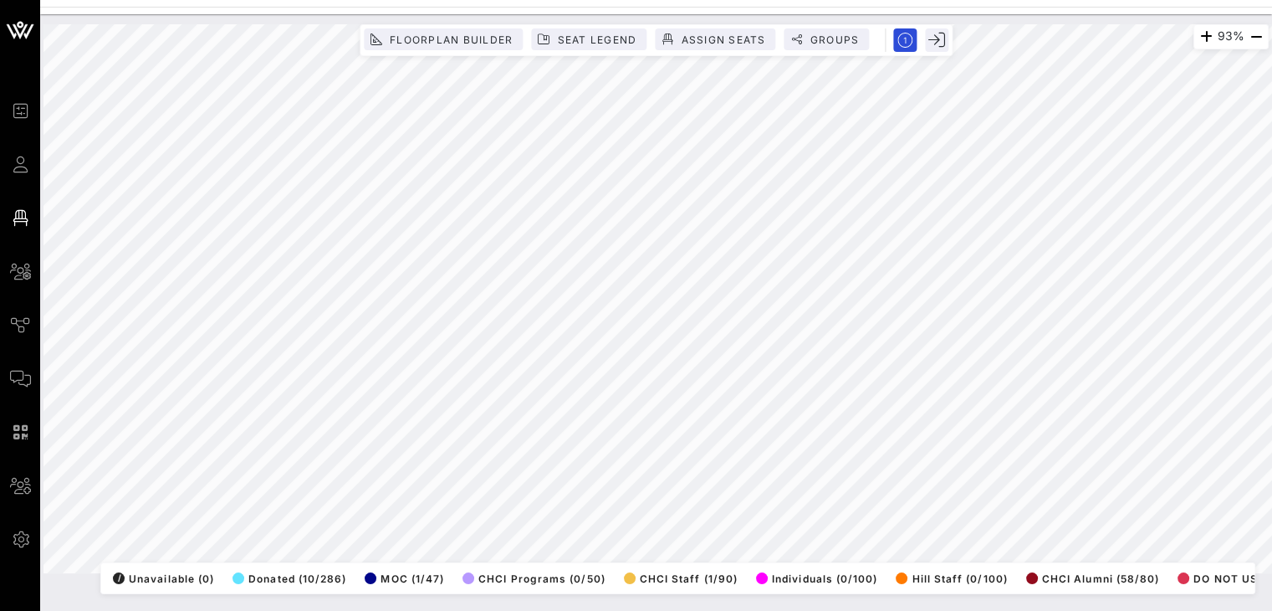
click at [1007, 610] on html "Event Builder Guests Floor Plan All Groups Journeys Comms QR Scanner Team Setti…" at bounding box center [636, 305] width 1272 height 611
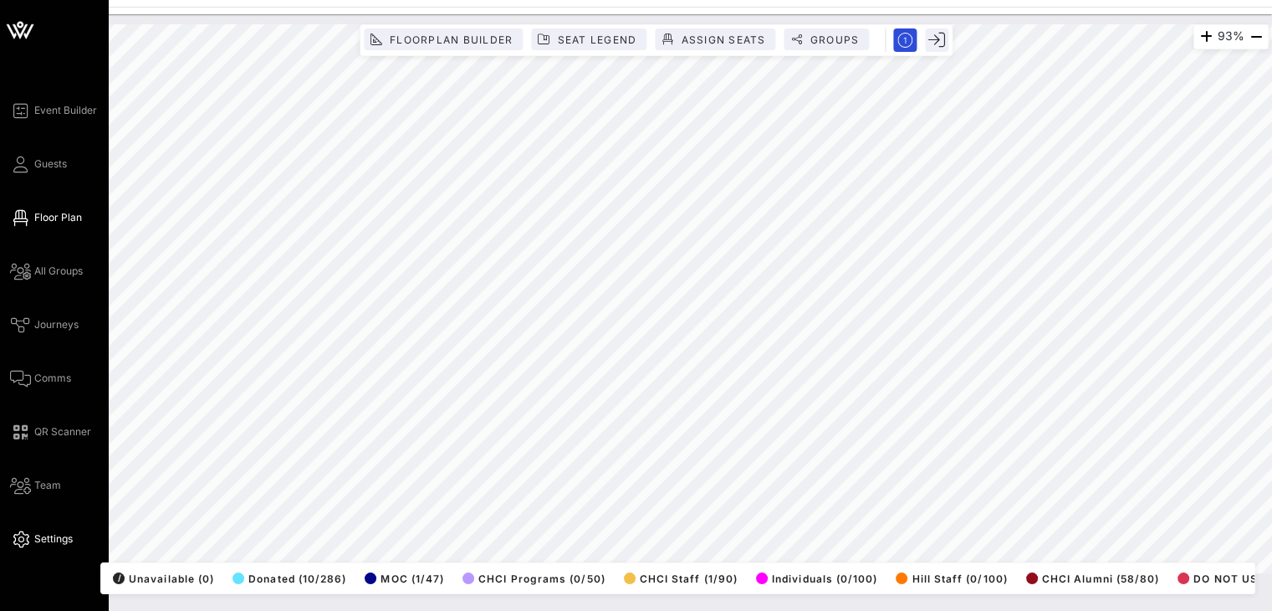
click at [7, 548] on div "Event Builder Guests Floor Plan All Groups Journeys Comms QR Scanner Team Setti…" at bounding box center [636, 305] width 1272 height 611
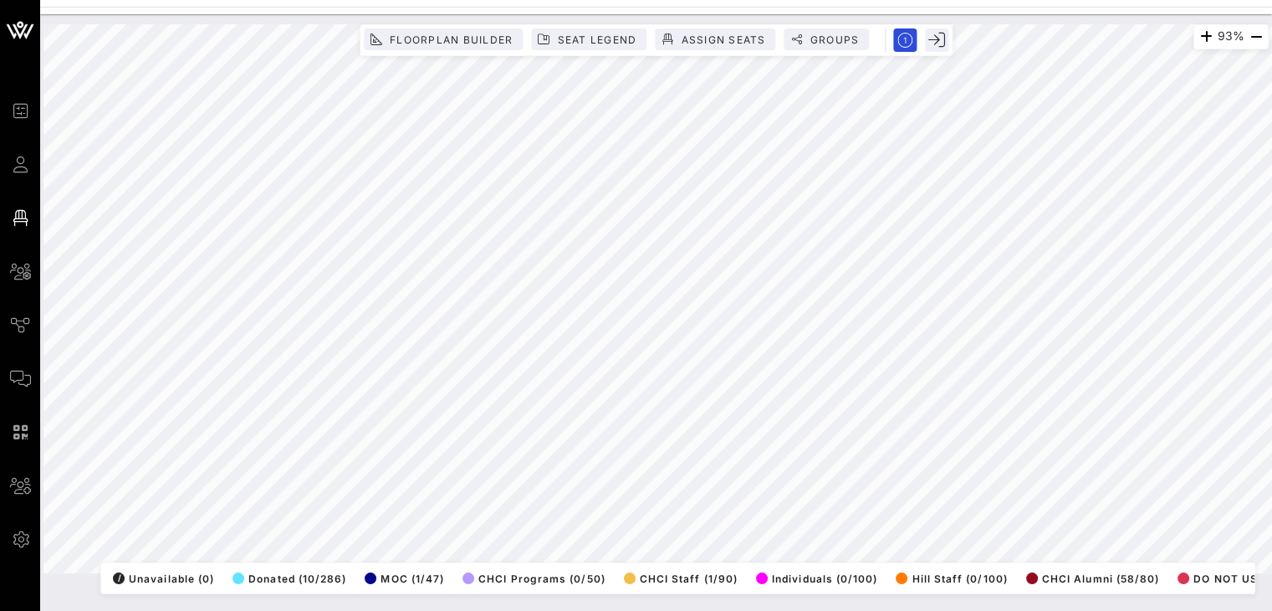
click at [1271, 355] on html "Event Builder Guests Floor Plan All Groups Journeys Comms QR Scanner Team Setti…" at bounding box center [636, 305] width 1272 height 611
click at [164, 605] on div "93% Floorplan Builder Seat Legend Assign Seats Groups Exit All Reserved Shared …" at bounding box center [656, 312] width 1232 height 596
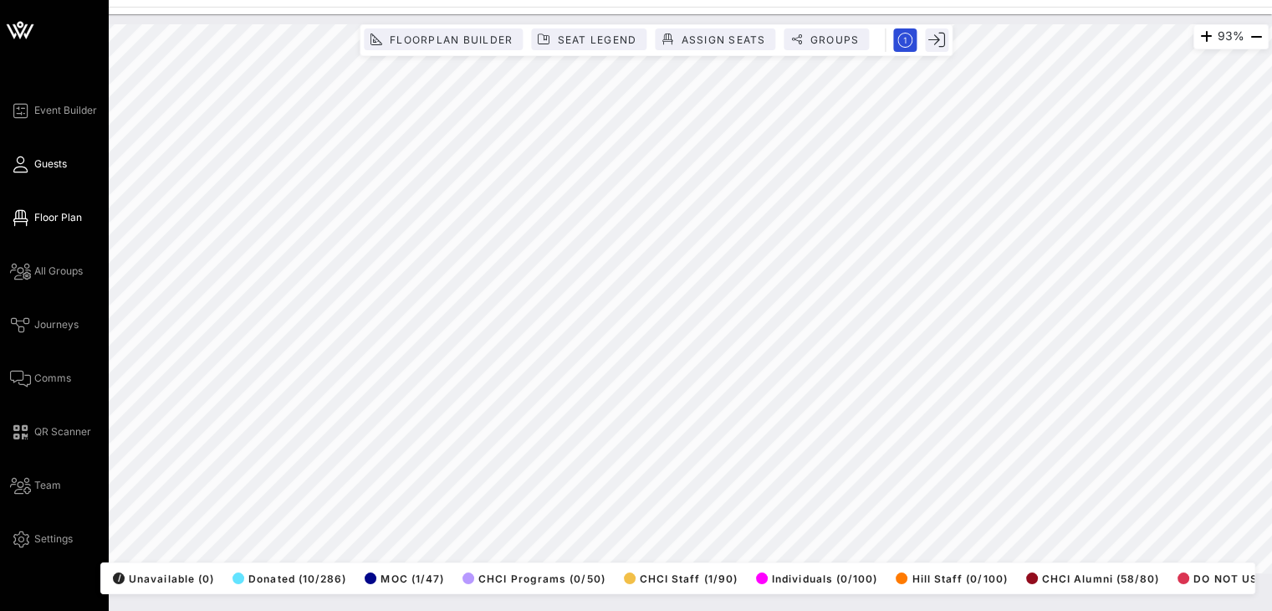
click at [59, 160] on span "Guests" at bounding box center [50, 163] width 33 height 15
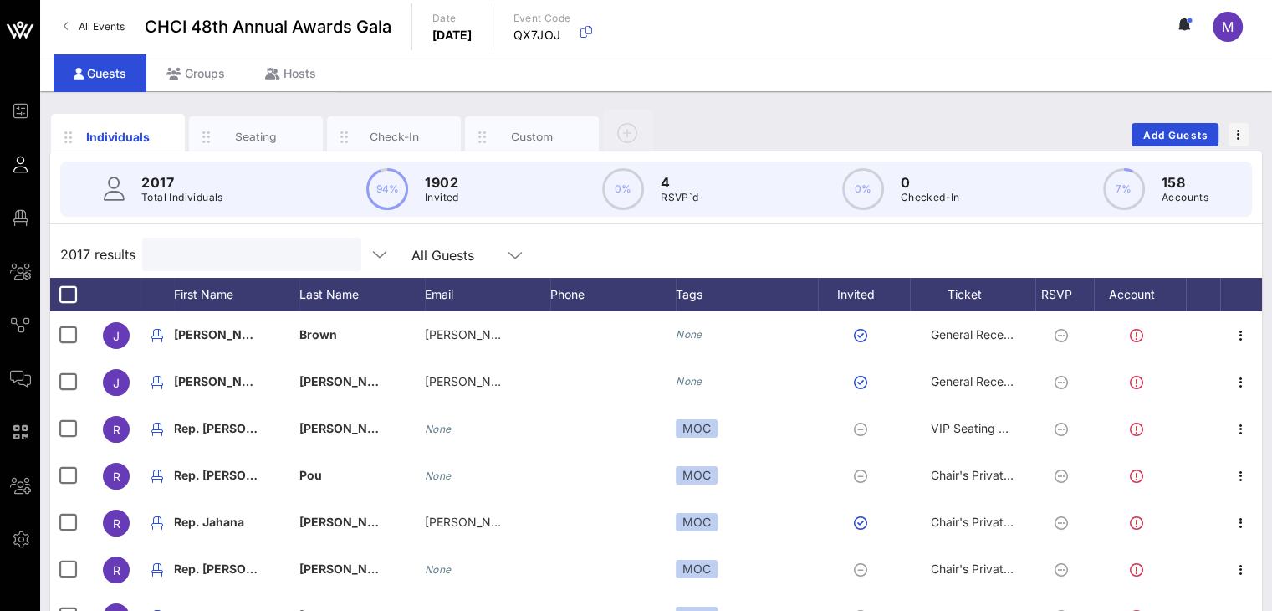
click at [201, 248] on input "text" at bounding box center [250, 254] width 196 height 22
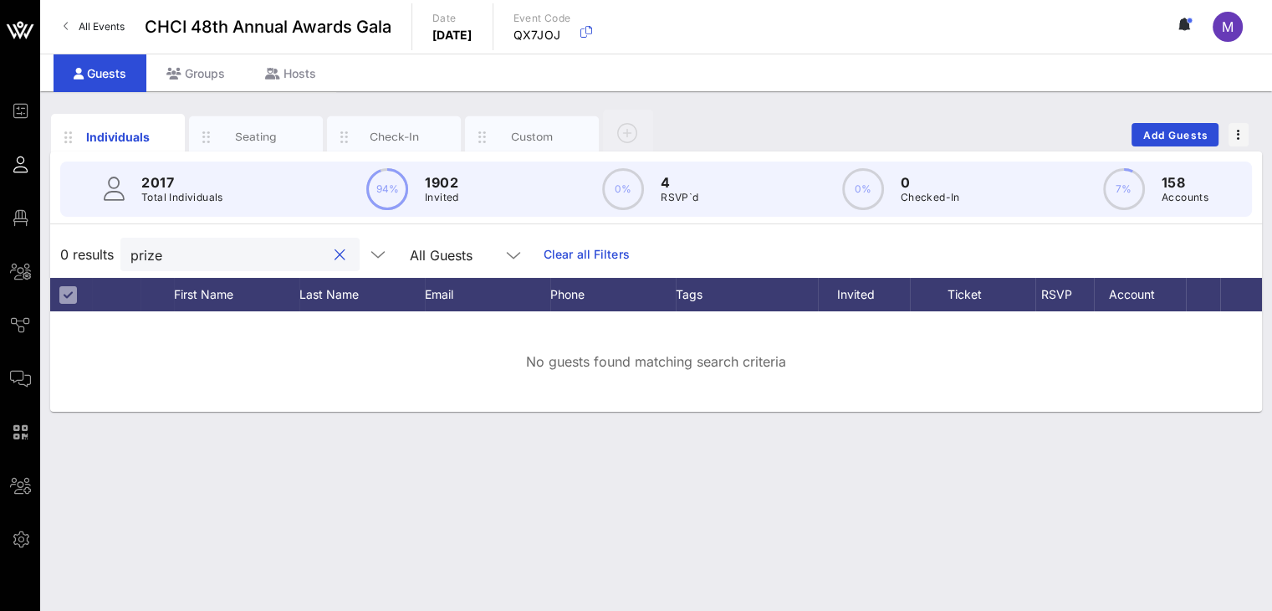
type input "prize"
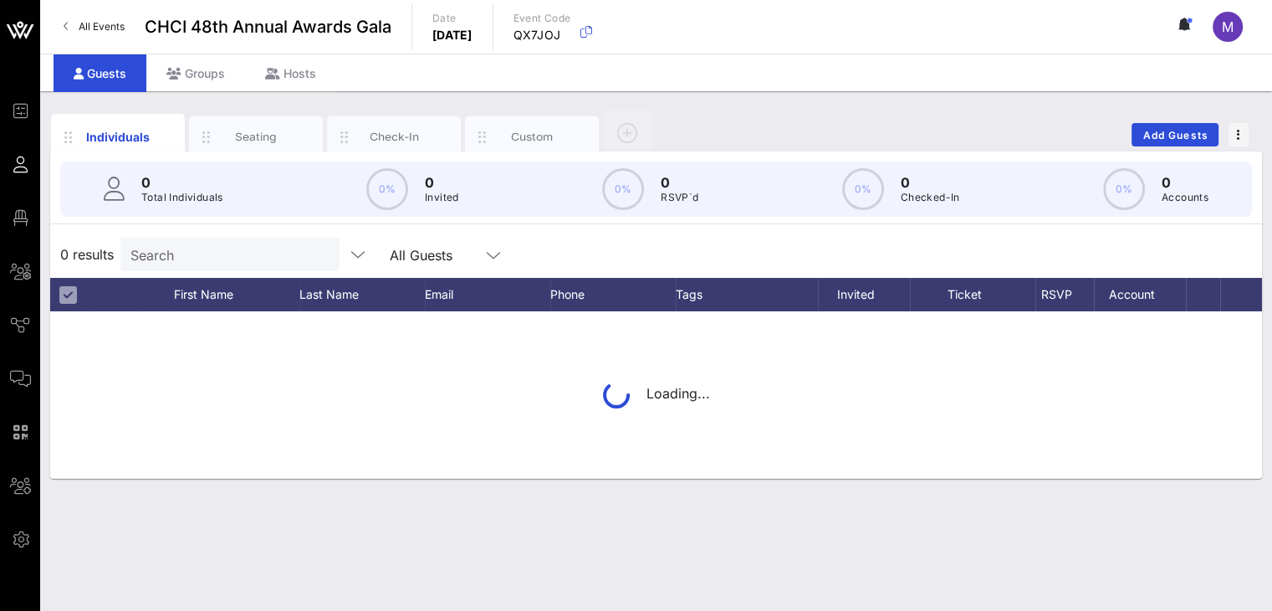
click at [228, 258] on input "Search" at bounding box center [228, 254] width 196 height 22
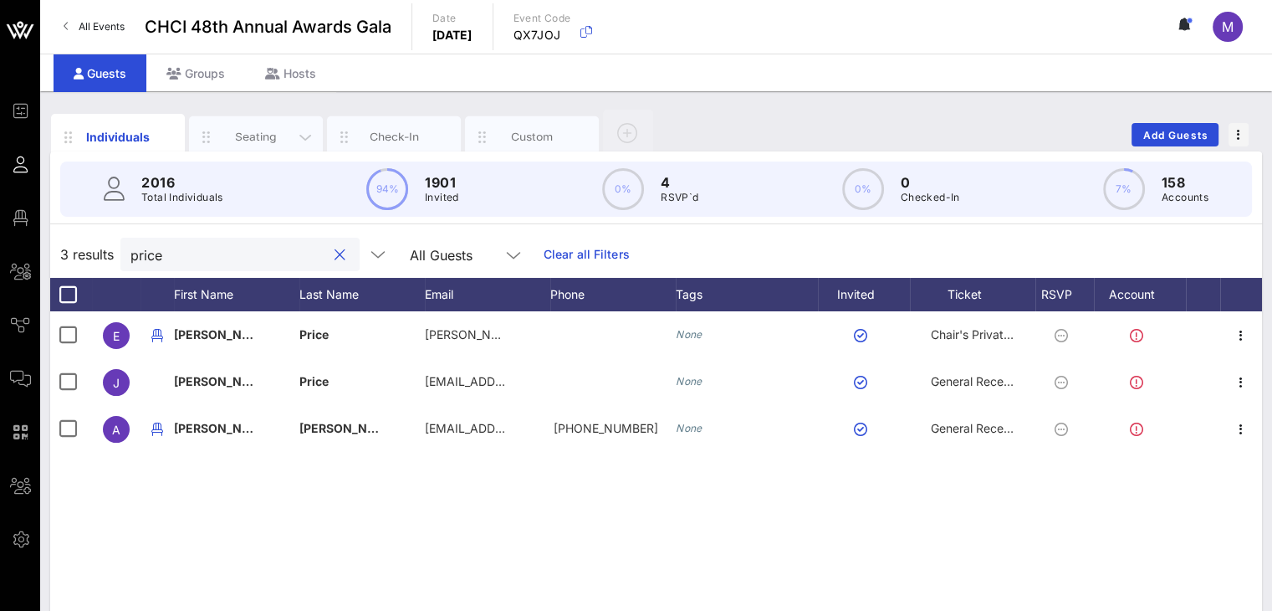
type input "price"
click at [284, 129] on div "Seating" at bounding box center [256, 137] width 74 height 16
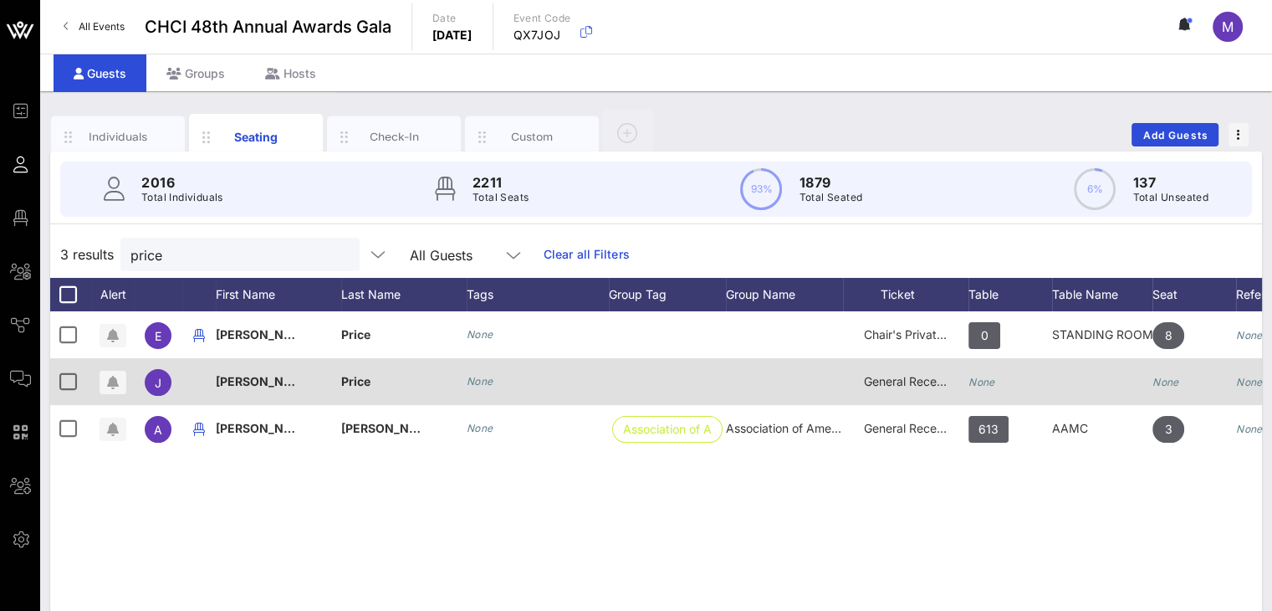
click at [904, 382] on span "General Reception" at bounding box center [914, 381] width 100 height 14
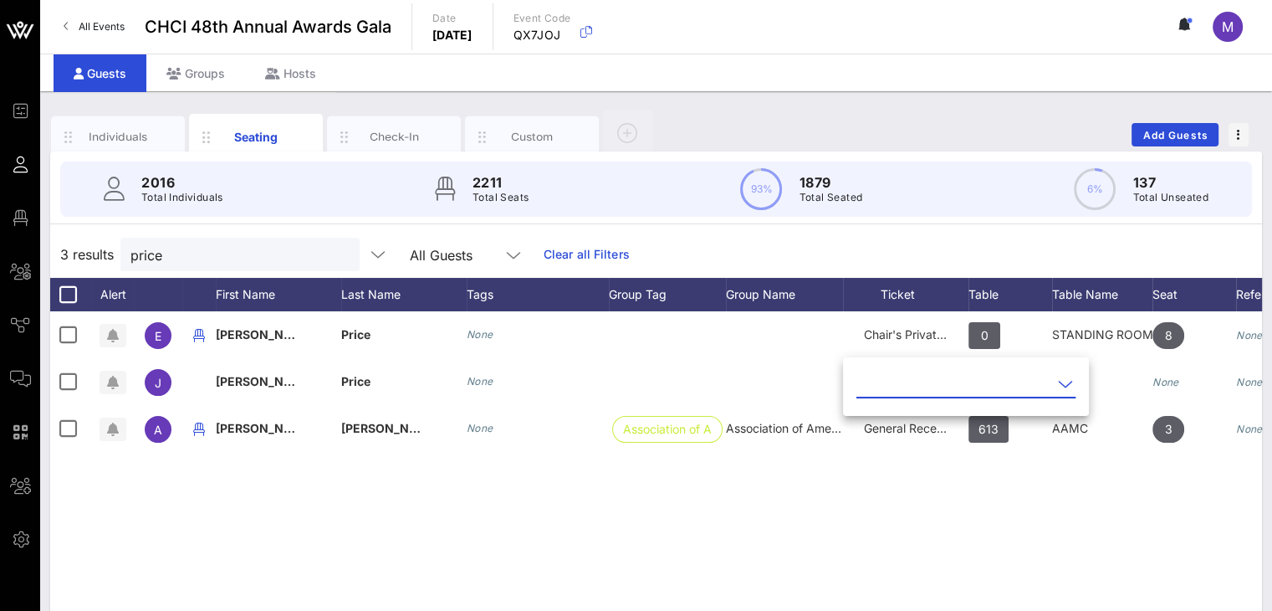
click at [1058, 384] on icon at bounding box center [1065, 384] width 15 height 20
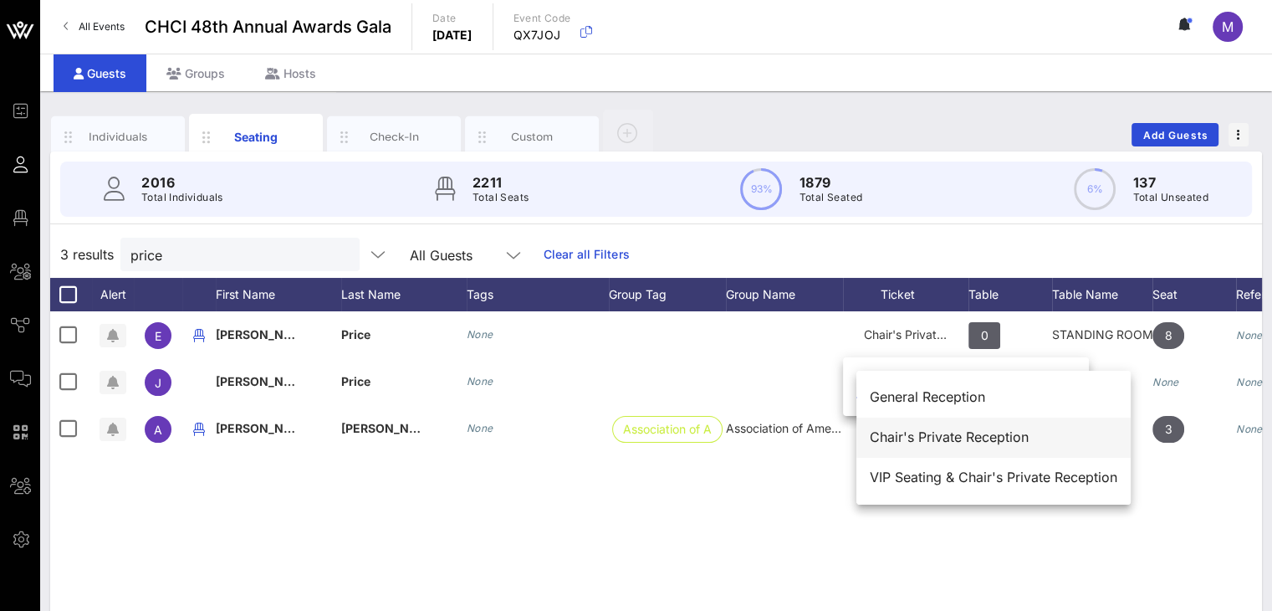
click at [903, 431] on div "Chair's Private Reception" at bounding box center [994, 437] width 248 height 16
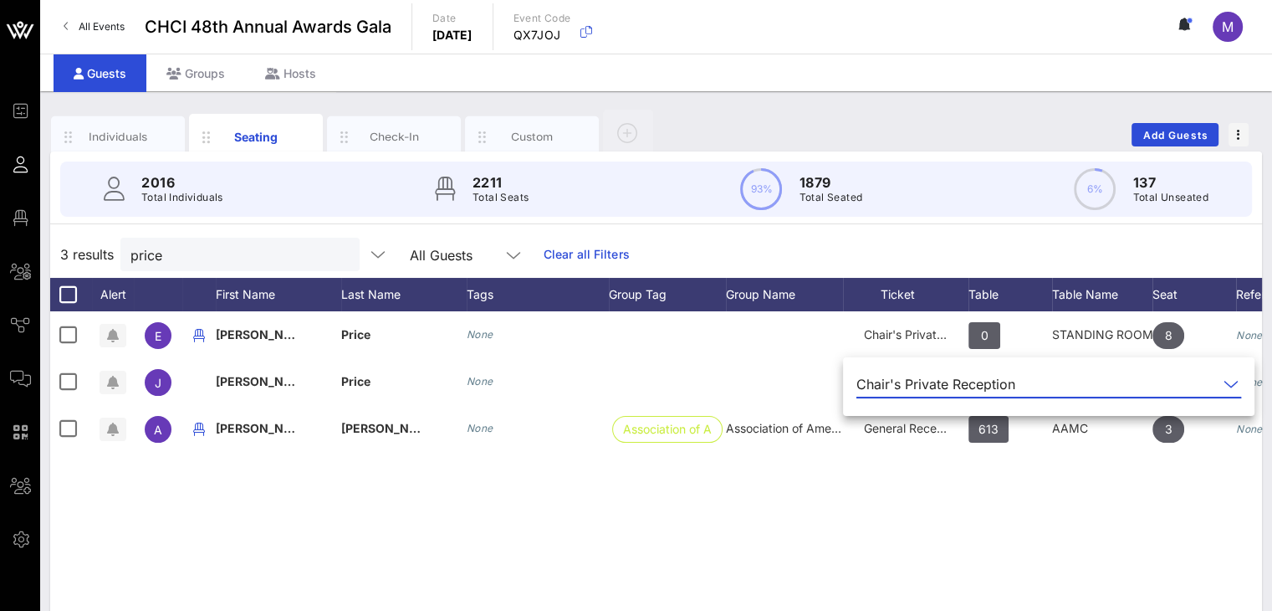
click at [1154, 501] on div "E [PERSON_NAME] None Chair's Private Reception 0 STANDING ROOM ONLY- NO TABLE A…" at bounding box center [656, 562] width 1212 height 502
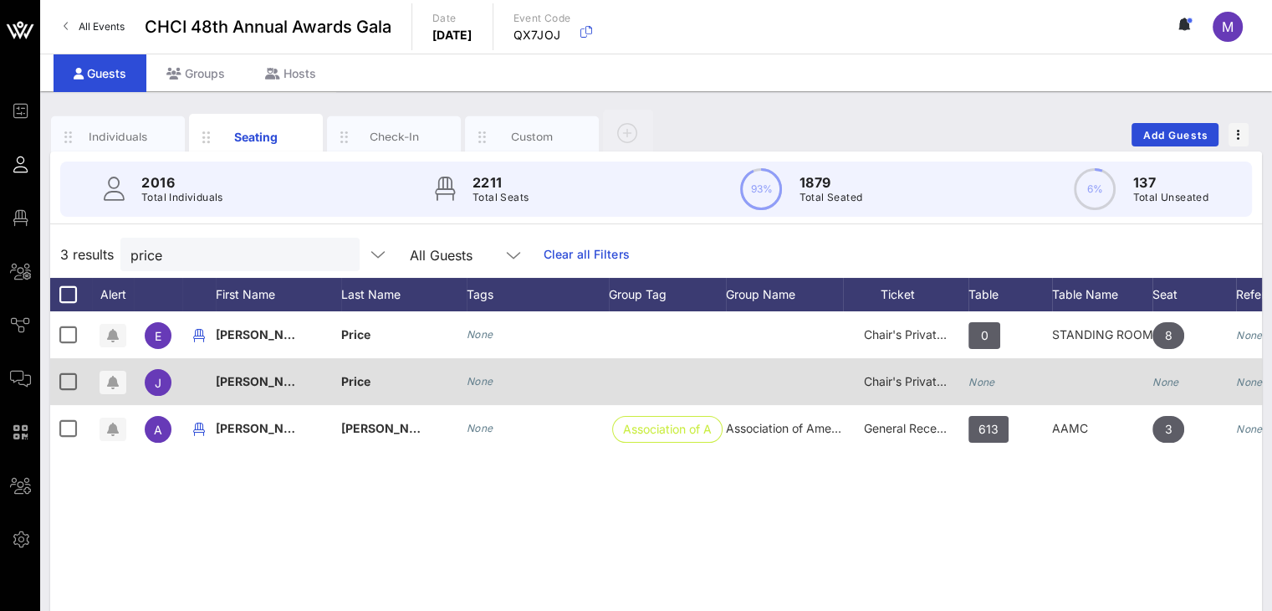
click at [991, 376] on icon "None" at bounding box center [982, 382] width 27 height 13
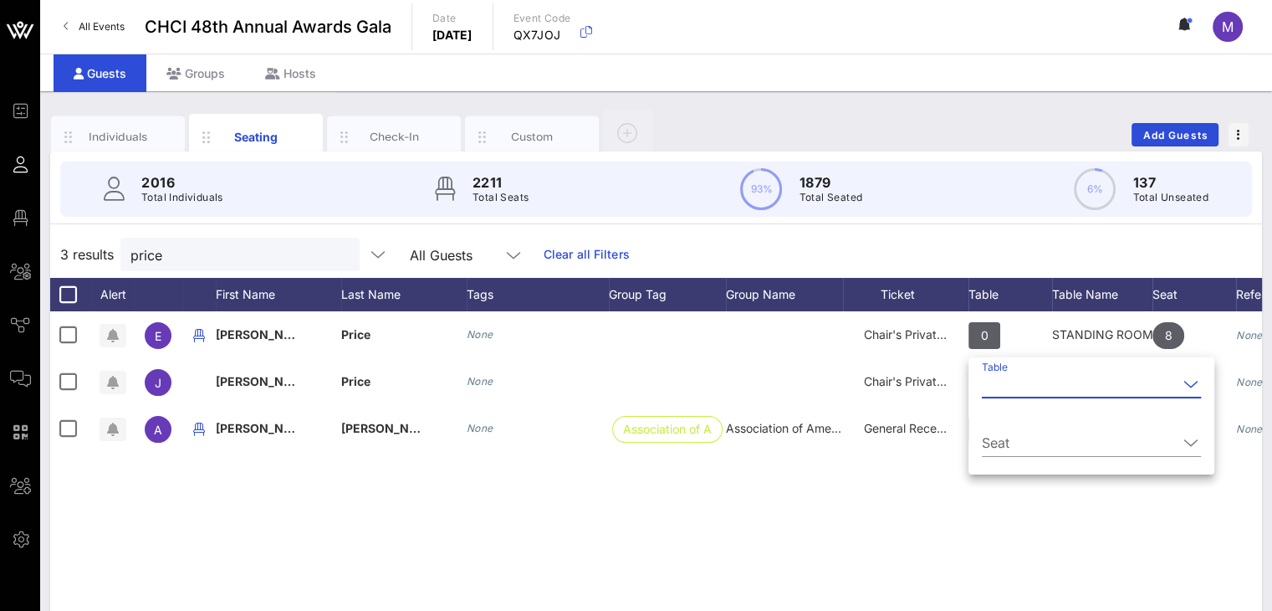
click at [1004, 385] on input "Table" at bounding box center [1080, 384] width 196 height 27
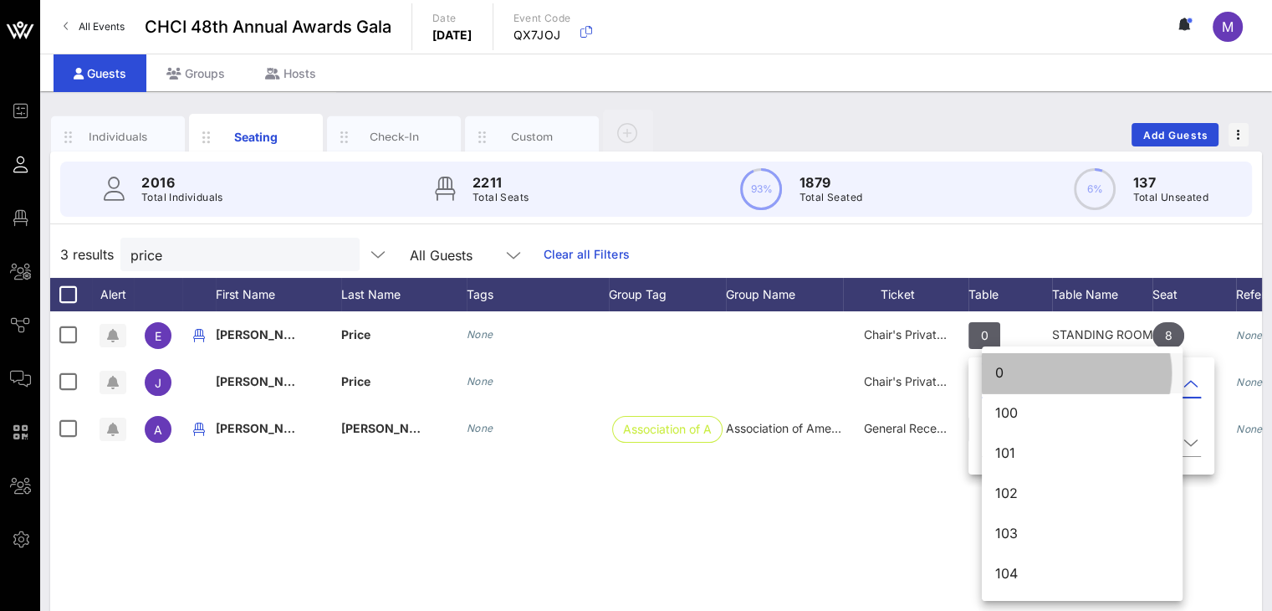
click at [999, 369] on div "0" at bounding box center [1082, 373] width 174 height 16
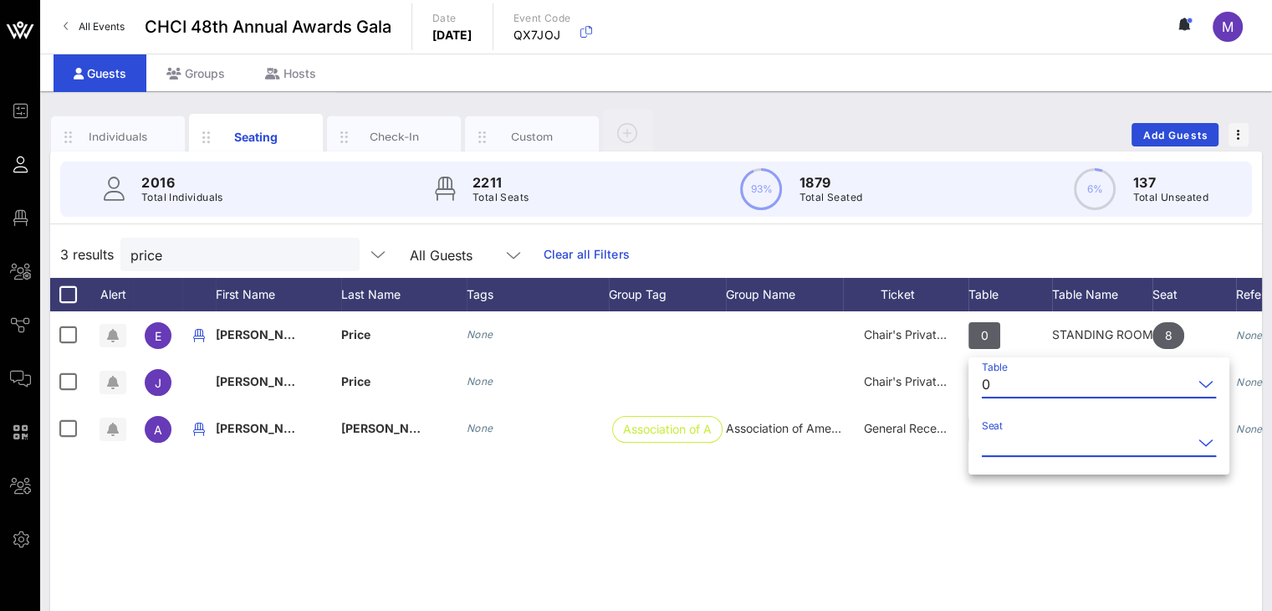
click at [1014, 439] on input "Seat" at bounding box center [1087, 442] width 211 height 27
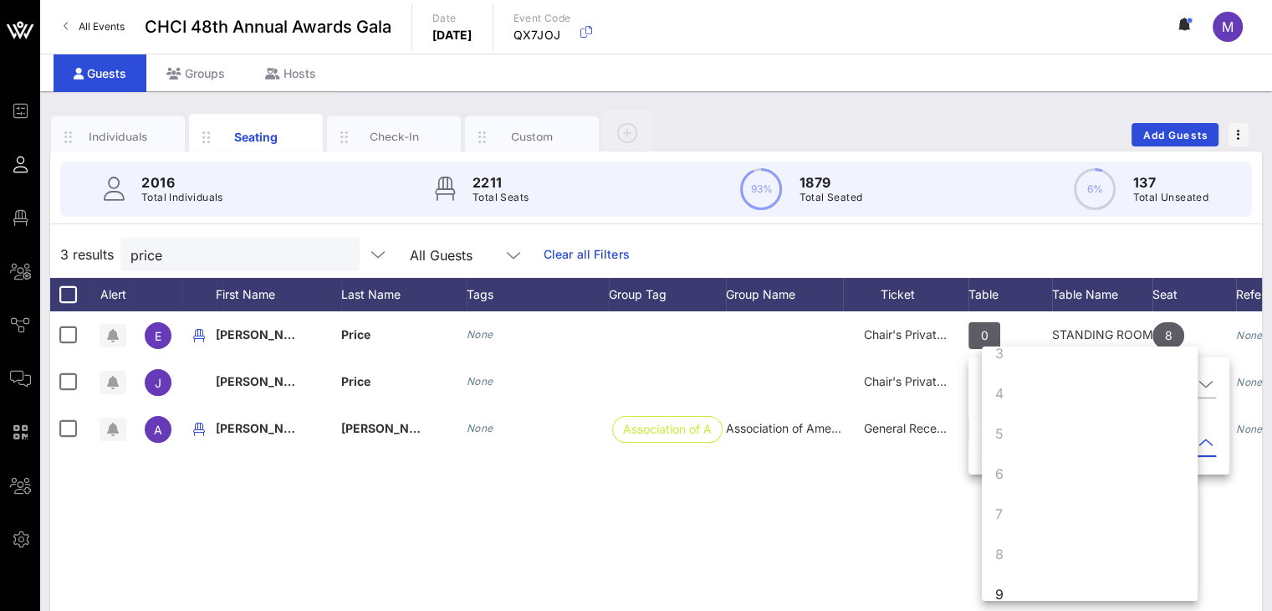
scroll to position [161, 0]
click at [1000, 535] on div "9" at bounding box center [999, 534] width 8 height 20
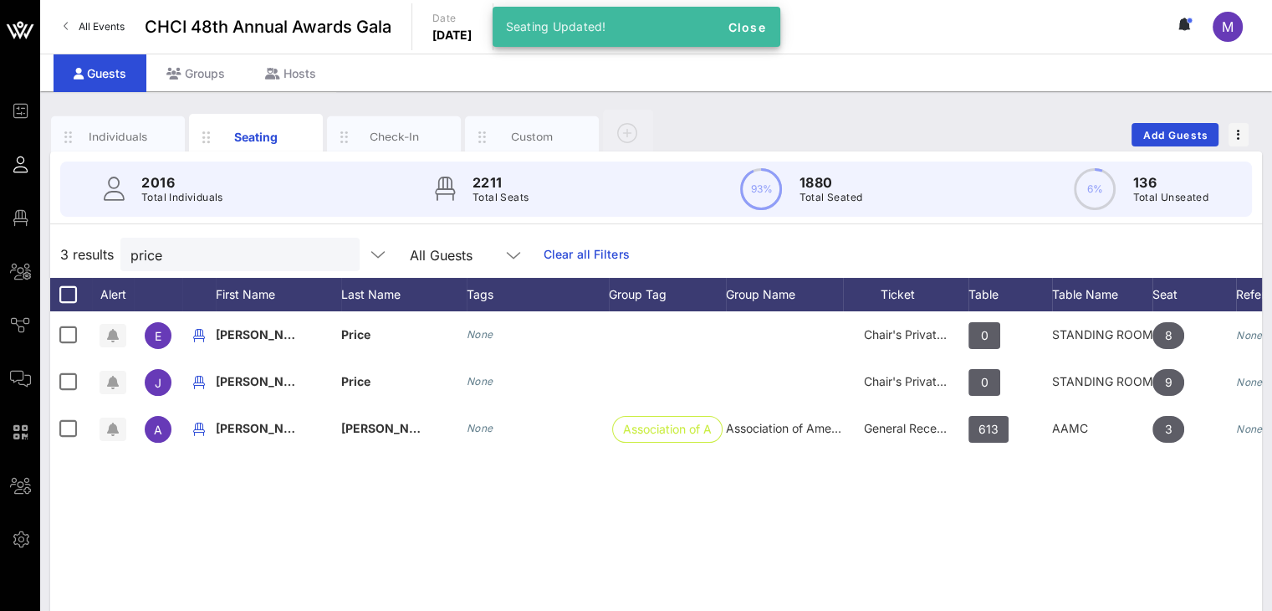
click at [853, 460] on div "E [PERSON_NAME] None Chair's Private Reception 0 STANDING ROOM ONLY- NO TABLE A…" at bounding box center [656, 562] width 1212 height 502
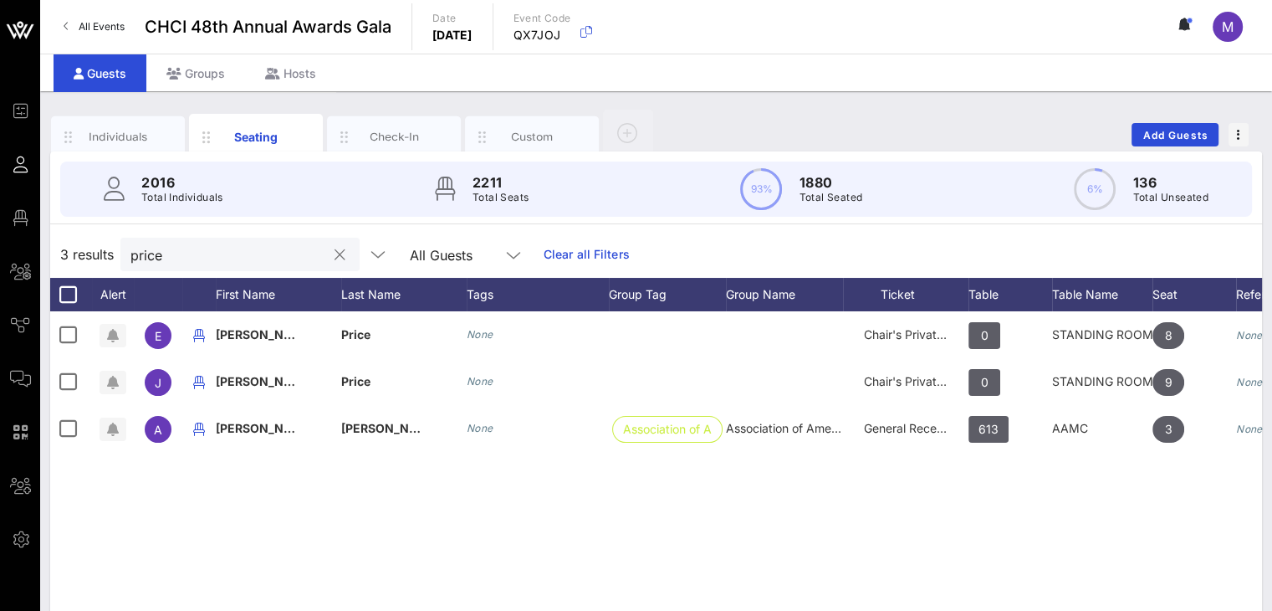
click at [246, 258] on input "price" at bounding box center [228, 254] width 196 height 22
click at [335, 258] on button "clear icon" at bounding box center [340, 255] width 11 height 17
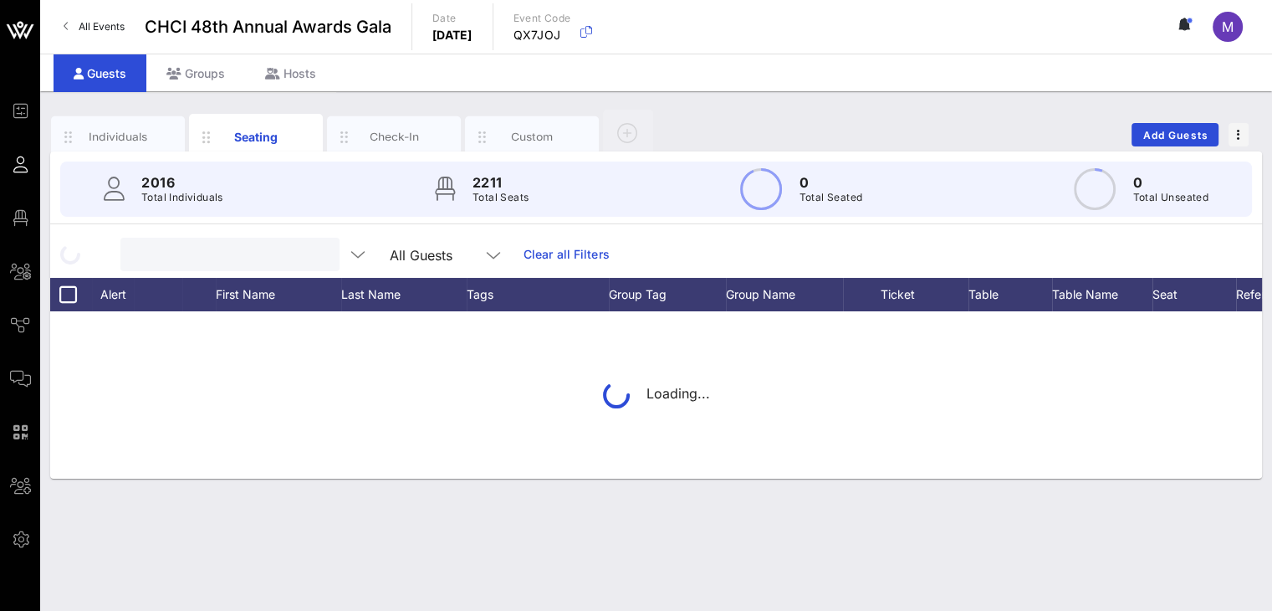
click at [275, 249] on input "text" at bounding box center [228, 254] width 196 height 22
type input "lupe"
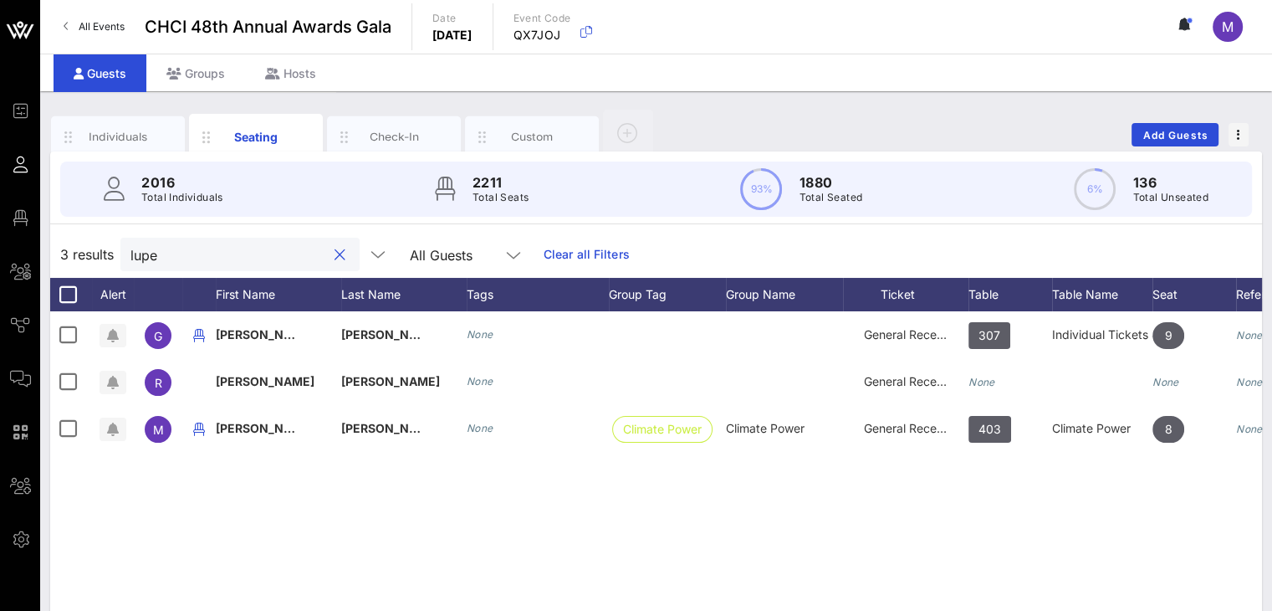
click at [335, 257] on button "clear icon" at bounding box center [340, 255] width 11 height 17
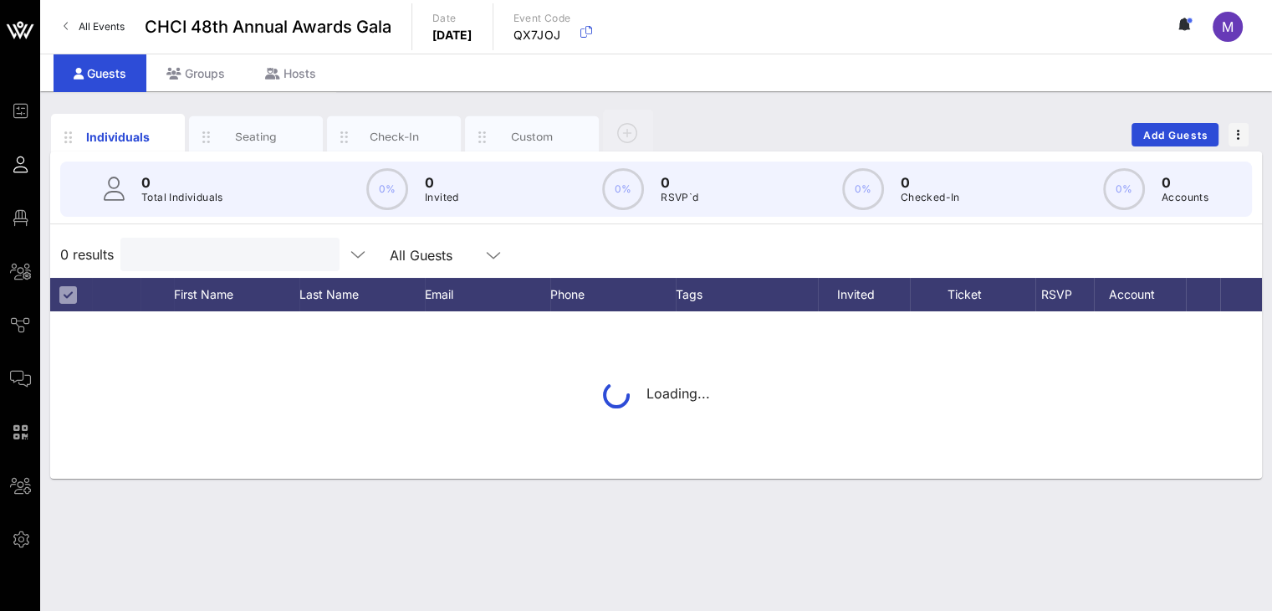
click at [228, 255] on input "text" at bounding box center [228, 254] width 196 height 22
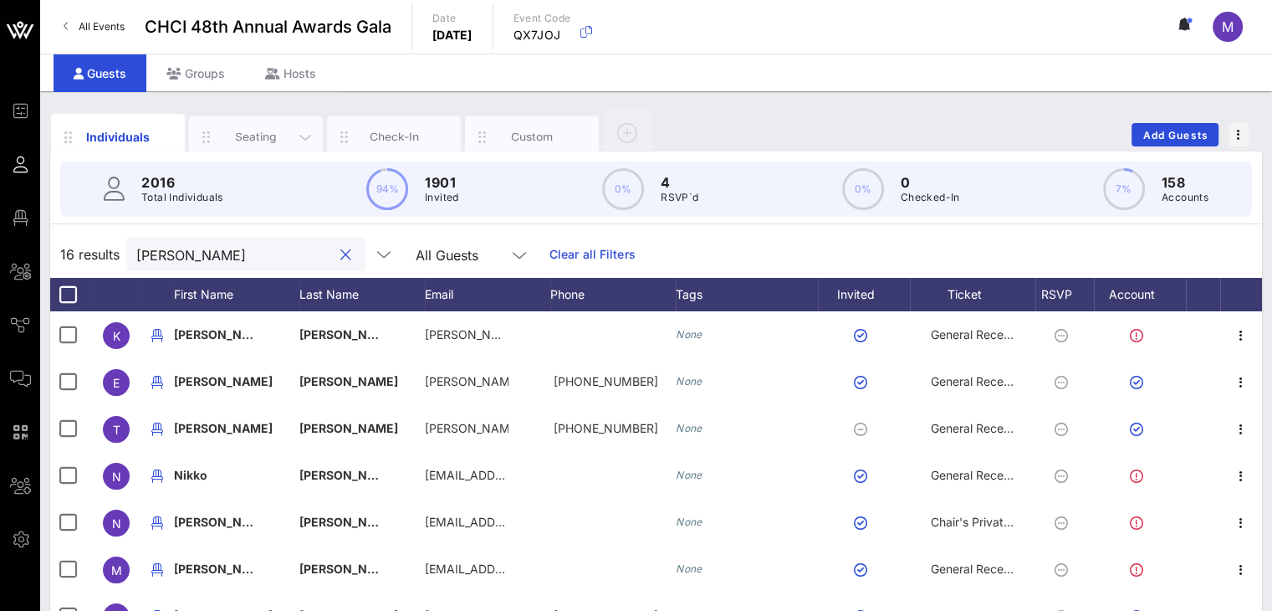
type input "[PERSON_NAME]"
click at [289, 131] on div "Seating" at bounding box center [256, 137] width 74 height 16
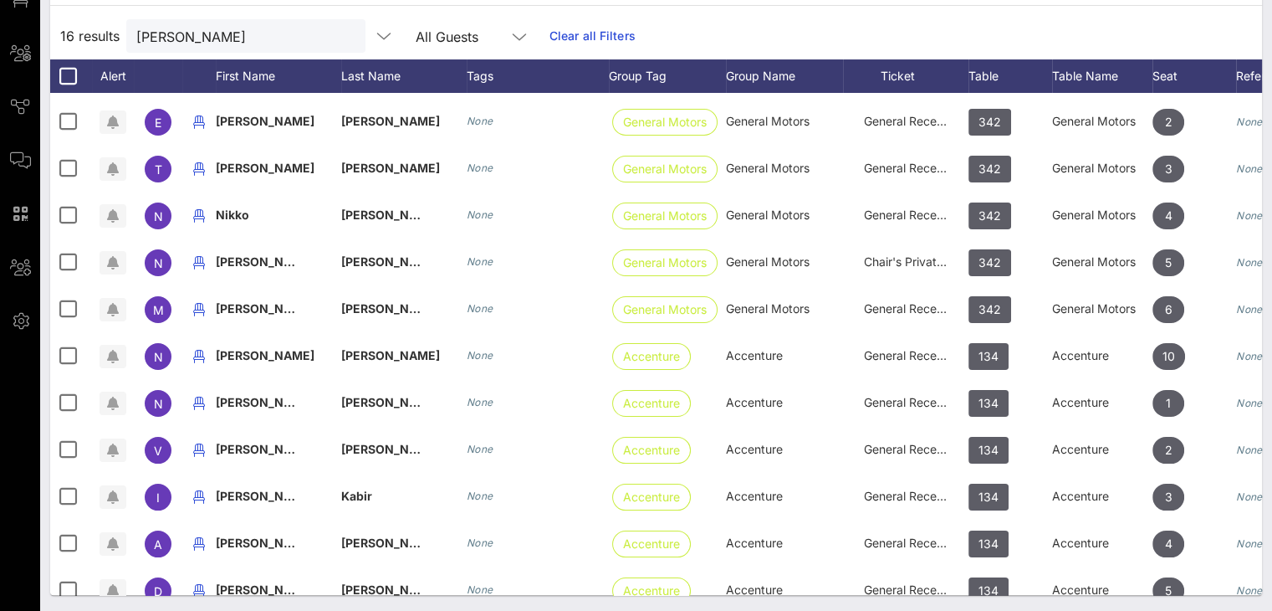
scroll to position [260, 0]
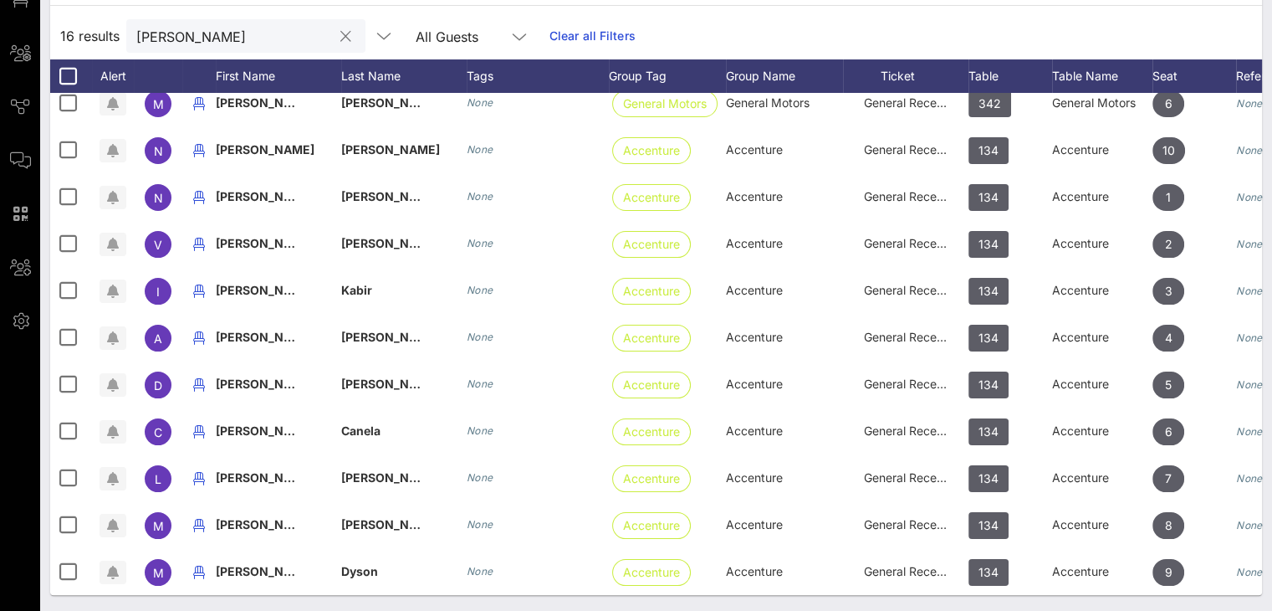
click at [340, 38] on button "clear icon" at bounding box center [345, 36] width 11 height 17
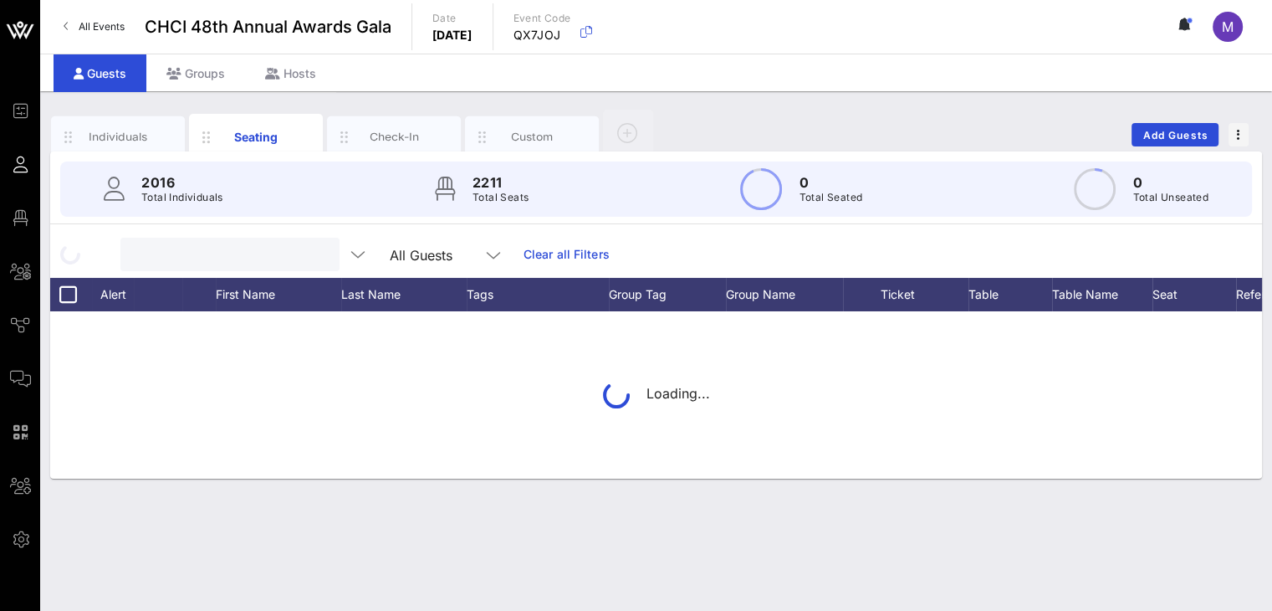
scroll to position [0, 0]
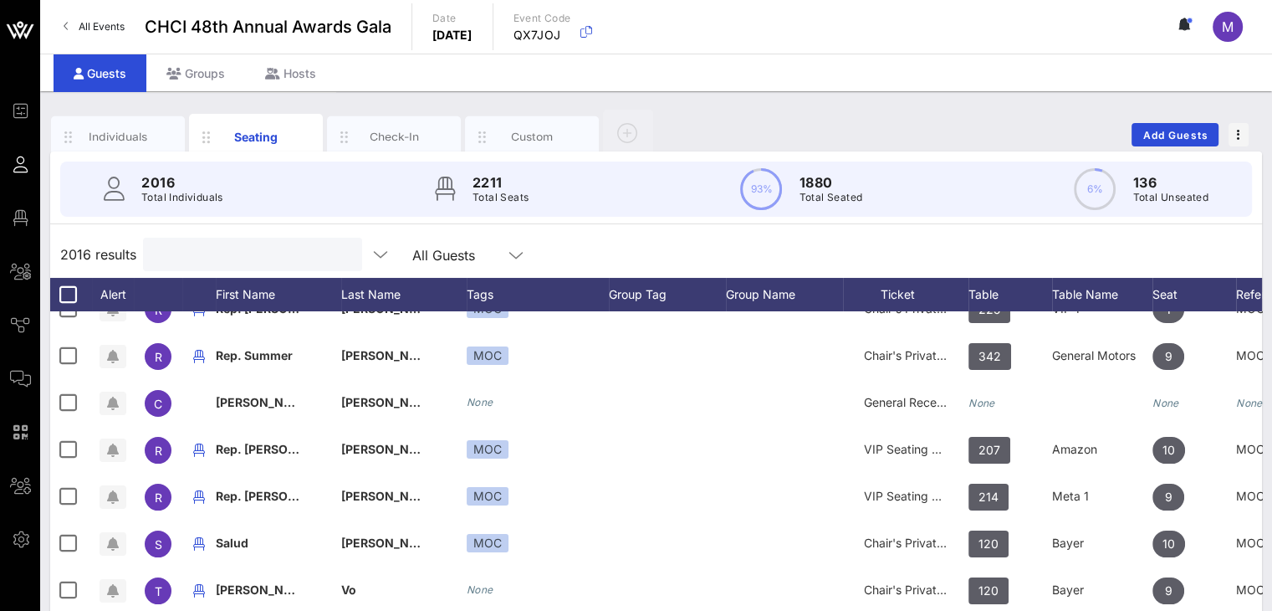
click at [207, 248] on input "text" at bounding box center [251, 254] width 196 height 22
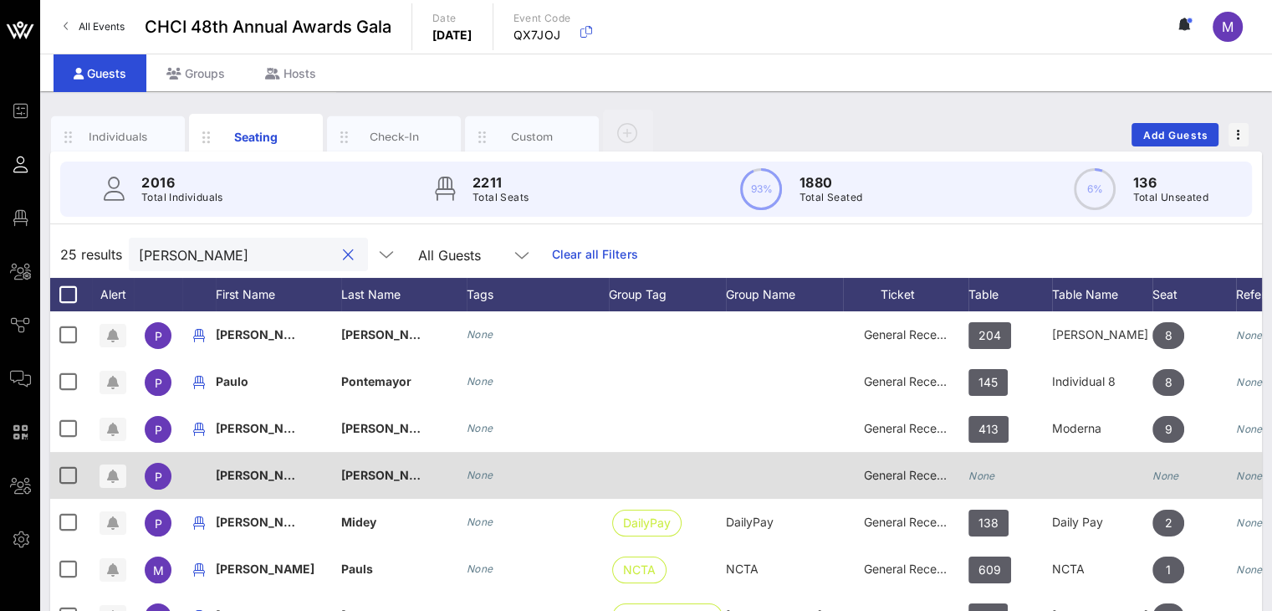
type input "paul"
click at [904, 471] on span "General Reception" at bounding box center [914, 475] width 100 height 14
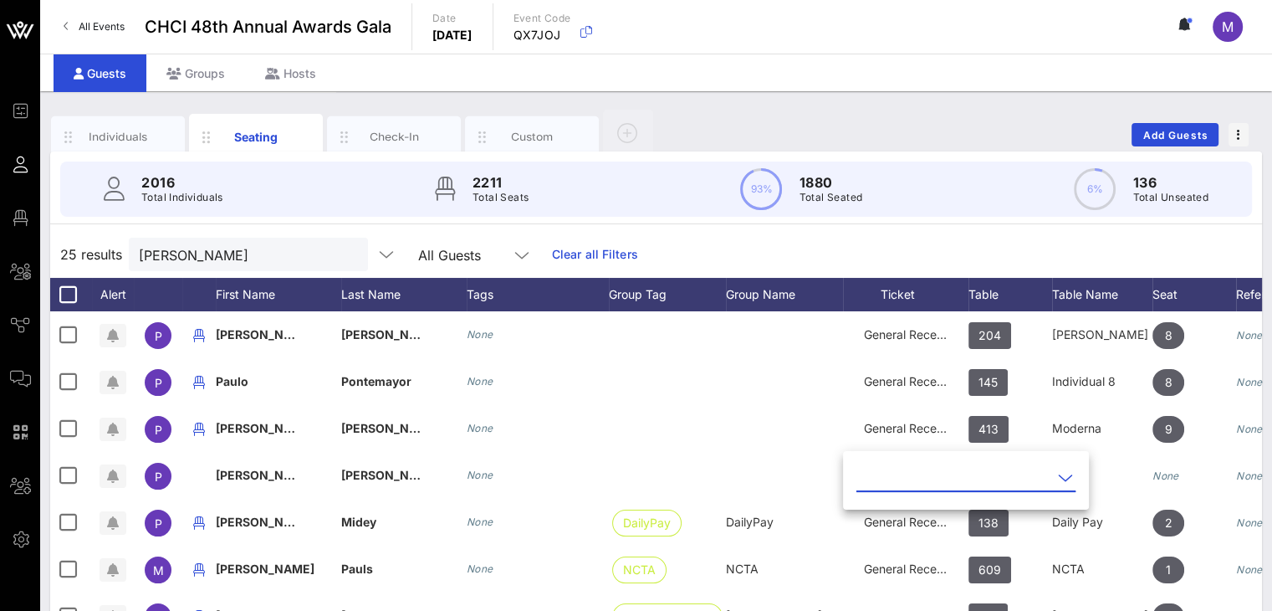
click at [1058, 473] on icon at bounding box center [1065, 478] width 15 height 20
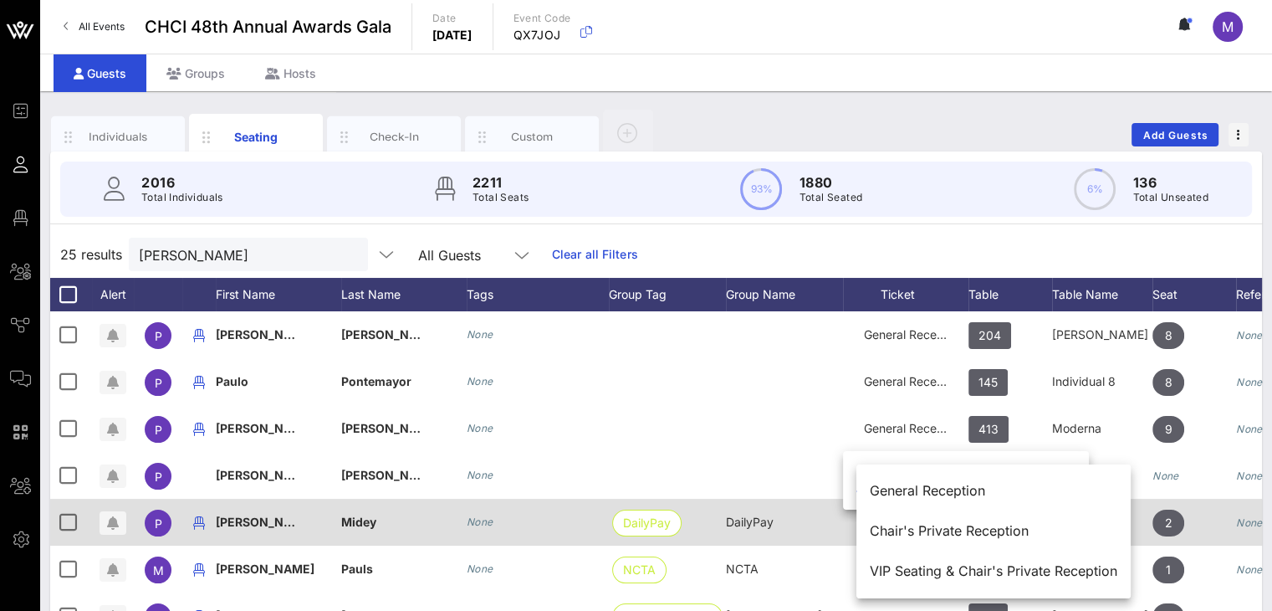
click at [953, 527] on div "Chair's Private Reception" at bounding box center [994, 531] width 248 height 16
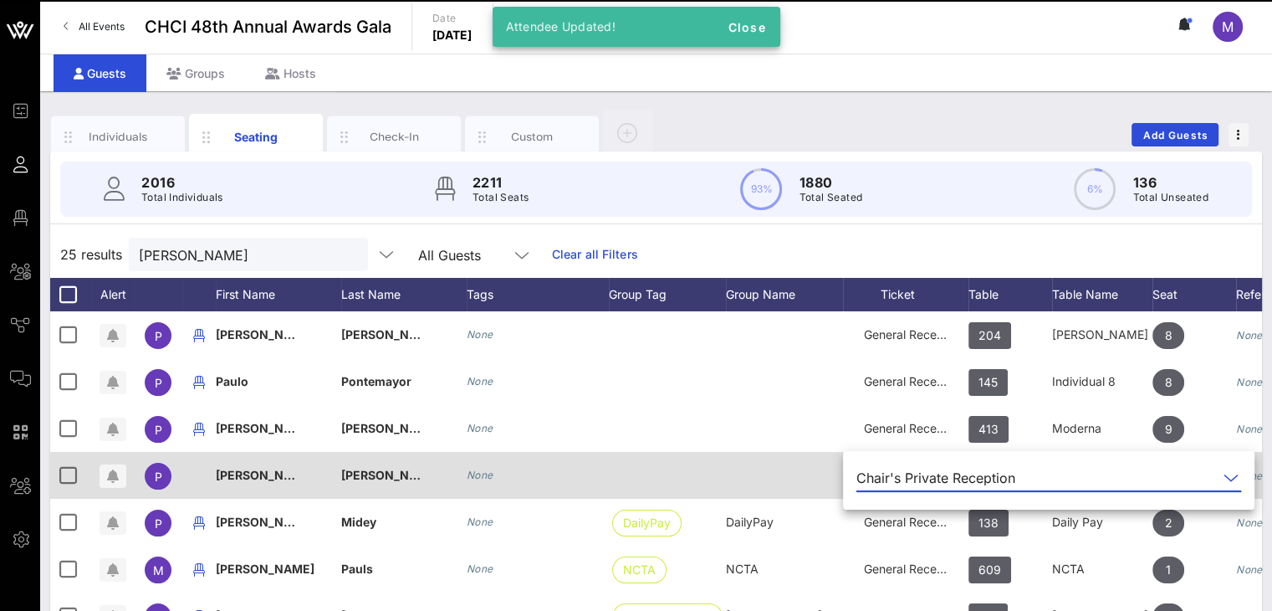
click at [821, 466] on div at bounding box center [784, 475] width 117 height 47
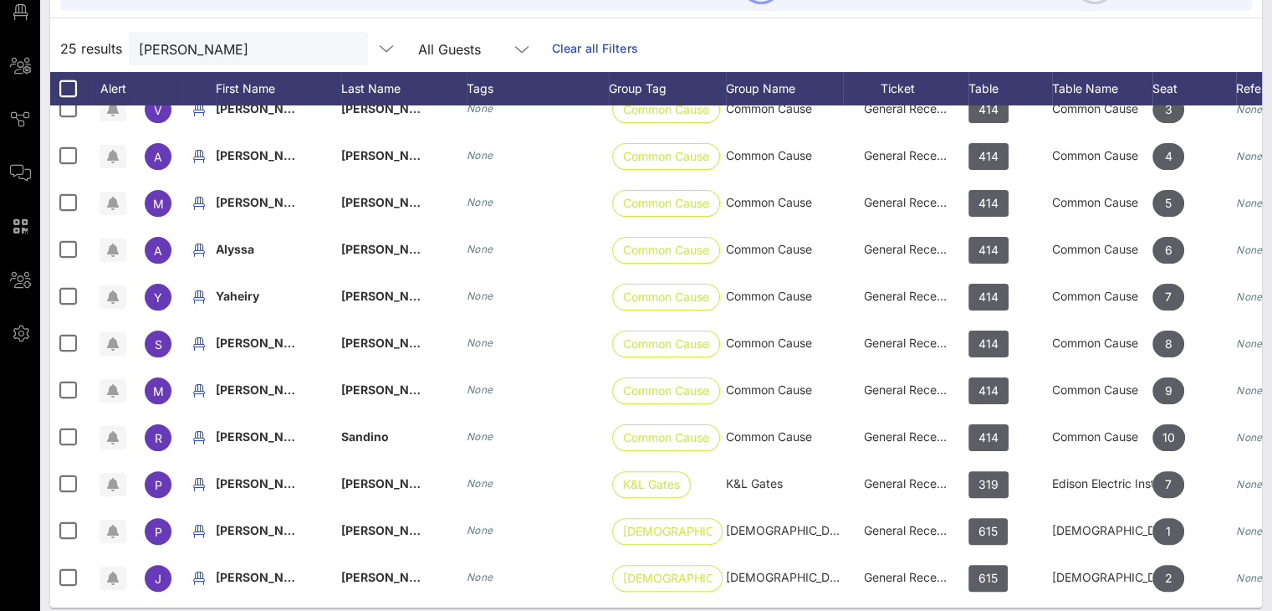
scroll to position [218, 0]
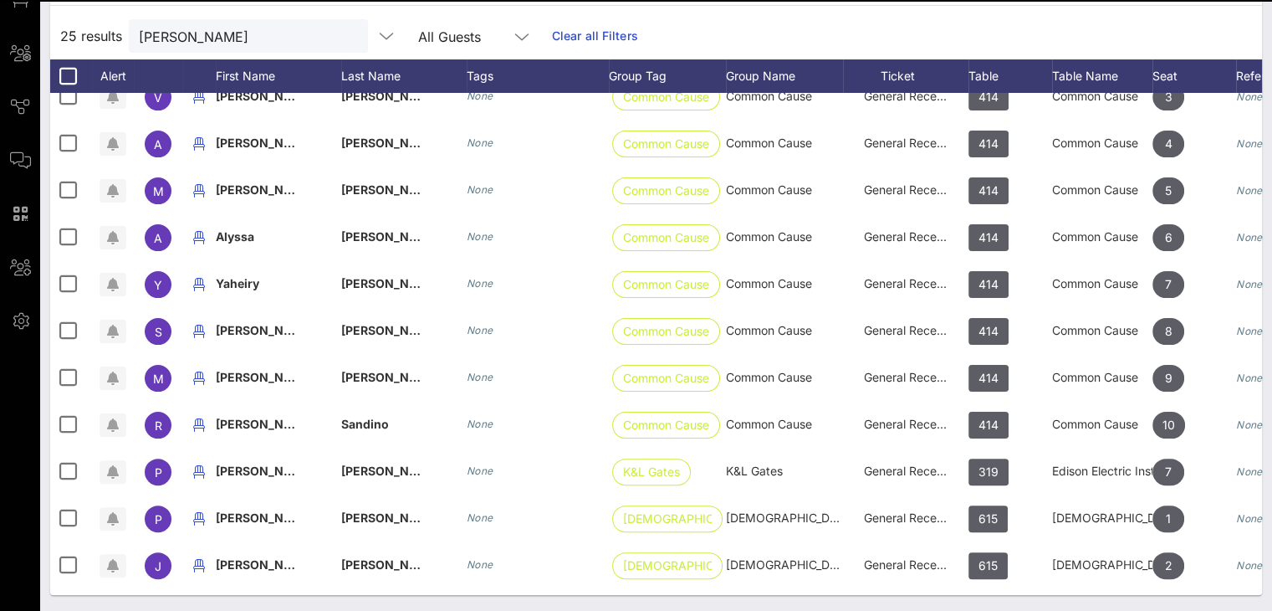
click at [343, 38] on button "clear icon" at bounding box center [348, 36] width 11 height 17
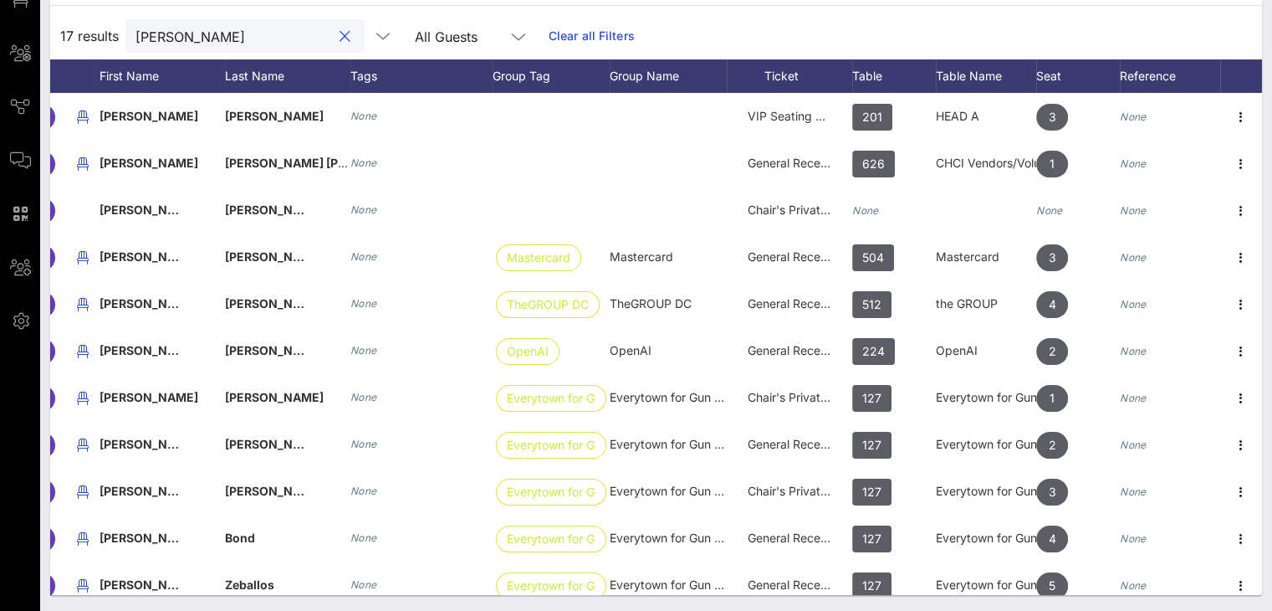
scroll to position [0, 129]
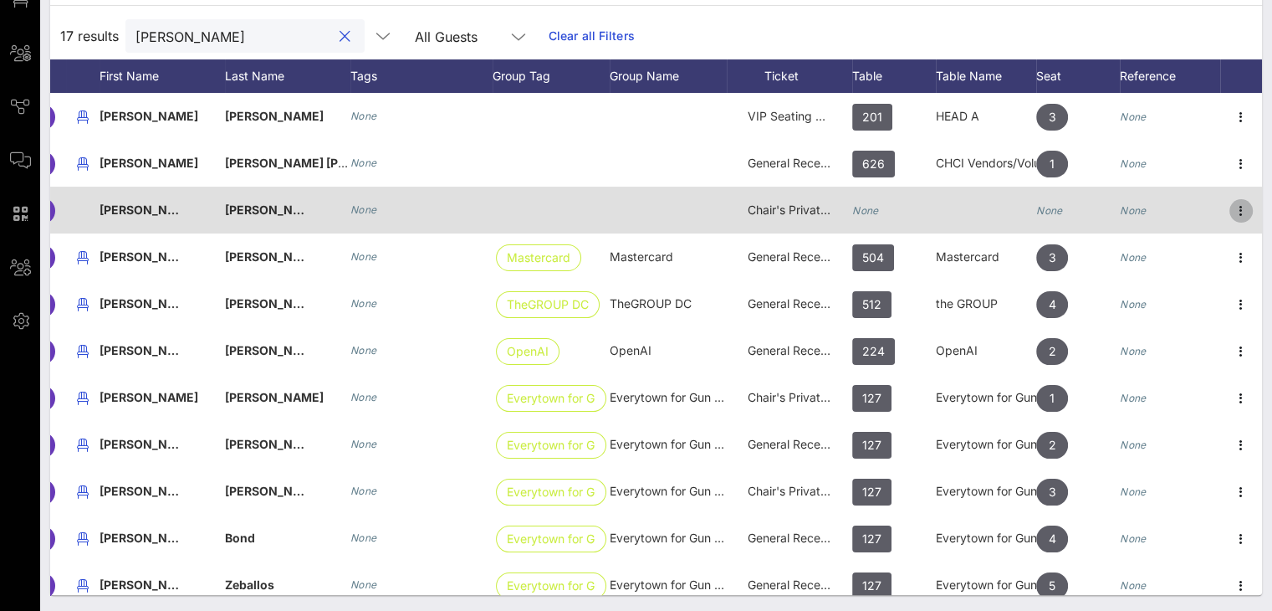
click at [1231, 208] on icon "button" at bounding box center [1241, 211] width 20 height 20
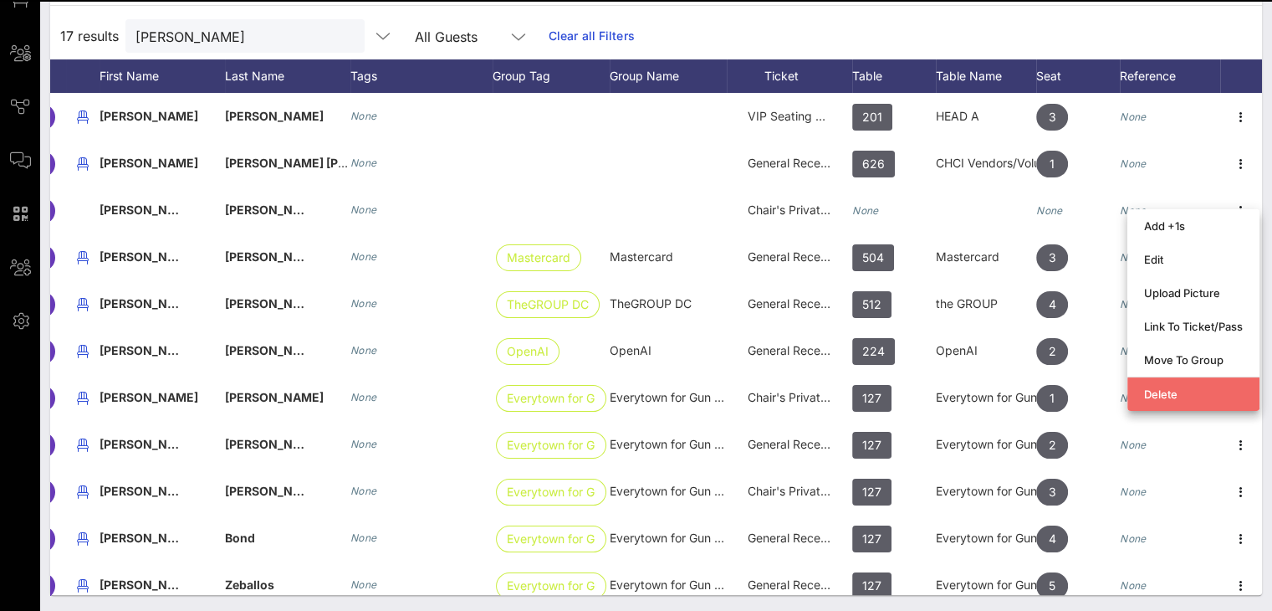
click at [1172, 391] on div "Delete" at bounding box center [1193, 393] width 99 height 13
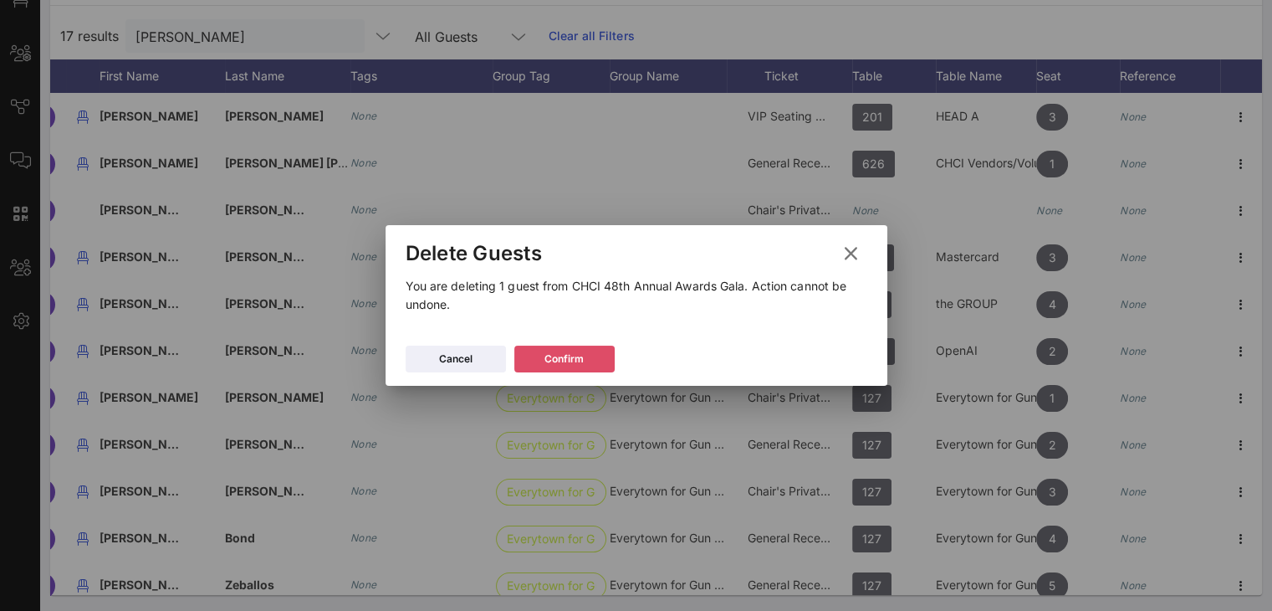
click at [564, 358] on icon at bounding box center [564, 358] width 15 height 14
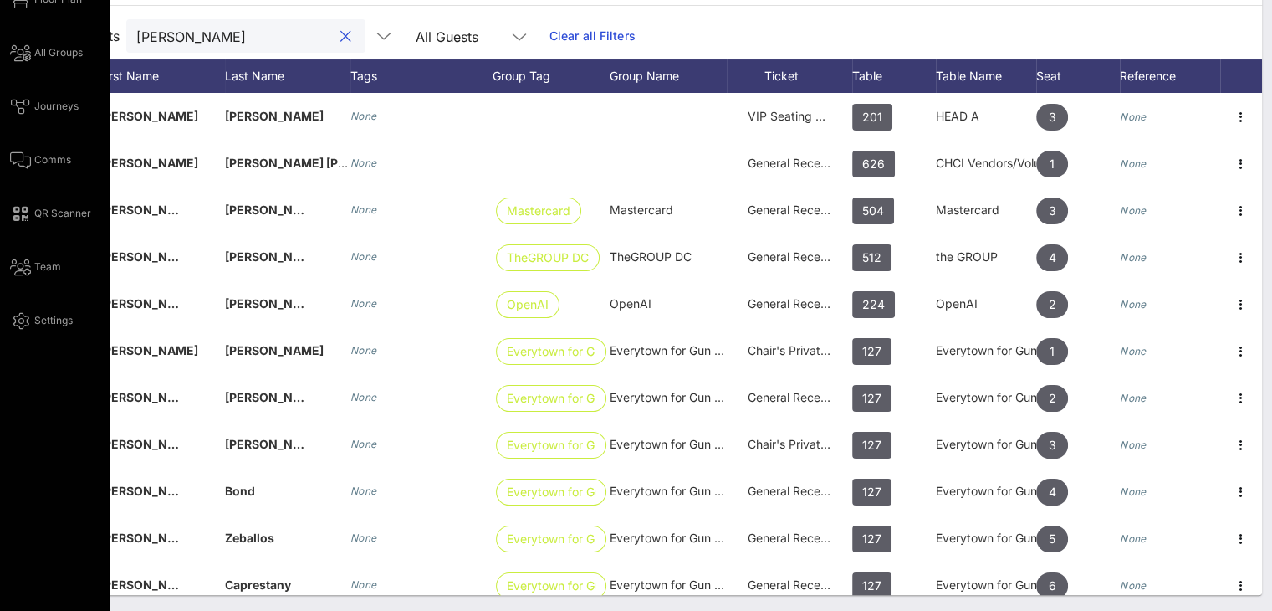
drag, startPoint x: 221, startPoint y: 38, endPoint x: 37, endPoint y: 35, distance: 184.0
click at [84, 46] on div "16 results cher All Guests Clear all Filters" at bounding box center [656, 36] width 1212 height 47
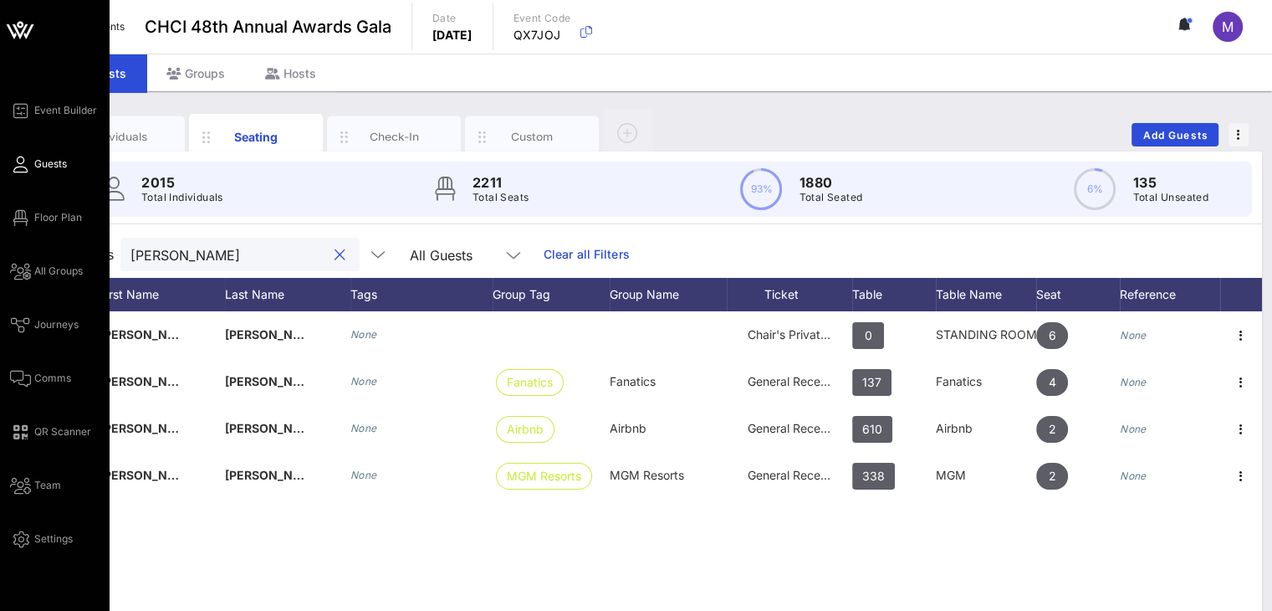
scroll to position [0, 116]
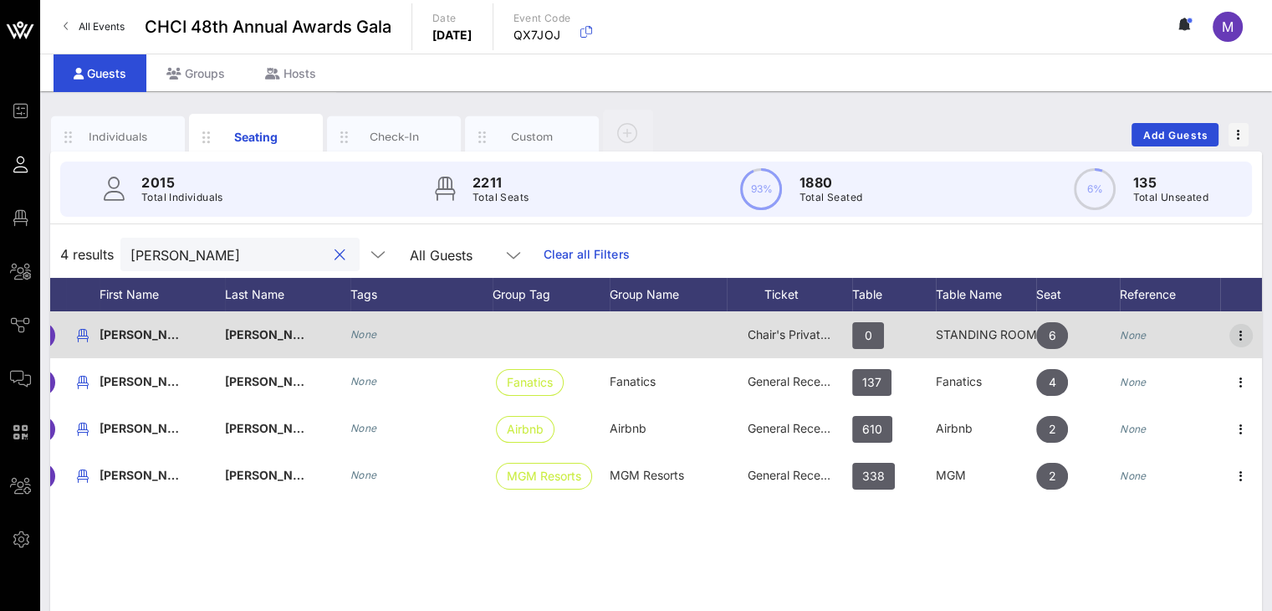
type input "alvarado"
click at [1242, 334] on icon "button" at bounding box center [1241, 335] width 20 height 20
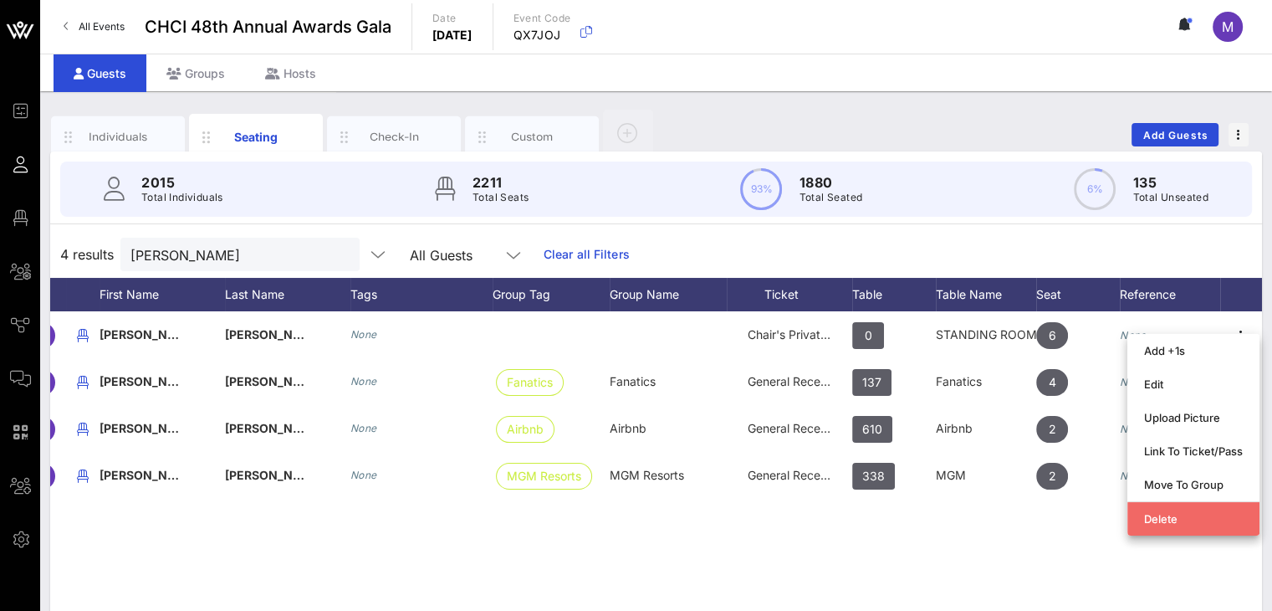
click at [1195, 517] on div "Delete" at bounding box center [1193, 518] width 99 height 13
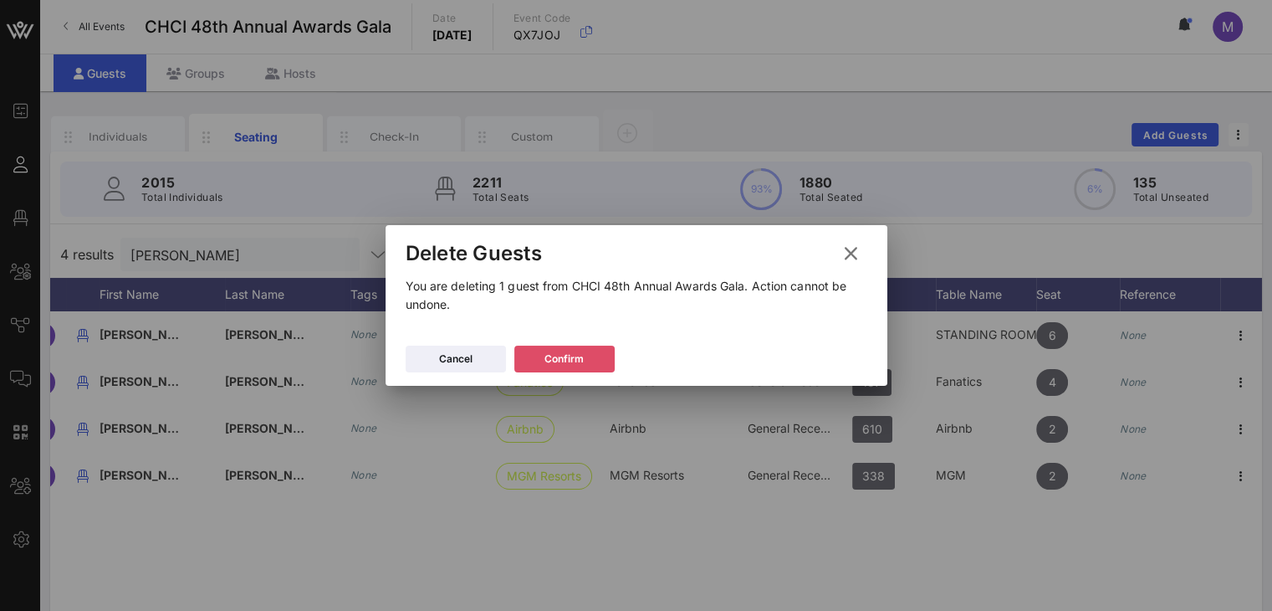
click at [582, 353] on div "Confirm" at bounding box center [564, 358] width 39 height 17
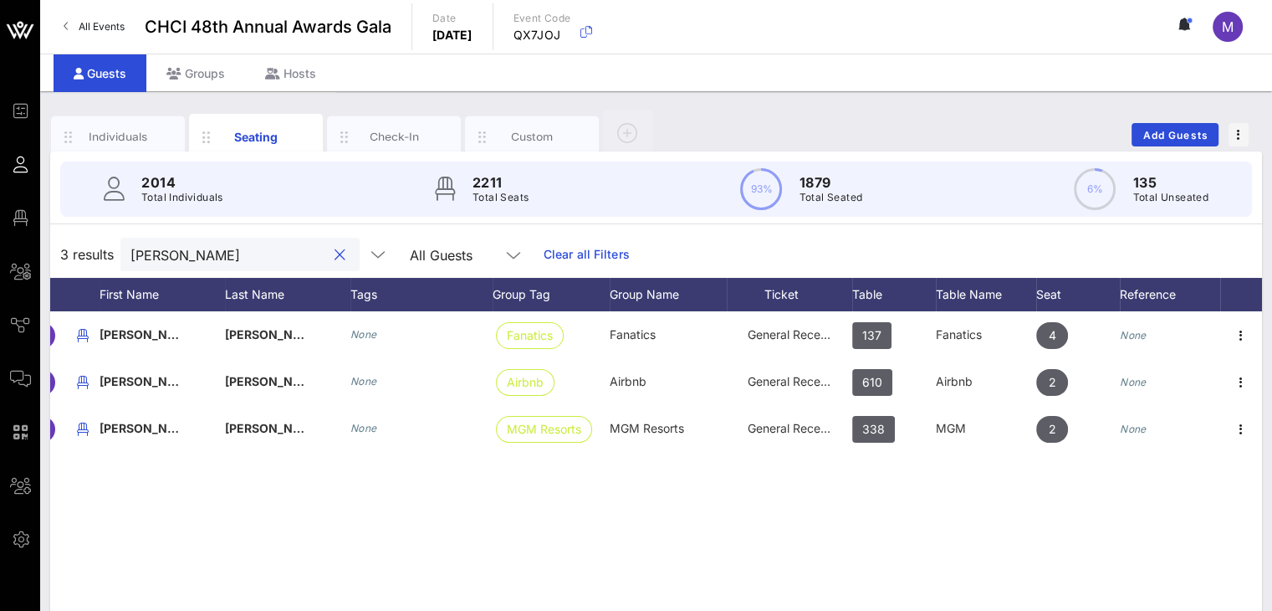
drag, startPoint x: 261, startPoint y: 258, endPoint x: 103, endPoint y: 228, distance: 160.9
click at [104, 249] on div "3 results alvarado All Guests Clear all Filters" at bounding box center [656, 254] width 1212 height 47
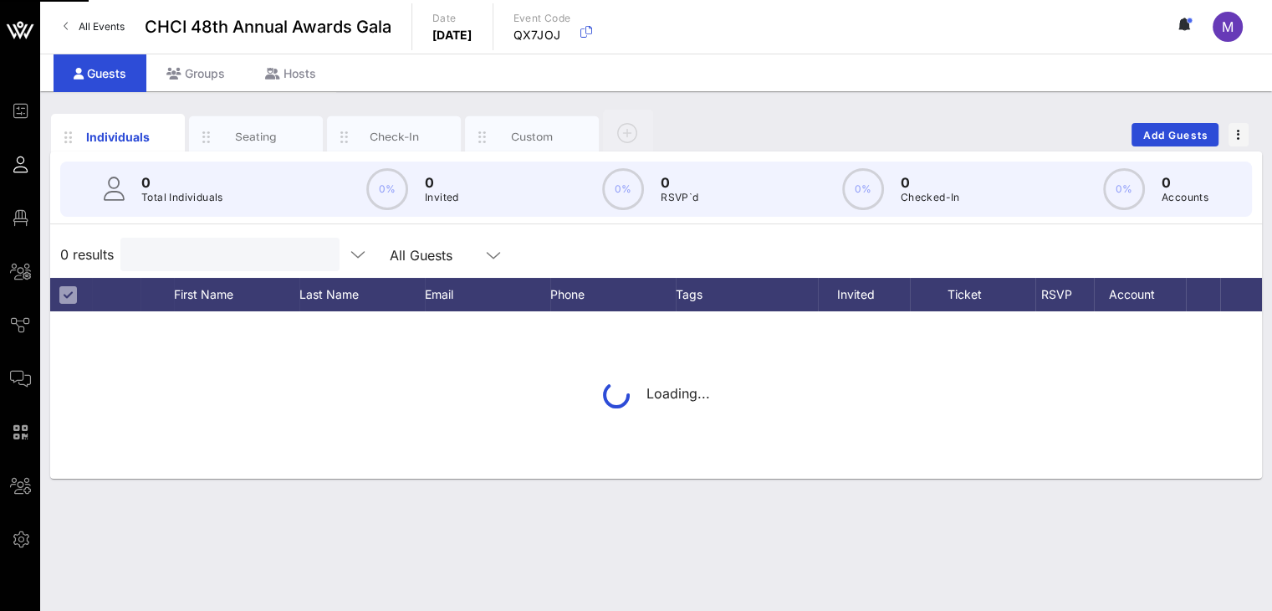
click at [182, 257] on input "text" at bounding box center [228, 254] width 196 height 22
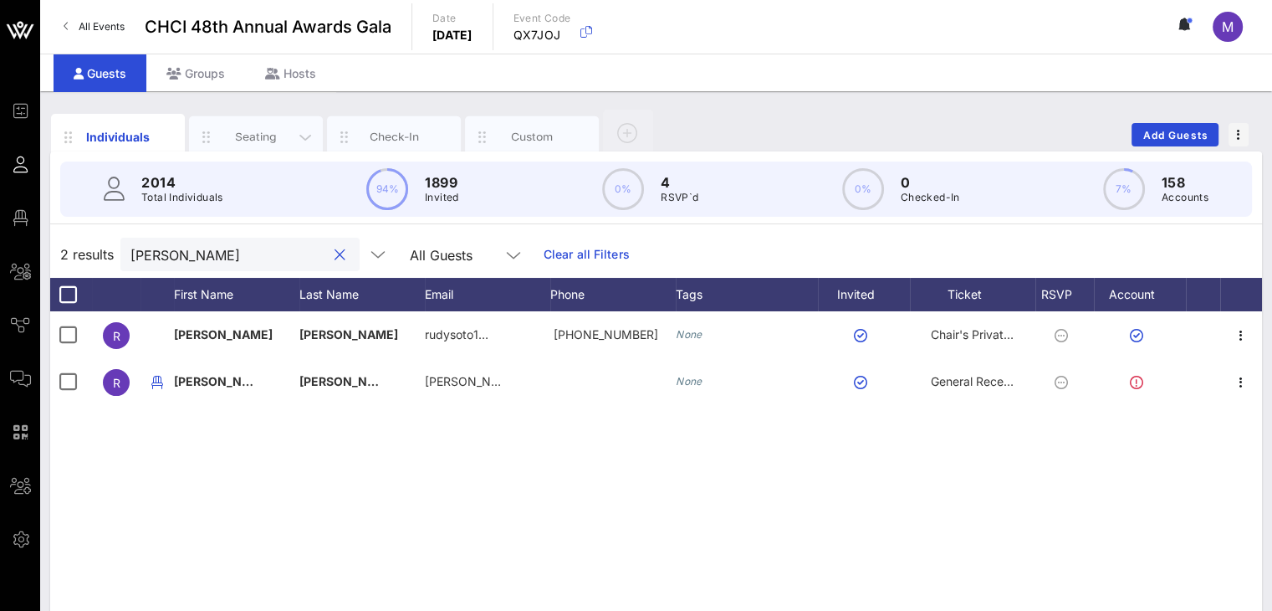
type input "[PERSON_NAME]"
click at [269, 134] on div "Seating" at bounding box center [256, 137] width 74 height 16
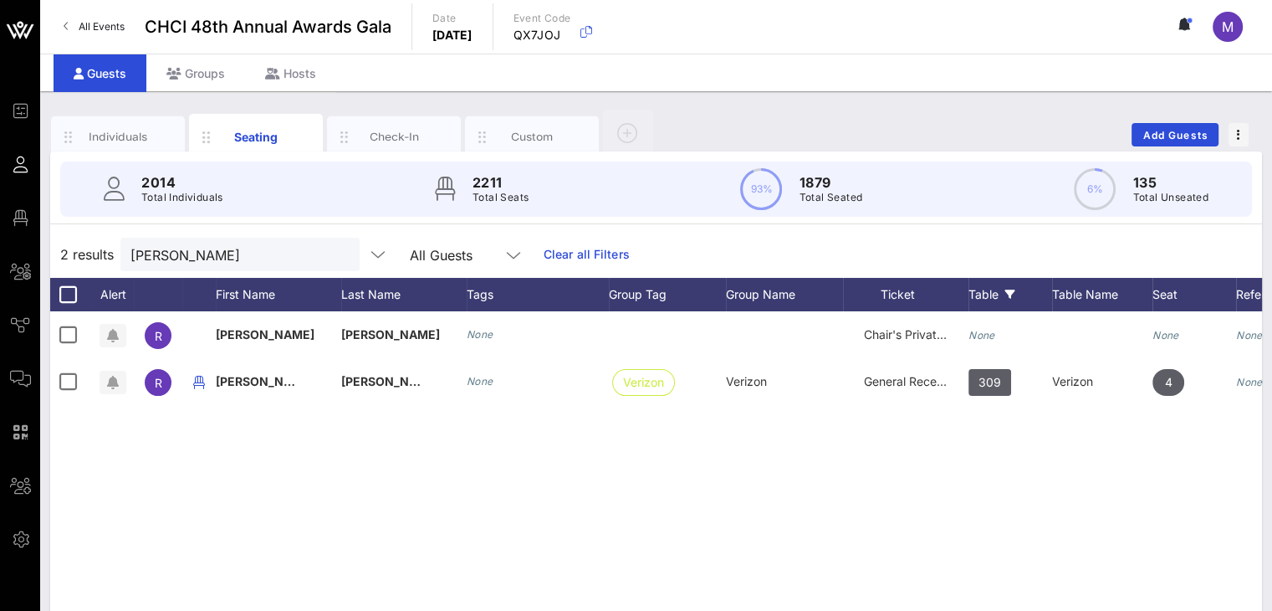
click at [991, 292] on div "Table" at bounding box center [1011, 294] width 84 height 33
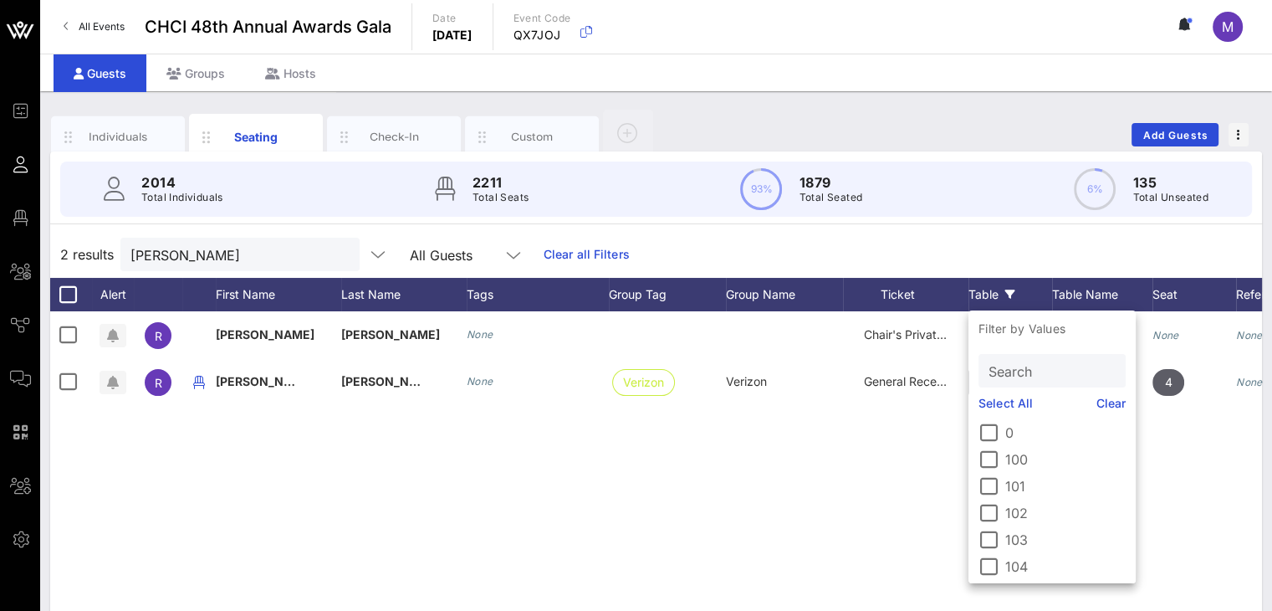
click at [990, 292] on div "Table" at bounding box center [1011, 294] width 84 height 33
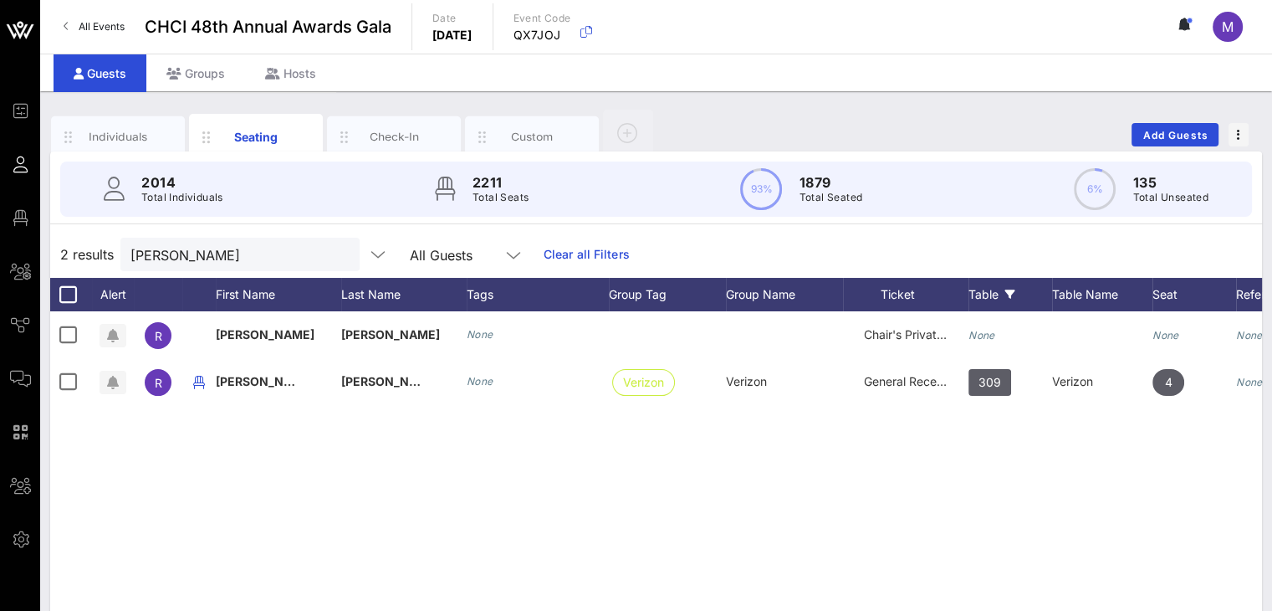
click at [994, 287] on div "Table" at bounding box center [1011, 294] width 84 height 33
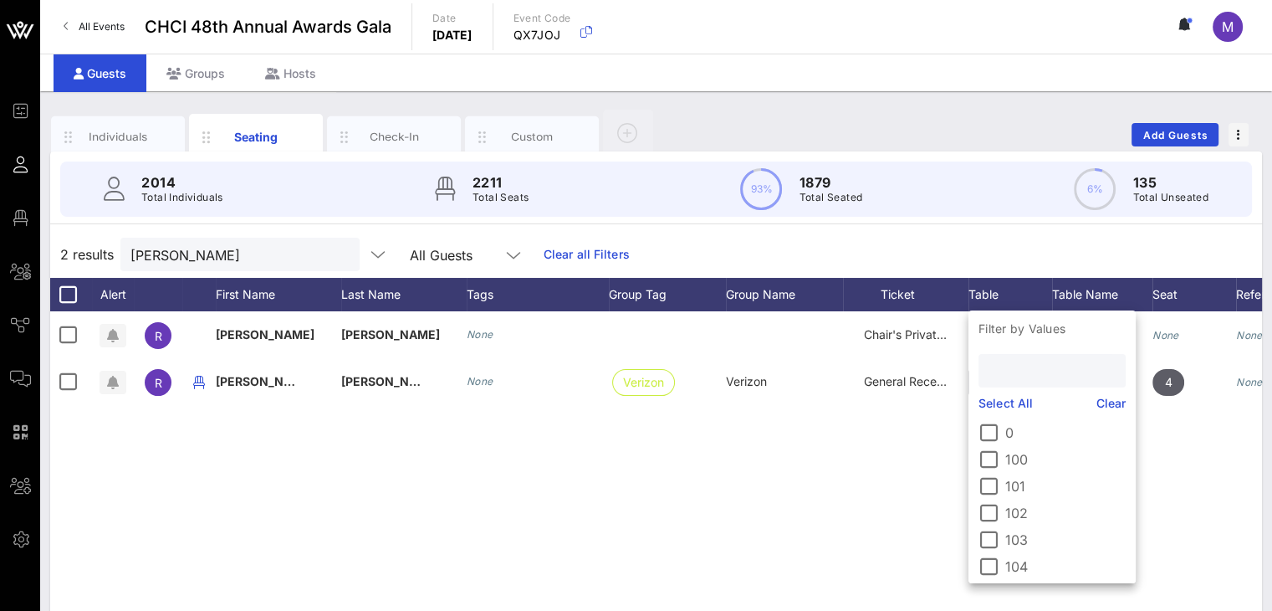
click at [1024, 375] on input "text" at bounding box center [1051, 371] width 124 height 22
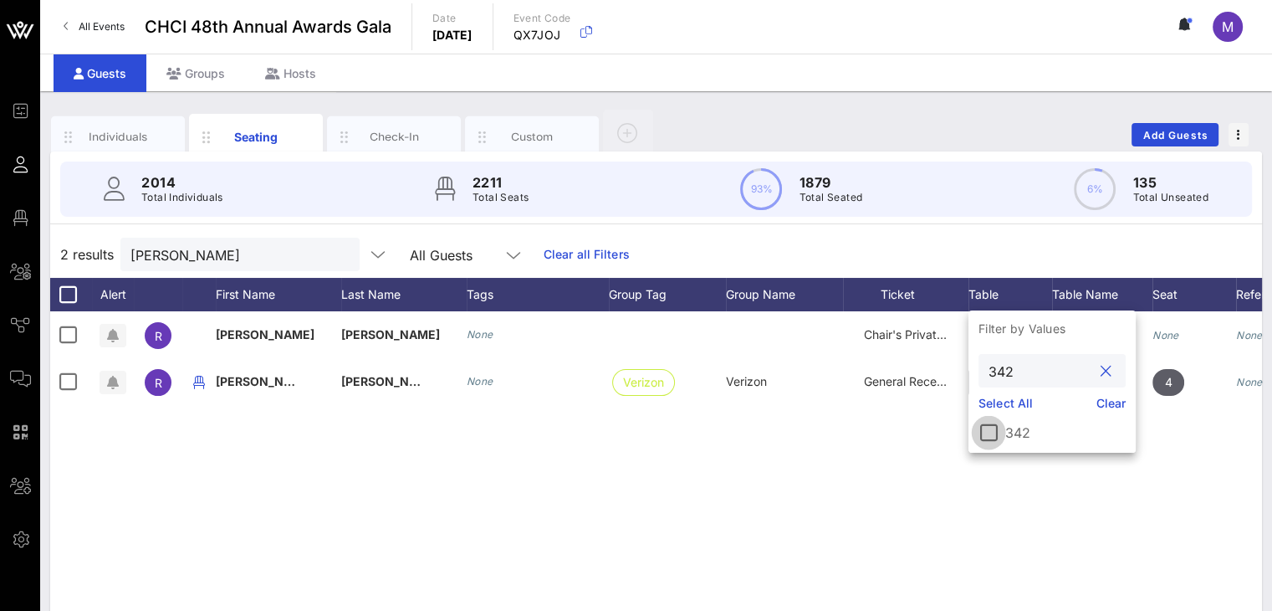
type input "342"
click at [991, 432] on div at bounding box center [989, 432] width 28 height 28
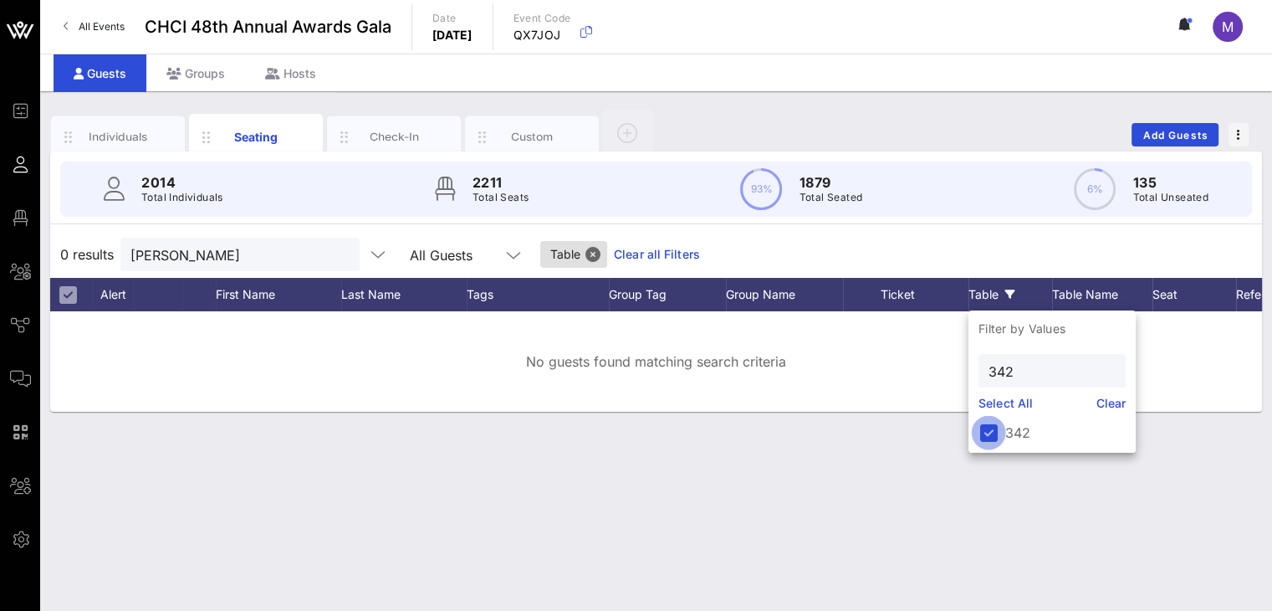
click at [981, 437] on div at bounding box center [989, 432] width 28 height 28
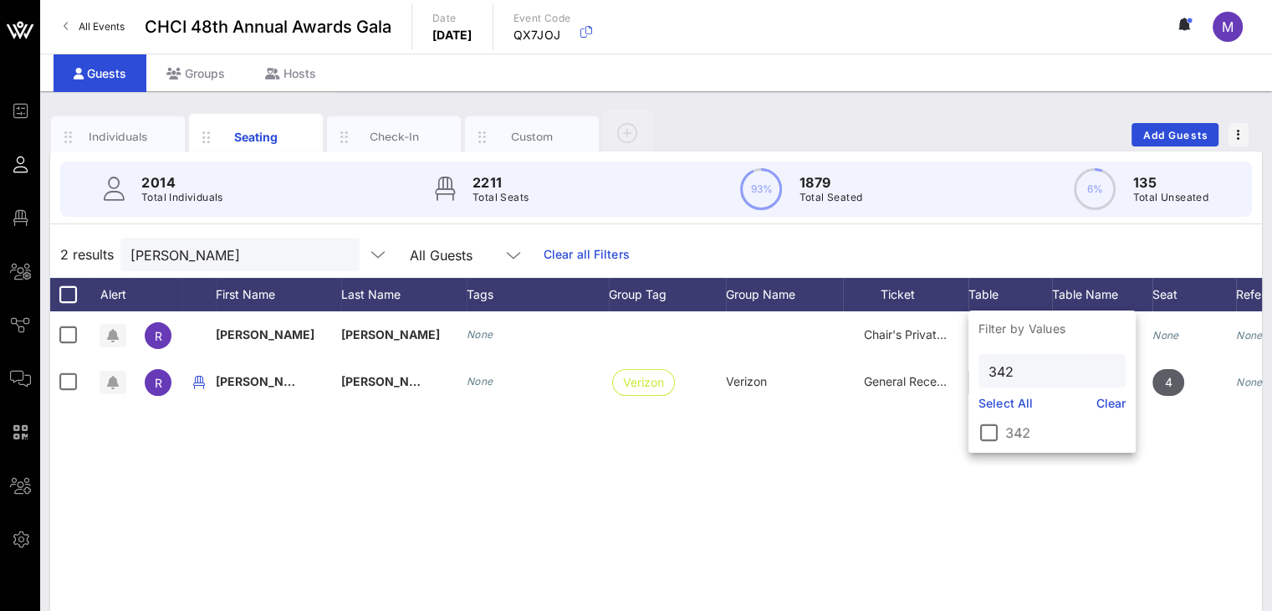
click at [1115, 398] on link "Clear" at bounding box center [1112, 403] width 30 height 18
click at [993, 433] on div at bounding box center [989, 432] width 28 height 28
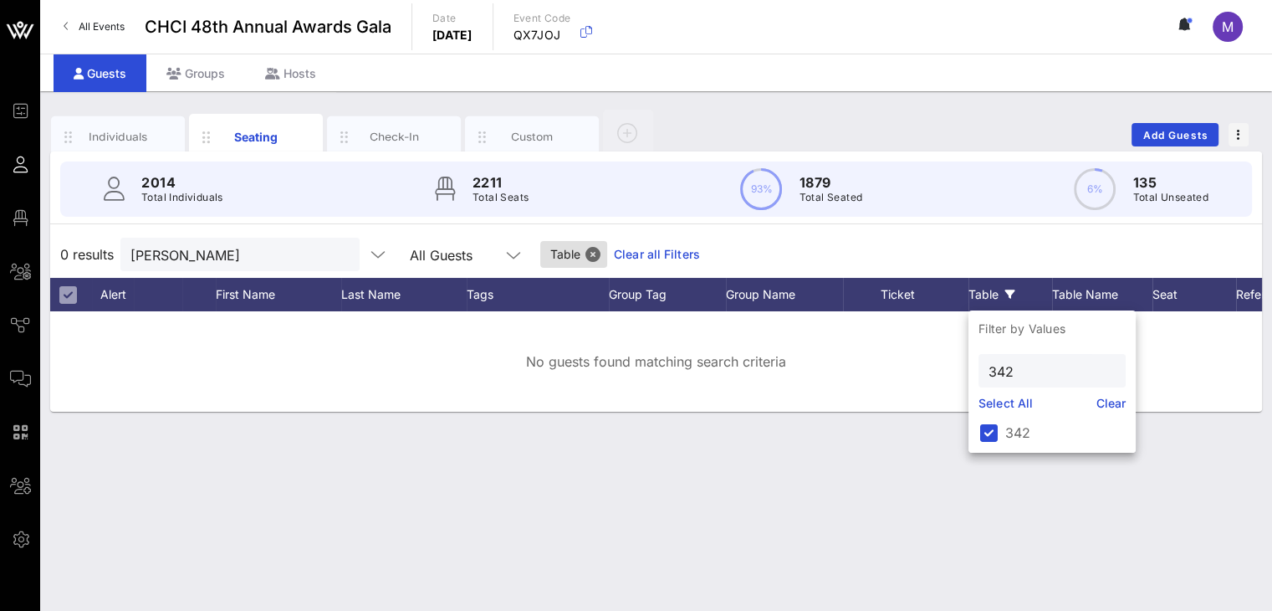
click at [1027, 244] on div "0 results [PERSON_NAME] All Guests Table Clear all Filters" at bounding box center [656, 254] width 1212 height 47
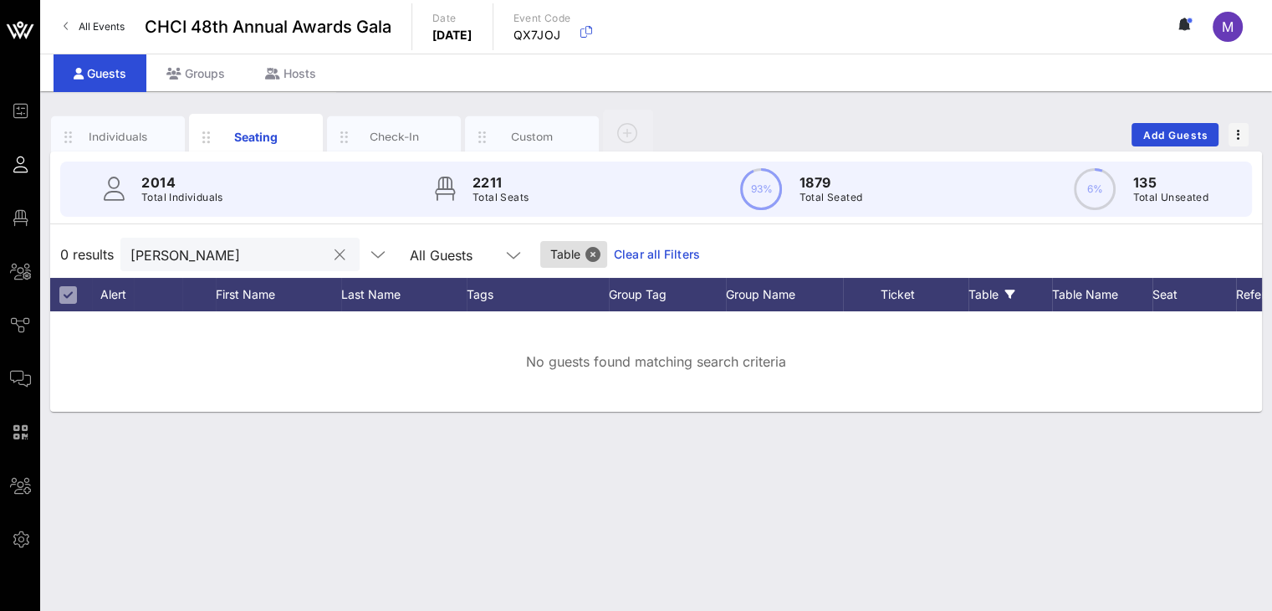
click at [335, 255] on button "clear icon" at bounding box center [340, 255] width 11 height 17
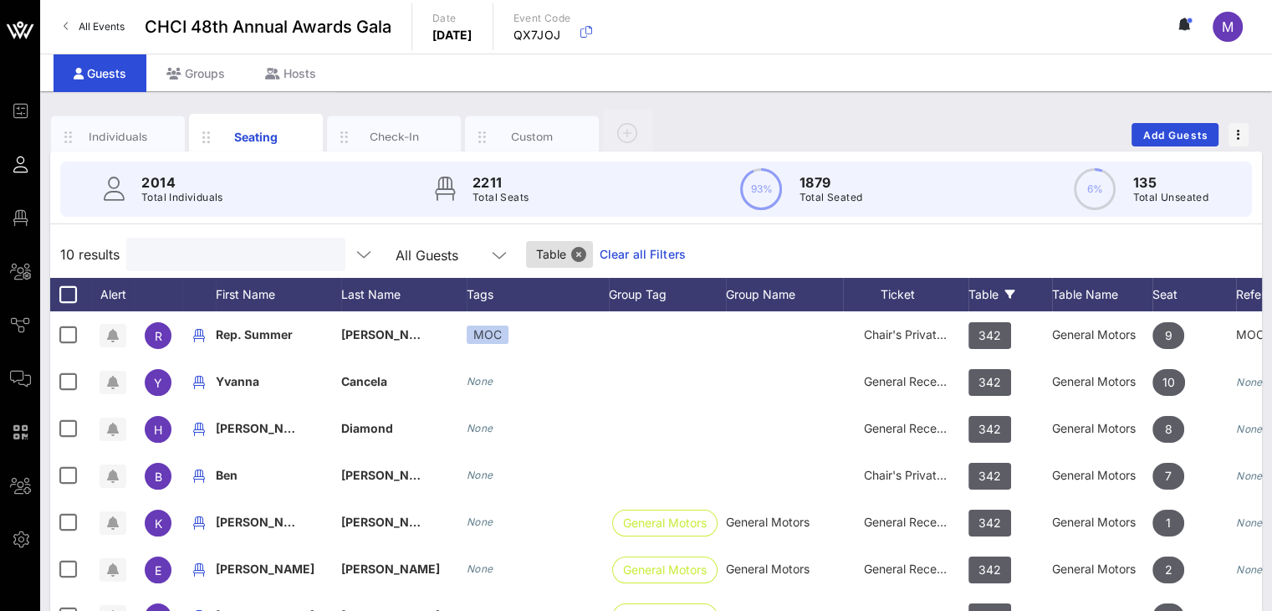
click at [997, 294] on div "Table" at bounding box center [1011, 294] width 84 height 33
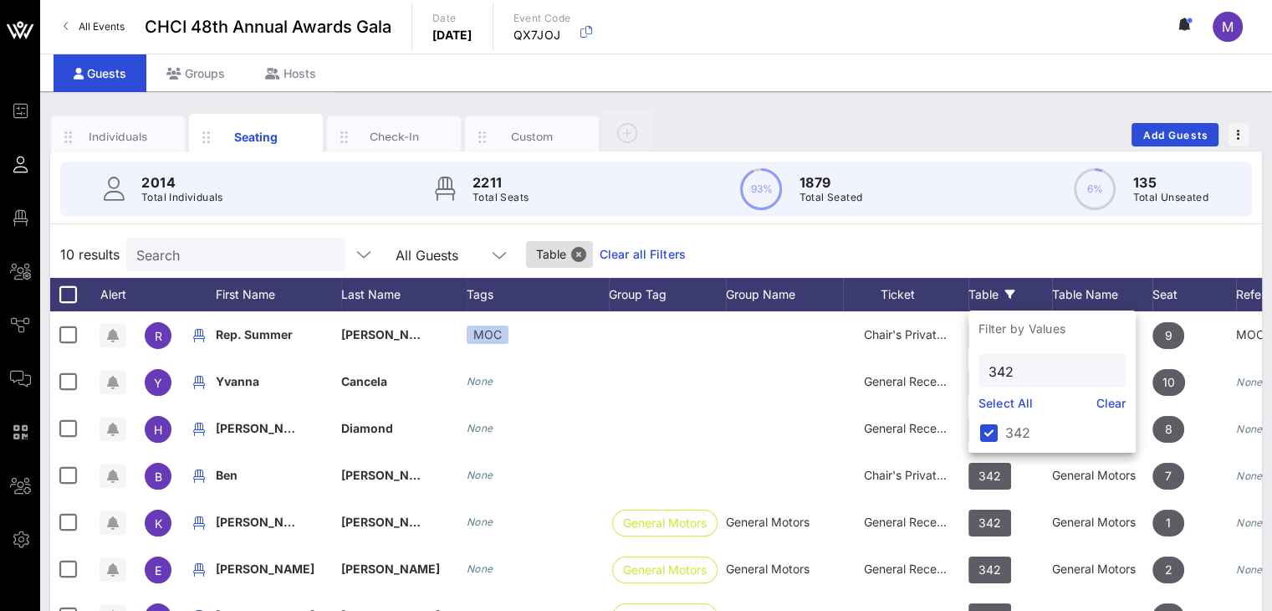
click at [1000, 228] on div "2014 Total Individuals 2211 Total Seats 93% 1879 Total Seated 6% 135 Total Unse…" at bounding box center [656, 482] width 1212 height 662
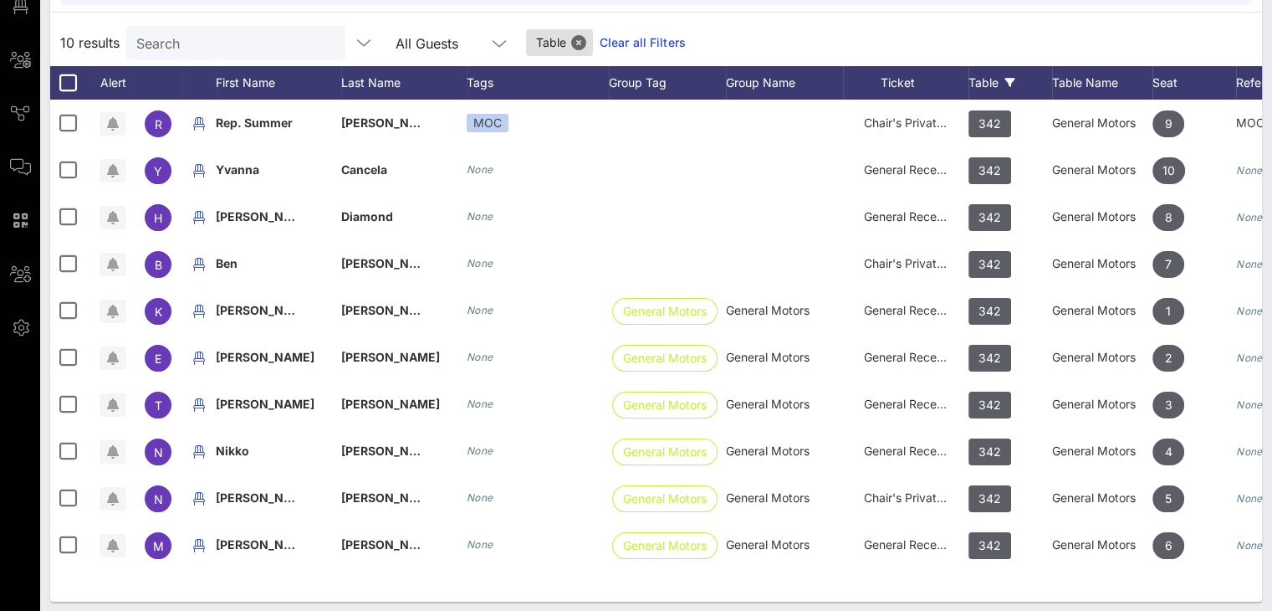
scroll to position [218, 0]
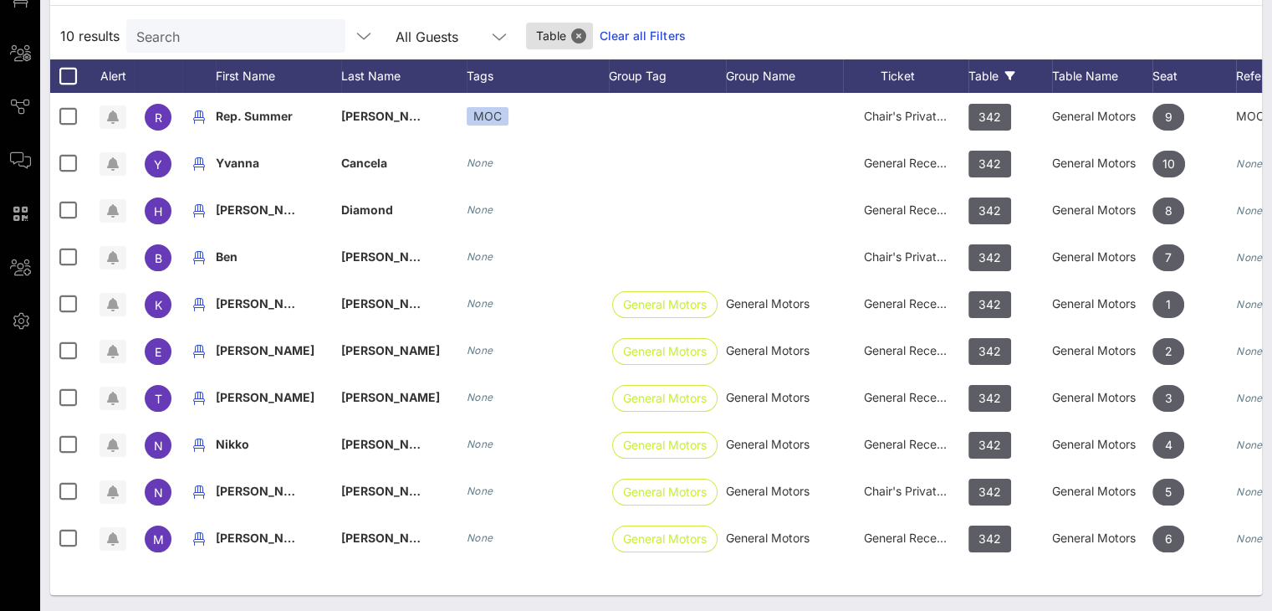
click at [208, 32] on input "Search" at bounding box center [234, 36] width 196 height 22
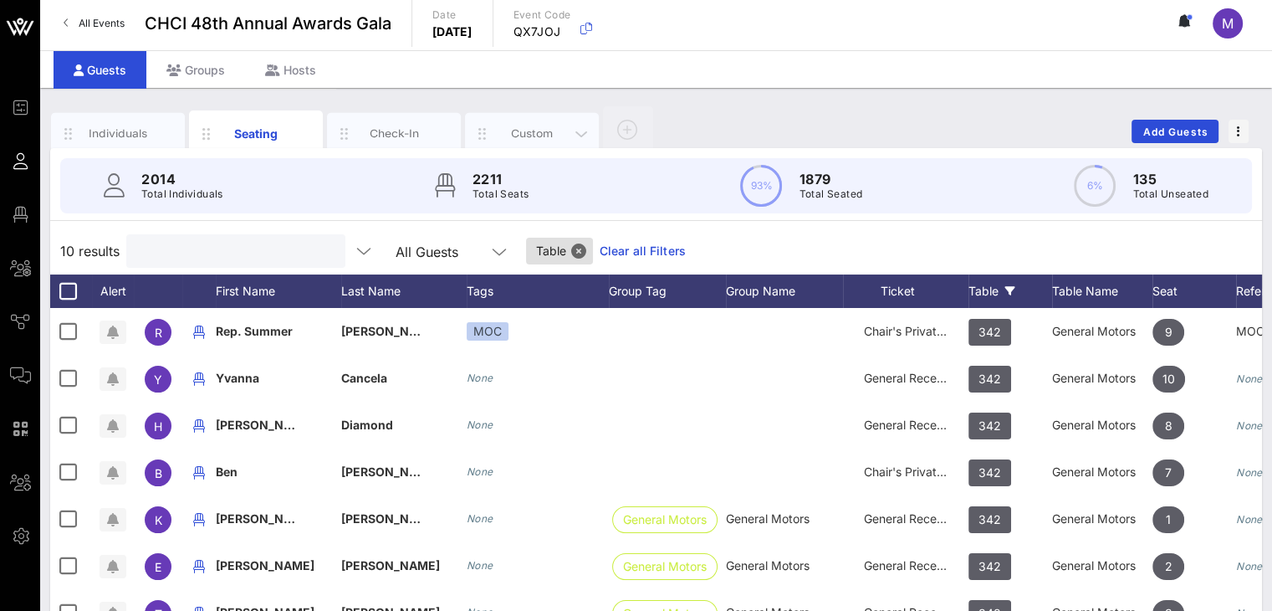
scroll to position [3, 0]
click at [120, 134] on div "Individuals" at bounding box center [118, 133] width 74 height 16
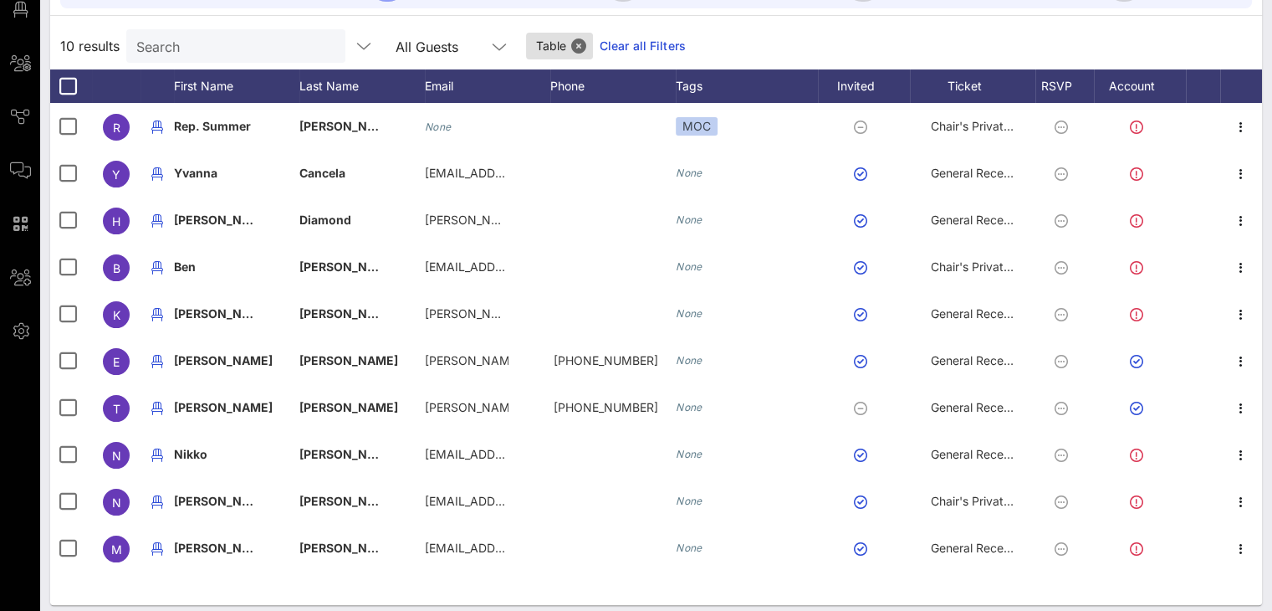
scroll to position [218, 0]
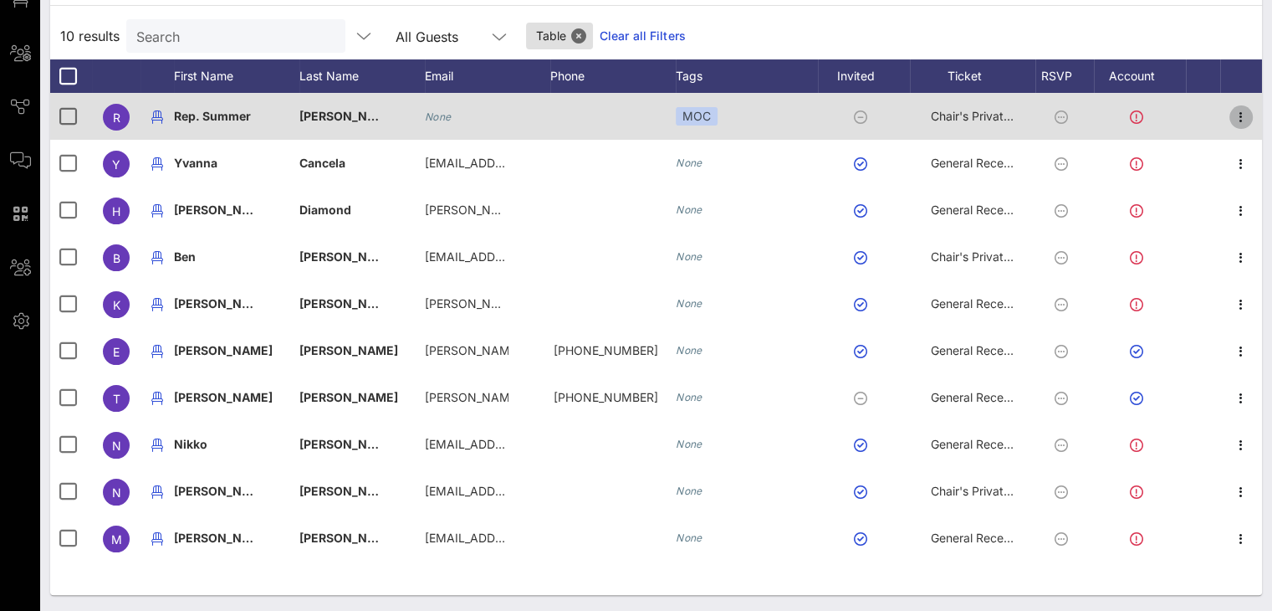
click at [1237, 119] on icon "button" at bounding box center [1241, 117] width 20 height 20
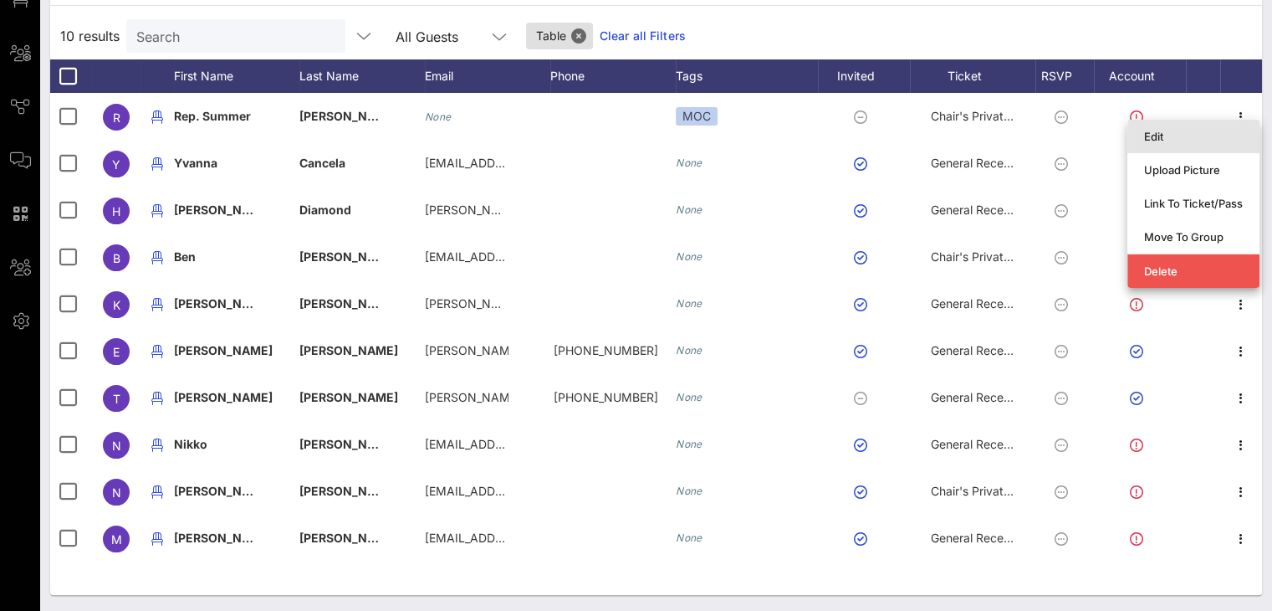
click at [1159, 136] on div "Edit" at bounding box center [1193, 136] width 99 height 13
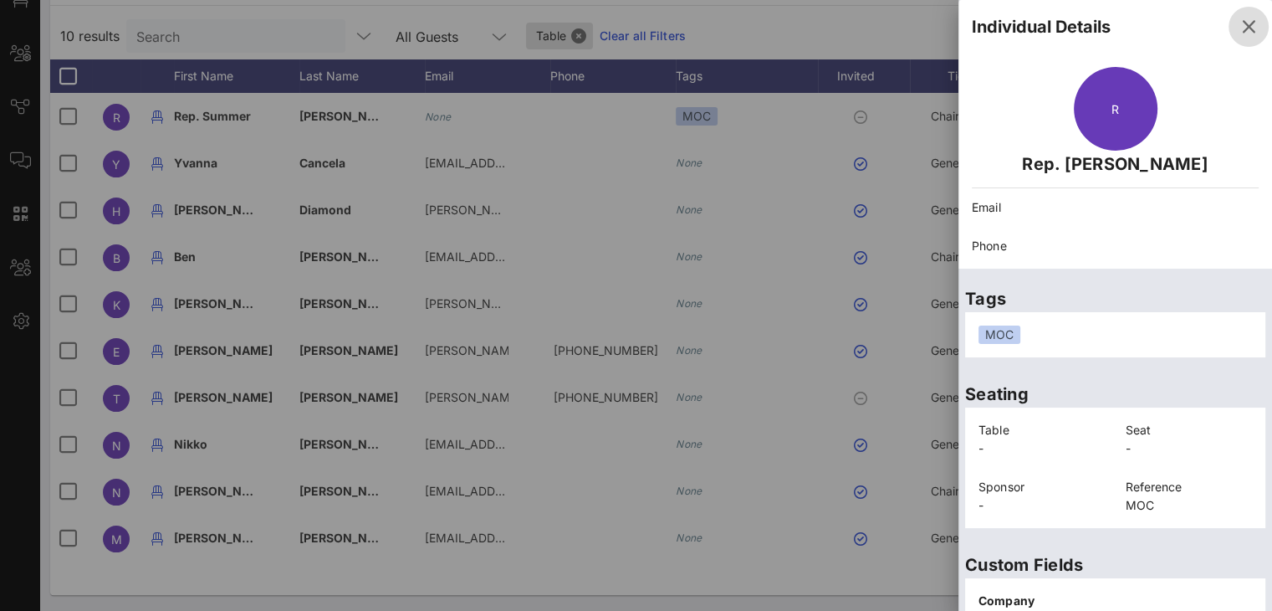
click at [1239, 21] on icon "button" at bounding box center [1249, 27] width 20 height 20
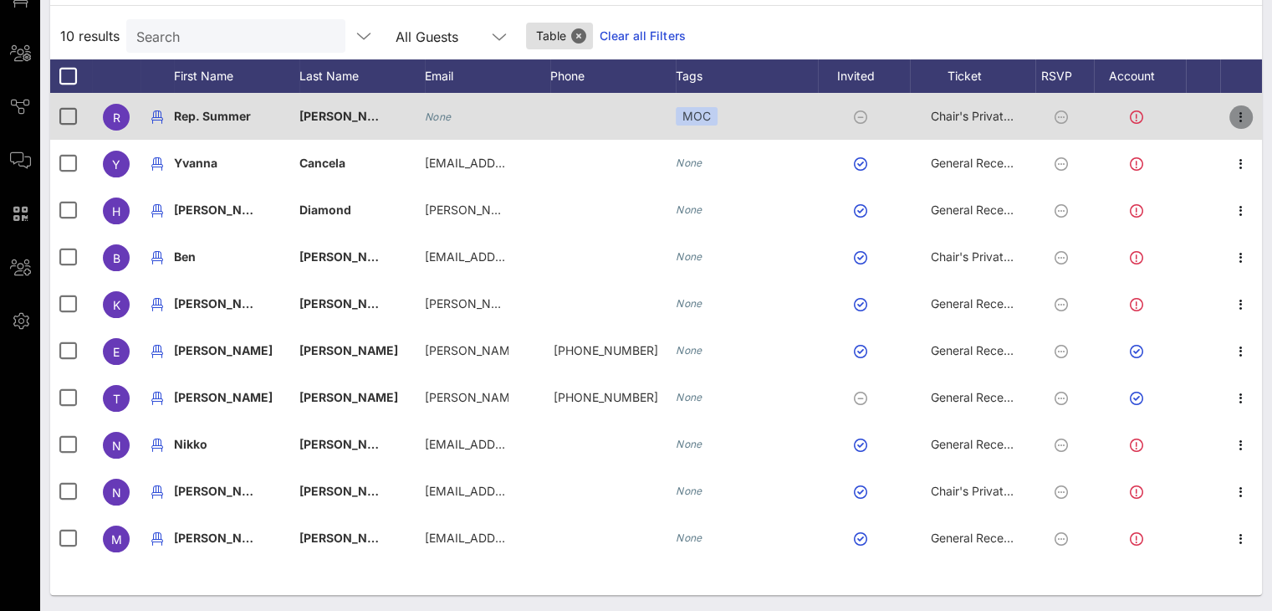
click at [1231, 108] on icon "button" at bounding box center [1241, 117] width 20 height 20
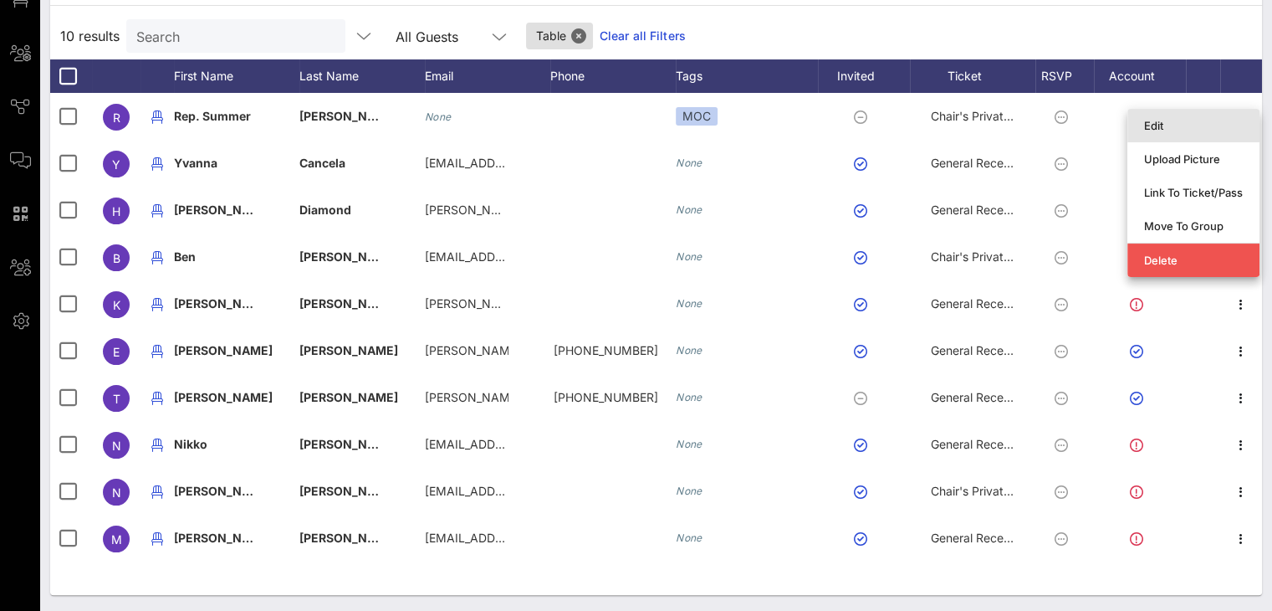
click at [1160, 125] on div "Edit" at bounding box center [1193, 125] width 99 height 13
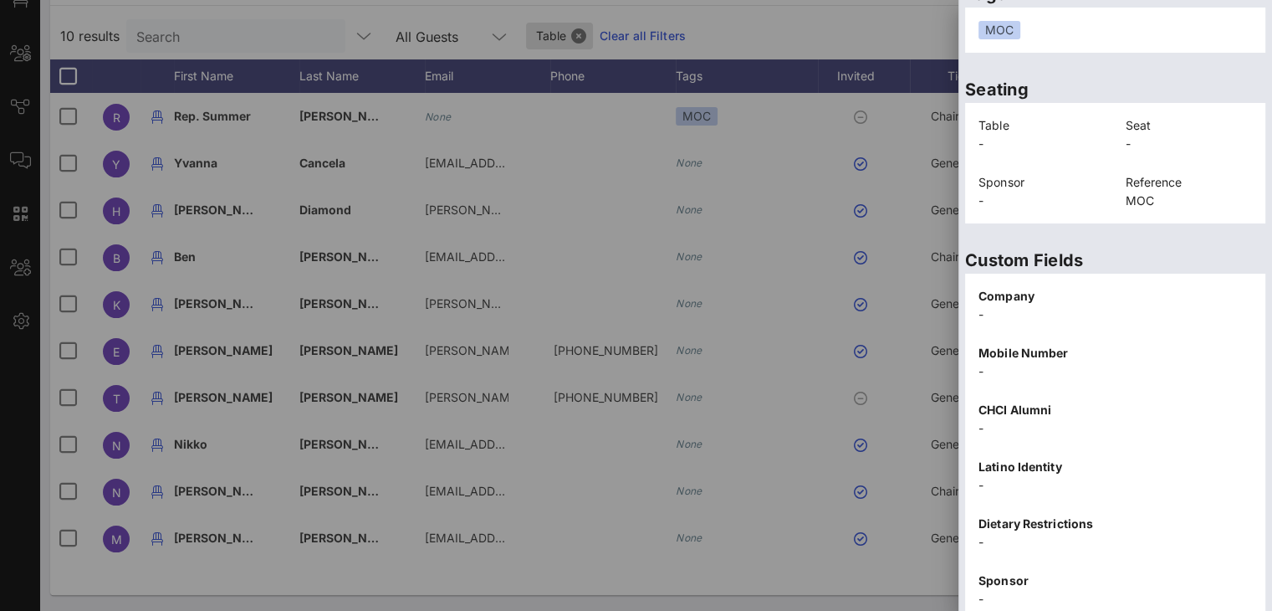
scroll to position [369, 0]
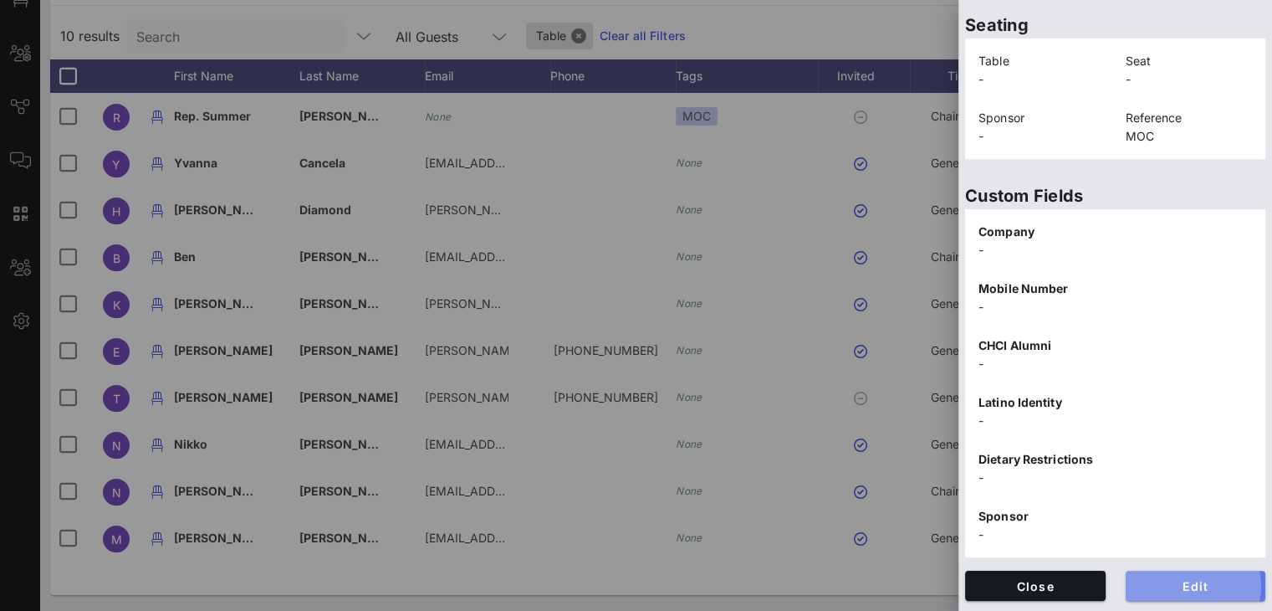
click at [1215, 579] on span "Edit" at bounding box center [1196, 586] width 114 height 14
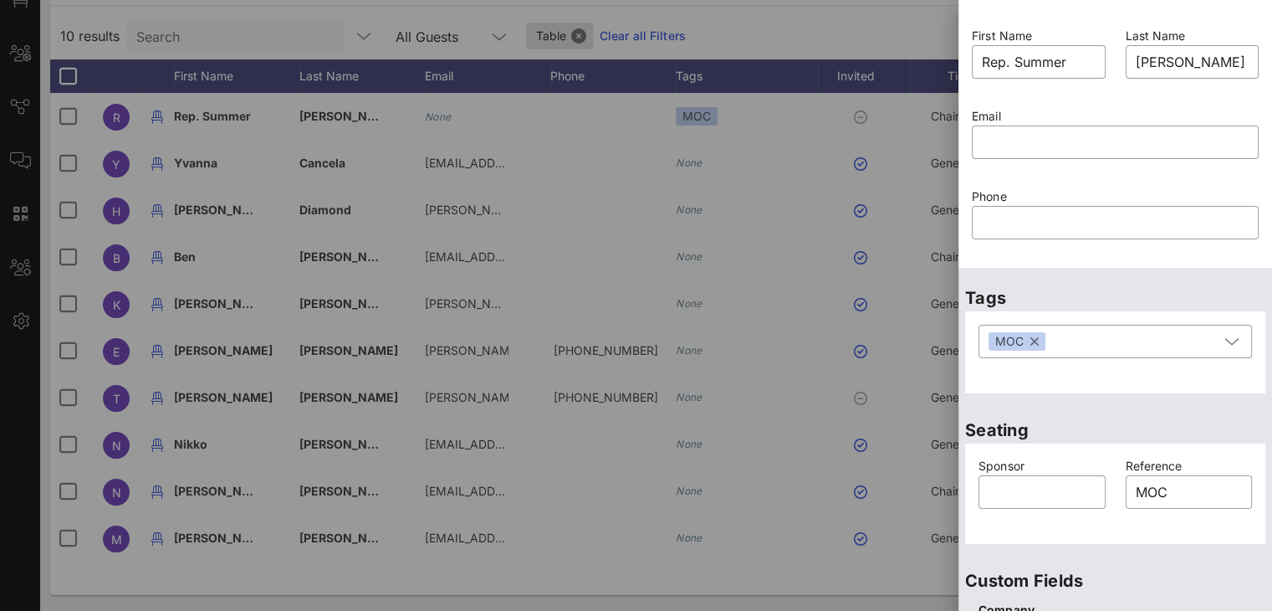
scroll to position [0, 0]
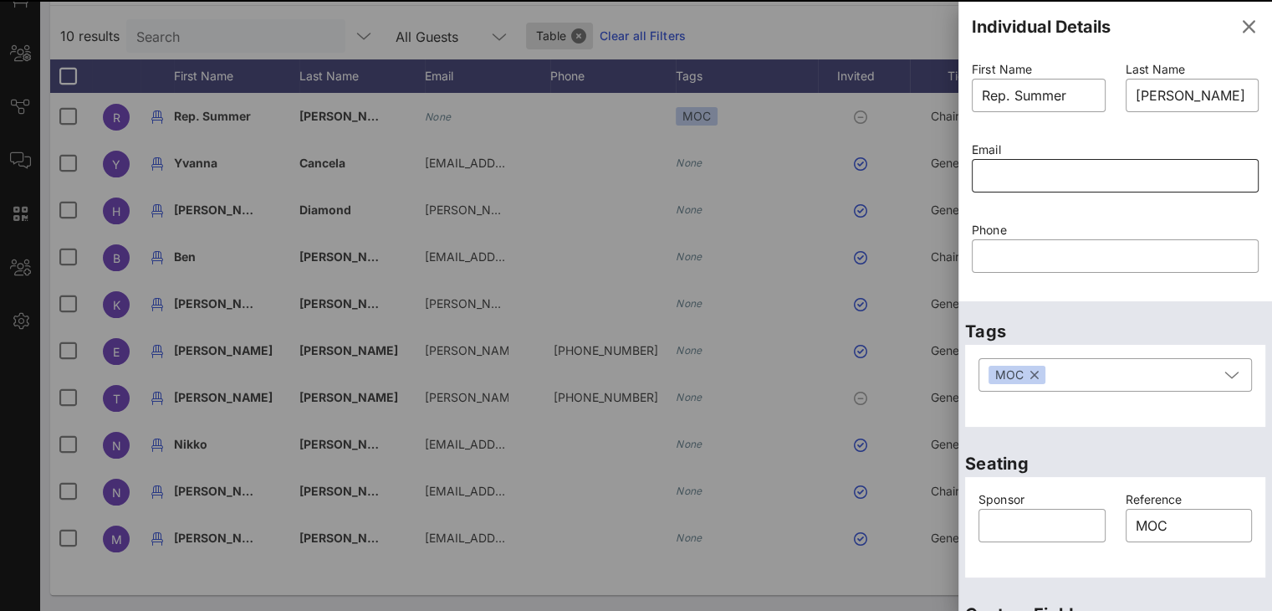
click at [1030, 172] on input "text" at bounding box center [1115, 175] width 267 height 27
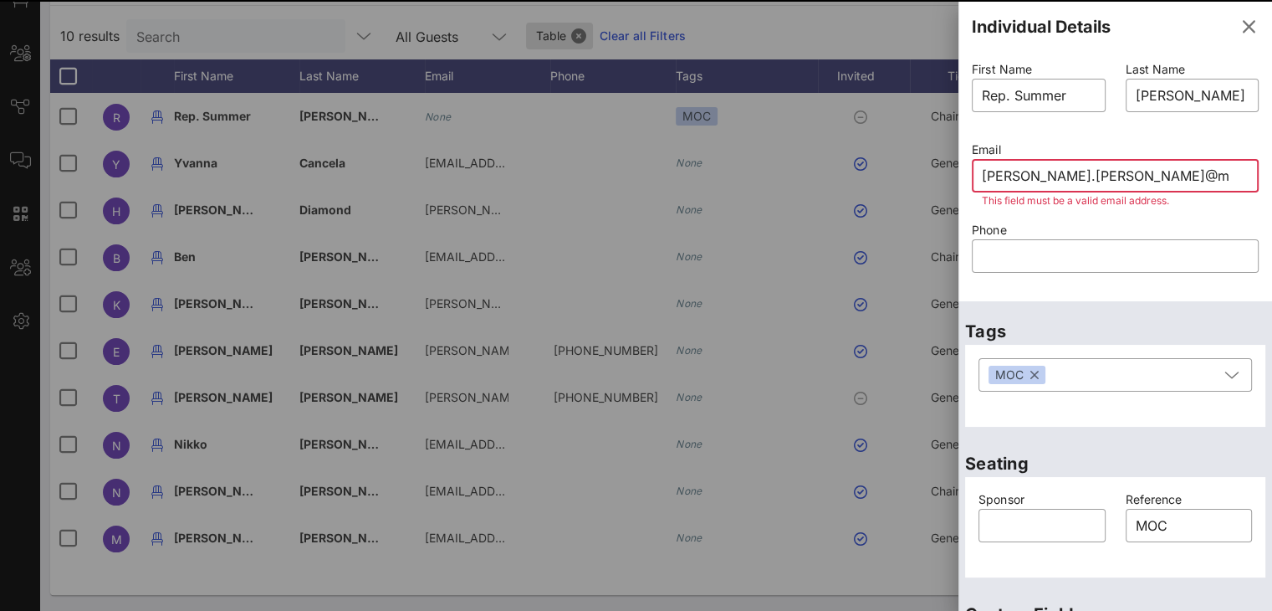
type input "phillip.bennett@ma"
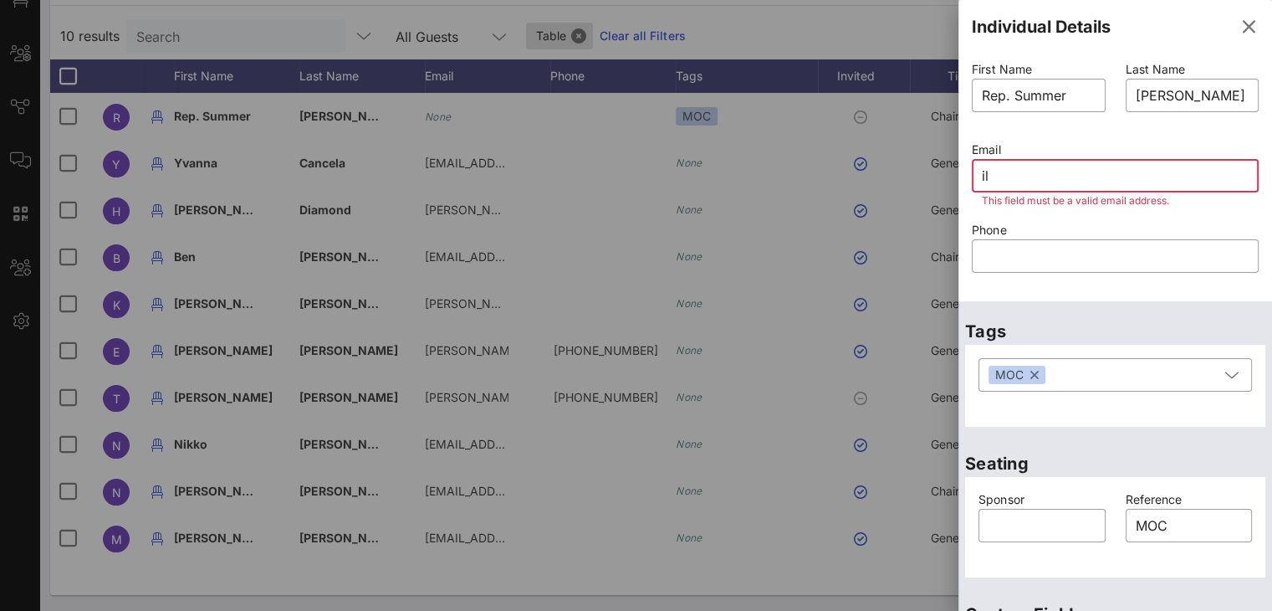
type input "i"
click at [1016, 177] on input "text" at bounding box center [1115, 175] width 267 height 27
type input "phi"
type input "p"
paste input "Phillip.bennett@mail.house.gov"
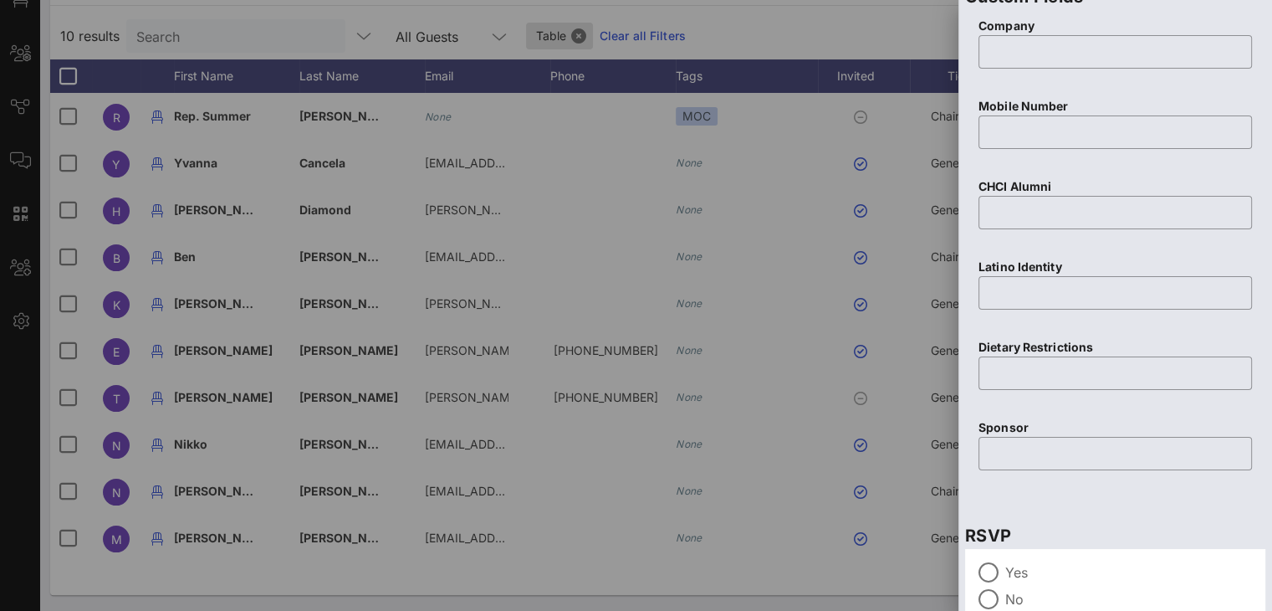
scroll to position [728, 0]
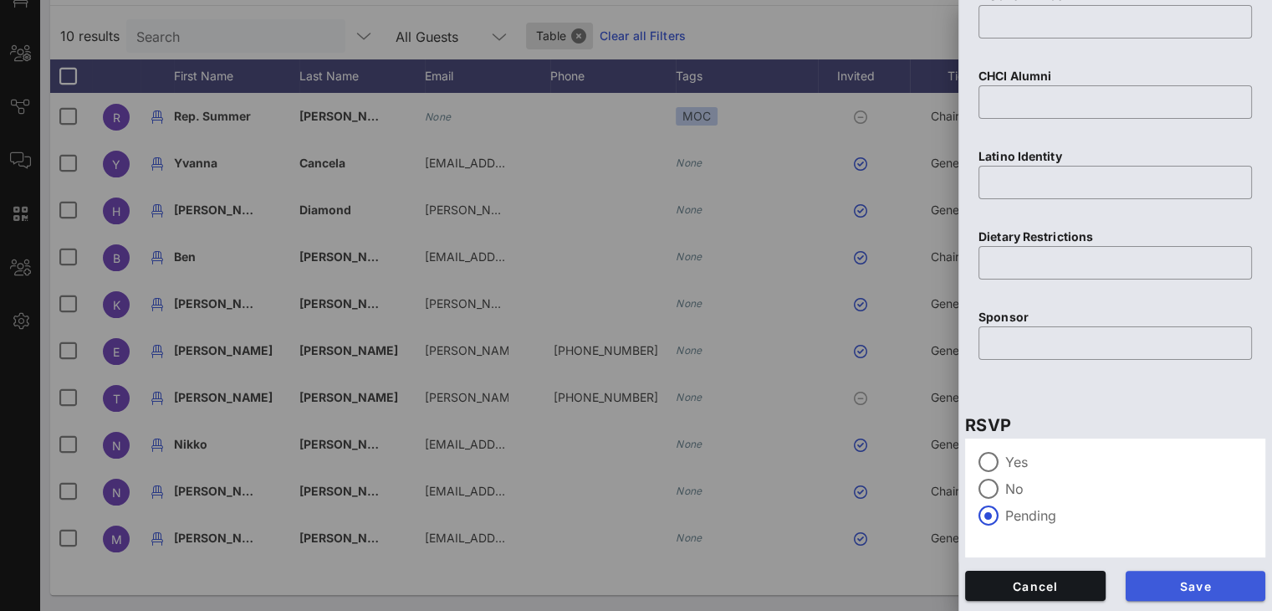
type input "Phillip.bennett@mail.house.gov"
click at [1178, 579] on span "Save" at bounding box center [1196, 586] width 114 height 14
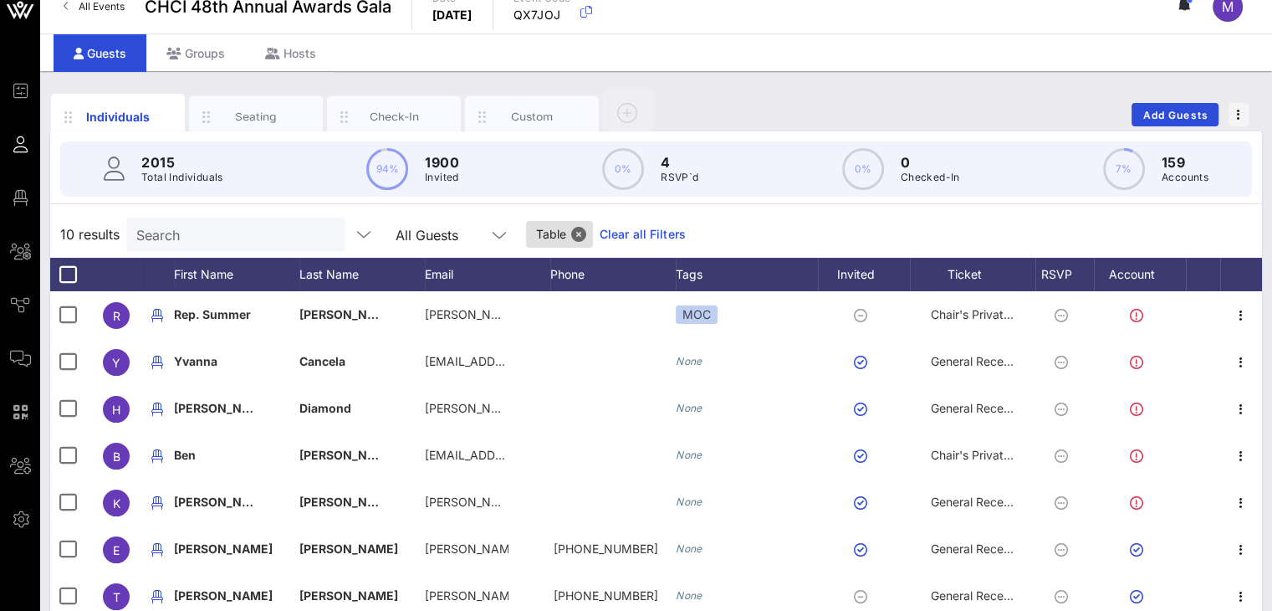
scroll to position [0, 0]
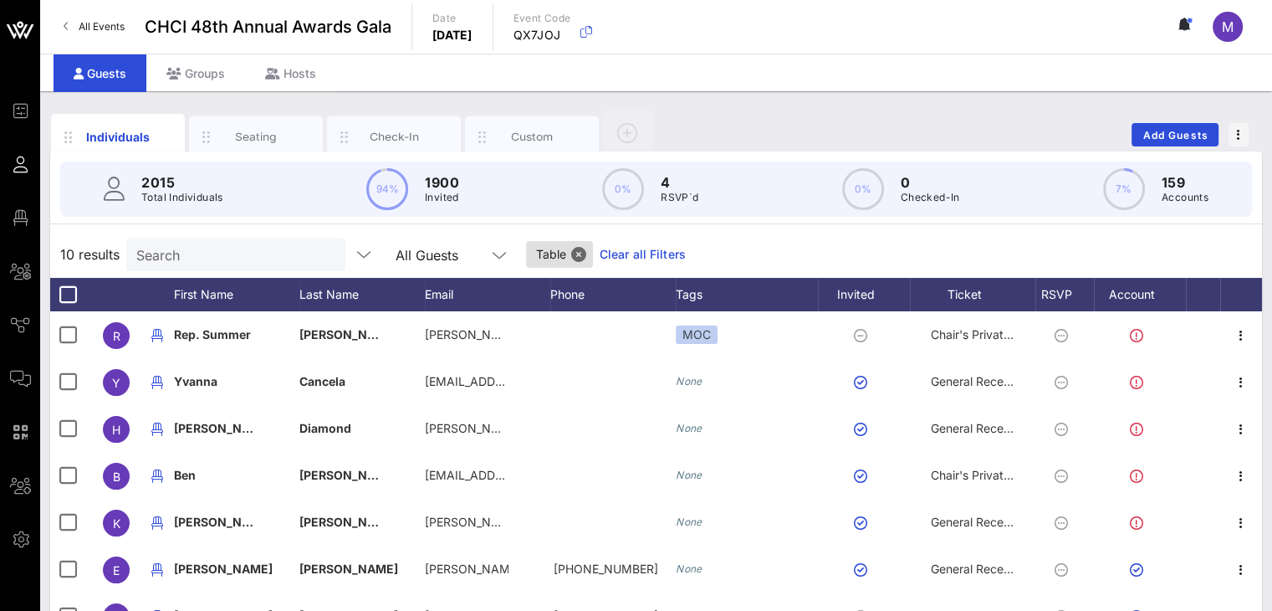
click at [233, 253] on input "Search" at bounding box center [234, 254] width 196 height 22
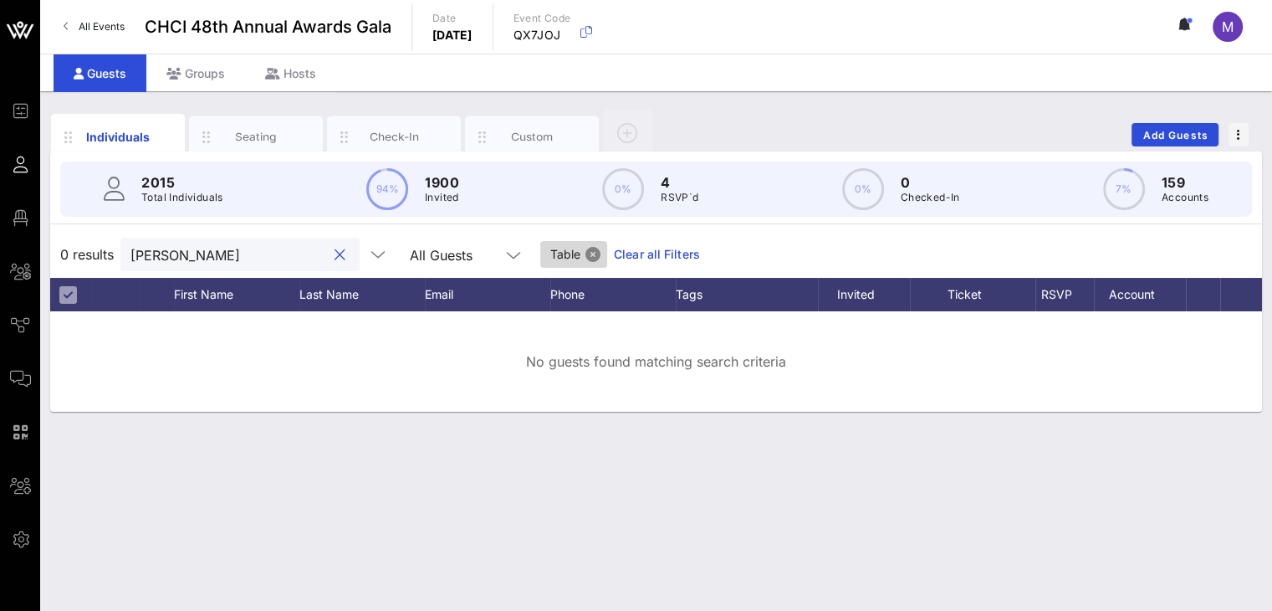
type input "celeste"
click at [586, 247] on button "Close" at bounding box center [593, 254] width 15 height 15
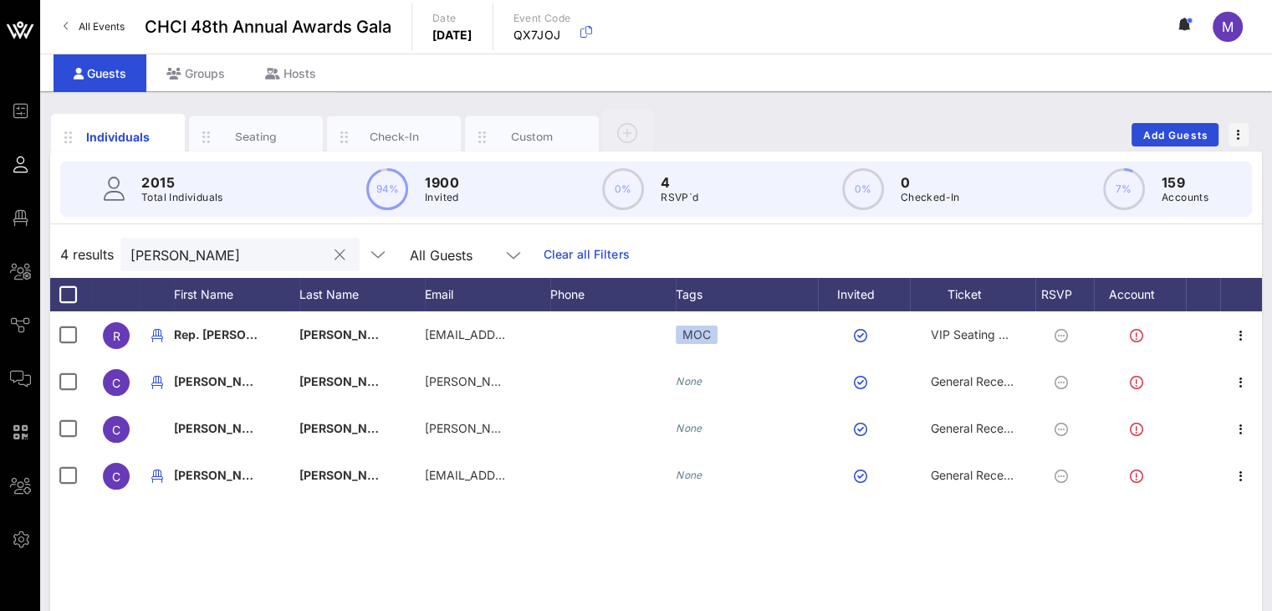
click at [279, 250] on input "celeste" at bounding box center [228, 254] width 196 height 22
click at [271, 131] on div "Seating" at bounding box center [256, 137] width 74 height 16
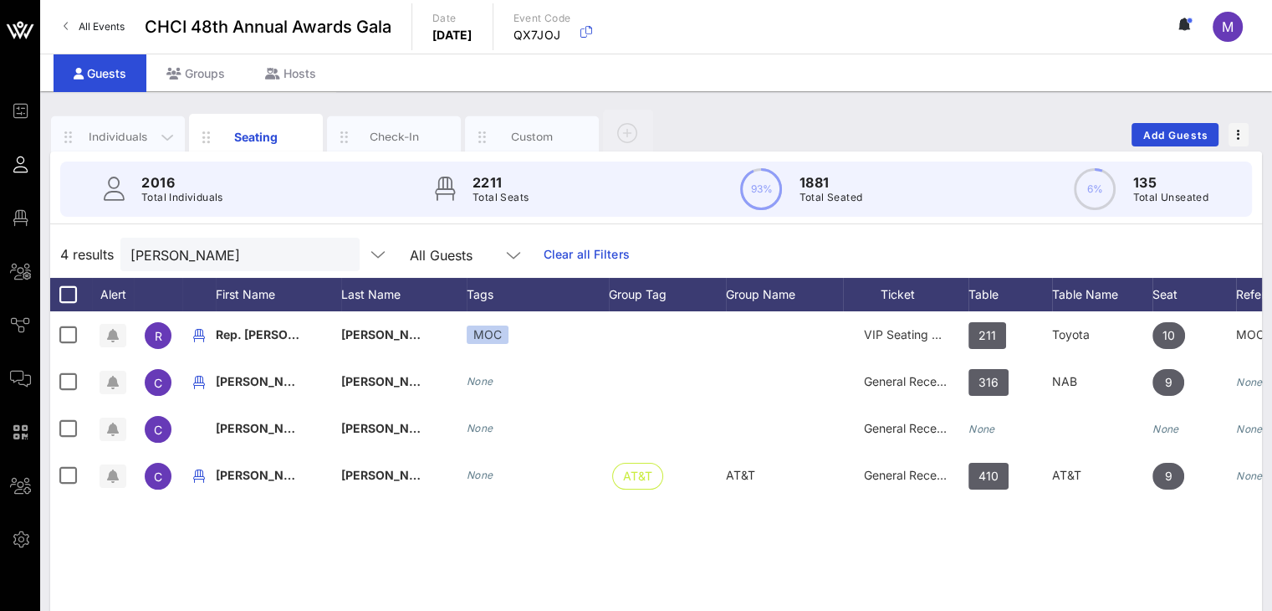
click at [127, 136] on div "Individuals" at bounding box center [118, 137] width 74 height 16
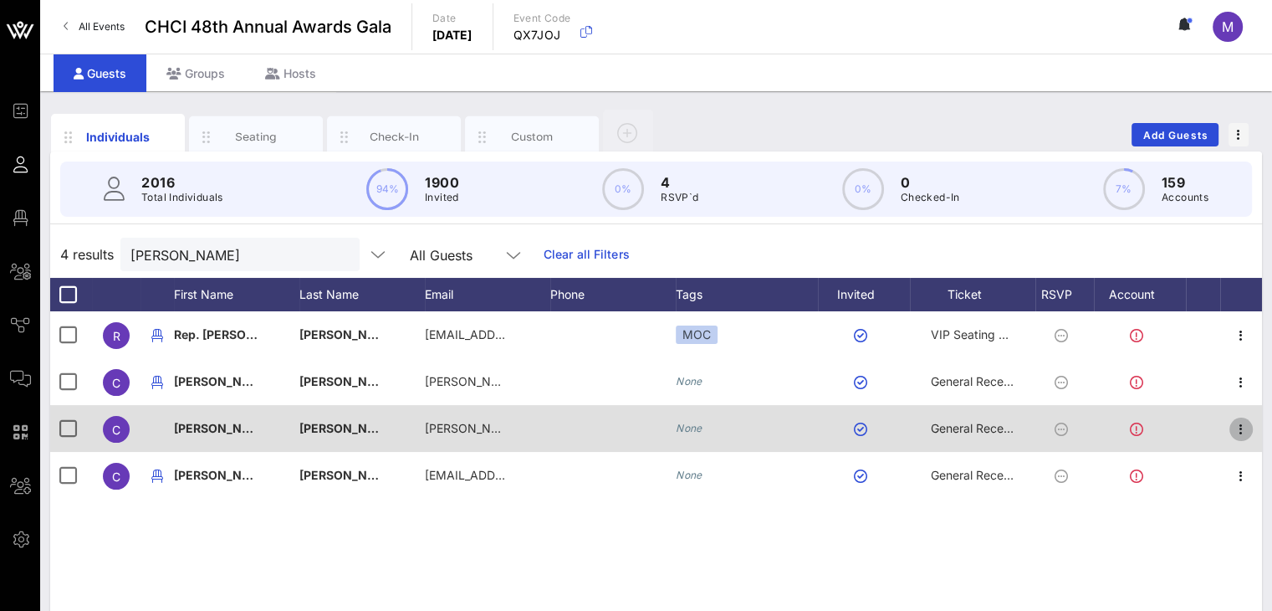
click at [1248, 423] on icon "button" at bounding box center [1241, 429] width 20 height 20
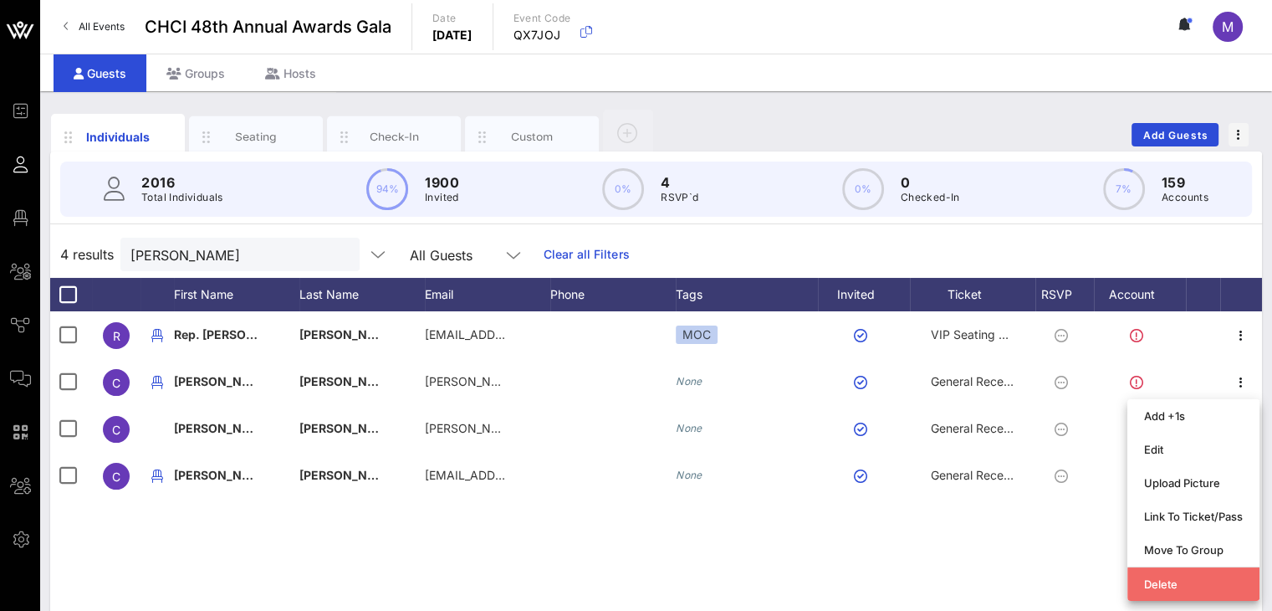
click at [1201, 583] on div "Delete" at bounding box center [1193, 583] width 99 height 13
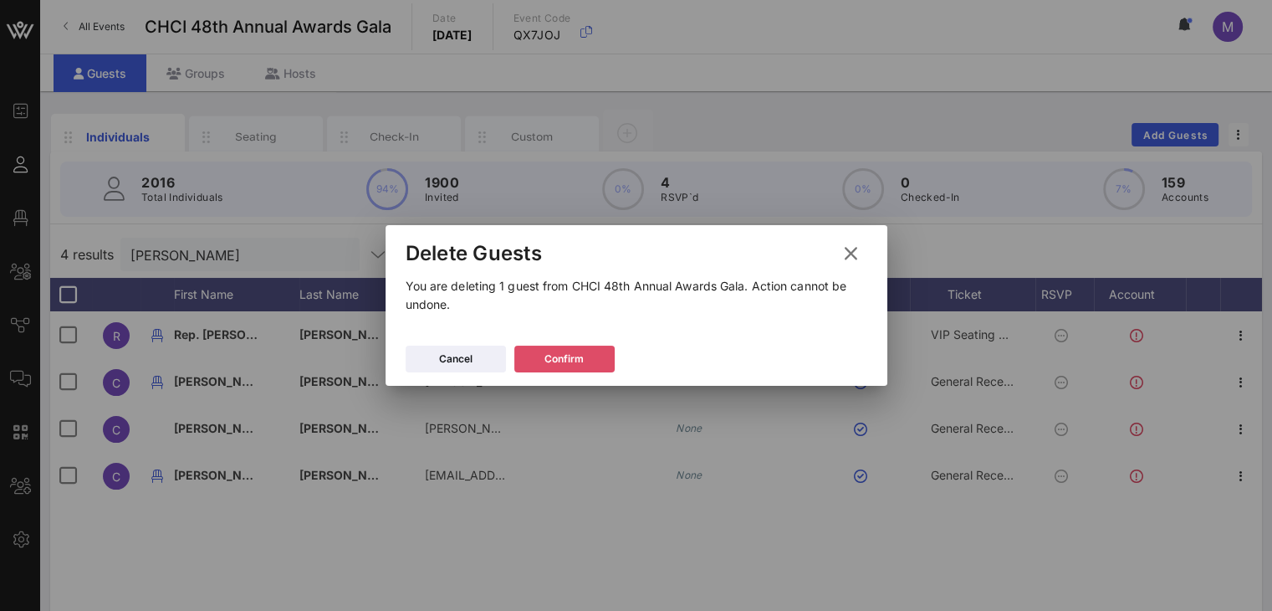
drag, startPoint x: 587, startPoint y: 356, endPoint x: 579, endPoint y: 354, distance: 8.7
click at [588, 354] on button "Confirm" at bounding box center [564, 358] width 100 height 27
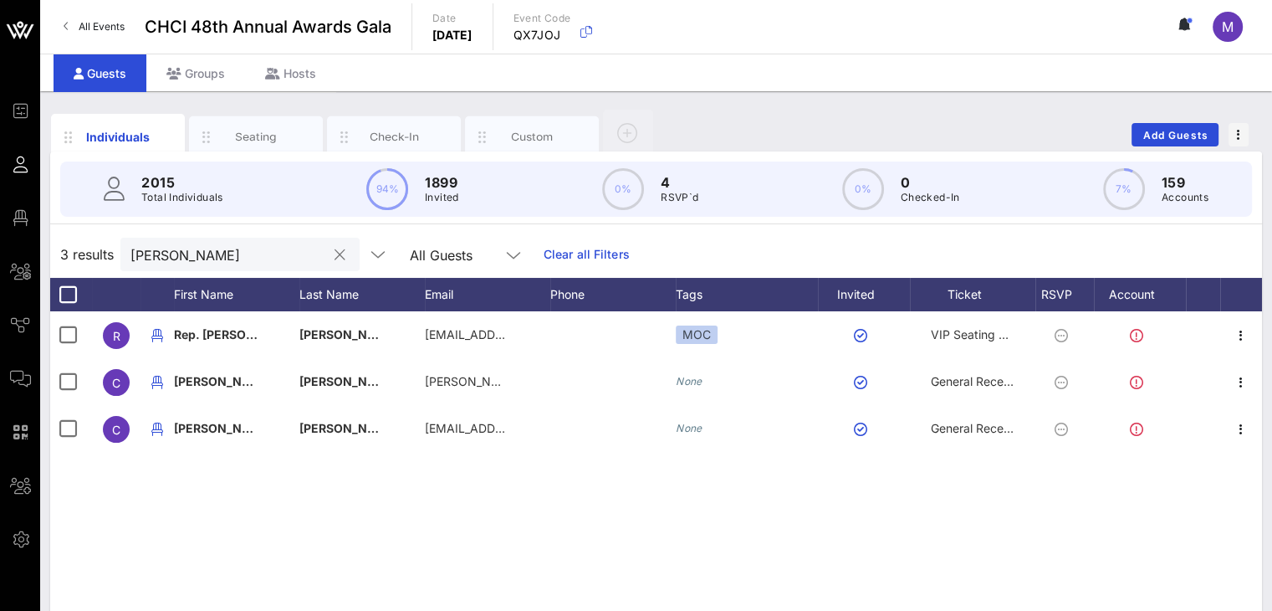
click at [335, 247] on button "clear icon" at bounding box center [340, 255] width 11 height 17
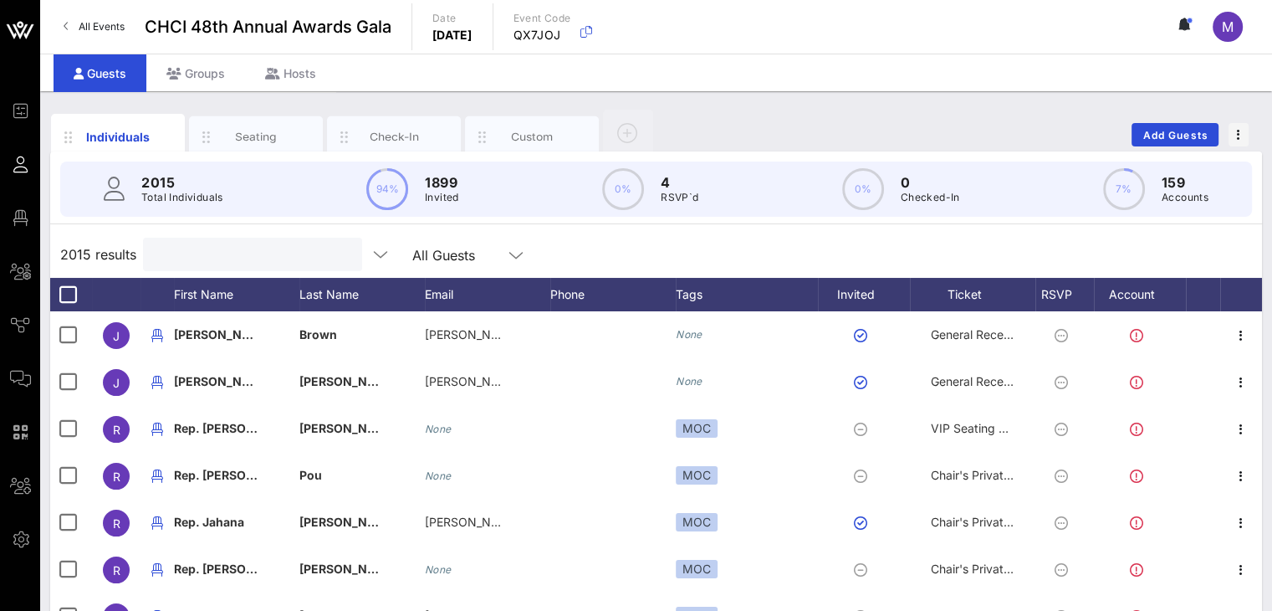
click at [247, 258] on input "text" at bounding box center [251, 254] width 196 height 22
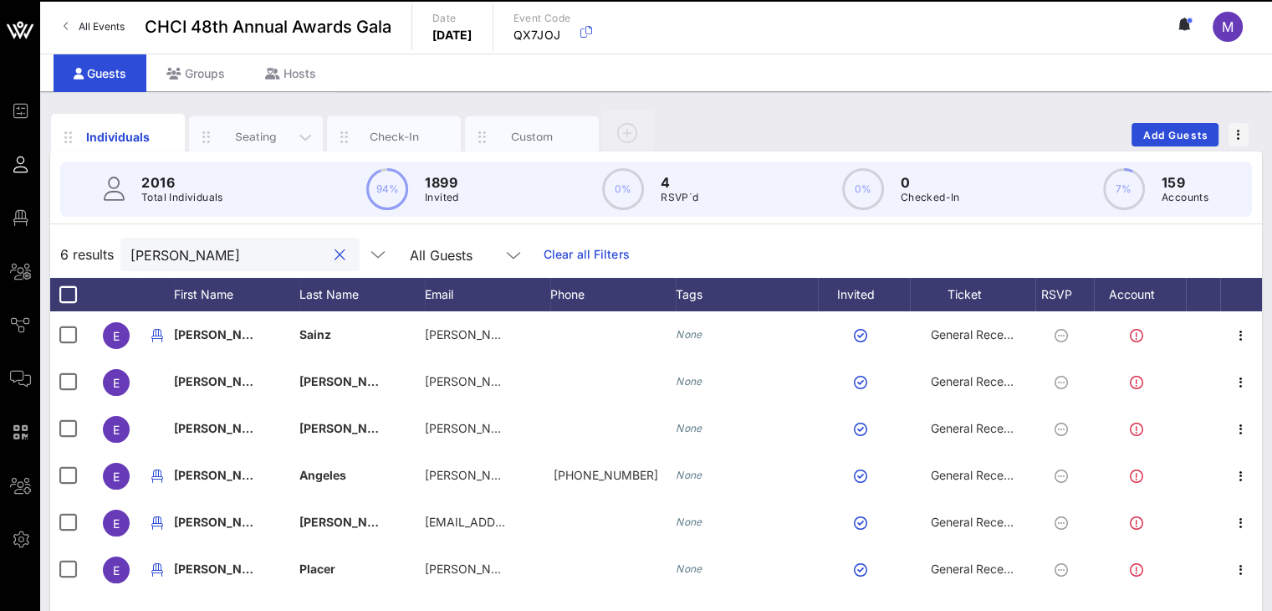
type input "eduard"
click at [258, 129] on div "Seating" at bounding box center [256, 137] width 74 height 16
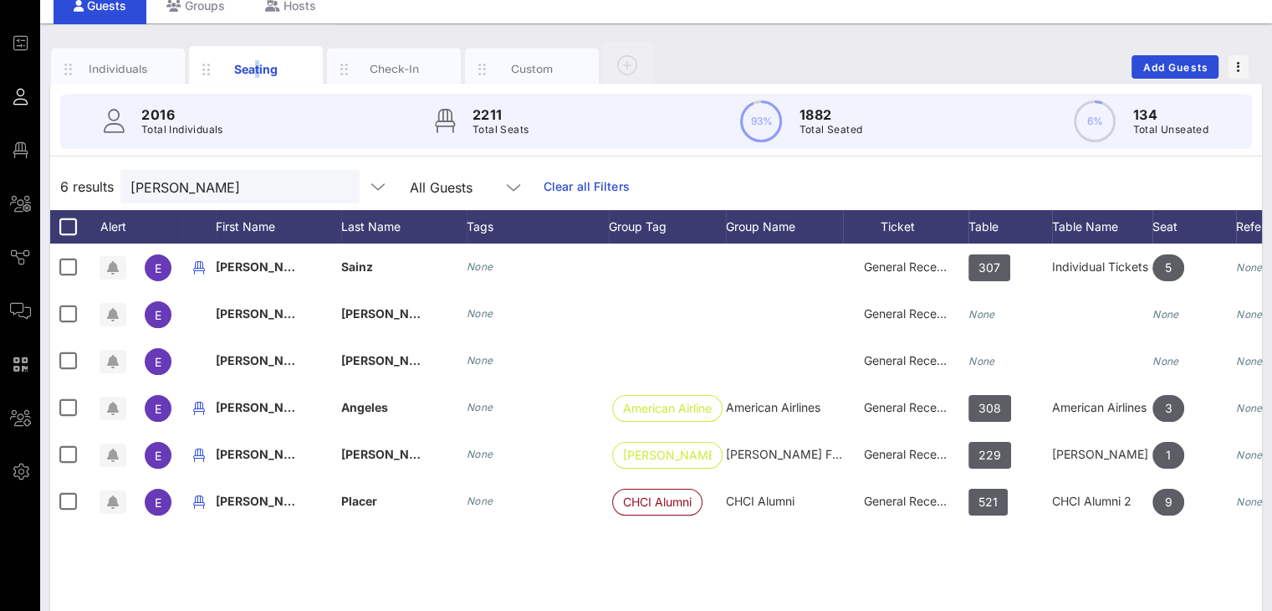
scroll to position [56, 0]
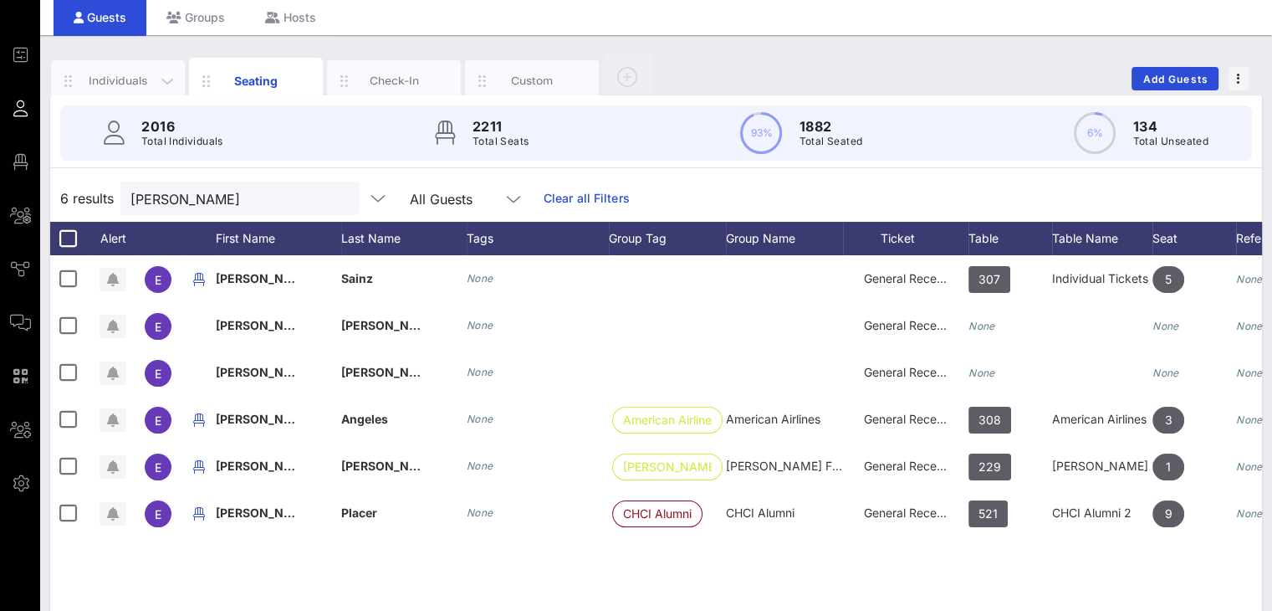
click at [116, 80] on div "Individuals" at bounding box center [118, 81] width 74 height 16
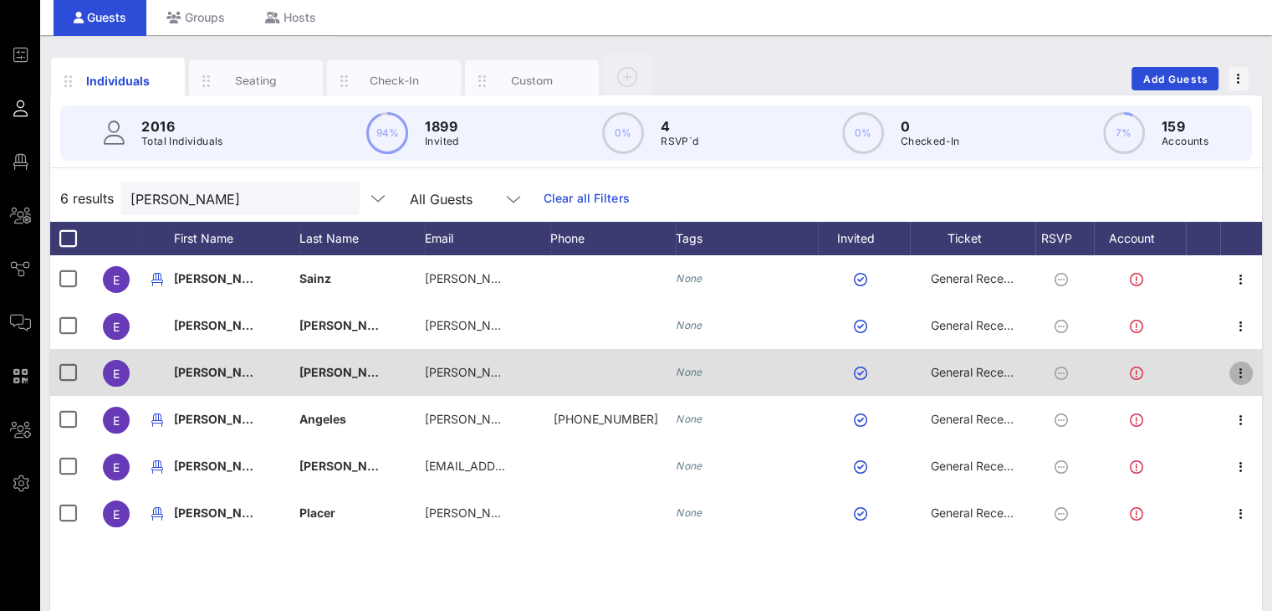
click at [1239, 373] on icon "button" at bounding box center [1241, 373] width 20 height 20
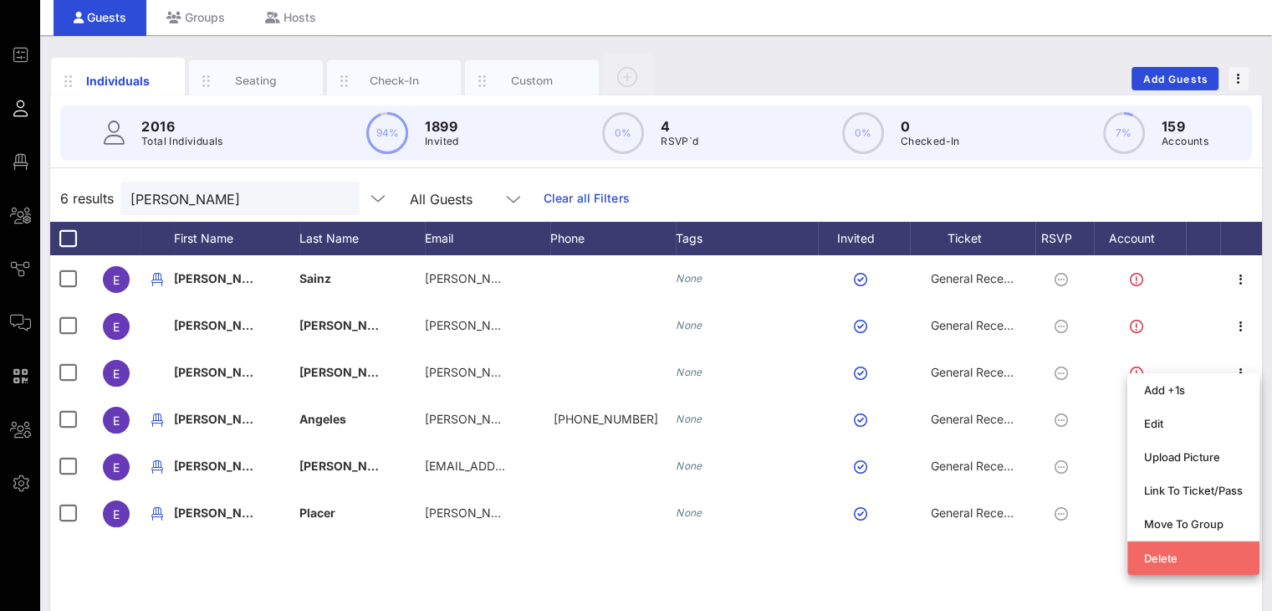
click at [1173, 555] on div "Delete" at bounding box center [1193, 557] width 99 height 13
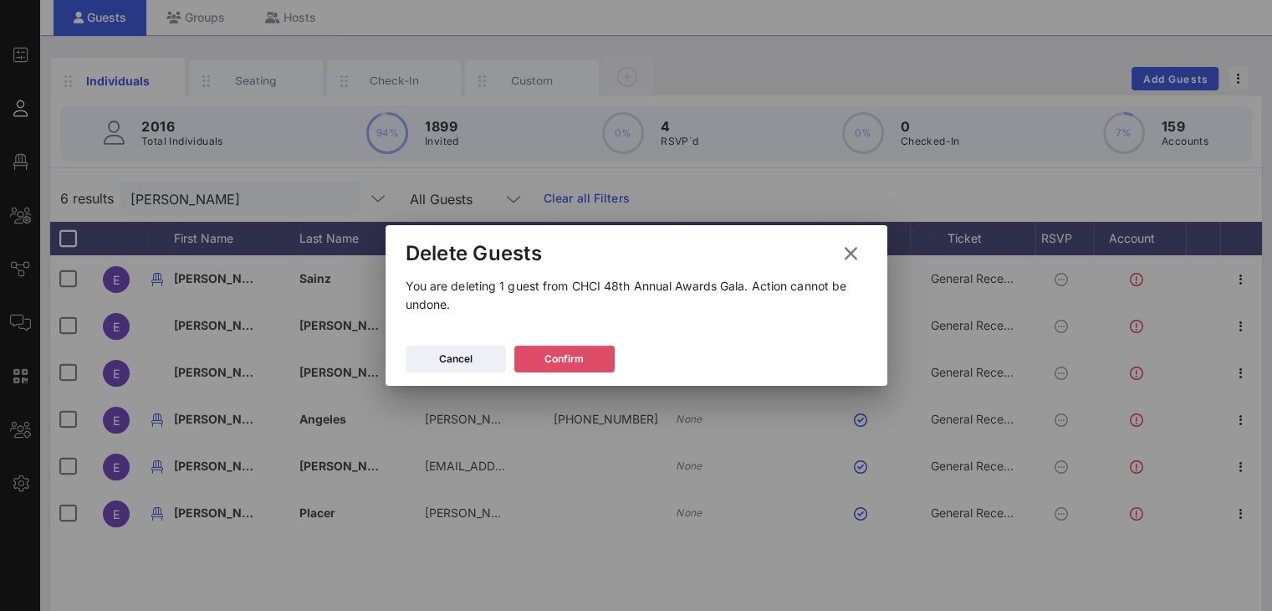
click at [579, 359] on div "Confirm" at bounding box center [564, 358] width 39 height 17
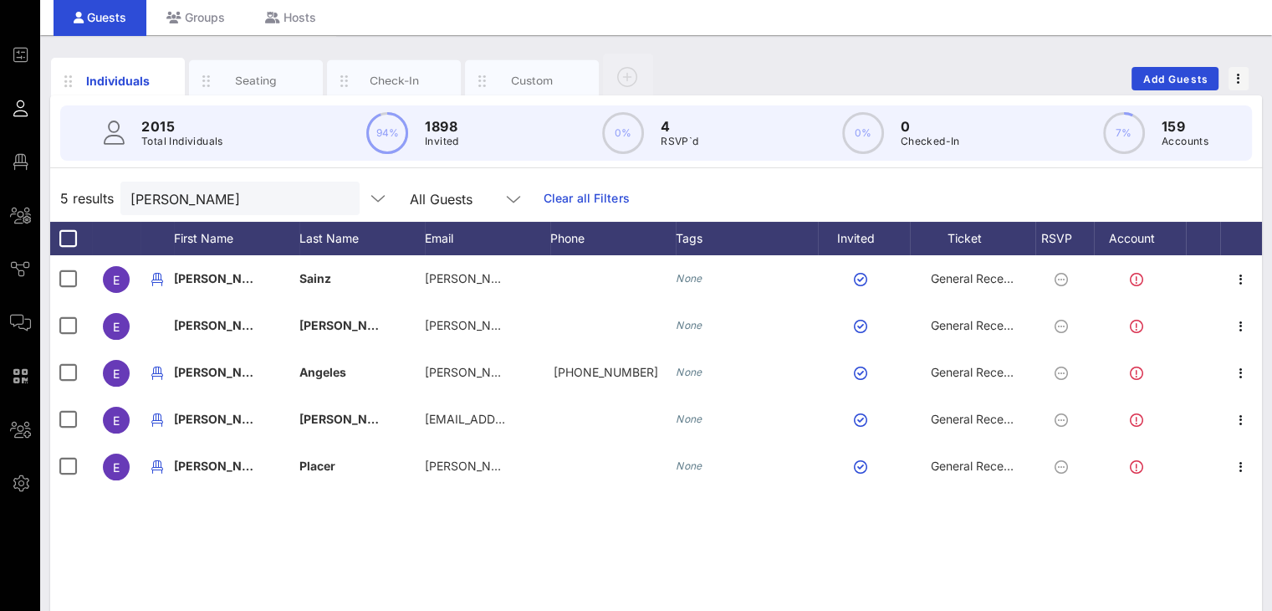
click at [335, 199] on button "clear icon" at bounding box center [340, 199] width 11 height 17
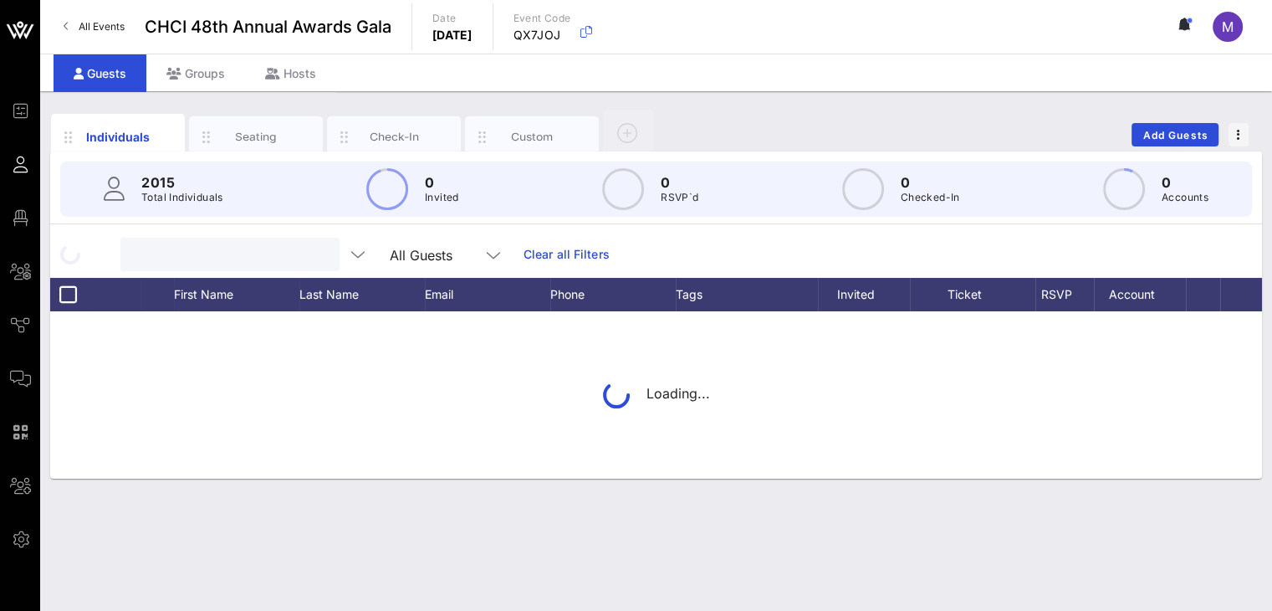
scroll to position [0, 0]
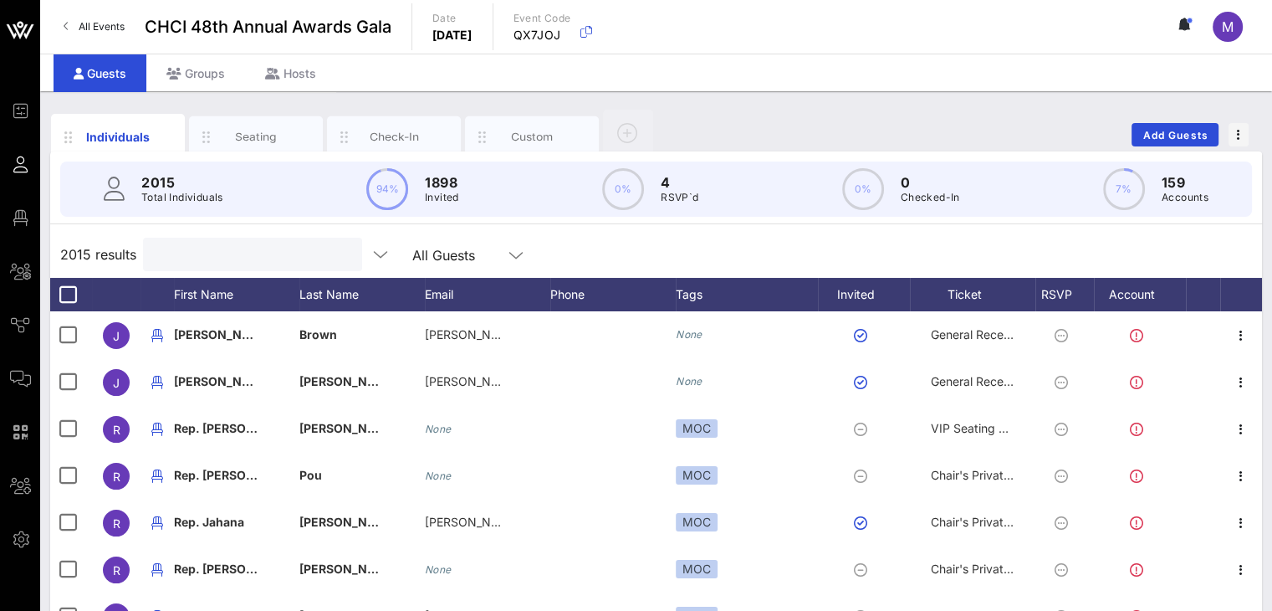
click at [198, 249] on input "text" at bounding box center [251, 254] width 196 height 22
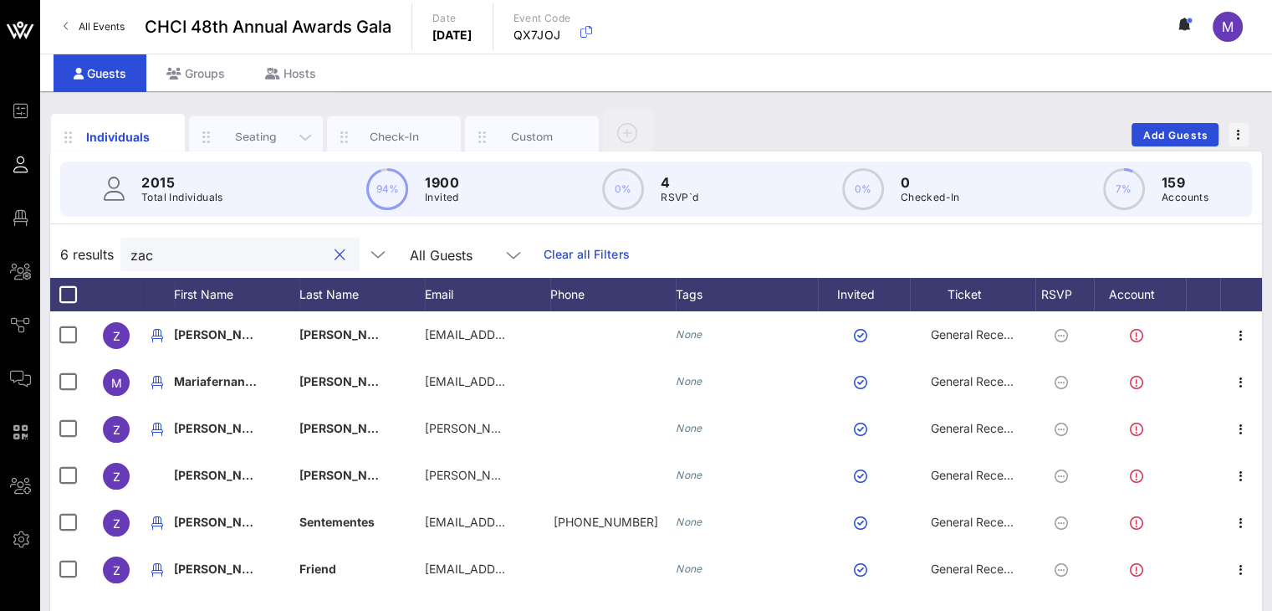
type input "zac"
click at [243, 138] on div "Seating" at bounding box center [256, 137] width 74 height 16
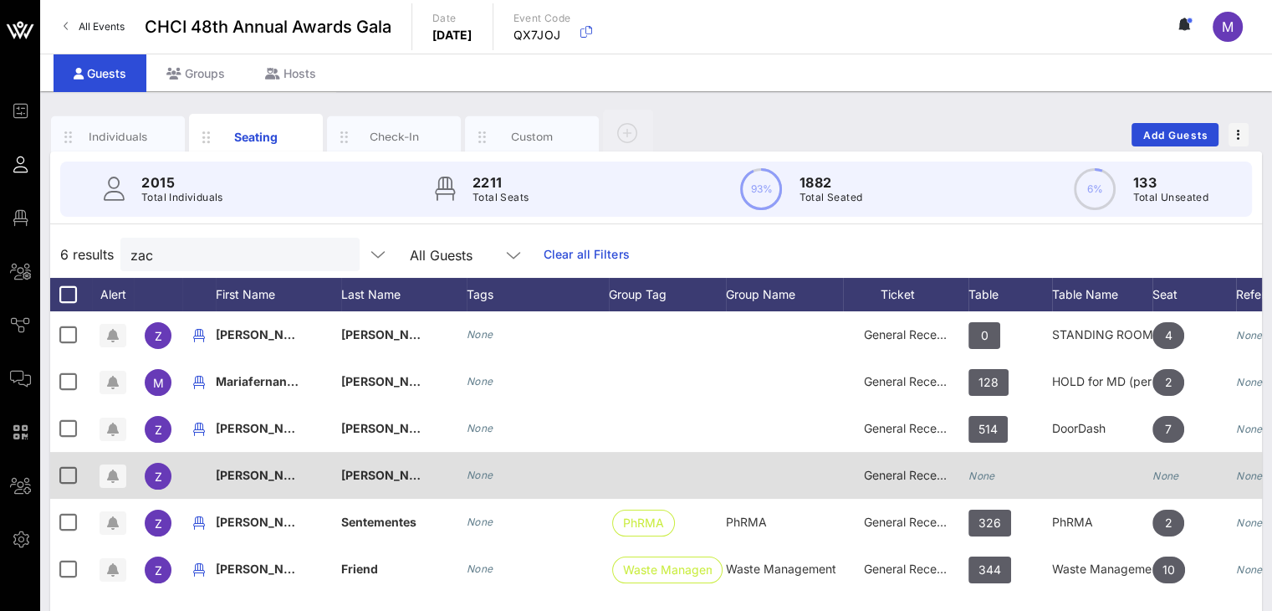
click at [1005, 472] on div "None" at bounding box center [1011, 485] width 84 height 66
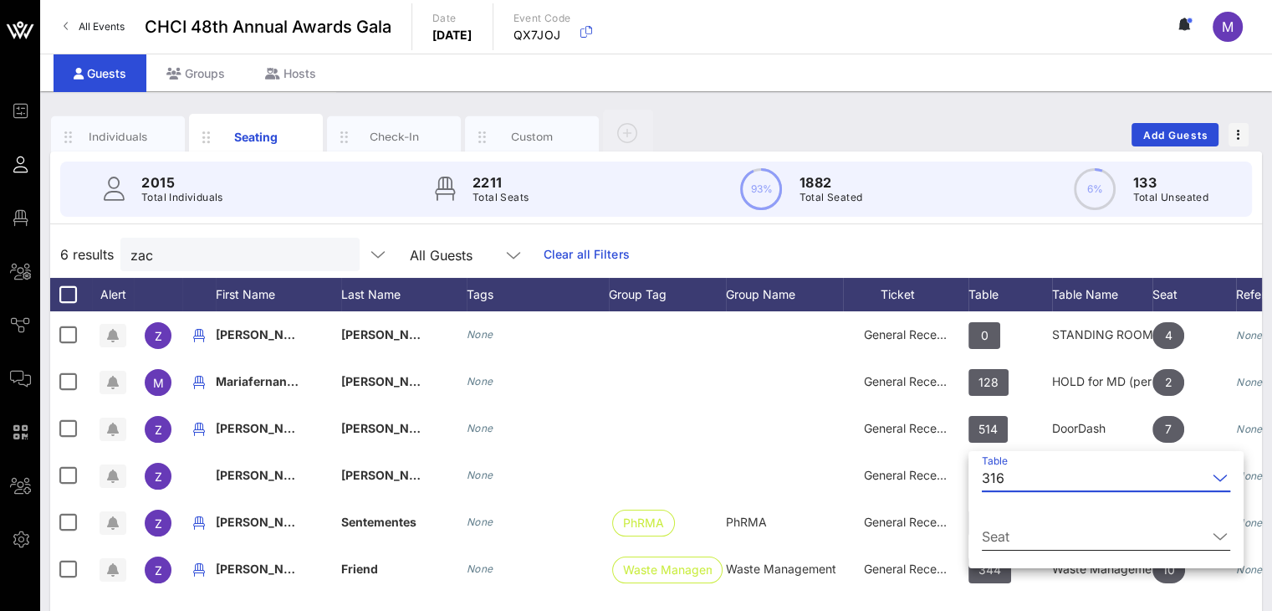
click at [1071, 540] on input "Seat" at bounding box center [1094, 536] width 225 height 27
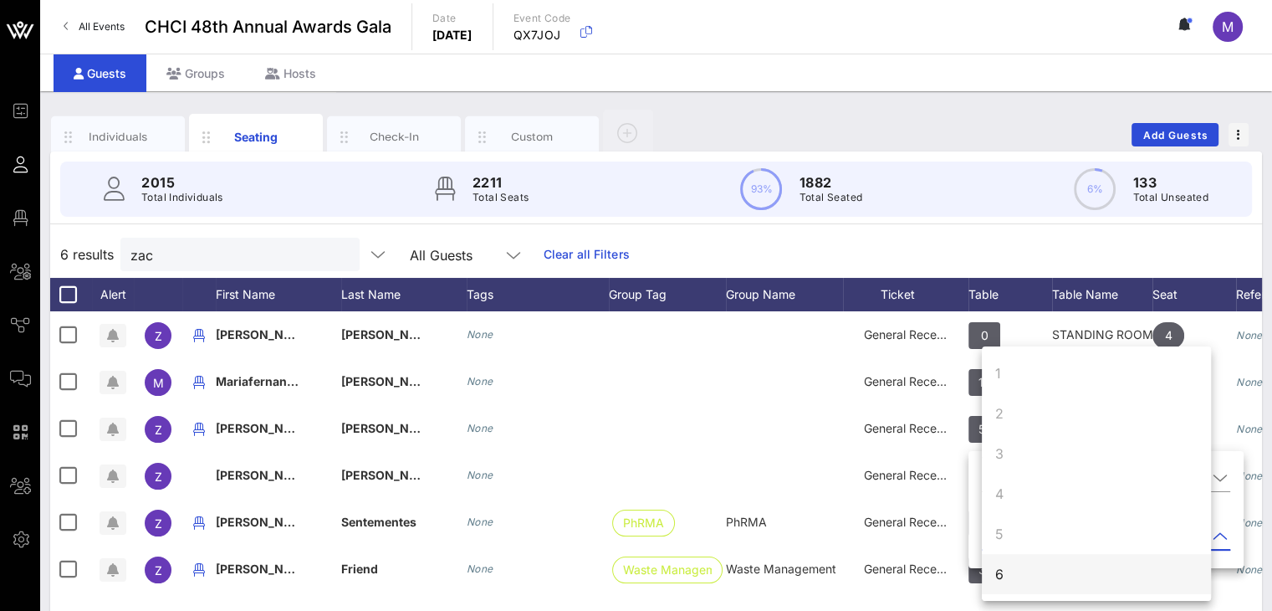
click at [1024, 570] on div "6" at bounding box center [1096, 574] width 229 height 40
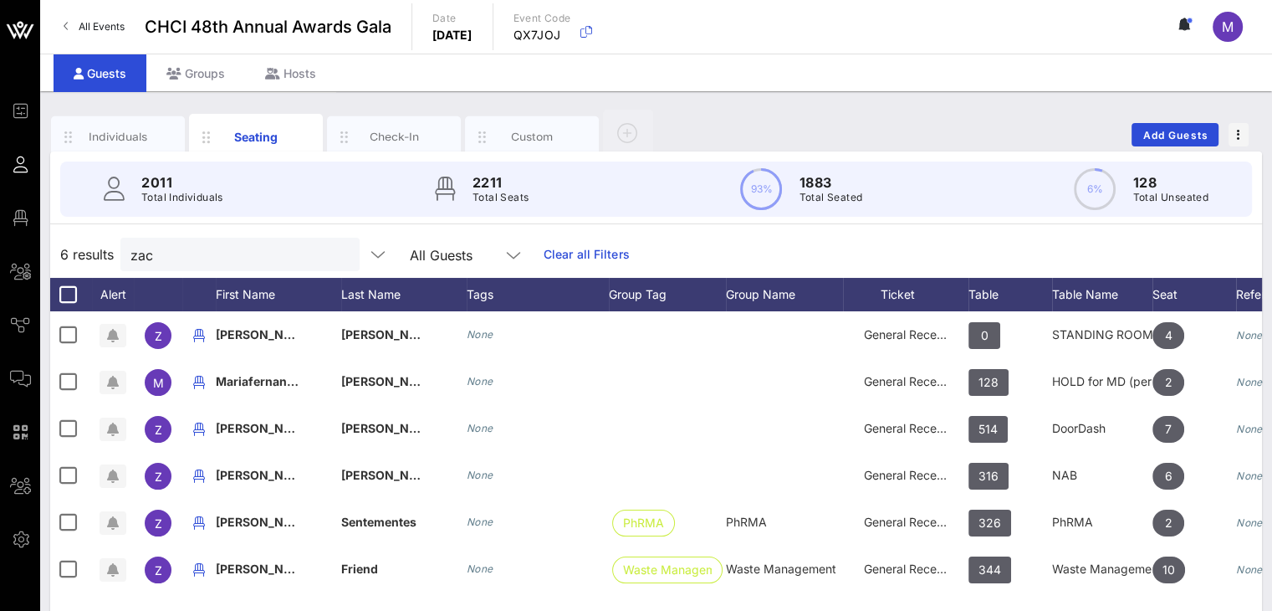
click at [335, 247] on button "clear icon" at bounding box center [340, 255] width 11 height 17
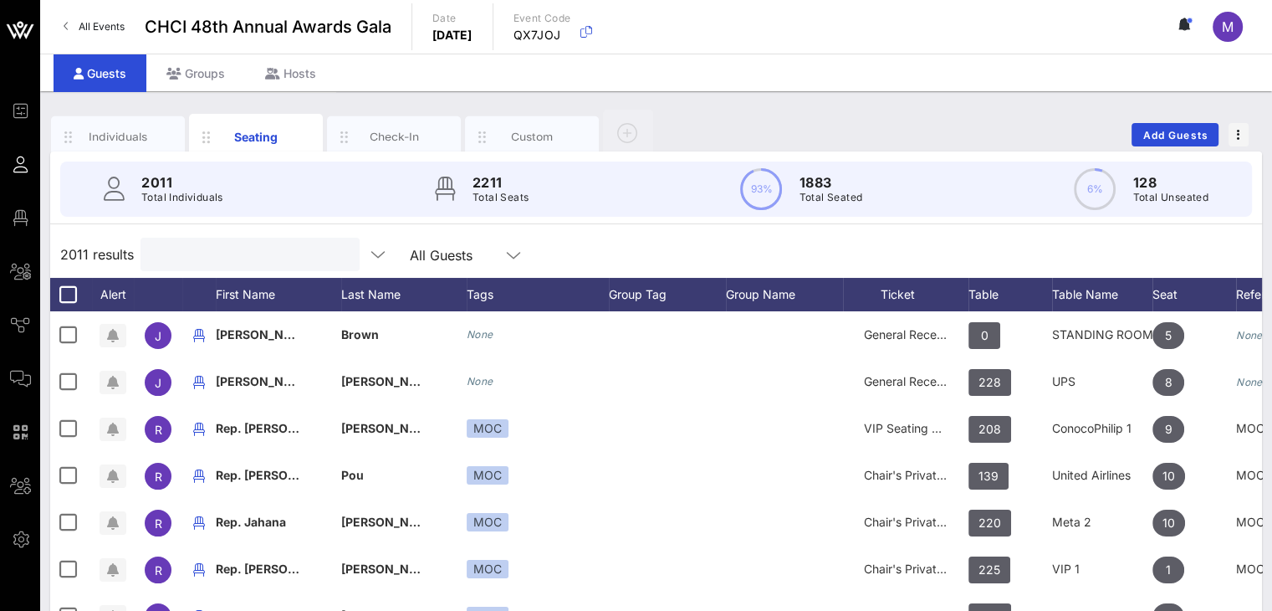
click at [232, 256] on input "text" at bounding box center [249, 254] width 196 height 22
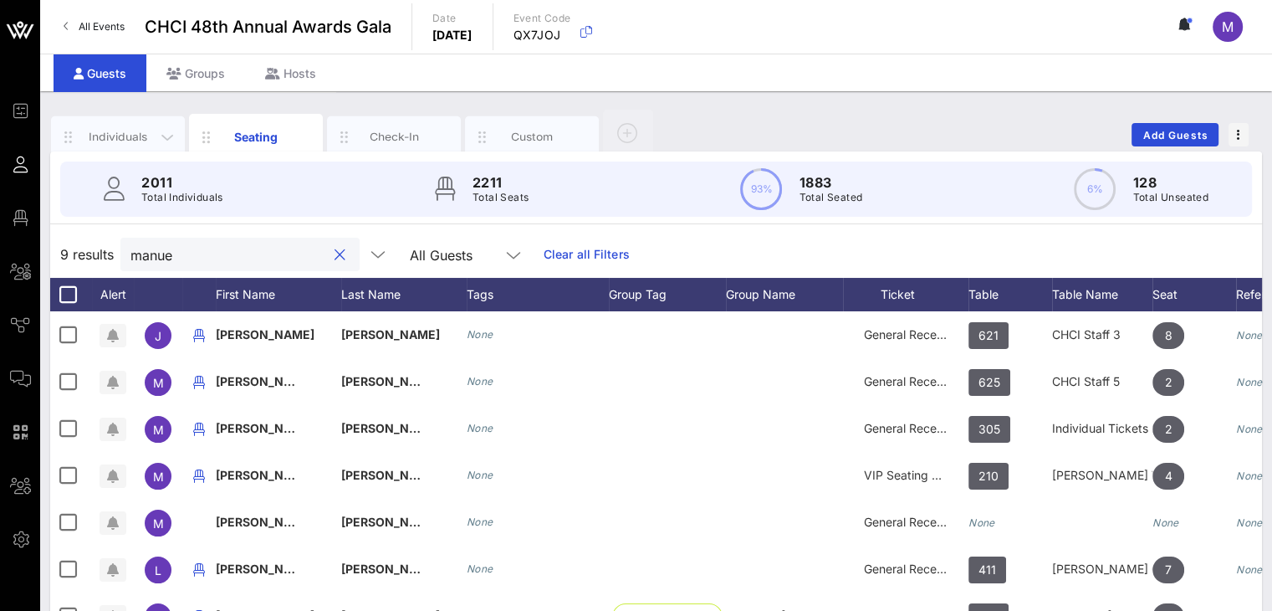
type input "manue"
click at [137, 123] on div "Individuals" at bounding box center [118, 137] width 134 height 42
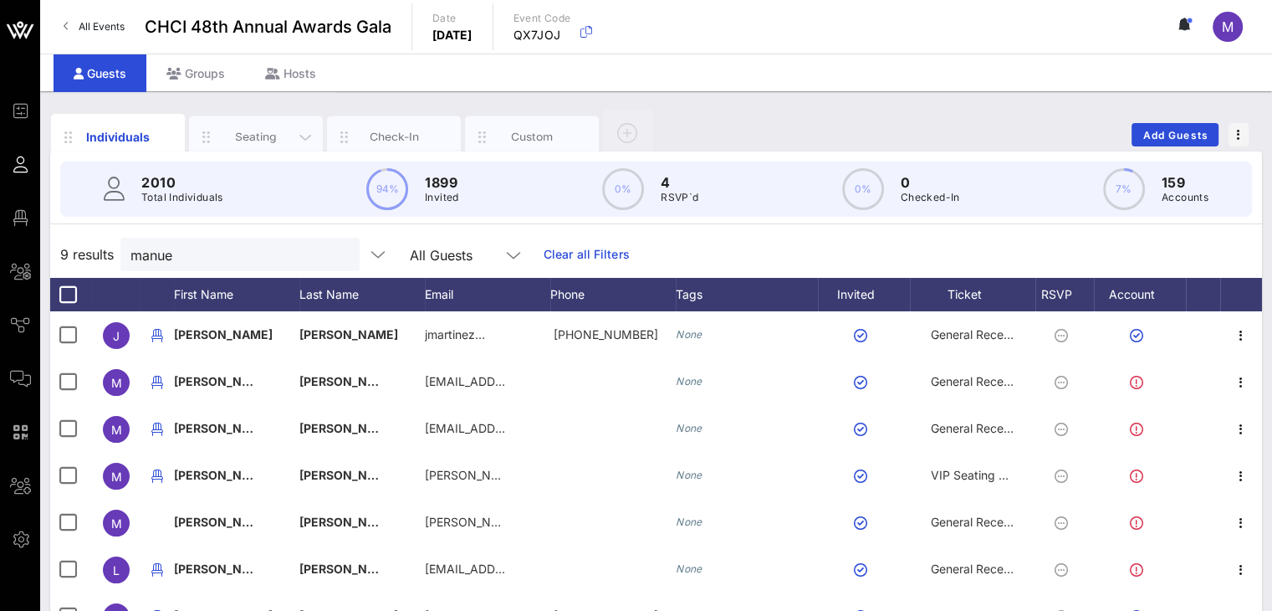
click at [244, 136] on div "Seating" at bounding box center [256, 137] width 74 height 16
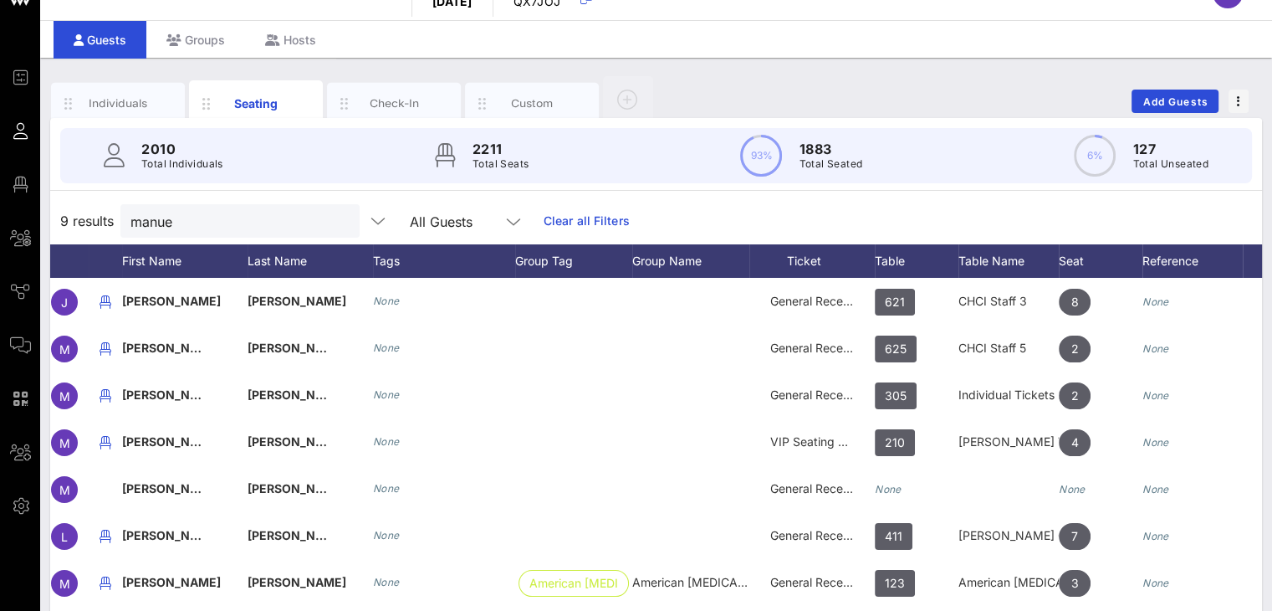
scroll to position [33, 0]
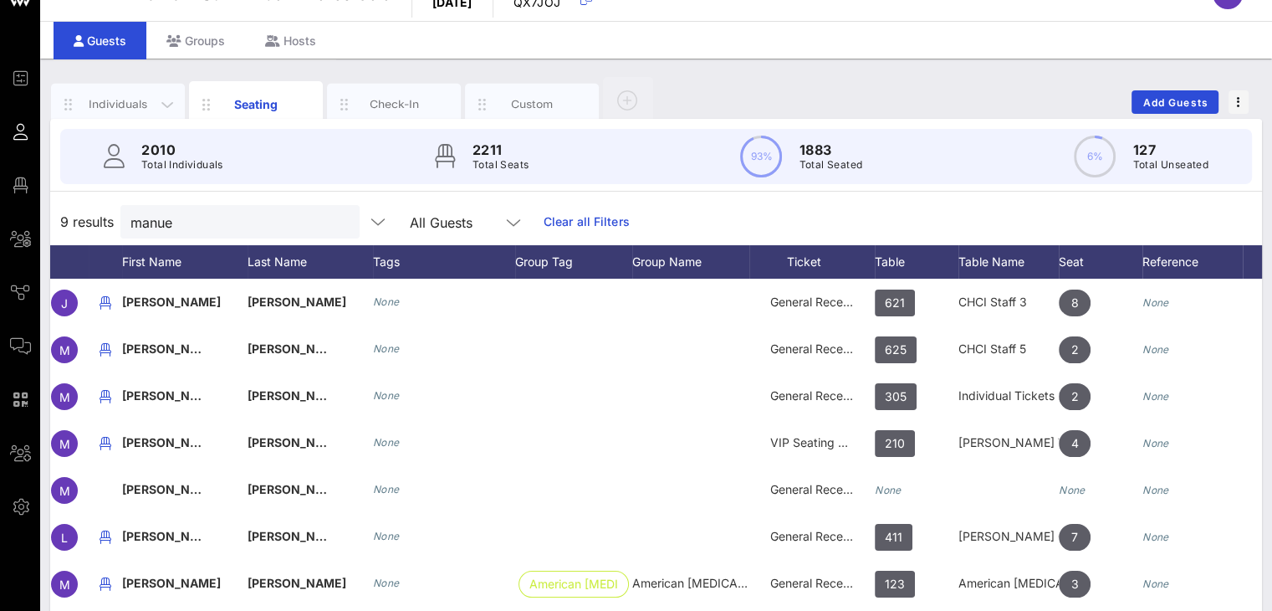
click at [125, 101] on div "Individuals" at bounding box center [118, 104] width 74 height 16
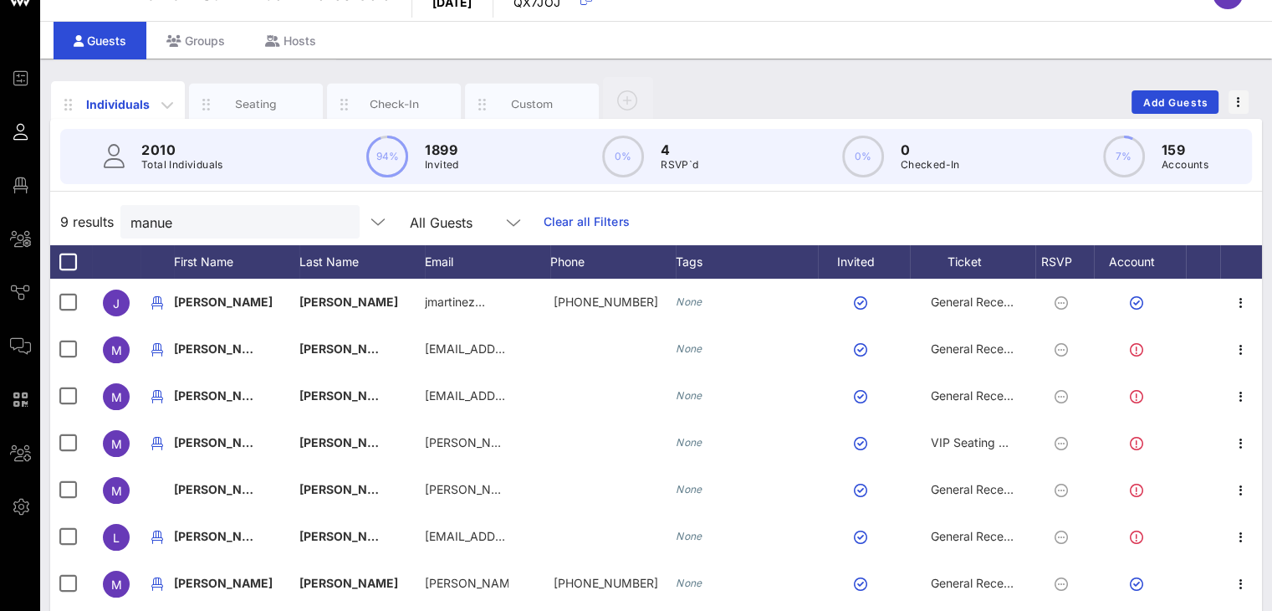
scroll to position [0, 0]
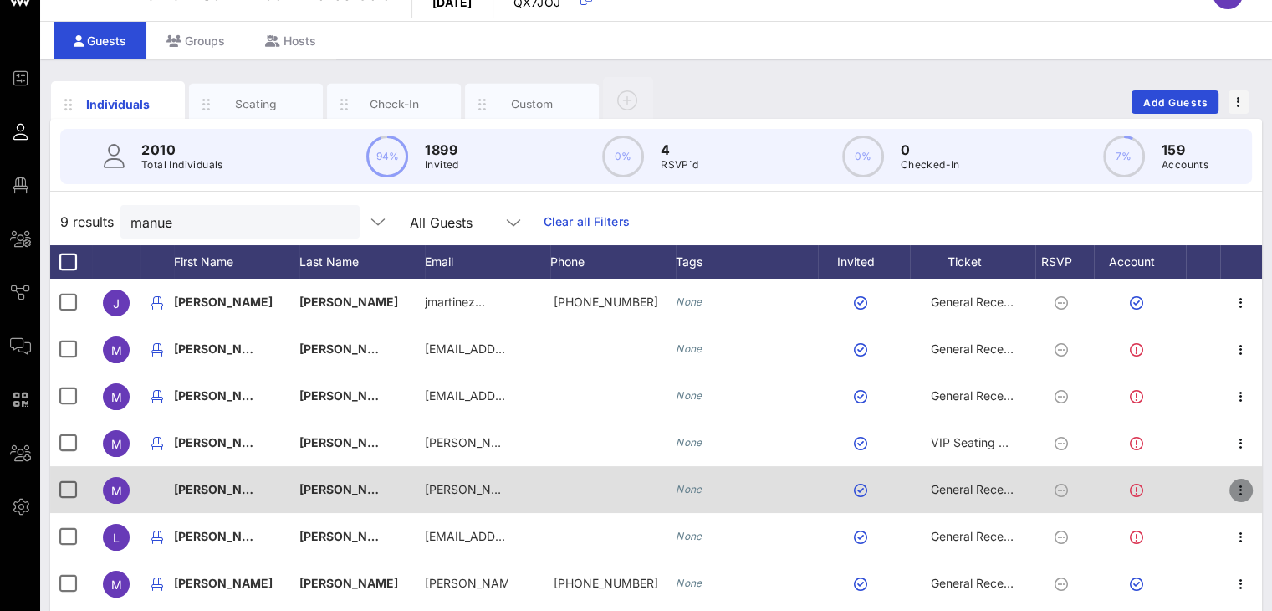
click at [1248, 488] on icon "button" at bounding box center [1241, 490] width 20 height 20
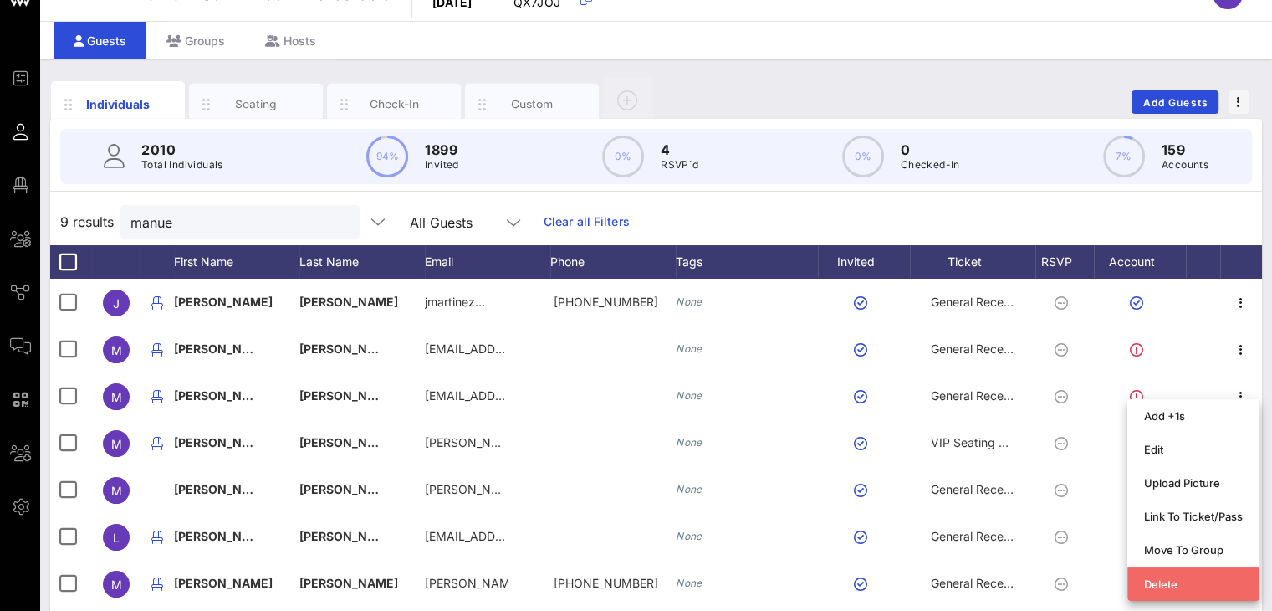
click at [1205, 577] on div "Delete" at bounding box center [1193, 583] width 99 height 13
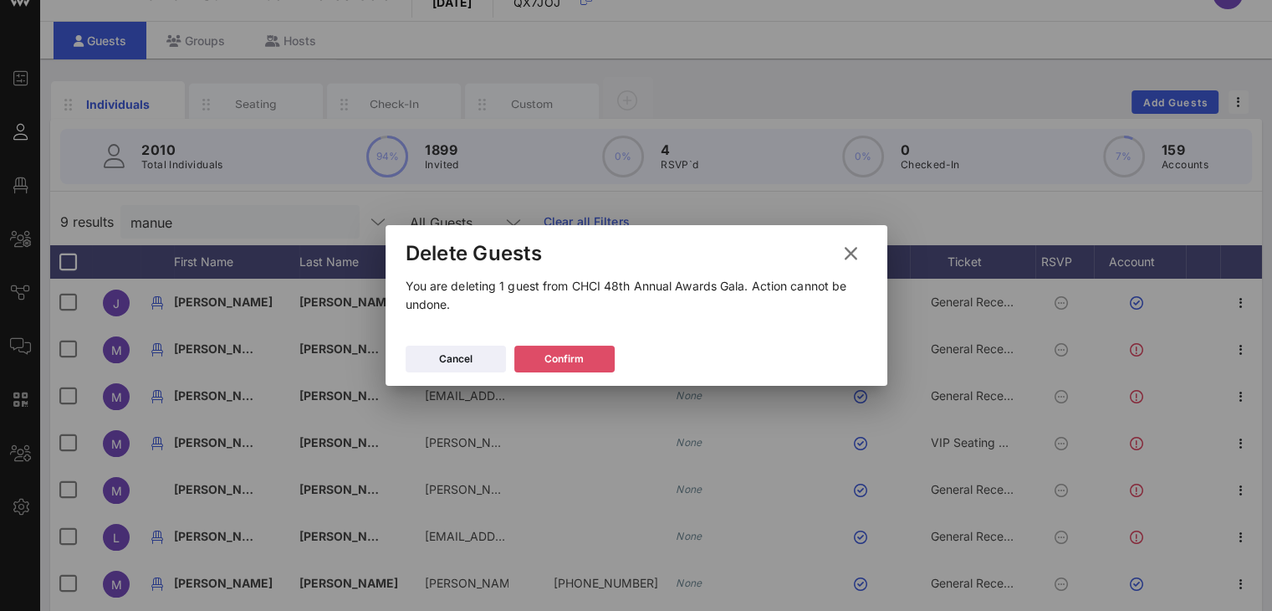
click at [588, 361] on button "Confirm" at bounding box center [564, 358] width 100 height 27
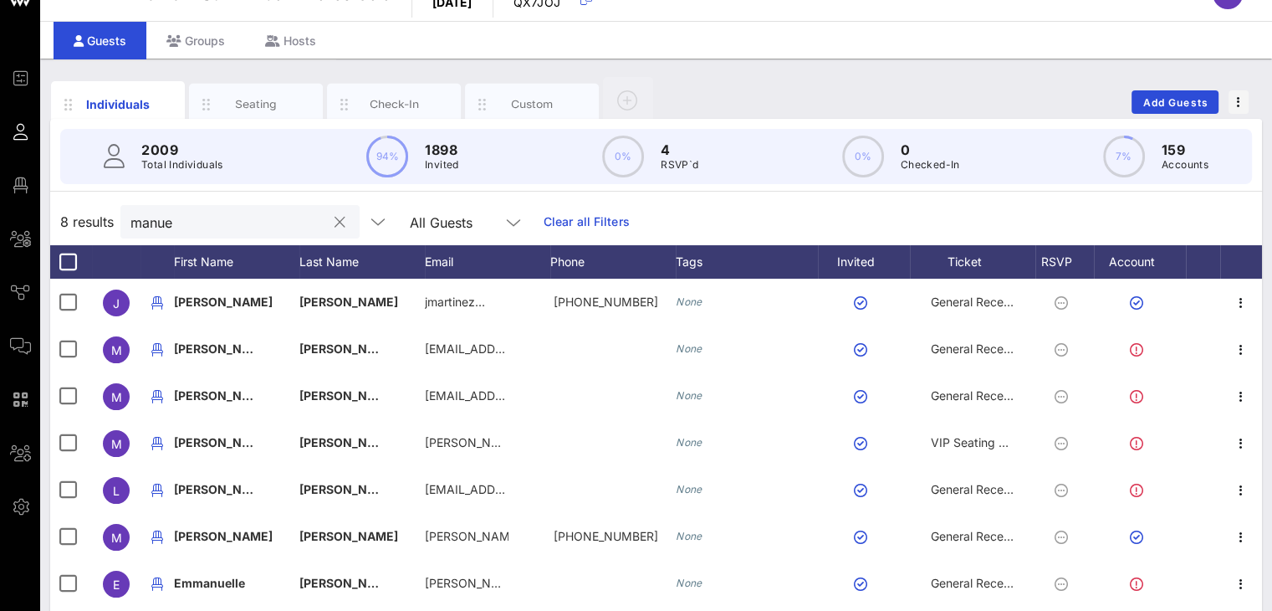
click at [335, 220] on button "clear icon" at bounding box center [340, 222] width 11 height 17
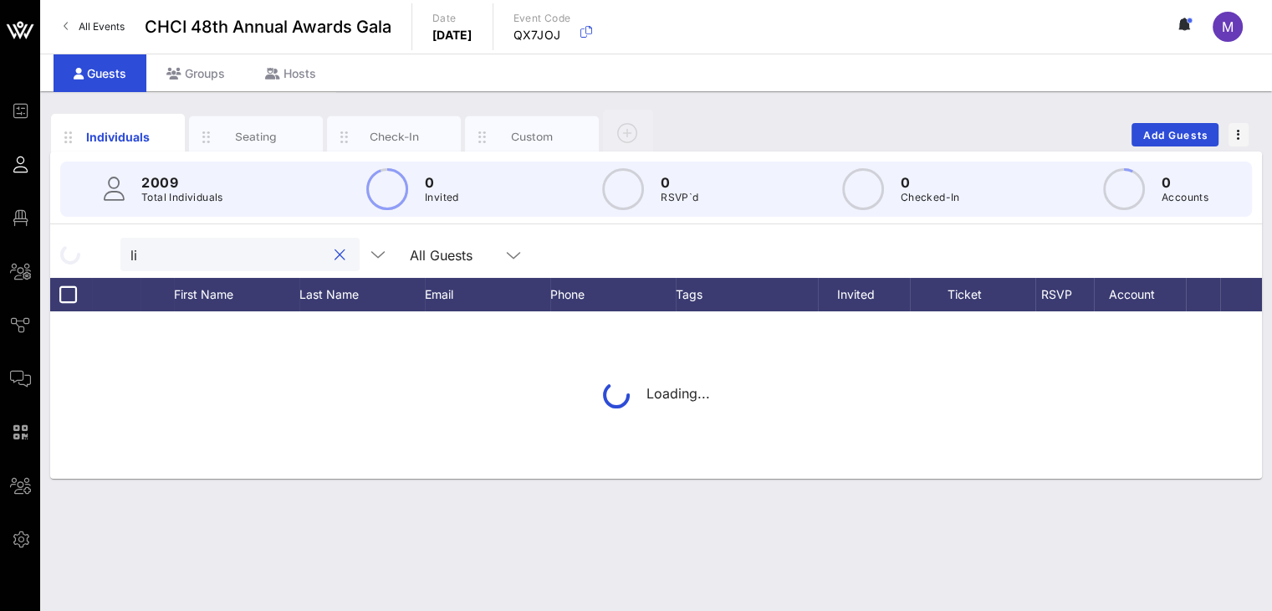
type input "l"
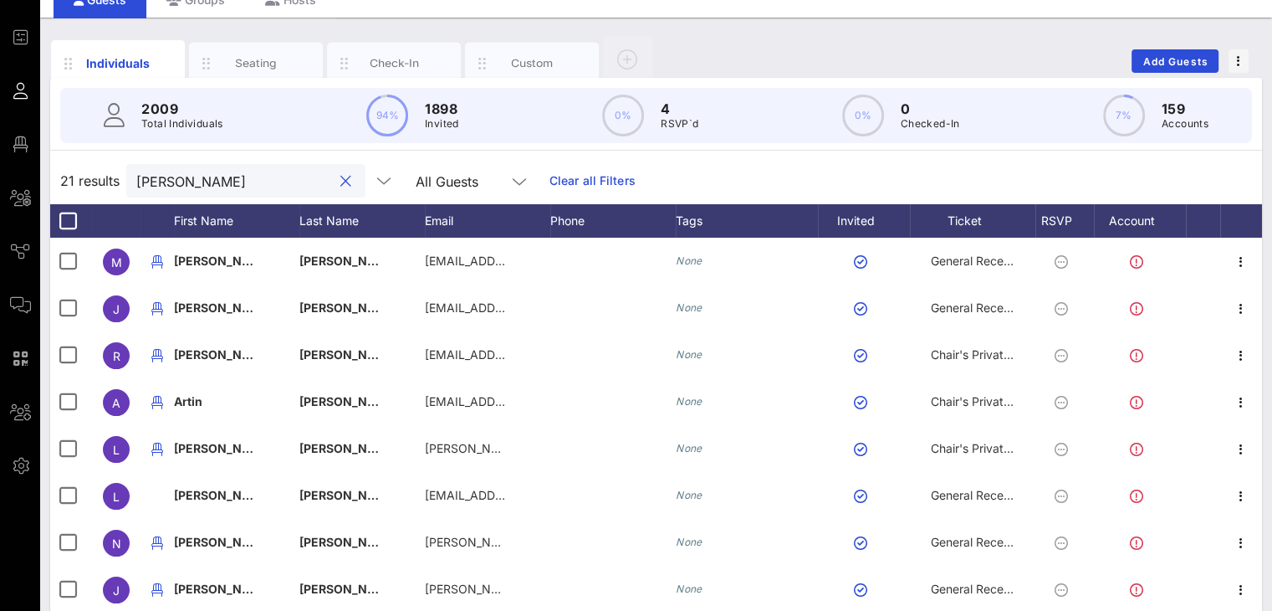
scroll to position [74, 0]
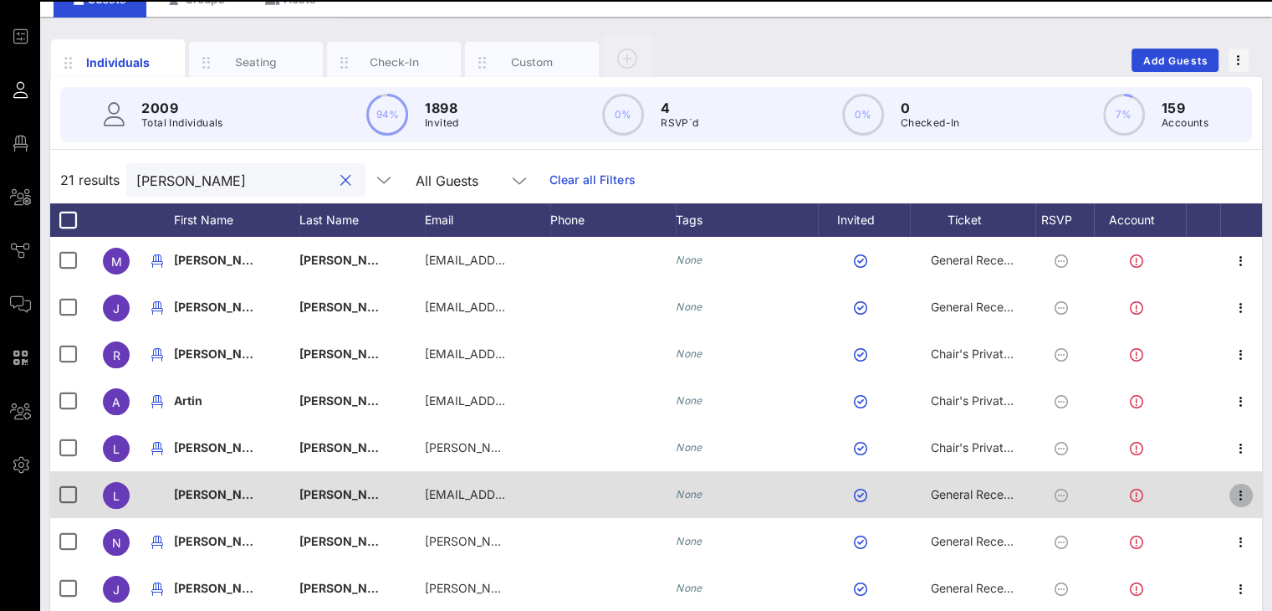
click at [1231, 487] on icon "button" at bounding box center [1241, 495] width 20 height 20
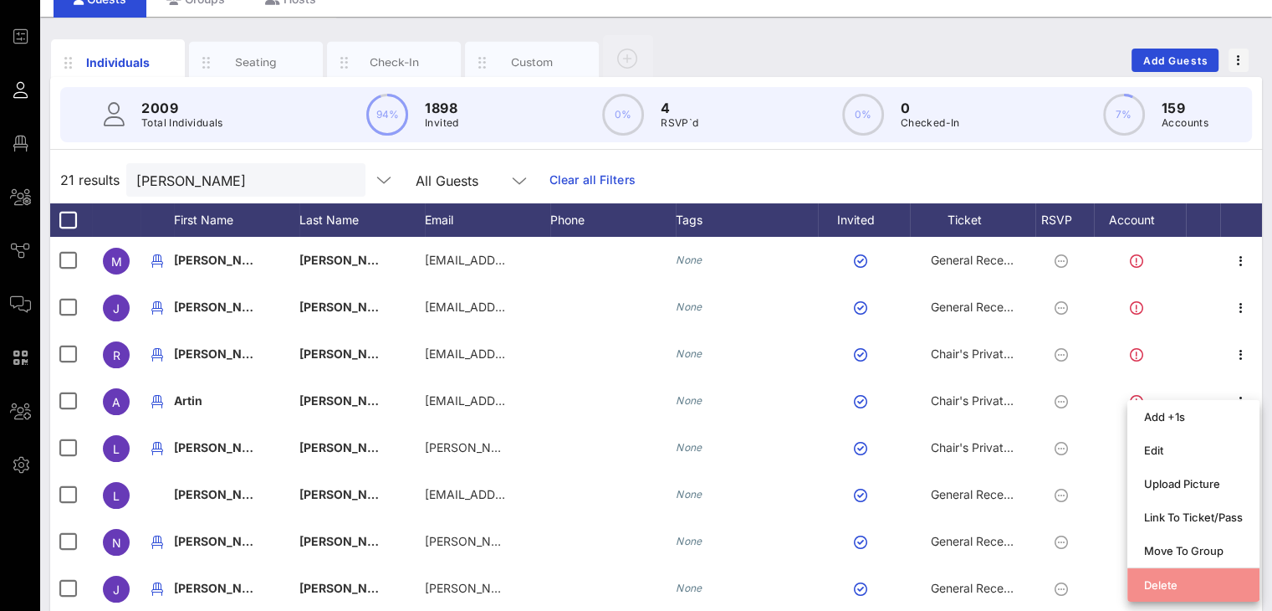
click at [1195, 586] on div "Delete" at bounding box center [1193, 584] width 99 height 13
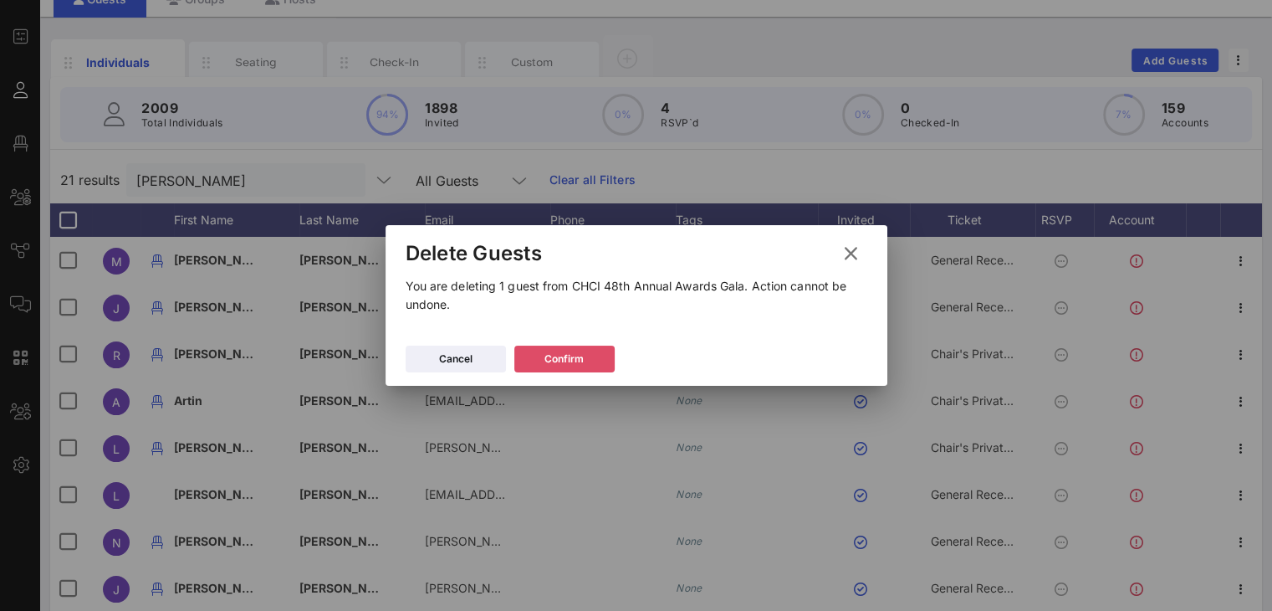
click at [559, 352] on button "Confirm" at bounding box center [564, 358] width 100 height 27
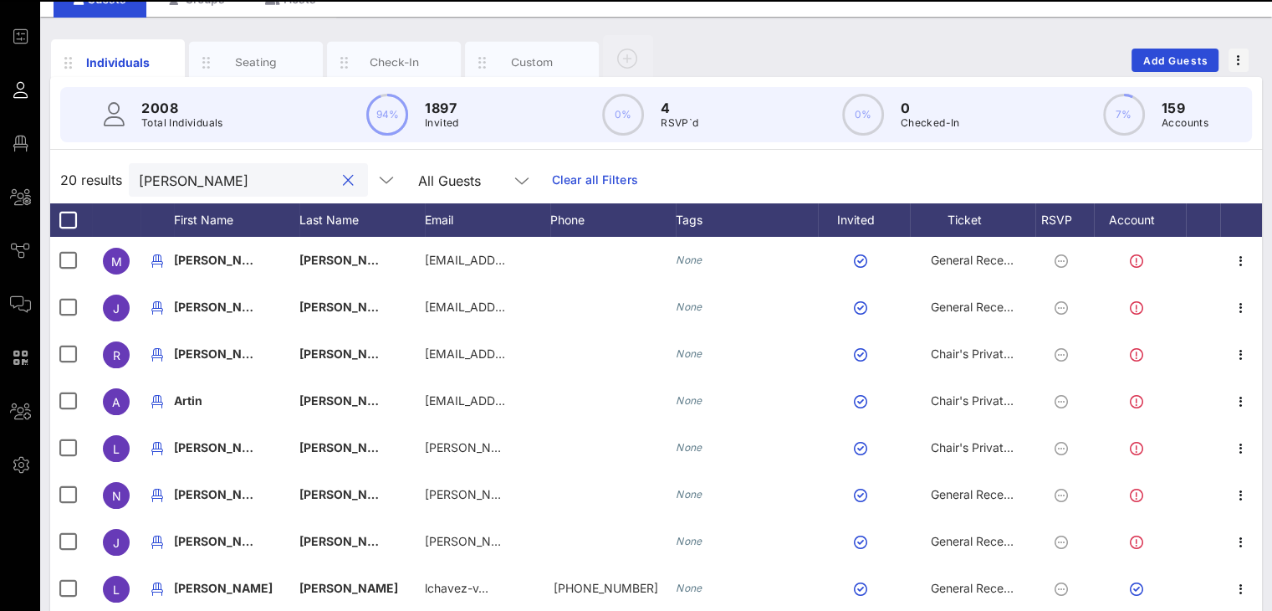
drag, startPoint x: 181, startPoint y: 175, endPoint x: 53, endPoint y: 169, distance: 128.1
click at [53, 169] on div "20 results chavez All Guests Clear all Filters" at bounding box center [656, 179] width 1212 height 47
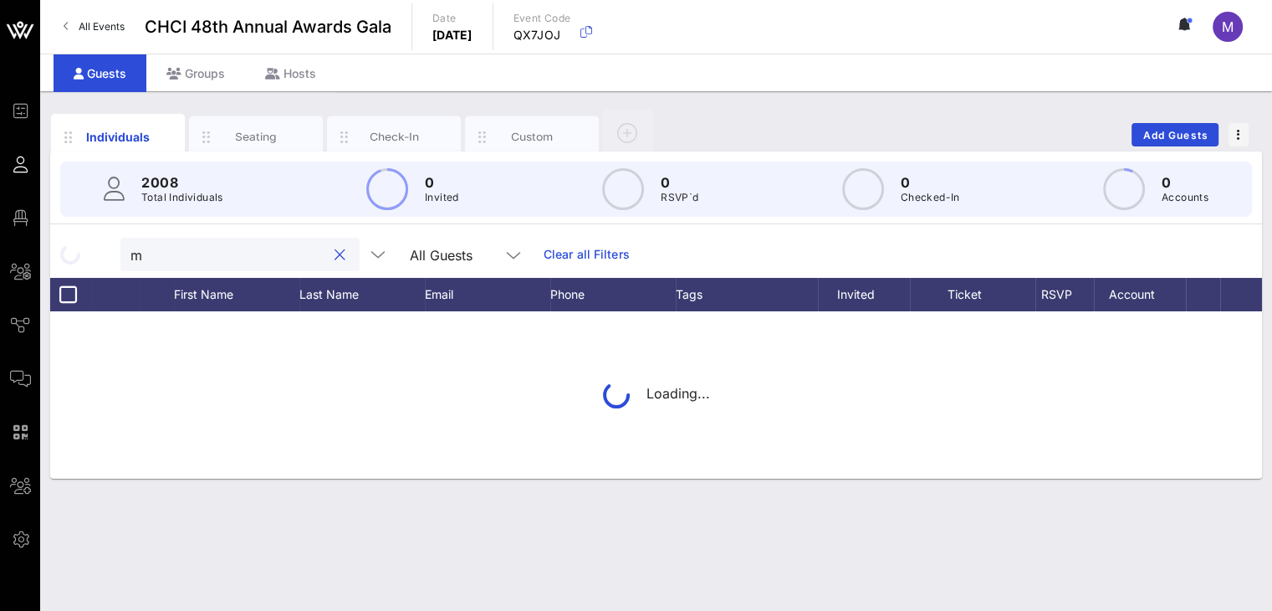
scroll to position [0, 0]
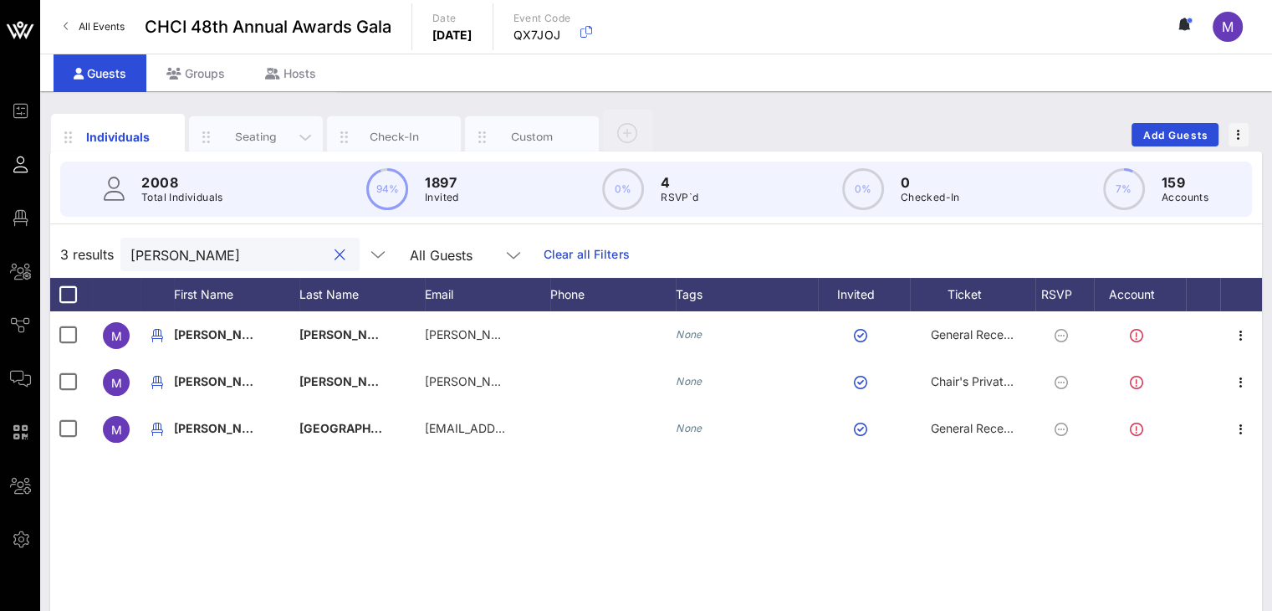
click at [256, 130] on div "Seating" at bounding box center [256, 137] width 74 height 16
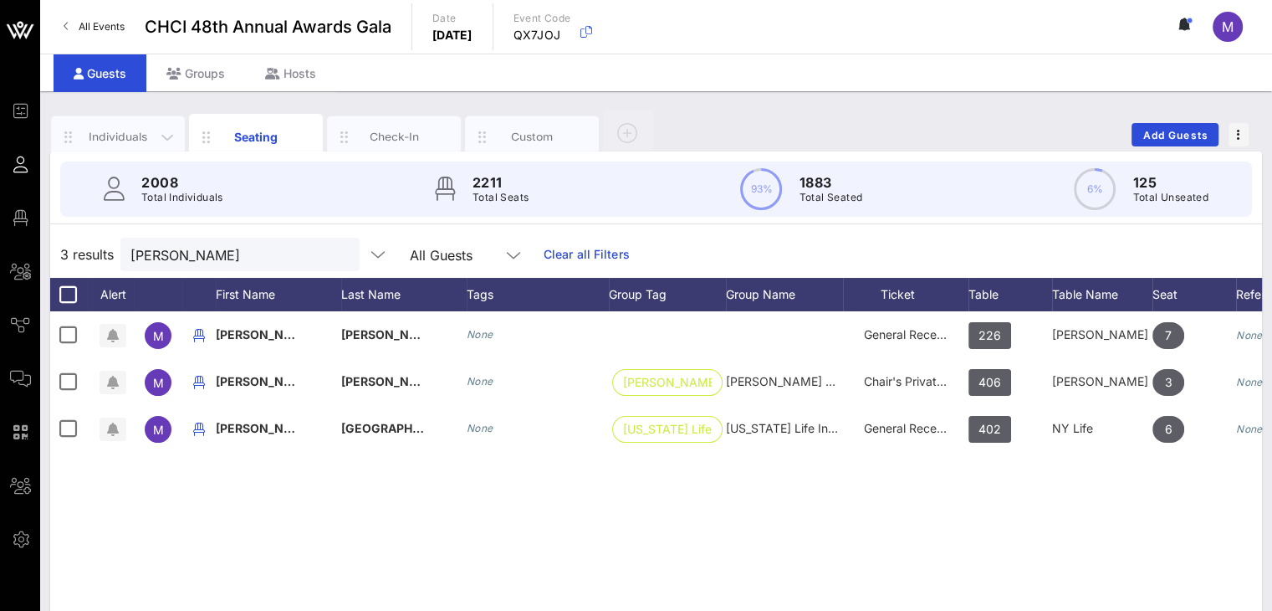
click at [136, 135] on div "Individuals" at bounding box center [118, 137] width 74 height 16
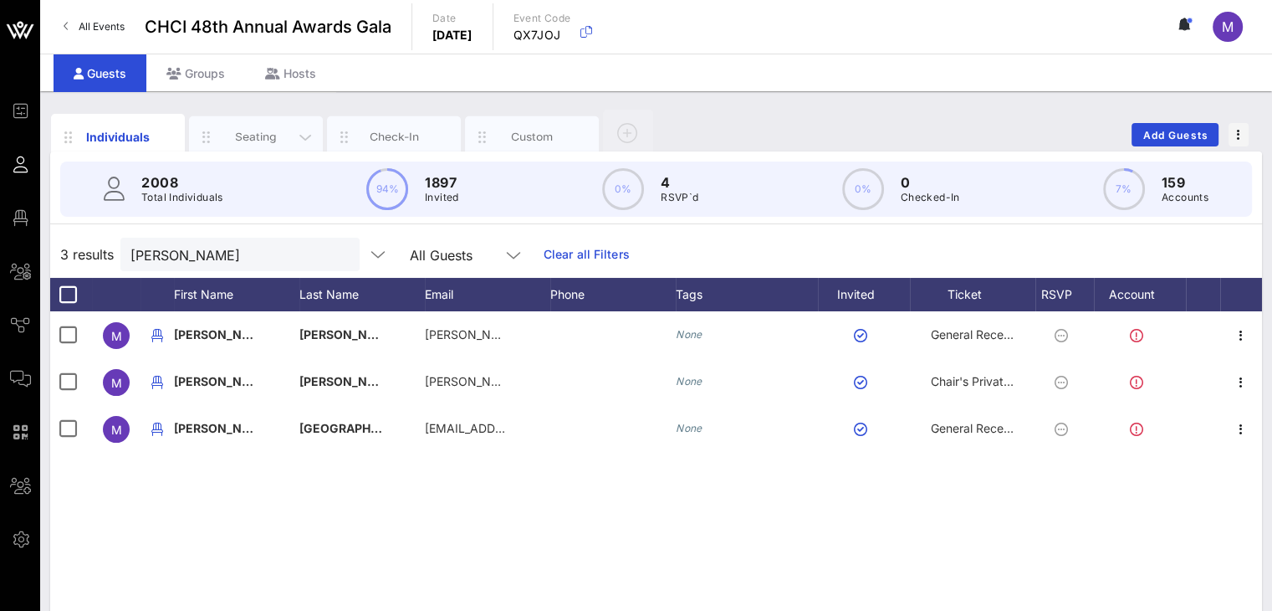
click at [280, 132] on div "Seating" at bounding box center [256, 137] width 74 height 16
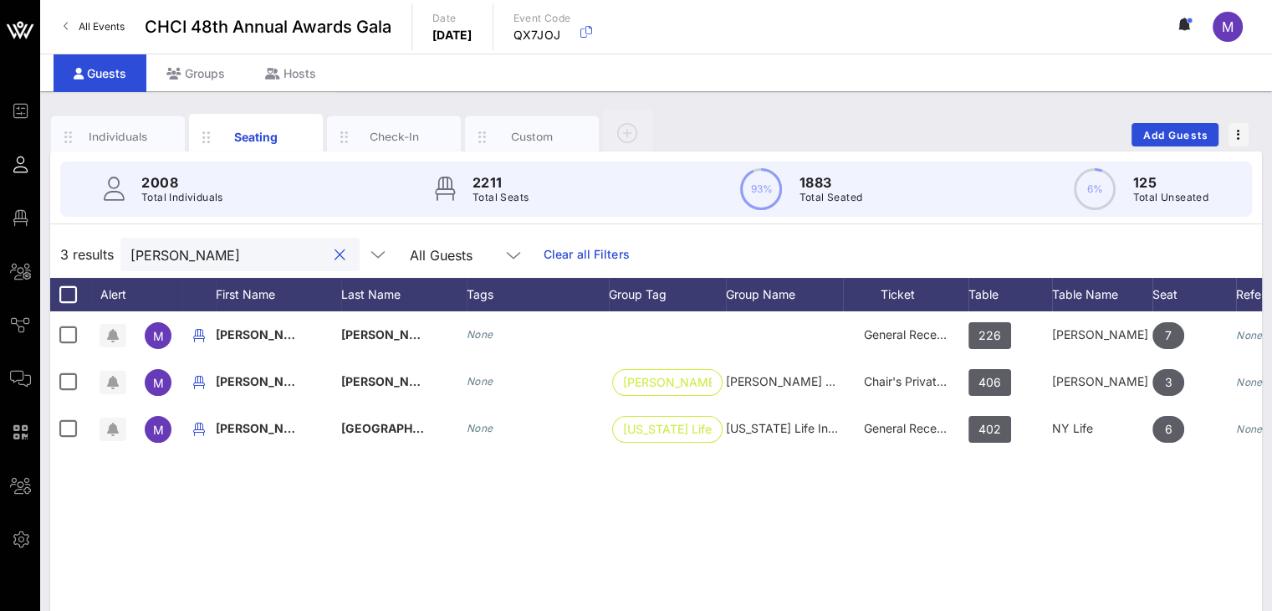
drag, startPoint x: 192, startPoint y: 258, endPoint x: 118, endPoint y: 216, distance: 85.1
click at [114, 240] on div "3 results marisol All Guests Clear all Filters" at bounding box center [656, 254] width 1212 height 47
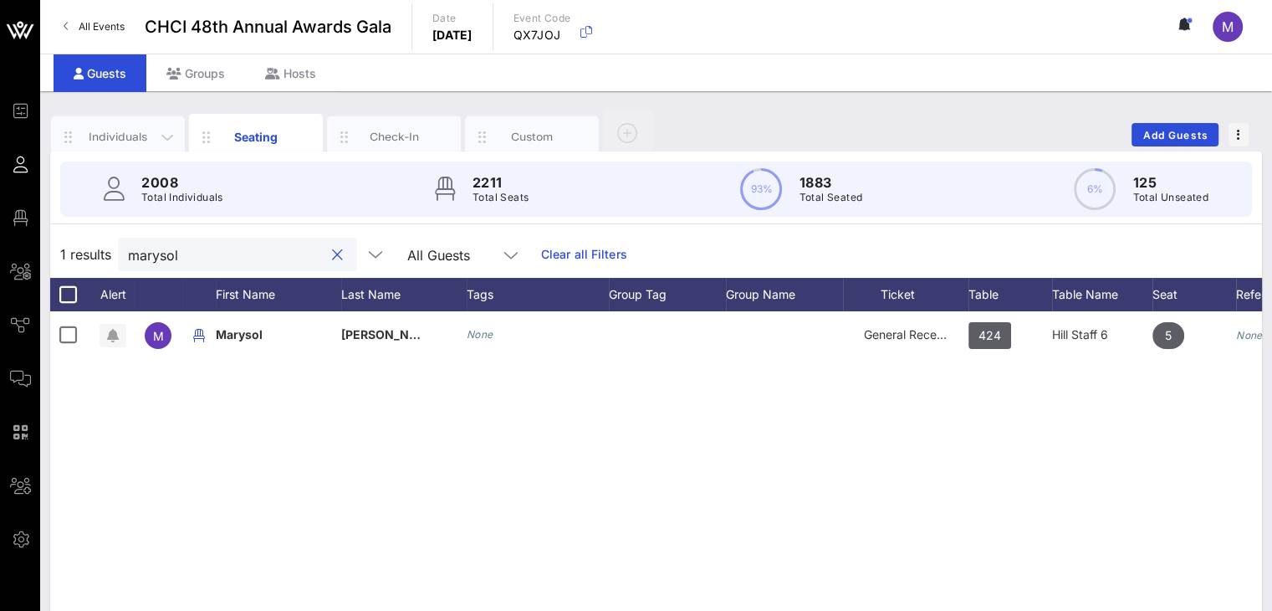
type input "marysol"
click at [124, 134] on div "Individuals" at bounding box center [118, 137] width 74 height 16
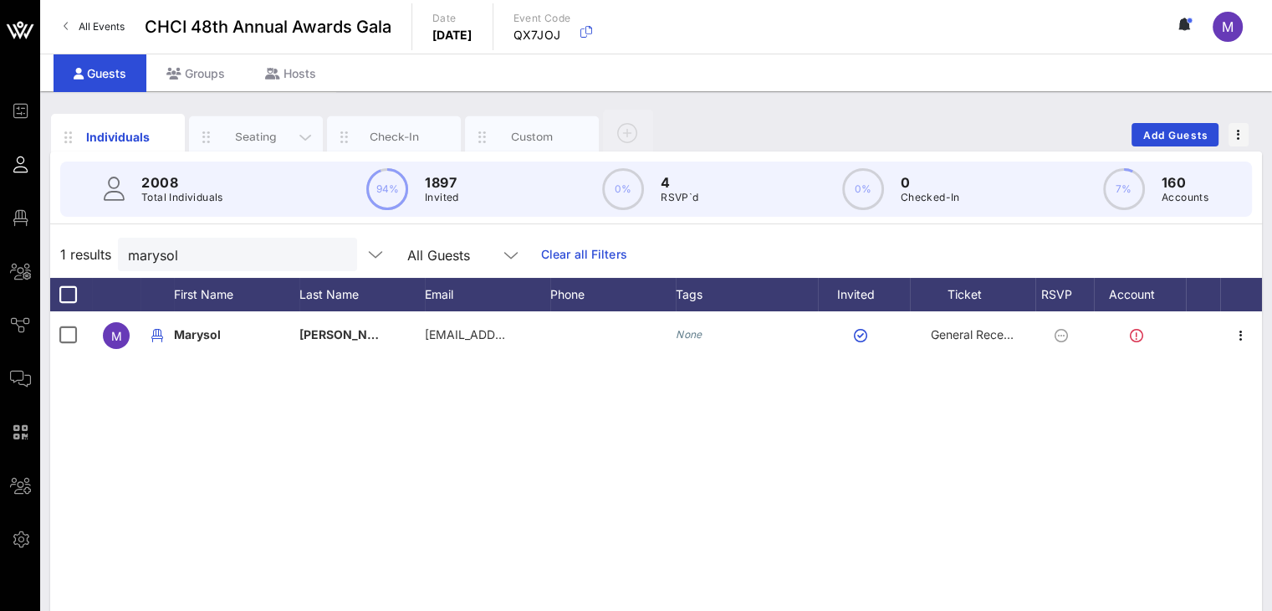
click at [271, 135] on div "Seating" at bounding box center [256, 137] width 74 height 16
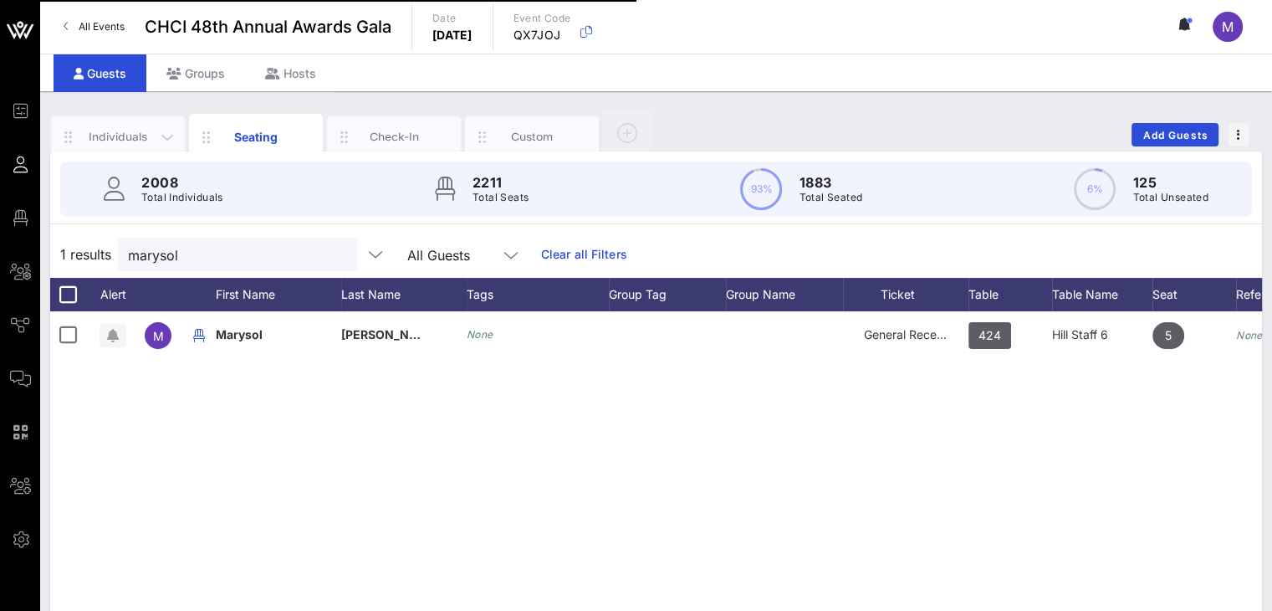
click at [130, 134] on div "Individuals" at bounding box center [118, 137] width 74 height 16
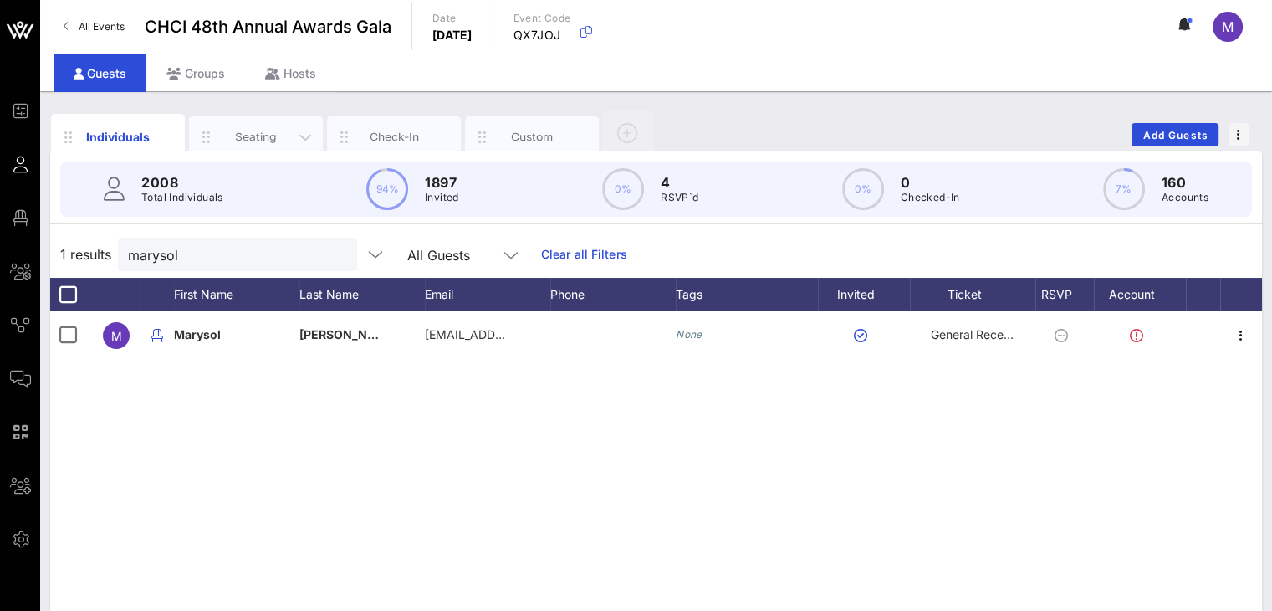
click at [274, 133] on div "Seating" at bounding box center [256, 137] width 74 height 16
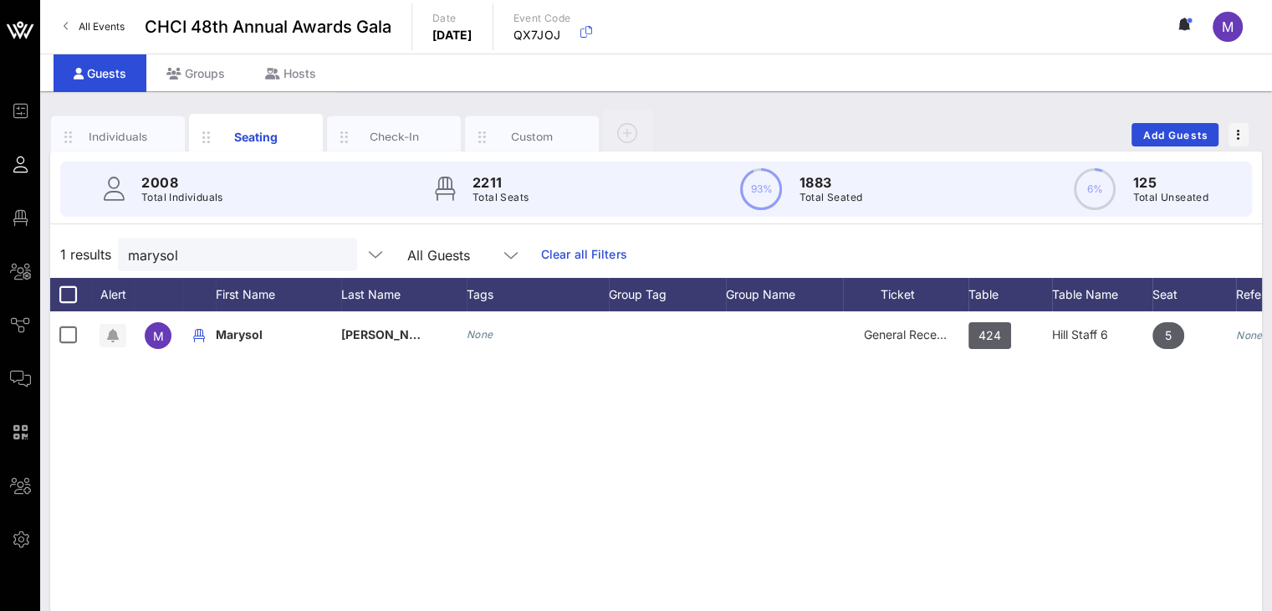
click at [332, 256] on button "clear icon" at bounding box center [337, 255] width 11 height 17
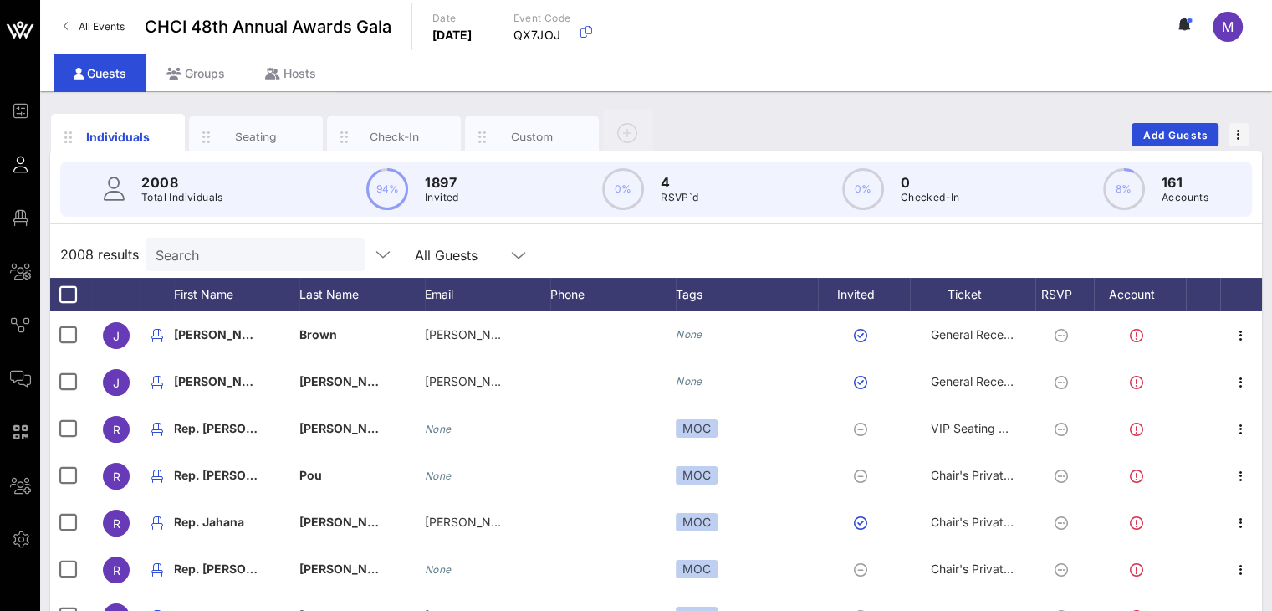
click at [273, 254] on input "Search" at bounding box center [254, 254] width 196 height 22
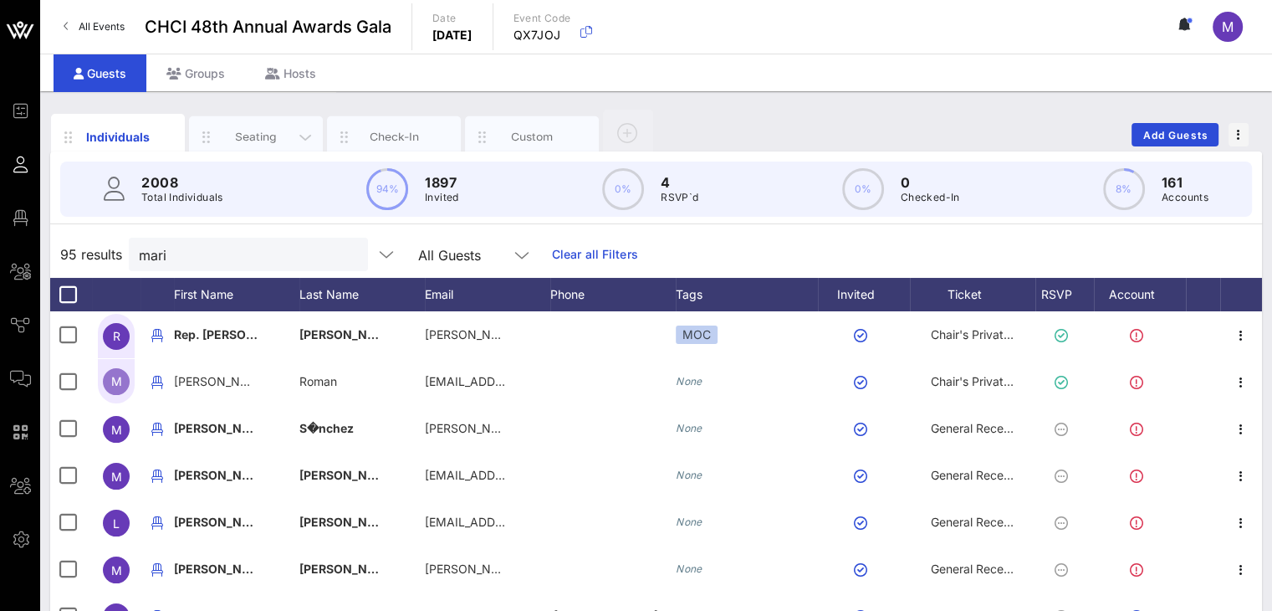
click at [243, 130] on div "Seating" at bounding box center [256, 137] width 74 height 16
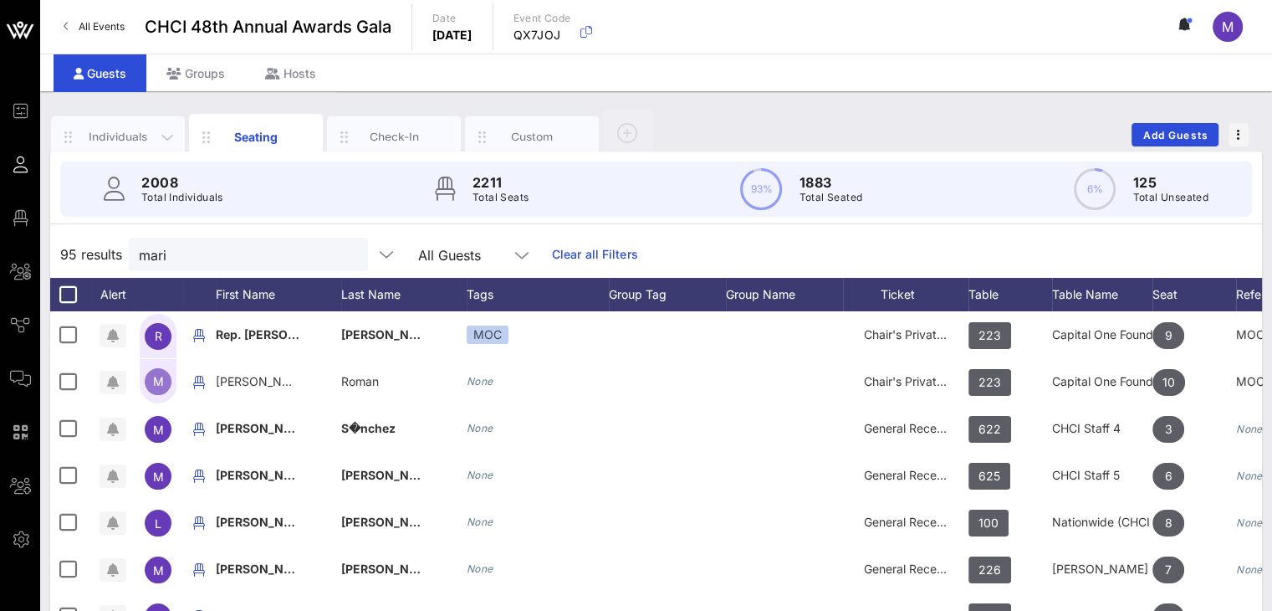
click at [130, 130] on div "Individuals" at bounding box center [118, 137] width 74 height 16
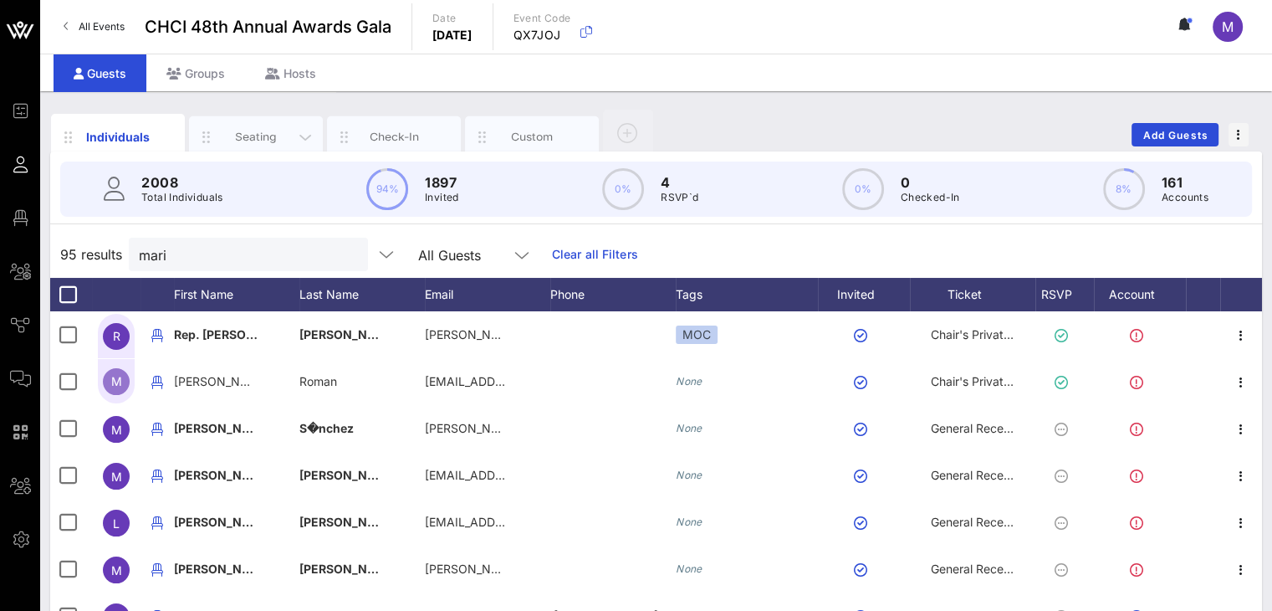
click at [244, 131] on div "Seating" at bounding box center [256, 137] width 74 height 16
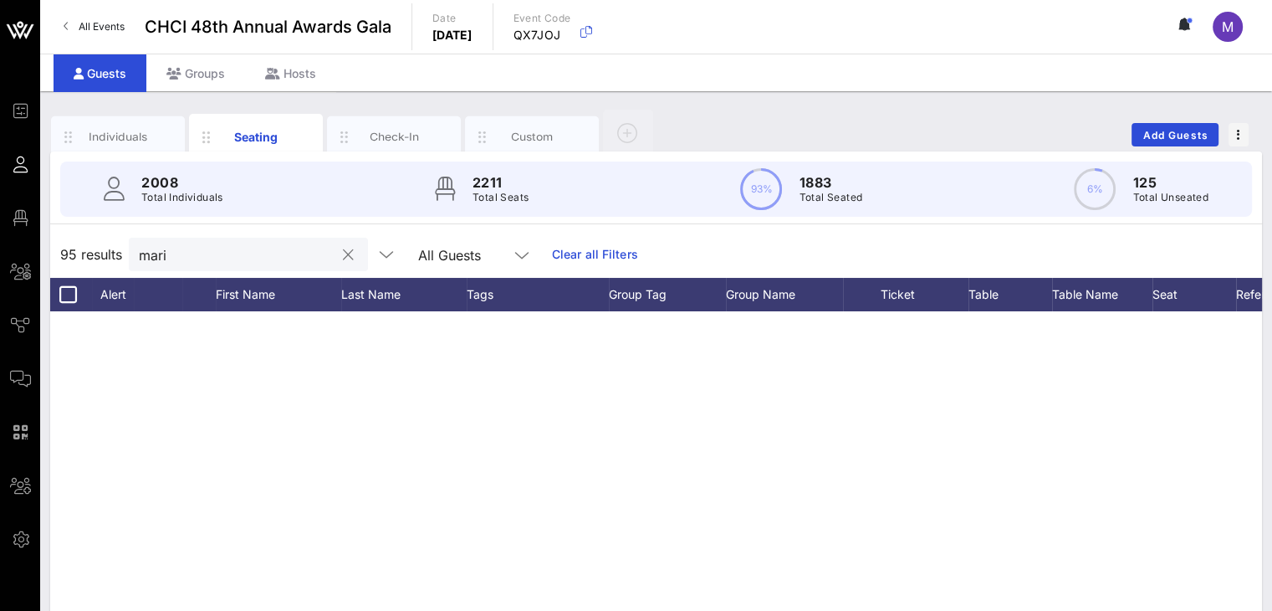
scroll to position [26, 0]
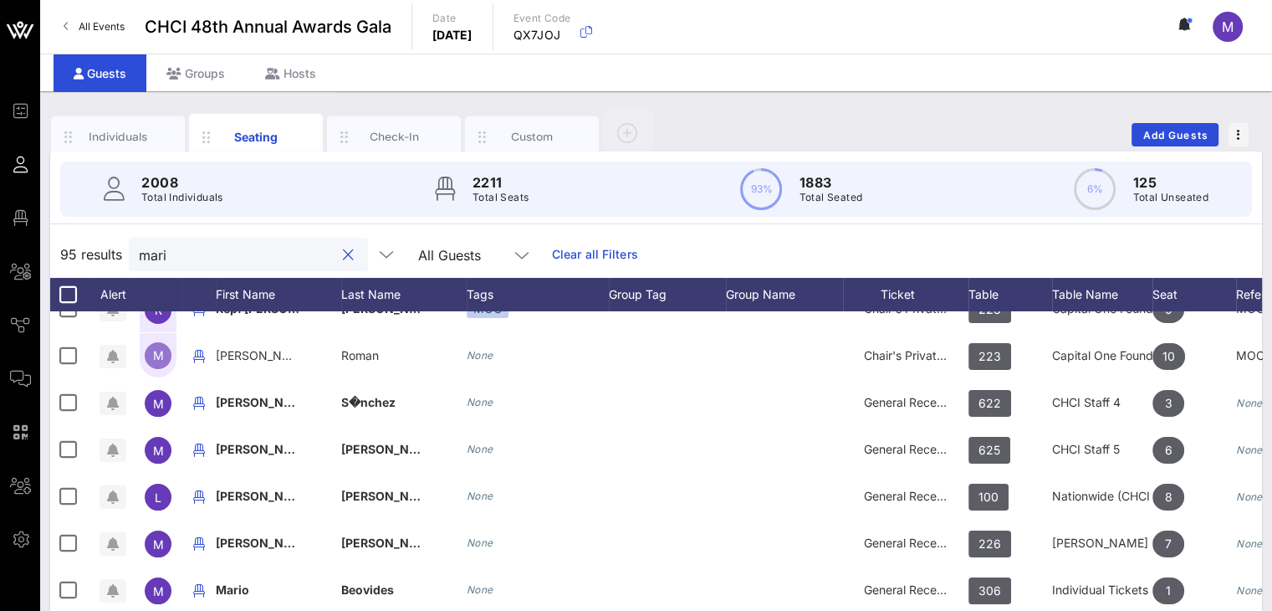
drag, startPoint x: 188, startPoint y: 253, endPoint x: 92, endPoint y: 249, distance: 96.3
click at [87, 256] on div "95 results mari All Guests Clear all Filters" at bounding box center [656, 254] width 1212 height 47
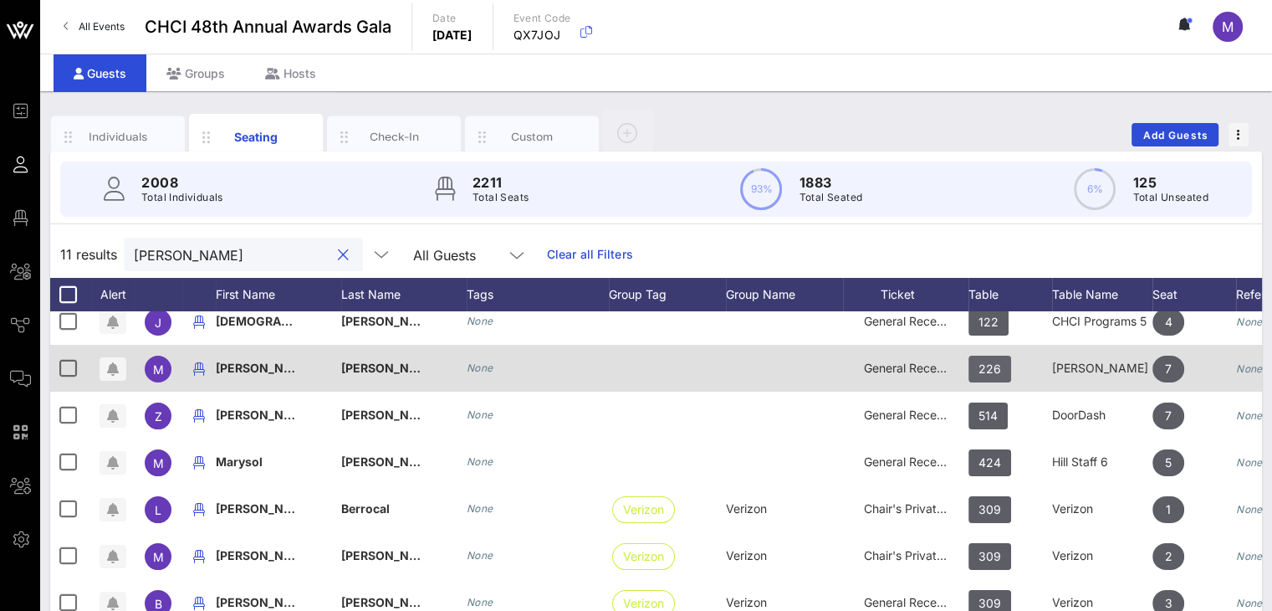
type input "[PERSON_NAME]"
click at [993, 356] on span "226" at bounding box center [990, 369] width 23 height 27
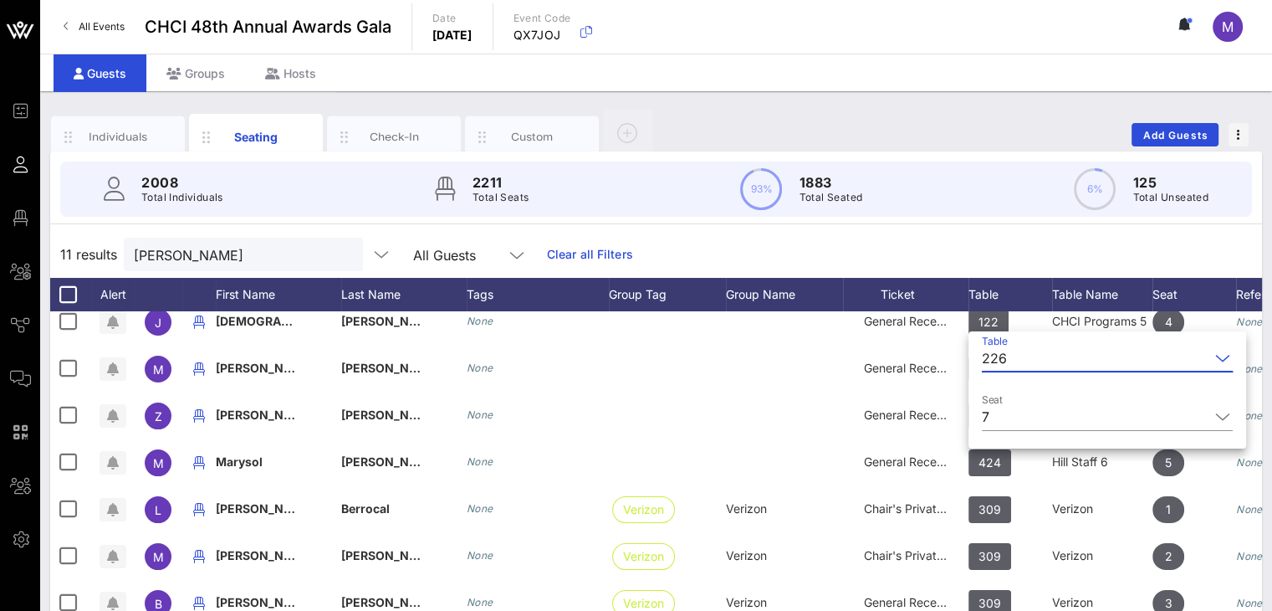
click at [1011, 352] on div "226" at bounding box center [1096, 358] width 228 height 27
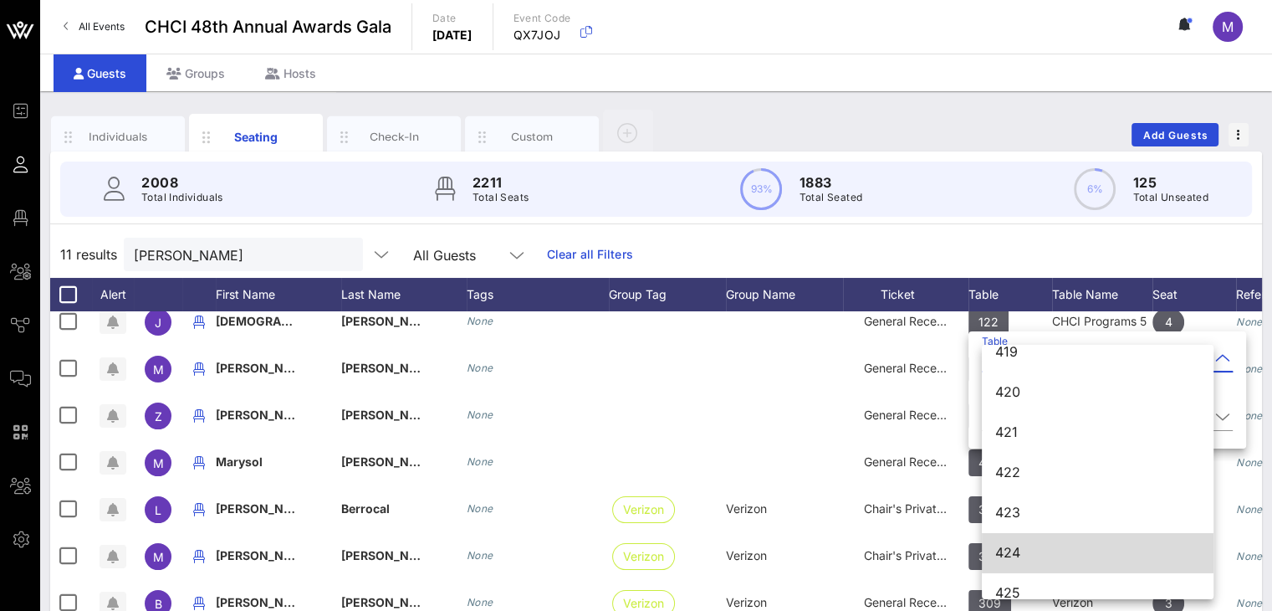
scroll to position [5856, 0]
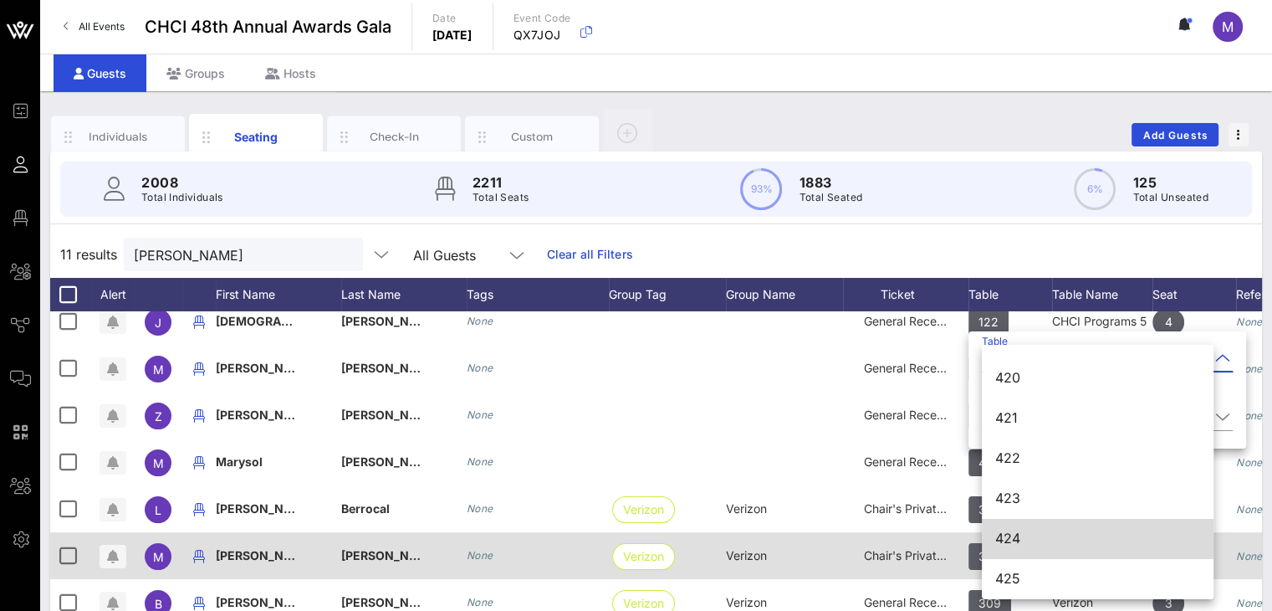
click at [1048, 545] on div "424" at bounding box center [1097, 538] width 205 height 16
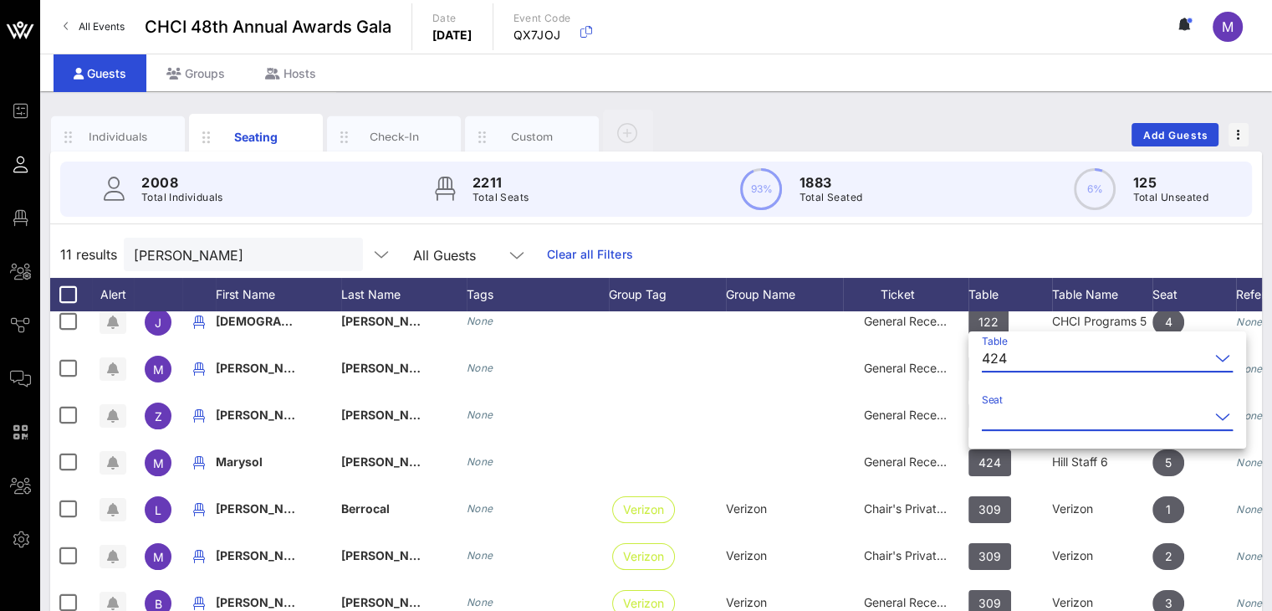
click at [1068, 416] on input "Seat" at bounding box center [1096, 416] width 228 height 27
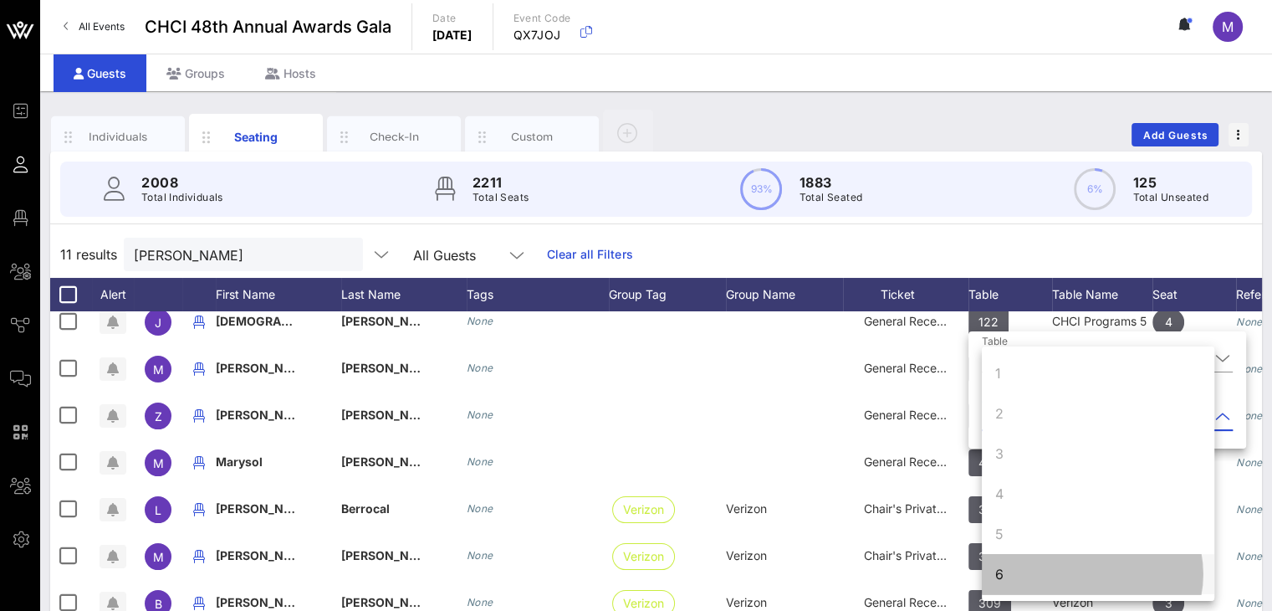
click at [1001, 573] on div "6" at bounding box center [999, 574] width 8 height 20
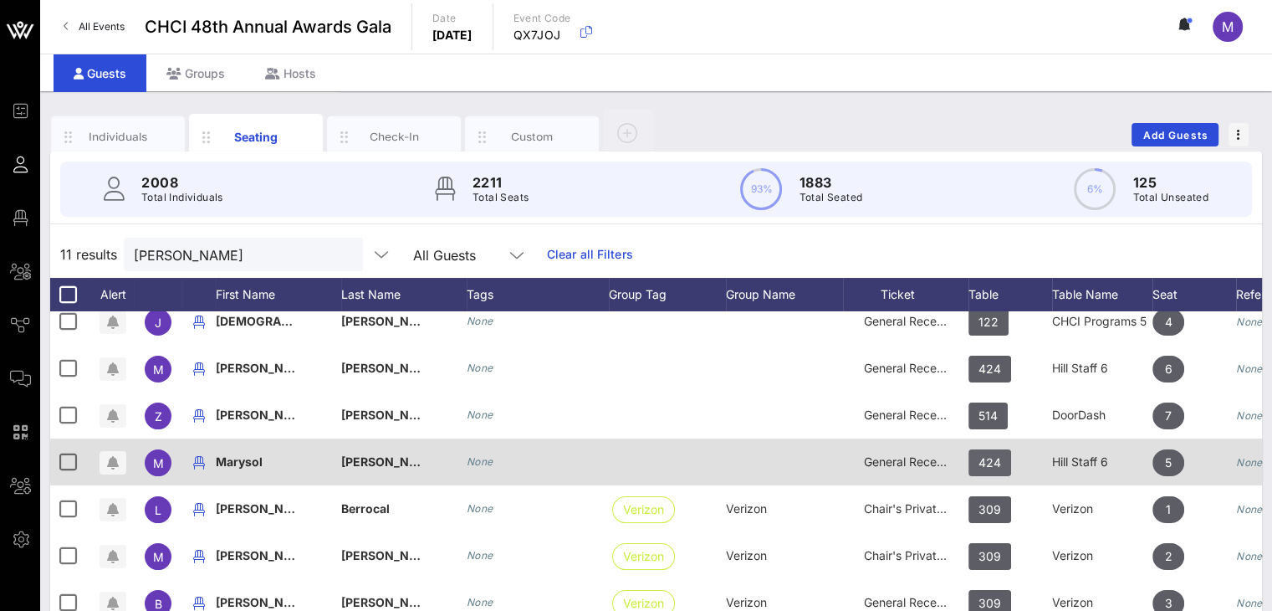
click at [988, 449] on span "424" at bounding box center [990, 462] width 23 height 27
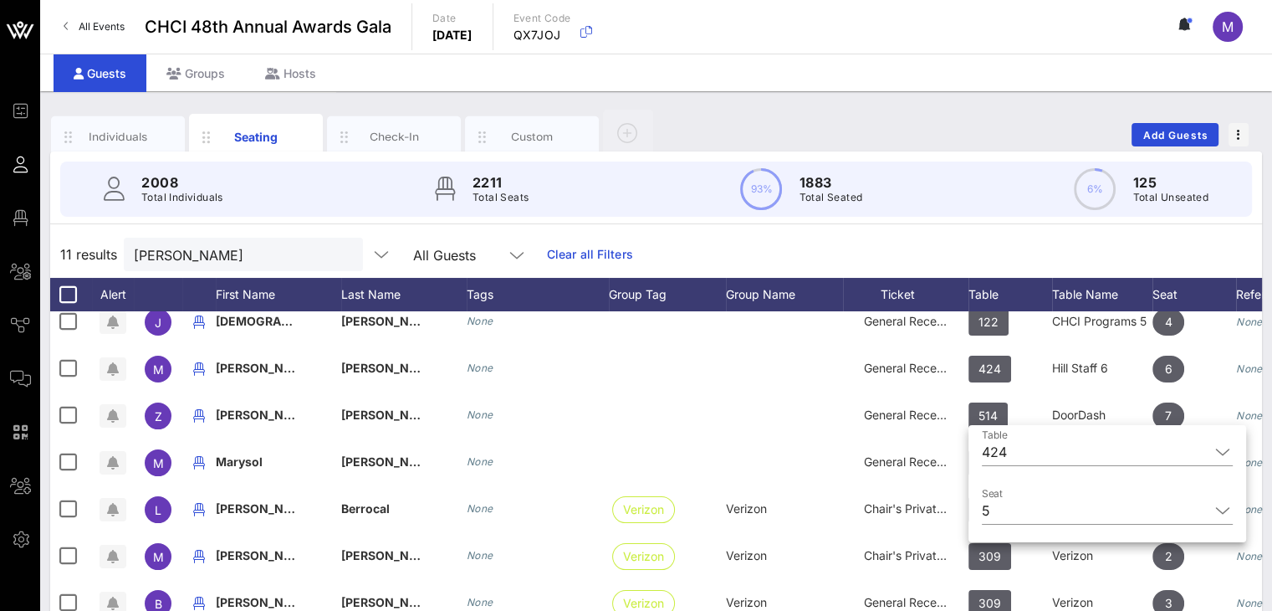
drag, startPoint x: 1015, startPoint y: 450, endPoint x: 995, endPoint y: 425, distance: 32.1
click at [974, 453] on div "Table 424 Seat 5" at bounding box center [1108, 485] width 278 height 114
drag, startPoint x: 1035, startPoint y: 453, endPoint x: 1017, endPoint y: 459, distance: 18.8
click at [1024, 455] on input "Table" at bounding box center [1112, 451] width 196 height 27
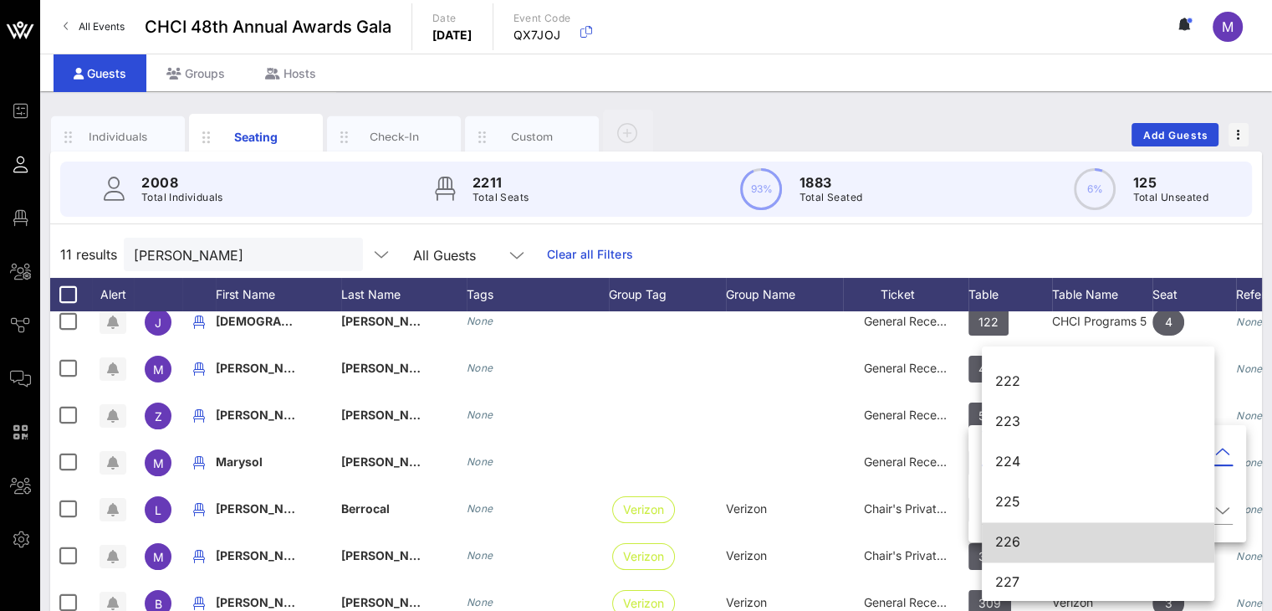
scroll to position [2764, 0]
click at [1003, 540] on div "226" at bounding box center [1098, 540] width 206 height 16
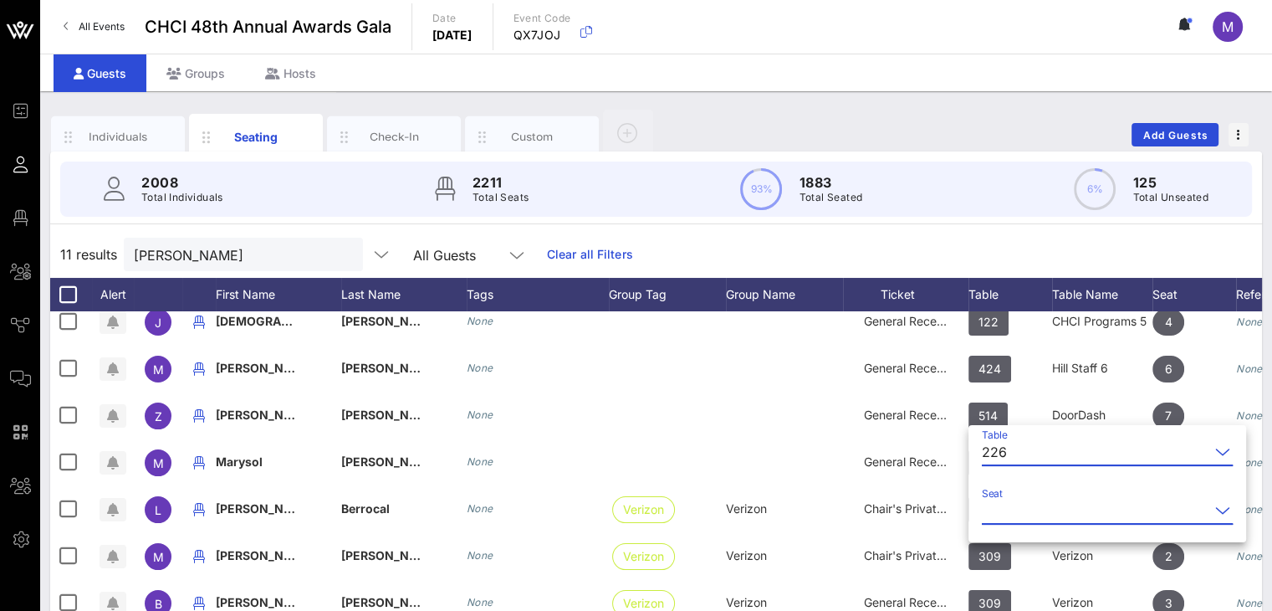
click at [1014, 513] on input "Seat" at bounding box center [1096, 510] width 228 height 27
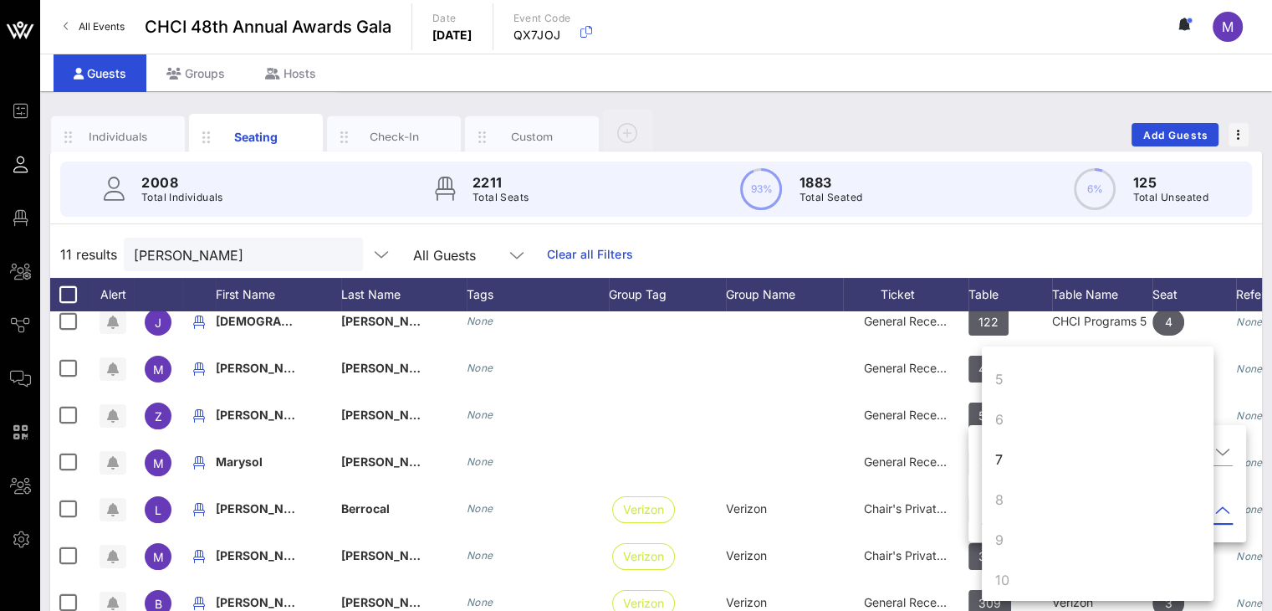
scroll to position [161, 0]
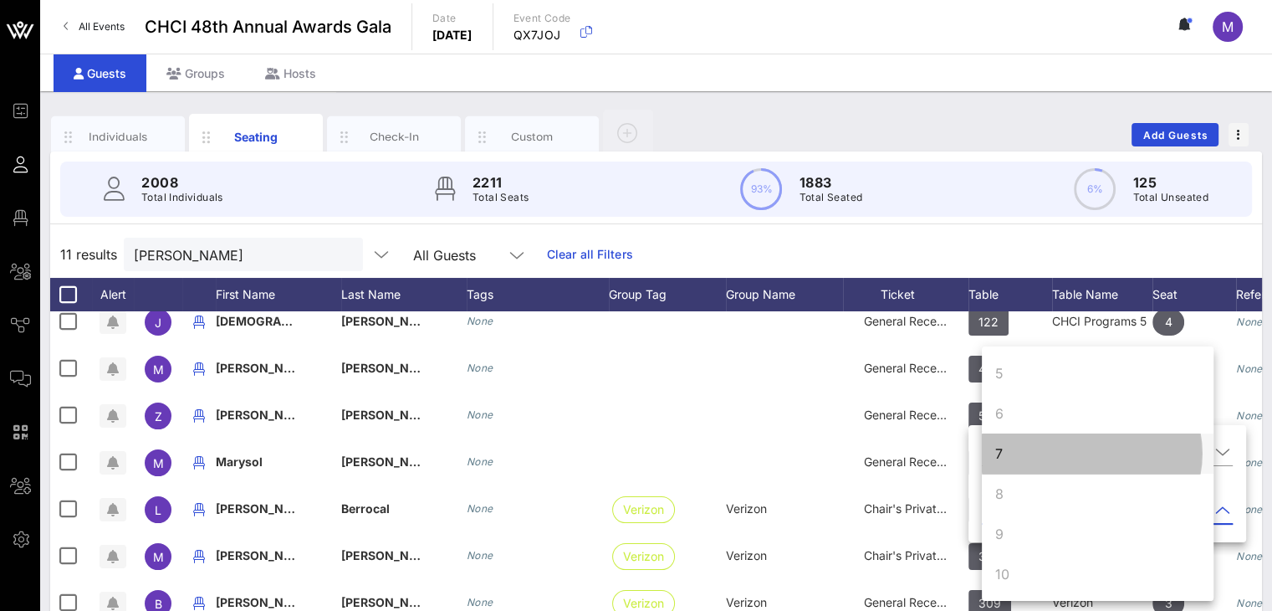
click at [1021, 446] on div "7" at bounding box center [1098, 453] width 232 height 40
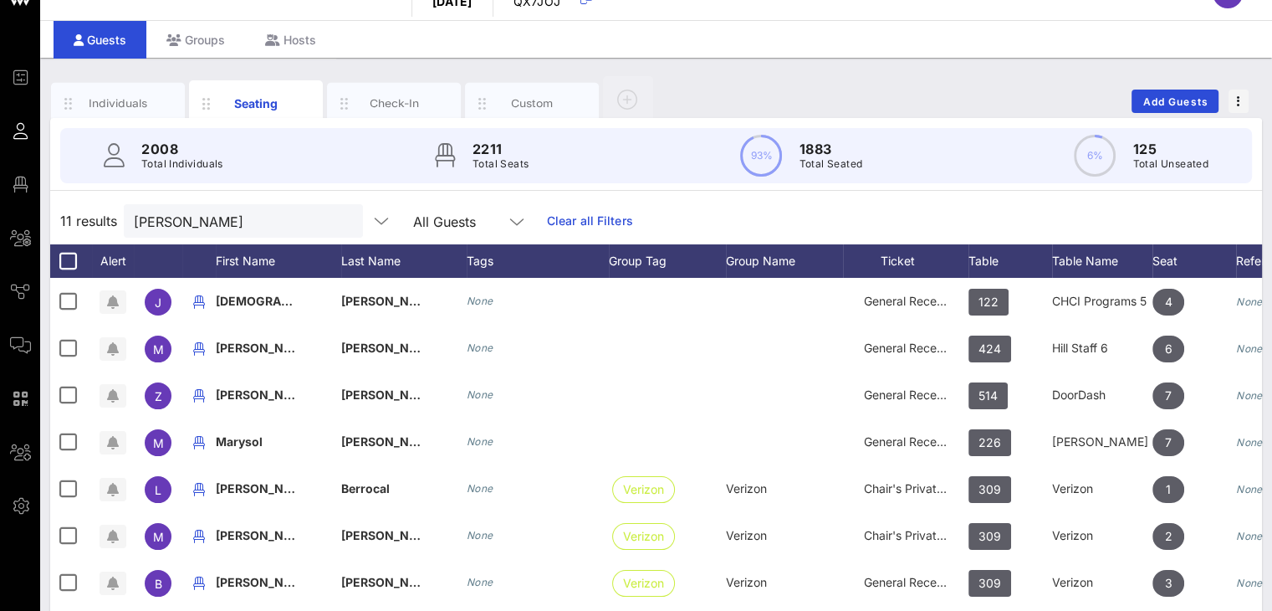
scroll to position [0, 0]
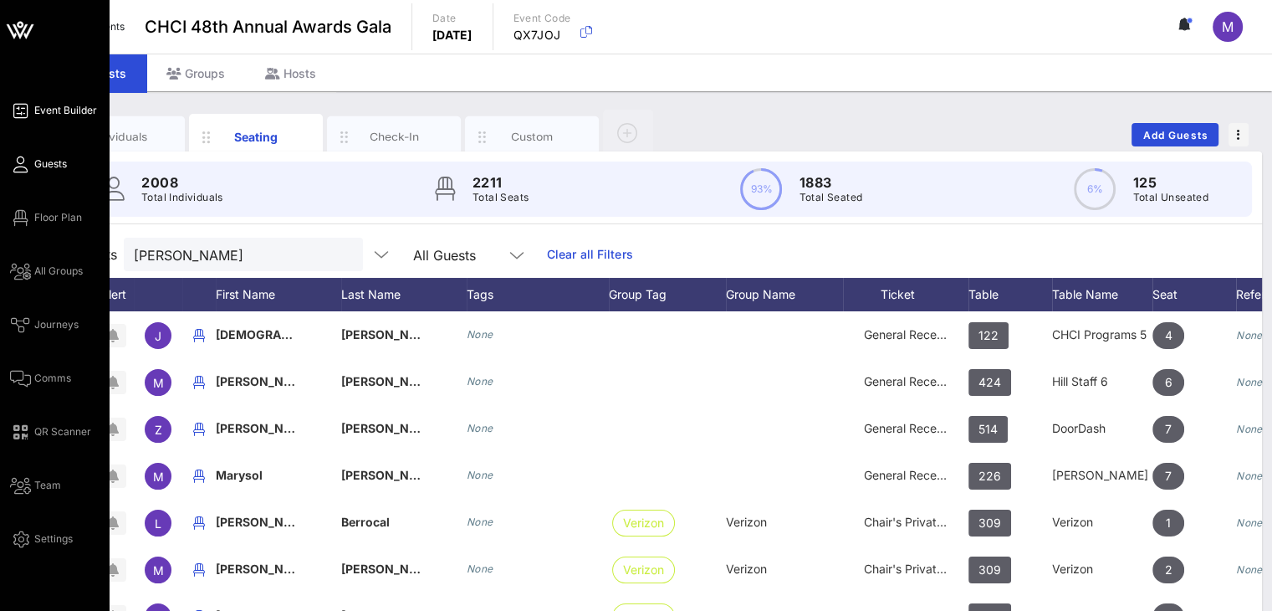
click at [50, 103] on span "Event Builder" at bounding box center [65, 110] width 63 height 15
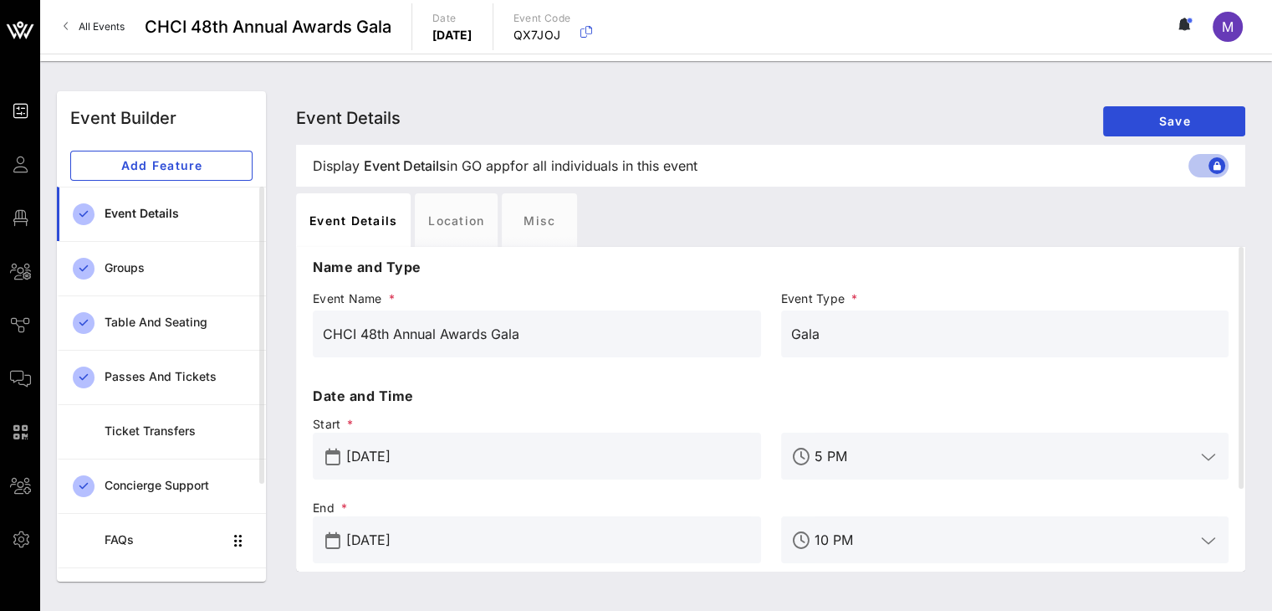
click at [633, 108] on div "Event Details Event Details Event Details Save" at bounding box center [770, 118] width 949 height 54
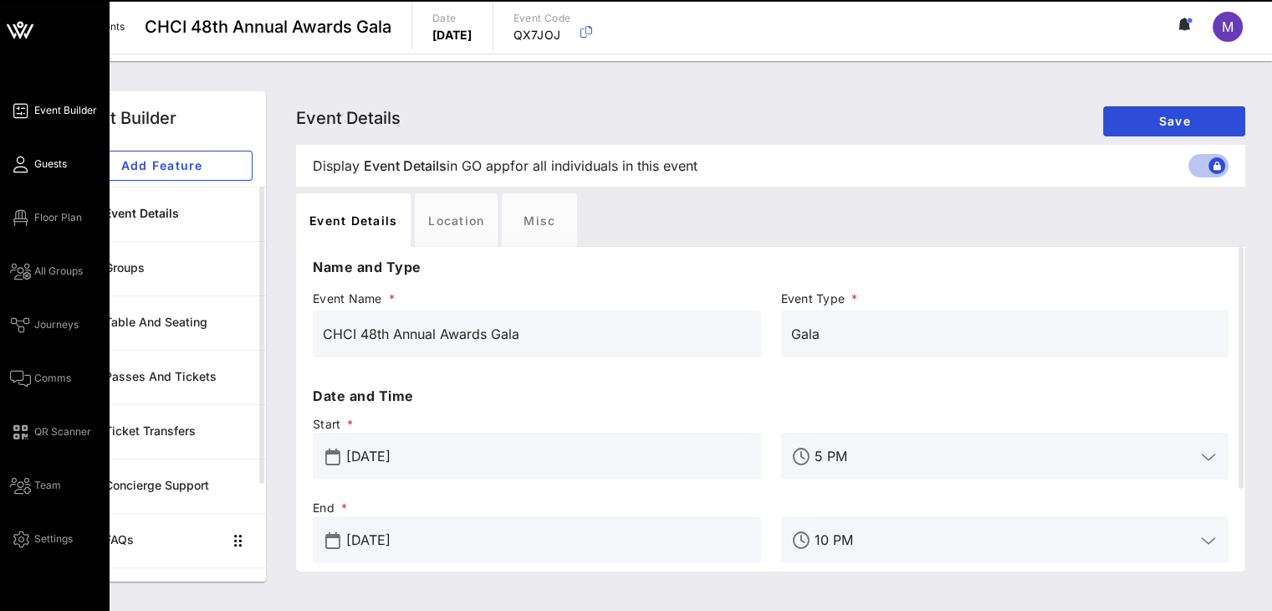
click at [27, 166] on icon at bounding box center [20, 164] width 21 height 3
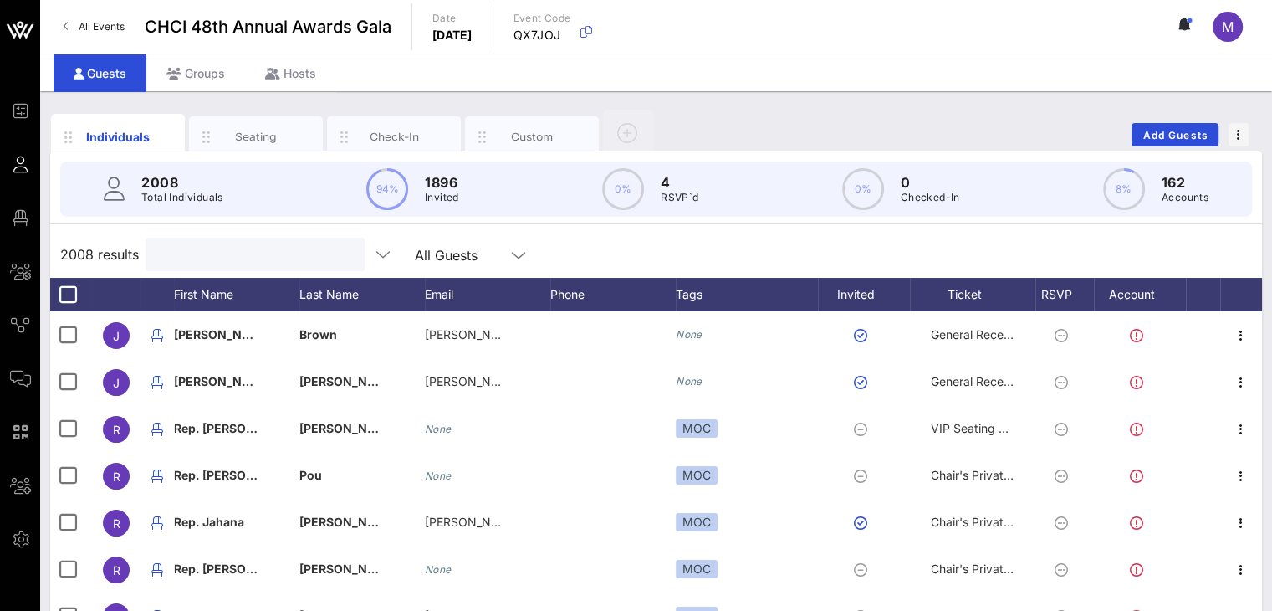
click at [220, 257] on input "text" at bounding box center [254, 254] width 196 height 22
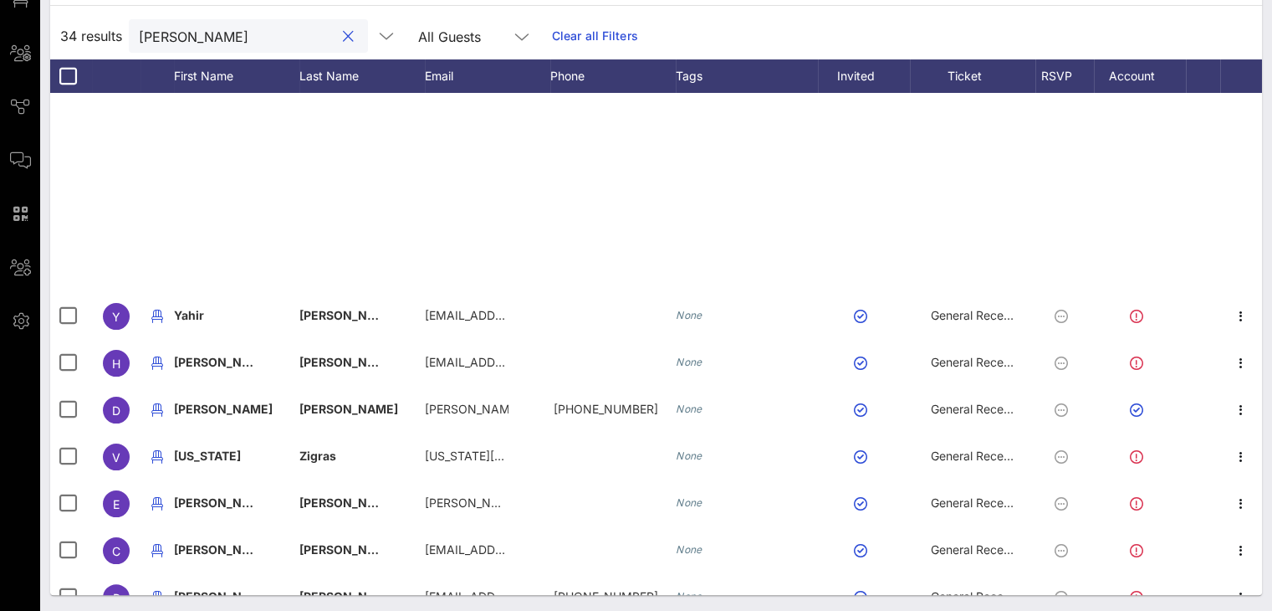
scroll to position [1091, 0]
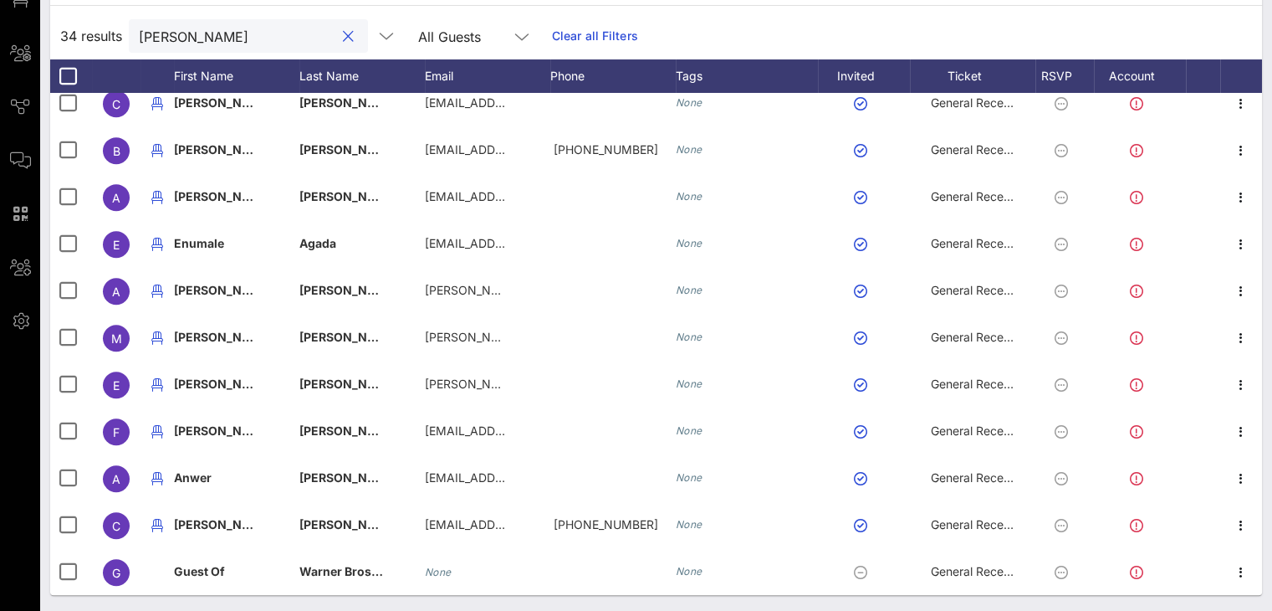
type input "[PERSON_NAME]"
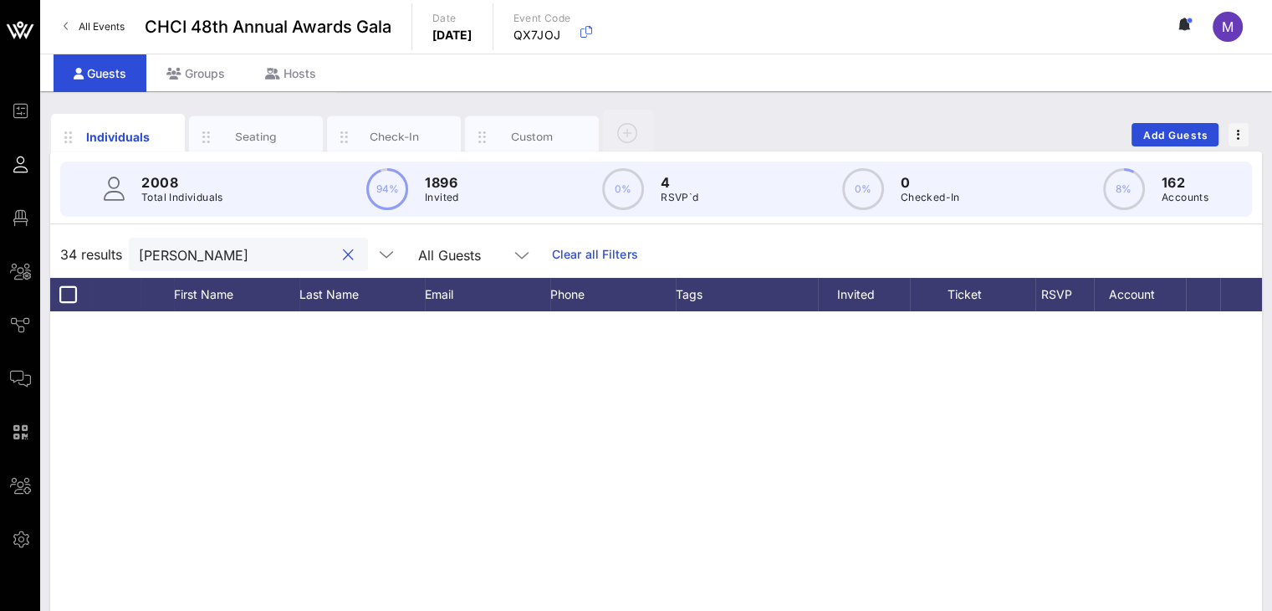
scroll to position [0, 0]
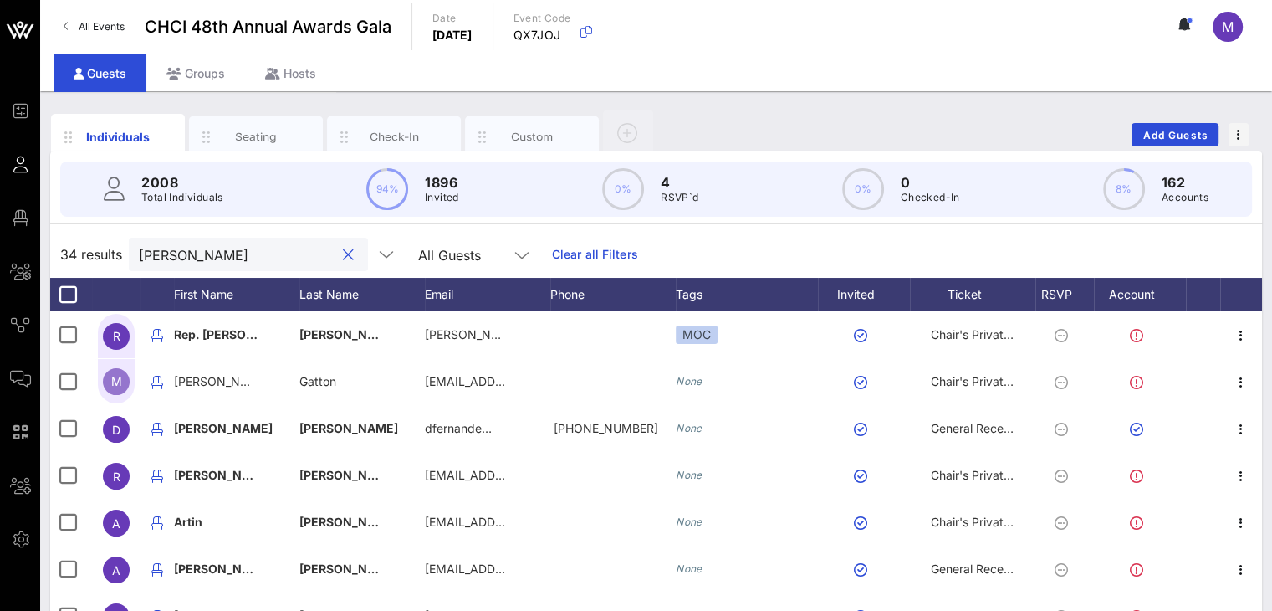
click at [338, 258] on div at bounding box center [348, 255] width 20 height 20
click at [343, 254] on button "clear icon" at bounding box center [348, 255] width 11 height 17
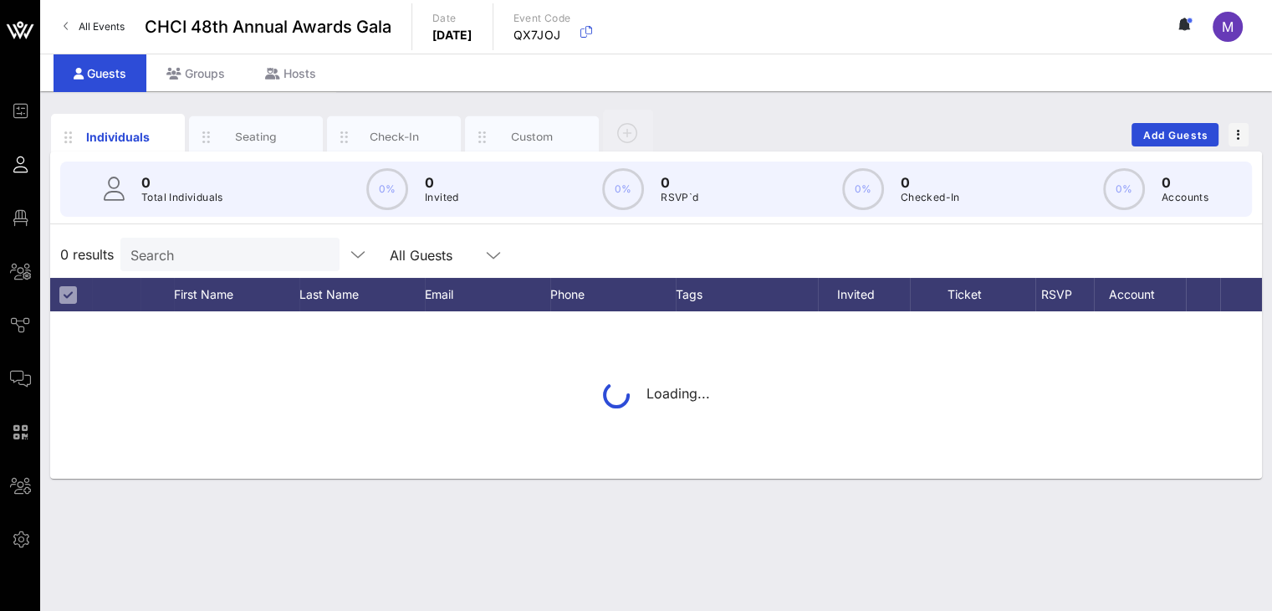
click at [214, 253] on input "Search" at bounding box center [228, 254] width 196 height 22
type input "[PERSON_NAME]"
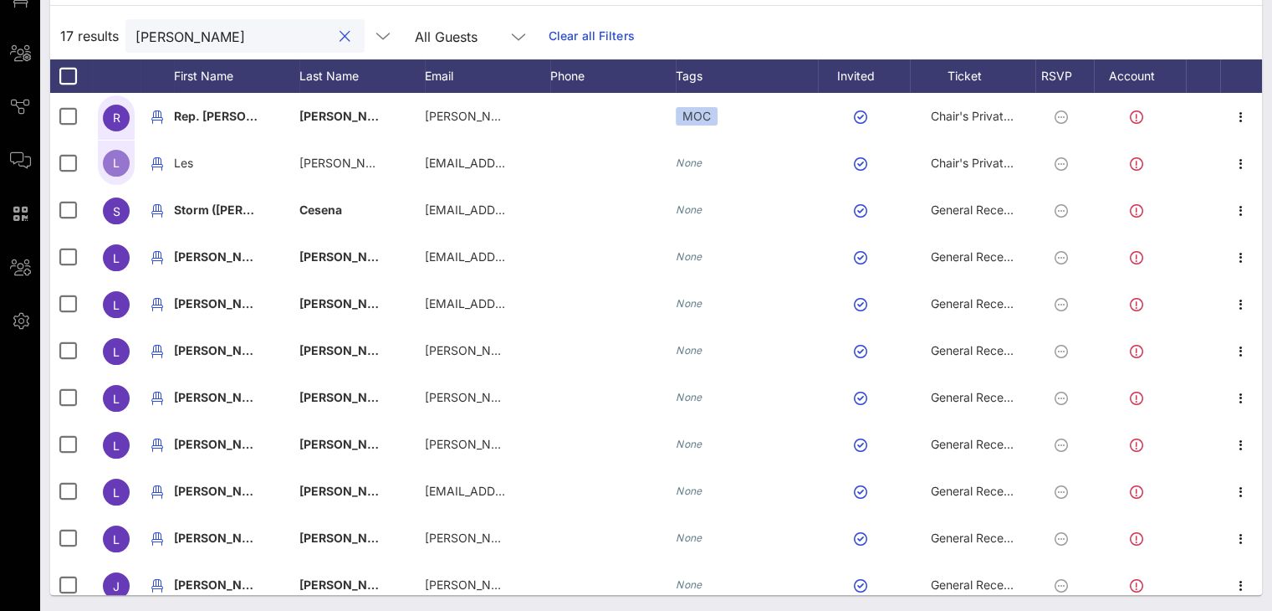
click at [340, 29] on button "clear icon" at bounding box center [345, 36] width 11 height 17
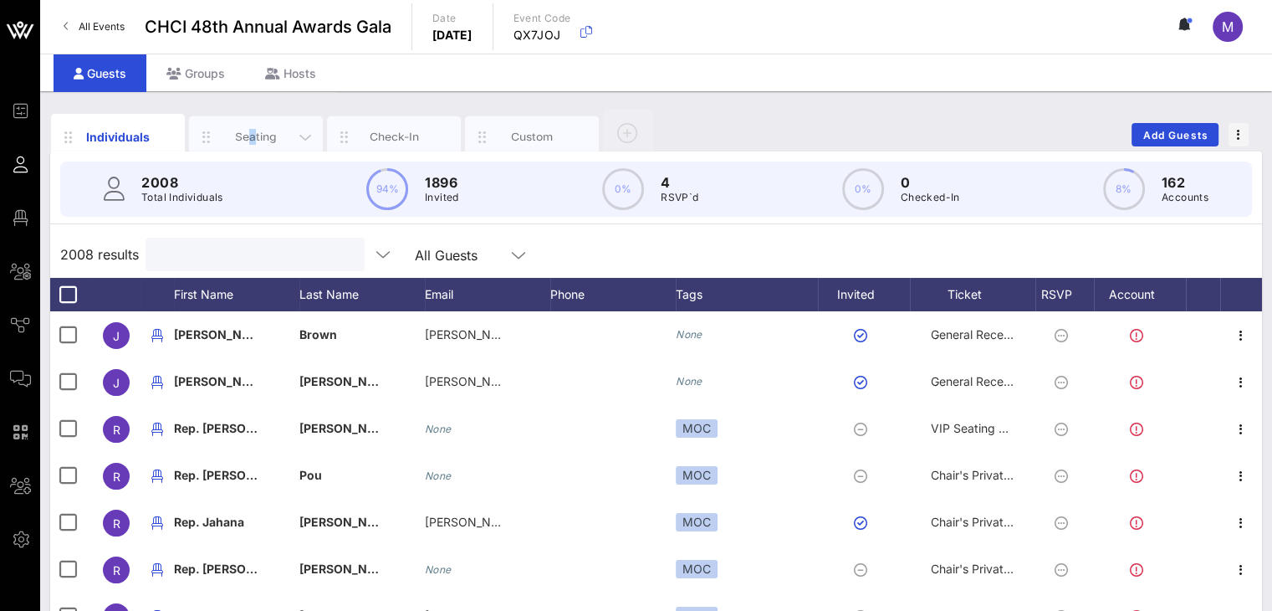
click at [253, 133] on div "Seating" at bounding box center [256, 137] width 74 height 16
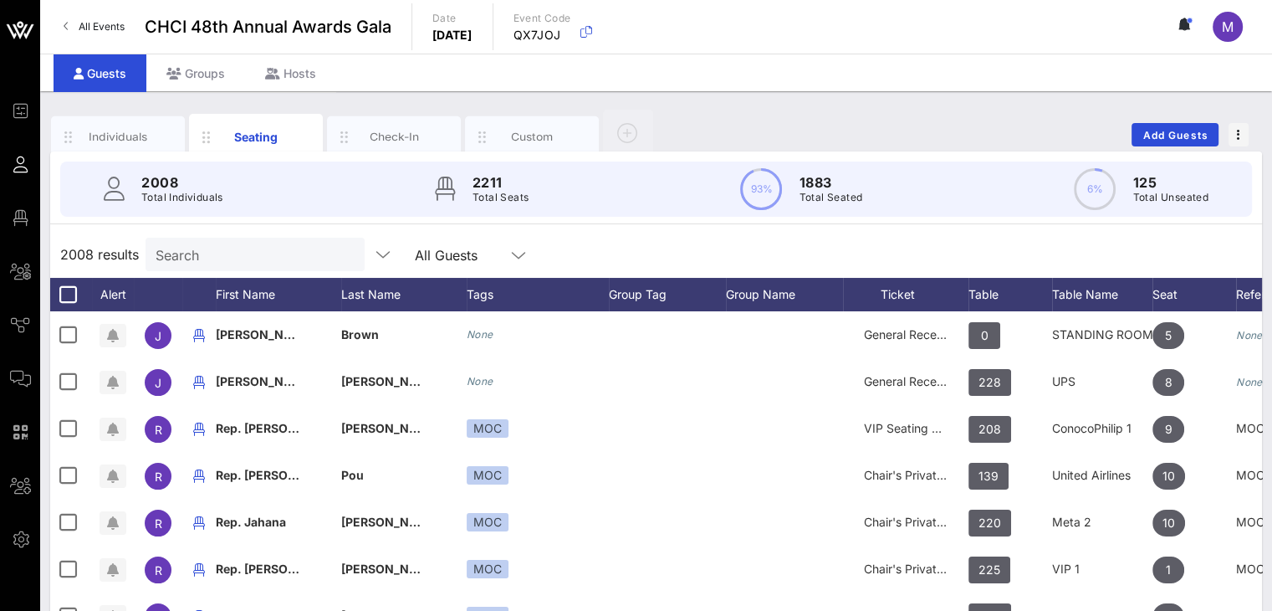
click at [223, 260] on input "Search" at bounding box center [254, 254] width 196 height 22
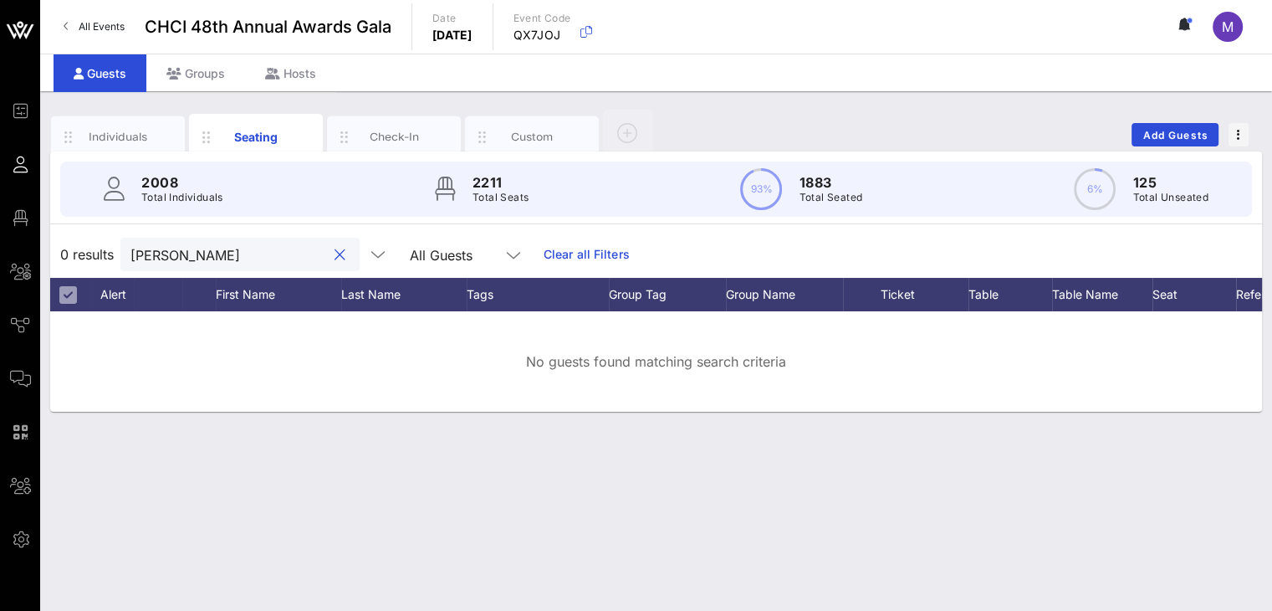
drag, startPoint x: 161, startPoint y: 250, endPoint x: 96, endPoint y: 248, distance: 64.4
click at [96, 248] on div "0 results [PERSON_NAME] All Guests Clear all Filters" at bounding box center [656, 254] width 1212 height 47
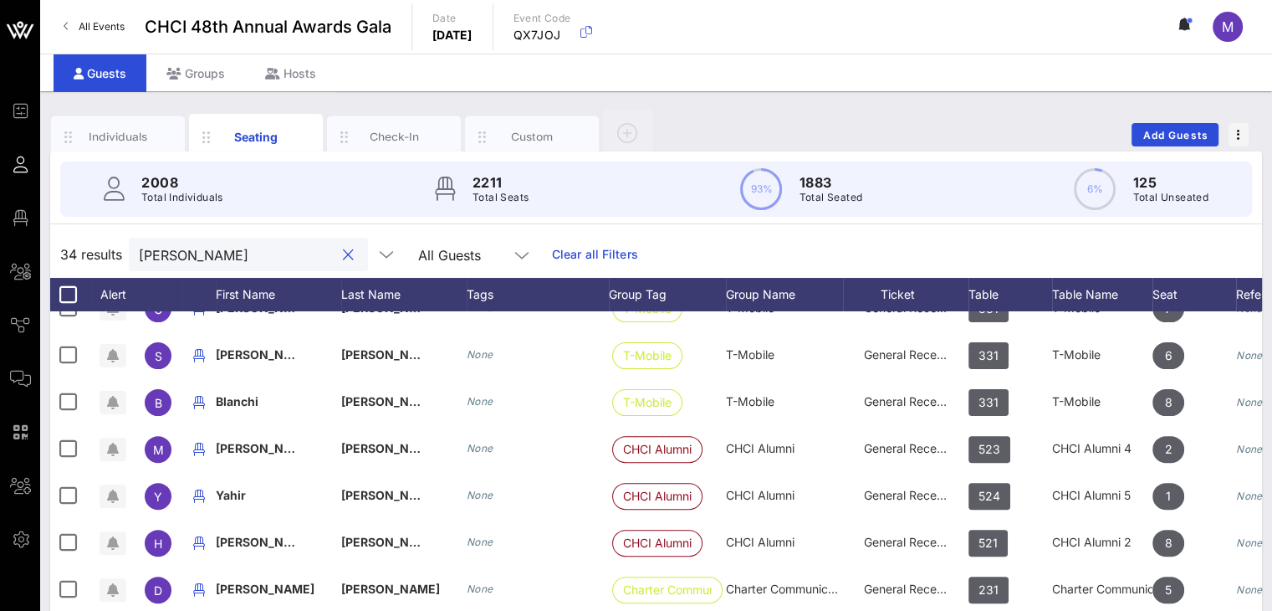
drag, startPoint x: 237, startPoint y: 253, endPoint x: 43, endPoint y: 241, distance: 193.6
click at [64, 241] on div "34 results [PERSON_NAME] All Guests Clear all Filters" at bounding box center [656, 254] width 1212 height 47
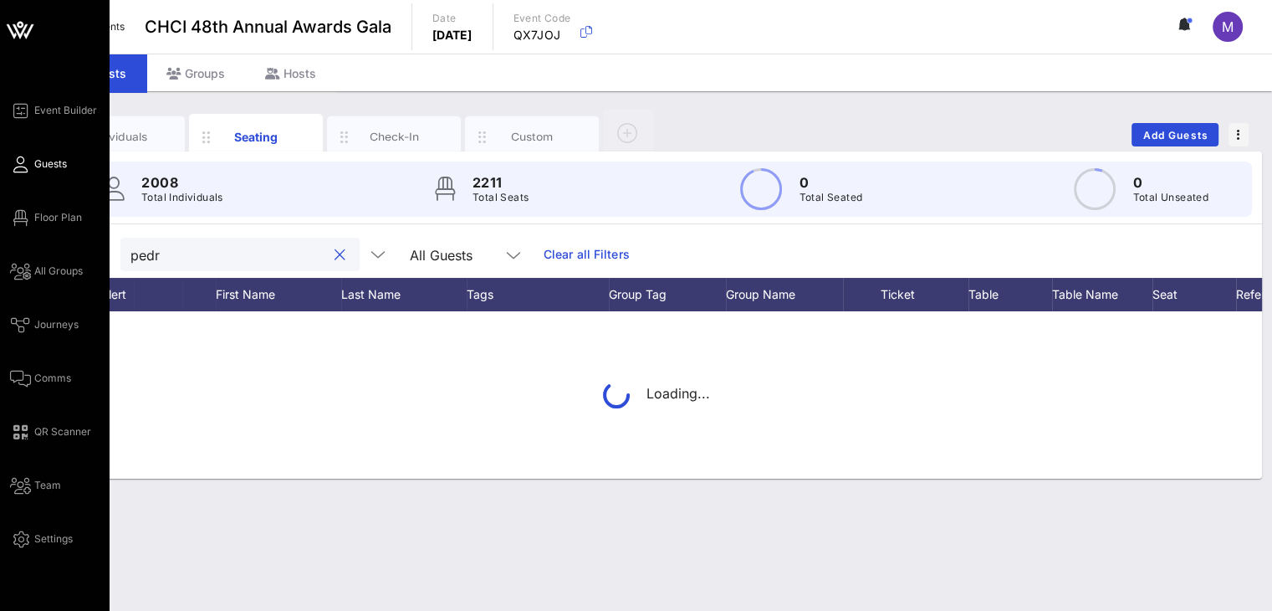
type input "[PERSON_NAME]"
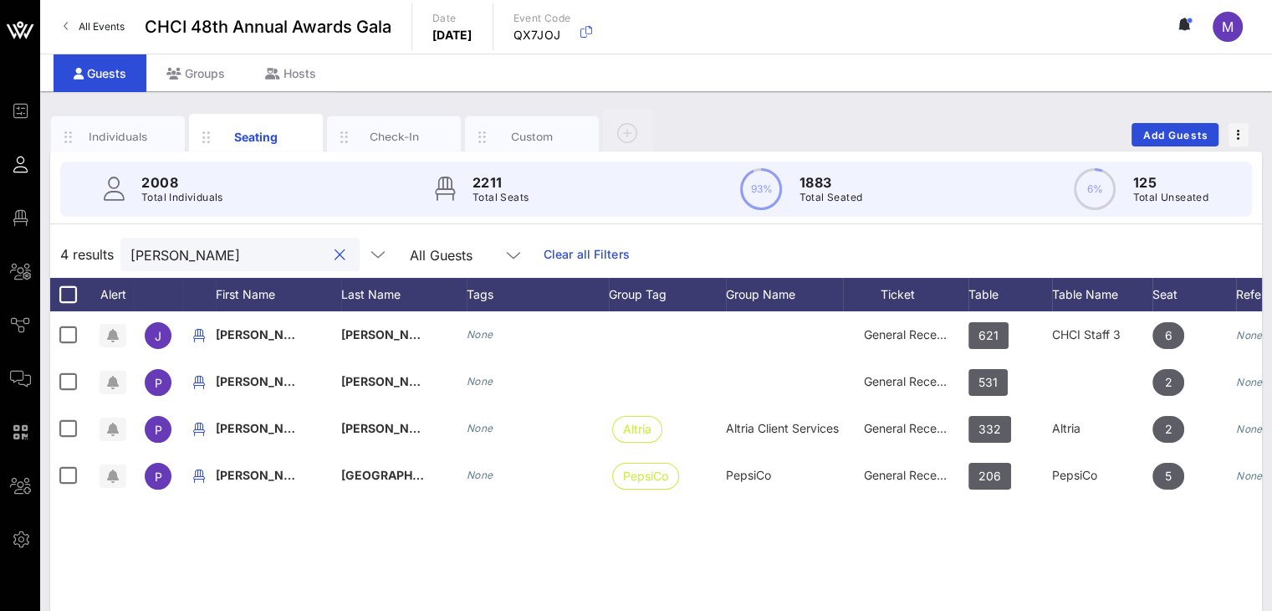
click at [335, 254] on button "clear icon" at bounding box center [340, 255] width 11 height 17
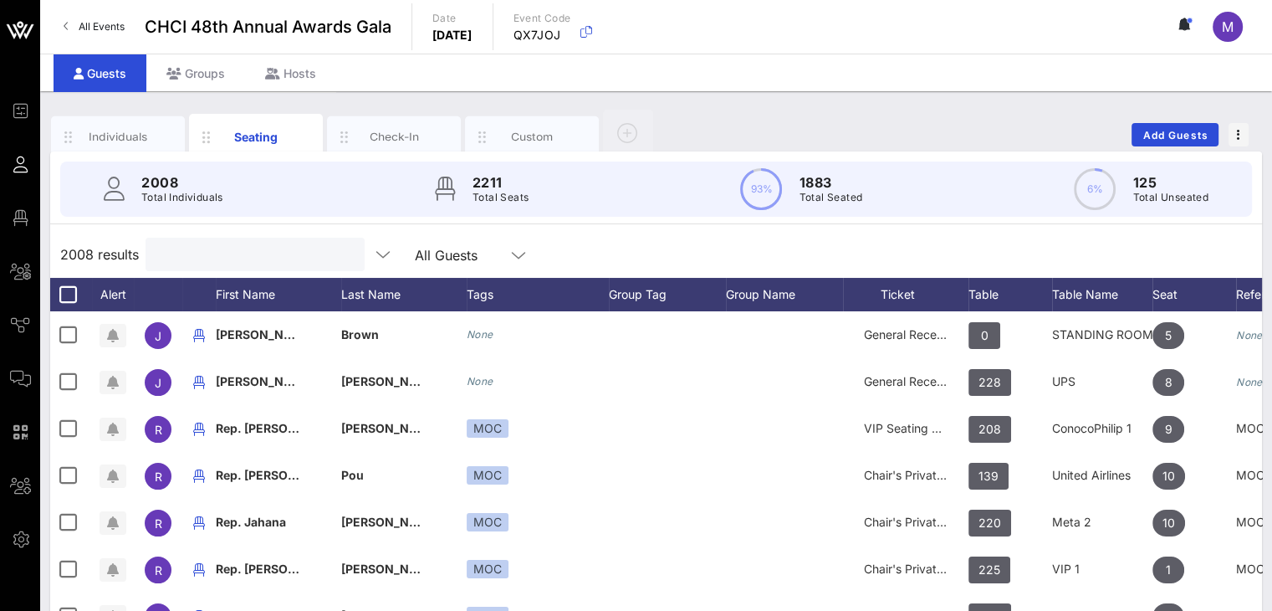
click at [616, 259] on div "2008 results All Guests" at bounding box center [656, 254] width 1212 height 47
